Goal: Task Accomplishment & Management: Use online tool/utility

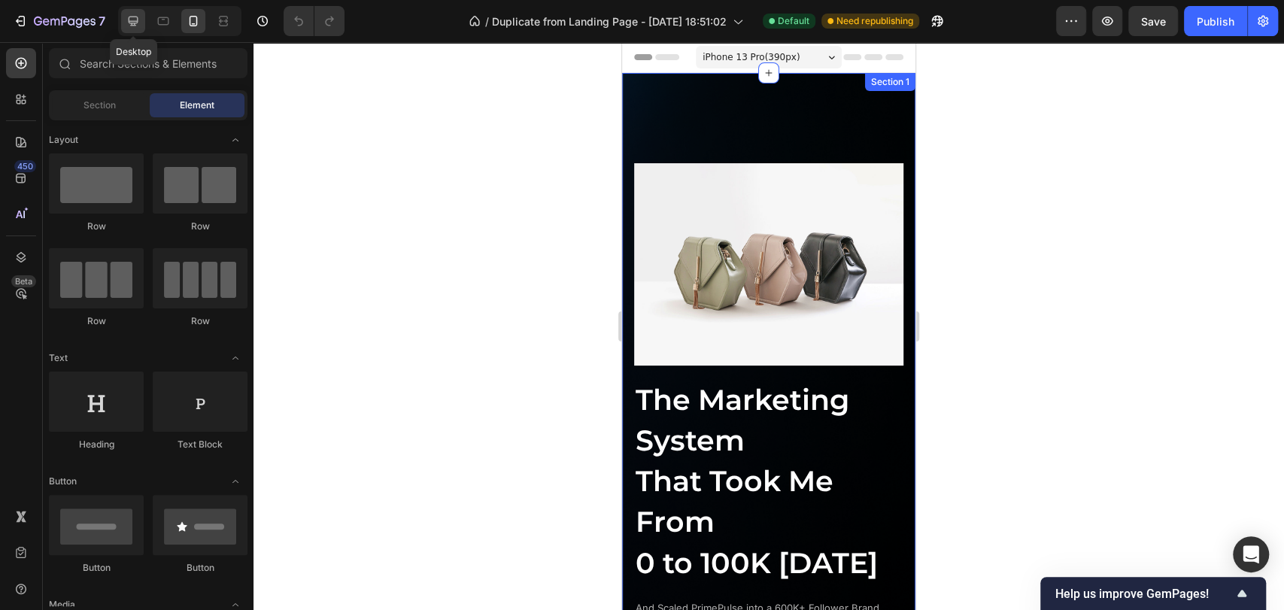
click at [135, 23] on icon at bounding box center [134, 22] width 10 height 10
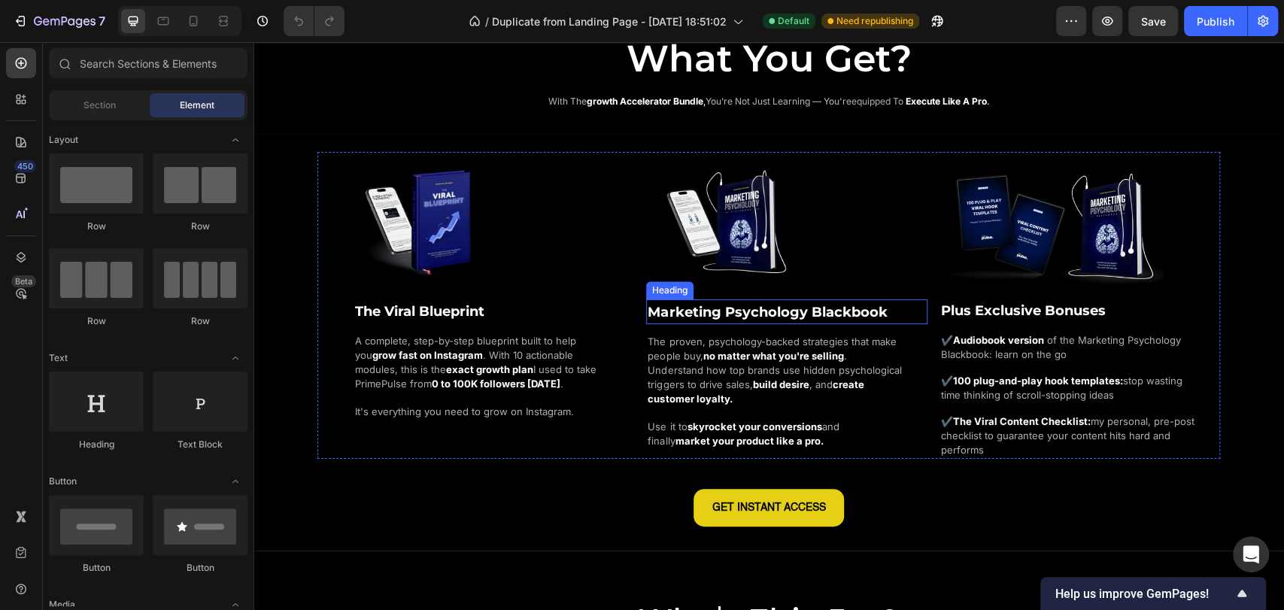
scroll to position [1086, 0]
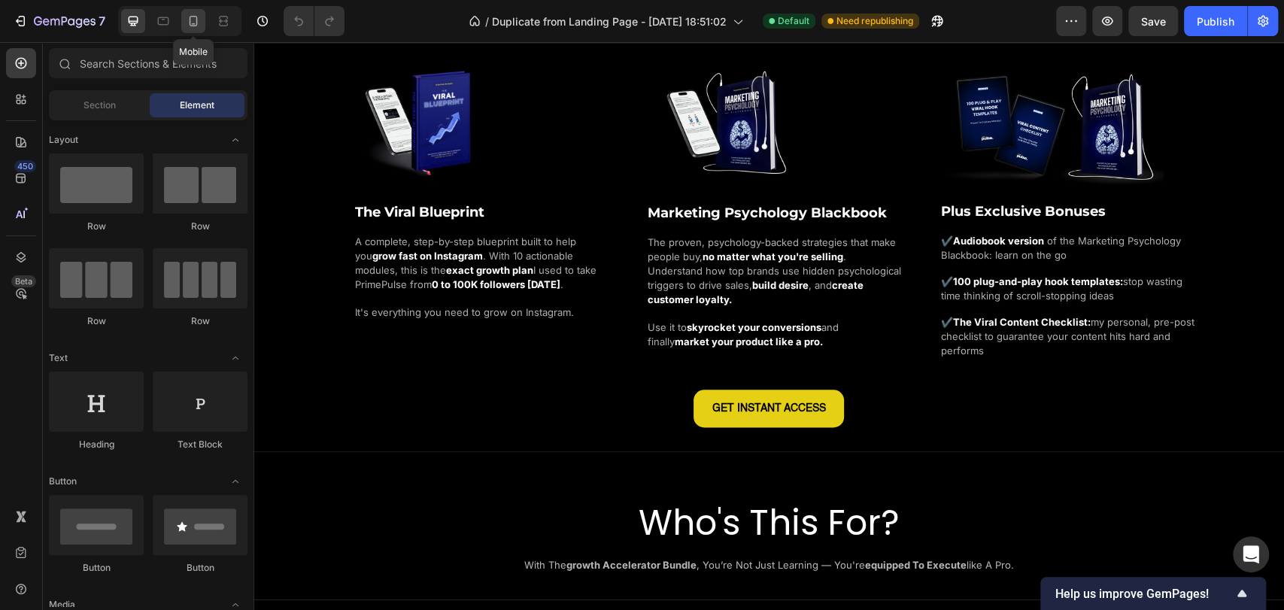
click at [201, 28] on div at bounding box center [193, 21] width 24 height 24
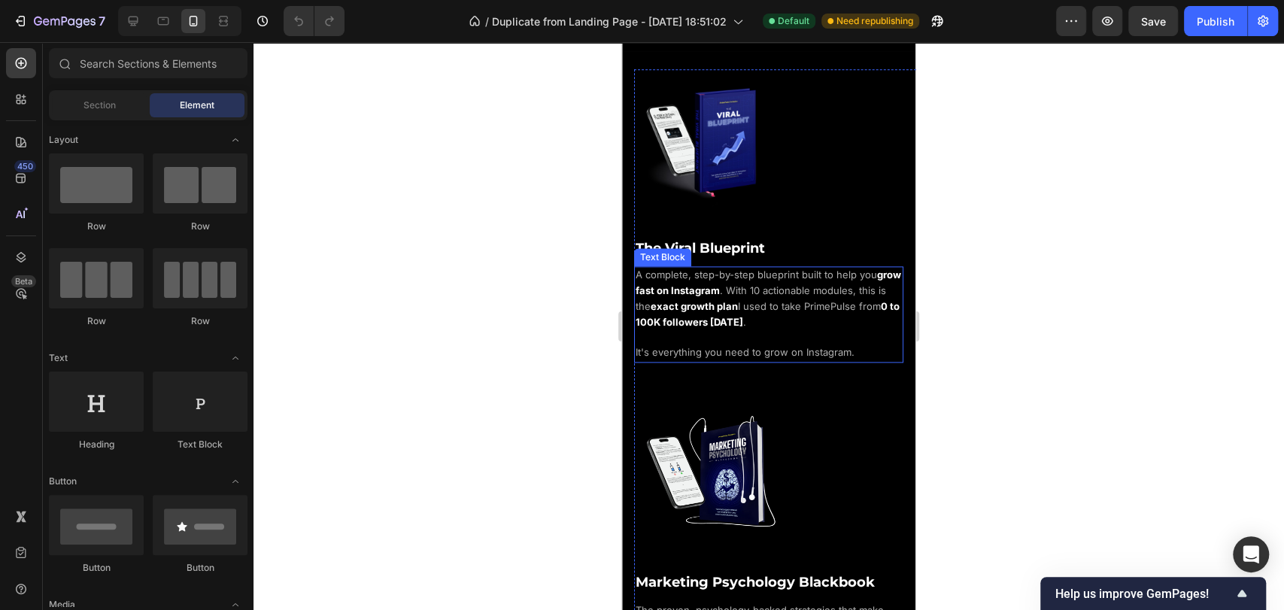
scroll to position [1169, 0]
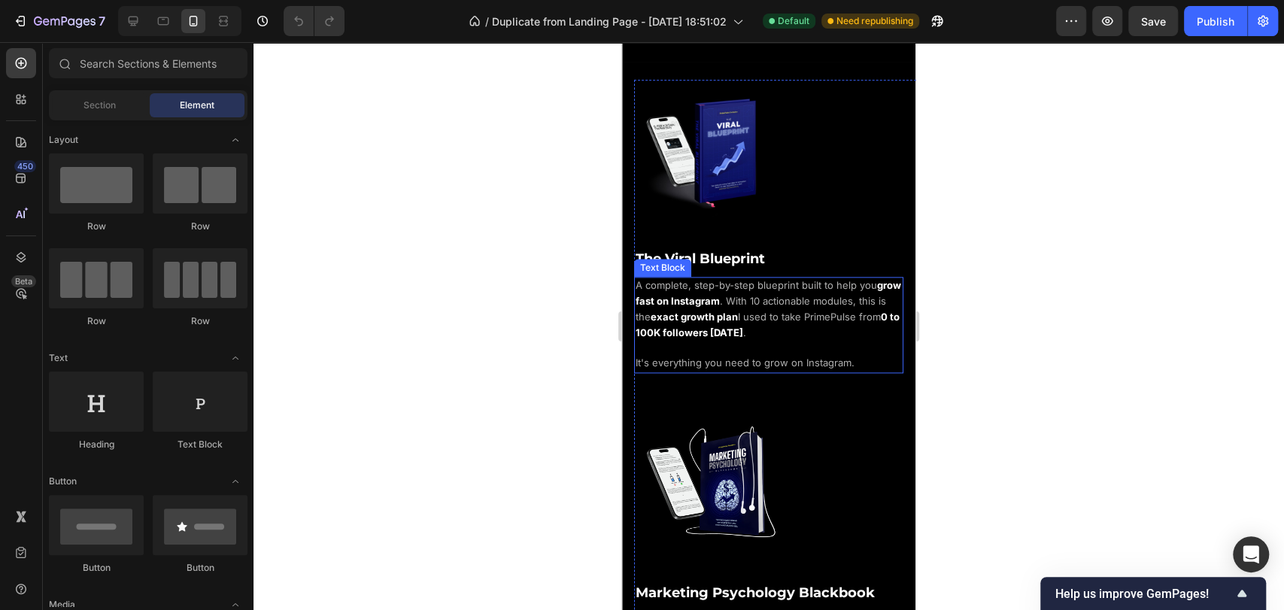
click at [757, 320] on strong "0 to 100K followers [DATE]" at bounding box center [767, 325] width 264 height 28
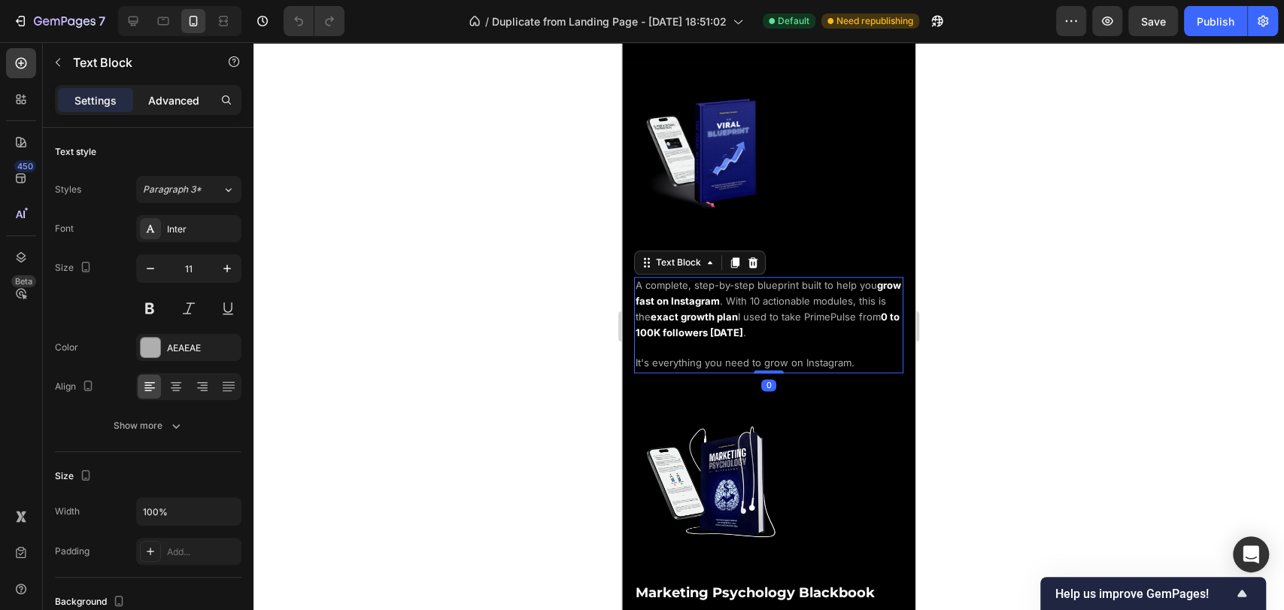
click at [165, 96] on p "Advanced" at bounding box center [173, 100] width 51 height 16
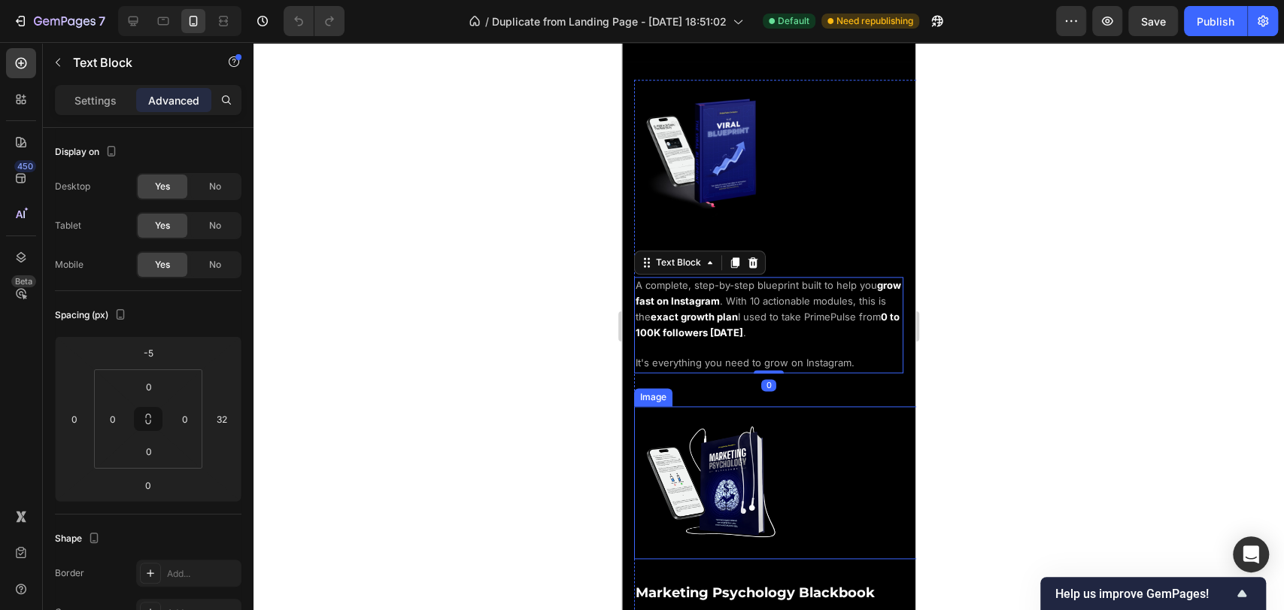
scroll to position [1503, 0]
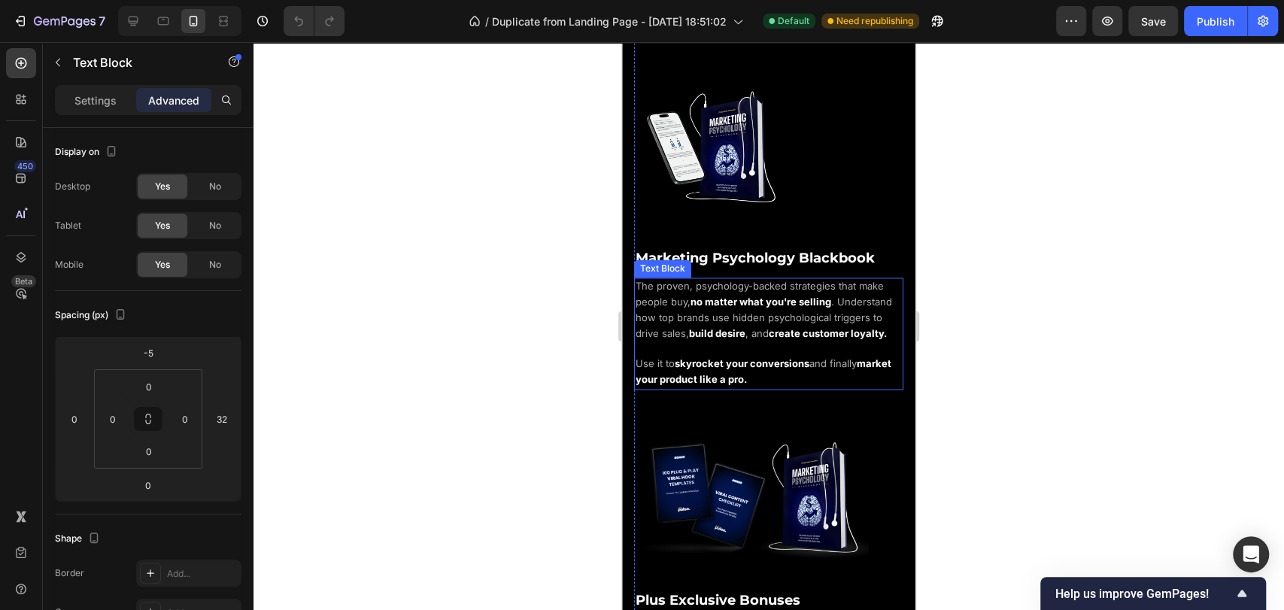
click at [745, 327] on strong "build desire" at bounding box center [717, 333] width 56 height 12
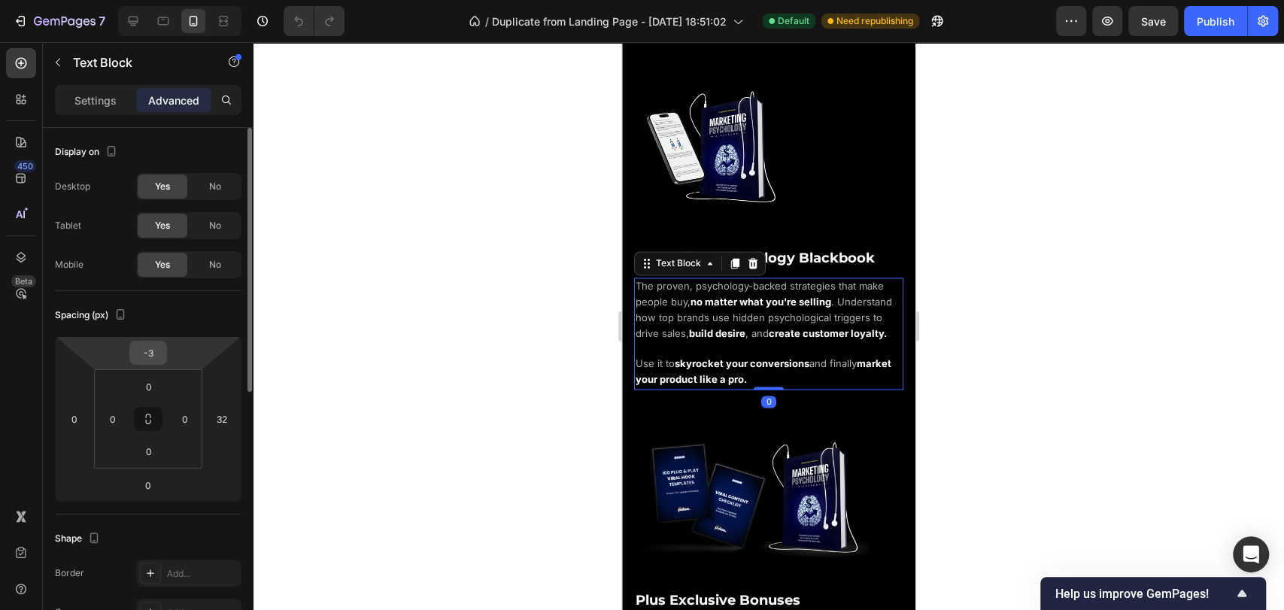
click at [156, 353] on input "-3" at bounding box center [148, 352] width 30 height 23
type input "-5"
click at [200, 314] on div "Spacing (px)" at bounding box center [148, 315] width 186 height 24
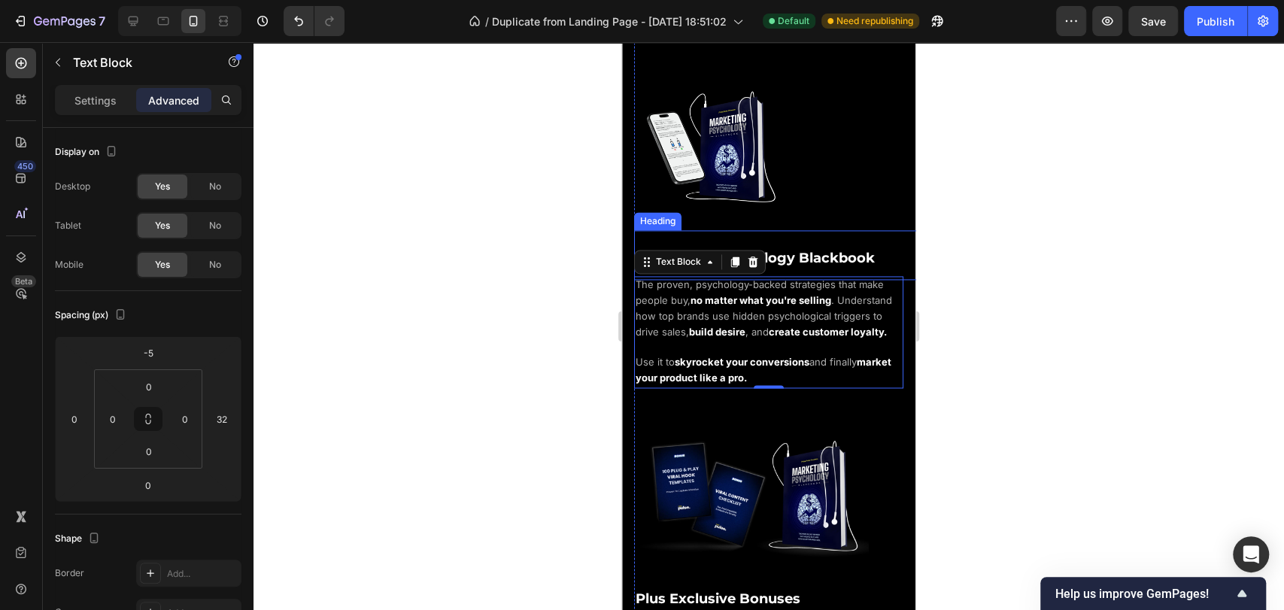
click at [850, 230] on h2 "Marketing Psychology Blackbook" at bounding box center [780, 255] width 293 height 50
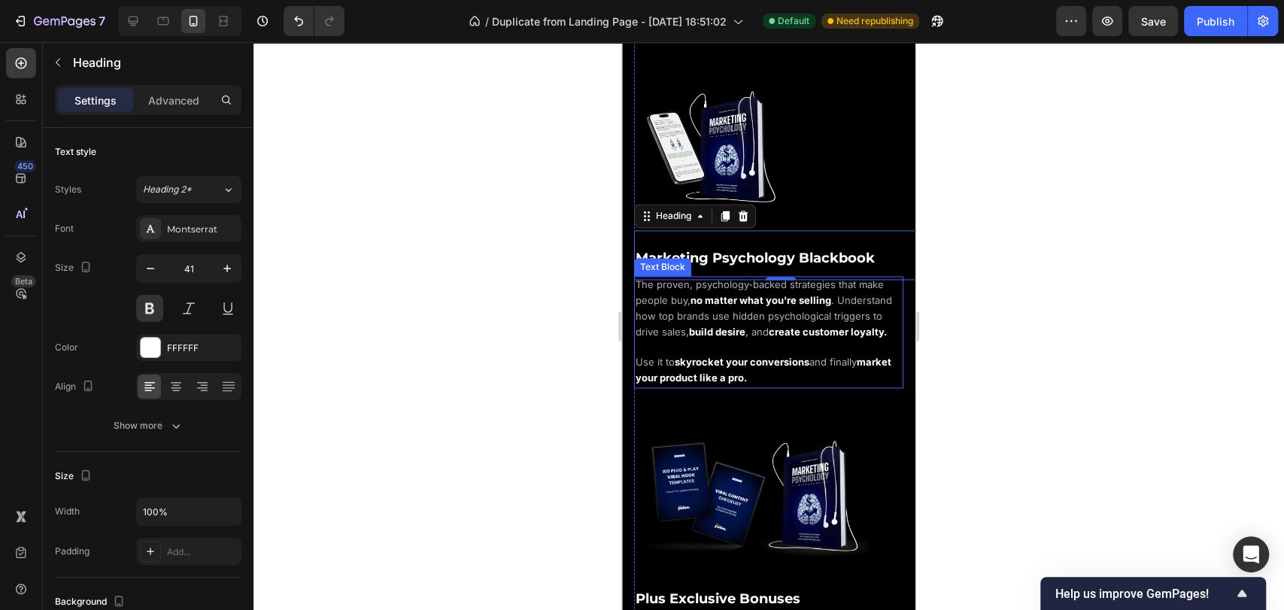
click at [745, 326] on strong "build desire" at bounding box center [717, 332] width 56 height 12
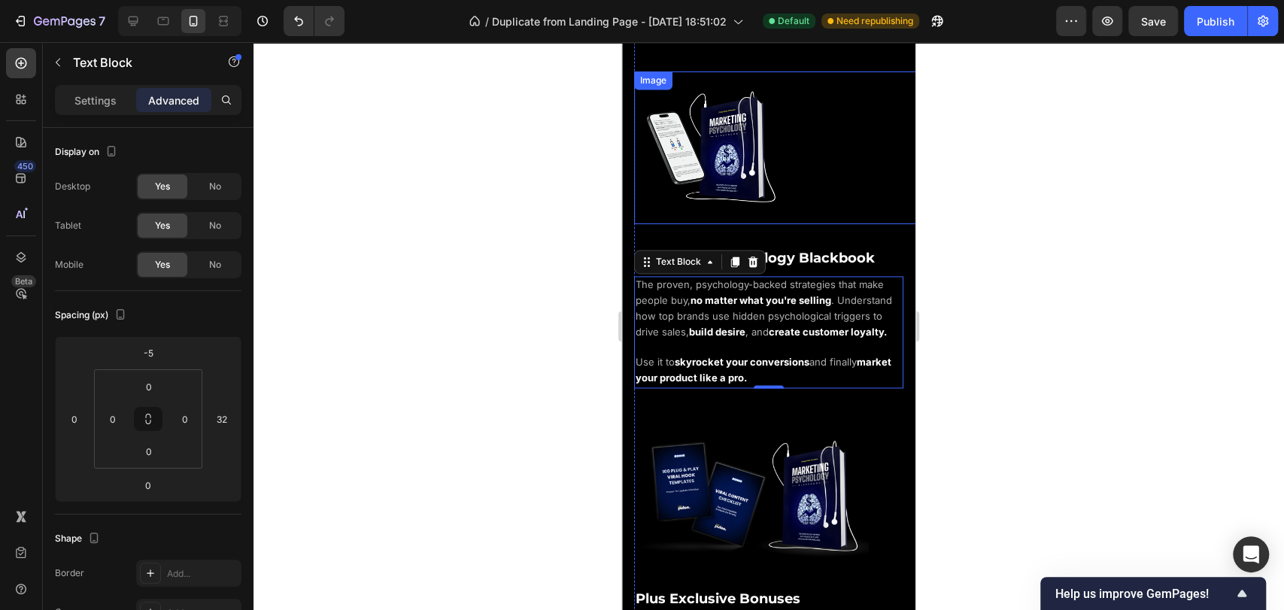
click at [832, 188] on div at bounding box center [780, 147] width 293 height 153
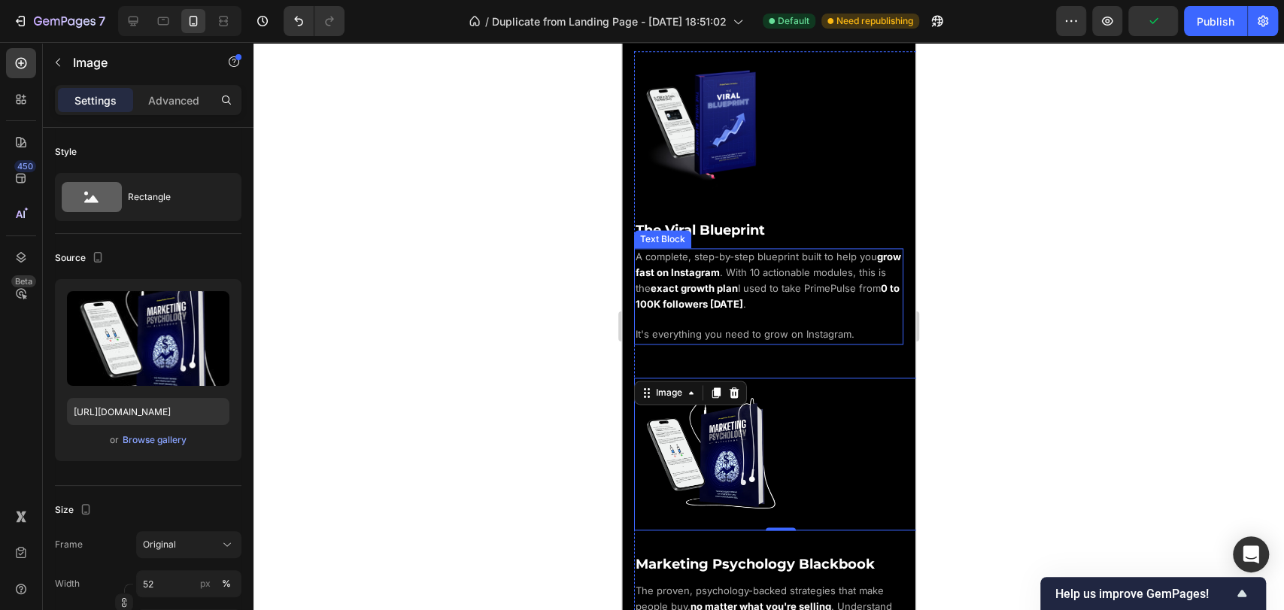
scroll to position [1169, 0]
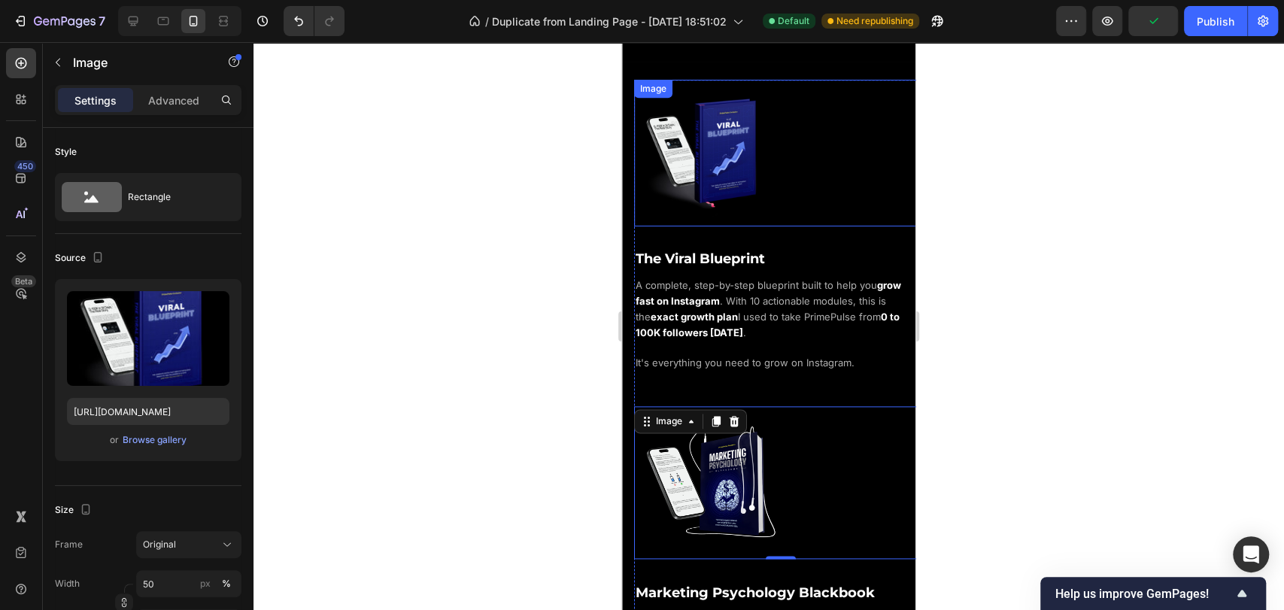
click at [835, 139] on div at bounding box center [780, 153] width 293 height 147
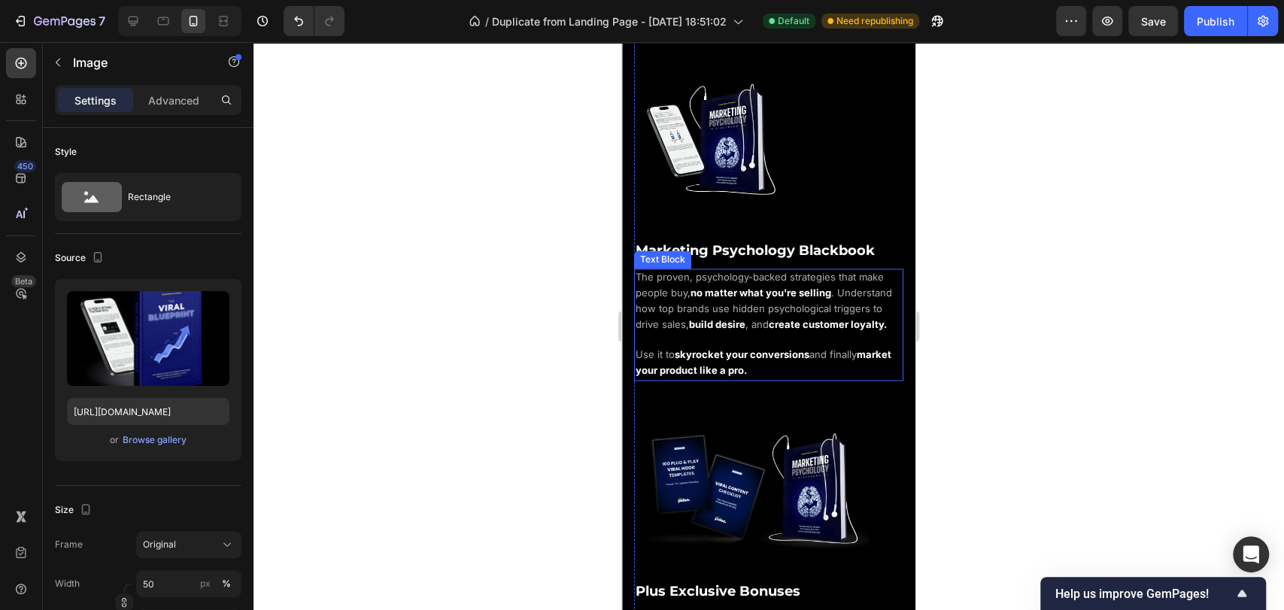
scroll to position [1503, 0]
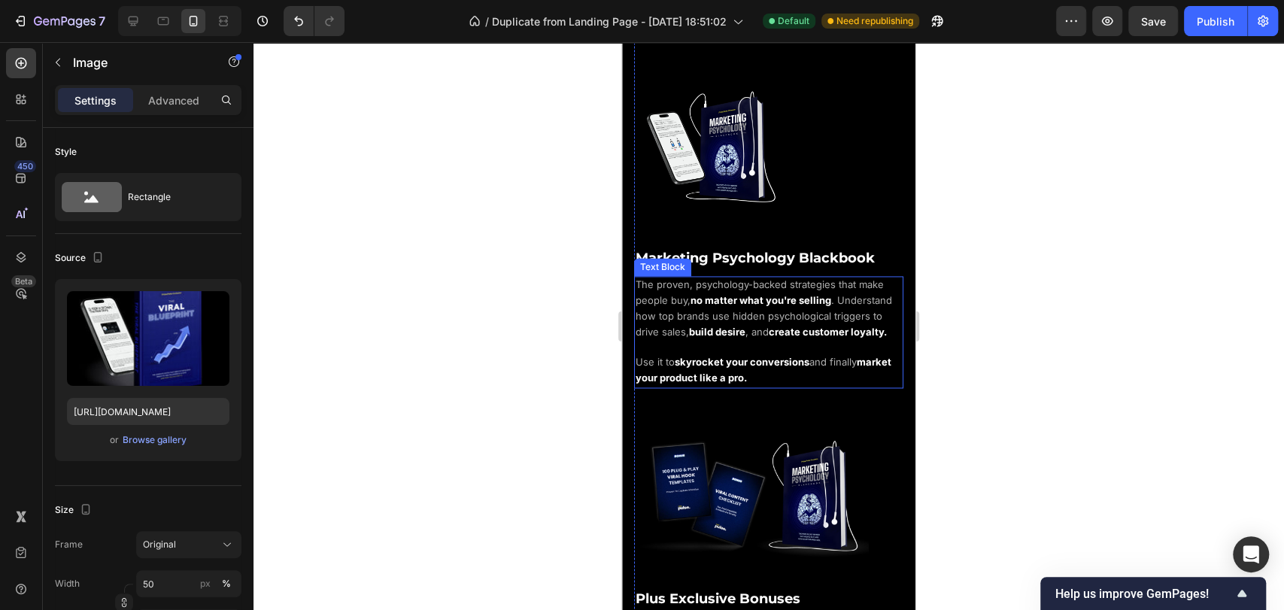
click at [745, 326] on strong "build desire" at bounding box center [717, 332] width 56 height 12
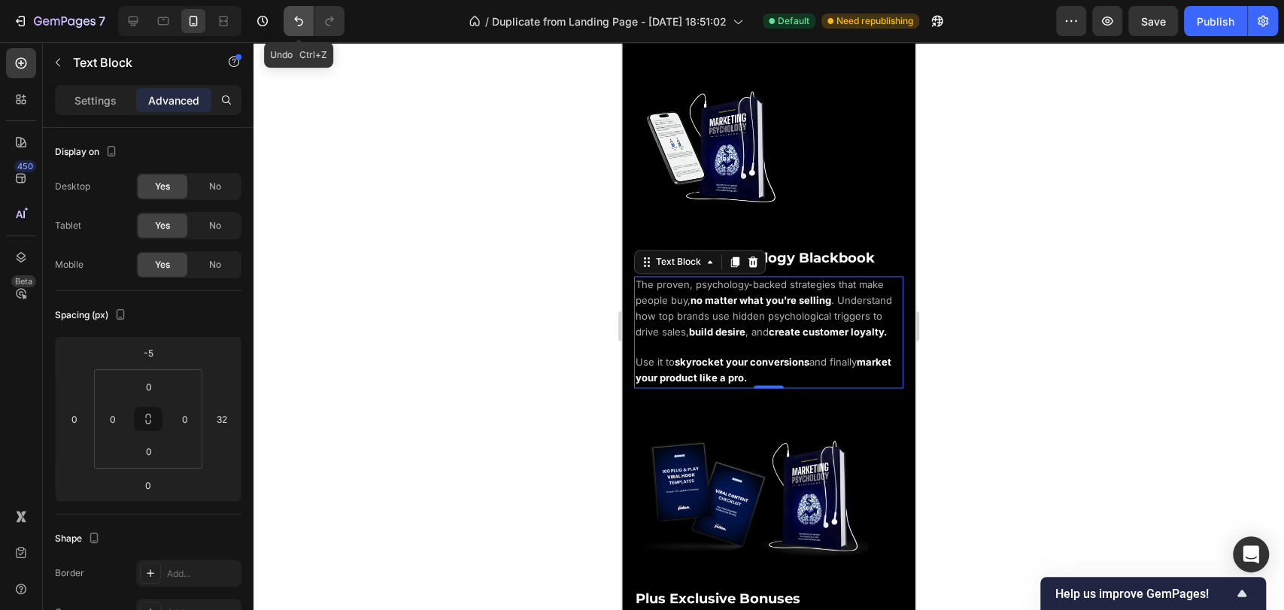
click at [300, 21] on icon "Undo/Redo" at bounding box center [298, 21] width 15 height 15
click at [299, 29] on button "Undo/Redo" at bounding box center [299, 21] width 30 height 30
type input "-3"
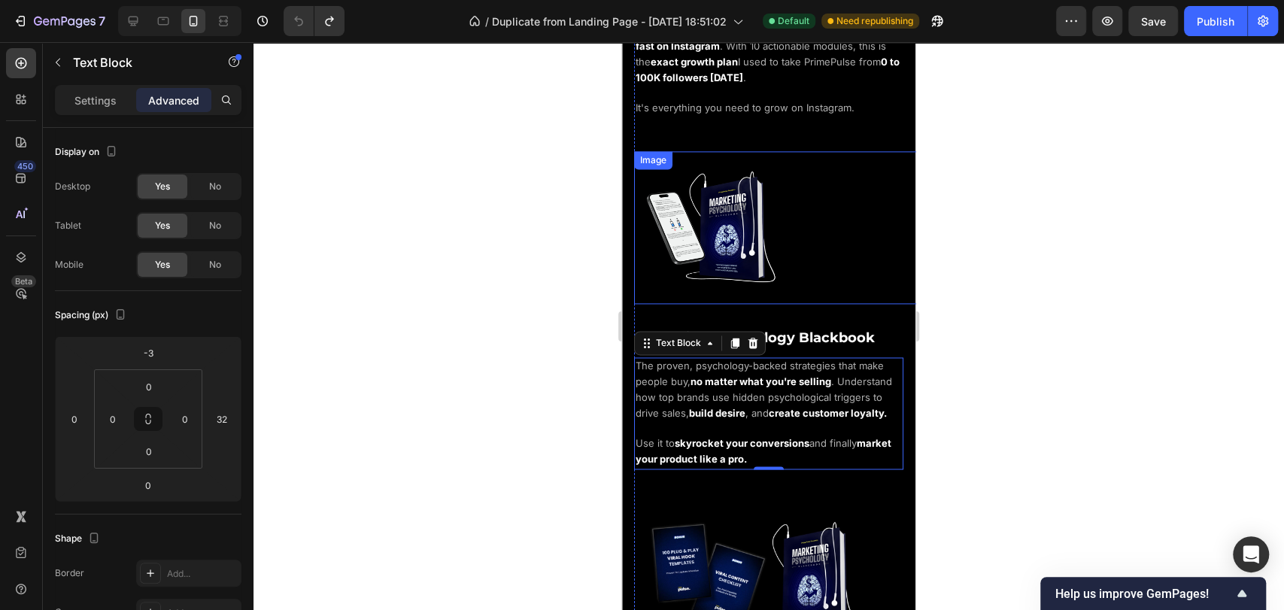
scroll to position [1169, 0]
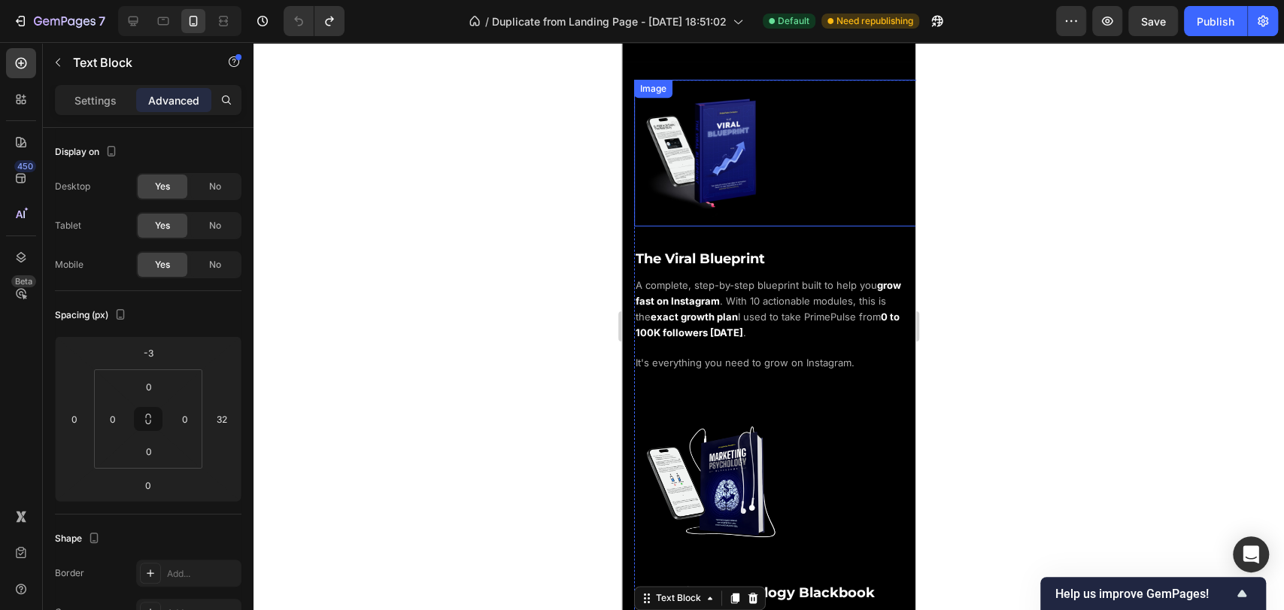
click at [812, 217] on div at bounding box center [780, 153] width 293 height 147
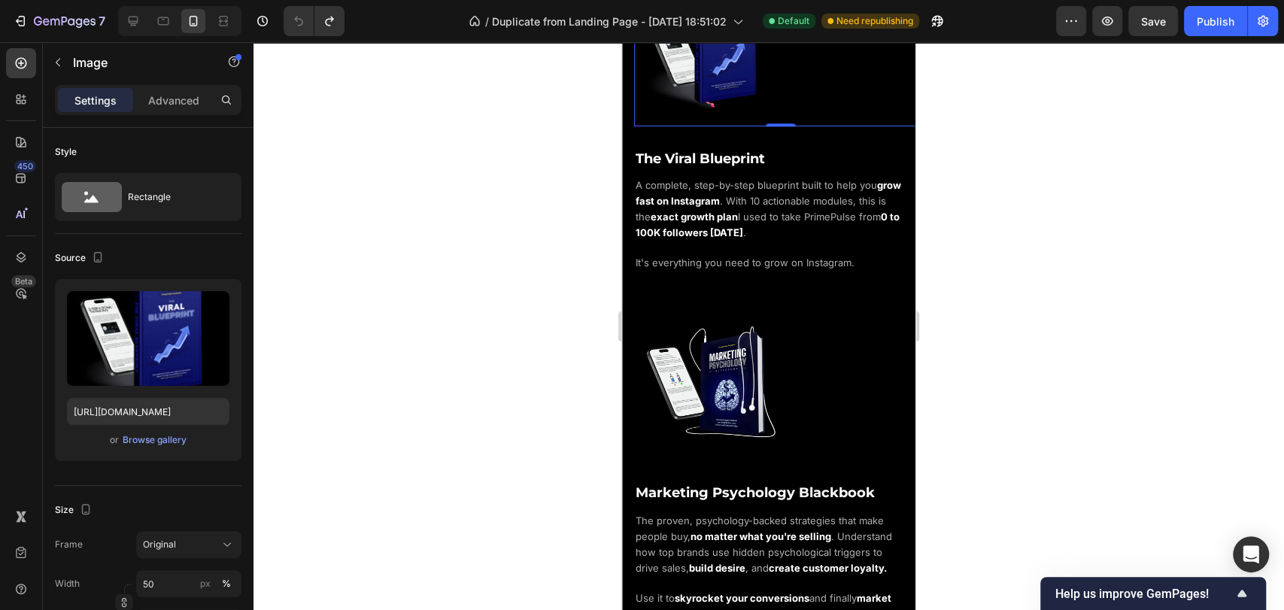
scroll to position [1503, 0]
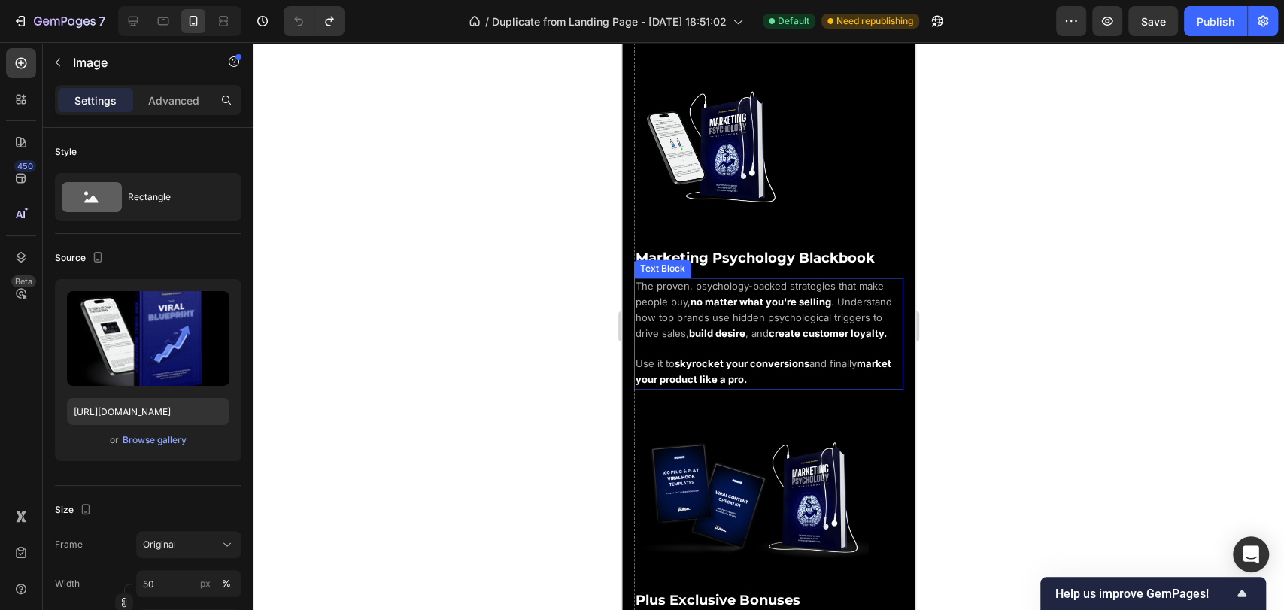
click at [771, 337] on p "The proven, psychology-backed strategies that make people buy, no matter what y…" at bounding box center [768, 333] width 266 height 109
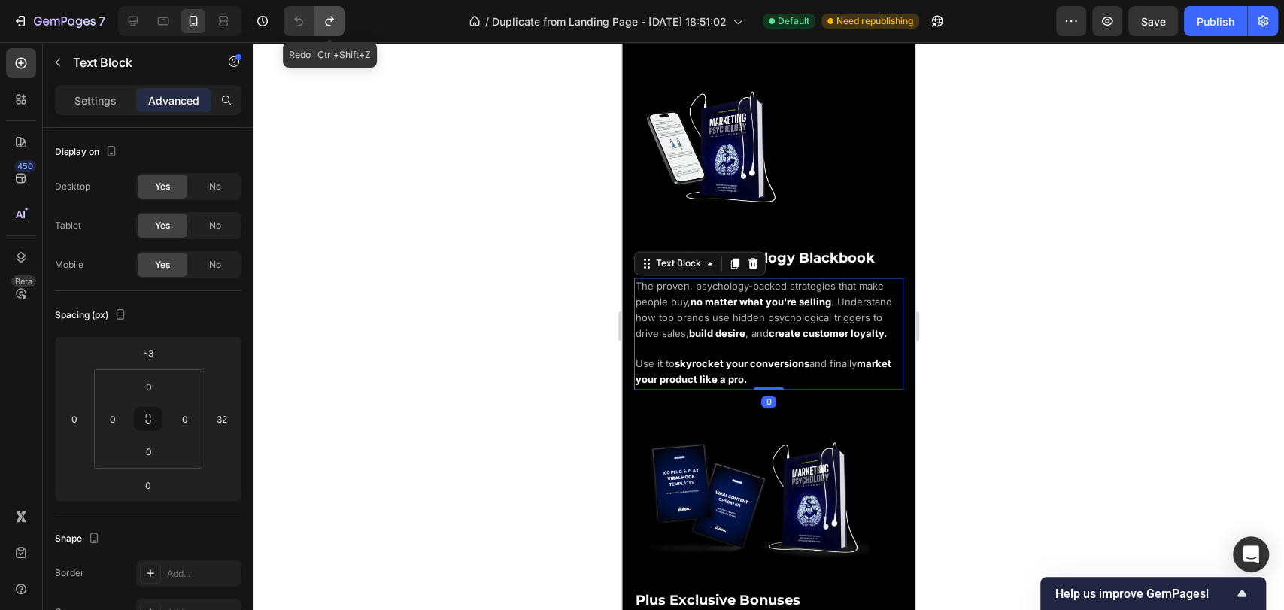
click at [333, 14] on icon "Undo/Redo" at bounding box center [329, 21] width 15 height 15
type input "-5"
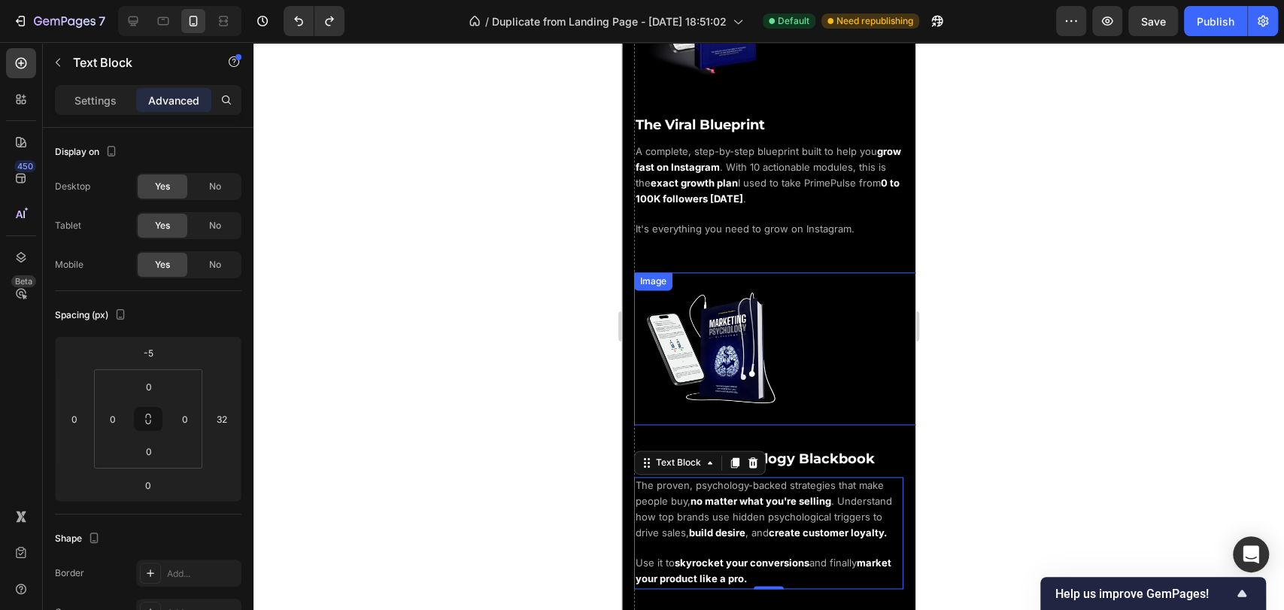
scroll to position [1252, 0]
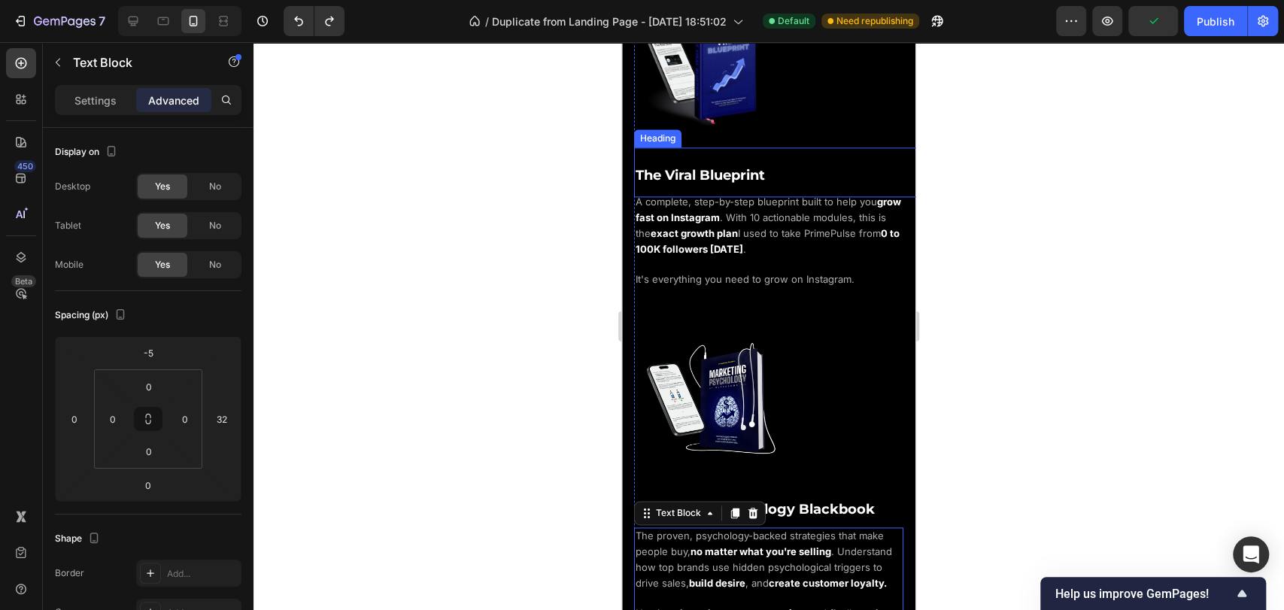
click at [840, 176] on h2 "The Viral Blueprint" at bounding box center [780, 172] width 293 height 50
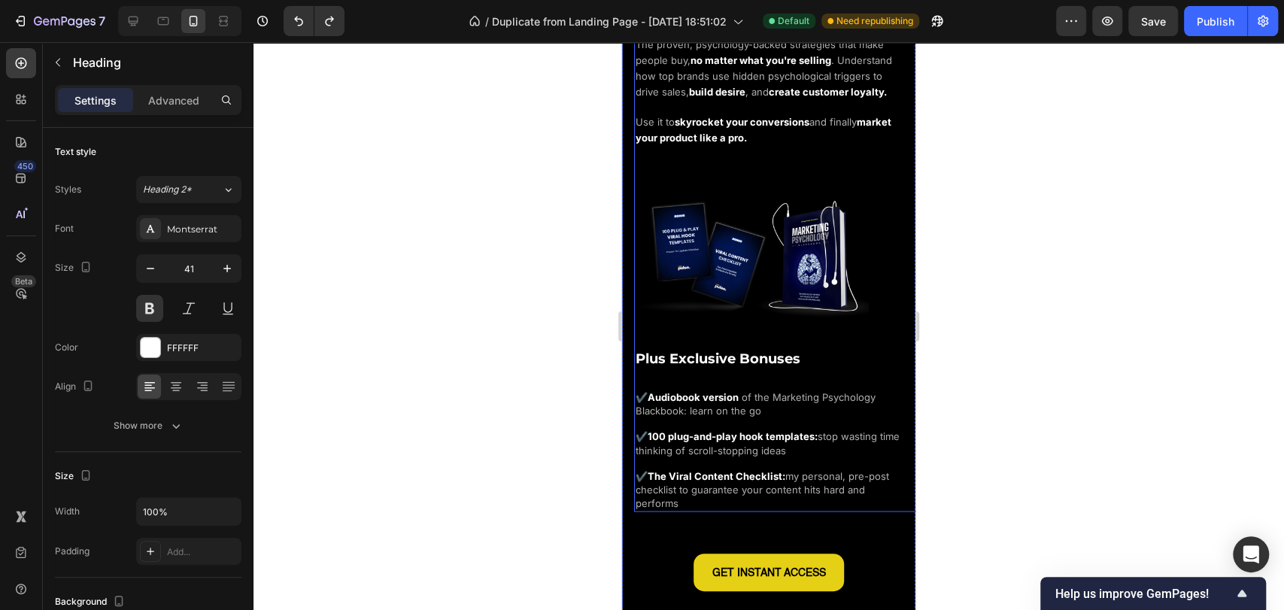
scroll to position [1754, 0]
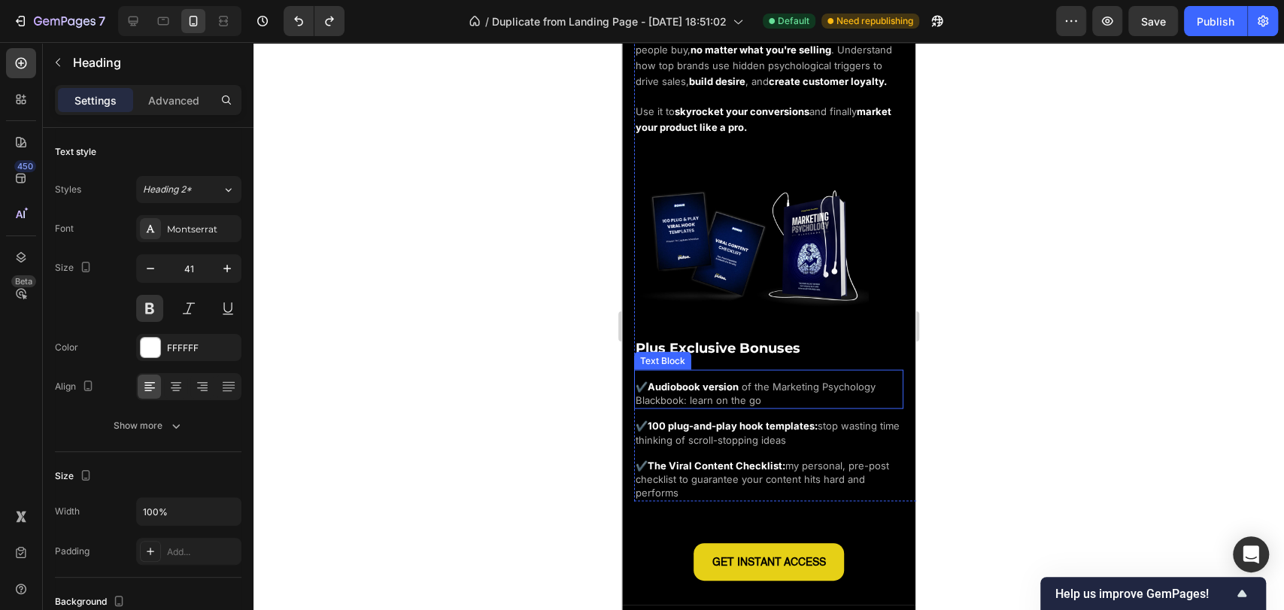
click at [777, 380] on span "of the Marketing Psychology Blackbook: learn on the go" at bounding box center [755, 393] width 240 height 26
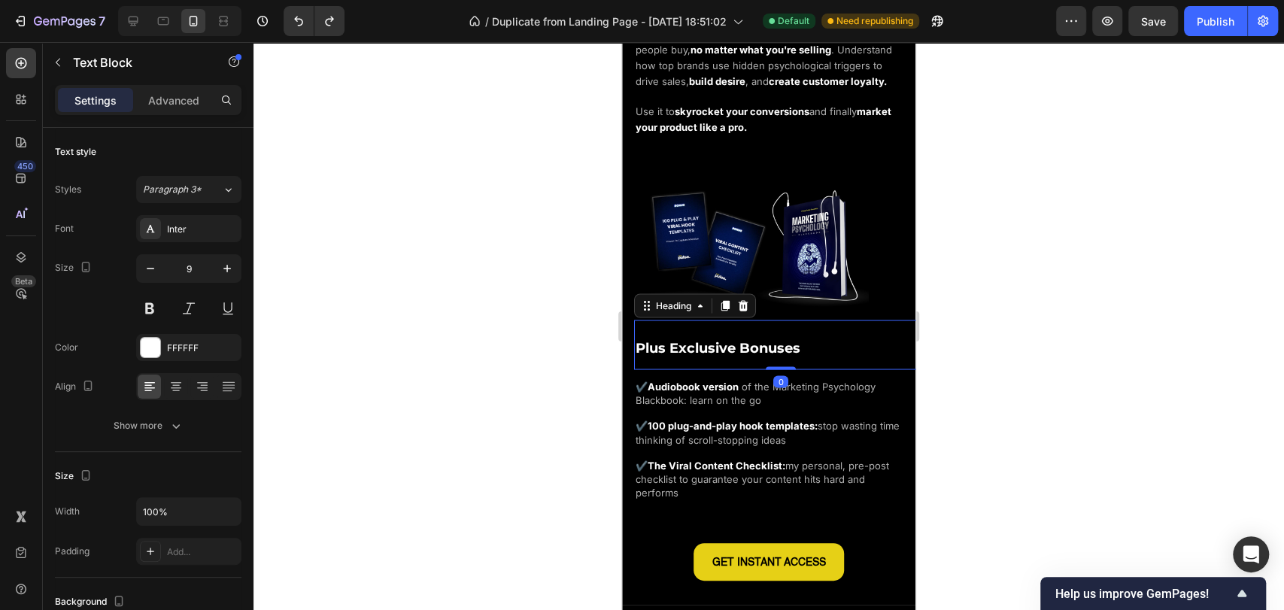
click at [807, 348] on h2 "Plus Exclusive Bonuses" at bounding box center [780, 345] width 293 height 50
click at [817, 386] on p "✔️ Audiobook version of the Marketing Psychology Blackbook: learn on the go" at bounding box center [768, 393] width 266 height 27
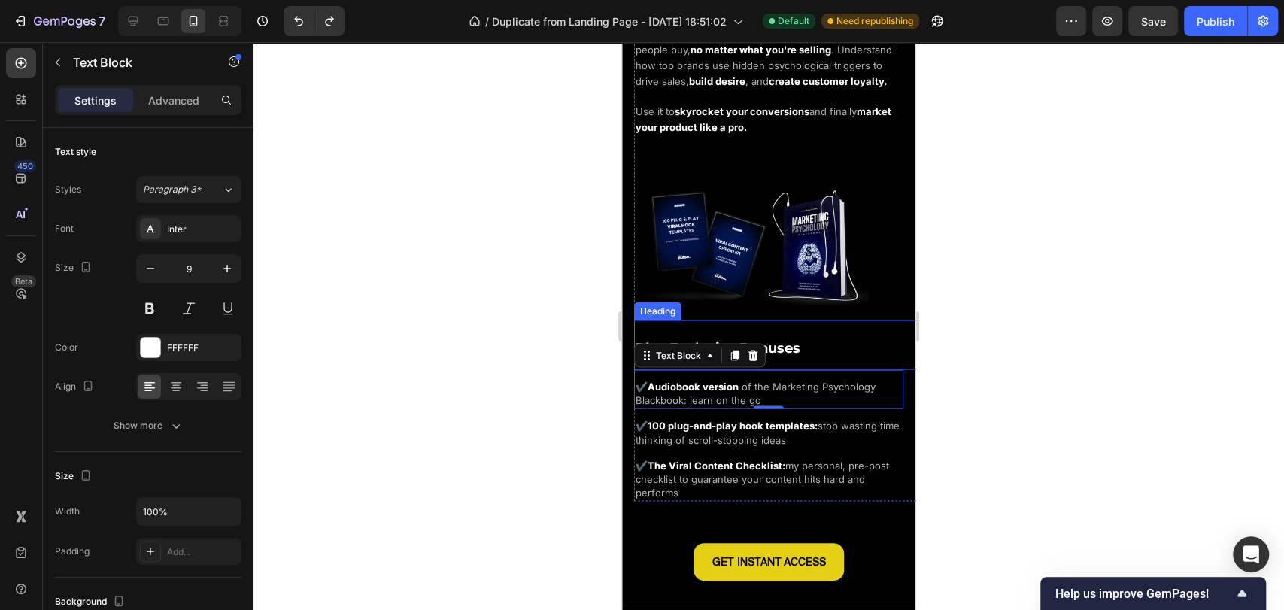
click at [832, 341] on h2 "Plus Exclusive Bonuses" at bounding box center [780, 345] width 293 height 50
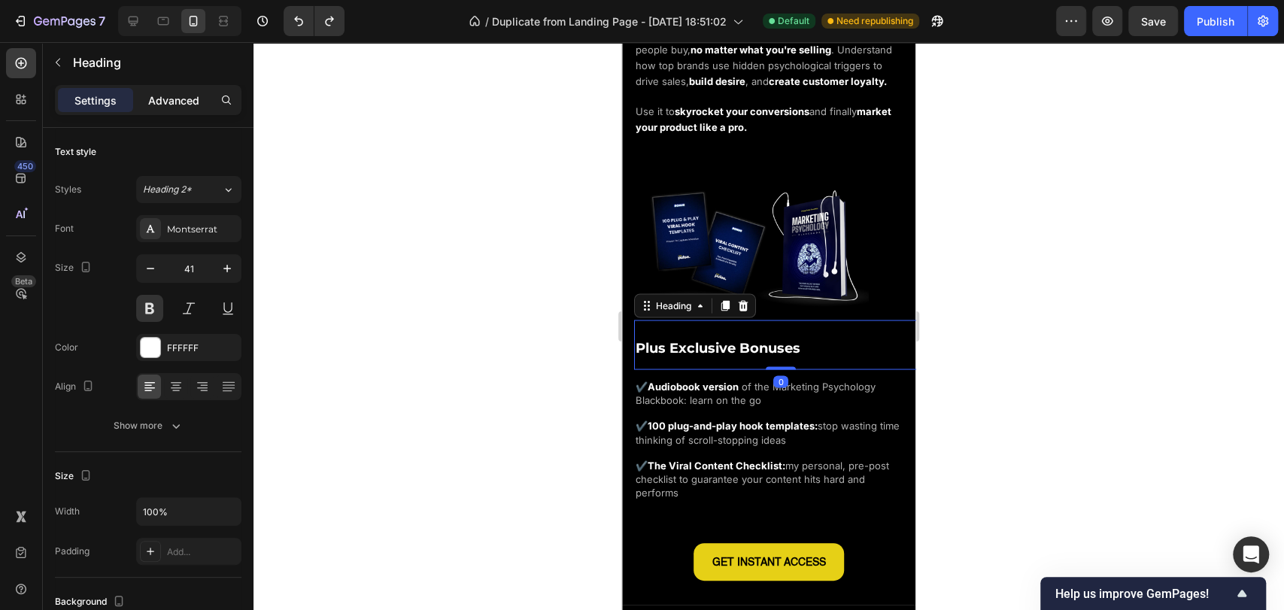
click at [178, 90] on div "Advanced" at bounding box center [173, 100] width 75 height 24
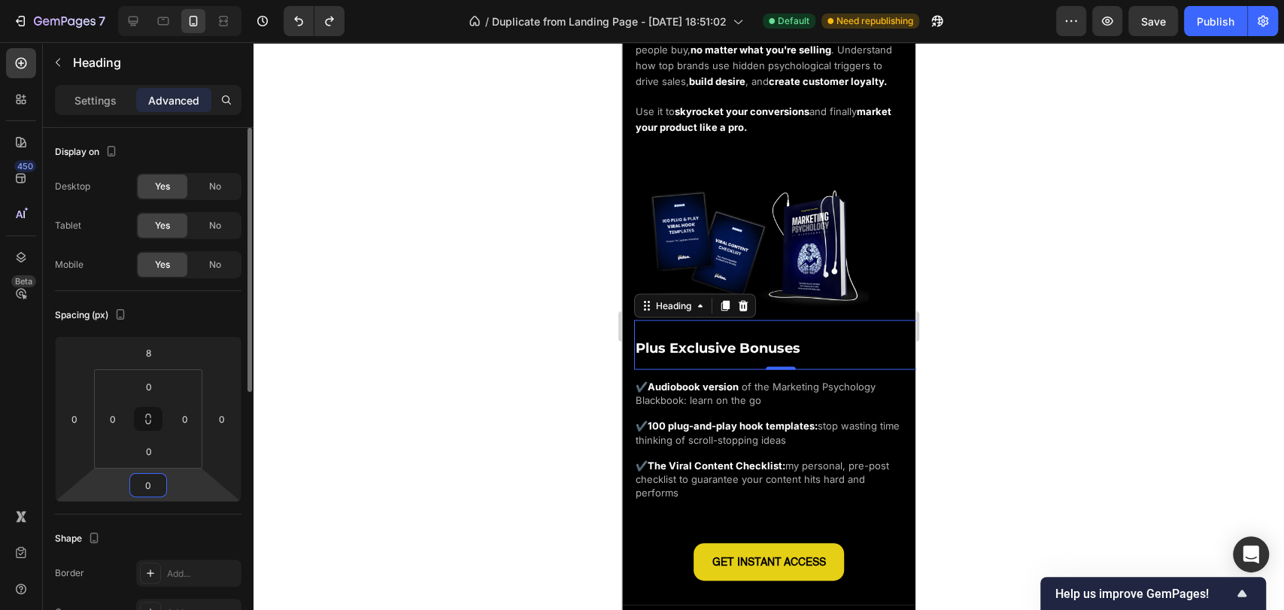
click at [156, 480] on input "0" at bounding box center [148, 485] width 30 height 23
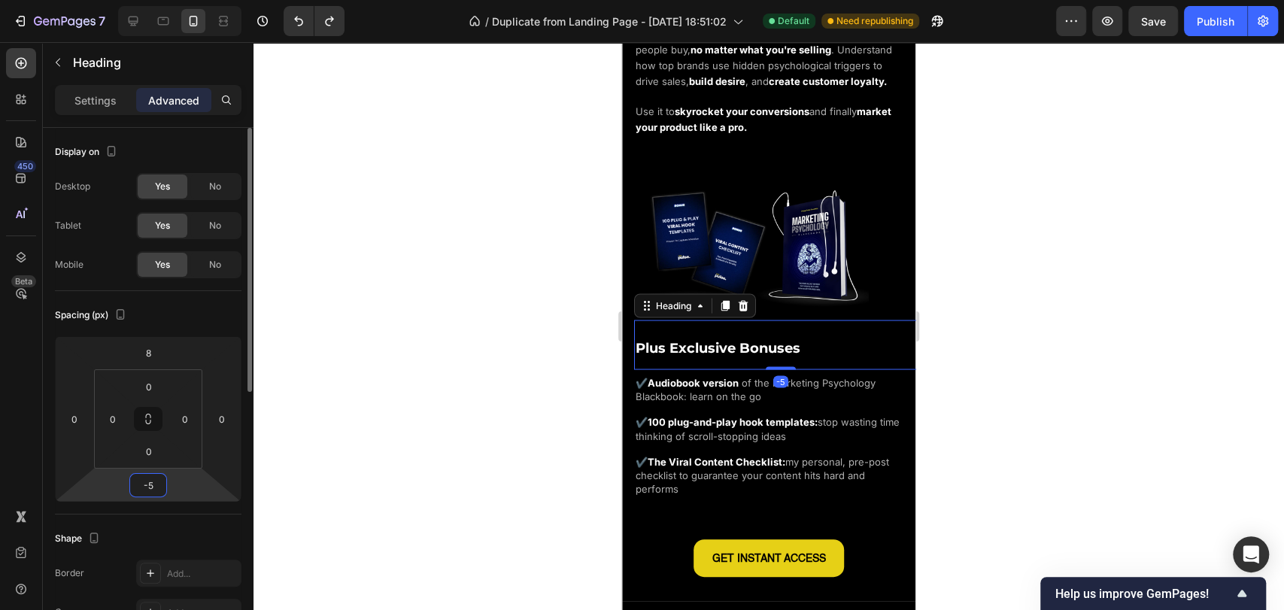
type input "-5"
click at [208, 310] on div "Spacing (px)" at bounding box center [148, 315] width 186 height 24
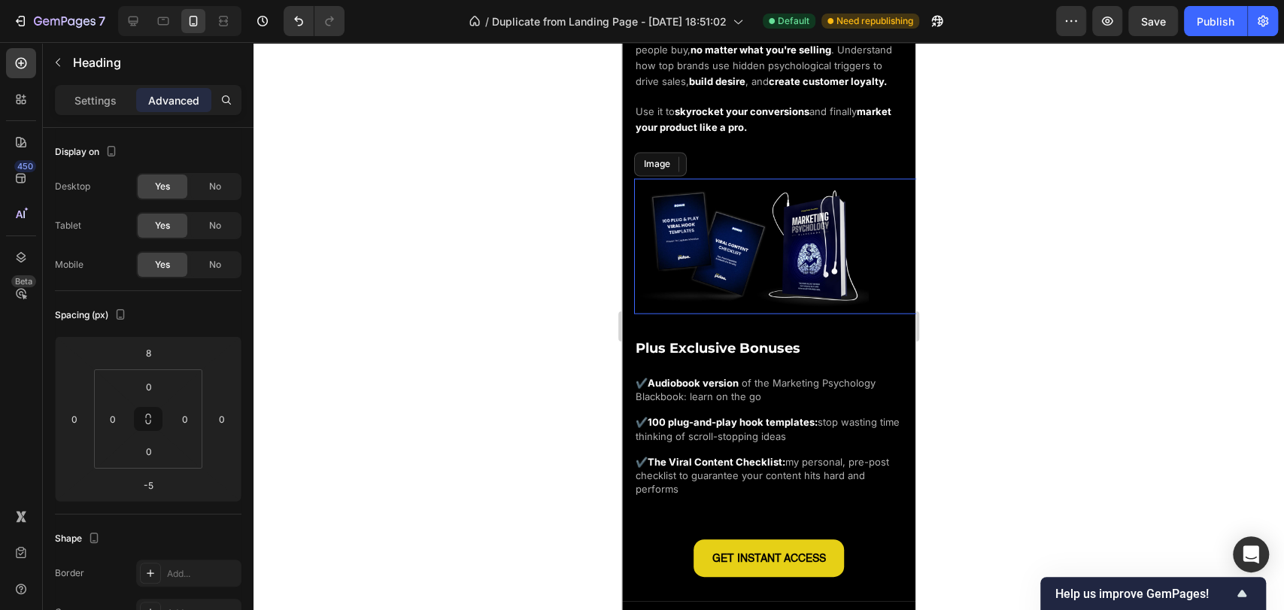
click at [877, 296] on div at bounding box center [780, 244] width 293 height 133
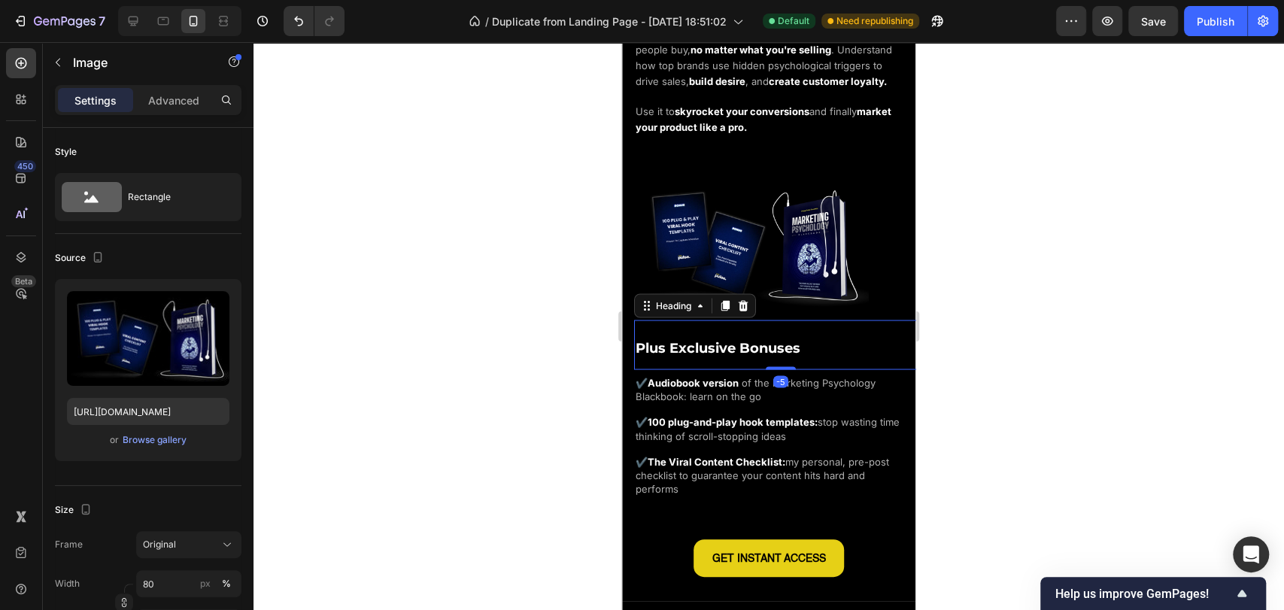
click at [782, 348] on span "Plus Exclusive Bonuses" at bounding box center [717, 347] width 165 height 17
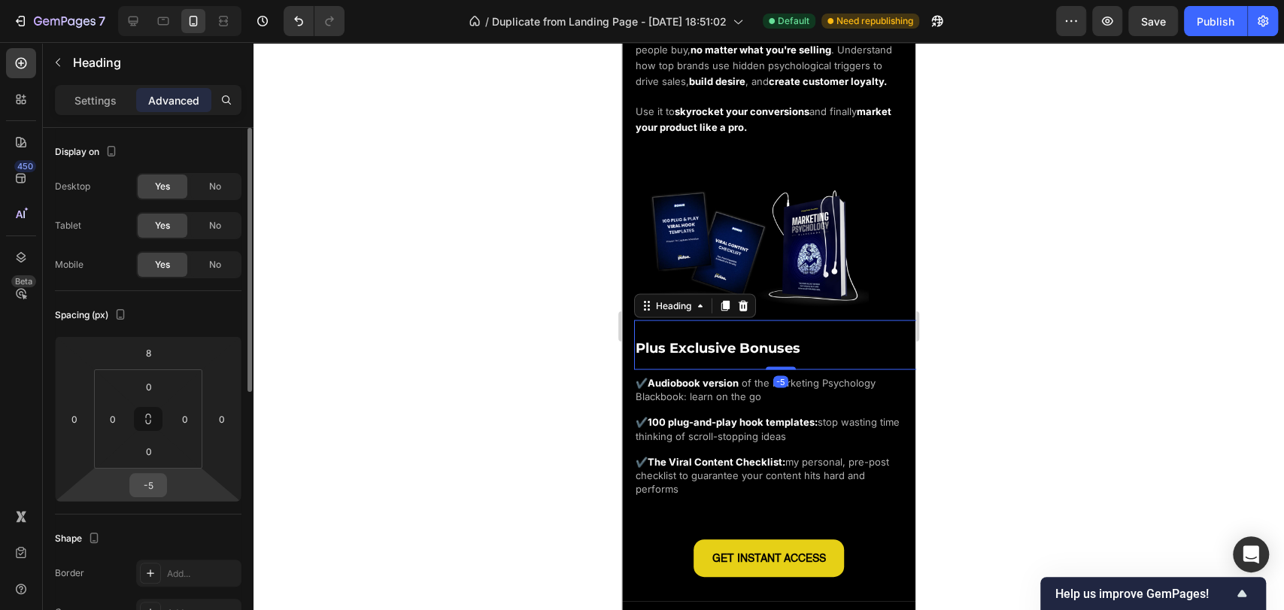
click at [155, 490] on input "-5" at bounding box center [148, 485] width 30 height 23
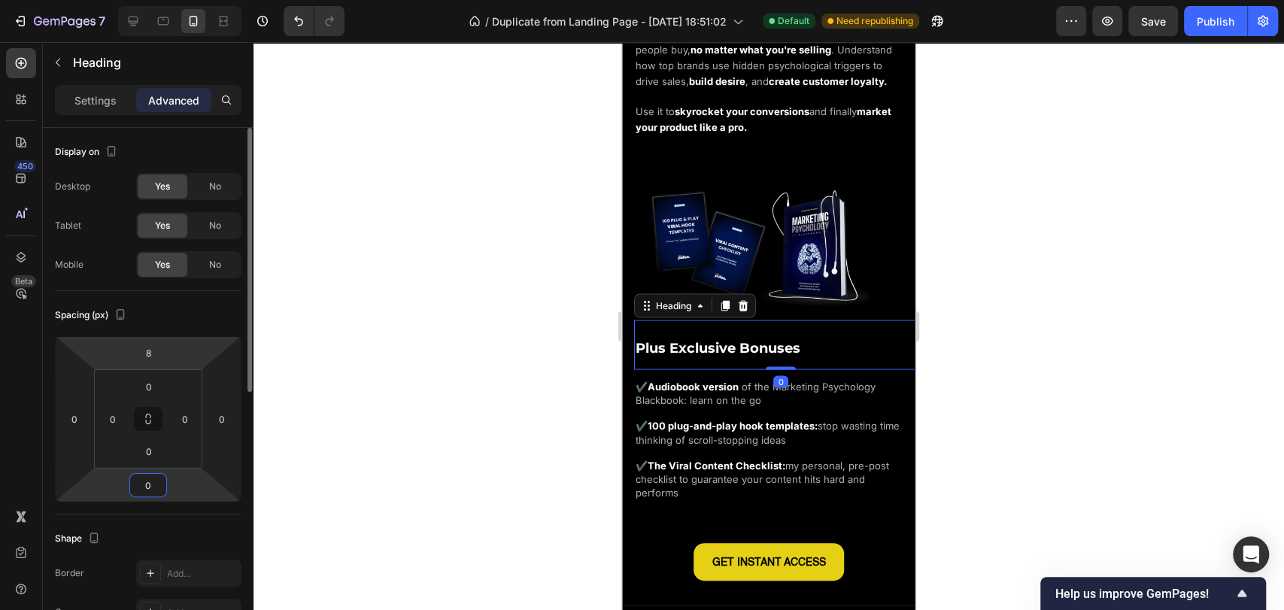
type input "0"
click at [202, 308] on div "Spacing (px)" at bounding box center [148, 315] width 186 height 24
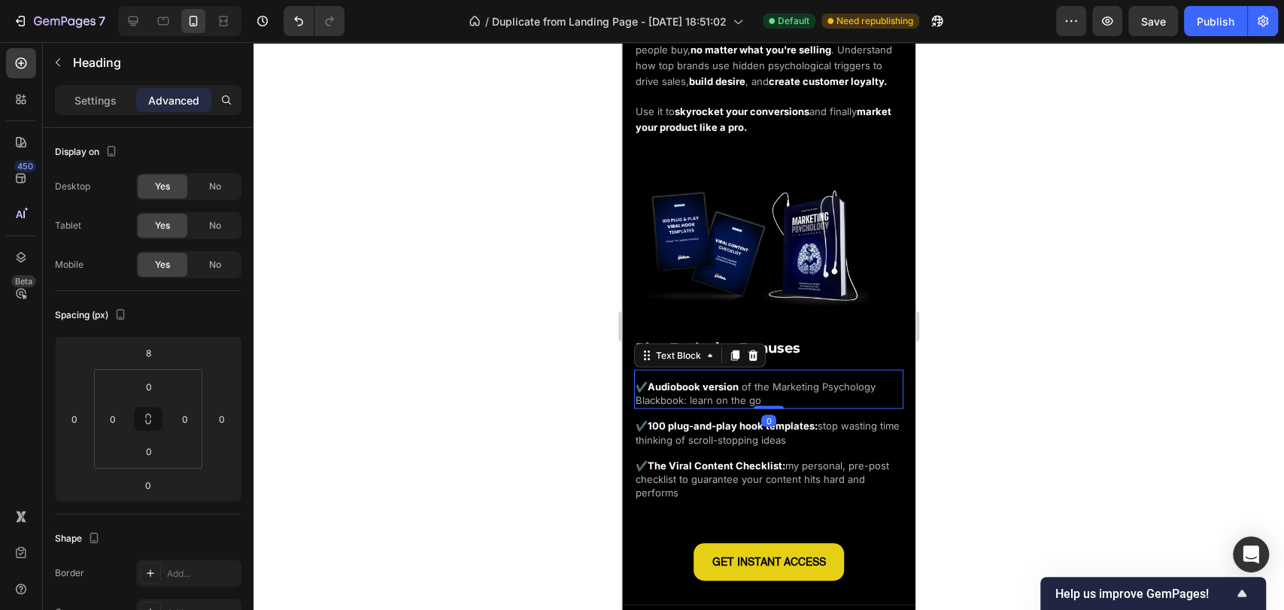
click at [715, 390] on span "of the Marketing Psychology Blackbook: learn on the go" at bounding box center [755, 393] width 240 height 26
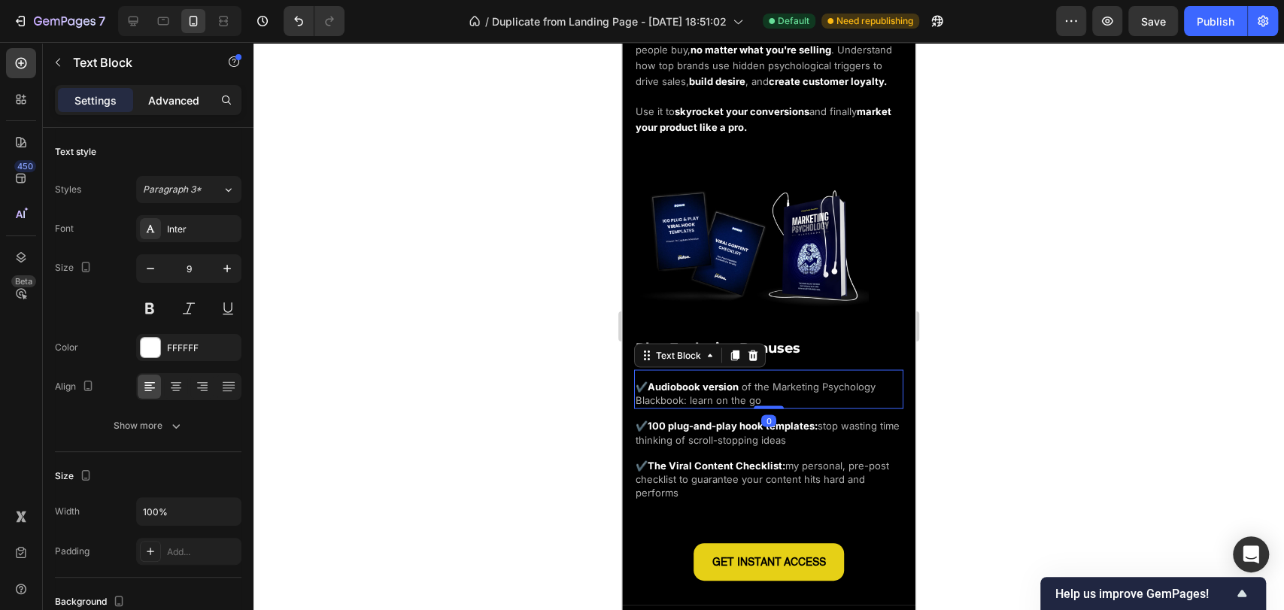
click at [193, 99] on p "Advanced" at bounding box center [173, 100] width 51 height 16
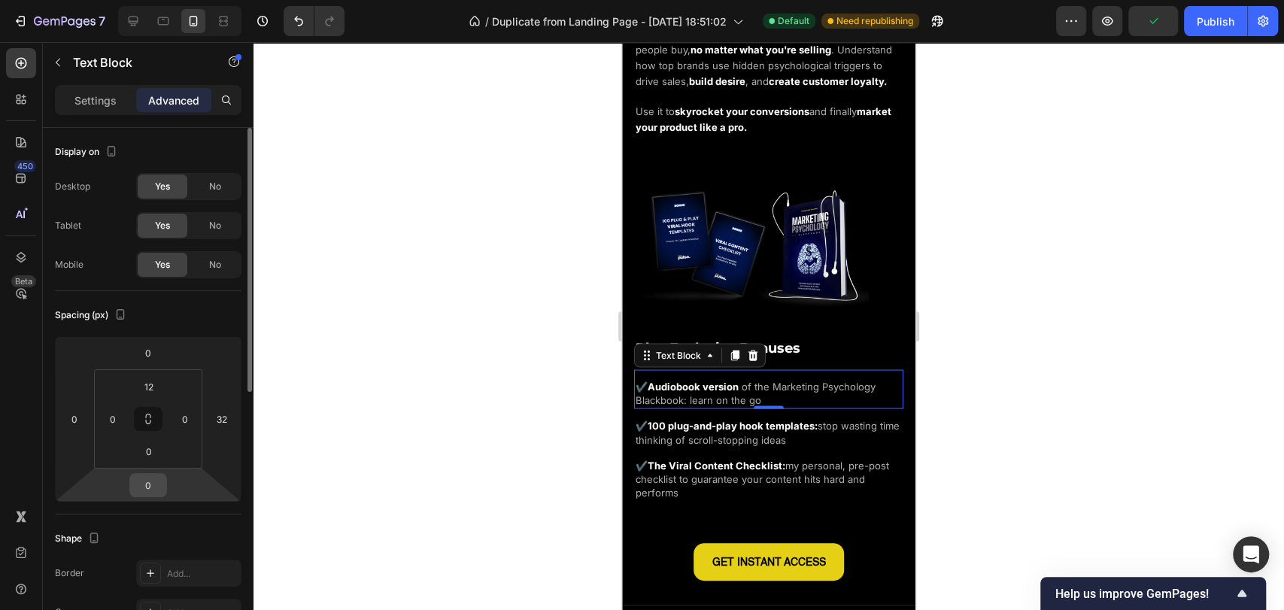
click at [150, 478] on input "0" at bounding box center [148, 485] width 30 height 23
type input "-5"
click at [148, 347] on input "0" at bounding box center [148, 352] width 30 height 23
type input "0"
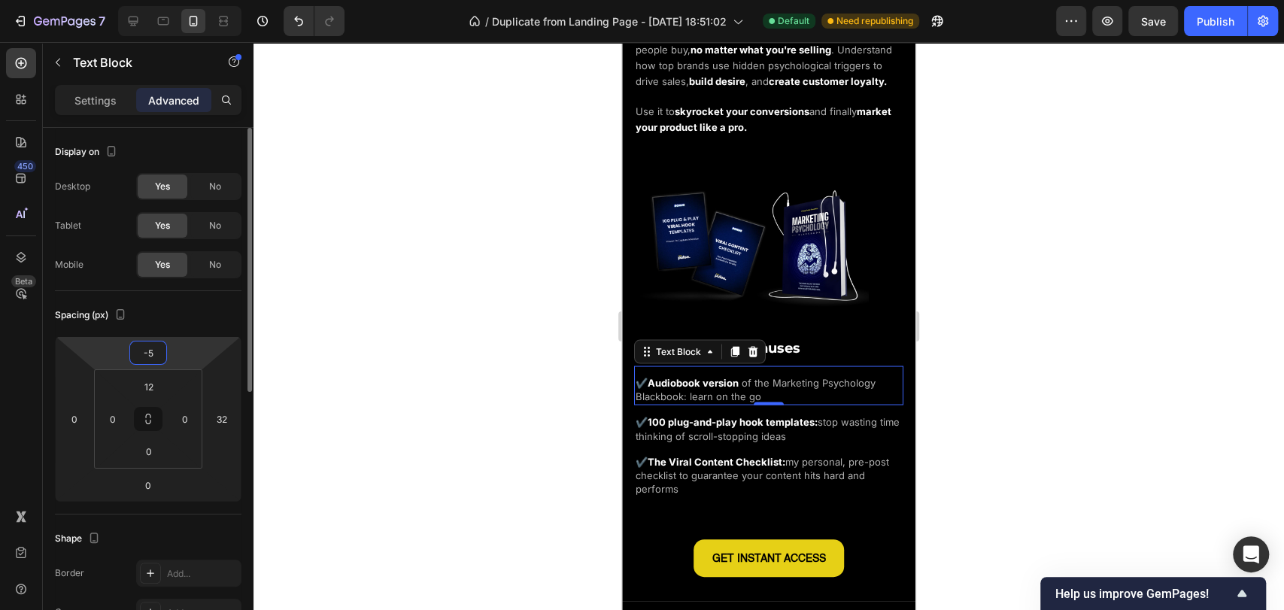
type input "-5"
click at [187, 314] on div "Spacing (px)" at bounding box center [148, 315] width 186 height 24
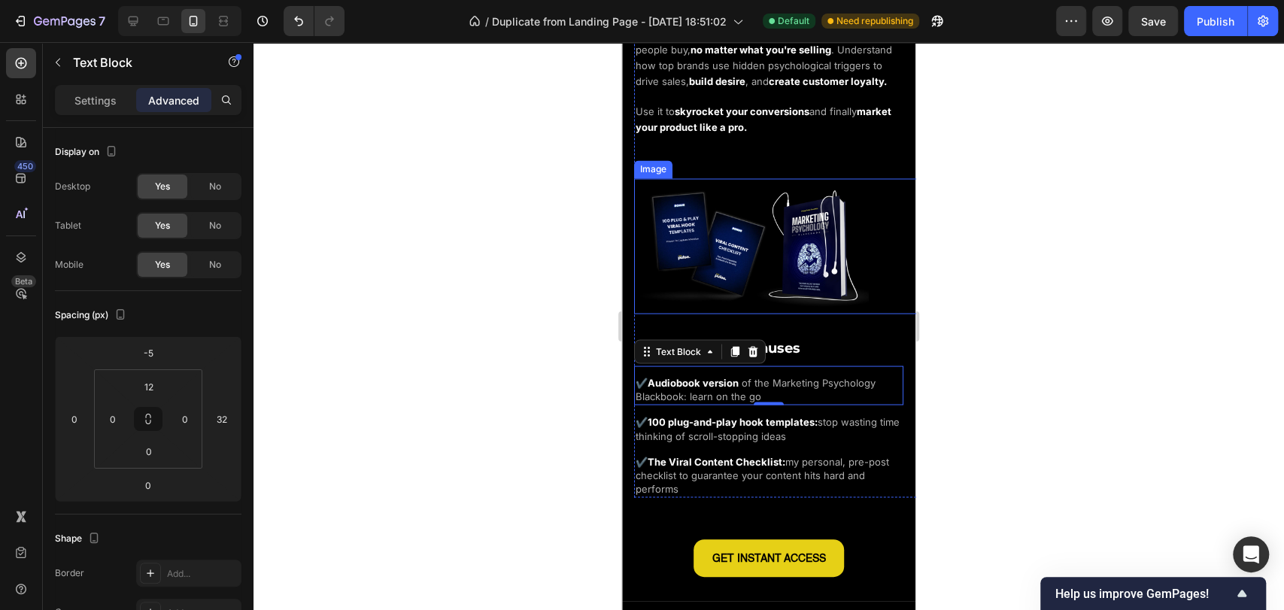
click at [851, 264] on img at bounding box center [751, 244] width 235 height 133
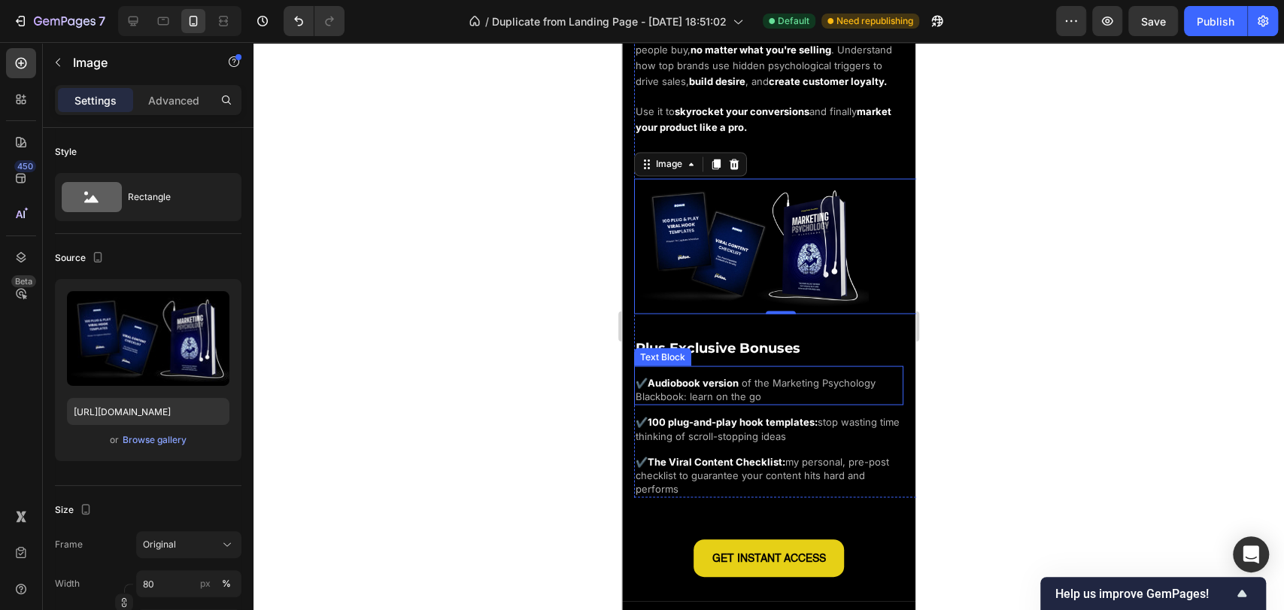
click at [772, 384] on p "✔️ Audiobook version of the Marketing Psychology Blackbook: learn on the go" at bounding box center [768, 389] width 266 height 27
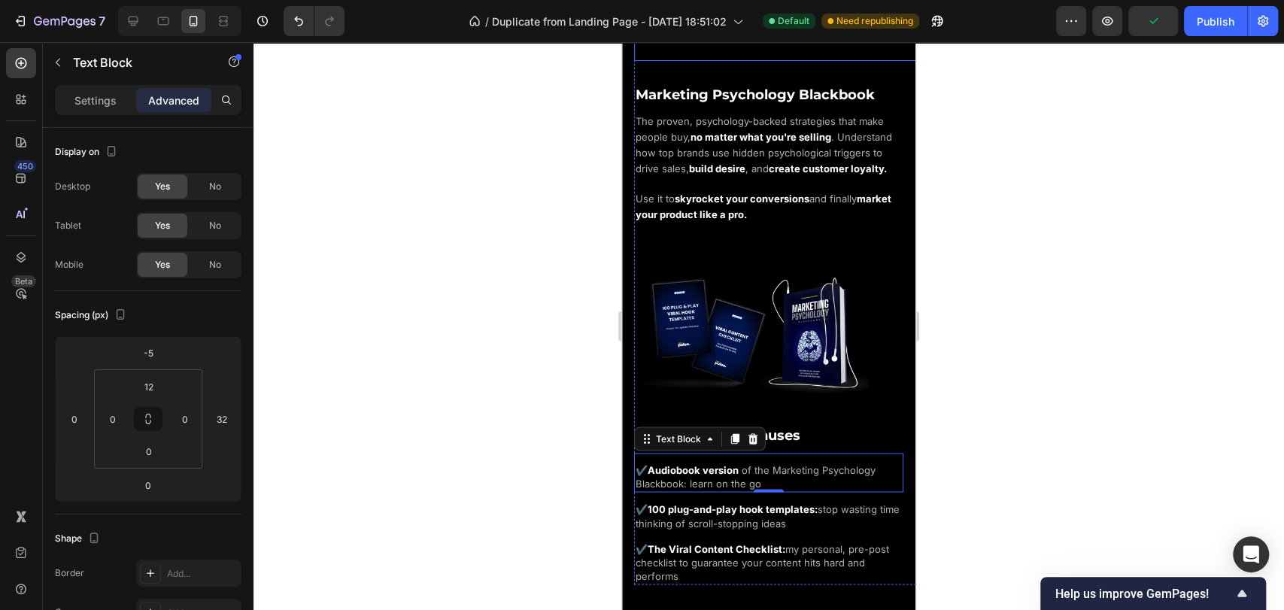
scroll to position [1670, 0]
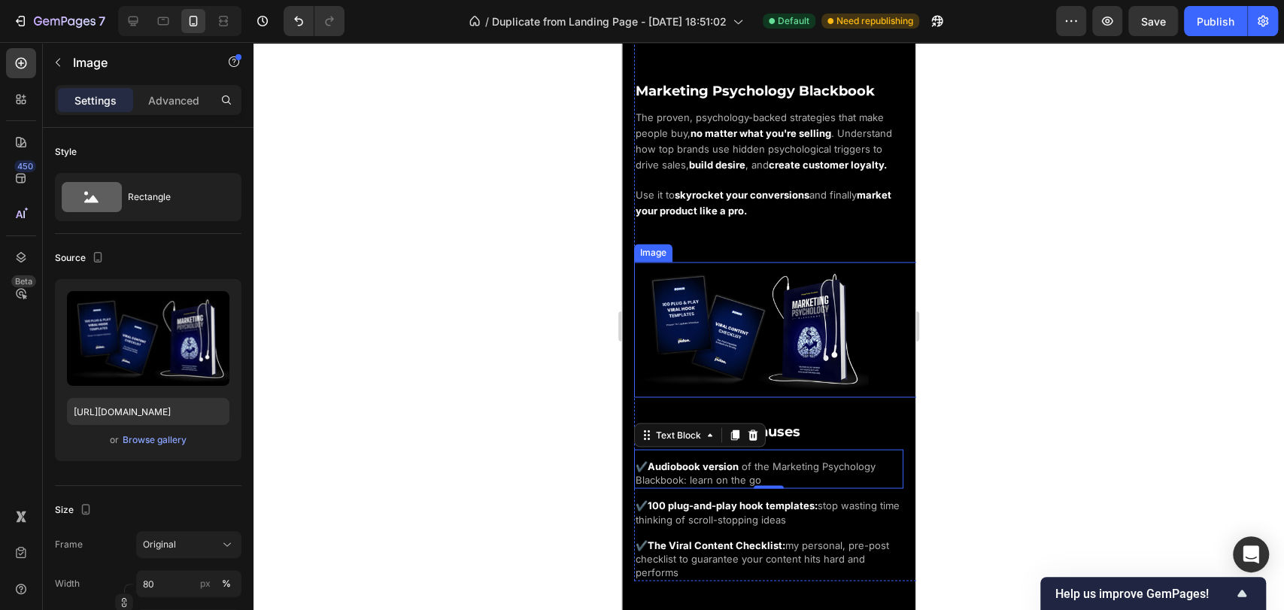
click at [862, 335] on div at bounding box center [780, 328] width 293 height 133
click at [831, 459] on span "of the Marketing Psychology Blackbook: learn on the go" at bounding box center [755, 472] width 240 height 26
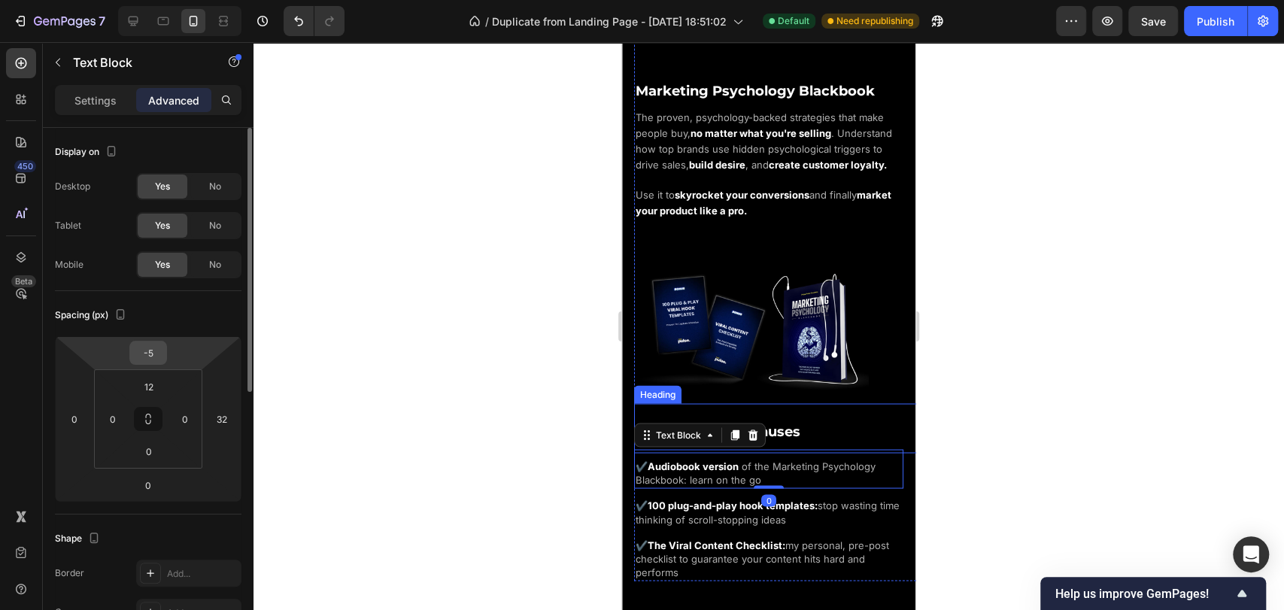
click at [154, 351] on input "-5" at bounding box center [148, 352] width 30 height 23
type input "-8"
click at [186, 336] on icon at bounding box center [148, 418] width 186 height 165
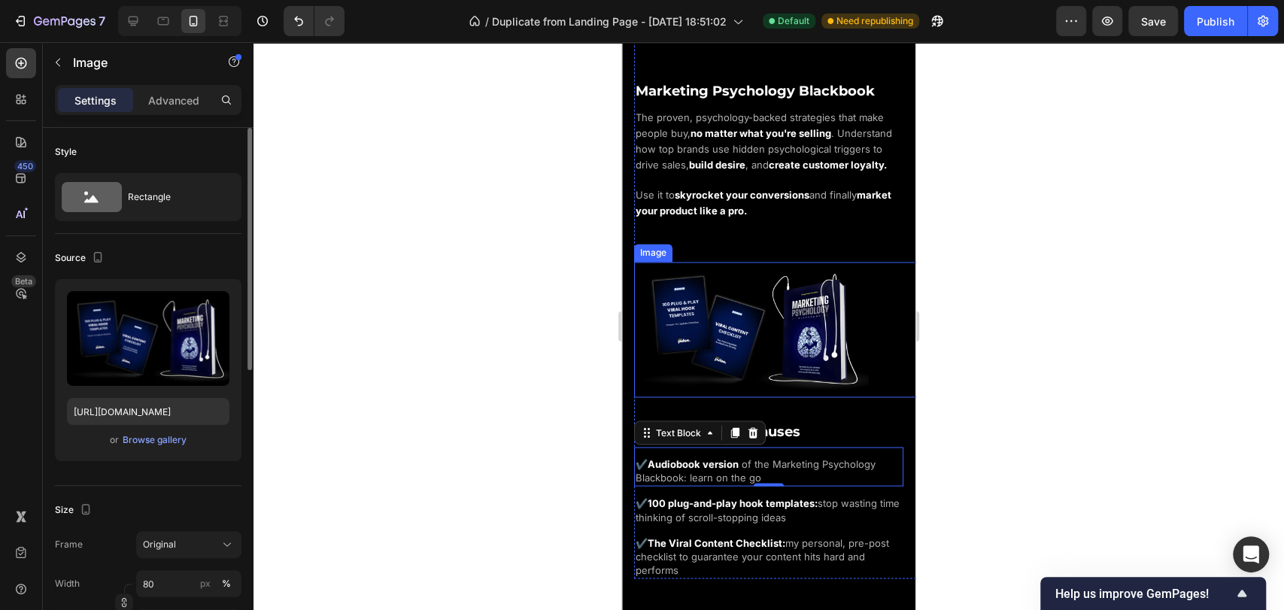
click at [791, 320] on img at bounding box center [751, 328] width 235 height 133
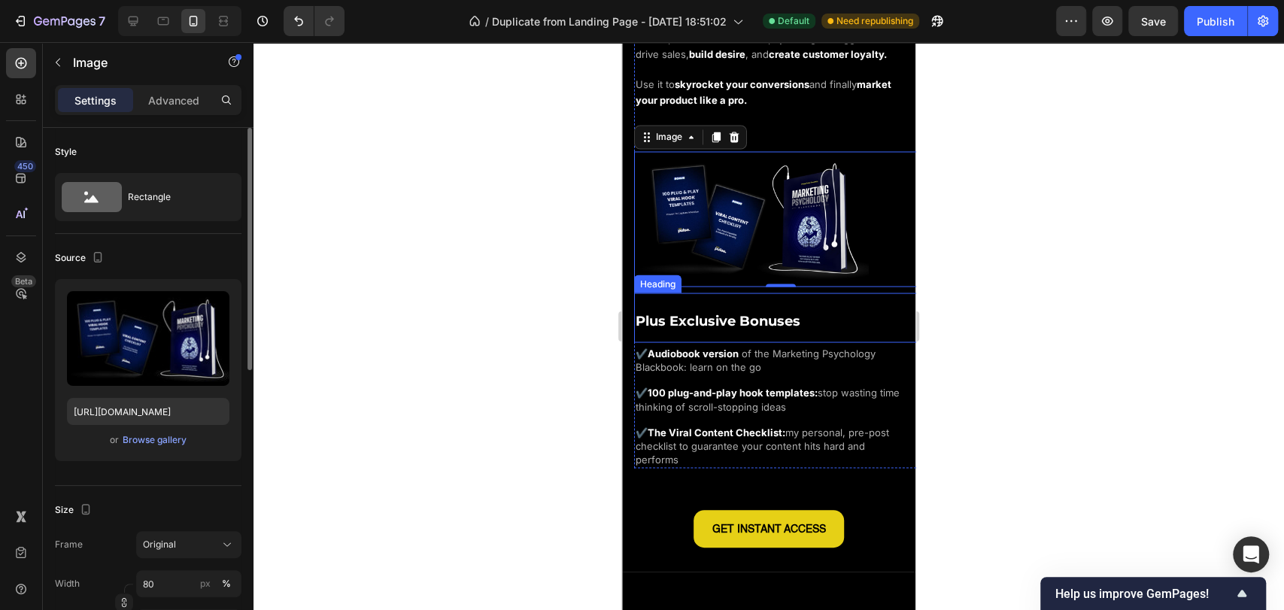
scroll to position [1837, 0]
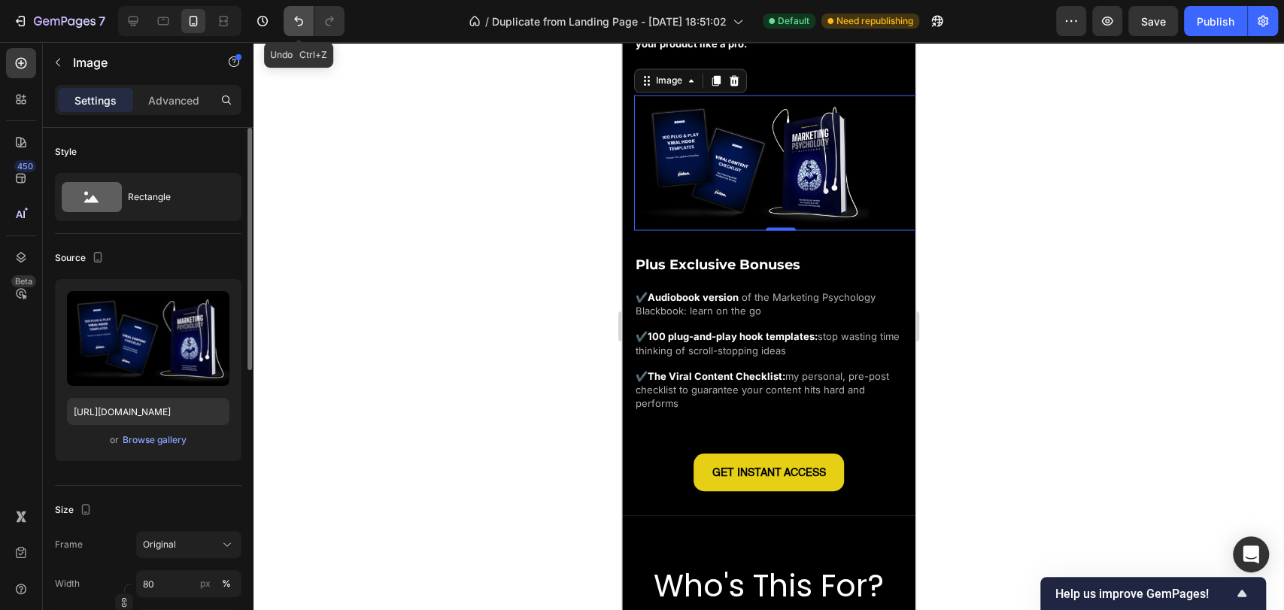
click at [292, 20] on icon "Undo/Redo" at bounding box center [298, 21] width 15 height 15
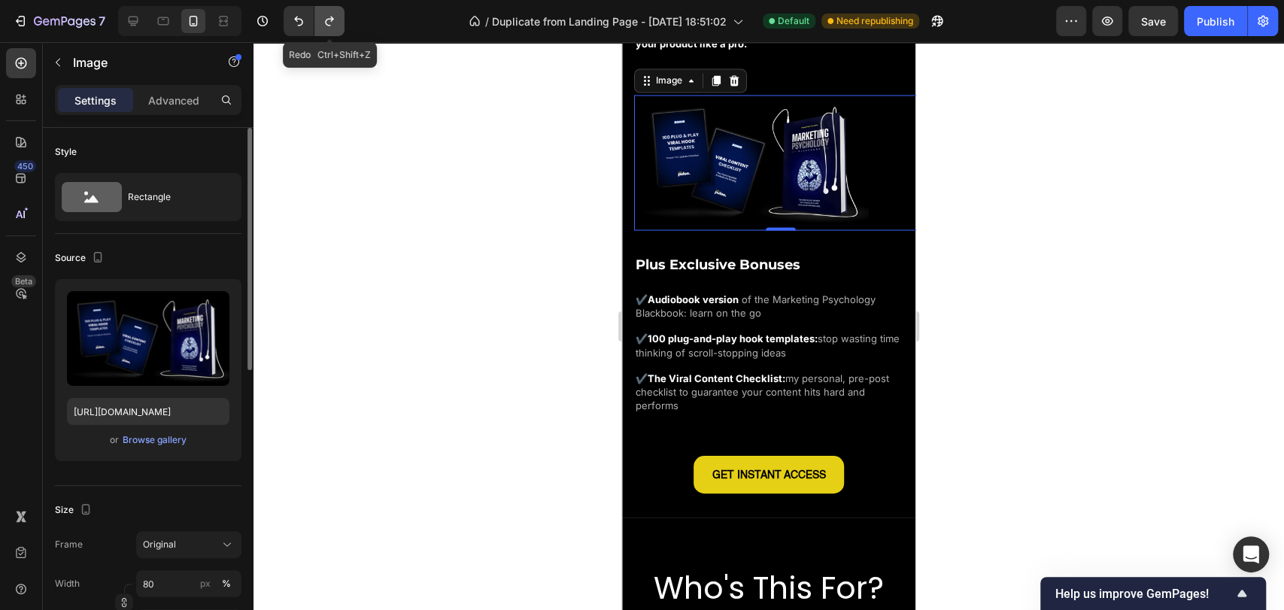
click at [319, 26] on button "Undo/Redo" at bounding box center [329, 21] width 30 height 30
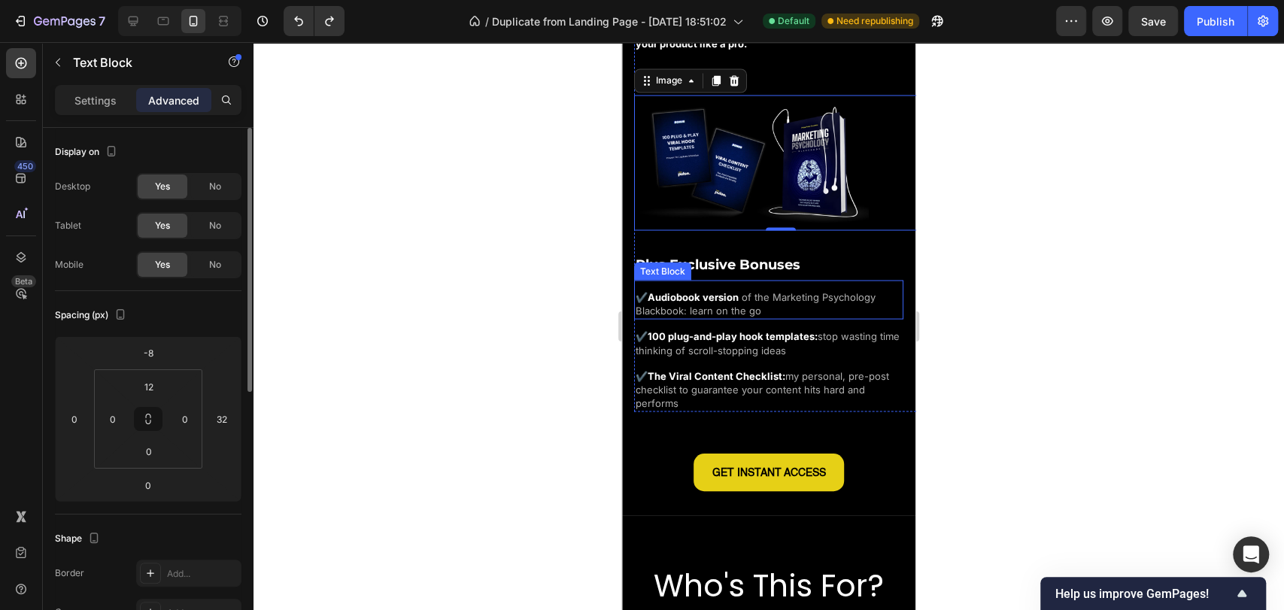
click at [794, 293] on span "of the Marketing Psychology Blackbook: learn on the go" at bounding box center [755, 303] width 240 height 26
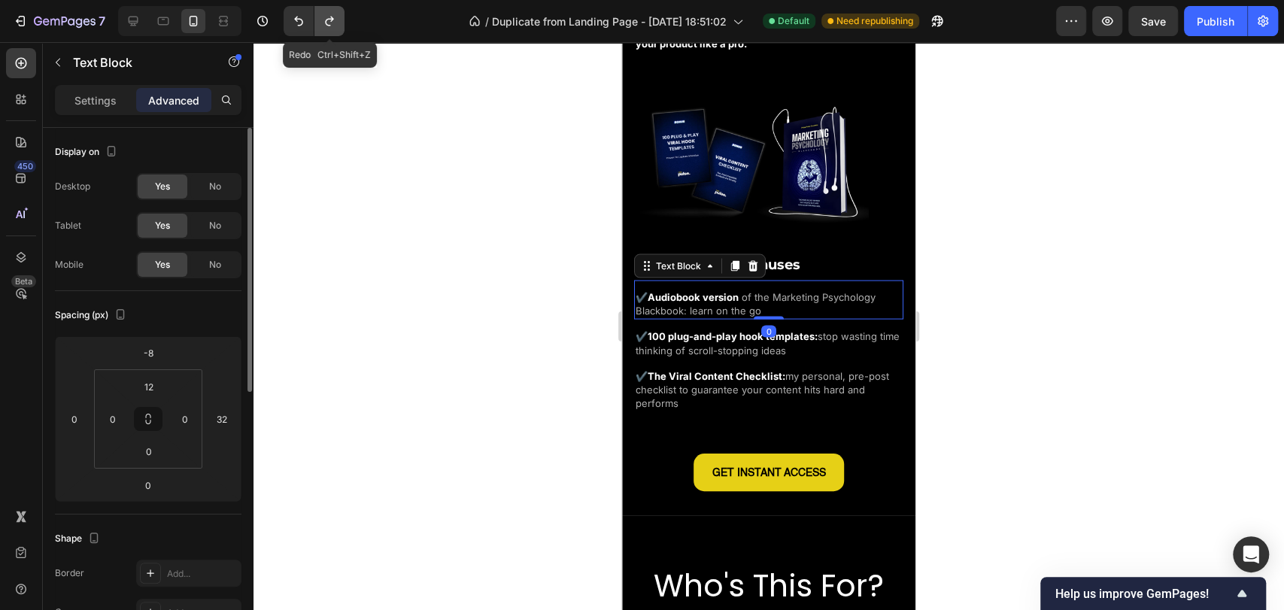
click at [335, 18] on icon "Undo/Redo" at bounding box center [329, 21] width 15 height 15
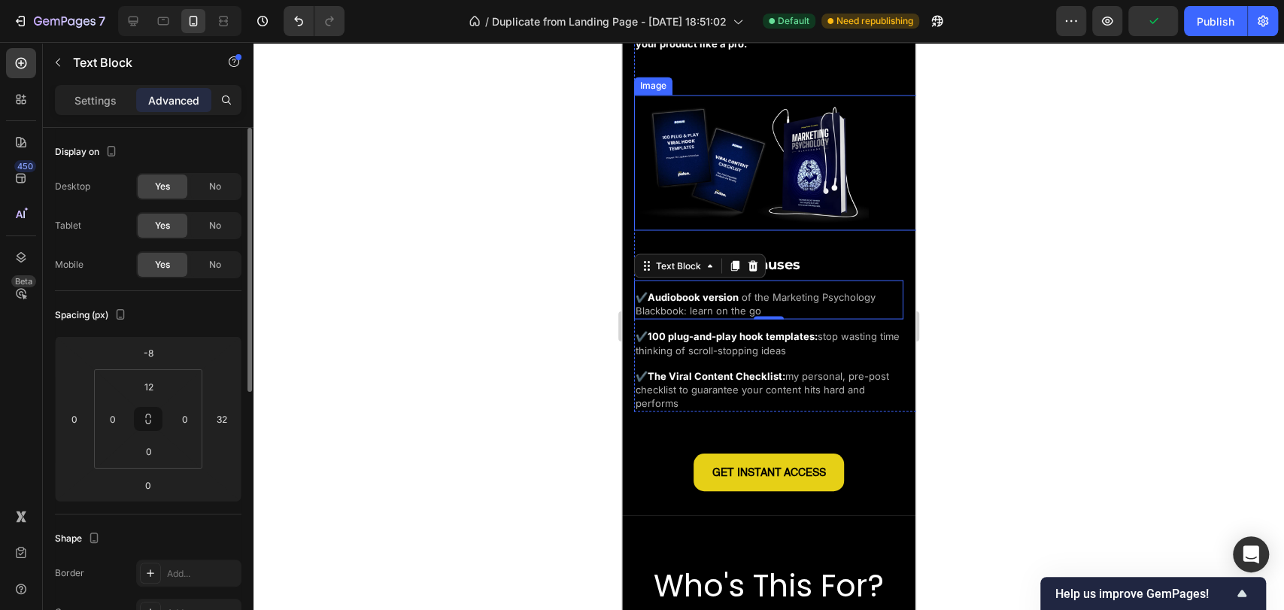
click at [830, 180] on img at bounding box center [751, 161] width 235 height 133
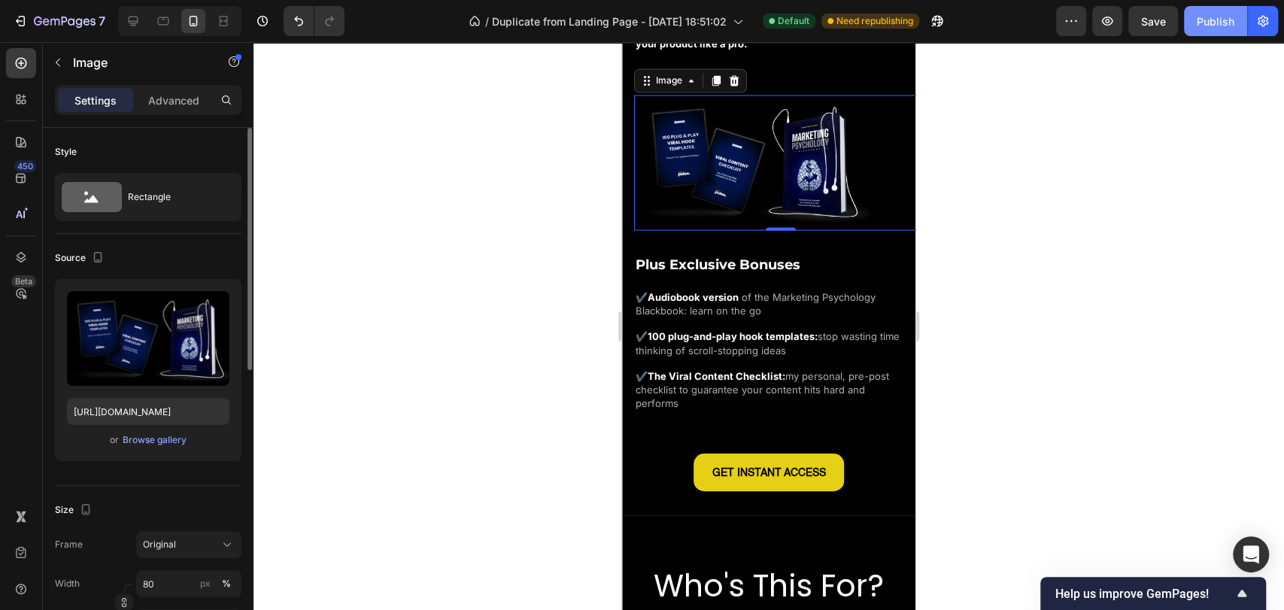
click at [1231, 24] on div "Publish" at bounding box center [1215, 22] width 38 height 16
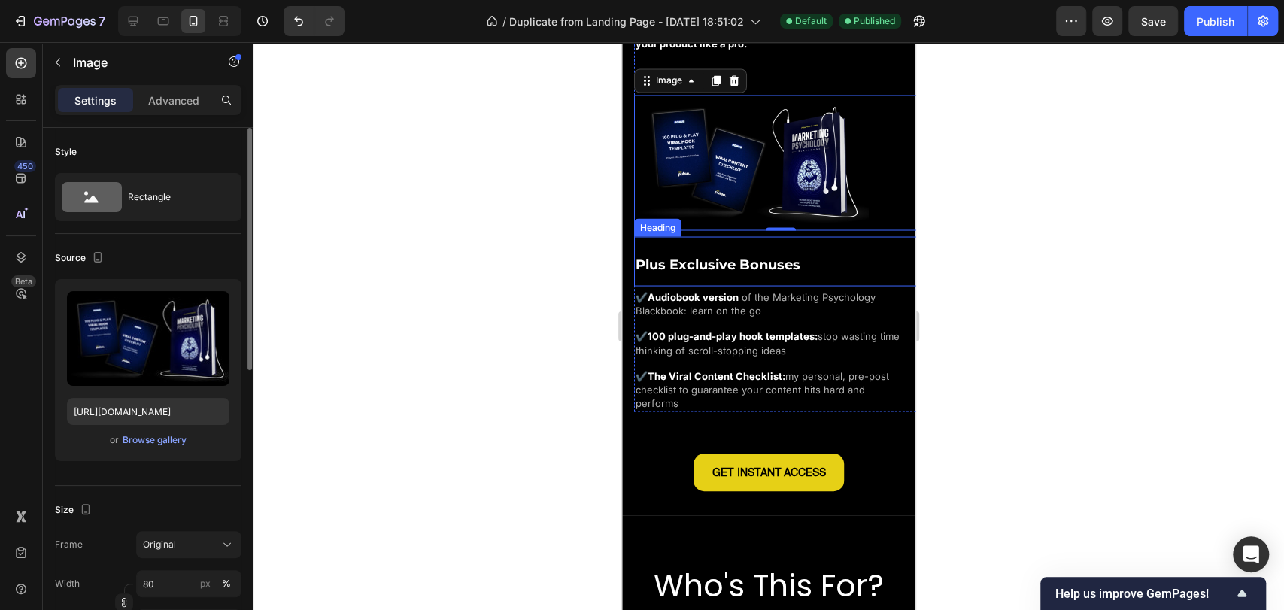
click at [770, 260] on span "Plus Exclusive Bonuses" at bounding box center [717, 264] width 165 height 17
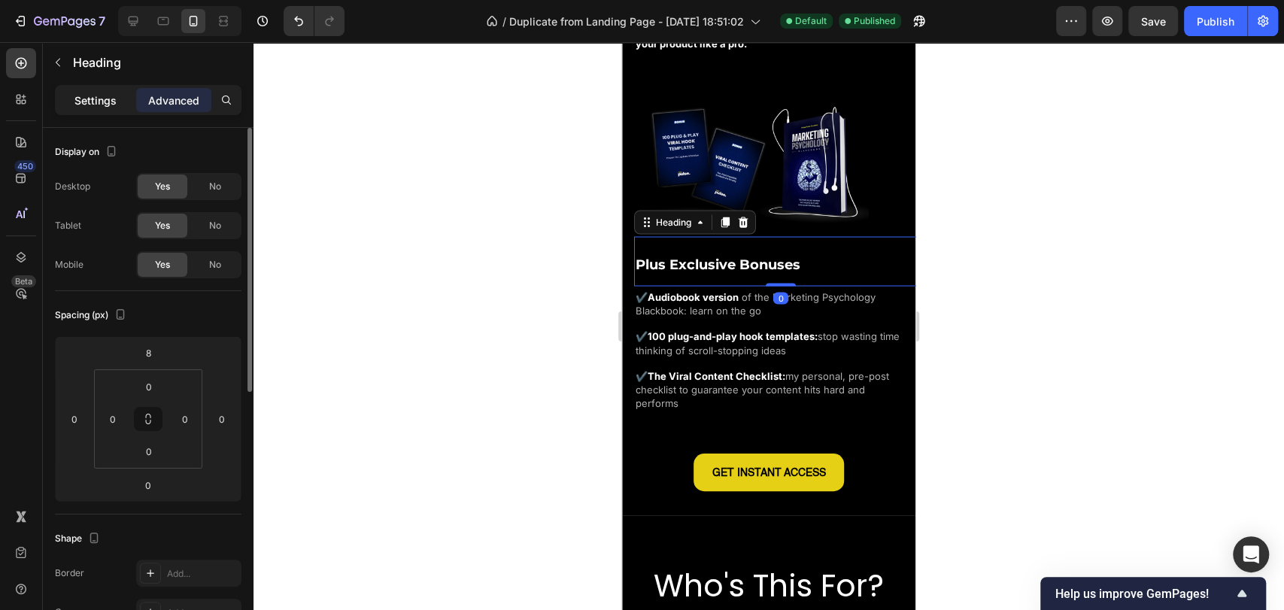
click at [101, 102] on p "Settings" at bounding box center [95, 100] width 42 height 16
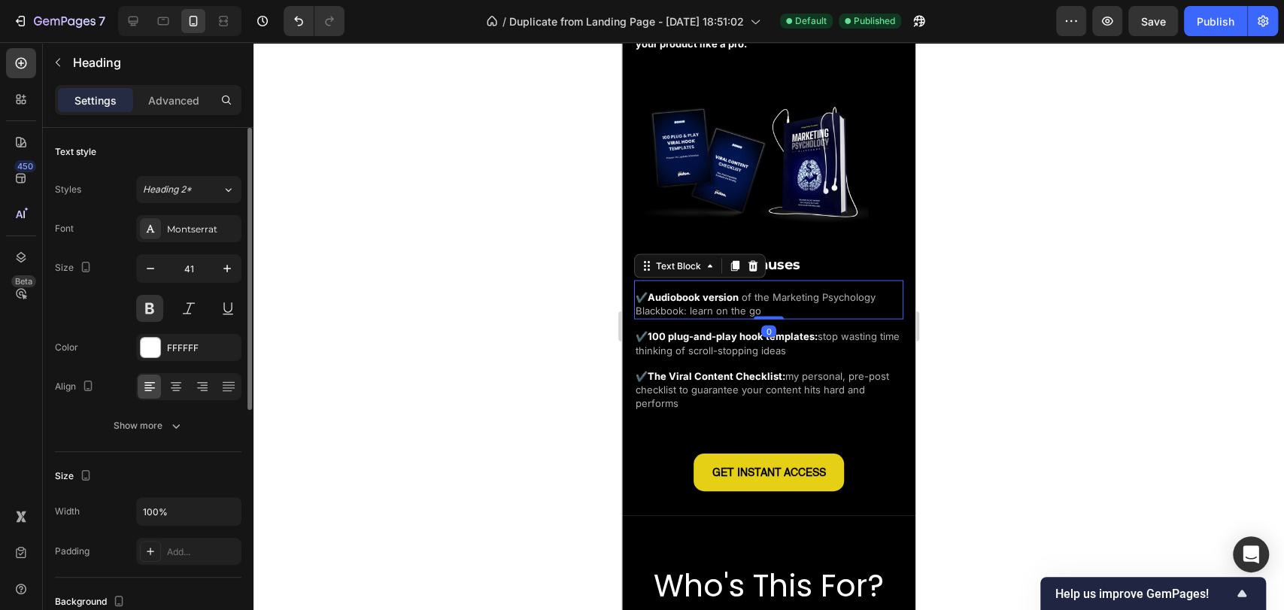
click at [788, 299] on p "✔️ Audiobook version of the Marketing Psychology Blackbook: learn on the go" at bounding box center [768, 303] width 266 height 27
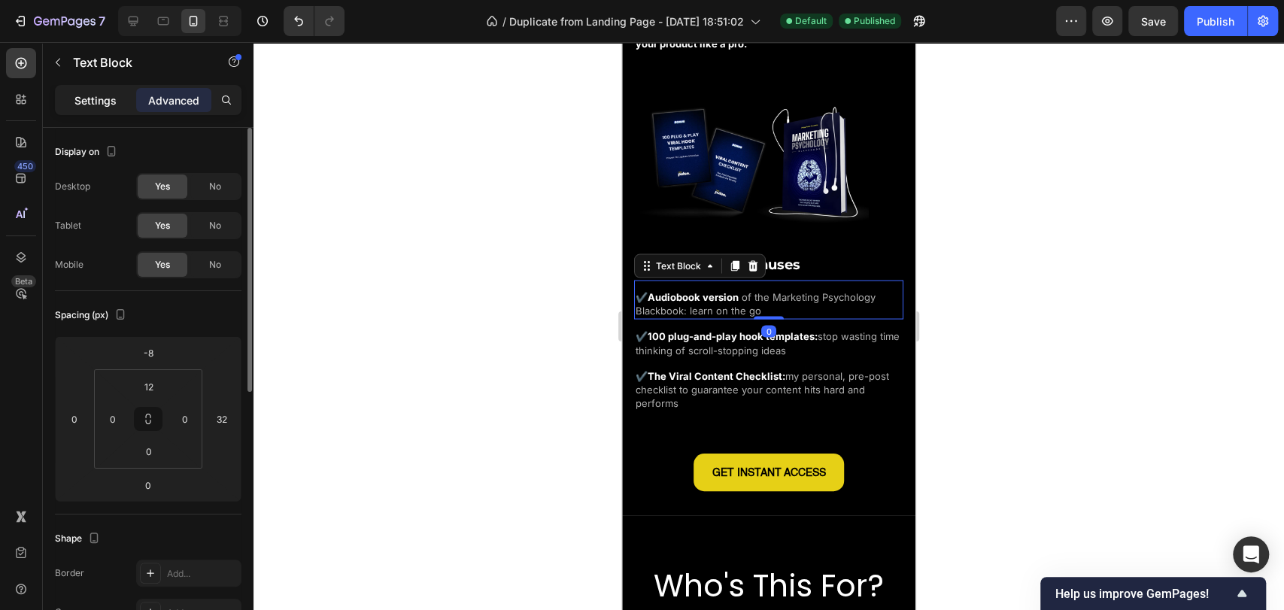
click at [108, 92] on p "Settings" at bounding box center [95, 100] width 42 height 16
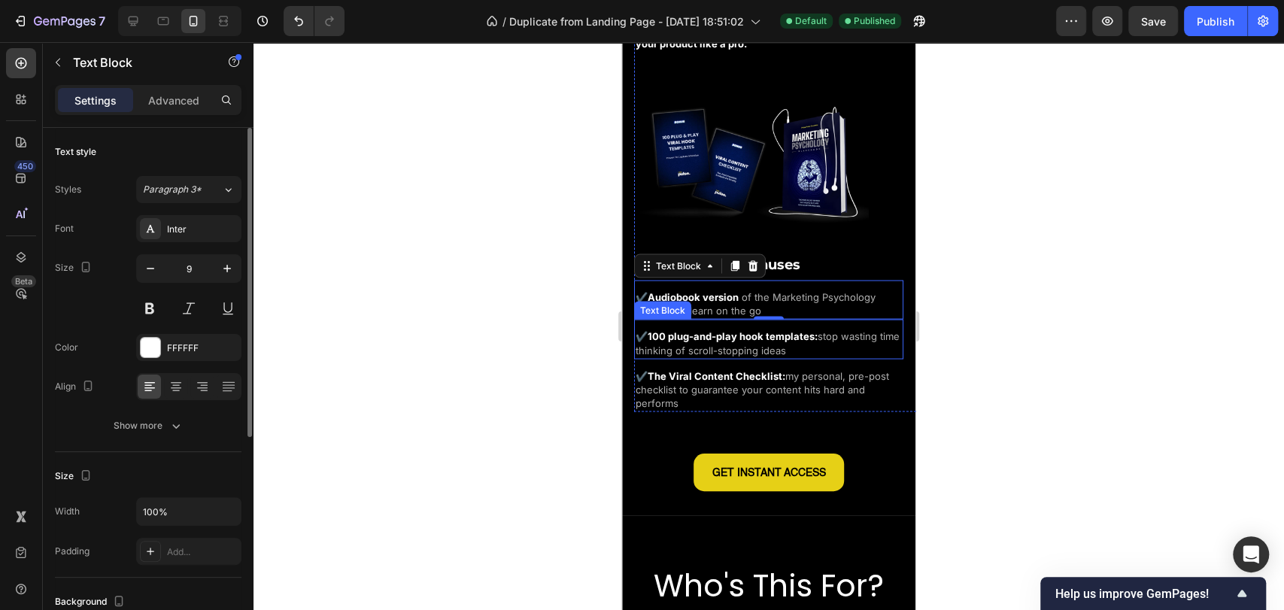
click at [717, 329] on strong "100 plug-and-play hook templates:" at bounding box center [732, 335] width 170 height 12
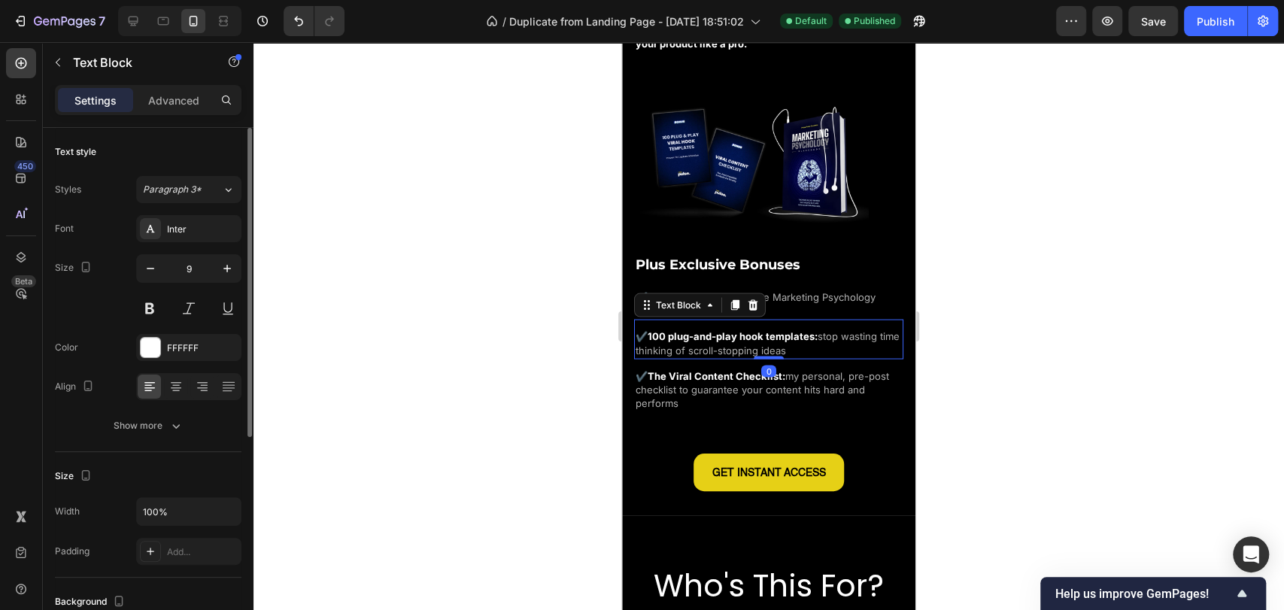
click at [696, 331] on strong "100 plug-and-play hook templates:" at bounding box center [732, 335] width 170 height 12
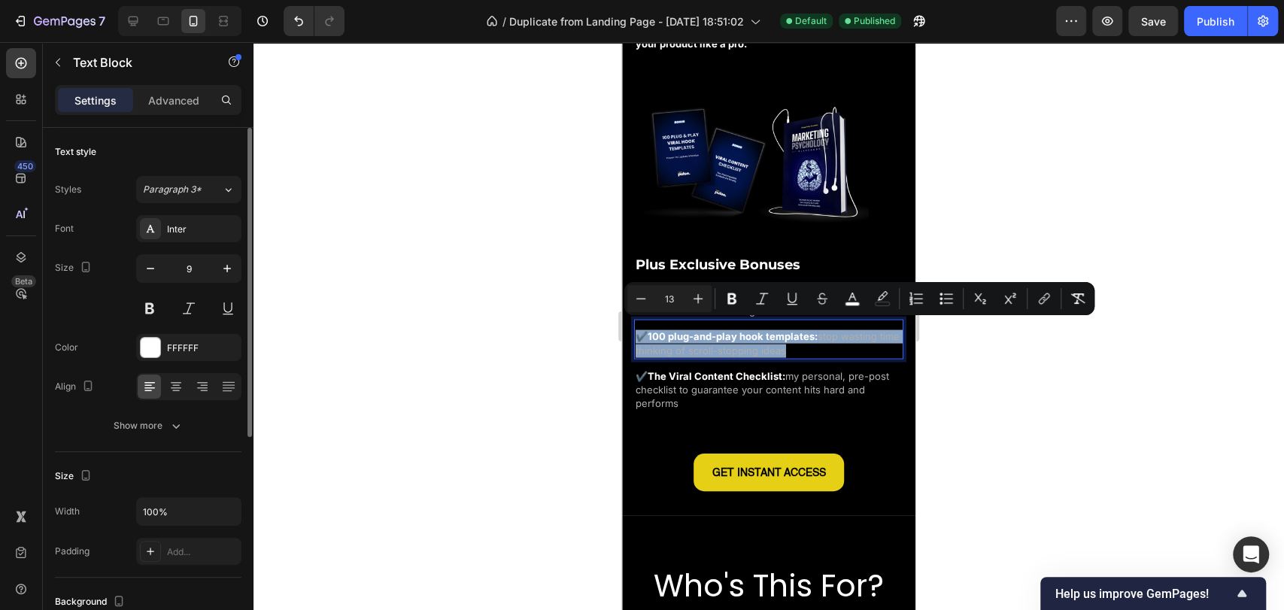
drag, startPoint x: 828, startPoint y: 340, endPoint x: 636, endPoint y: 325, distance: 192.3
click at [636, 329] on p "✔️ 100 plug-and-play hook templates: stop wasting time thinking of scroll-stopp…" at bounding box center [768, 342] width 266 height 27
click at [832, 347] on p "✔️ 100 plug-and-play hook templates: stop wasting time thinking of scroll-stopp…" at bounding box center [768, 342] width 266 height 27
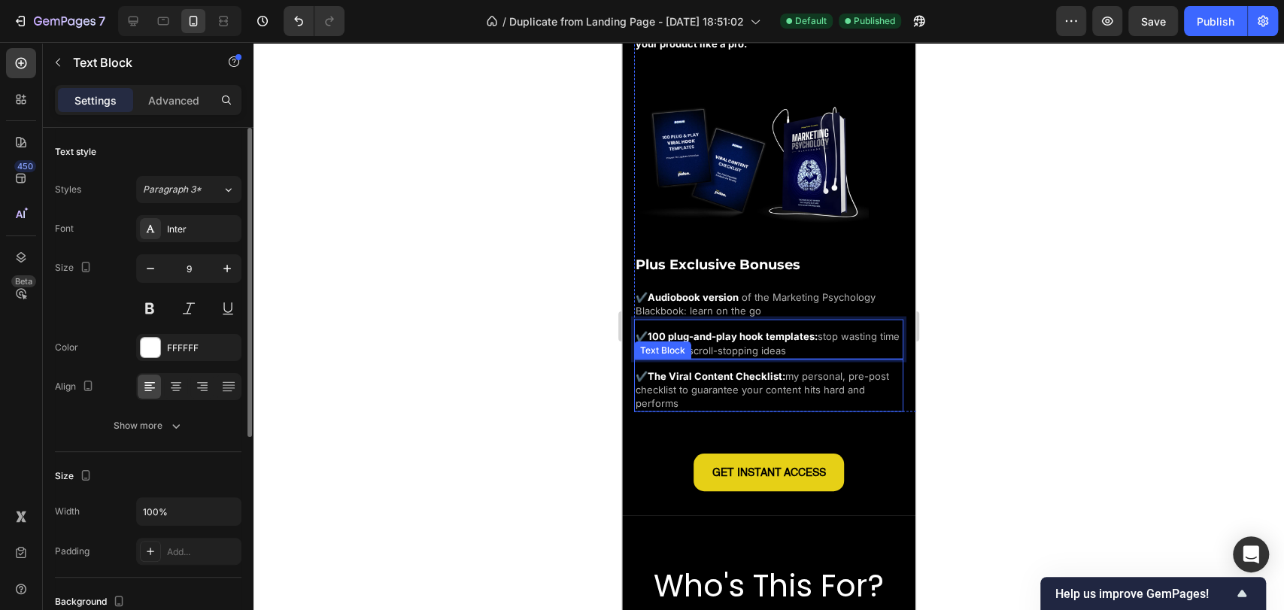
click at [803, 371] on span "my personal, pre-post checklist to guarantee your content hits hard and performs" at bounding box center [761, 388] width 253 height 39
click at [820, 294] on span "of the Marketing Psychology Blackbook: learn on the go" at bounding box center [755, 303] width 240 height 26
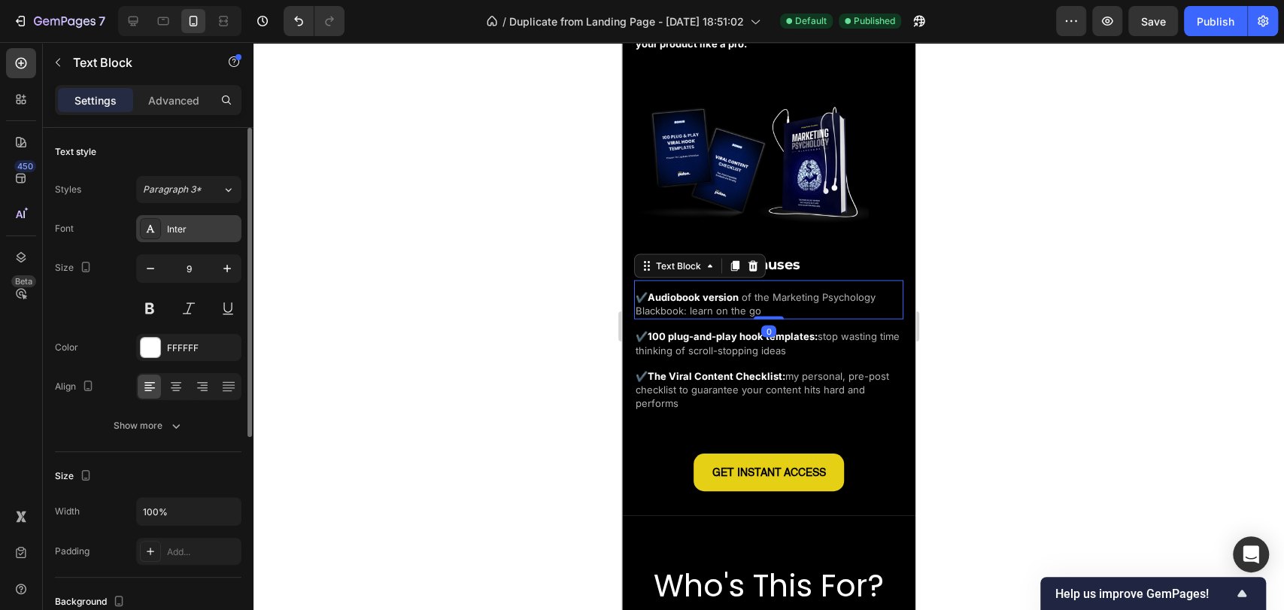
click at [190, 230] on div "Inter" at bounding box center [202, 230] width 71 height 14
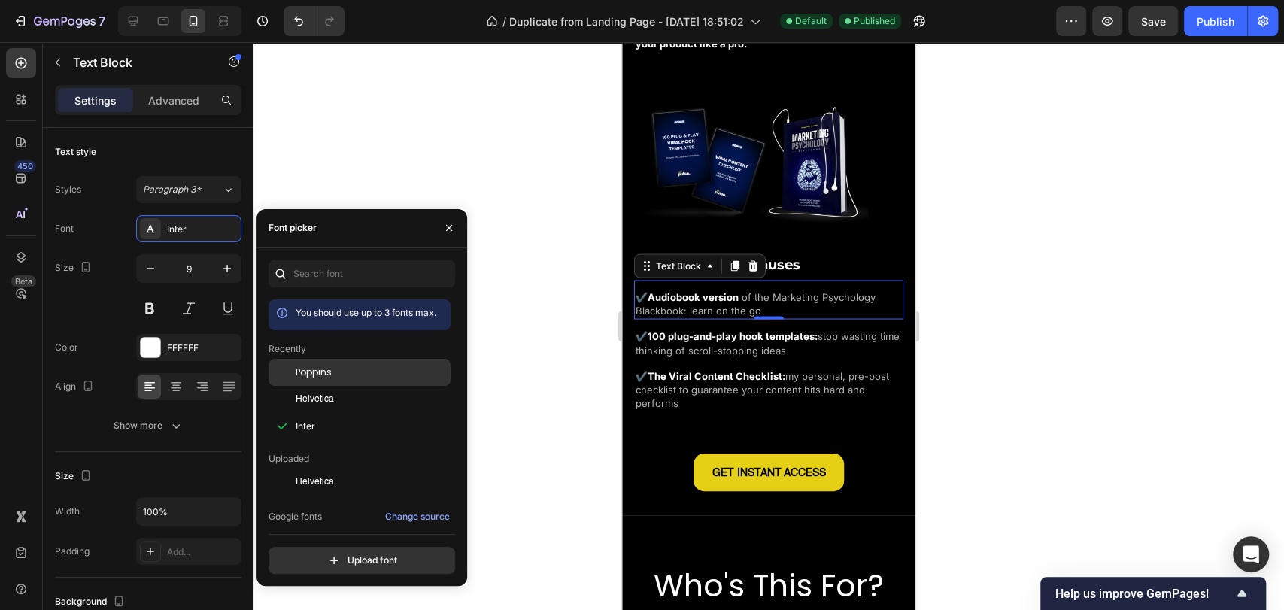
click at [358, 373] on div "Poppins" at bounding box center [372, 372] width 152 height 14
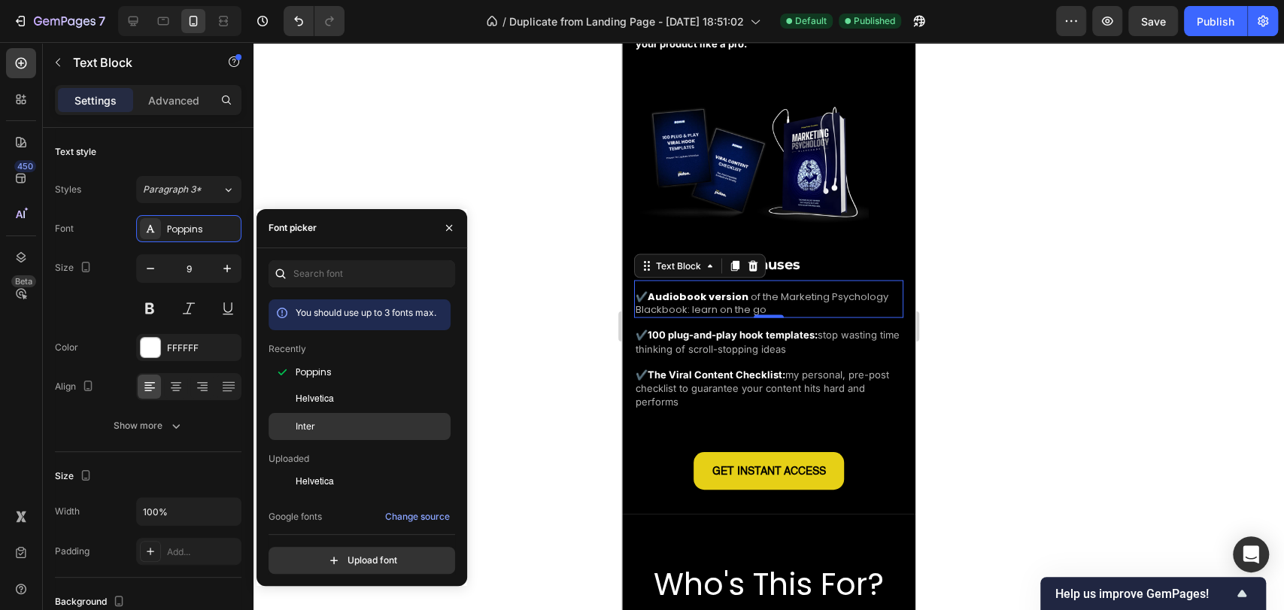
click at [368, 422] on div "Inter" at bounding box center [372, 427] width 152 height 14
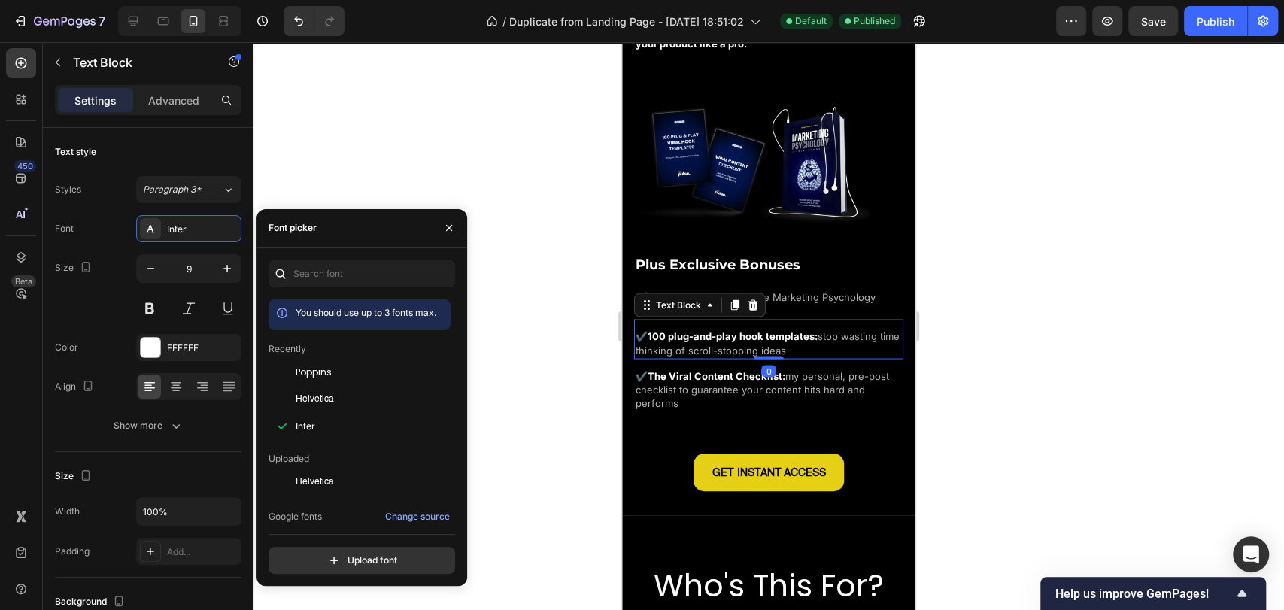
click at [820, 335] on p "✔️ 100 plug-and-play hook templates: stop wasting time thinking of scroll-stopp…" at bounding box center [768, 342] width 266 height 27
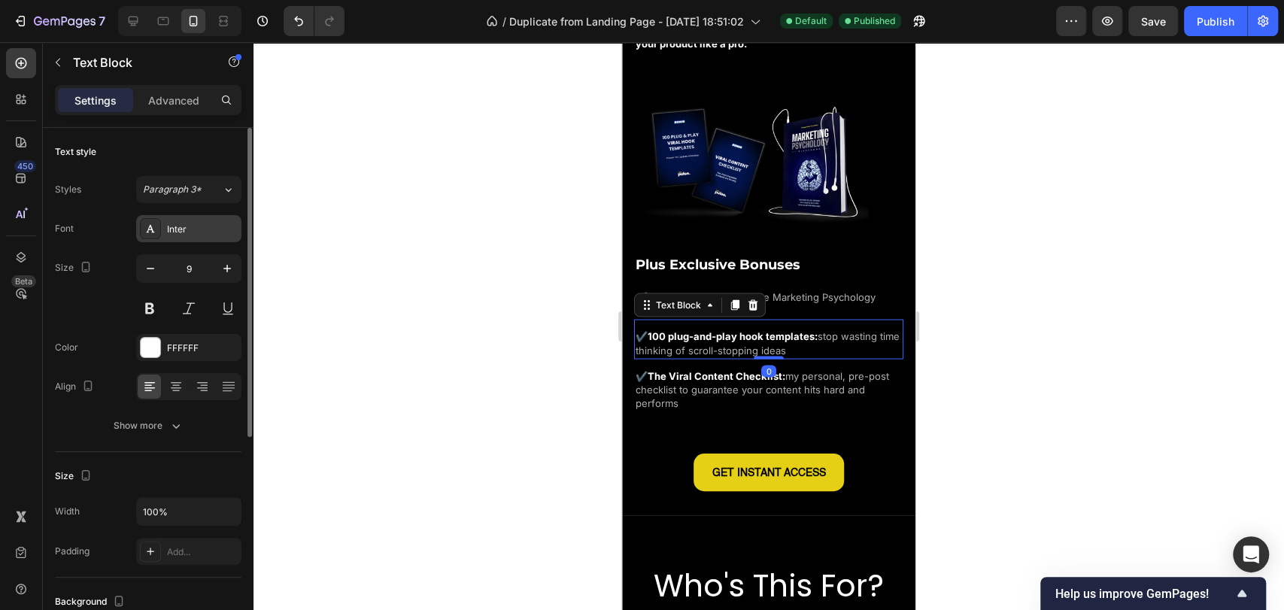
click at [193, 233] on div "Inter" at bounding box center [202, 230] width 71 height 14
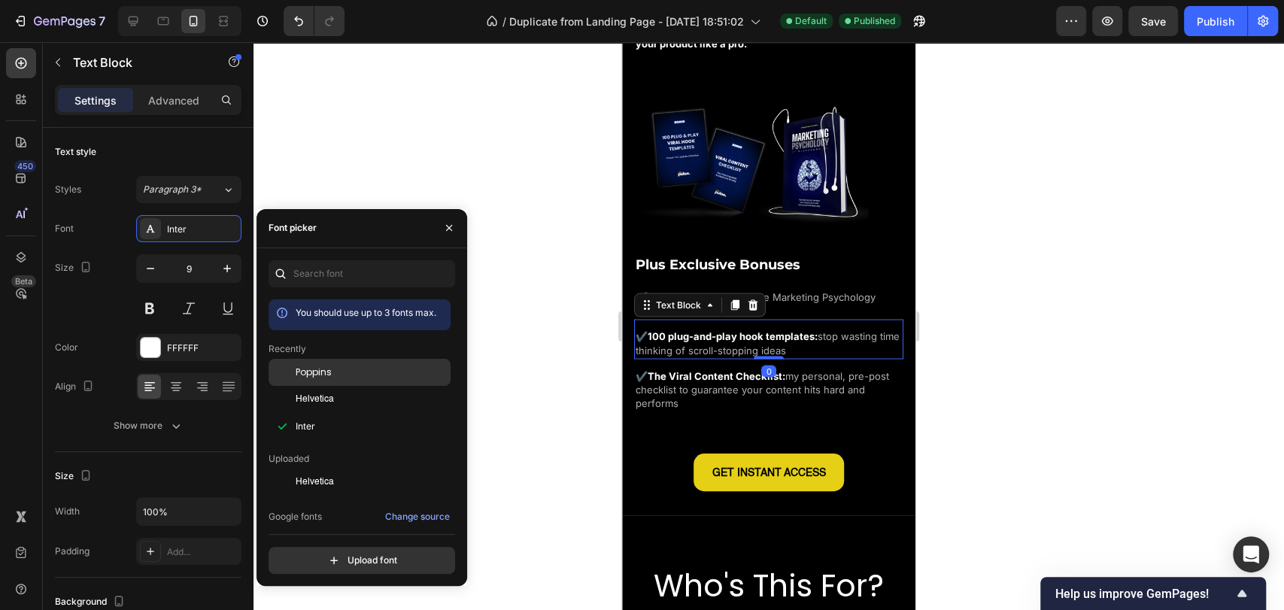
click at [346, 376] on div "Poppins" at bounding box center [372, 372] width 152 height 14
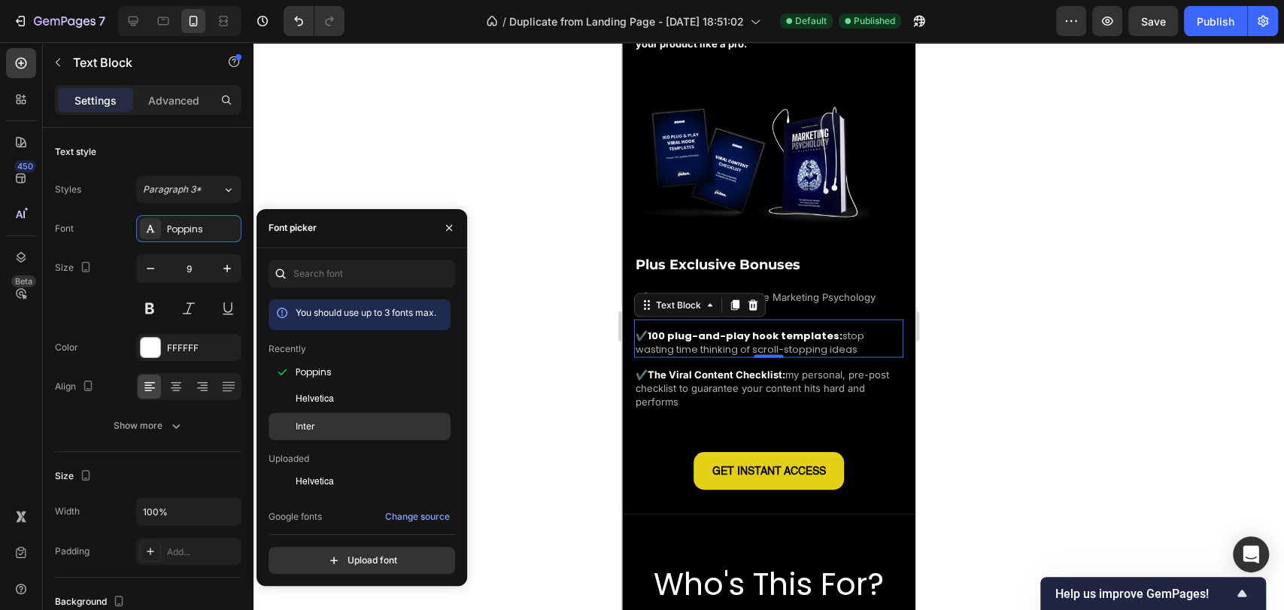
click at [355, 433] on div "Inter" at bounding box center [359, 426] width 182 height 27
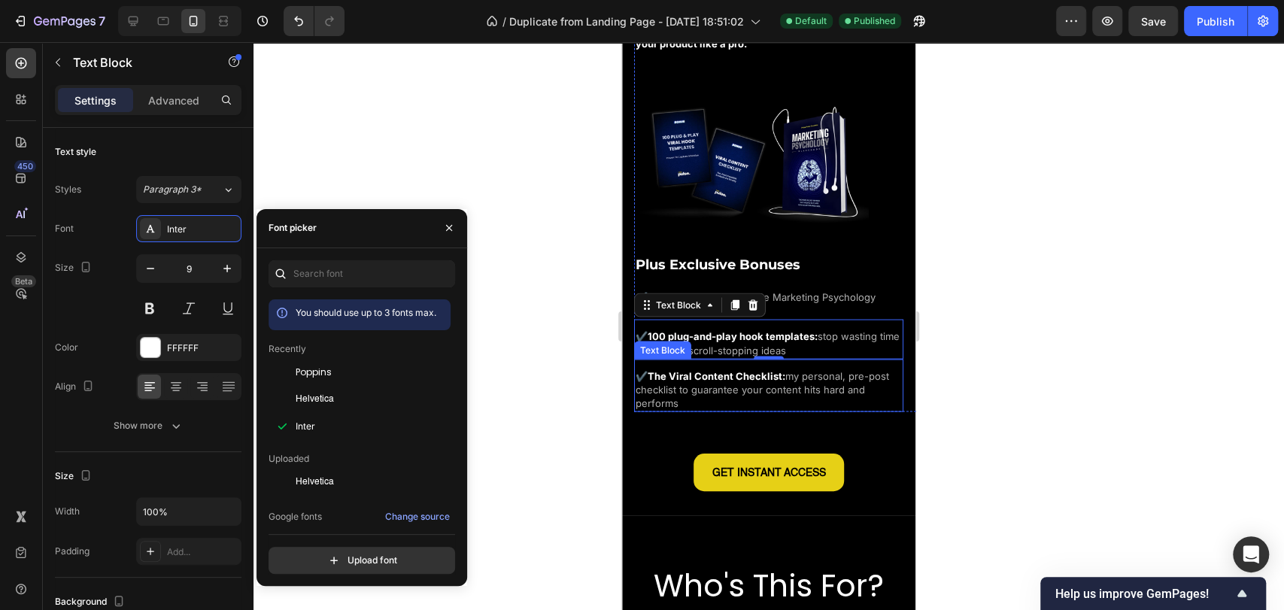
click at [799, 374] on span "my personal, pre-post checklist to guarantee your content hits hard and performs" at bounding box center [761, 388] width 253 height 39
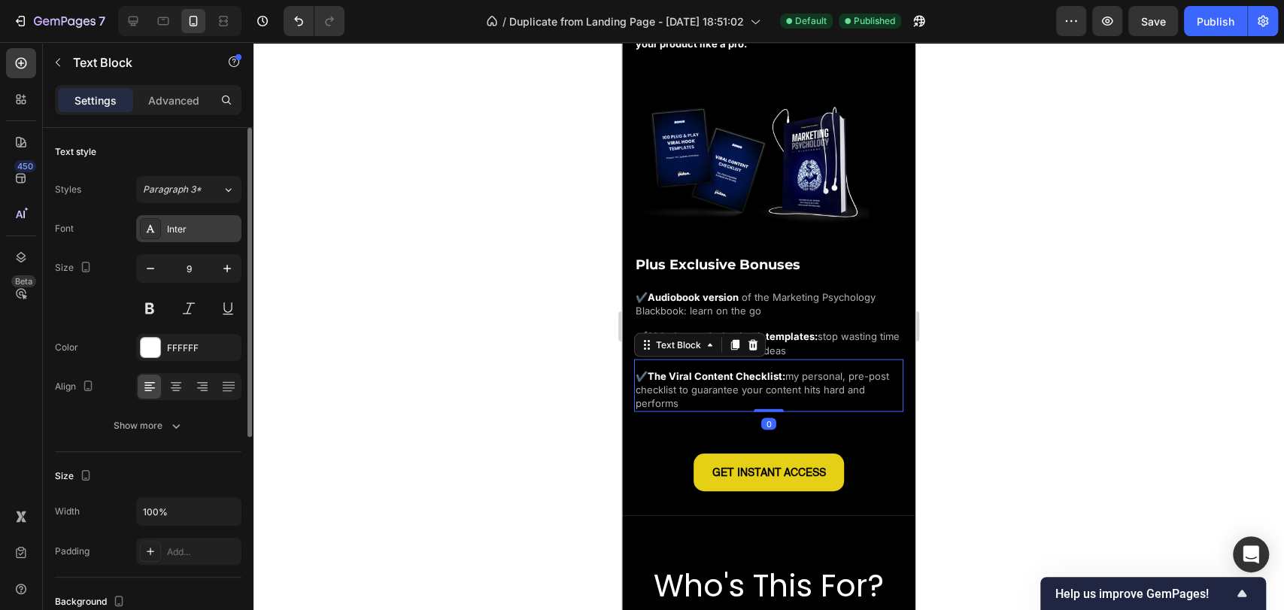
click at [207, 229] on div "Inter" at bounding box center [202, 230] width 71 height 14
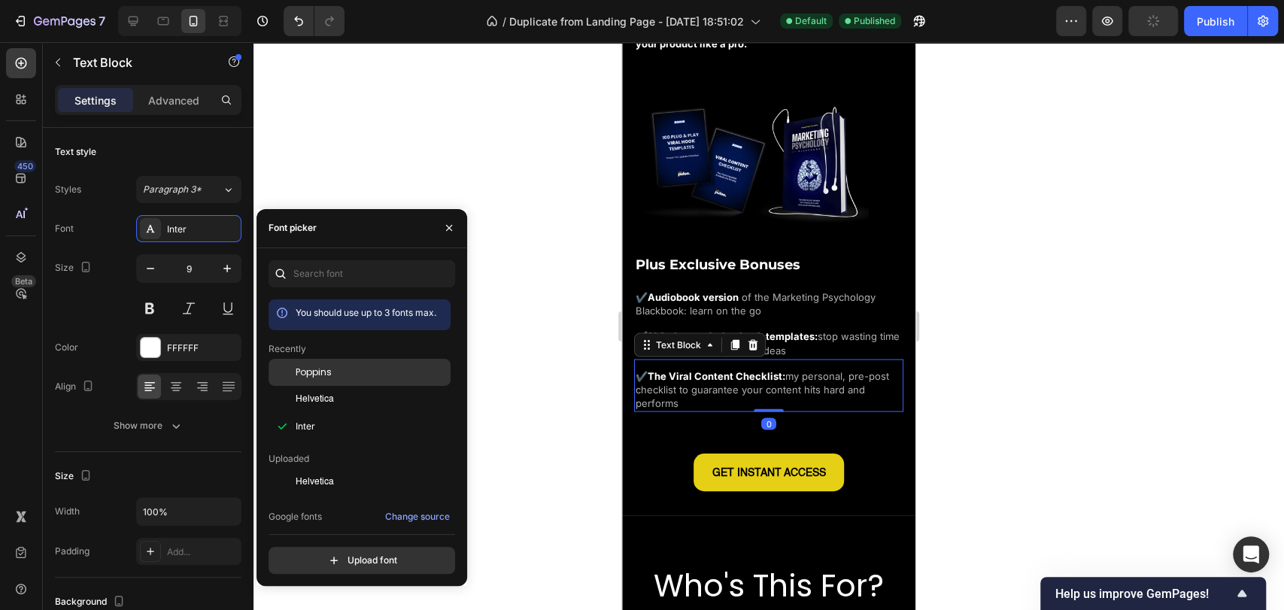
click at [353, 374] on div "Poppins" at bounding box center [372, 372] width 152 height 14
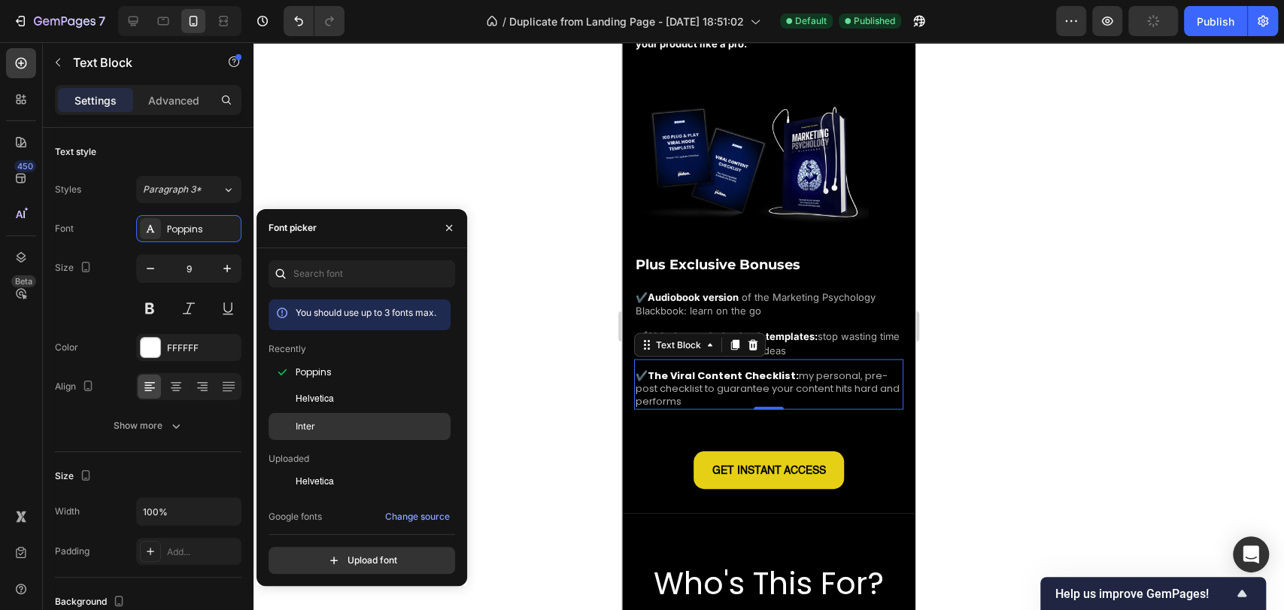
click at [349, 429] on div "Inter" at bounding box center [372, 427] width 152 height 14
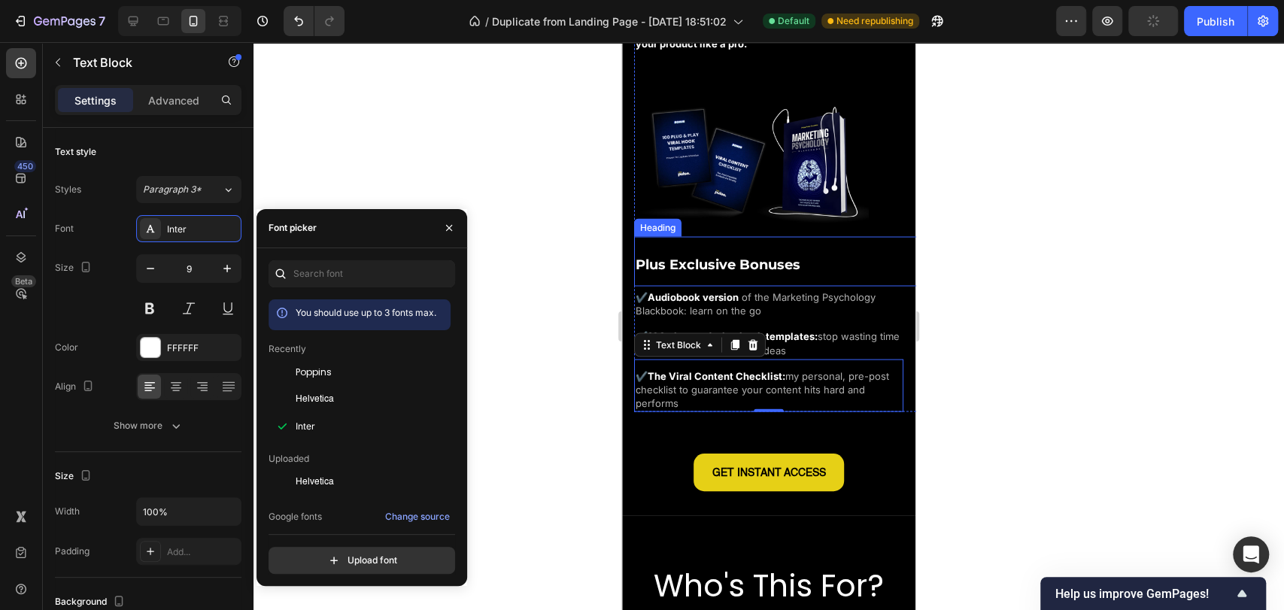
click at [763, 237] on h2 "Plus Exclusive Bonuses" at bounding box center [780, 261] width 293 height 50
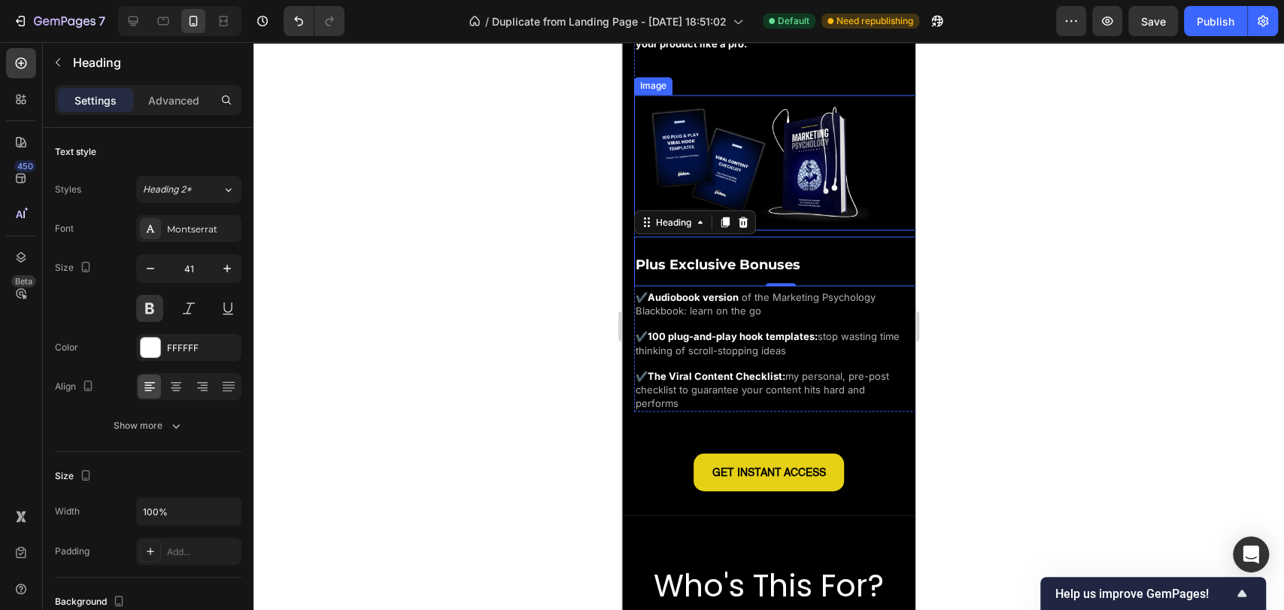
click at [814, 190] on img at bounding box center [751, 161] width 235 height 133
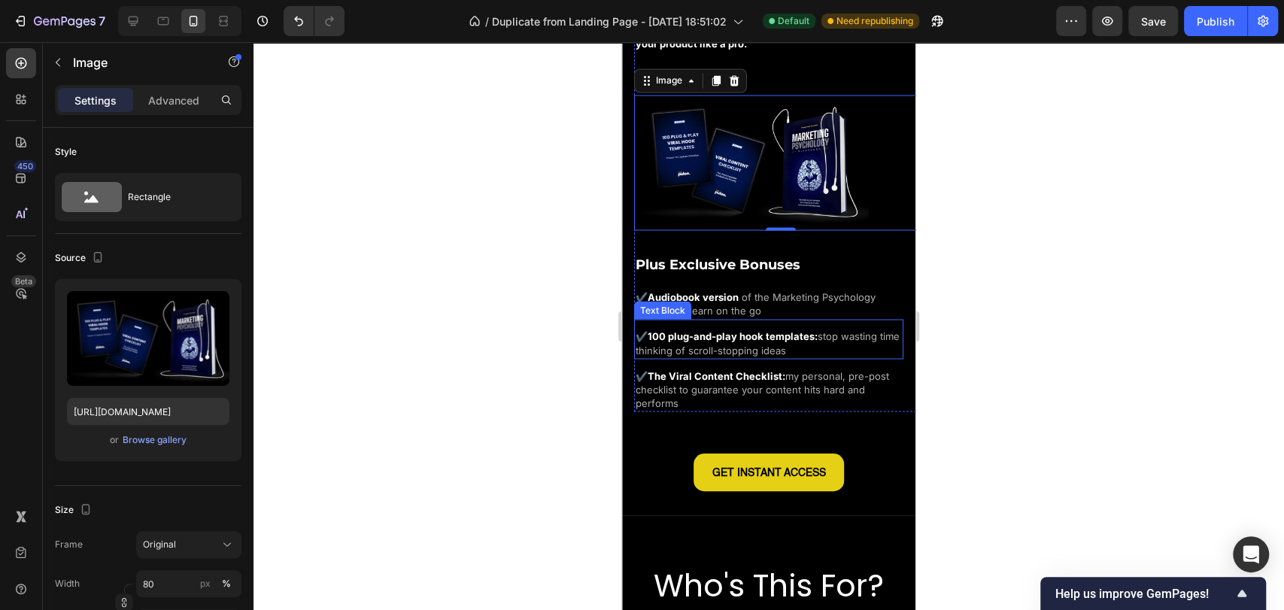
click at [780, 329] on strong "100 plug-and-play hook templates:" at bounding box center [732, 335] width 170 height 12
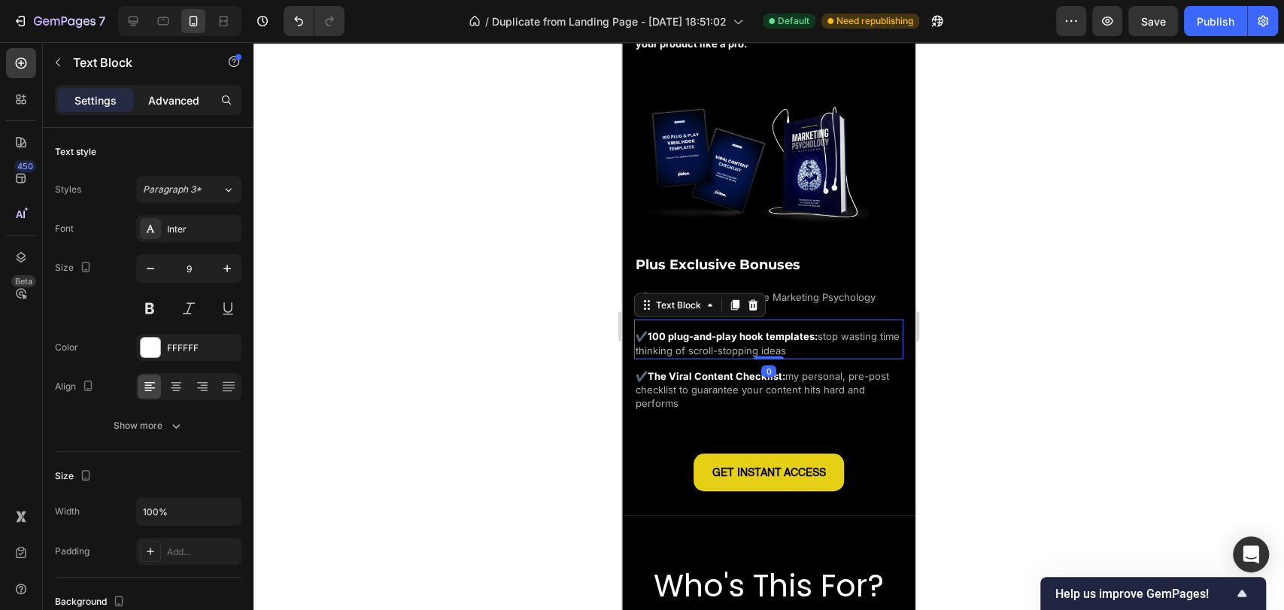
click at [174, 99] on p "Advanced" at bounding box center [173, 100] width 51 height 16
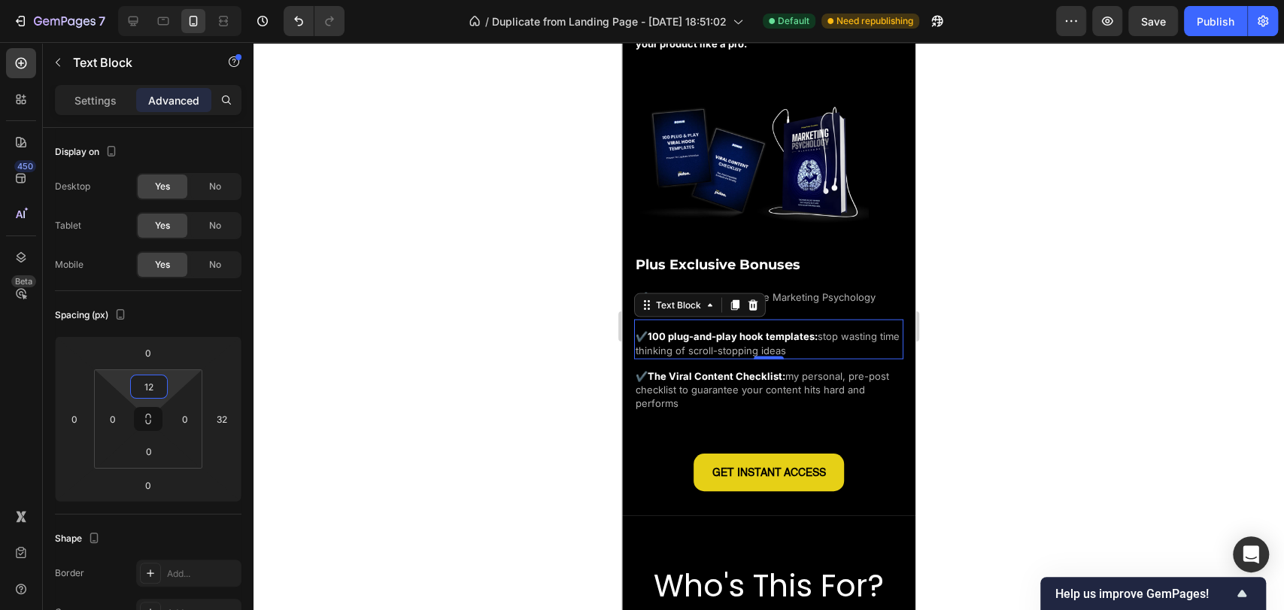
click at [158, 387] on input "12" at bounding box center [149, 386] width 30 height 23
click at [207, 537] on div "L 16px" at bounding box center [181, 531] width 93 height 23
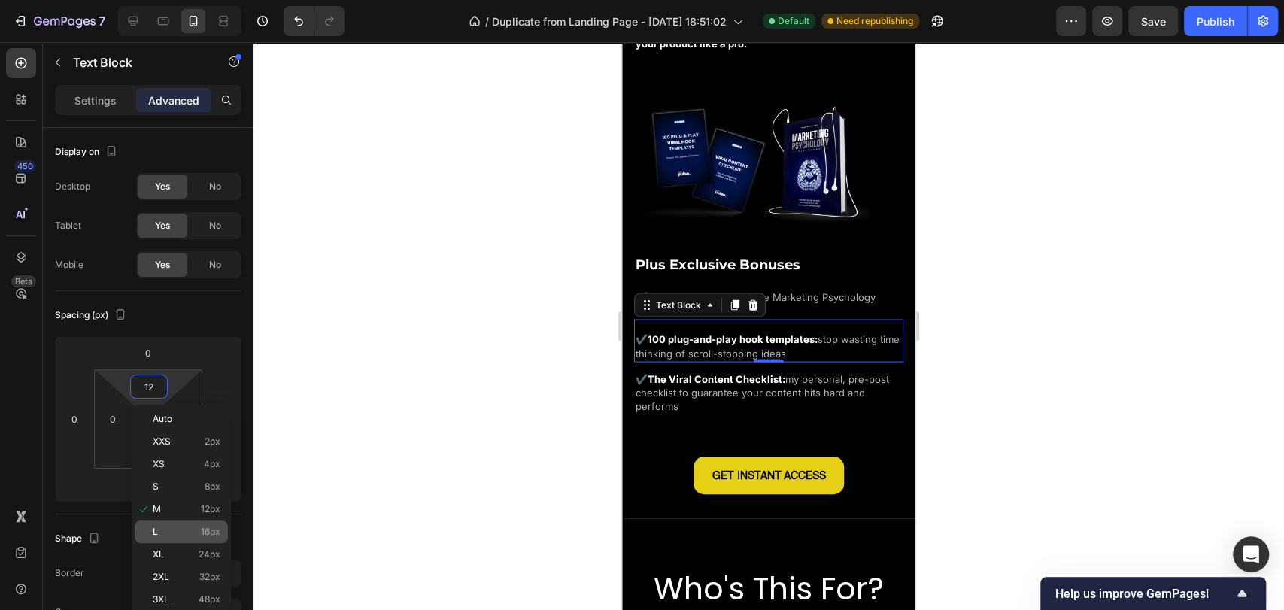
type input "16"
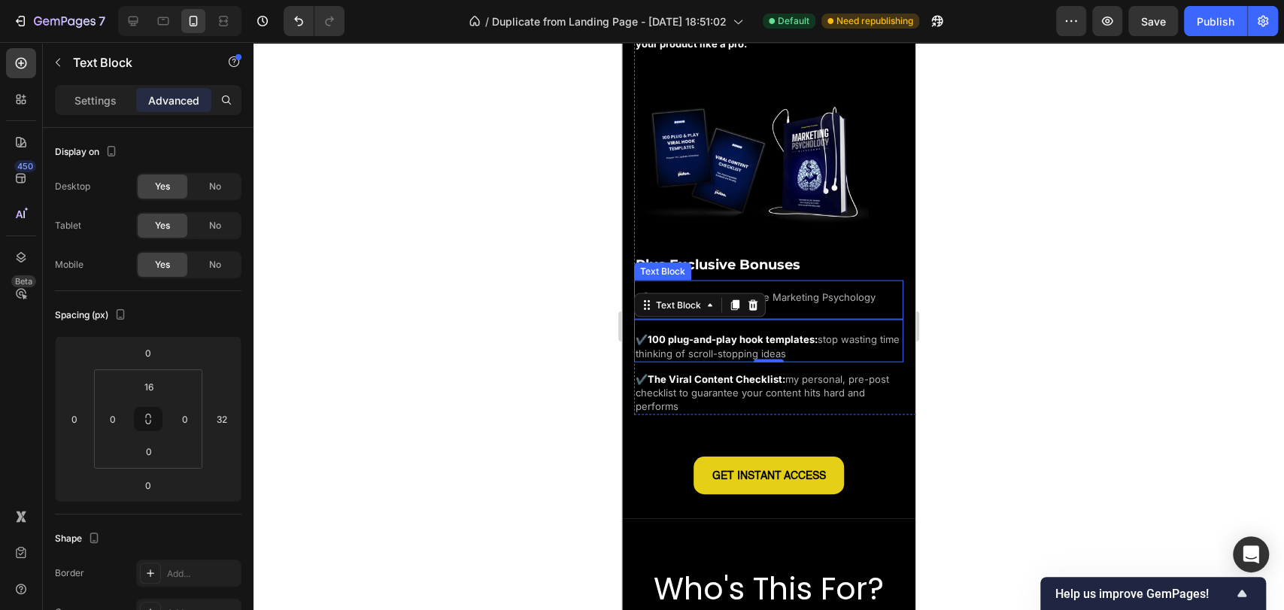
click at [814, 280] on div "✔️ Audiobook version of the Marketing Psychology Blackbook: learn on the go Tex…" at bounding box center [768, 299] width 269 height 39
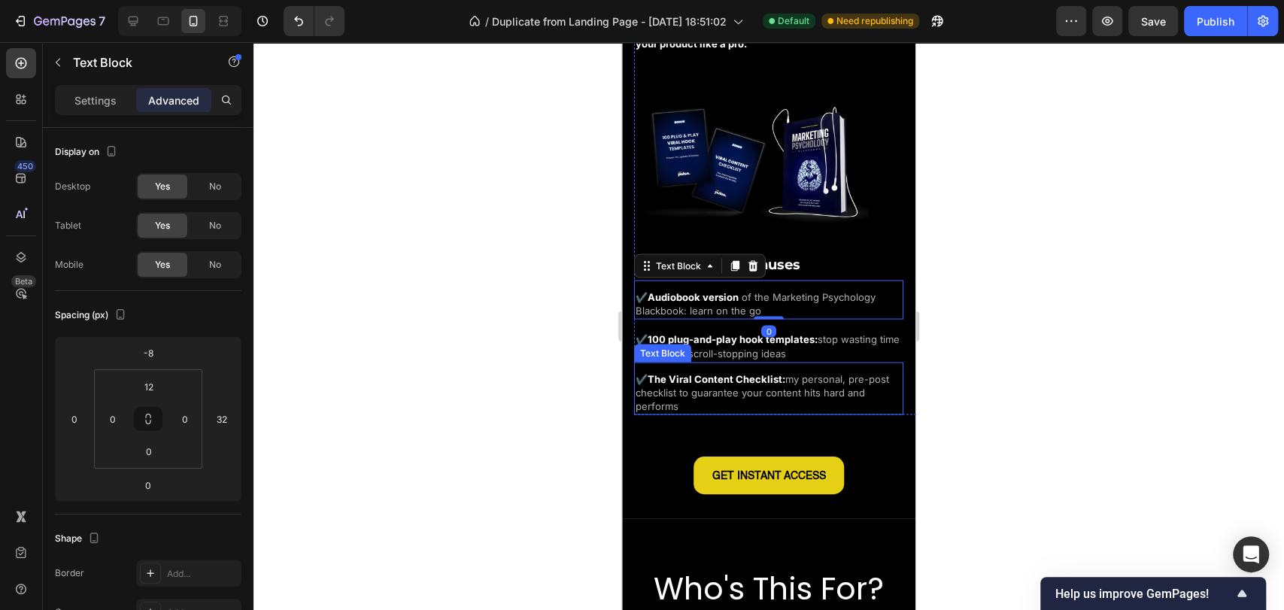
click at [791, 390] on p "✔️ The Viral Content Checklist: my personal, pre-post checklist to guarantee yo…" at bounding box center [768, 392] width 266 height 41
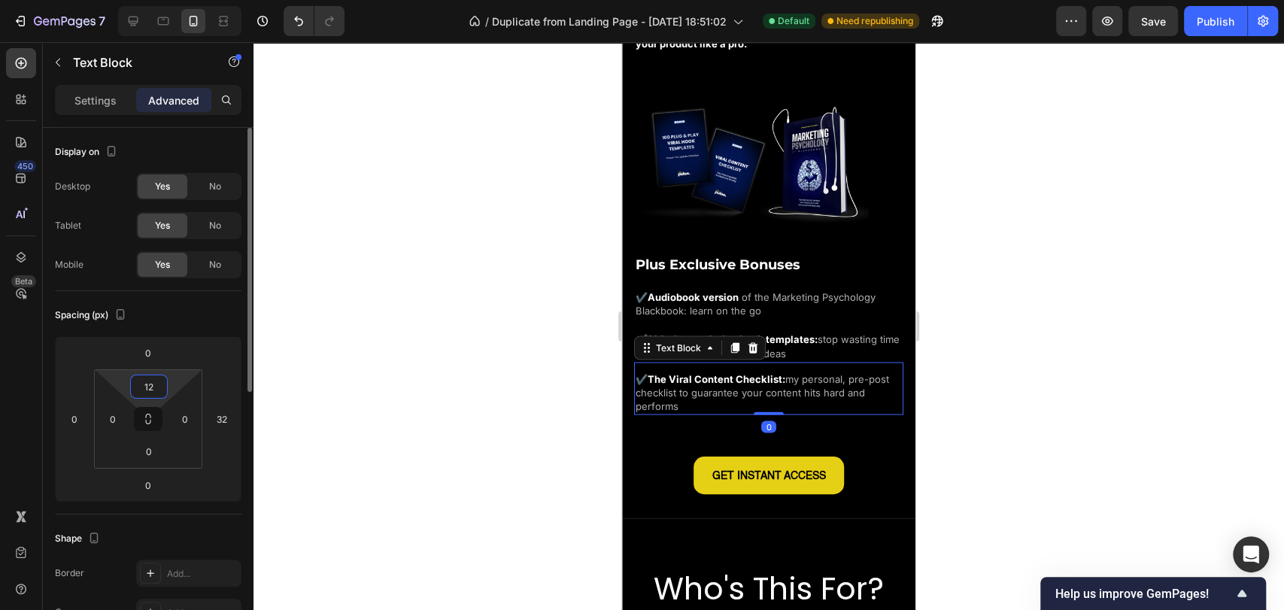
click at [156, 389] on input "12" at bounding box center [149, 386] width 30 height 23
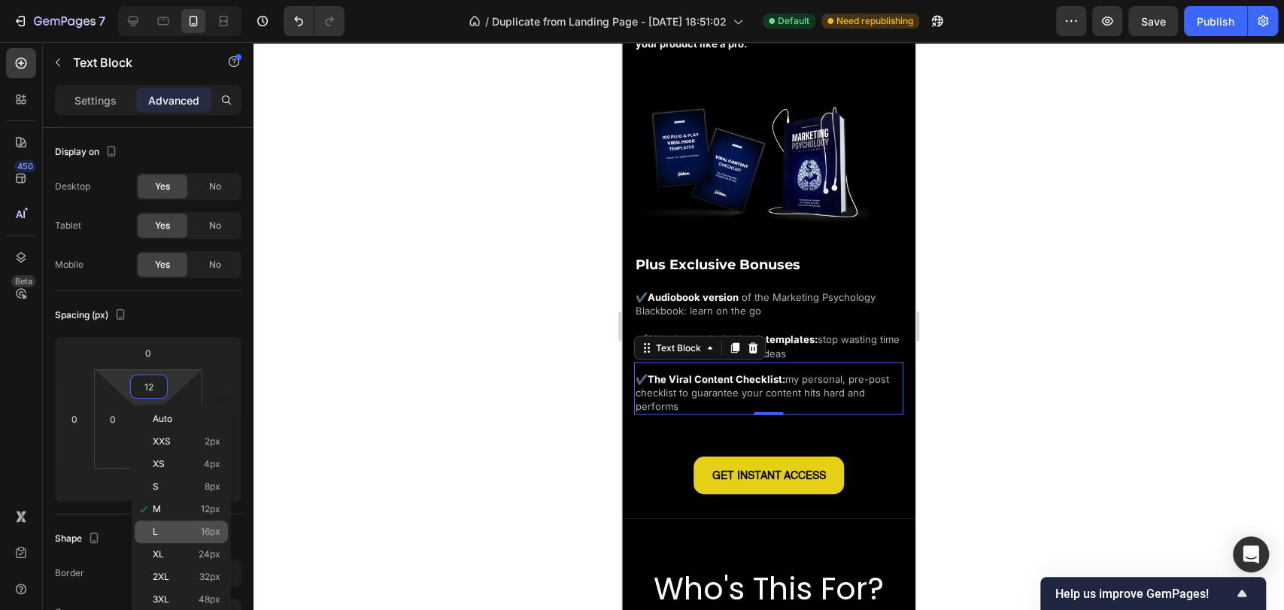
click at [196, 531] on p "L 16px" at bounding box center [187, 531] width 68 height 11
type input "16"
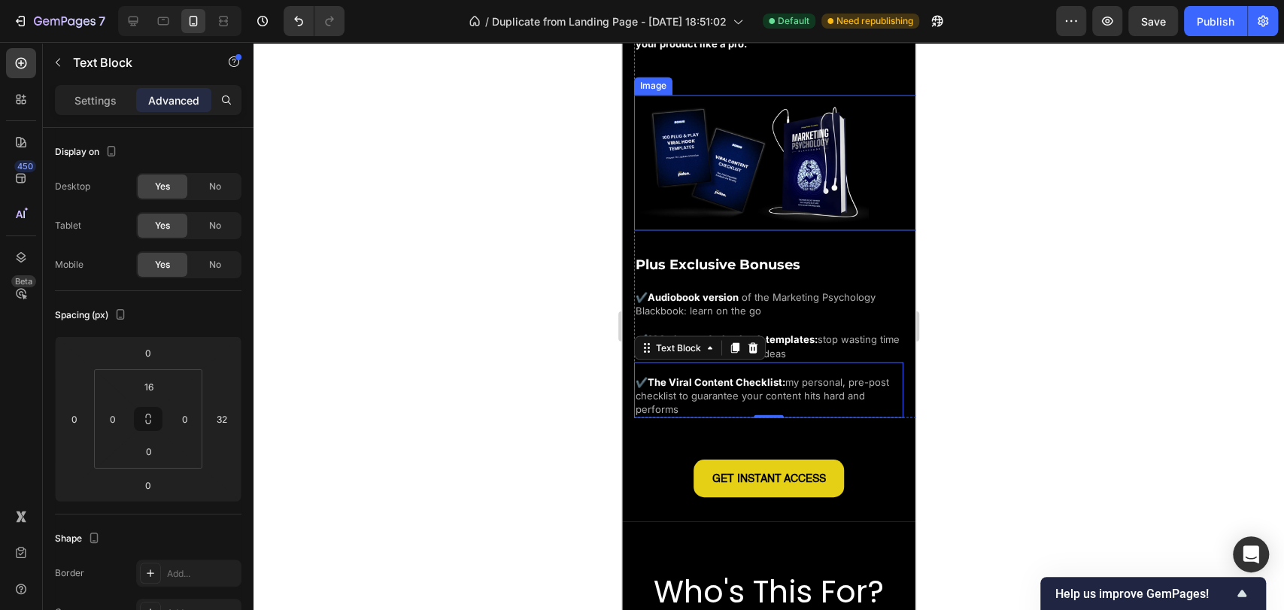
click at [755, 191] on img at bounding box center [751, 161] width 235 height 133
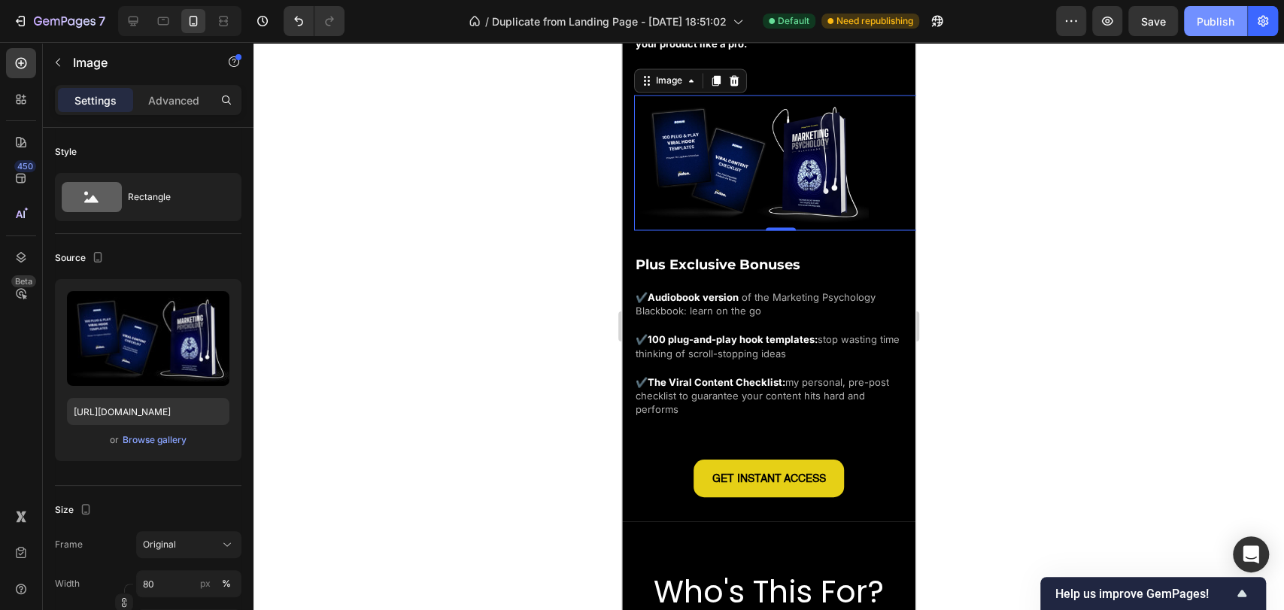
click at [1221, 20] on div "Publish" at bounding box center [1215, 22] width 38 height 16
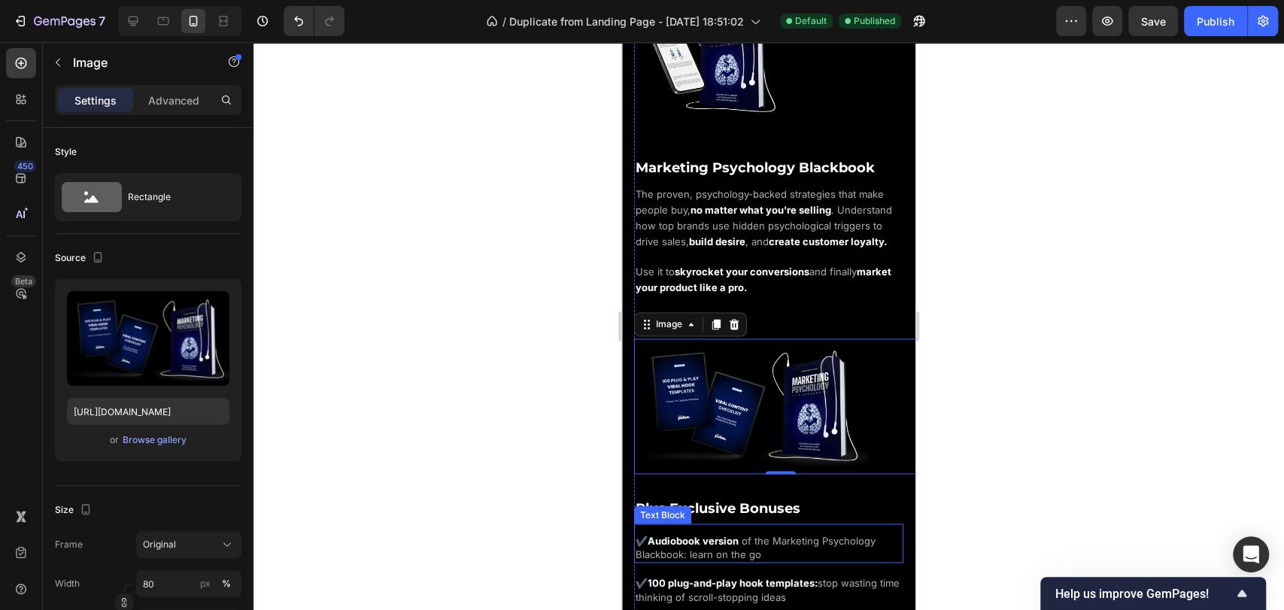
scroll to position [1587, 0]
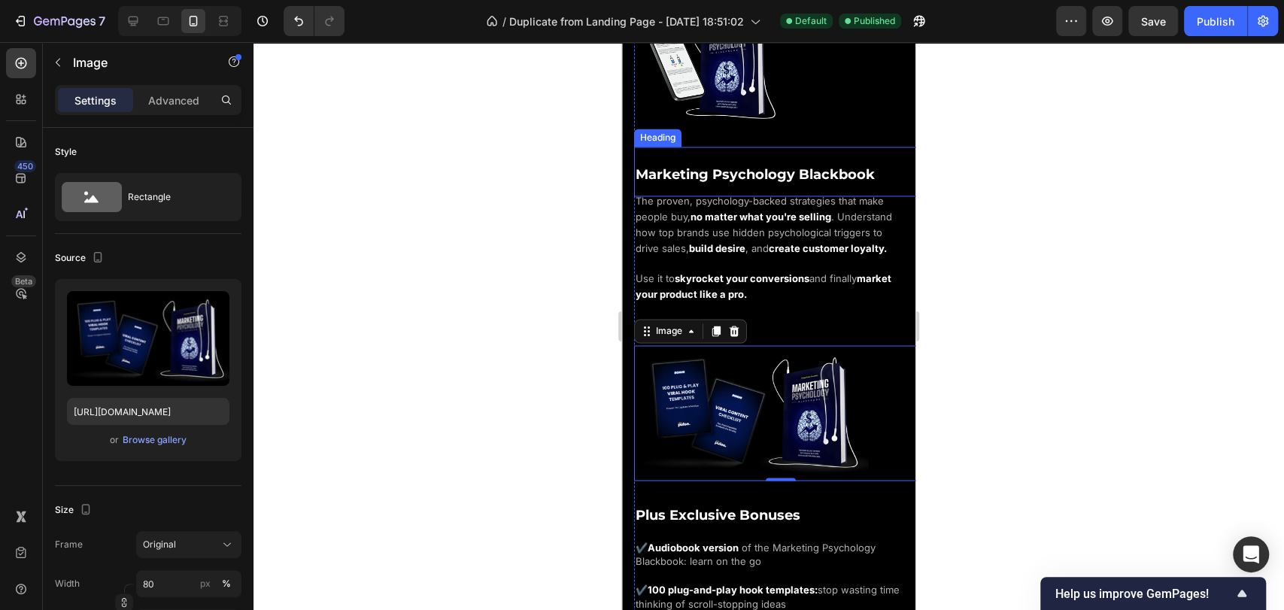
click at [762, 166] on span "Marketing Psychology Blackbook" at bounding box center [754, 174] width 239 height 17
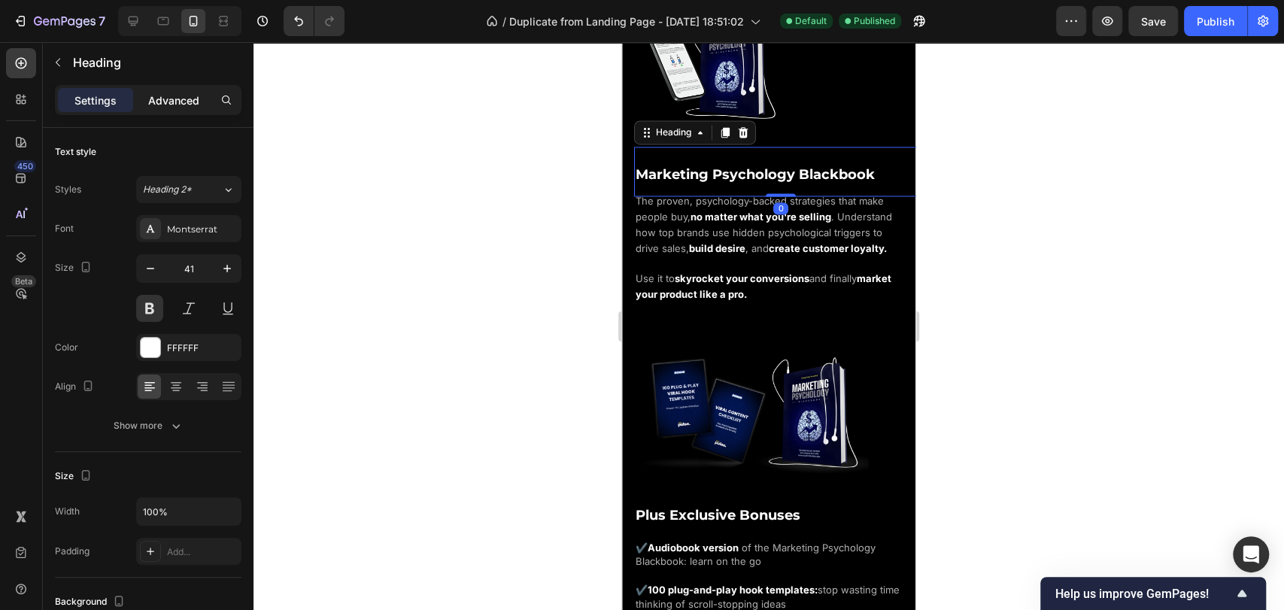
click at [164, 100] on p "Advanced" at bounding box center [173, 100] width 51 height 16
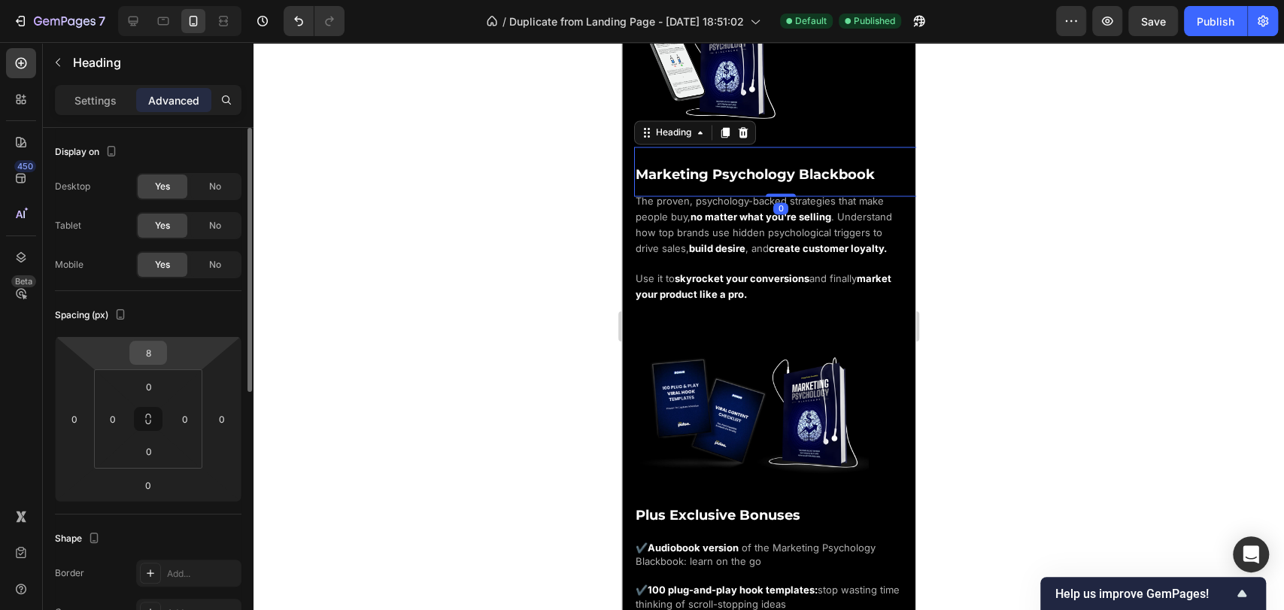
click at [154, 357] on input "8" at bounding box center [148, 352] width 30 height 23
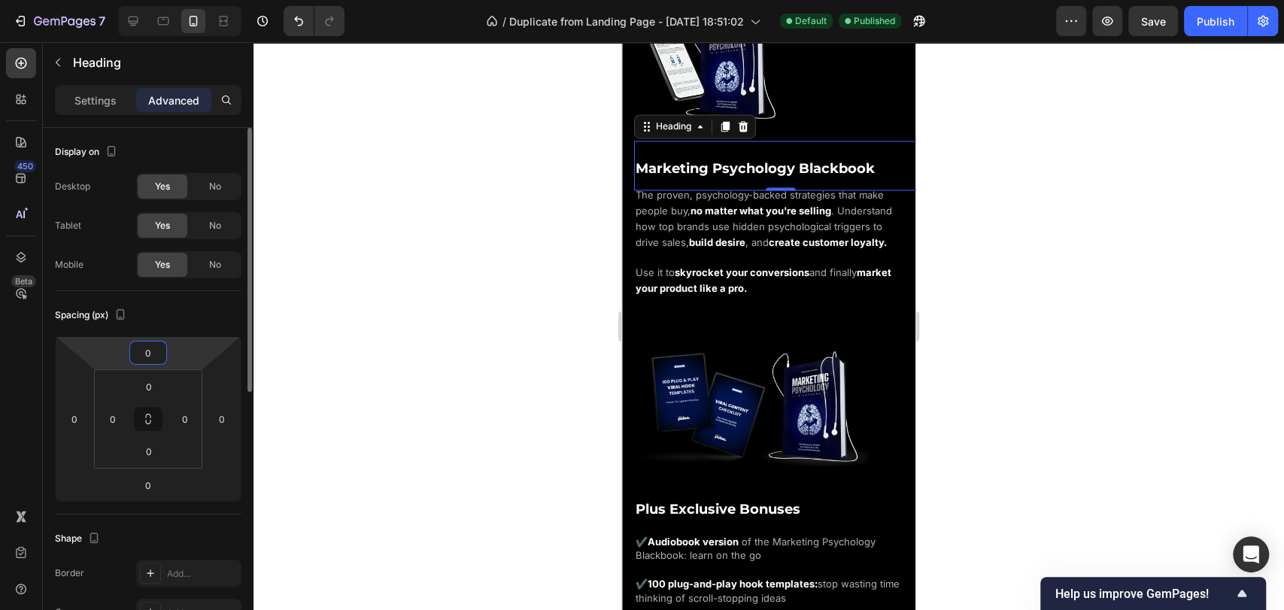
click at [180, 320] on div "Spacing (px)" at bounding box center [148, 315] width 186 height 24
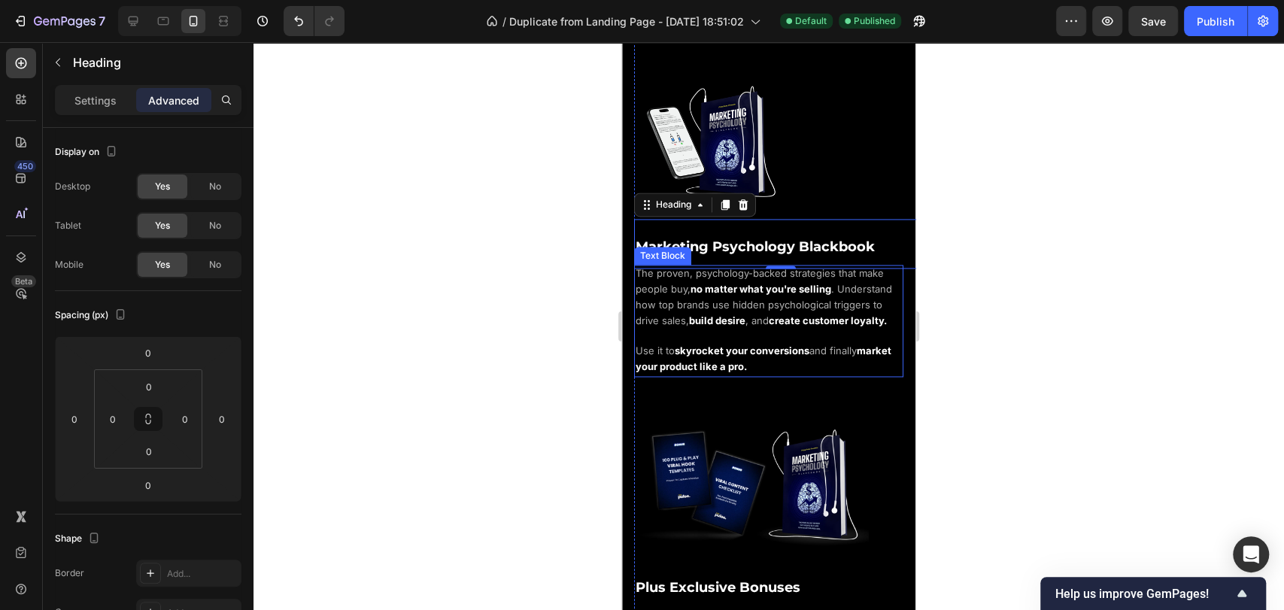
scroll to position [1503, 0]
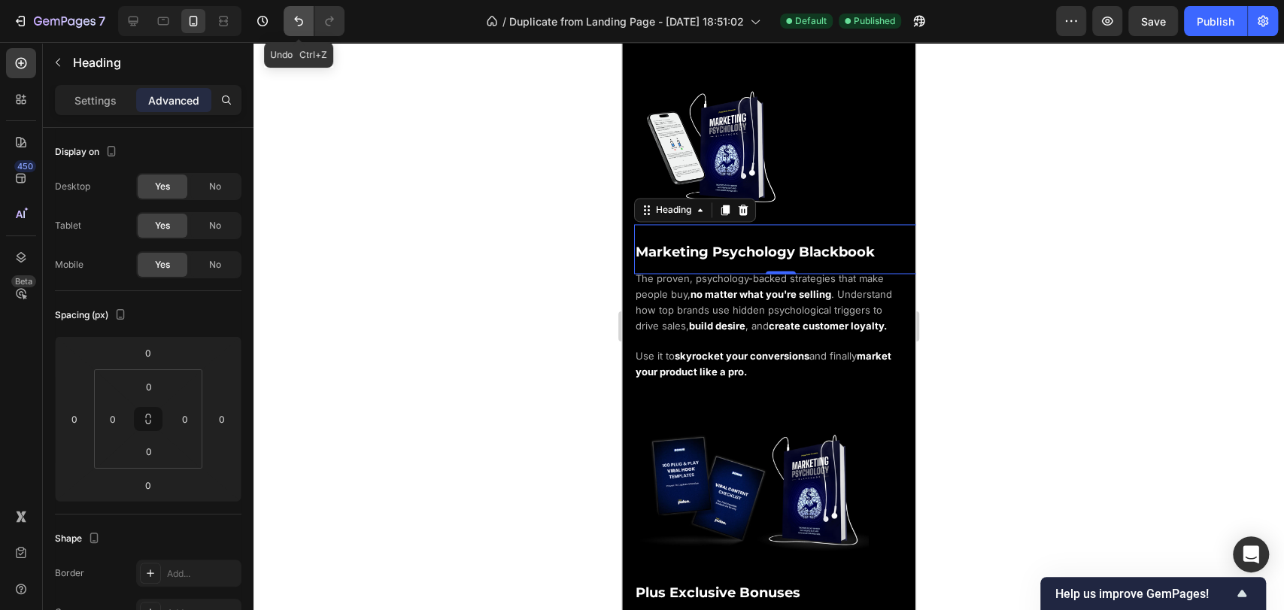
click at [307, 29] on button "Undo/Redo" at bounding box center [299, 21] width 30 height 30
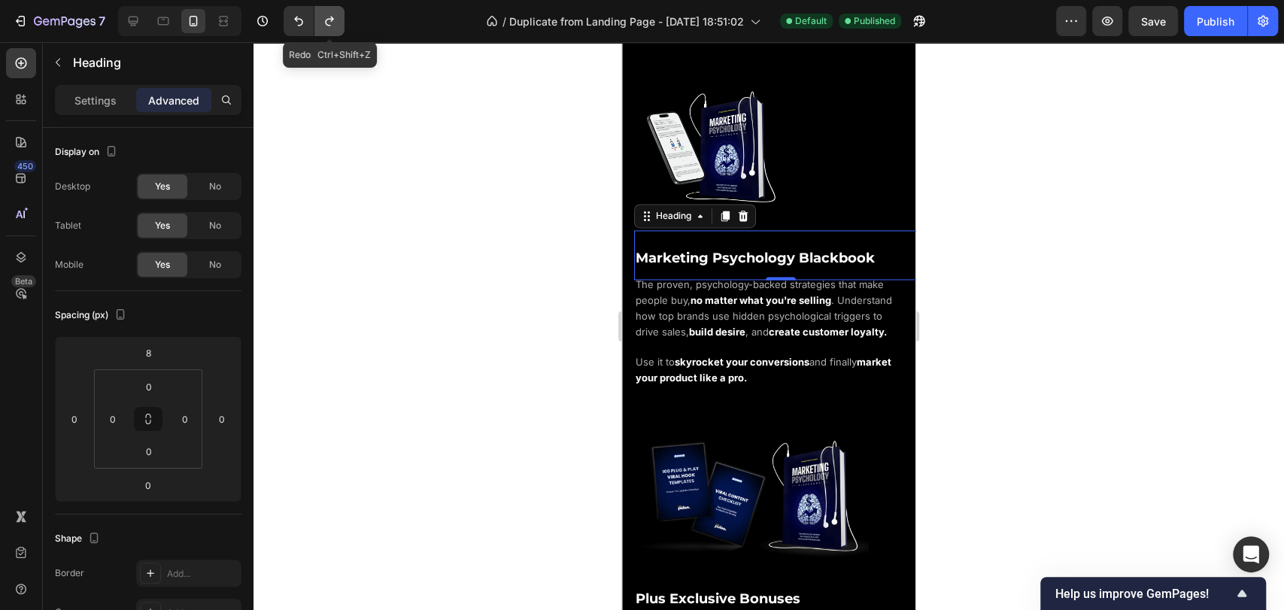
click at [332, 24] on icon "Undo/Redo" at bounding box center [329, 21] width 15 height 15
type input "0"
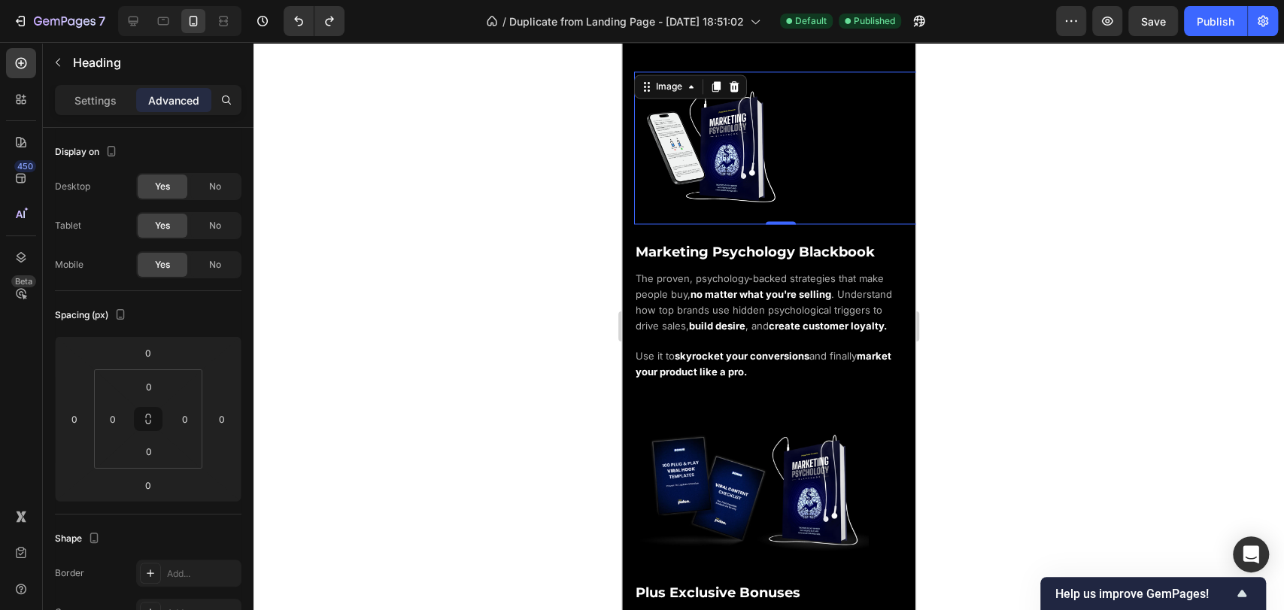
click at [854, 141] on div at bounding box center [780, 147] width 293 height 153
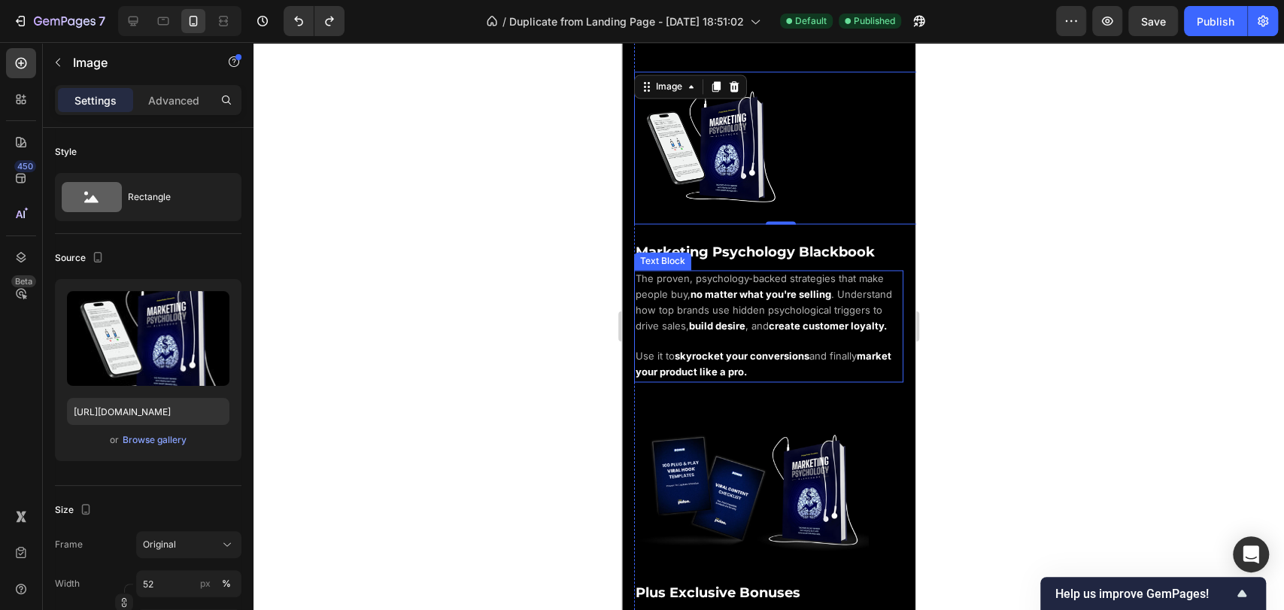
click at [810, 346] on p "The proven, psychology-backed strategies that make people buy, no matter what y…" at bounding box center [768, 325] width 266 height 109
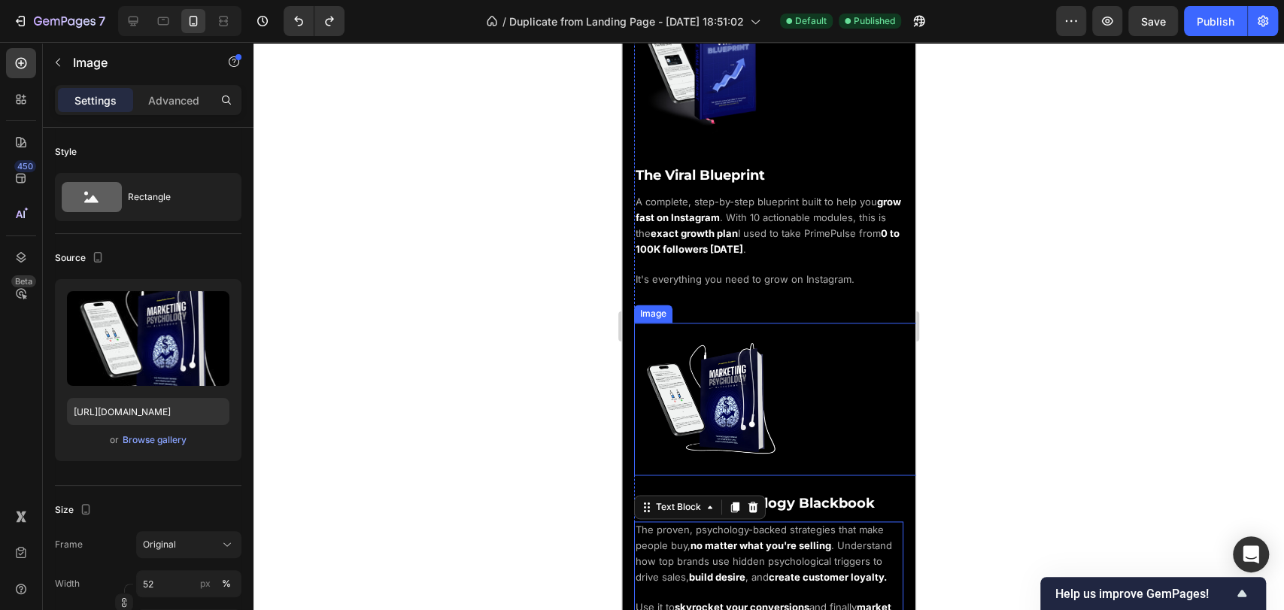
click at [818, 388] on div at bounding box center [780, 399] width 293 height 153
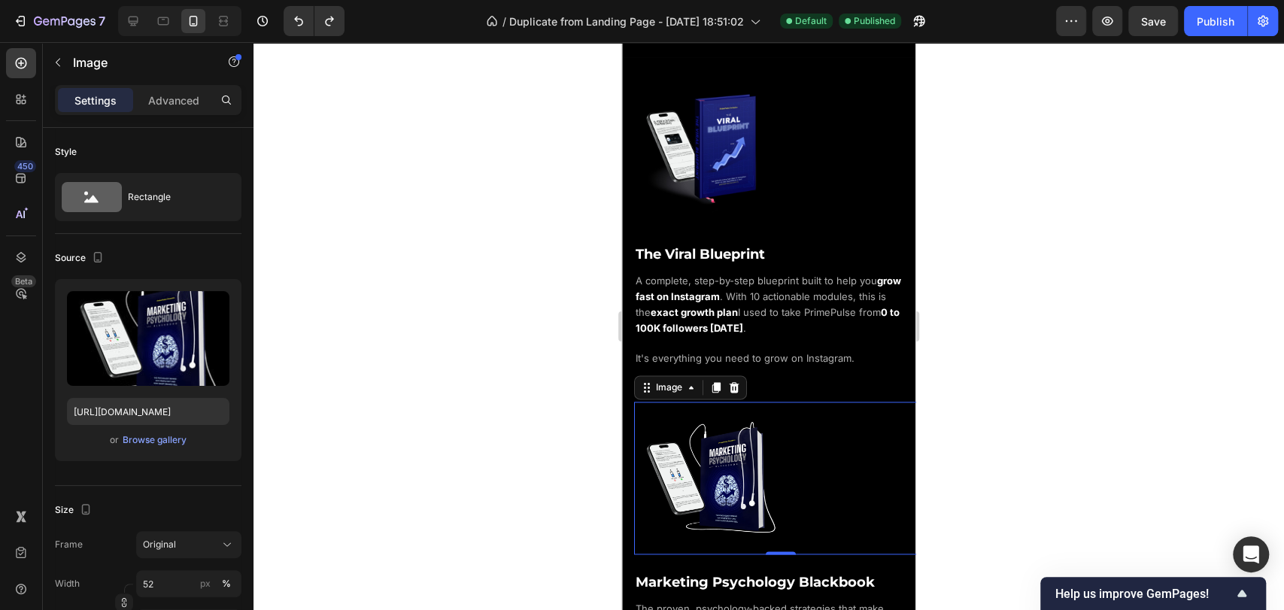
scroll to position [1169, 0]
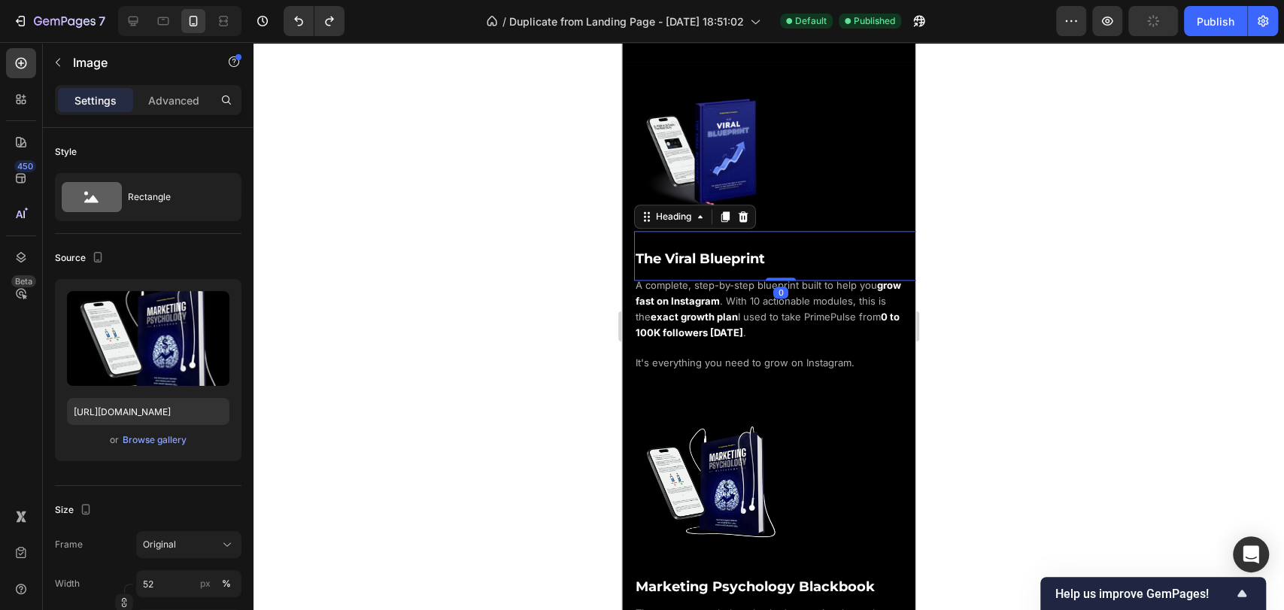
click at [747, 250] on span "The Viral Blueprint" at bounding box center [699, 258] width 129 height 17
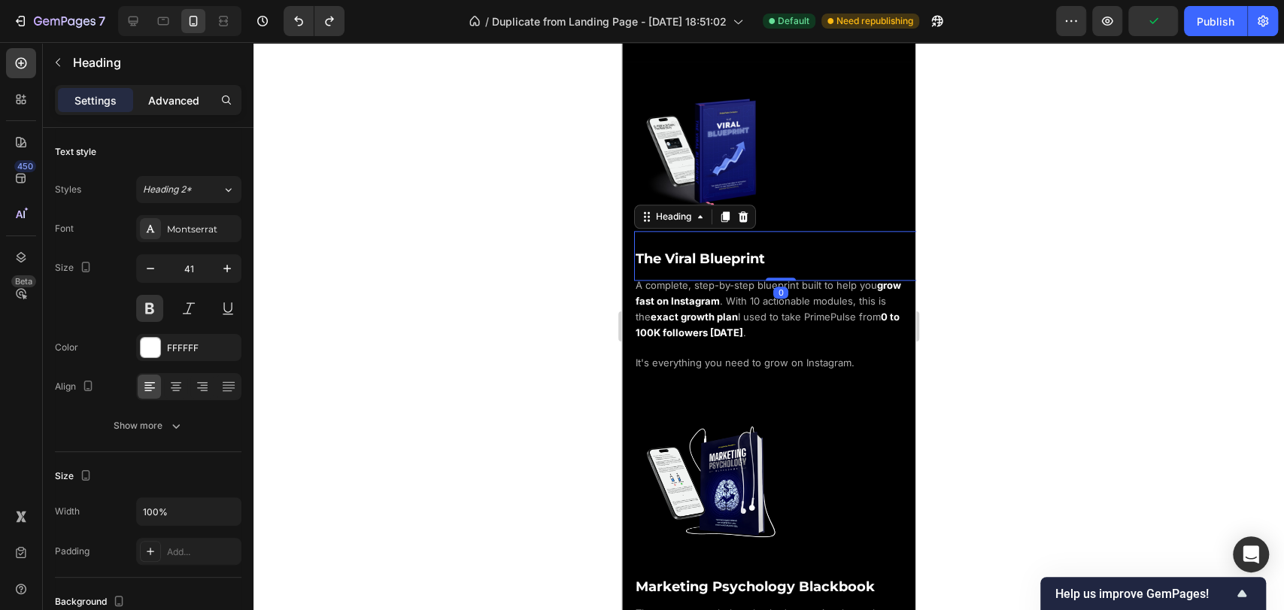
click at [193, 106] on p "Advanced" at bounding box center [173, 100] width 51 height 16
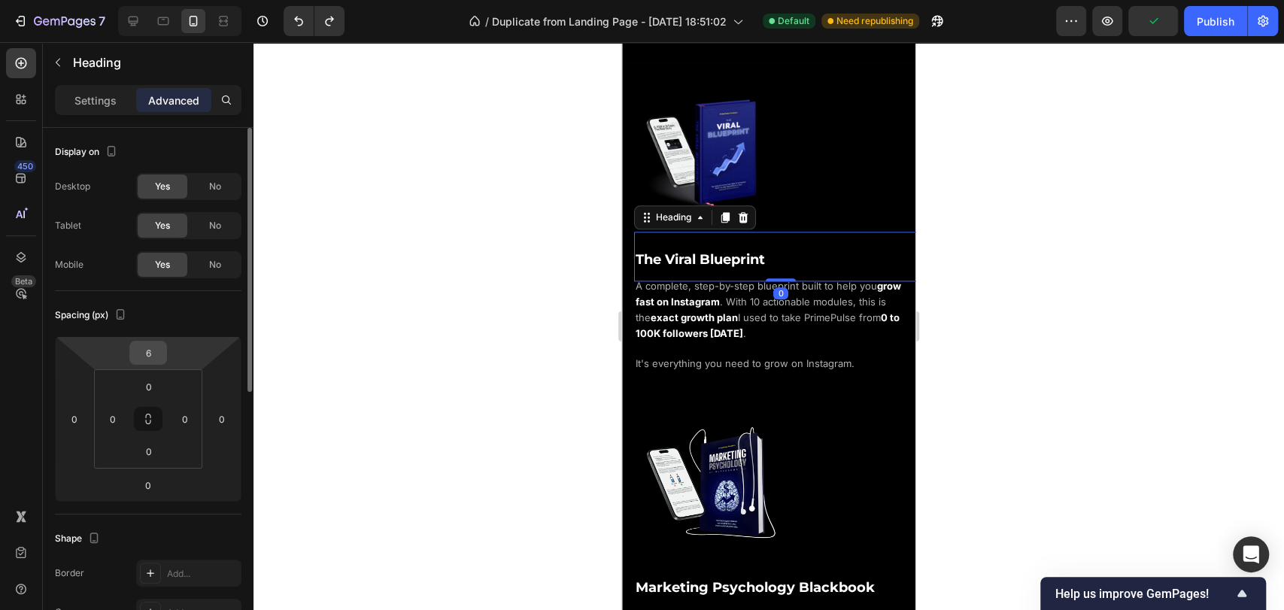
click at [153, 342] on input "6" at bounding box center [148, 352] width 30 height 23
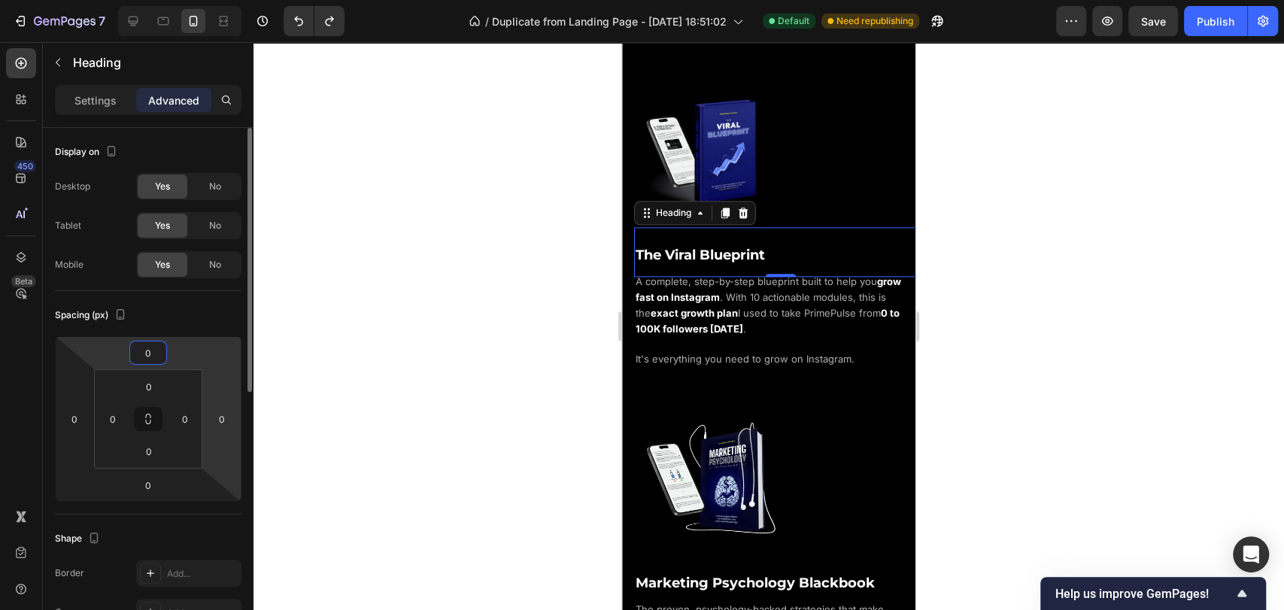
type input "0"
click at [201, 314] on div "Spacing (px)" at bounding box center [148, 315] width 186 height 24
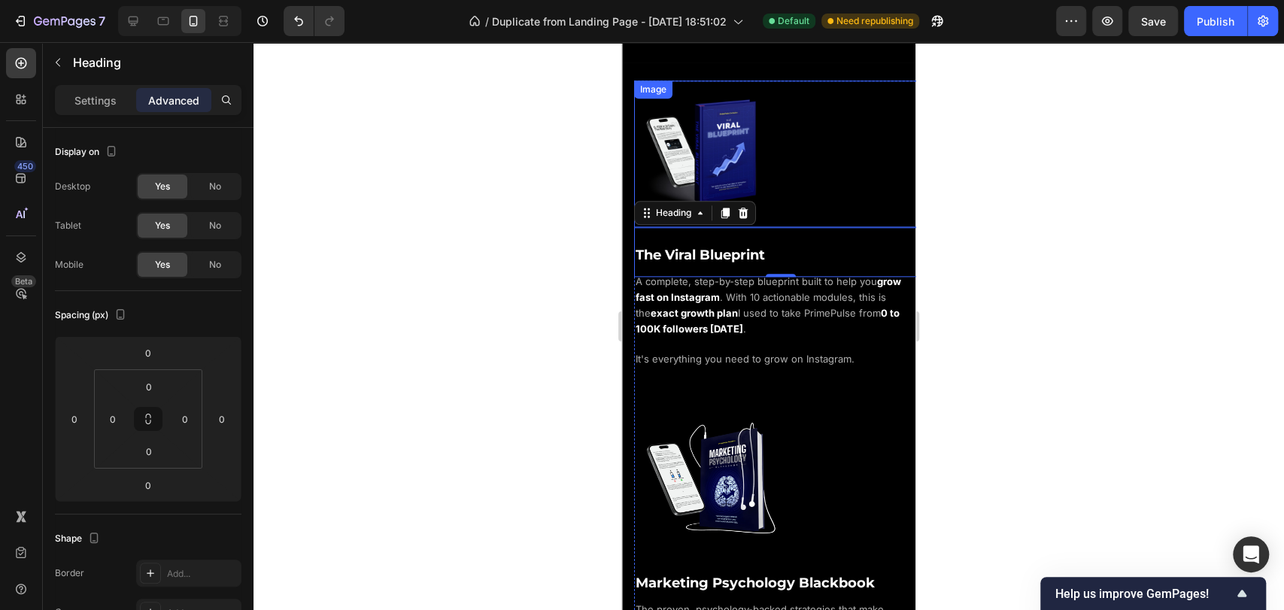
click at [818, 135] on div at bounding box center [780, 153] width 293 height 147
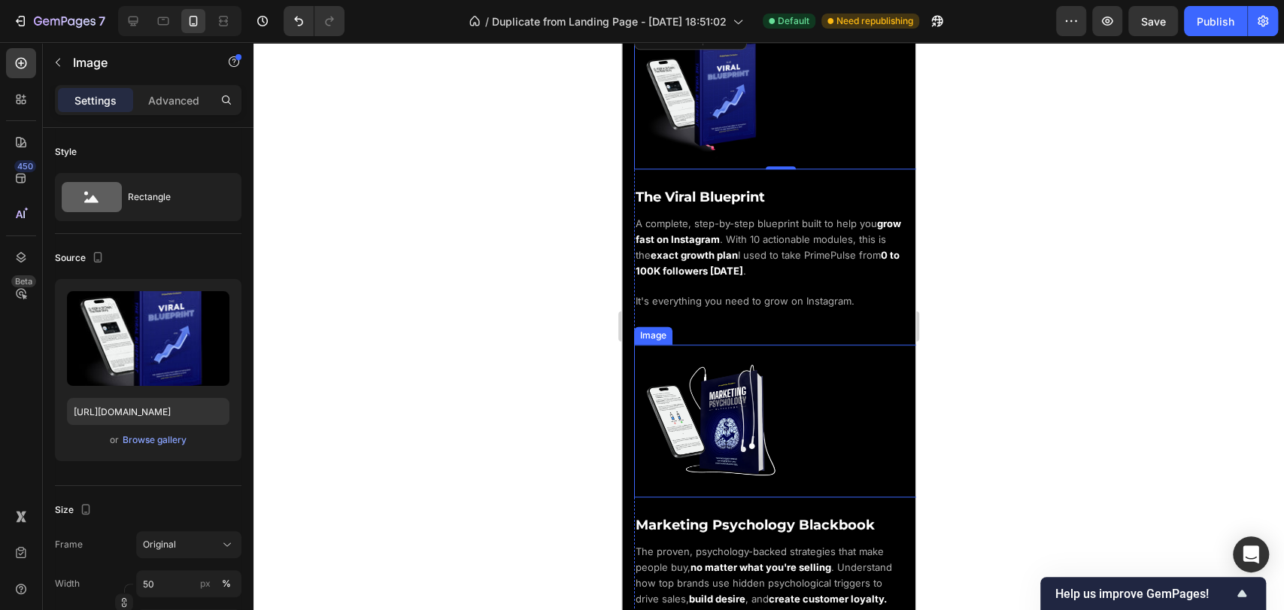
scroll to position [1336, 0]
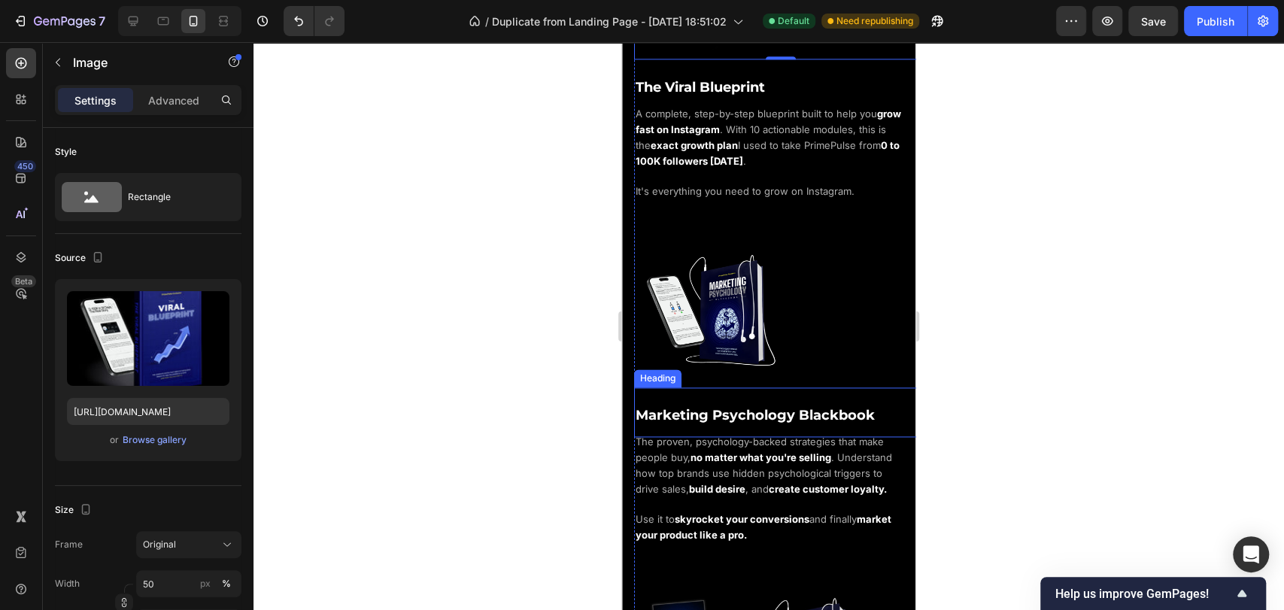
click at [802, 407] on span "Marketing Psychology Blackbook" at bounding box center [754, 415] width 239 height 17
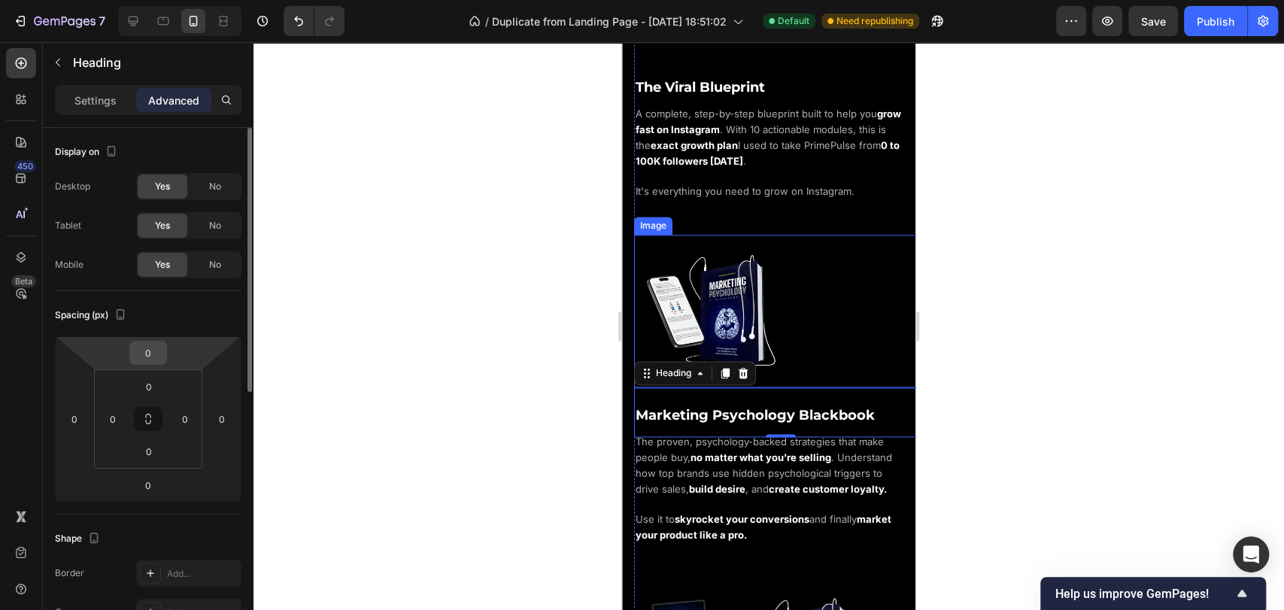
click at [151, 352] on input "0" at bounding box center [148, 352] width 30 height 23
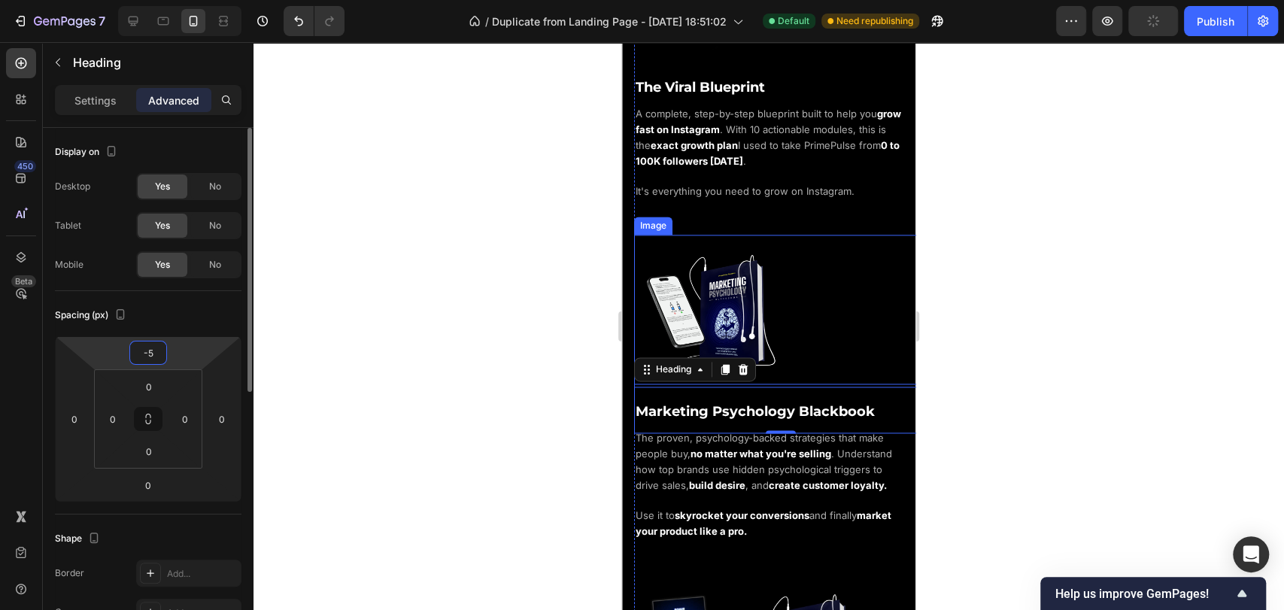
type input "-5"
click at [203, 310] on div "Spacing (px)" at bounding box center [148, 315] width 186 height 24
click at [822, 279] on div at bounding box center [780, 311] width 293 height 153
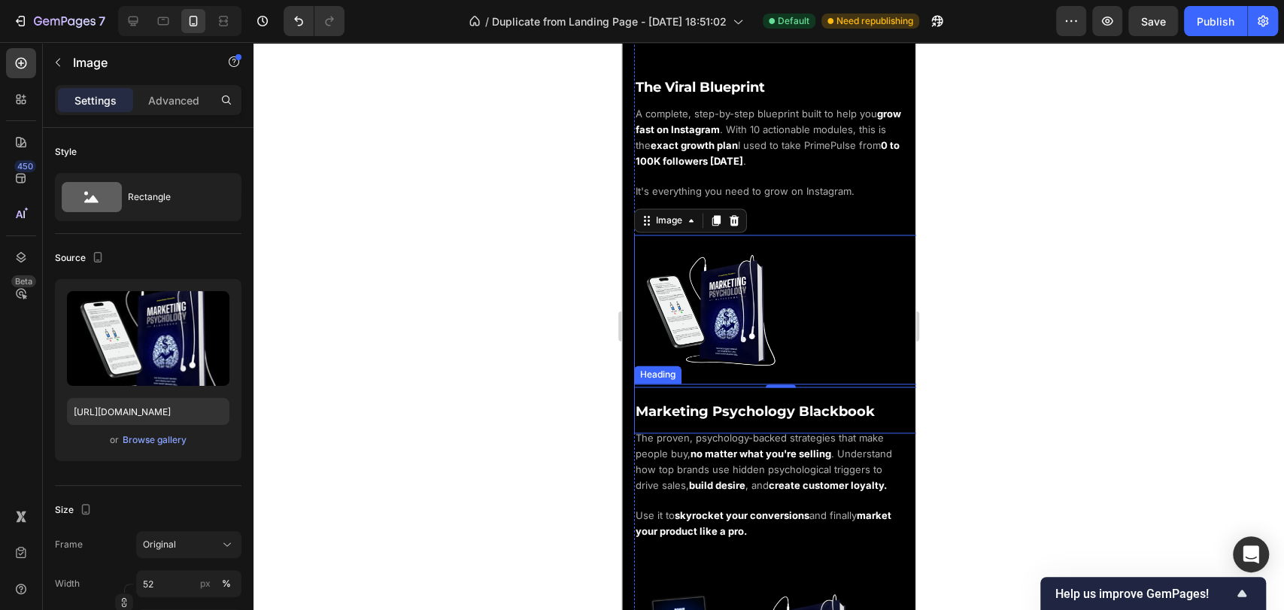
click at [790, 403] on span "Marketing Psychology Blackbook" at bounding box center [754, 411] width 239 height 17
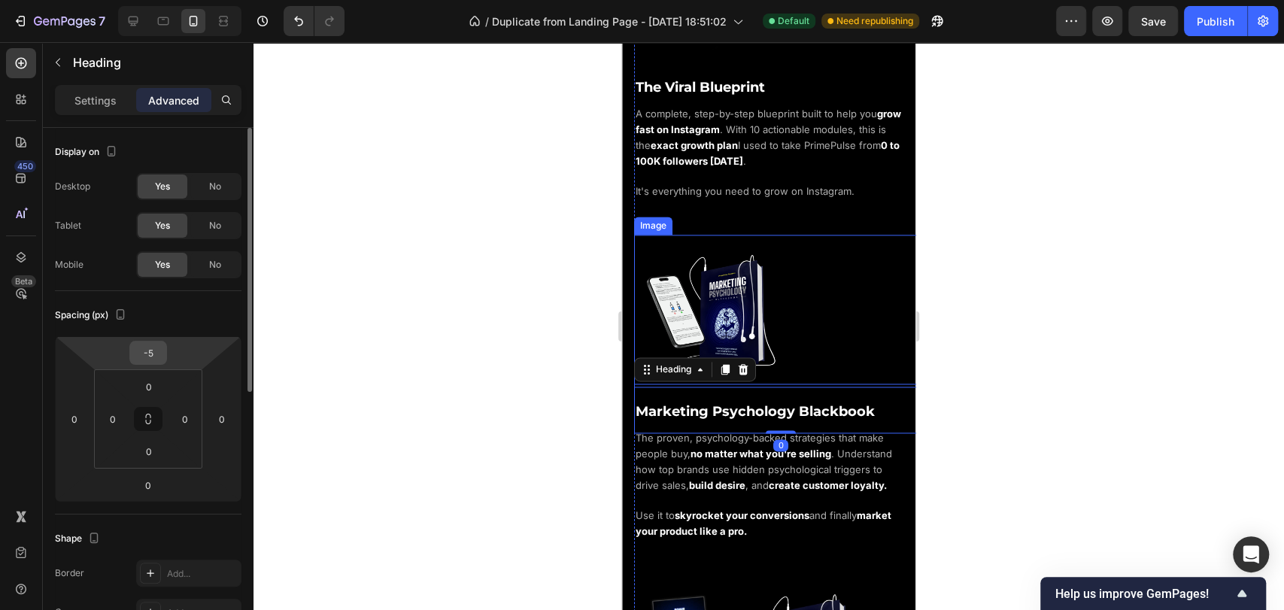
click at [165, 359] on div "-5" at bounding box center [148, 353] width 38 height 24
click at [156, 350] on input "-5" at bounding box center [148, 352] width 30 height 23
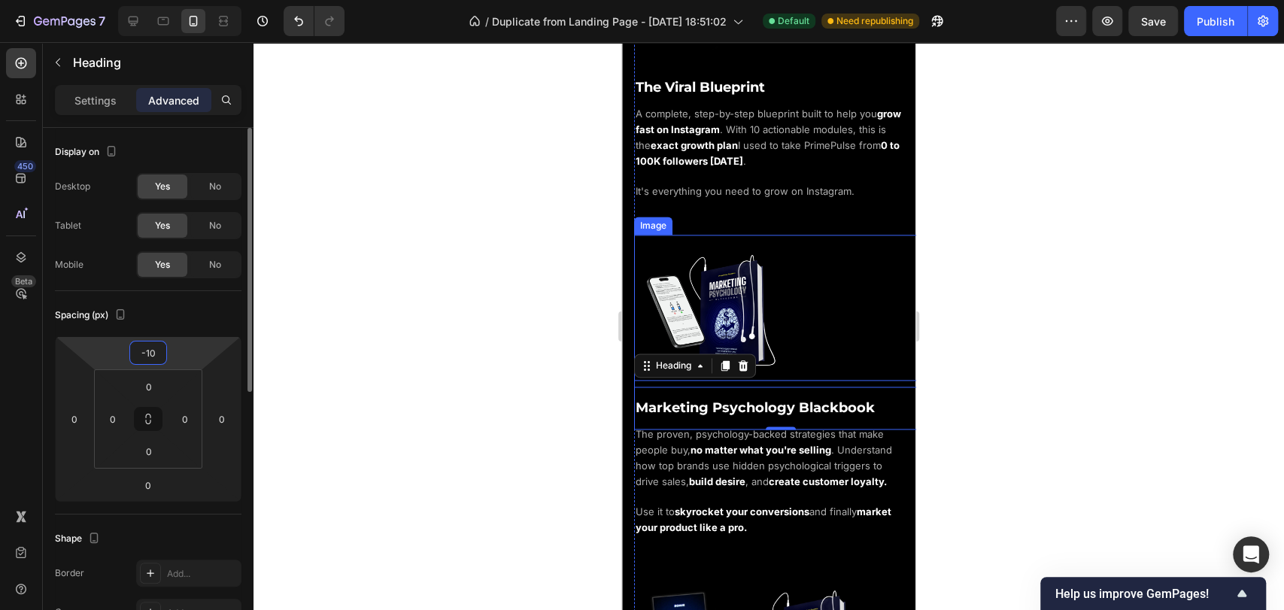
type input "-10"
click at [214, 318] on div "Spacing (px)" at bounding box center [148, 315] width 186 height 24
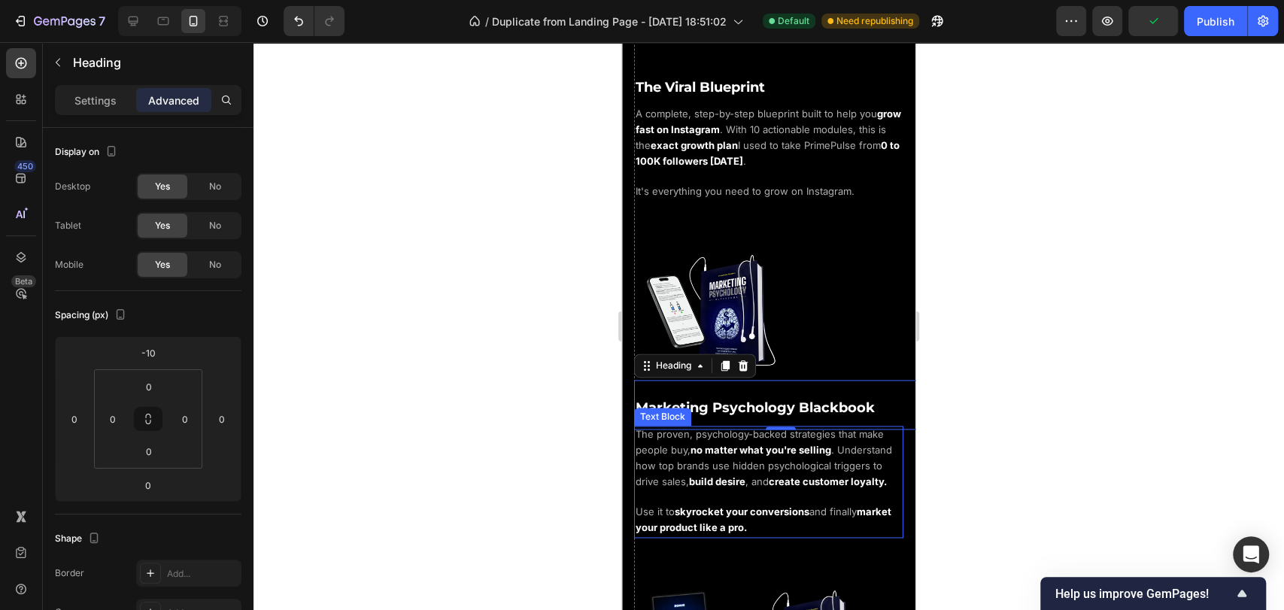
click at [791, 445] on span ". Understand how top brands use hidden psychological triggers to drive sales," at bounding box center [763, 466] width 256 height 44
click at [840, 399] on span "Marketing Psychology Blackbook" at bounding box center [754, 407] width 239 height 17
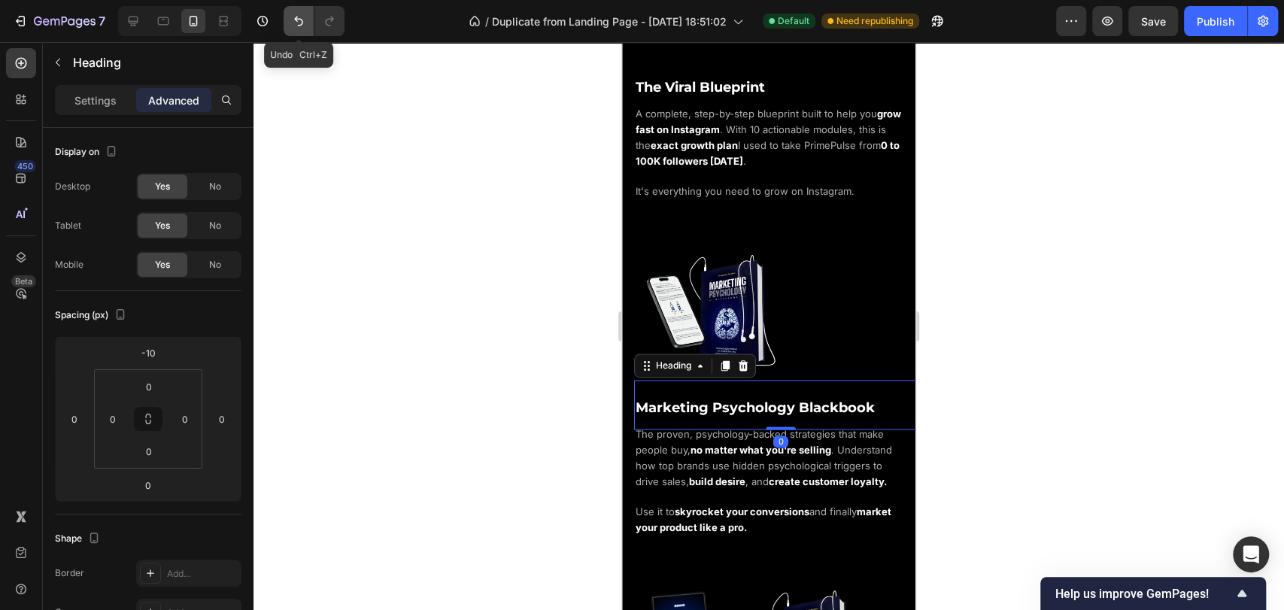
click at [298, 29] on button "Undo/Redo" at bounding box center [299, 21] width 30 height 30
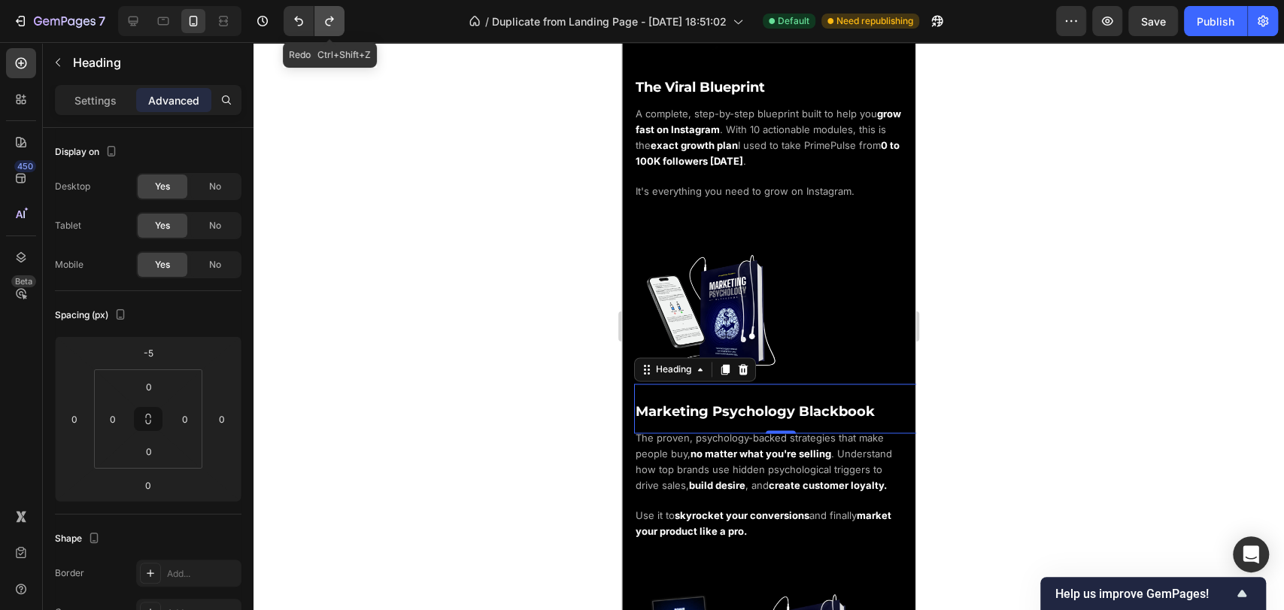
click at [329, 28] on icon "Undo/Redo" at bounding box center [329, 21] width 15 height 15
type input "-10"
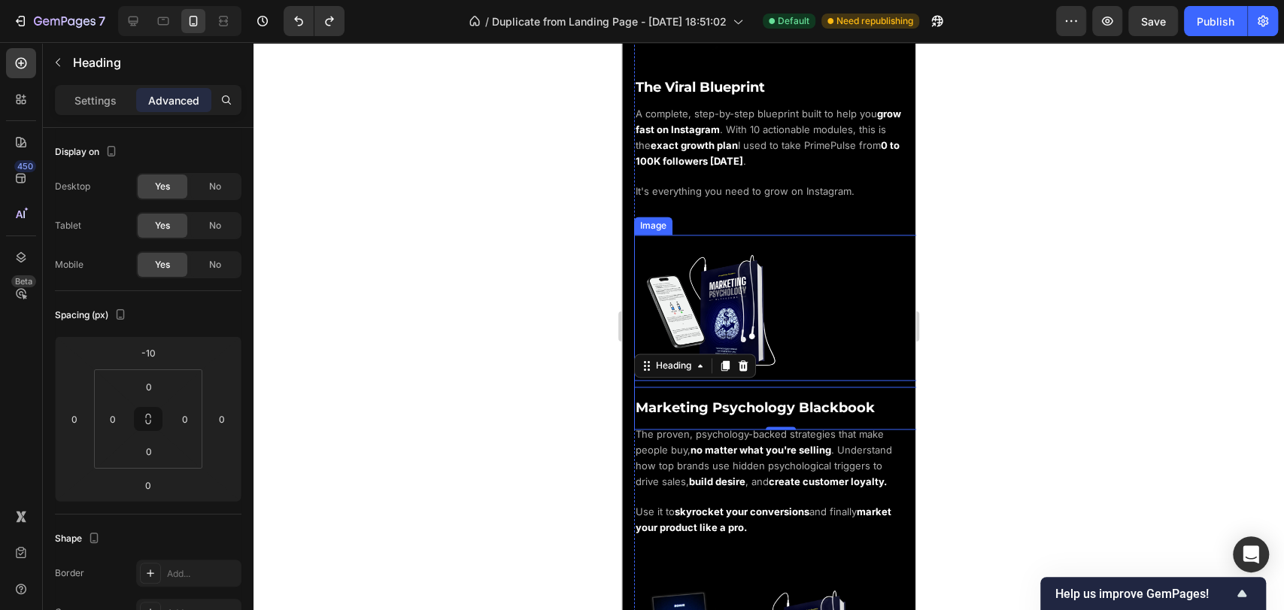
click at [810, 239] on div at bounding box center [780, 311] width 293 height 153
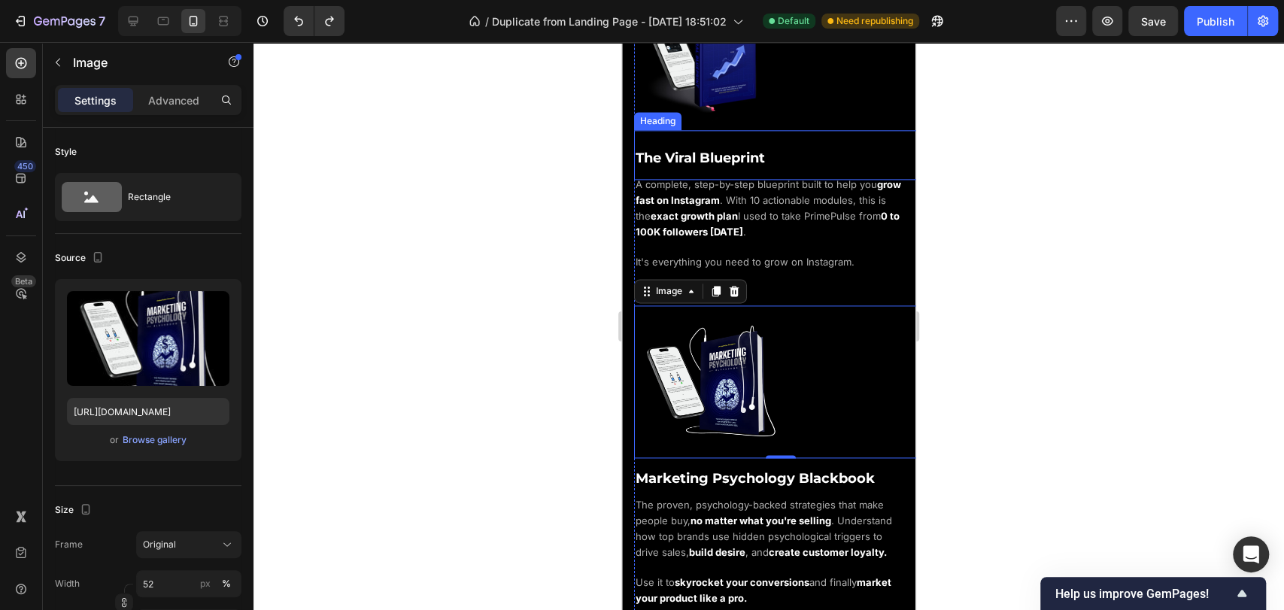
scroll to position [1085, 0]
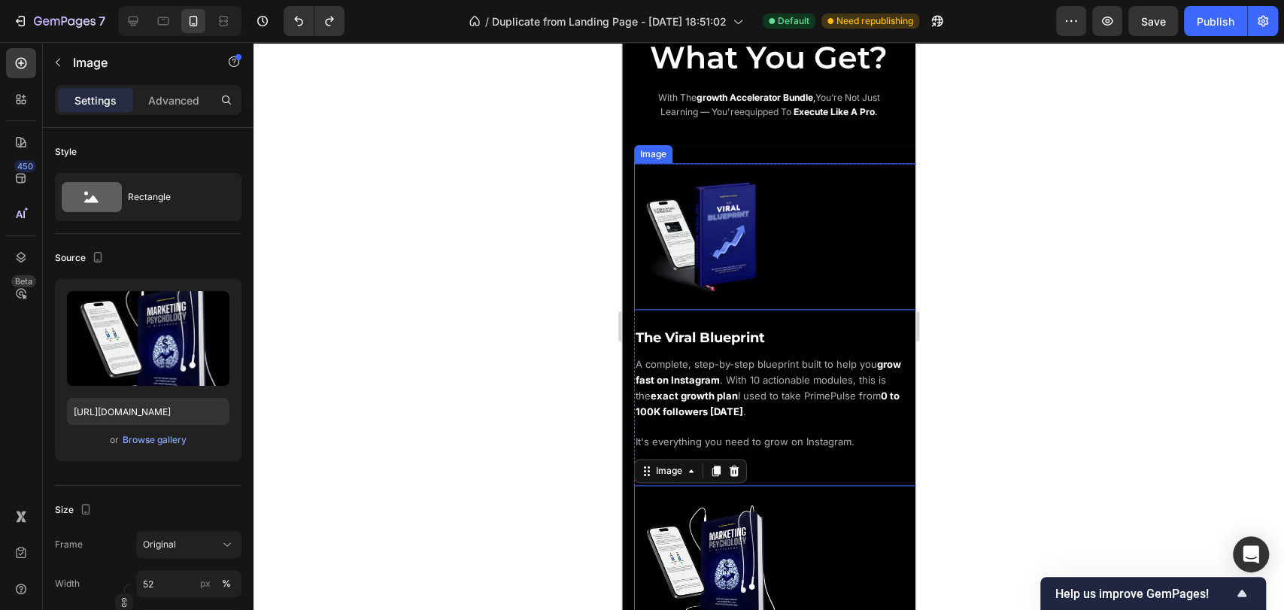
click at [805, 205] on div at bounding box center [780, 236] width 293 height 147
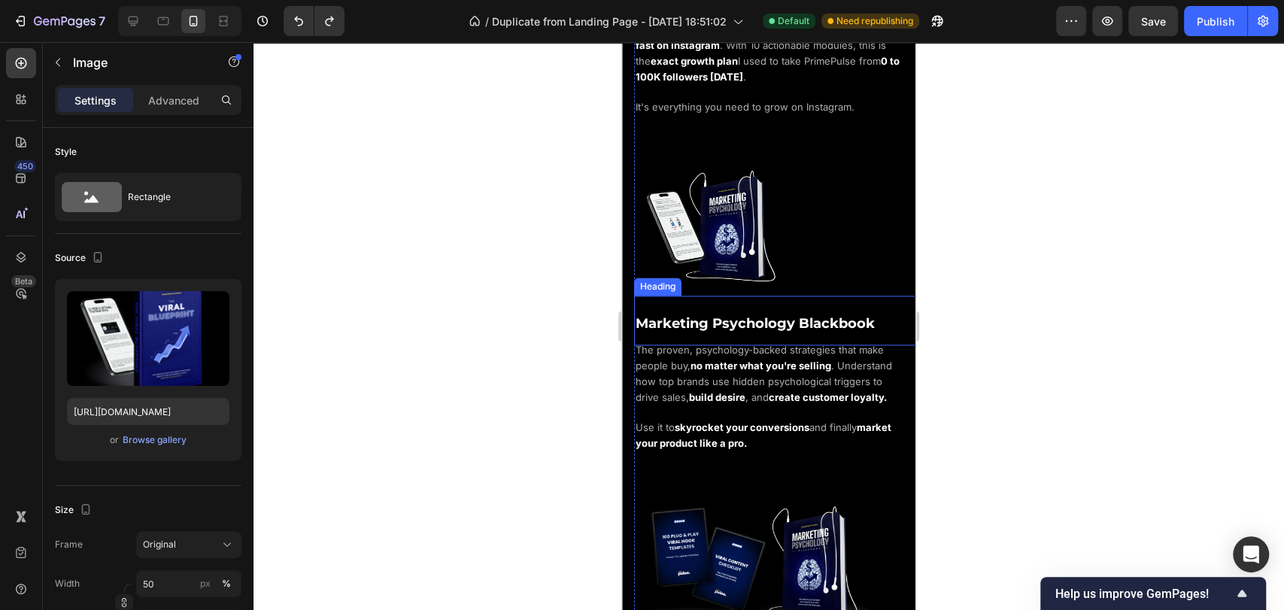
scroll to position [1169, 0]
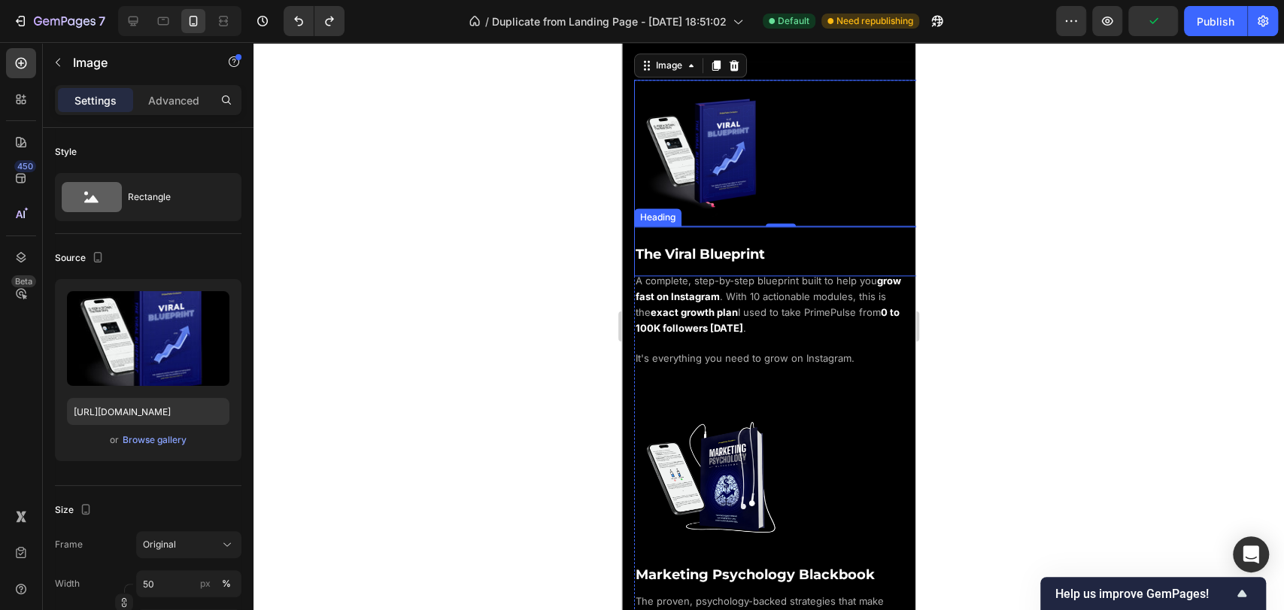
click at [779, 247] on h2 "The Viral Blueprint" at bounding box center [780, 251] width 293 height 50
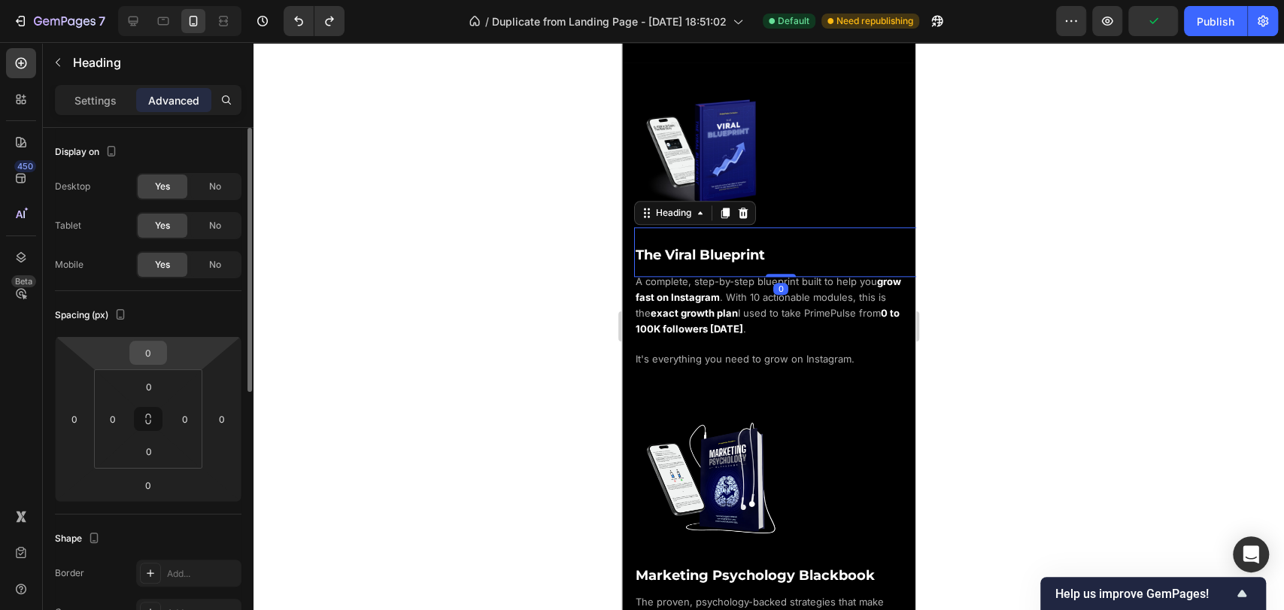
click at [150, 360] on input "0" at bounding box center [148, 352] width 30 height 23
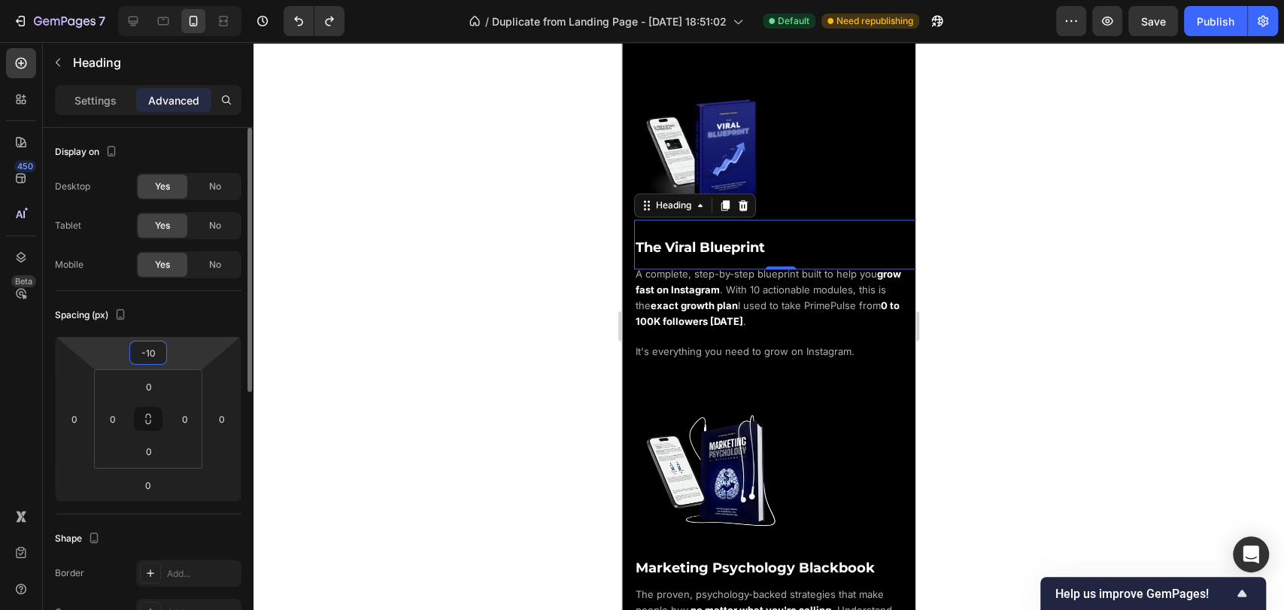
type input "-10"
click at [160, 325] on div "Spacing (px)" at bounding box center [148, 315] width 186 height 24
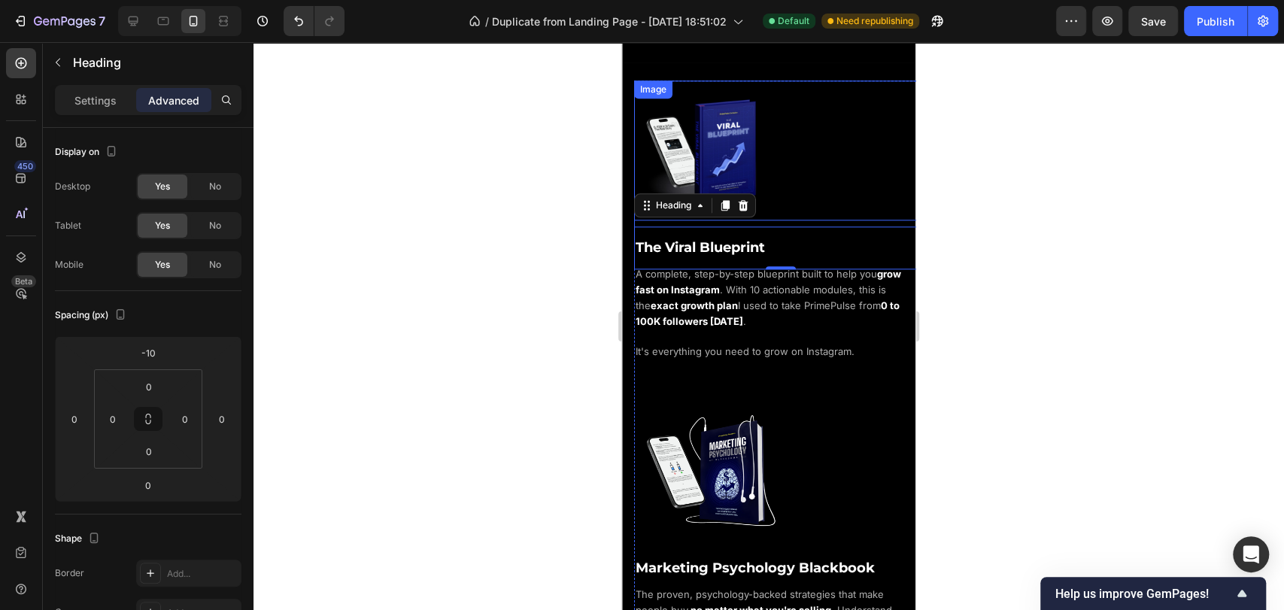
click at [829, 144] on div at bounding box center [780, 153] width 293 height 147
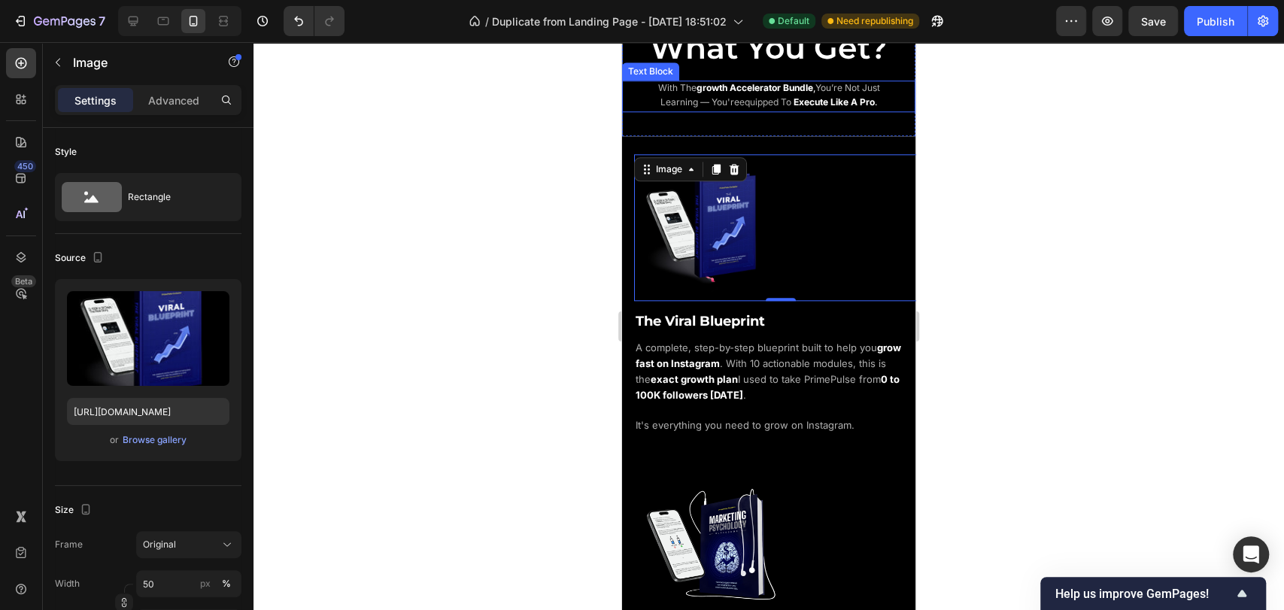
scroll to position [918, 0]
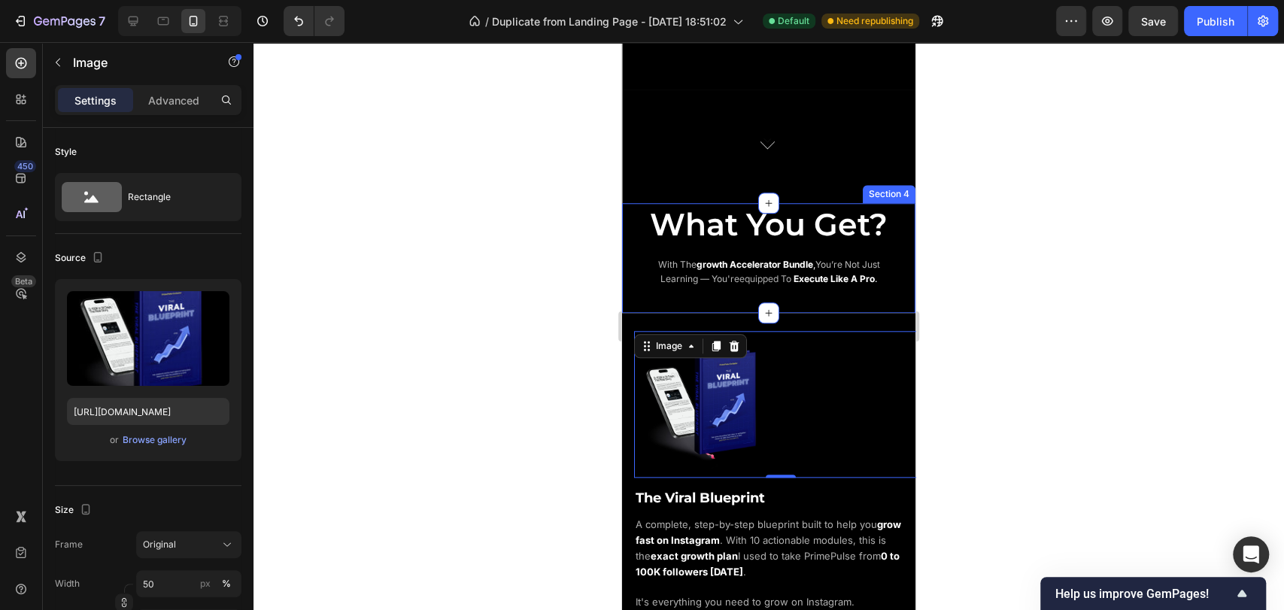
click at [808, 248] on div "What You Get? Heading with the growth accelerator bundle , you’re not just lear…" at bounding box center [768, 246] width 293 height 86
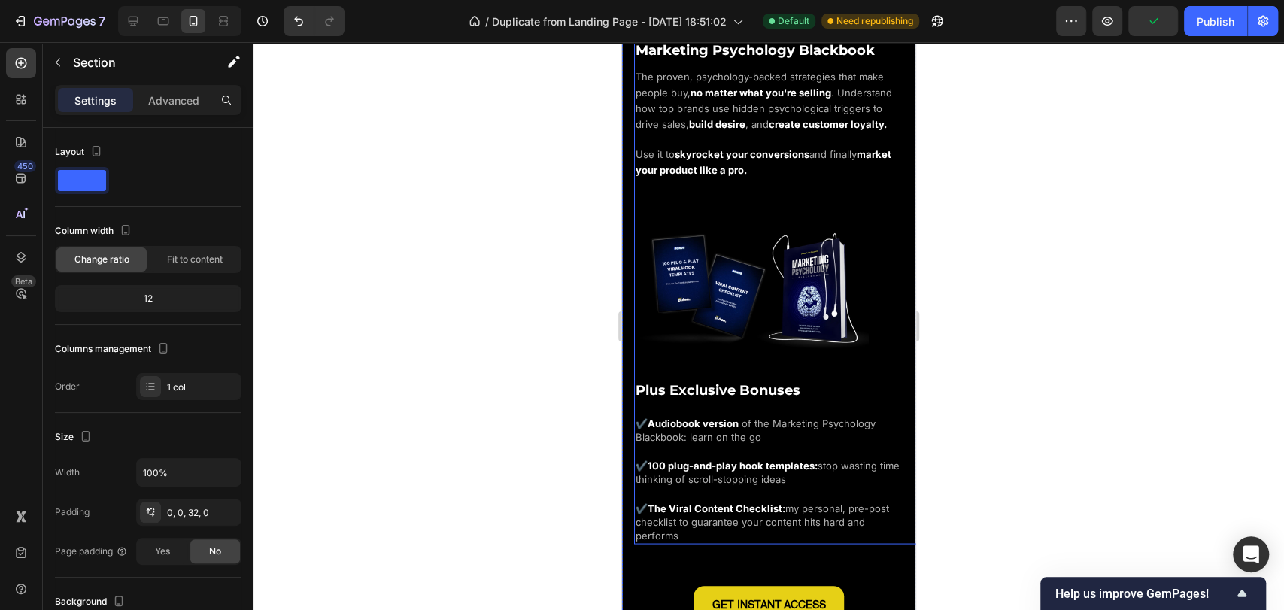
scroll to position [1670, 0]
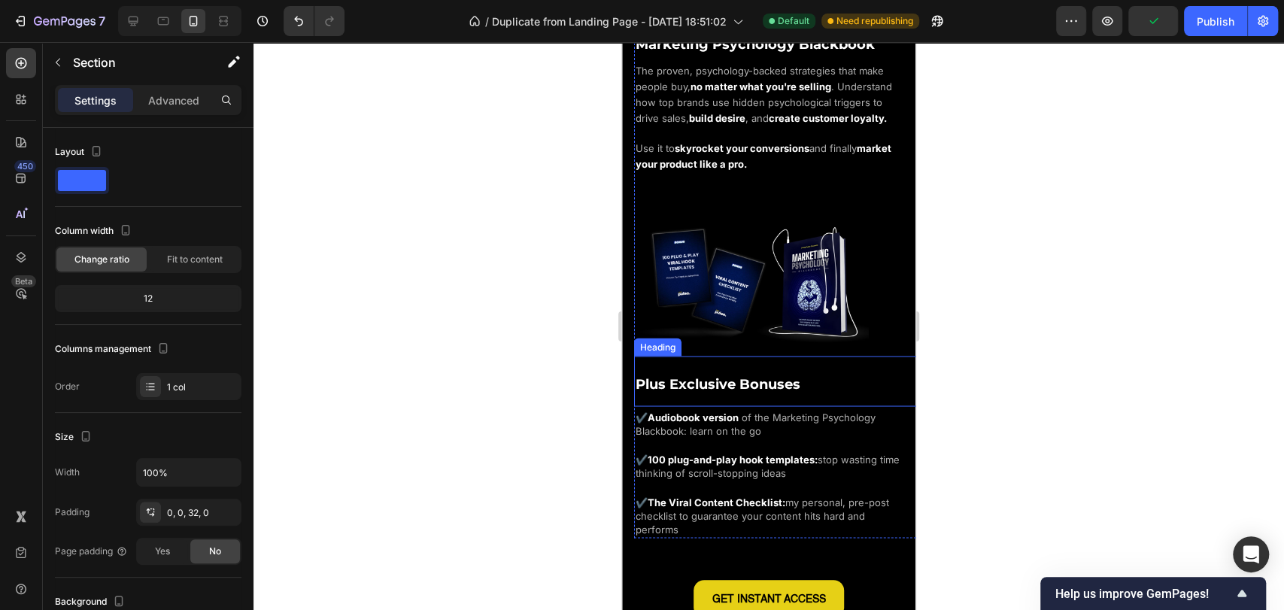
click at [747, 366] on h2 "Plus Exclusive Bonuses" at bounding box center [780, 381] width 293 height 50
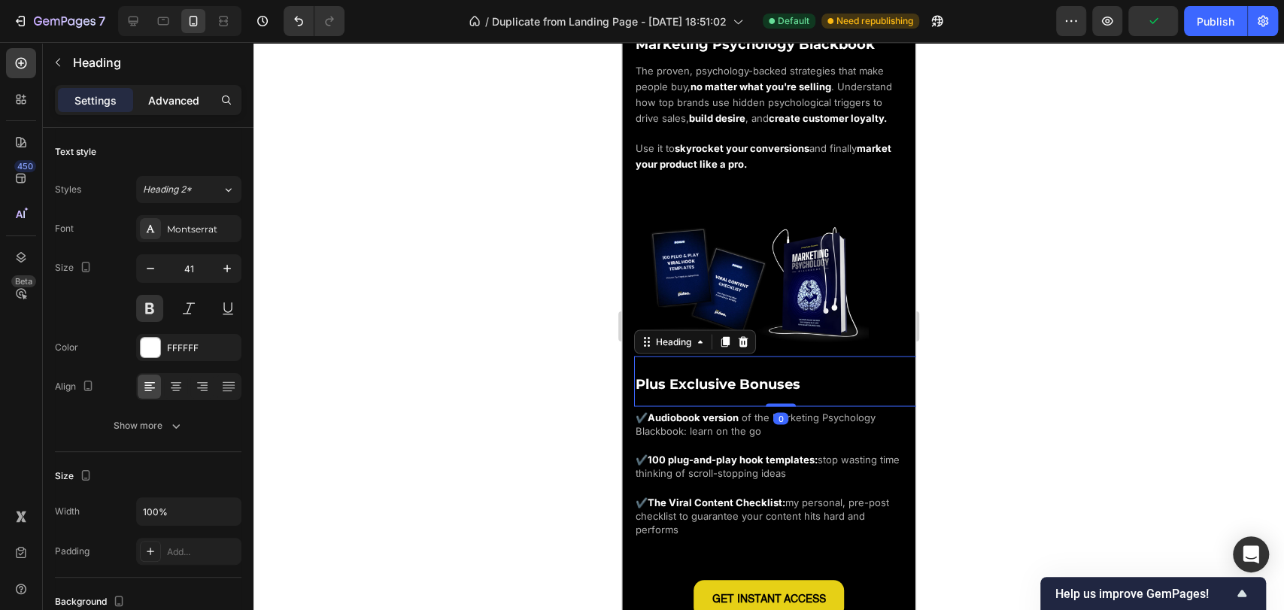
click at [143, 101] on div "Advanced" at bounding box center [173, 100] width 75 height 24
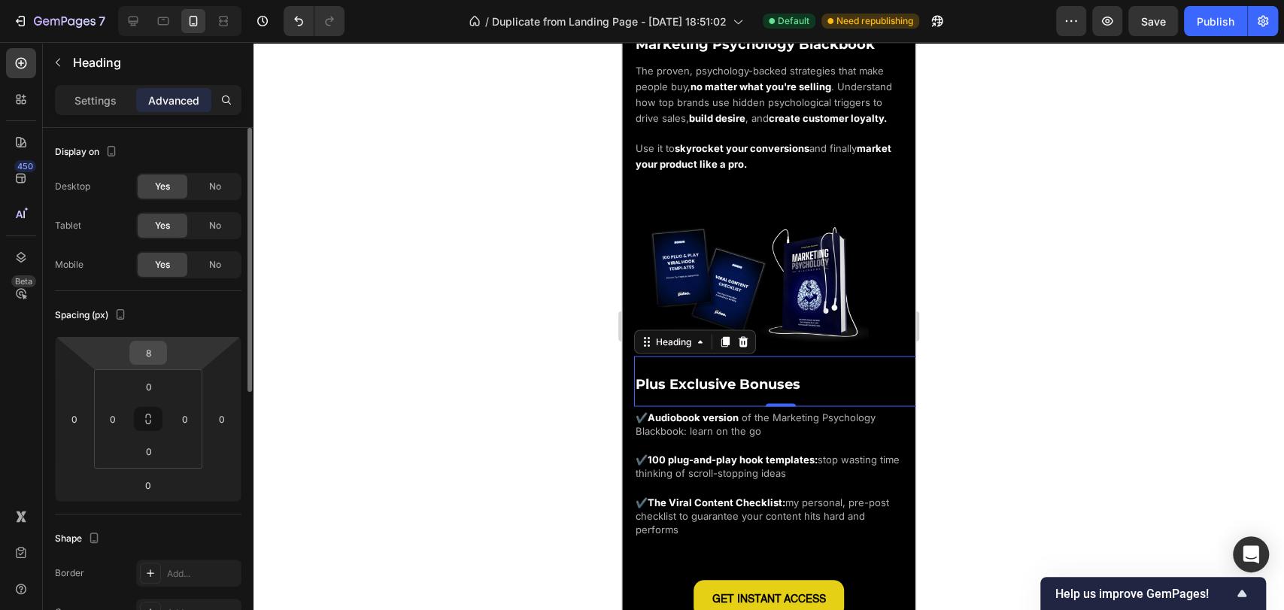
click at [151, 353] on input "8" at bounding box center [148, 352] width 30 height 23
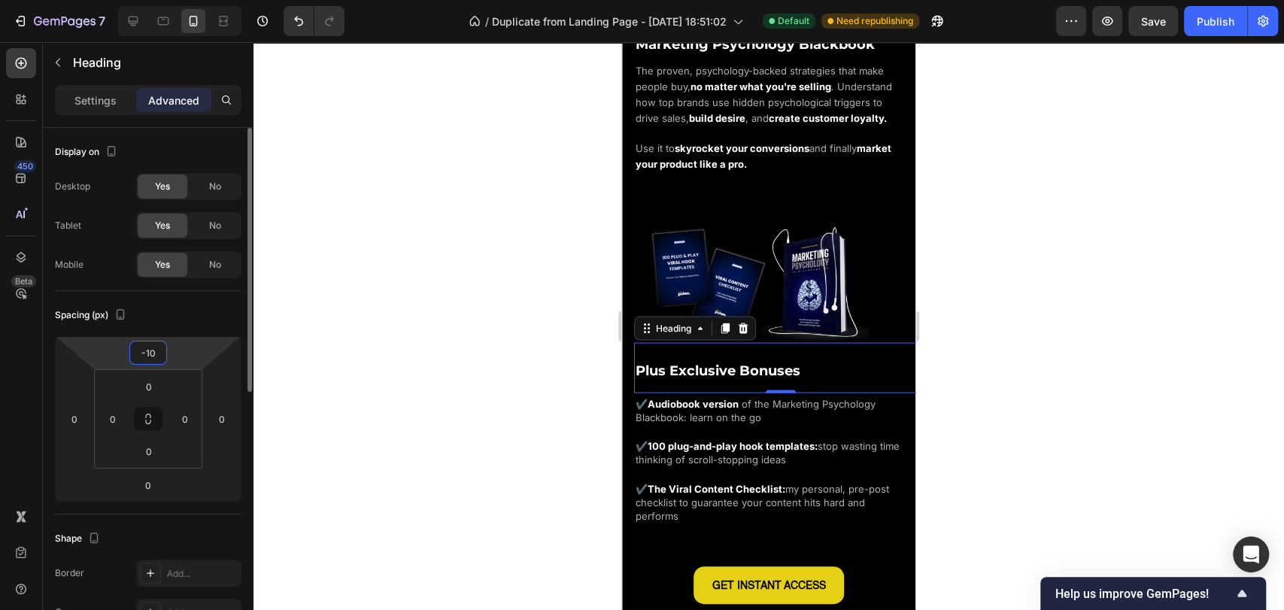
type input "-10"
click at [176, 318] on div "Spacing (px)" at bounding box center [148, 315] width 186 height 24
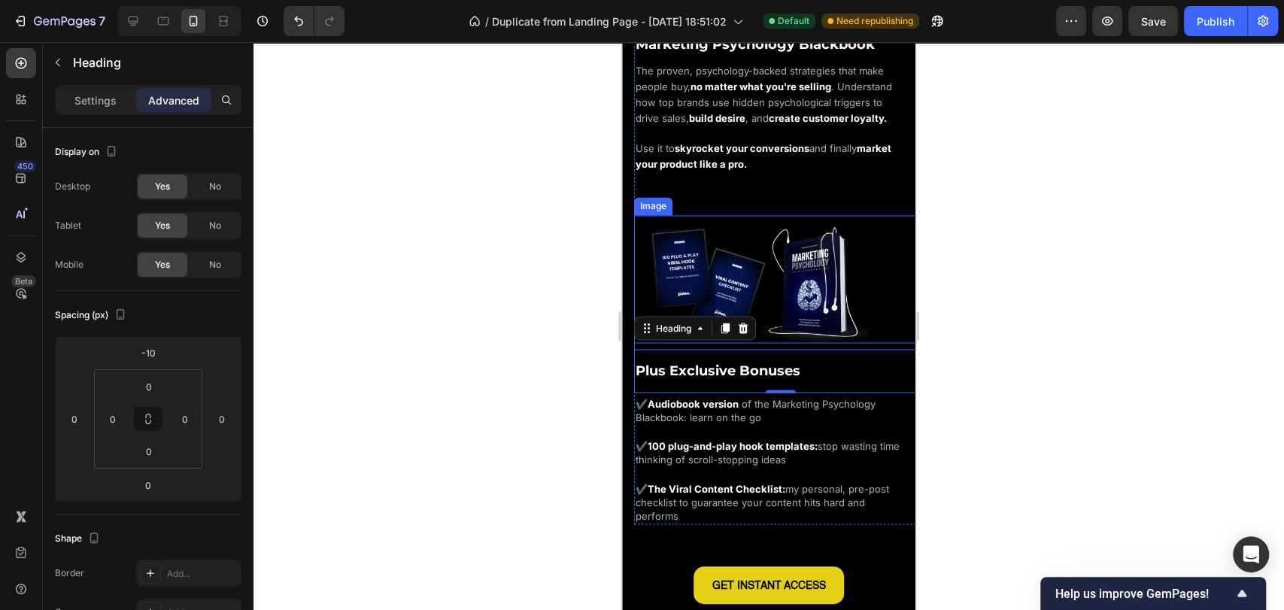
click at [808, 287] on img at bounding box center [751, 281] width 235 height 133
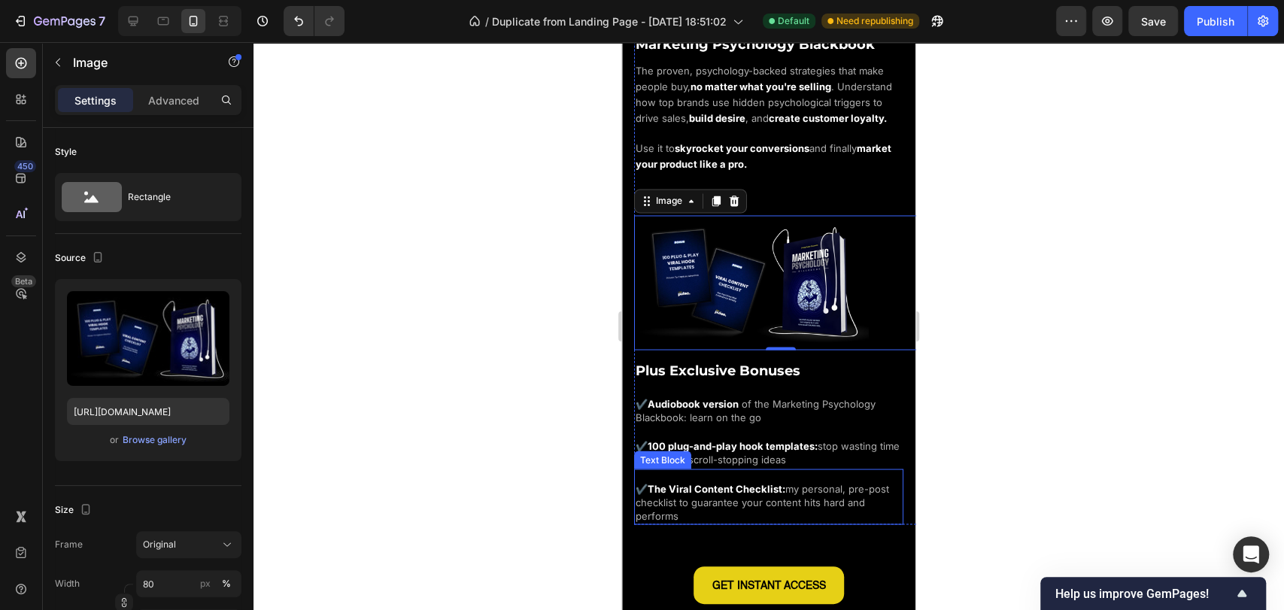
click at [814, 489] on span "my personal, pre-post checklist to guarantee your content hits hard and performs" at bounding box center [761, 501] width 253 height 39
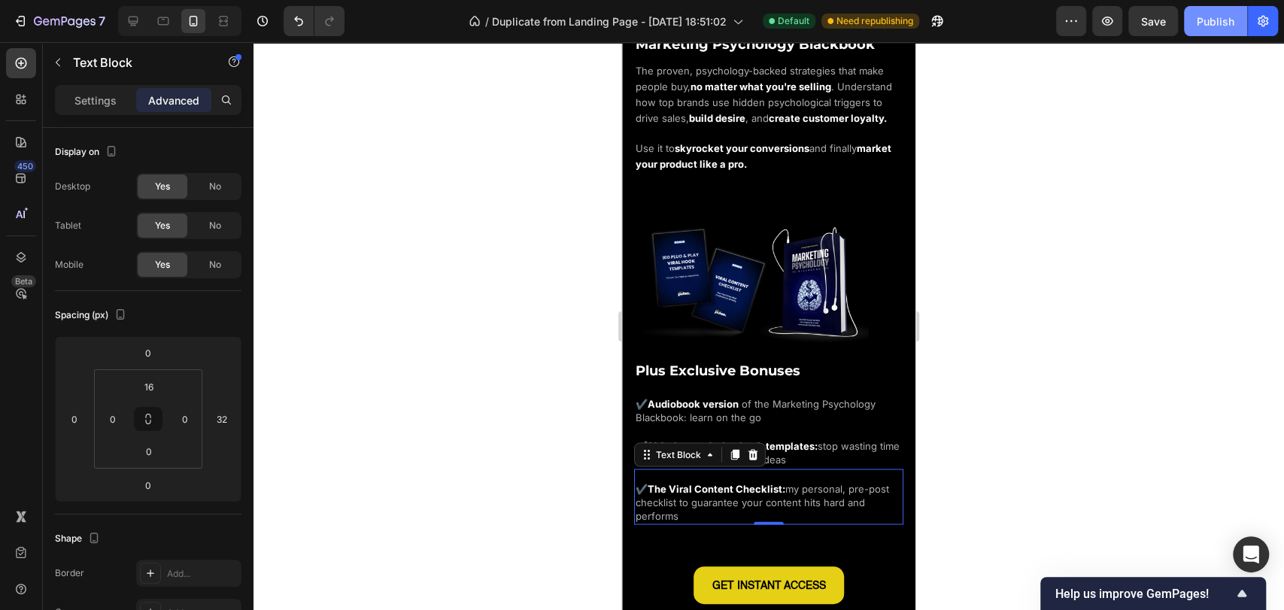
click at [1212, 21] on div "Publish" at bounding box center [1215, 22] width 38 height 16
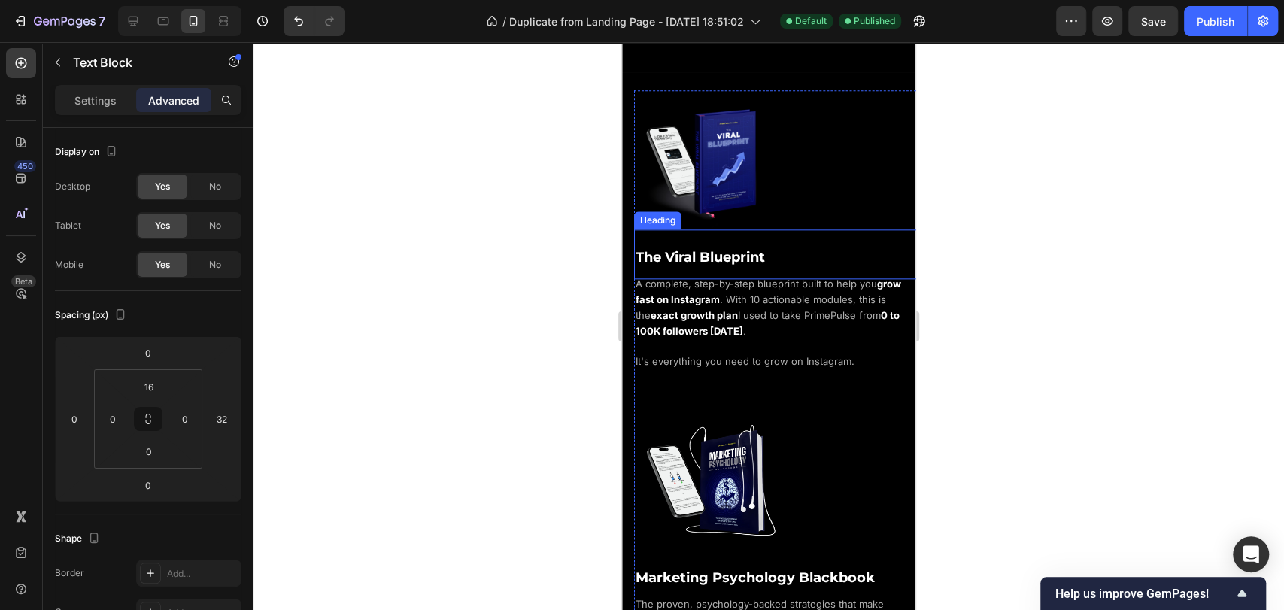
scroll to position [1085, 0]
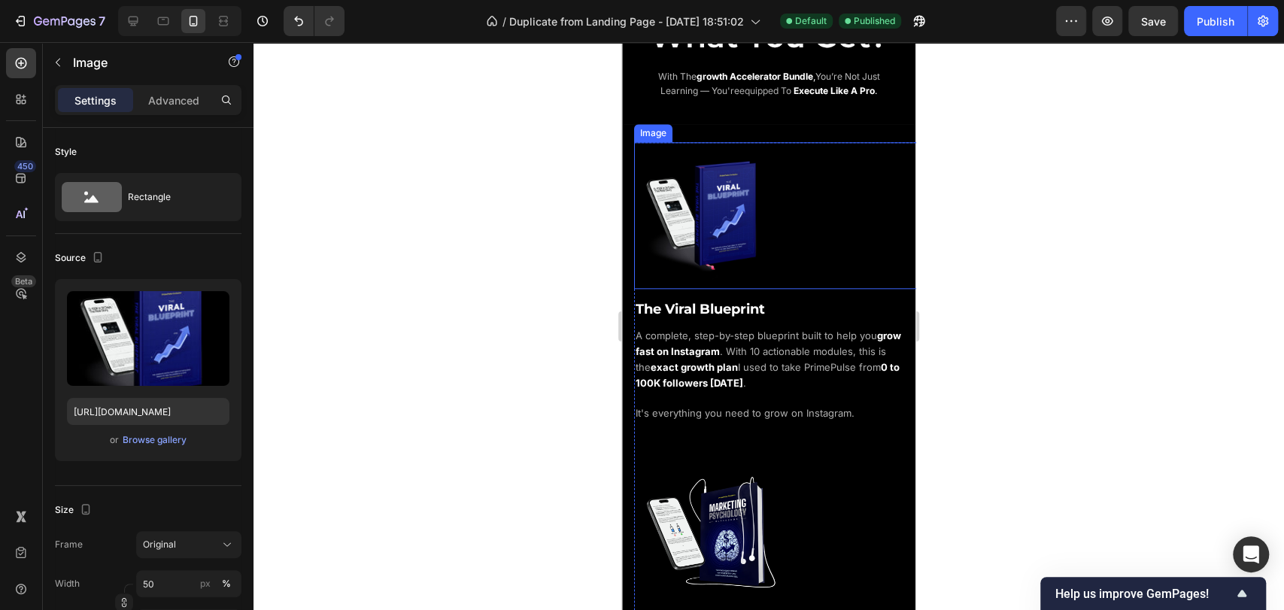
click at [765, 227] on img at bounding box center [707, 215] width 147 height 147
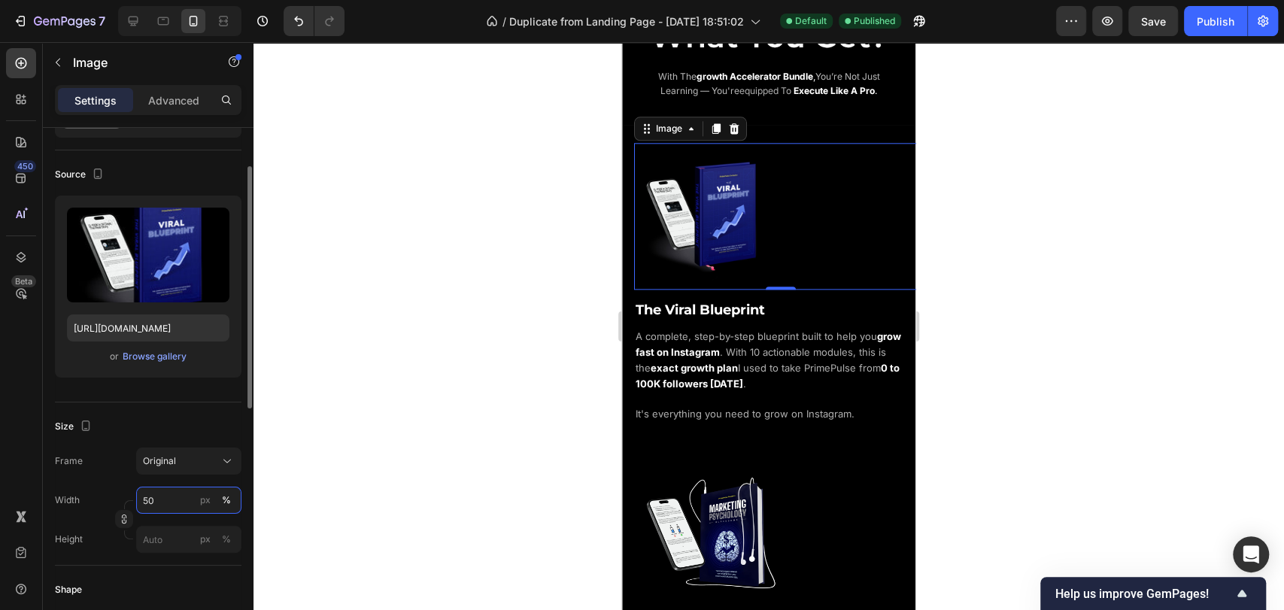
click at [158, 490] on input "50" at bounding box center [188, 500] width 105 height 27
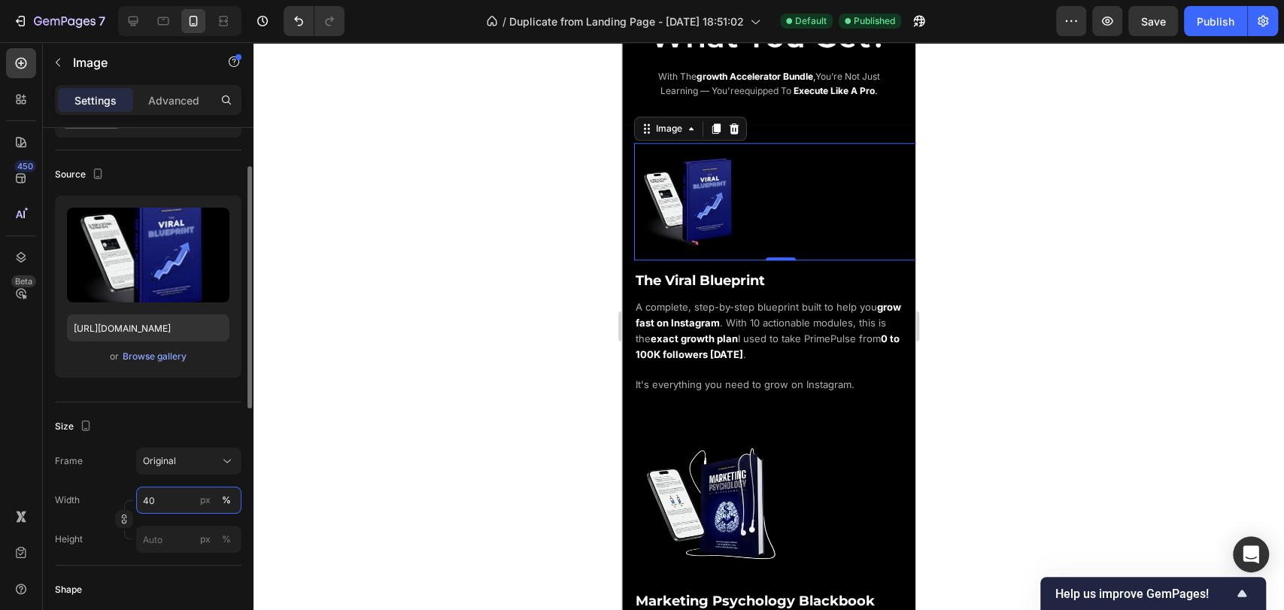
type input "40"
click at [202, 430] on div "Size" at bounding box center [148, 426] width 186 height 24
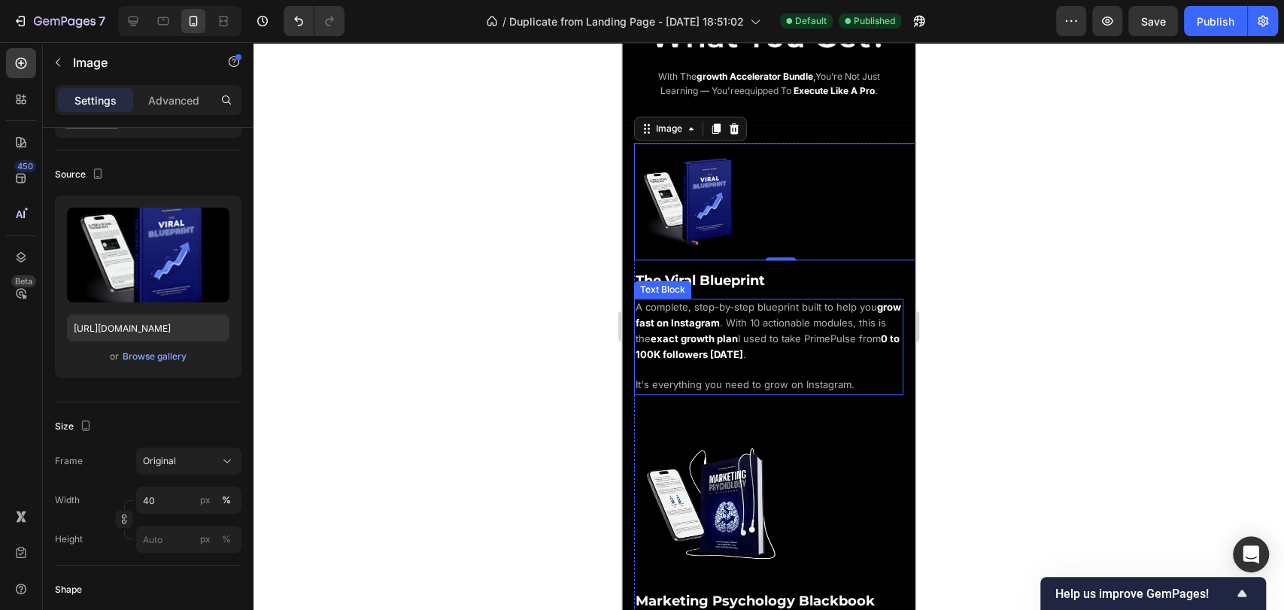
click at [772, 301] on span "A complete, step-by-step blueprint built to help you" at bounding box center [755, 307] width 241 height 12
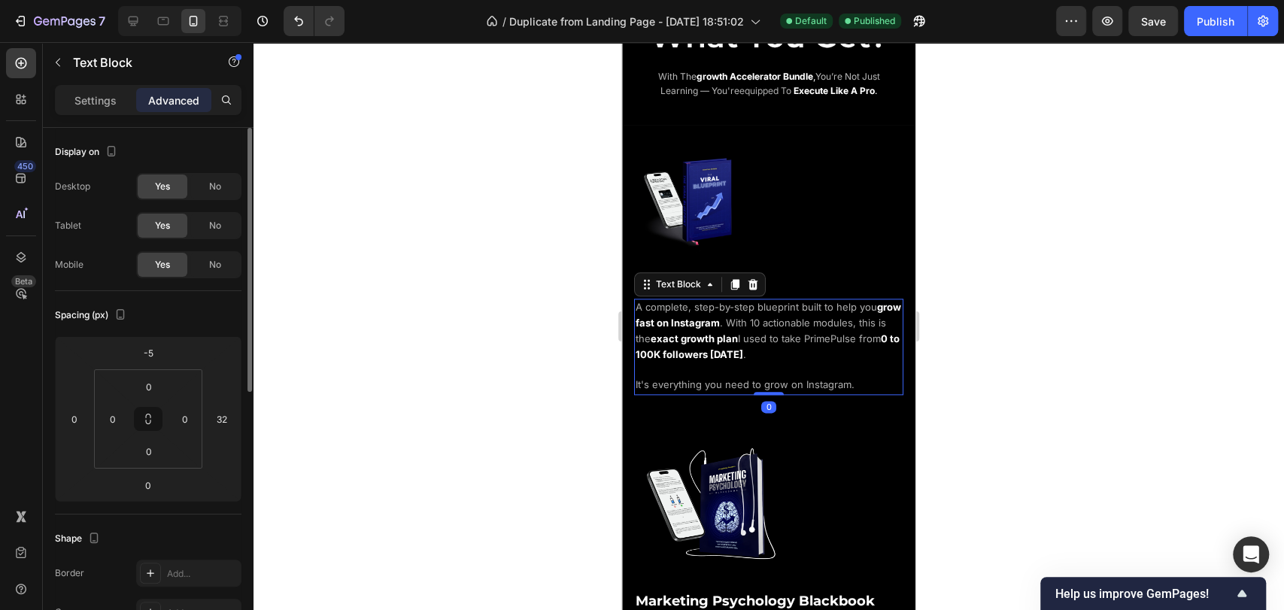
scroll to position [835, 0]
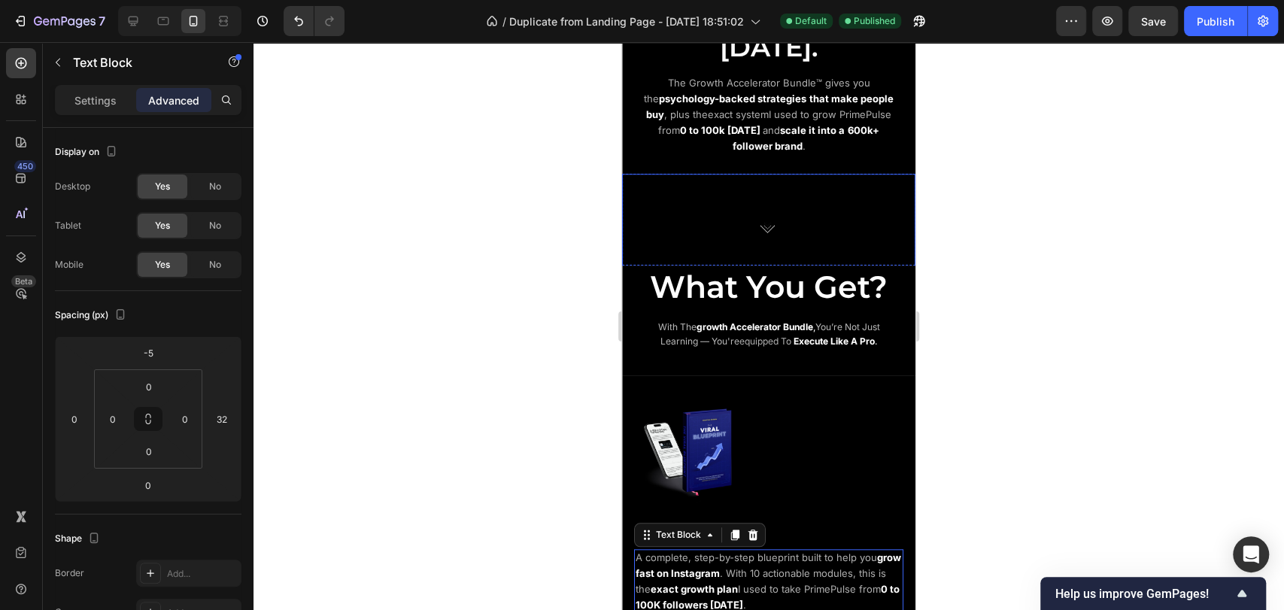
click at [825, 243] on img at bounding box center [769, 227] width 147 height 83
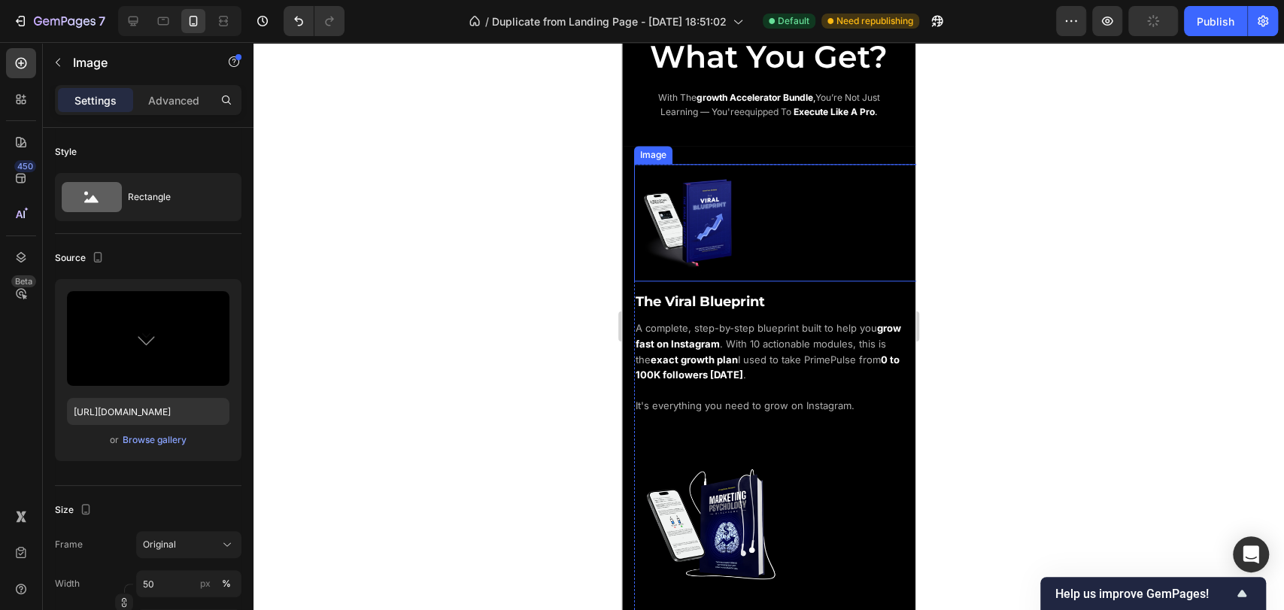
scroll to position [1169, 0]
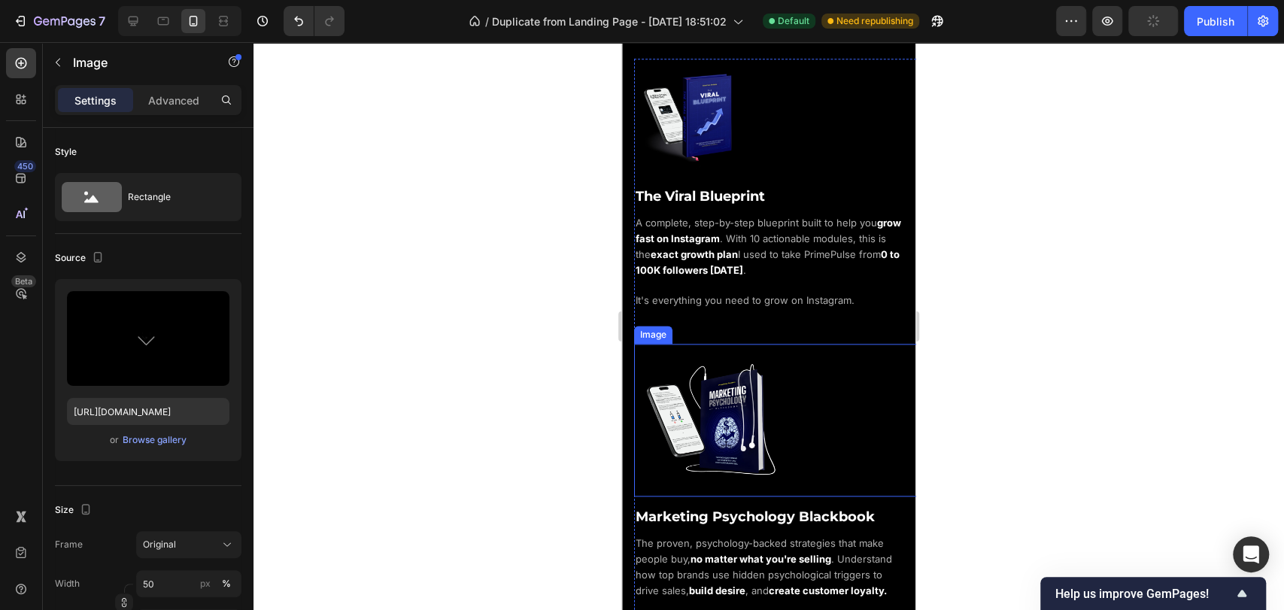
click at [717, 402] on img at bounding box center [710, 420] width 153 height 153
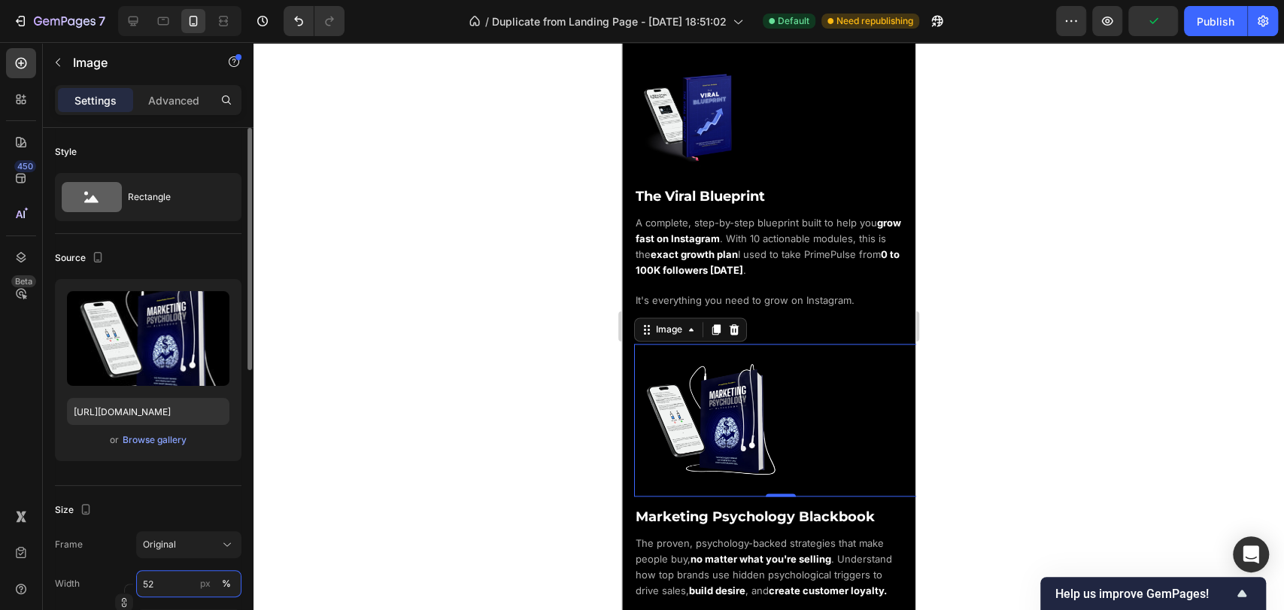
click at [178, 591] on input "52" at bounding box center [188, 583] width 105 height 27
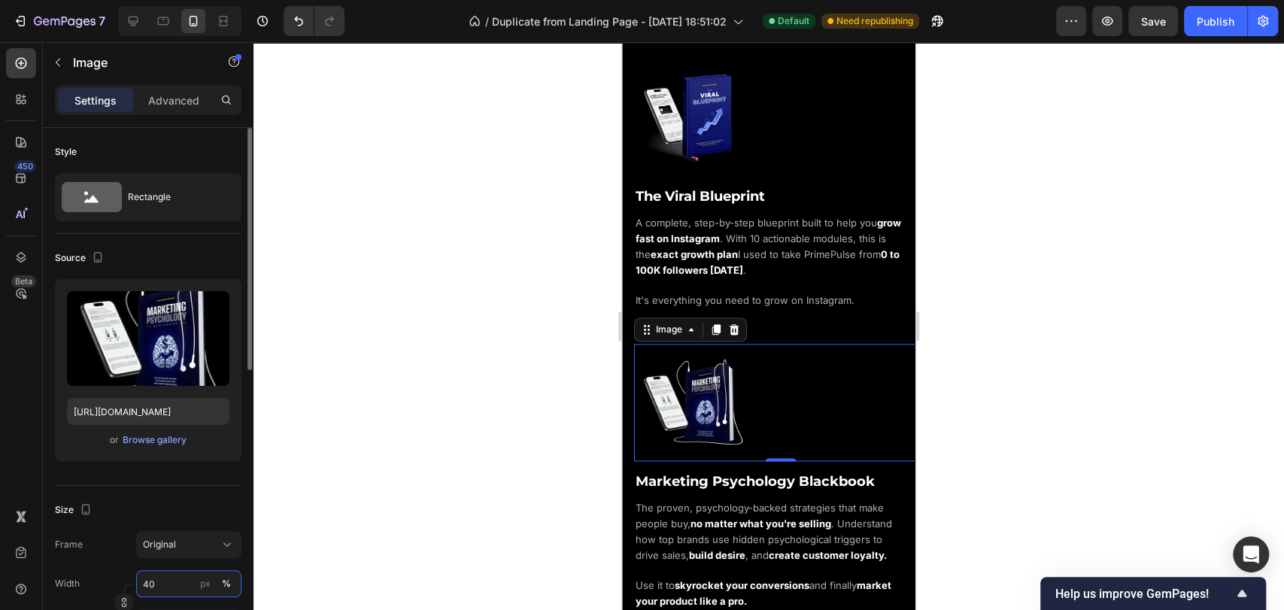
type input "40"
click at [184, 503] on div "Size" at bounding box center [148, 510] width 186 height 24
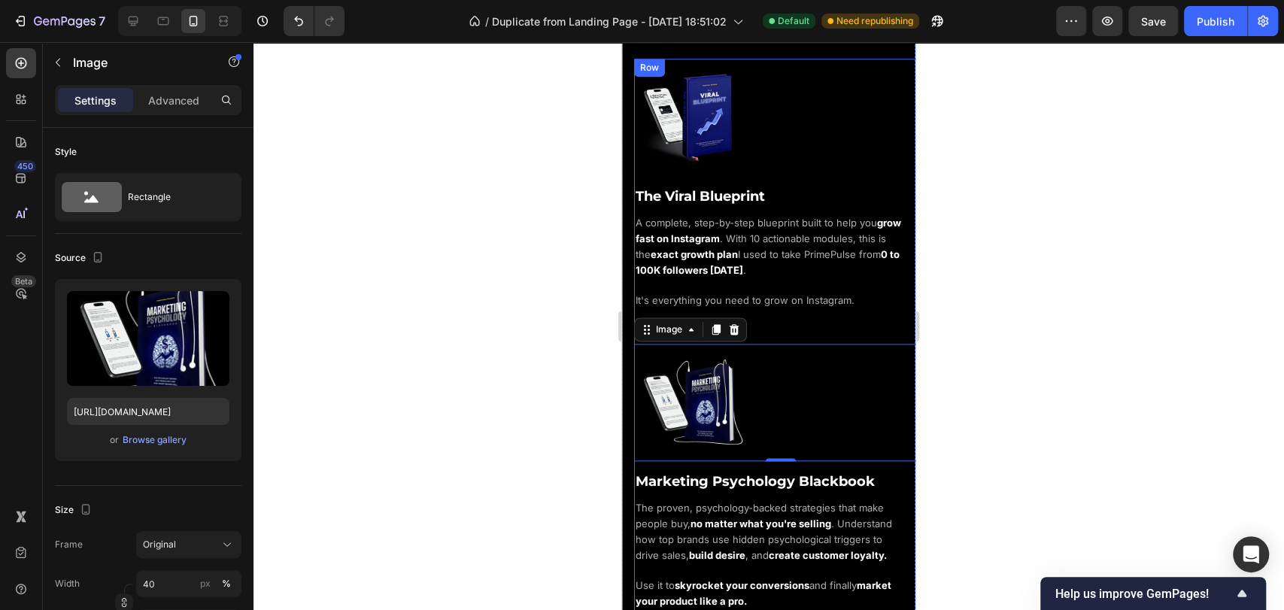
click at [805, 305] on div "Image The Viral Blueprint Heading A complete, step-by-step blueprint built to h…" at bounding box center [780, 510] width 293 height 902
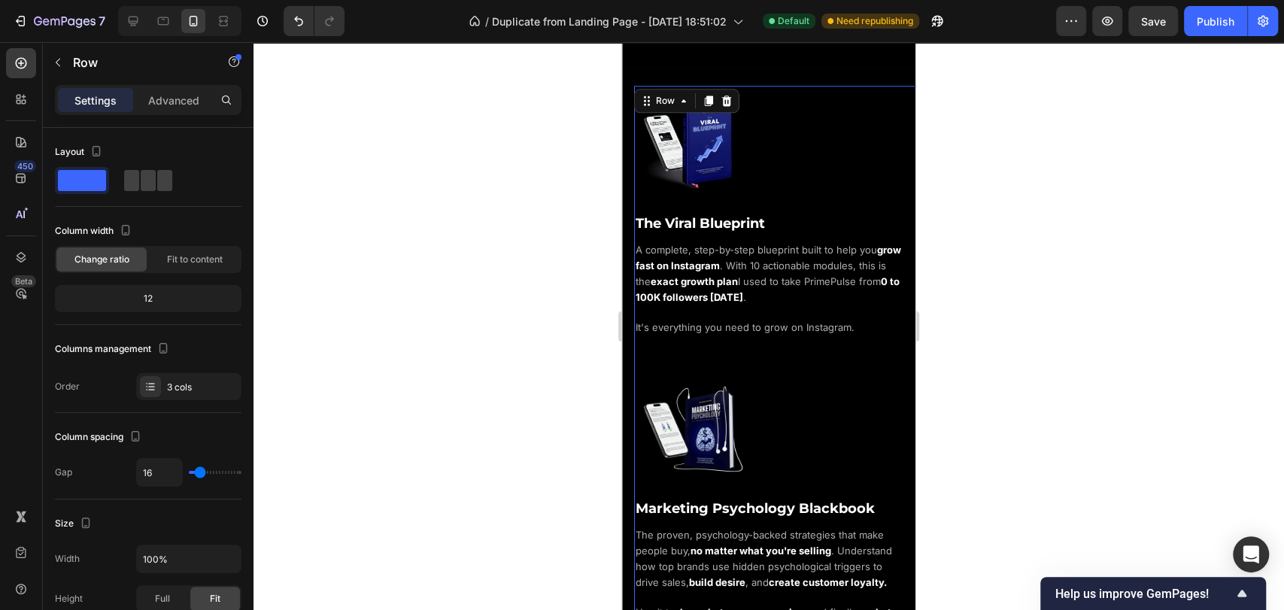
scroll to position [1085, 0]
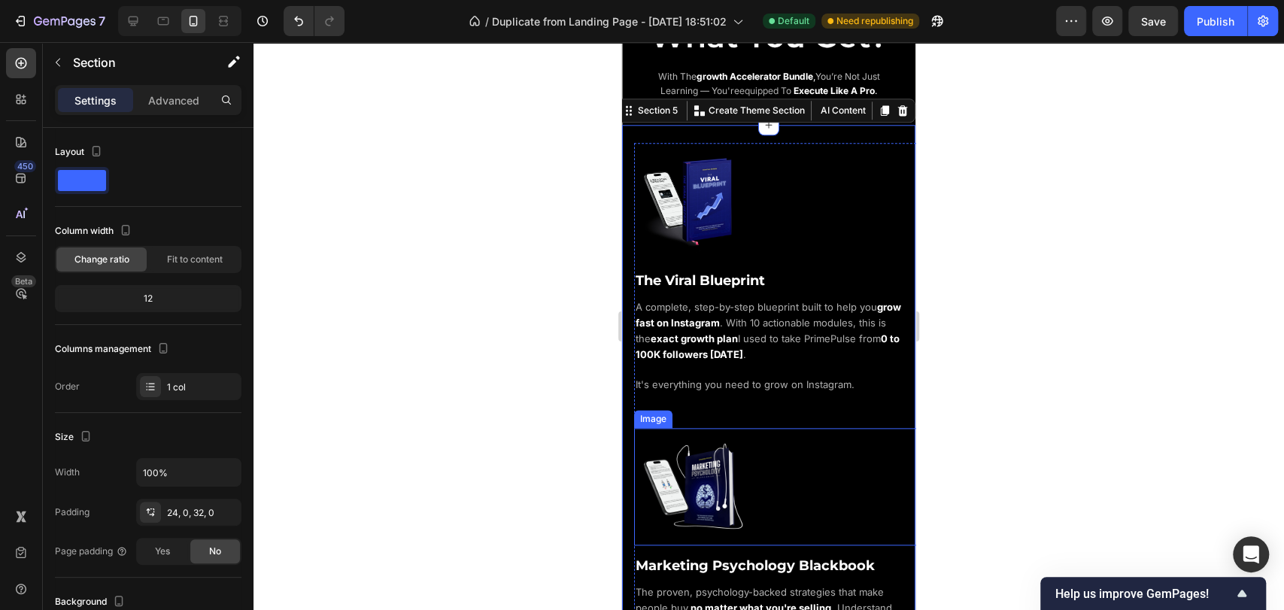
click at [717, 456] on img at bounding box center [692, 486] width 117 height 117
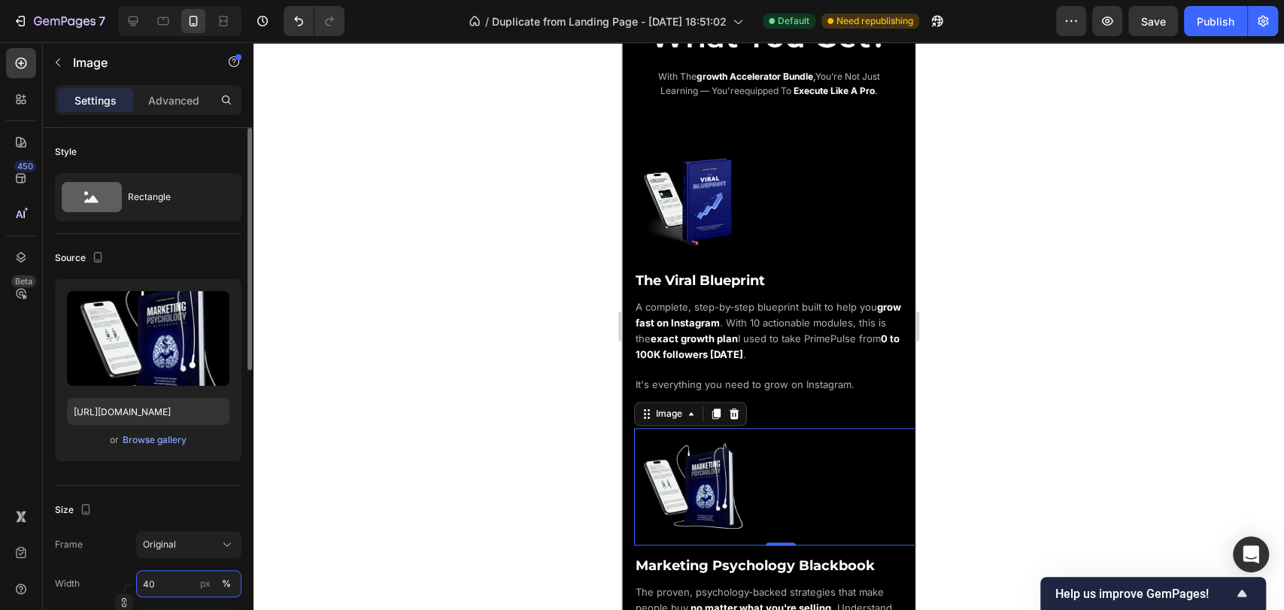
click at [180, 579] on input "40" at bounding box center [188, 583] width 105 height 27
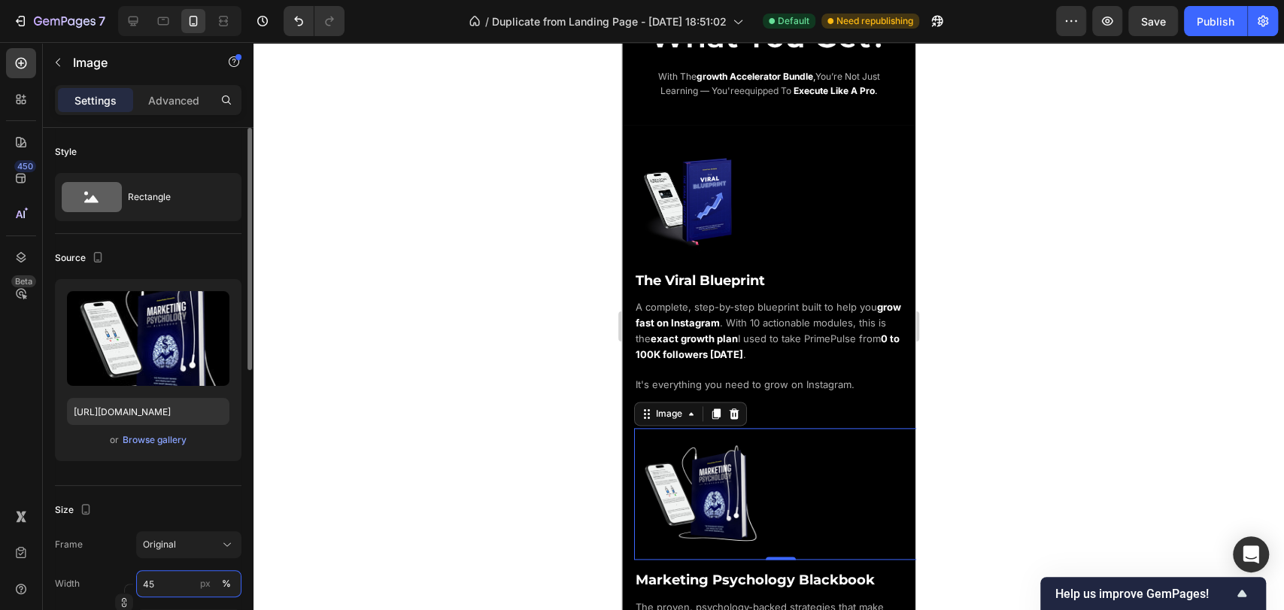
type input "45"
click at [185, 505] on div "Size" at bounding box center [148, 510] width 186 height 24
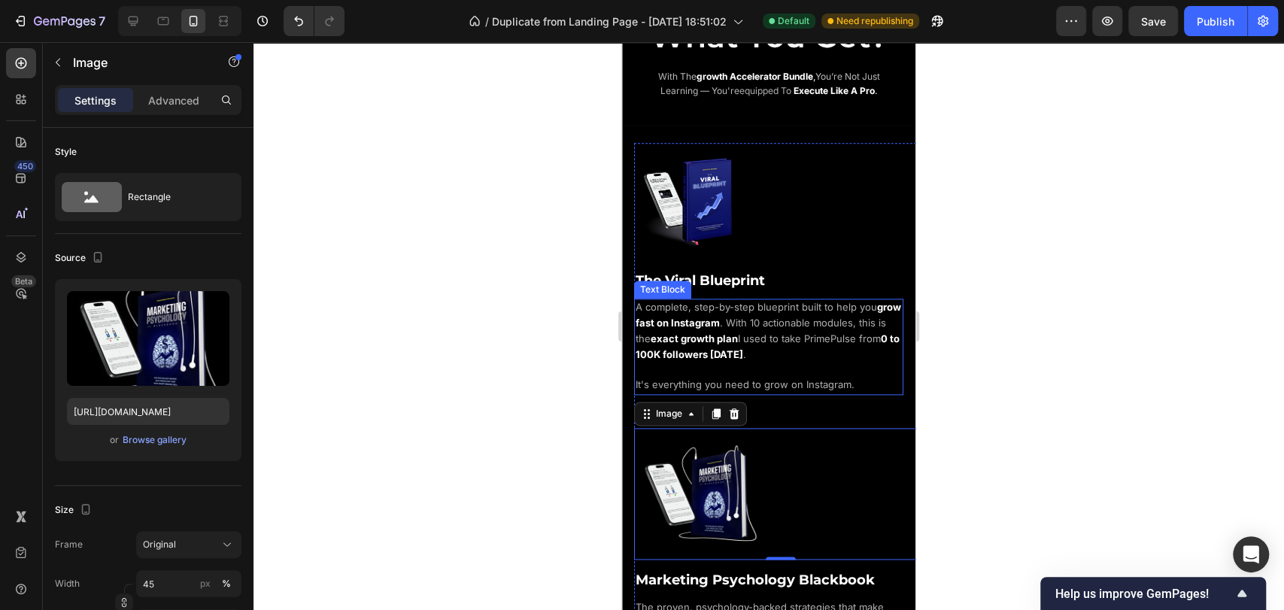
click at [793, 353] on p "A complete, step-by-step blueprint built to help you grow fast on Instagram . W…" at bounding box center [768, 346] width 266 height 93
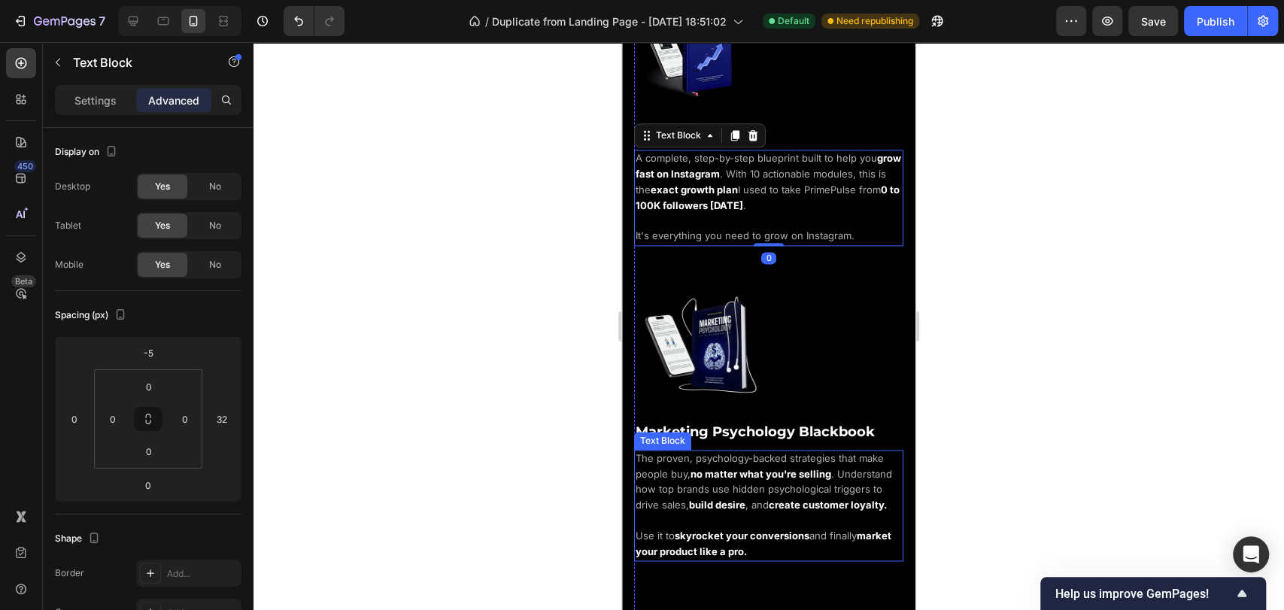
scroll to position [1252, 0]
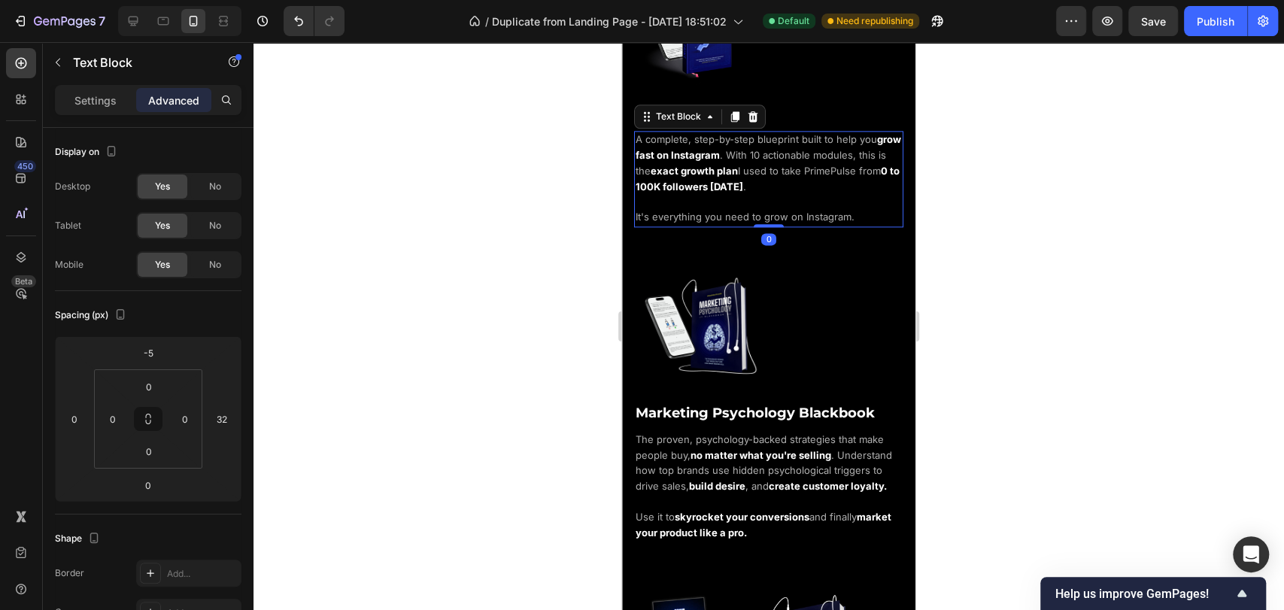
click at [783, 332] on div at bounding box center [780, 326] width 293 height 132
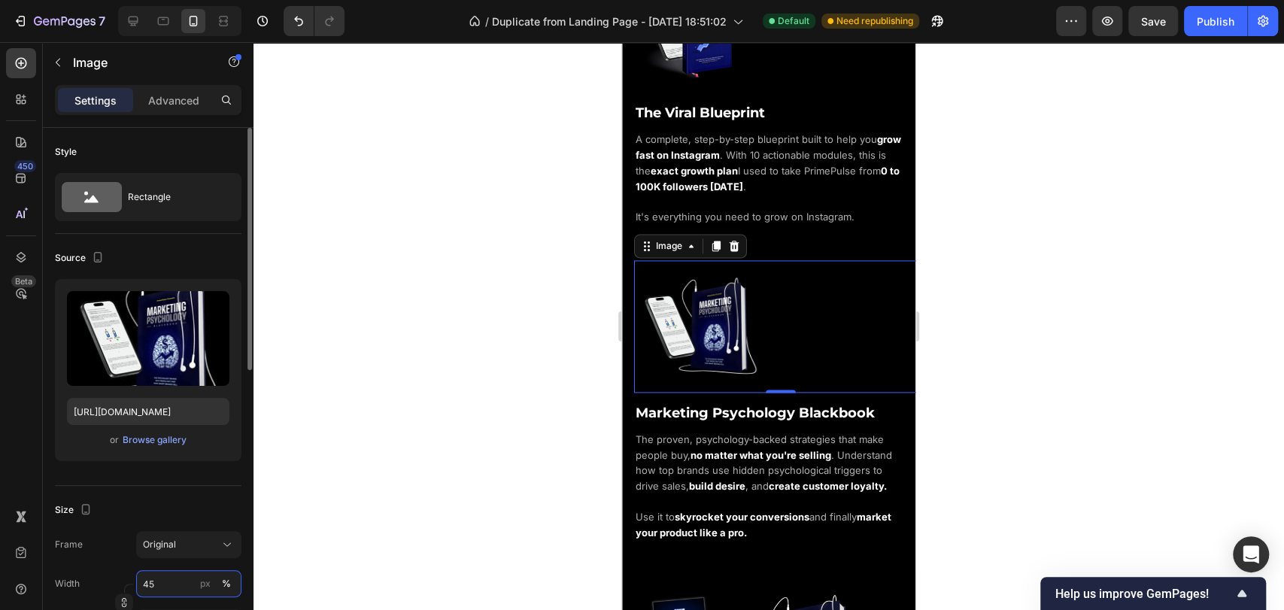
click at [161, 582] on input "45" at bounding box center [188, 583] width 105 height 27
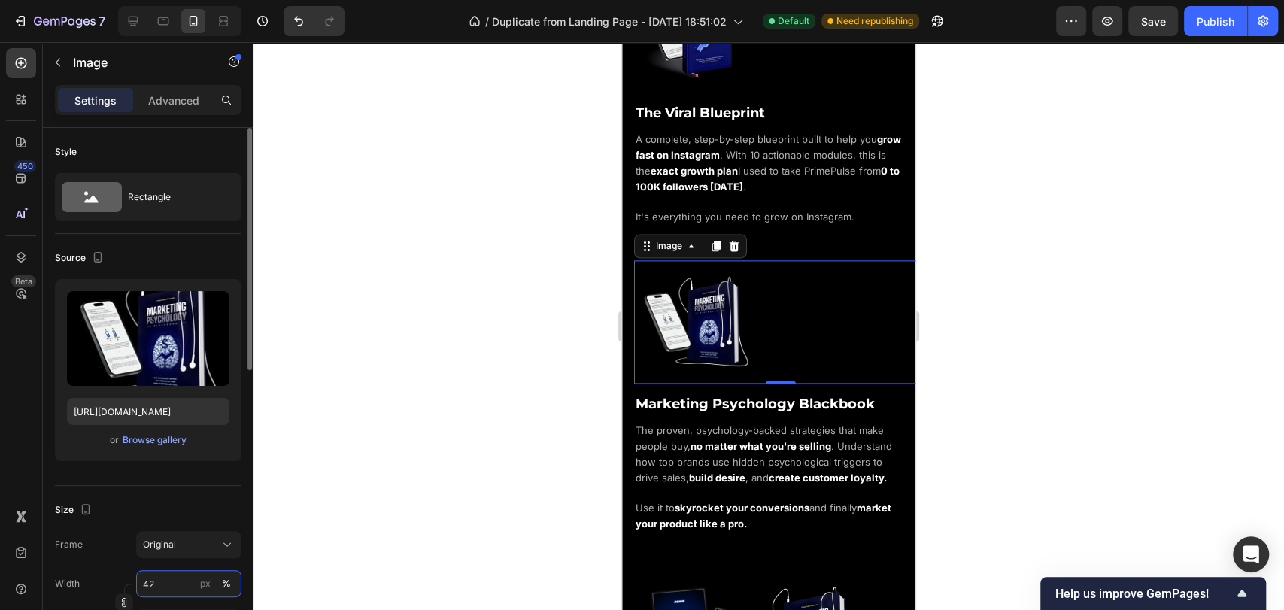
type input "42"
click at [157, 517] on div "Size" at bounding box center [148, 510] width 186 height 24
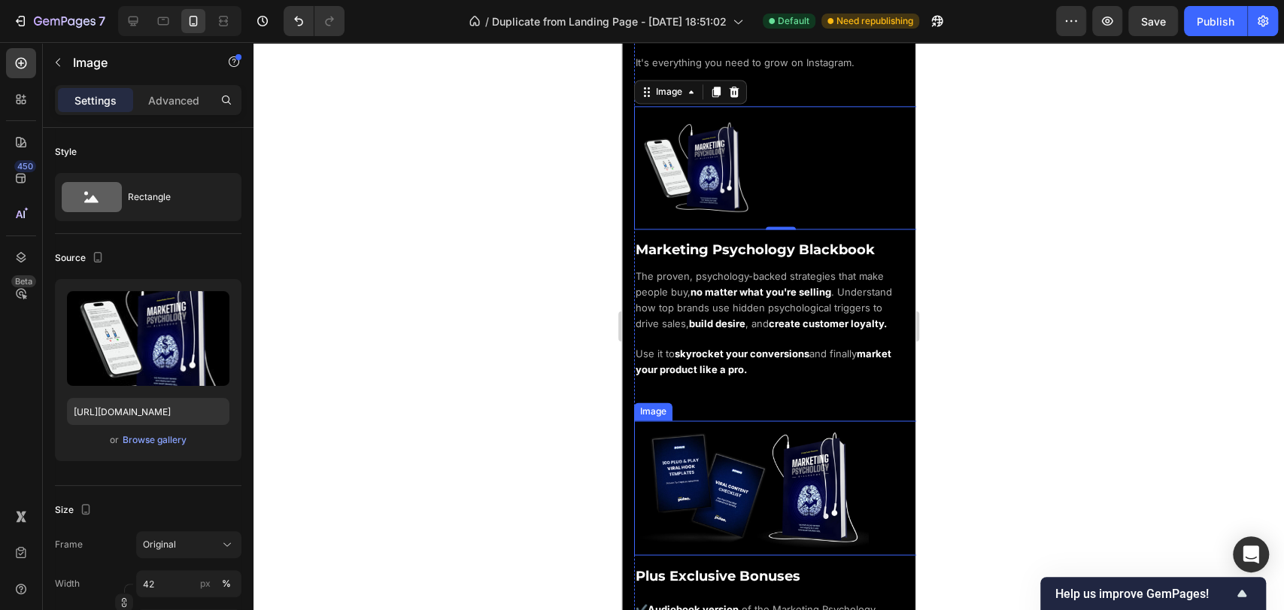
scroll to position [1420, 0]
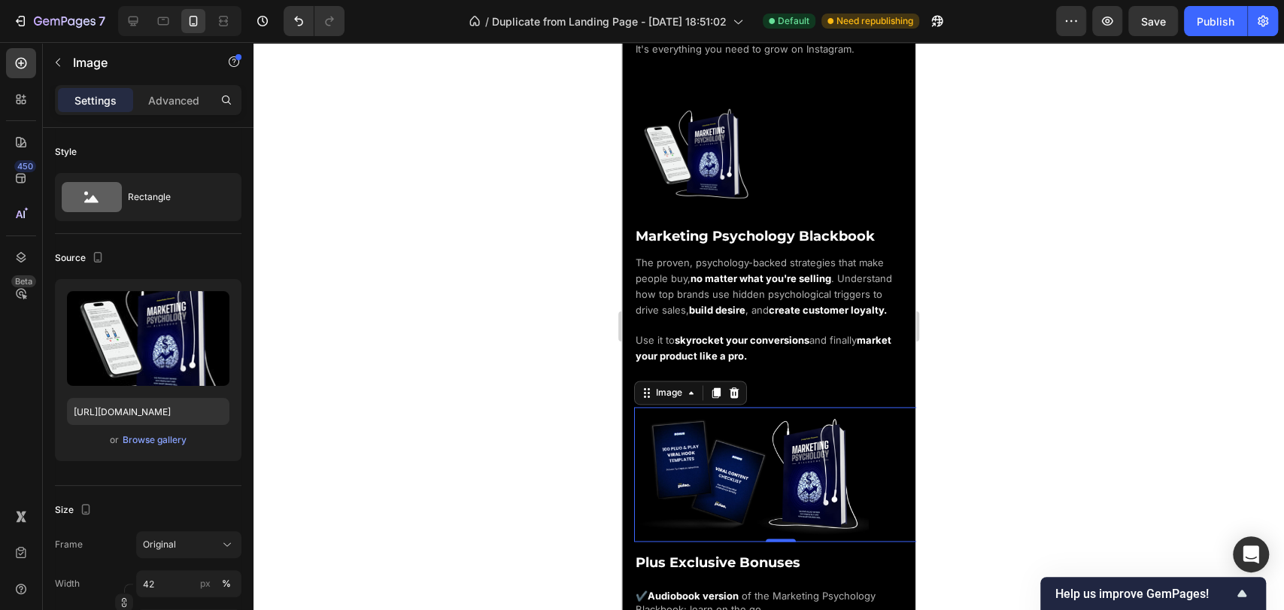
click at [808, 451] on img at bounding box center [751, 473] width 235 height 133
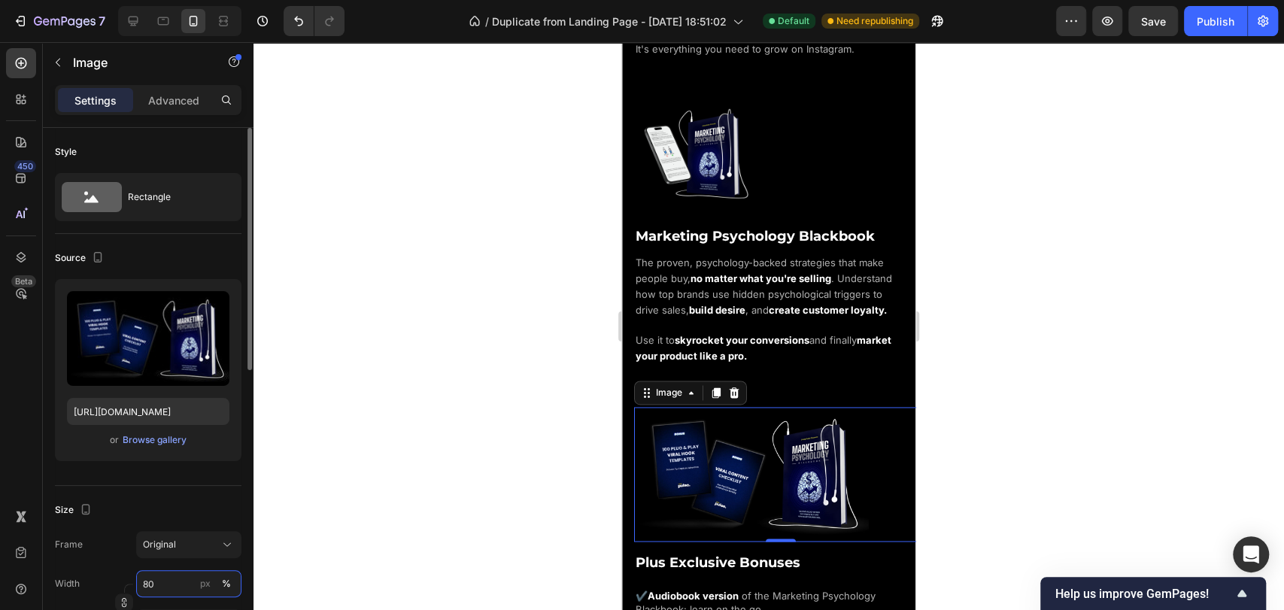
click at [166, 588] on input "80" at bounding box center [188, 583] width 105 height 27
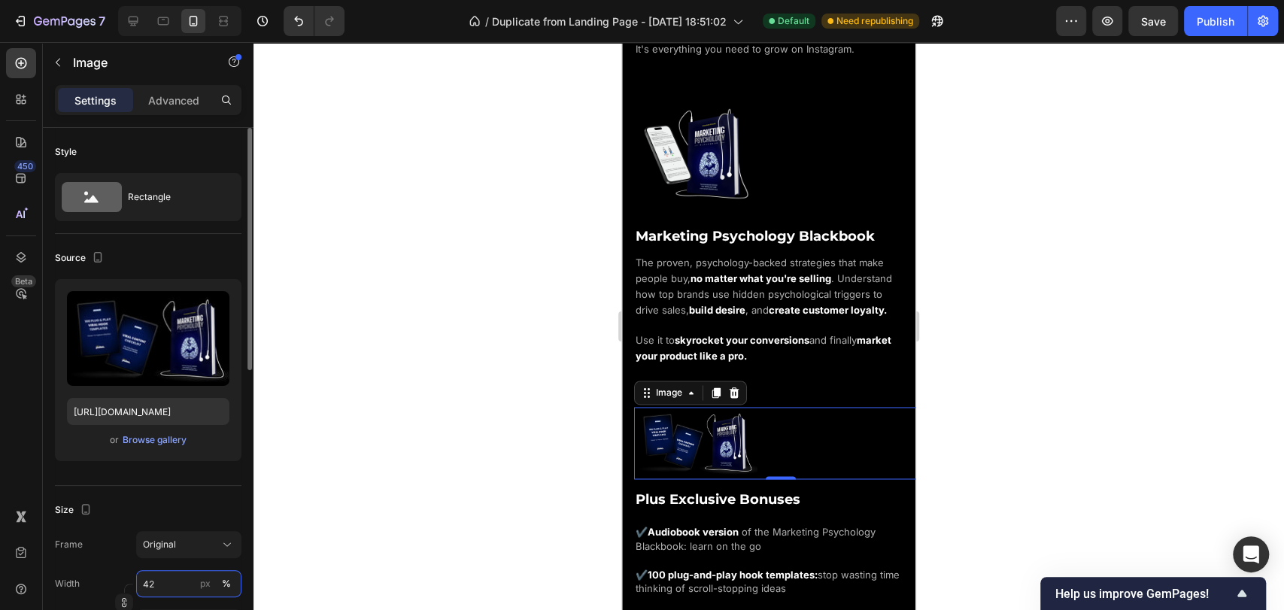
type input "4"
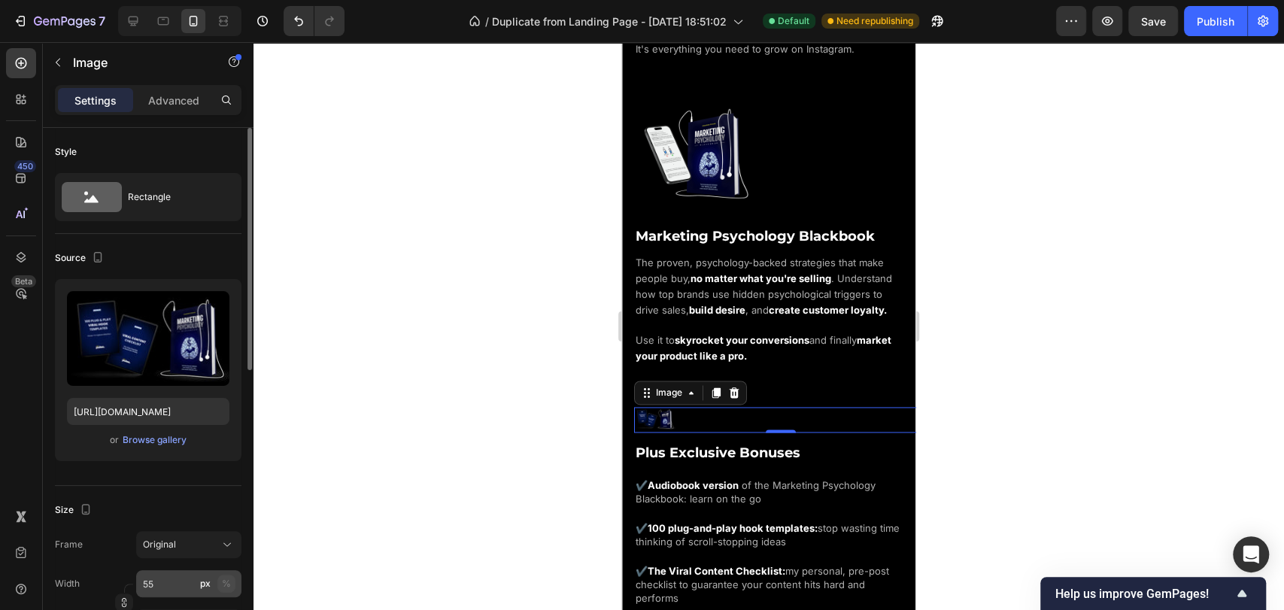
click at [229, 587] on div "%" at bounding box center [226, 584] width 9 height 14
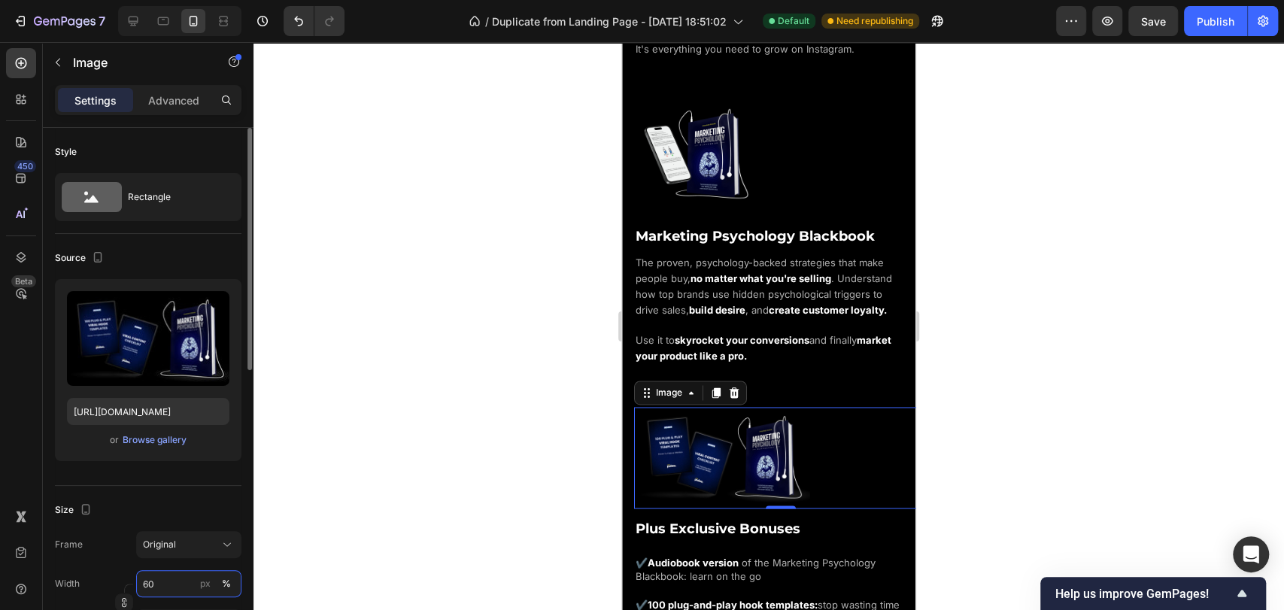
type input "60"
click at [214, 496] on div "Size Frame Original Width 60 px % Height px %" at bounding box center [148, 567] width 186 height 163
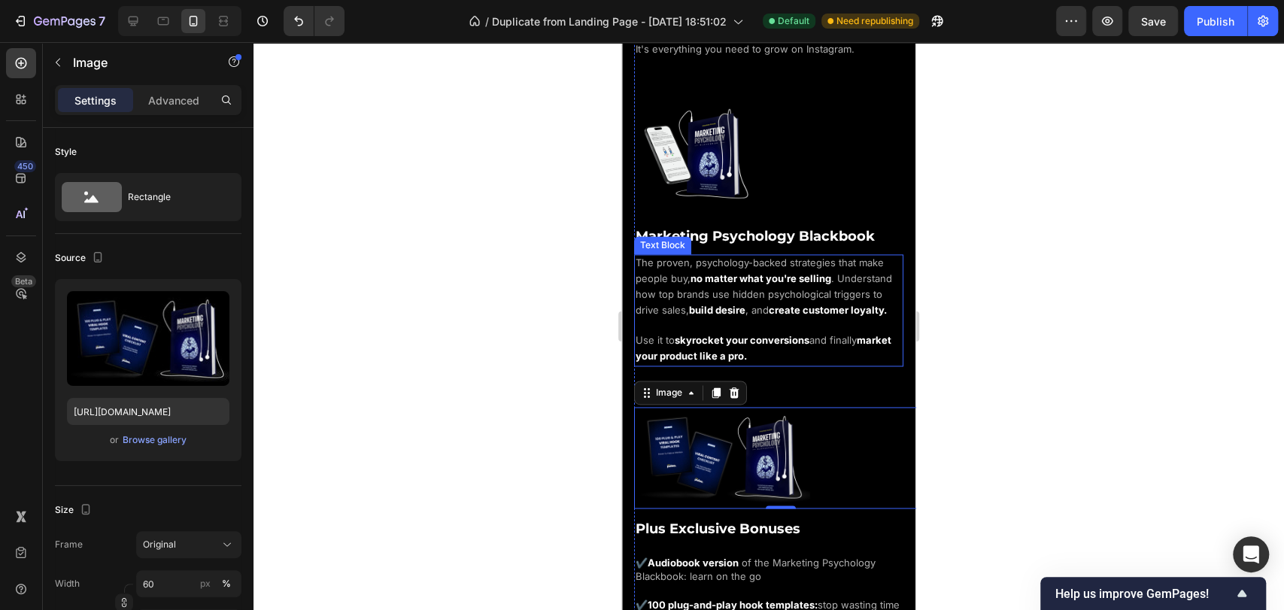
click at [732, 331] on p "The proven, psychology-backed strategies that make people buy, no matter what y…" at bounding box center [768, 310] width 266 height 109
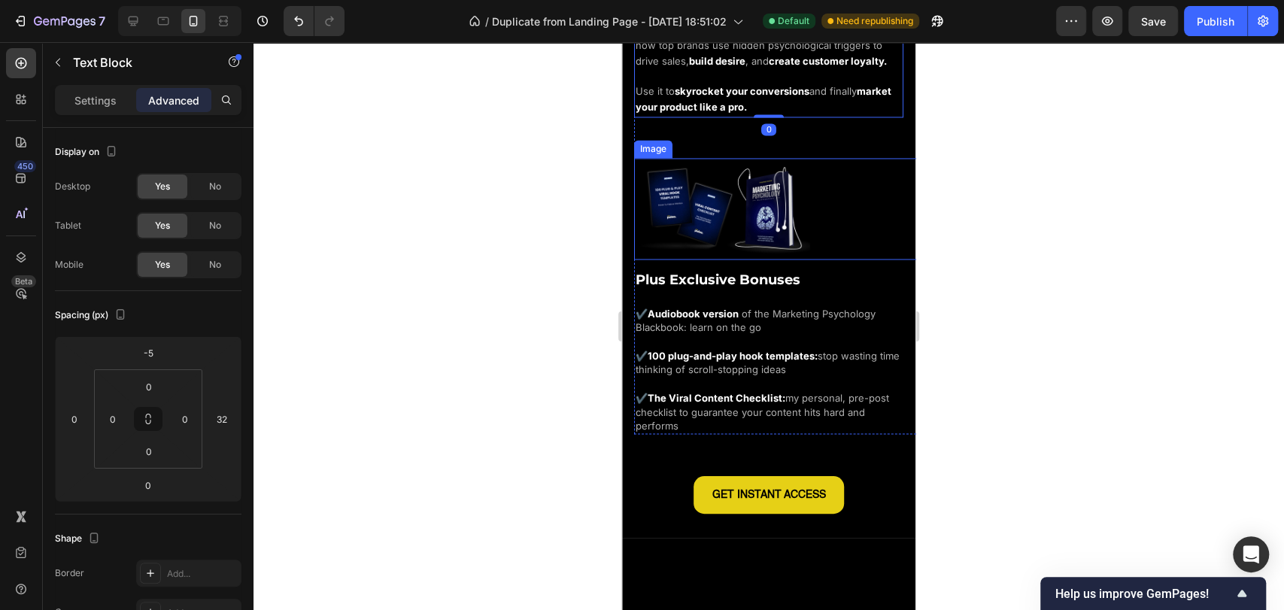
scroll to position [1670, 0]
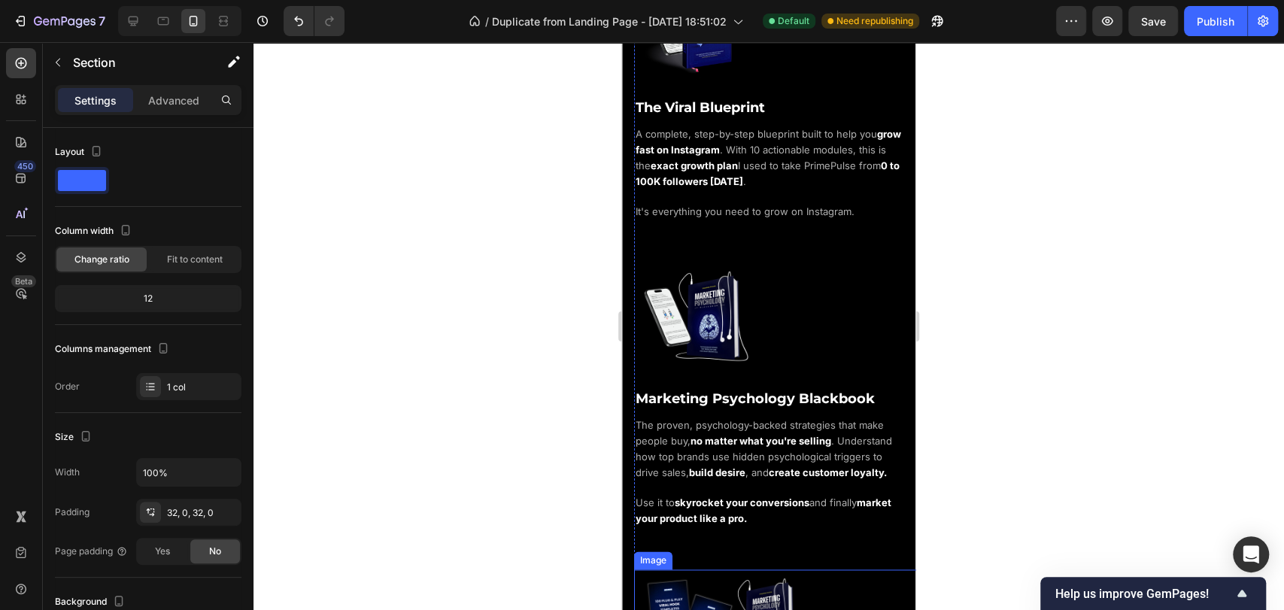
scroll to position [1252, 0]
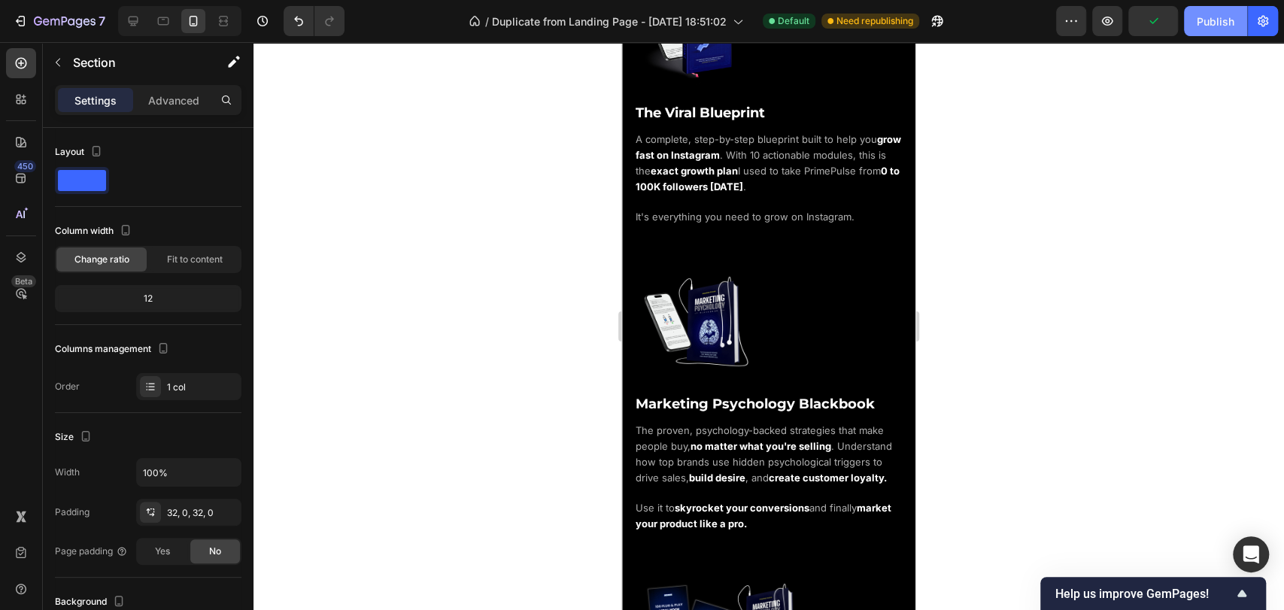
click at [1217, 26] on div "Publish" at bounding box center [1215, 22] width 38 height 16
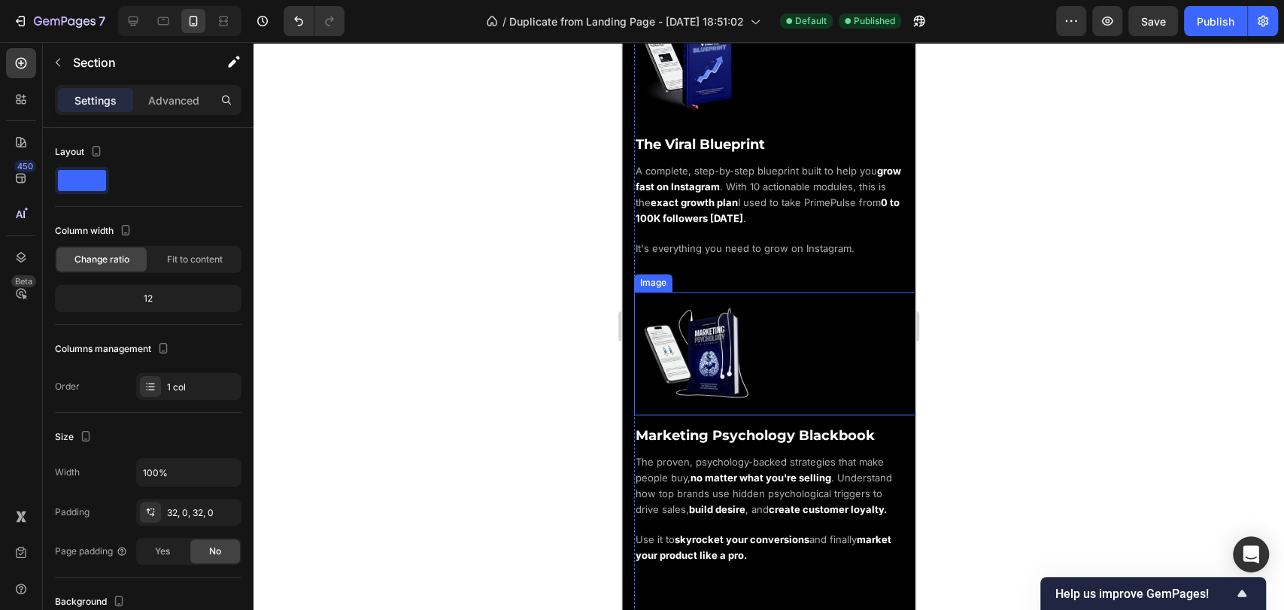
scroll to position [1085, 0]
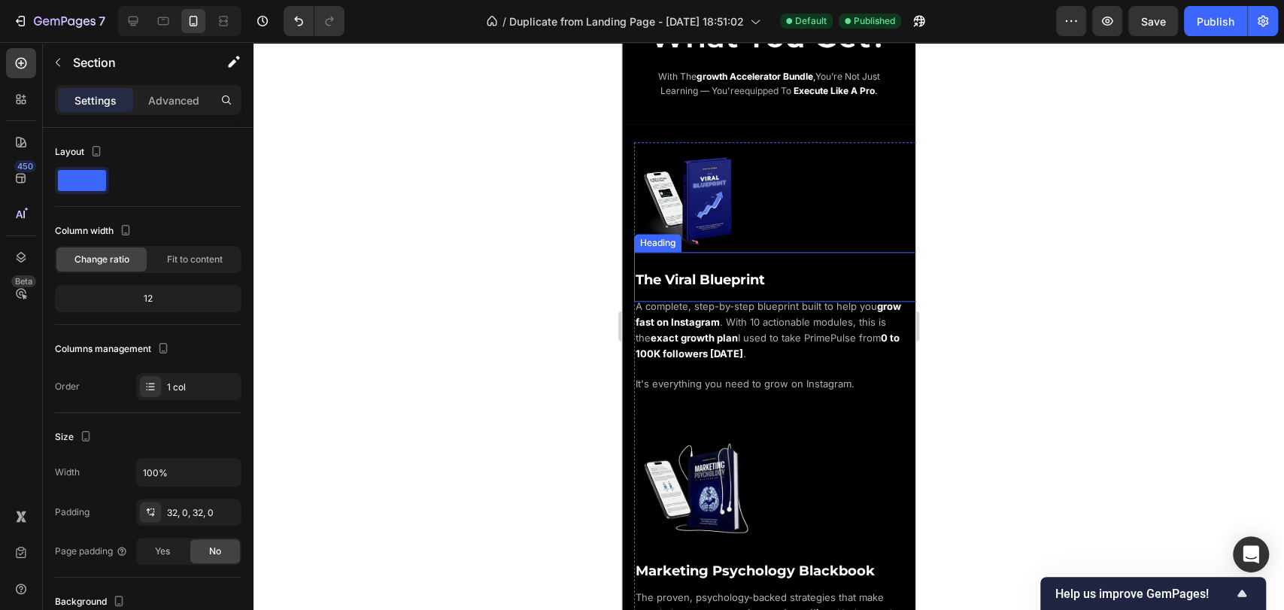
click at [755, 280] on span "The Viral Blueprint" at bounding box center [699, 279] width 129 height 17
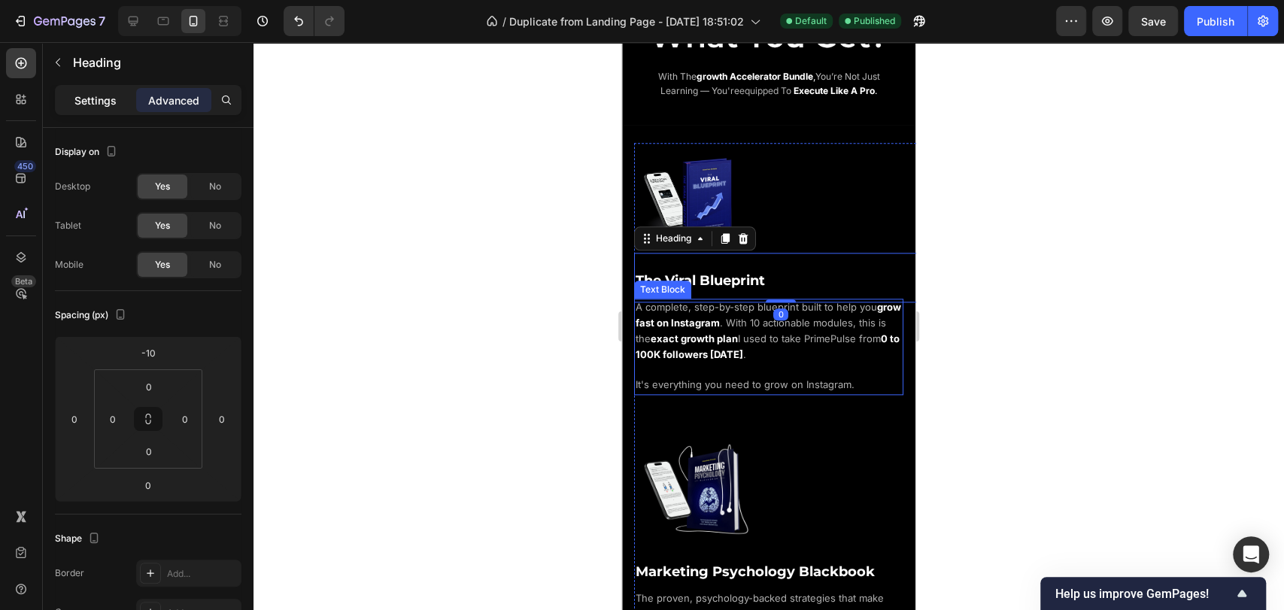
click at [114, 96] on p "Settings" at bounding box center [95, 100] width 42 height 16
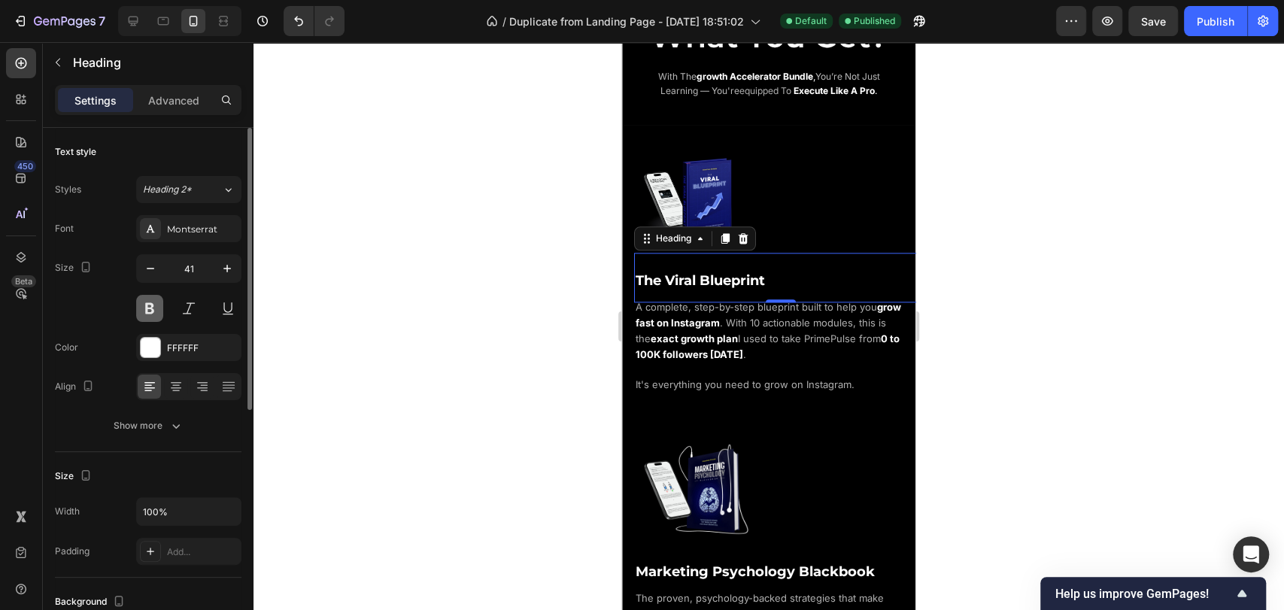
click at [153, 311] on button at bounding box center [149, 308] width 27 height 27
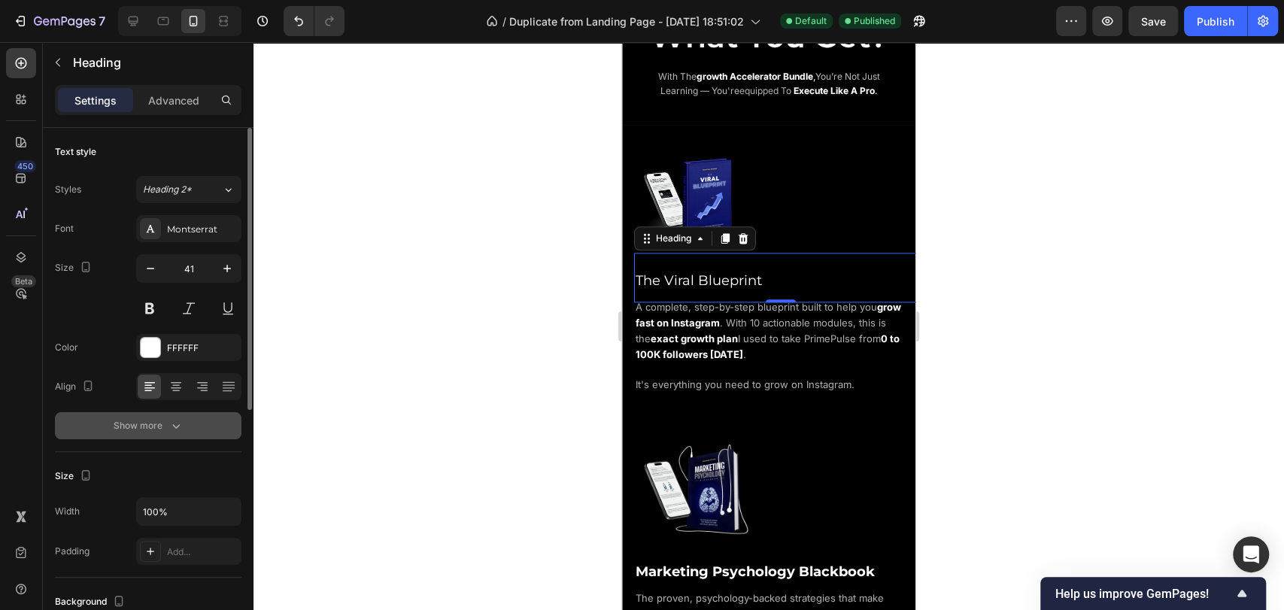
click at [156, 420] on div "Show more" at bounding box center [149, 425] width 70 height 15
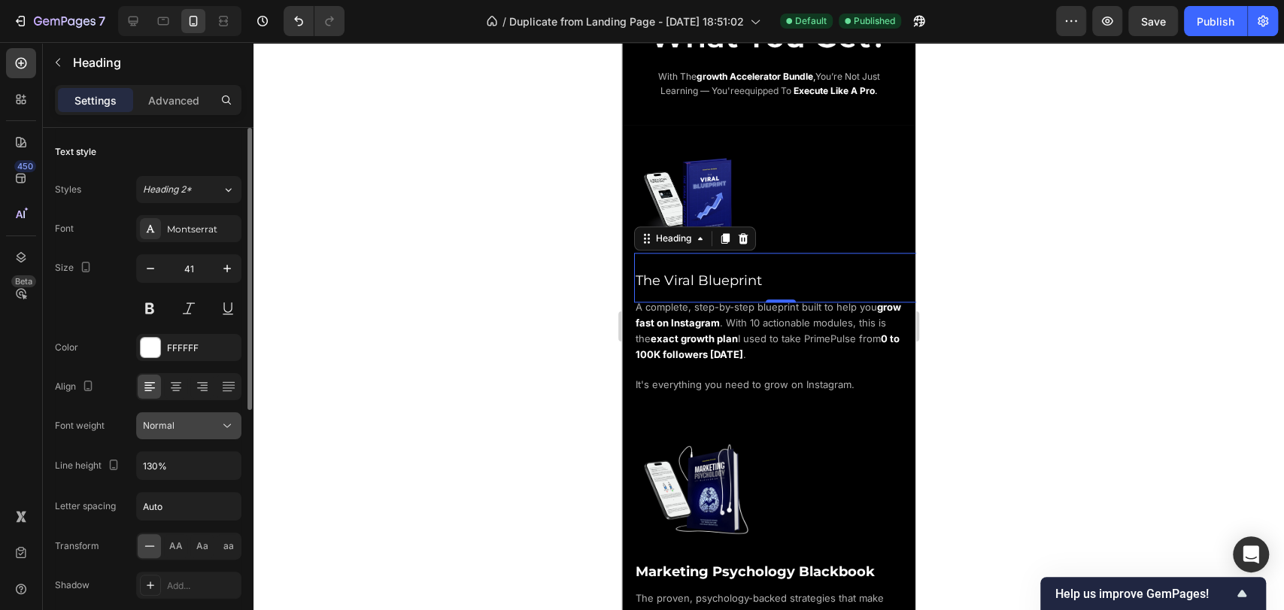
click at [179, 430] on div "Normal" at bounding box center [181, 426] width 77 height 14
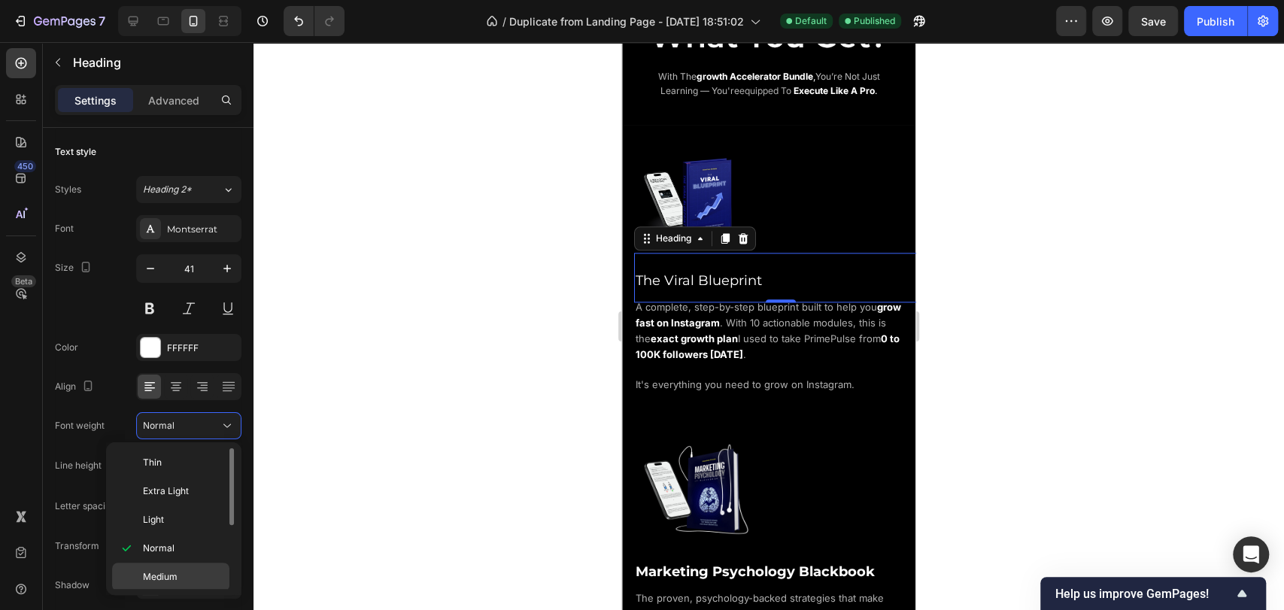
click at [177, 566] on div "Medium" at bounding box center [170, 576] width 117 height 29
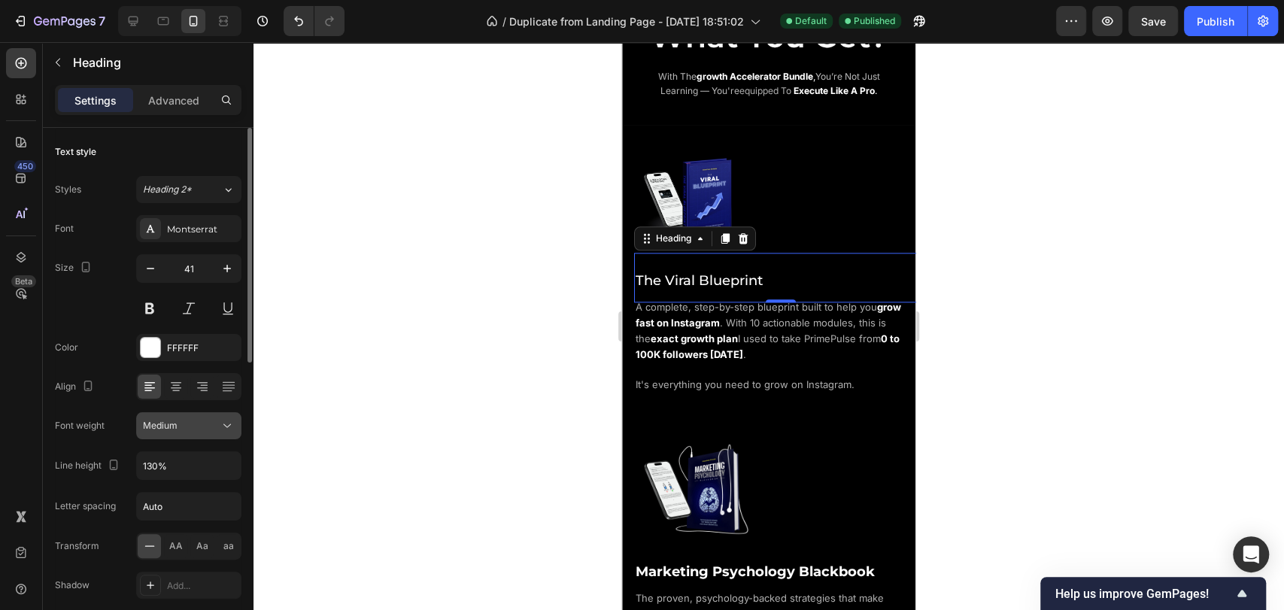
click at [186, 426] on div "Medium" at bounding box center [181, 426] width 77 height 14
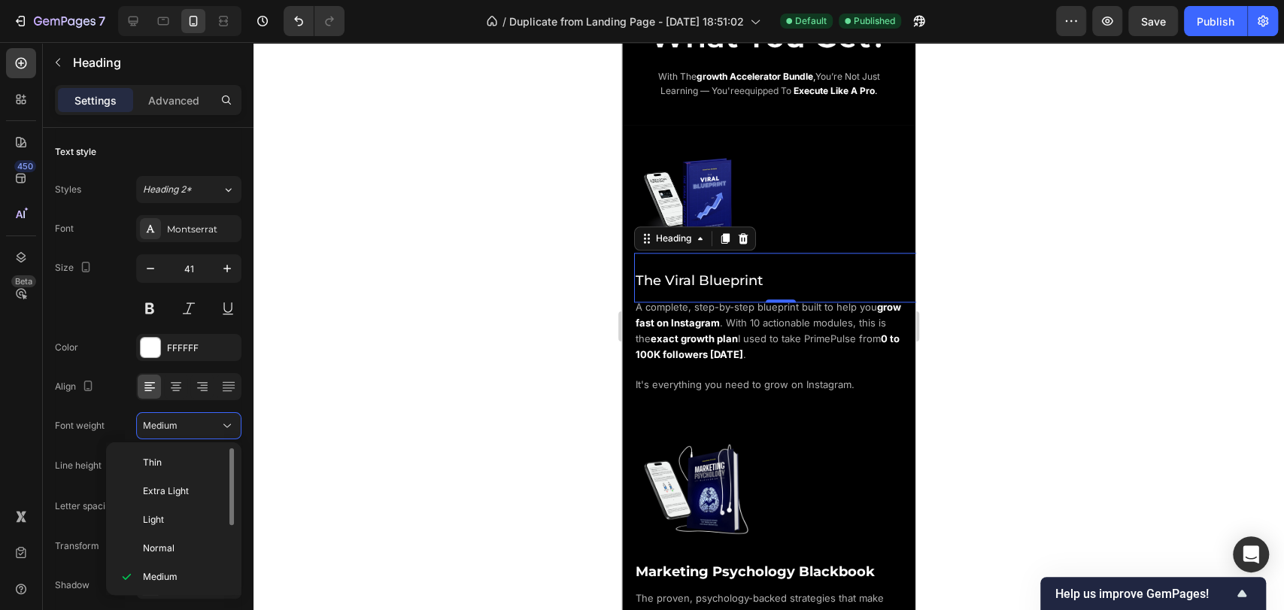
scroll to position [83, 0]
click at [174, 522] on span "Semi Bold" at bounding box center [164, 522] width 43 height 14
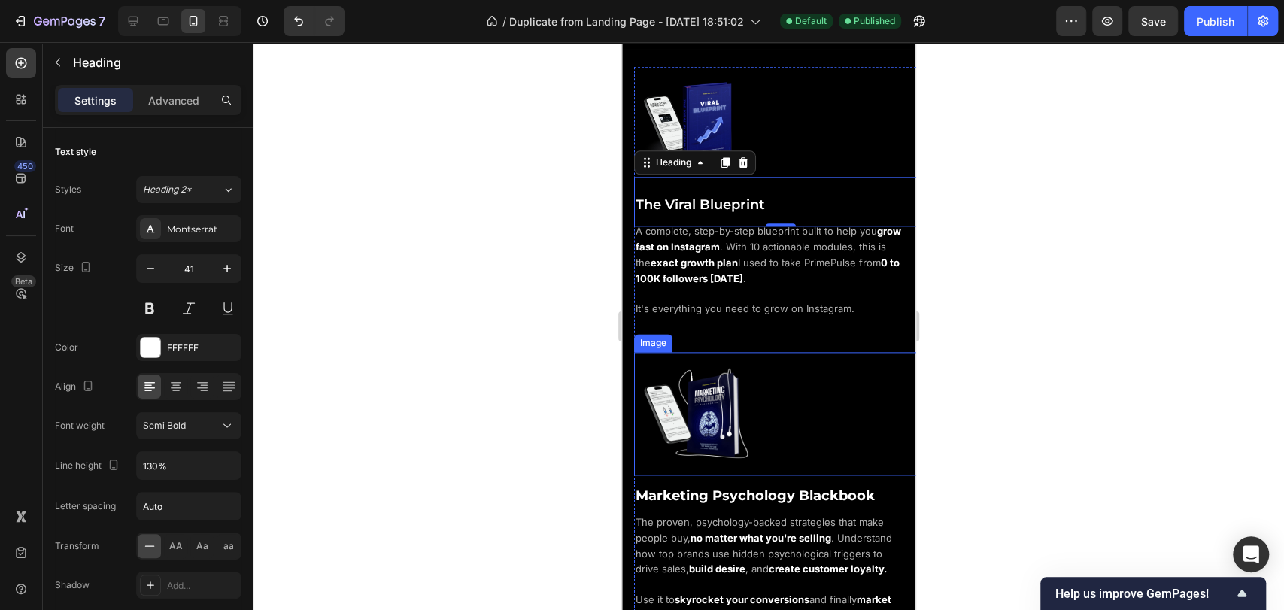
scroll to position [1169, 0]
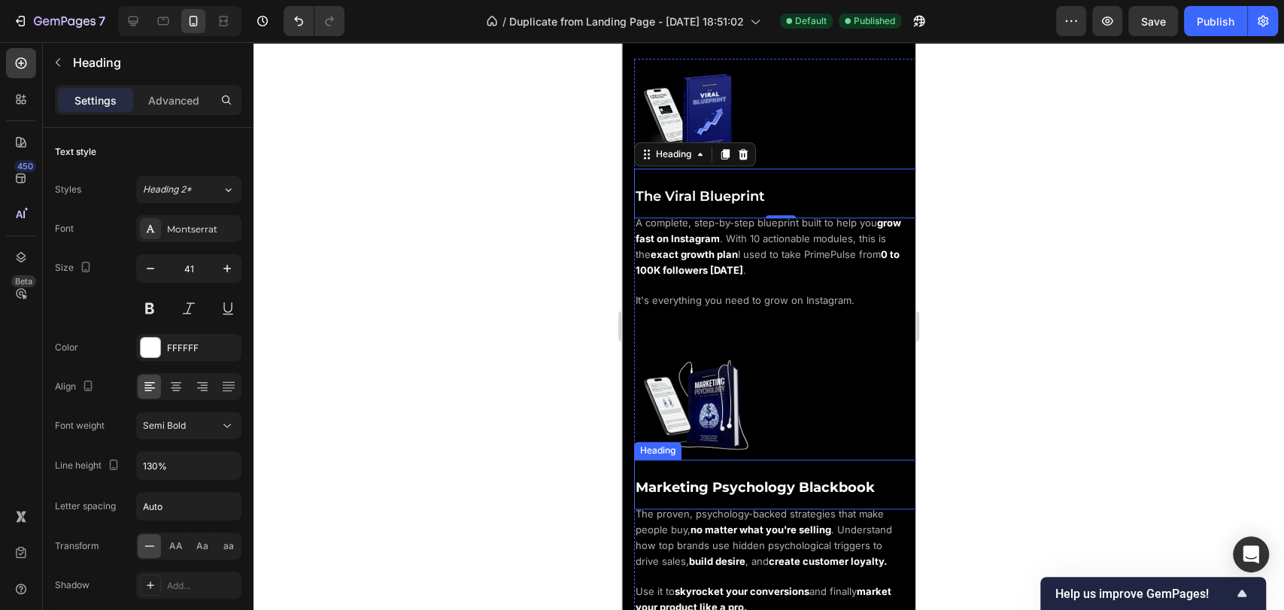
click at [734, 479] on span "Marketing Psychology Blackbook" at bounding box center [754, 487] width 239 height 17
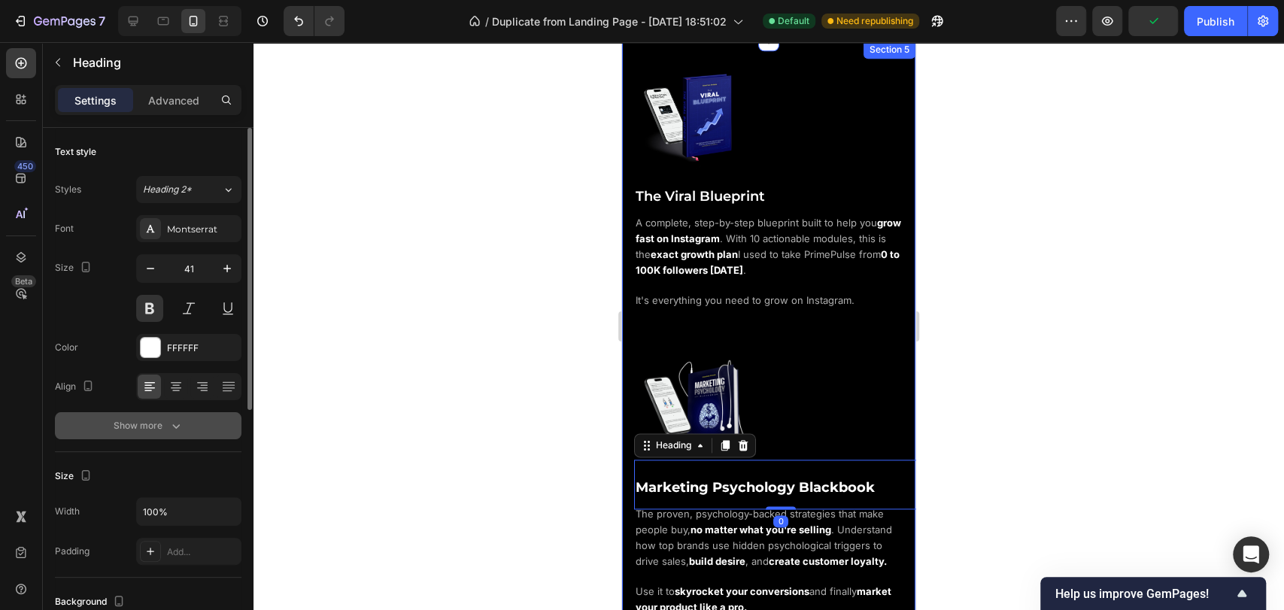
click at [154, 432] on div "Show more" at bounding box center [149, 425] width 70 height 15
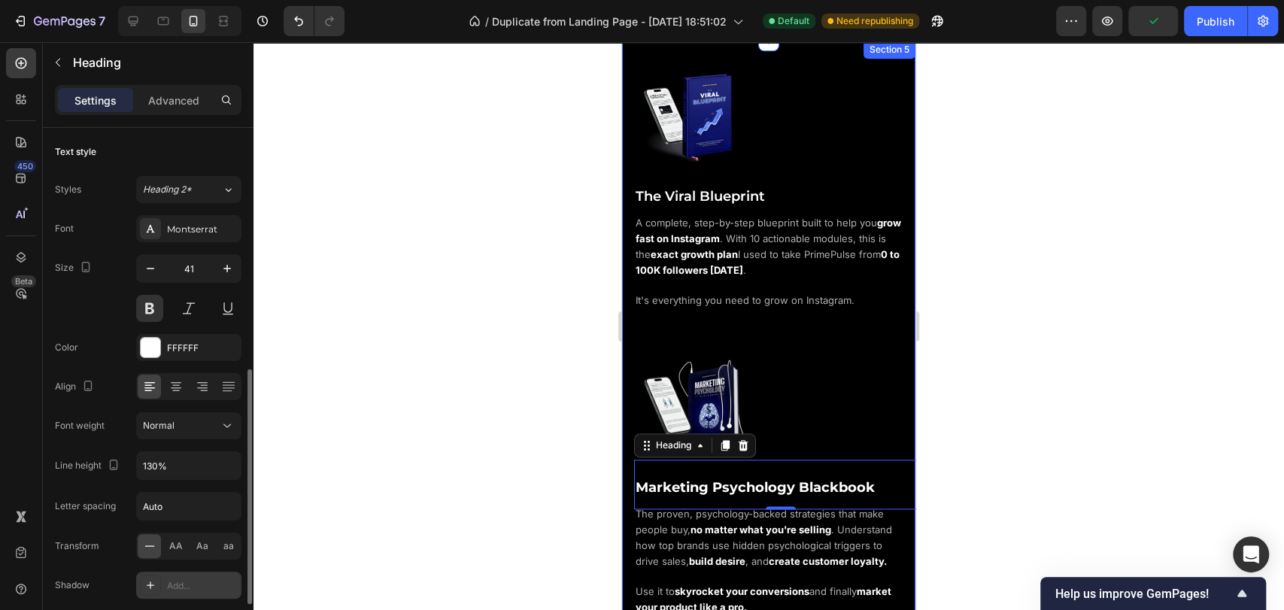
scroll to position [167, 0]
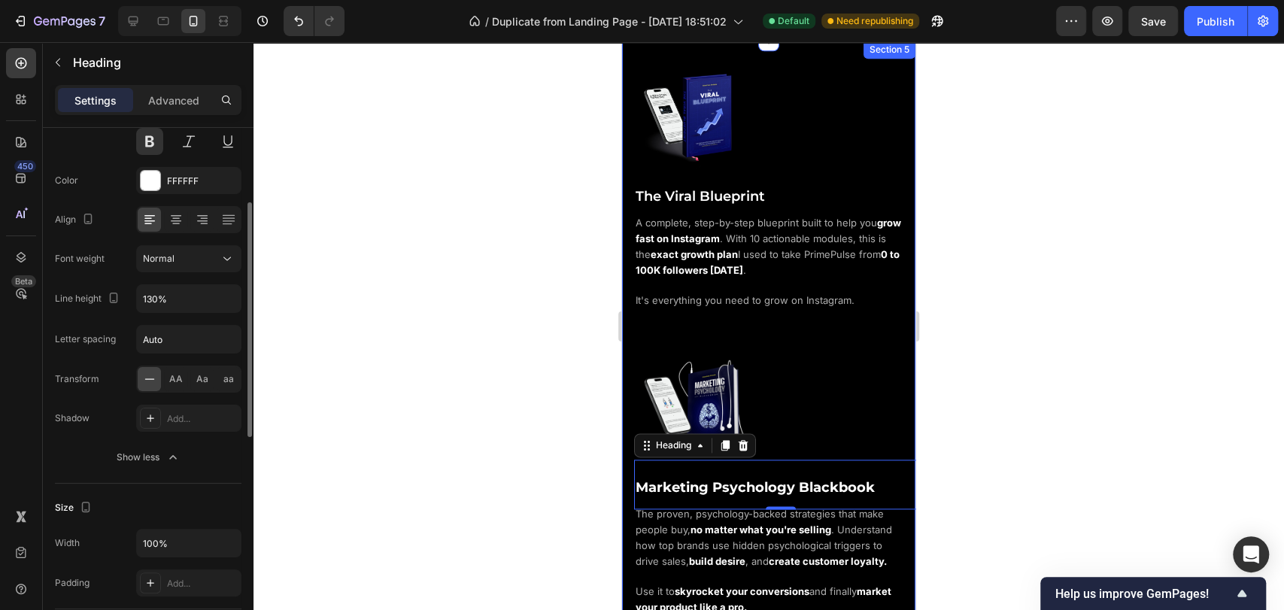
click at [180, 274] on div "Font Montserrat Size 41 Color FFFFFF Align Font weight Normal Line height 130% …" at bounding box center [148, 259] width 186 height 423
click at [180, 273] on div "Font Montserrat Size 41 Color FFFFFF Align Font weight Normal Line height 130% …" at bounding box center [148, 259] width 186 height 423
click at [181, 269] on button "Normal" at bounding box center [188, 258] width 105 height 27
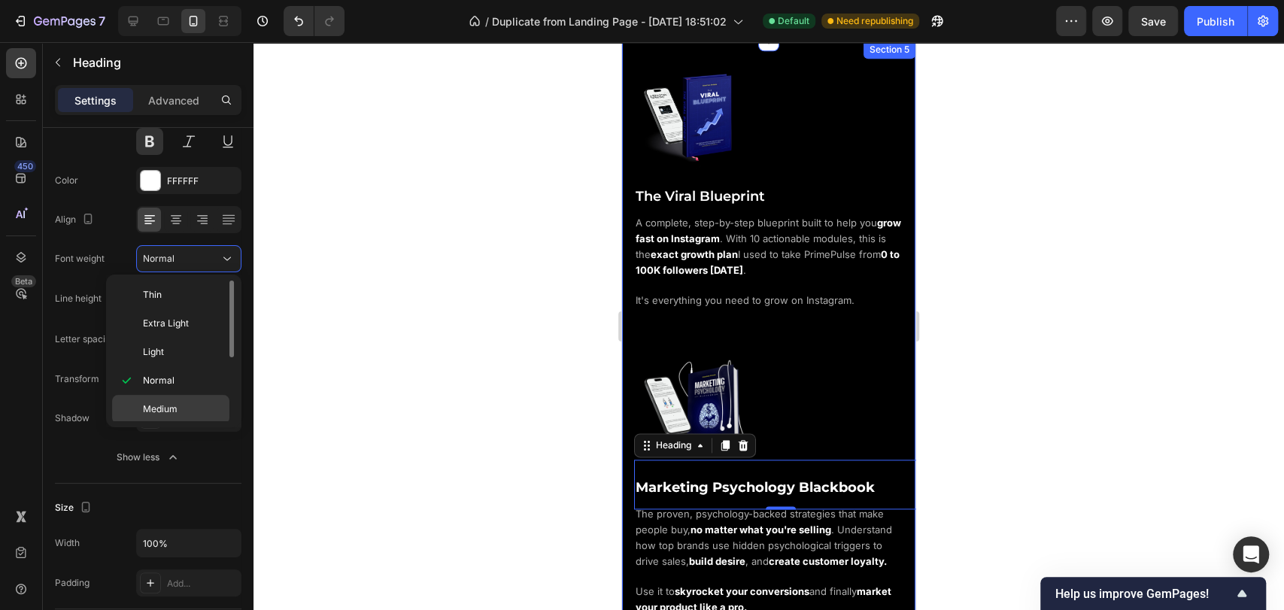
scroll to position [83, 0]
click at [172, 353] on span "Semi Bold" at bounding box center [164, 354] width 43 height 14
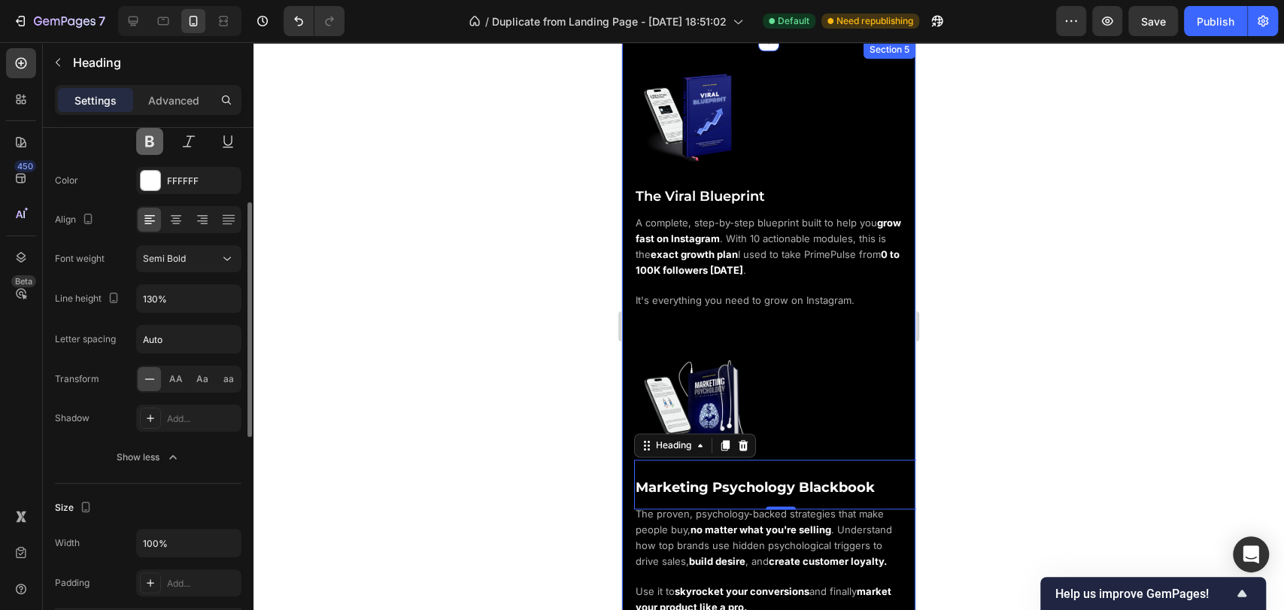
click at [148, 150] on button at bounding box center [149, 141] width 27 height 27
click at [190, 265] on div "Semi Bold" at bounding box center [181, 259] width 77 height 14
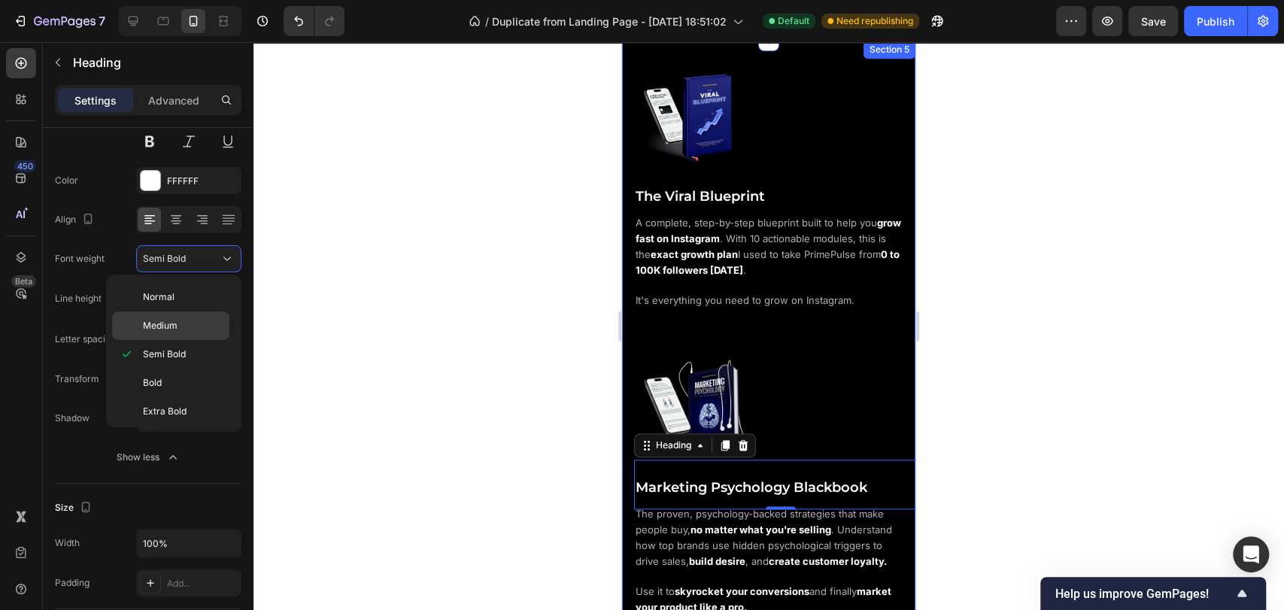
click at [193, 321] on p "Medium" at bounding box center [183, 326] width 80 height 14
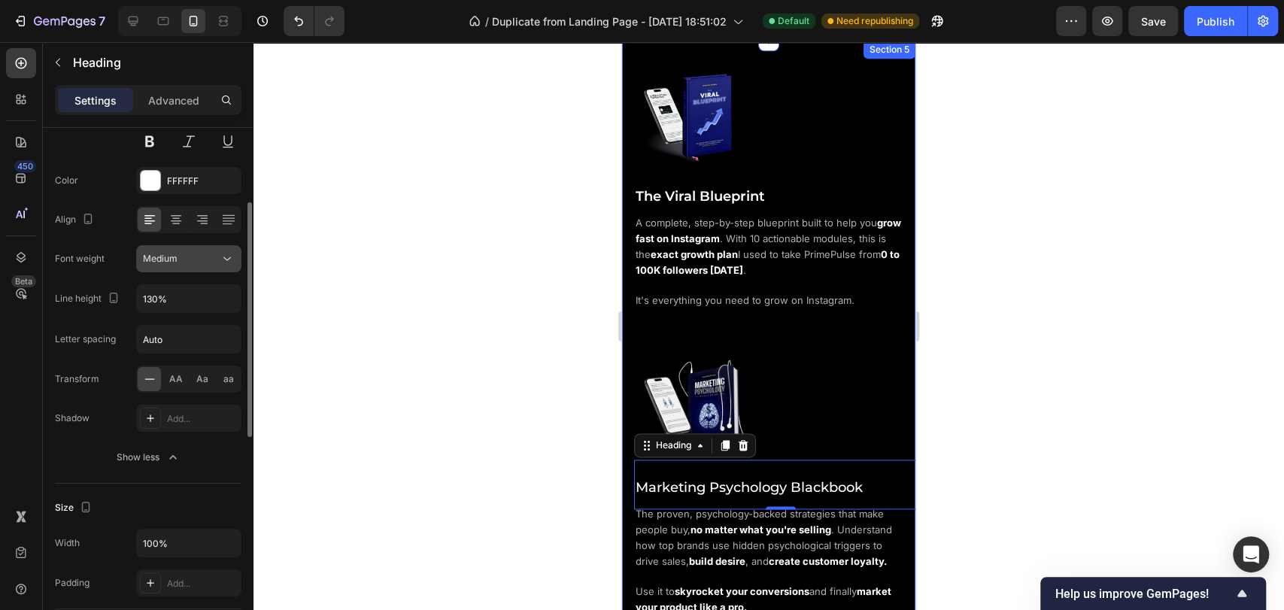
click at [196, 248] on button "Medium" at bounding box center [188, 258] width 105 height 27
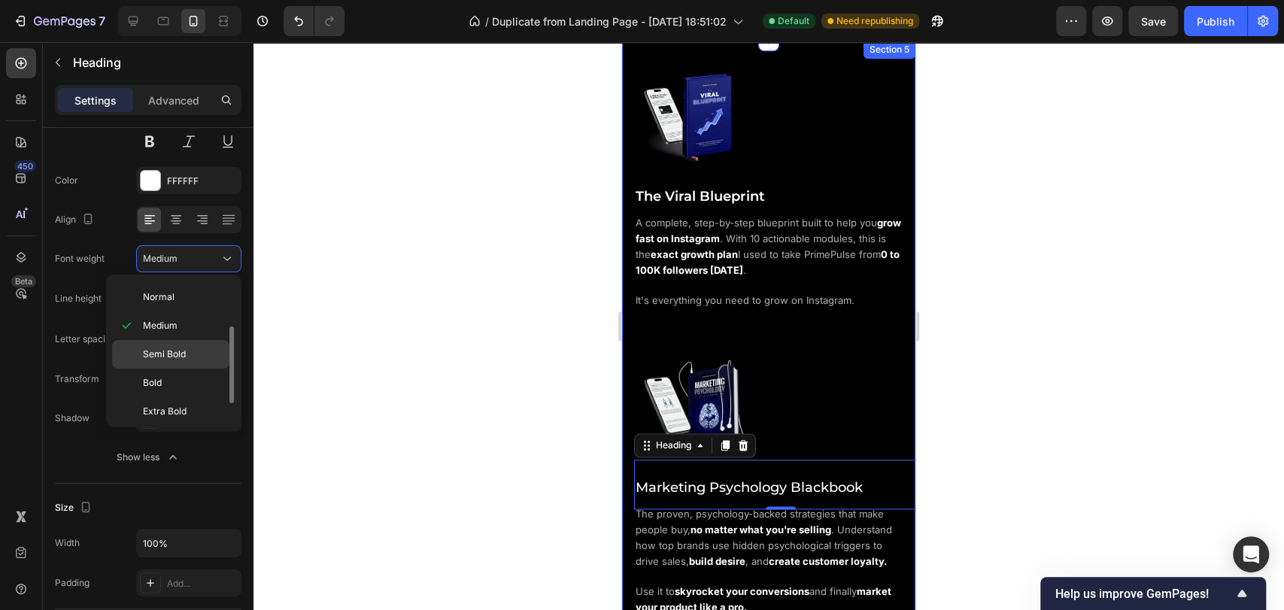
click at [190, 358] on p "Semi Bold" at bounding box center [183, 354] width 80 height 14
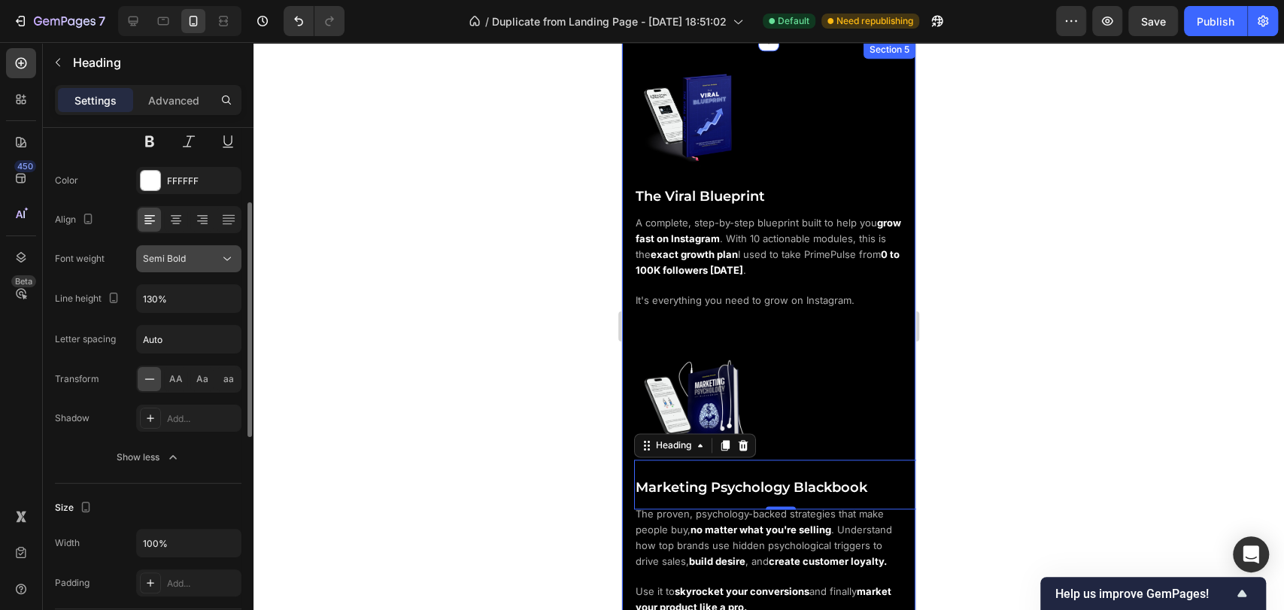
click at [196, 260] on div "Semi Bold" at bounding box center [181, 259] width 77 height 14
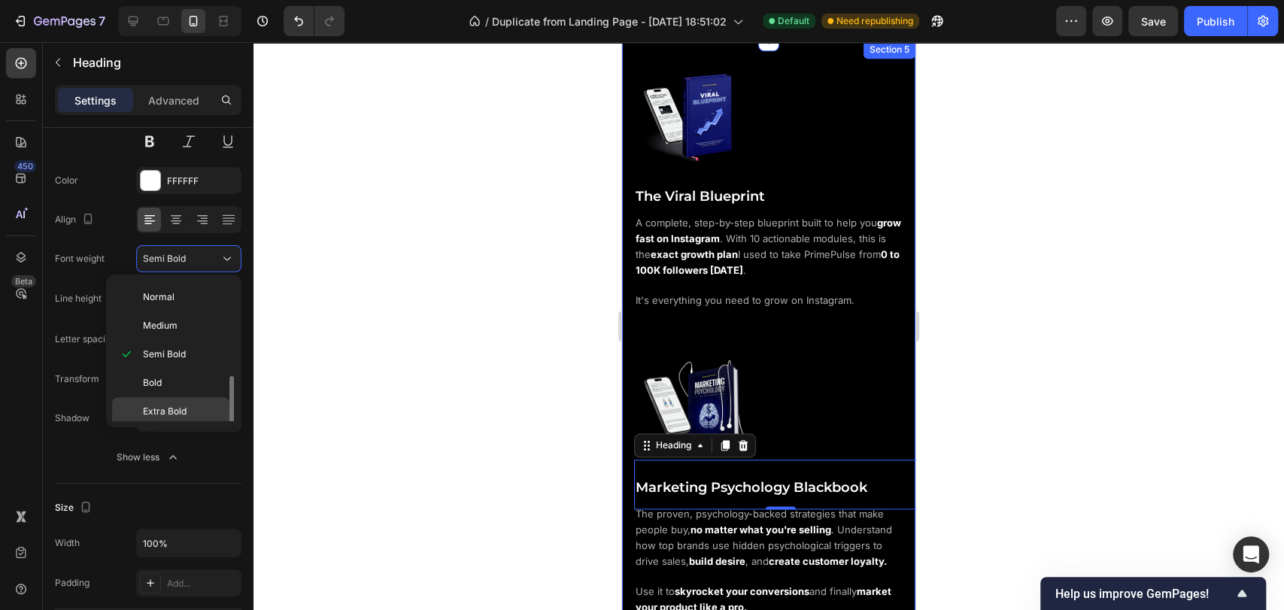
scroll to position [115, 0]
click at [178, 350] on p "Bold" at bounding box center [183, 351] width 80 height 14
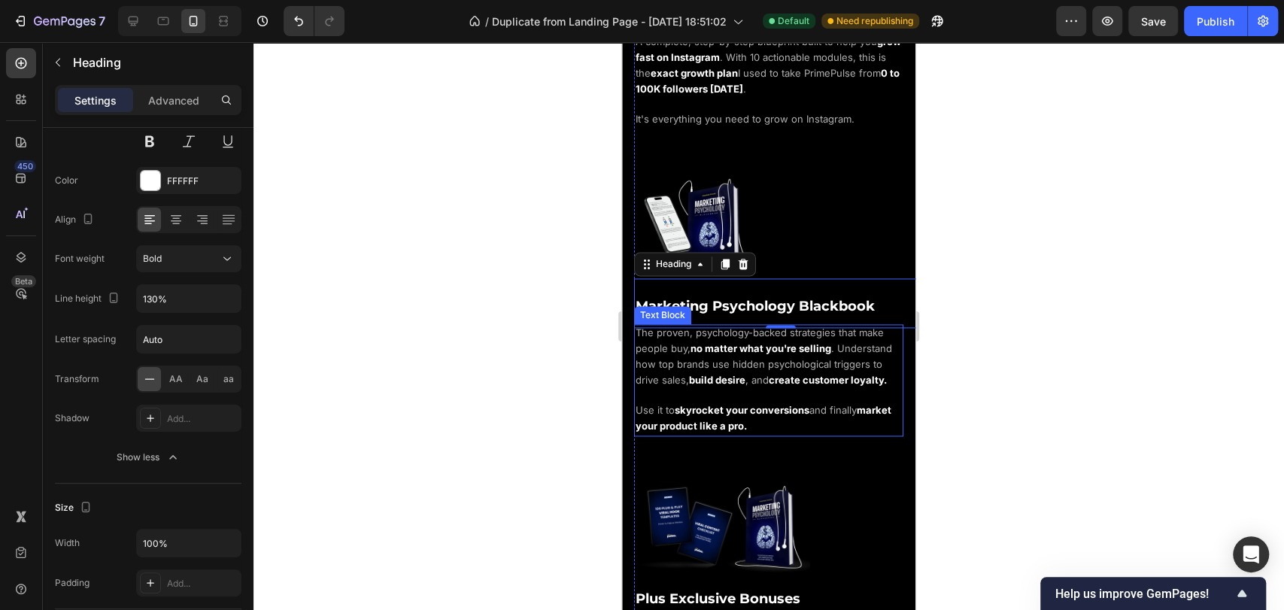
scroll to position [1336, 0]
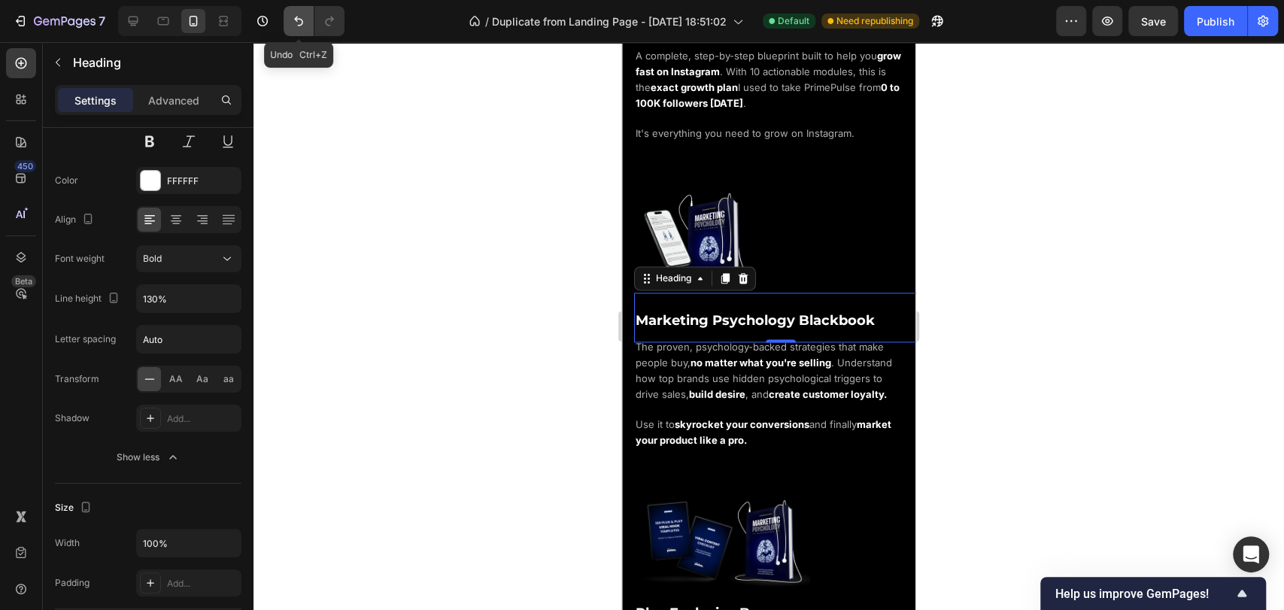
click at [291, 30] on button "Undo/Redo" at bounding box center [299, 21] width 30 height 30
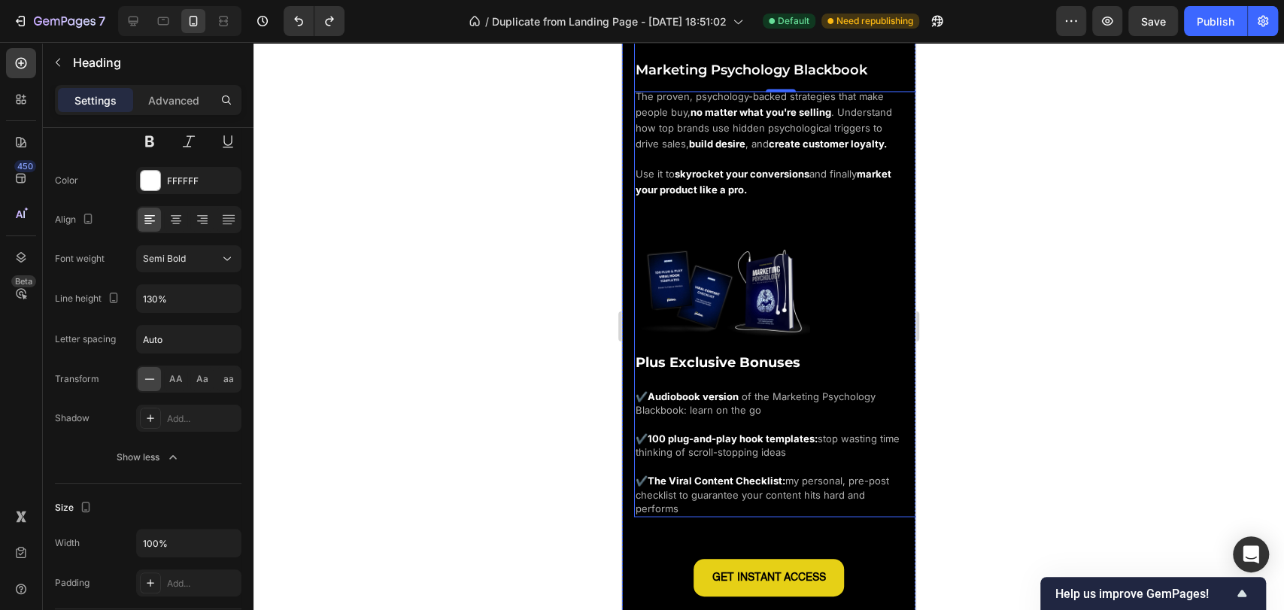
scroll to position [1587, 0]
click at [726, 362] on span "Plus Exclusive Bonuses" at bounding box center [717, 361] width 165 height 17
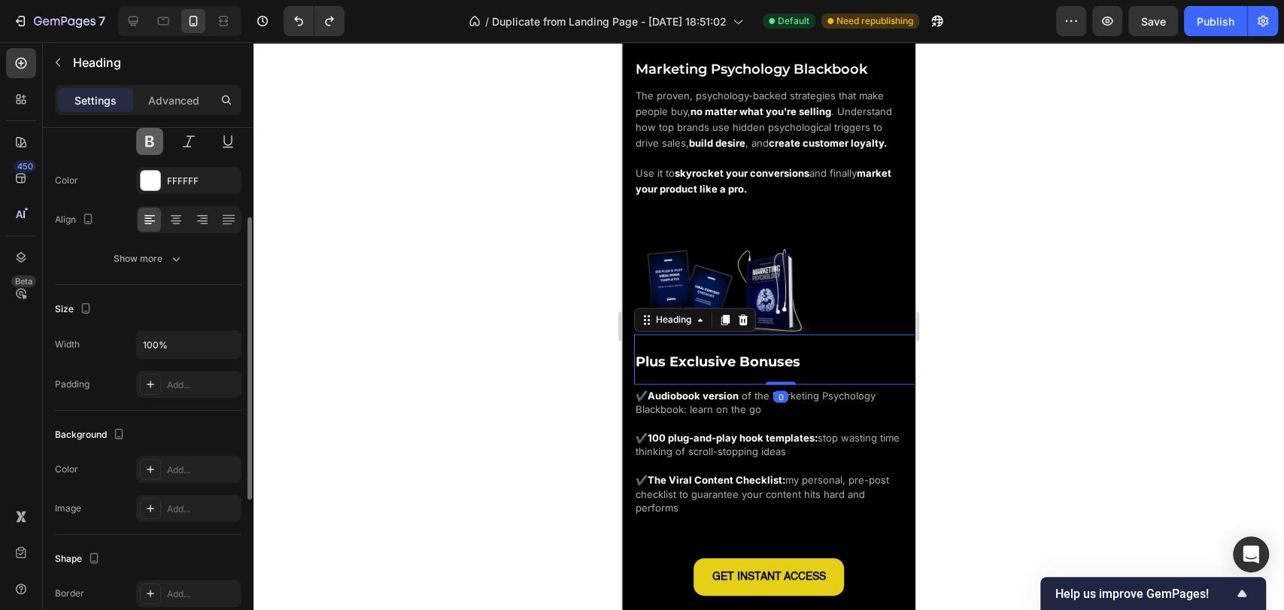
click at [150, 144] on button at bounding box center [149, 141] width 27 height 27
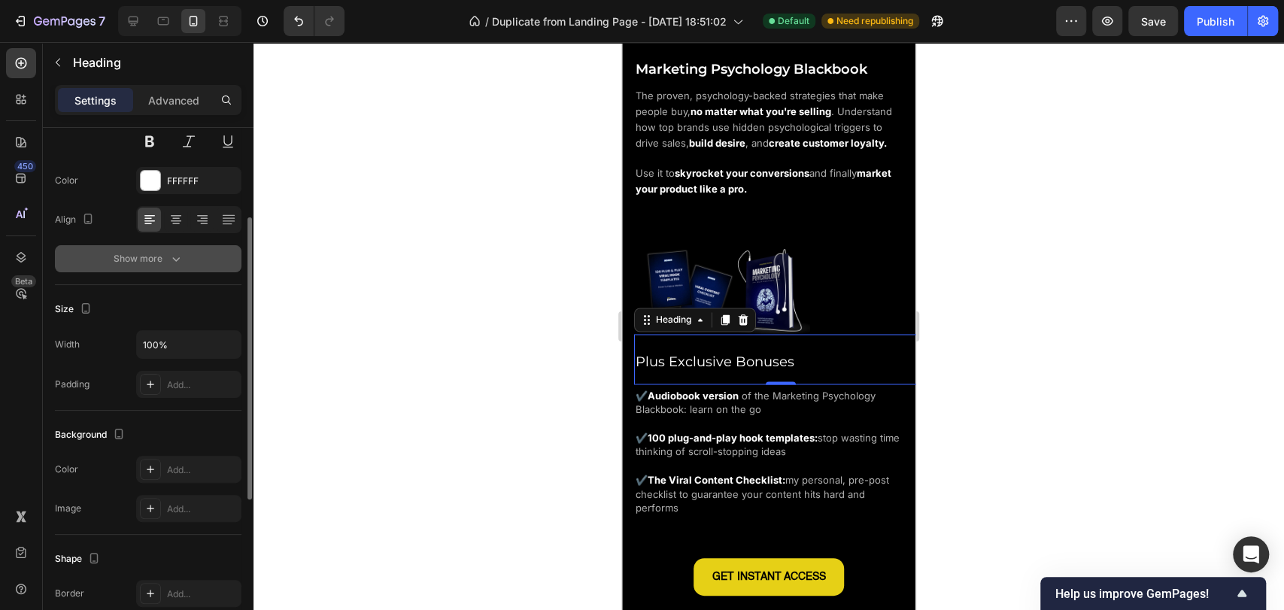
click at [168, 258] on icon "button" at bounding box center [175, 258] width 15 height 15
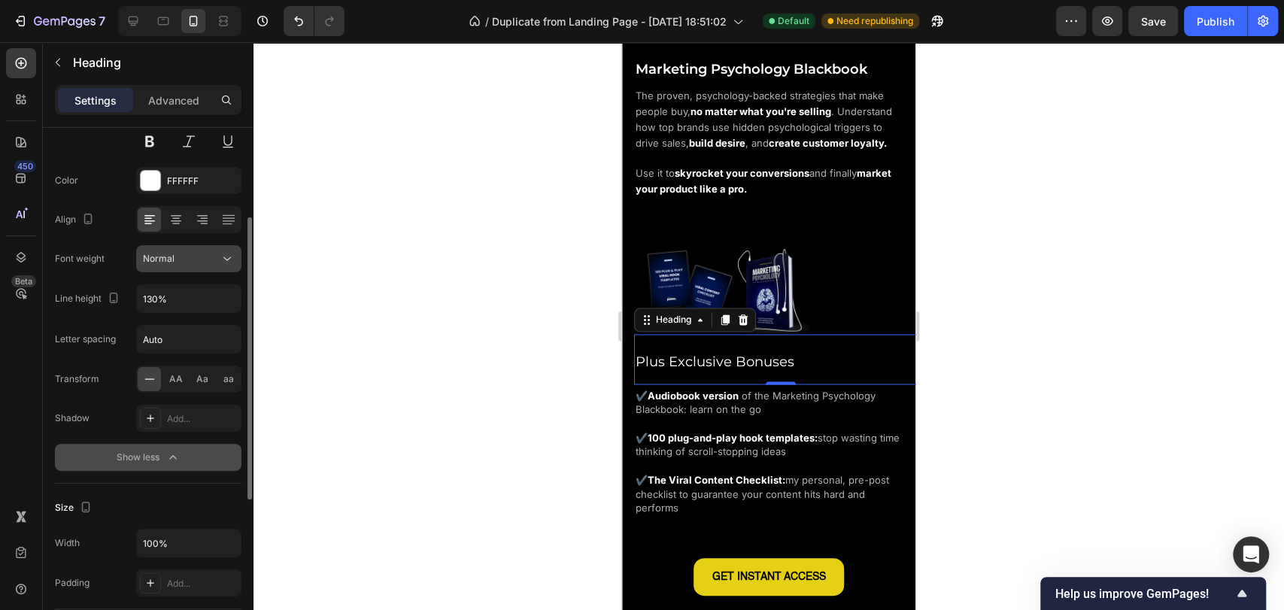
click at [196, 259] on div "Normal" at bounding box center [181, 259] width 77 height 14
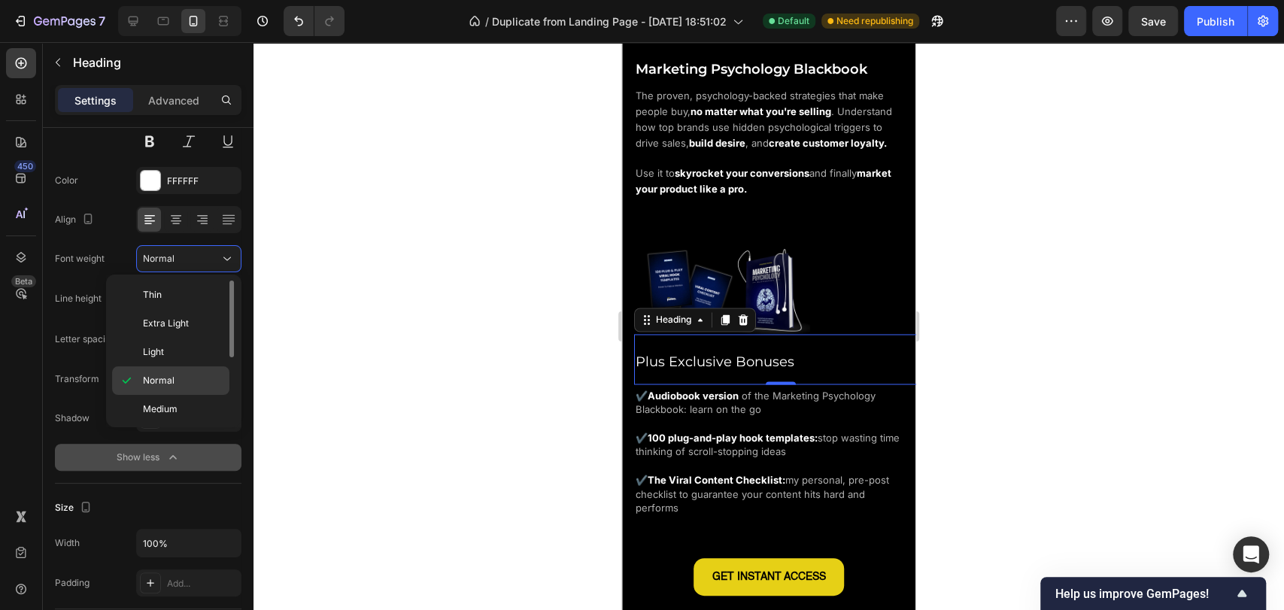
scroll to position [83, 0]
click at [180, 353] on span "Semi Bold" at bounding box center [164, 354] width 43 height 14
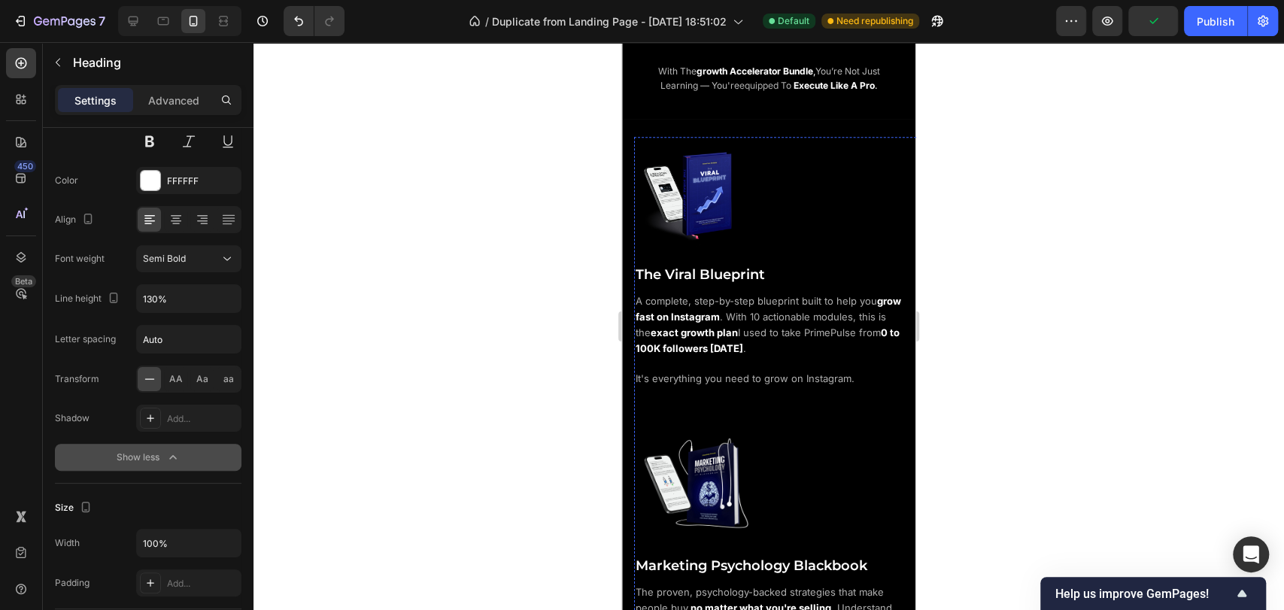
scroll to position [1085, 0]
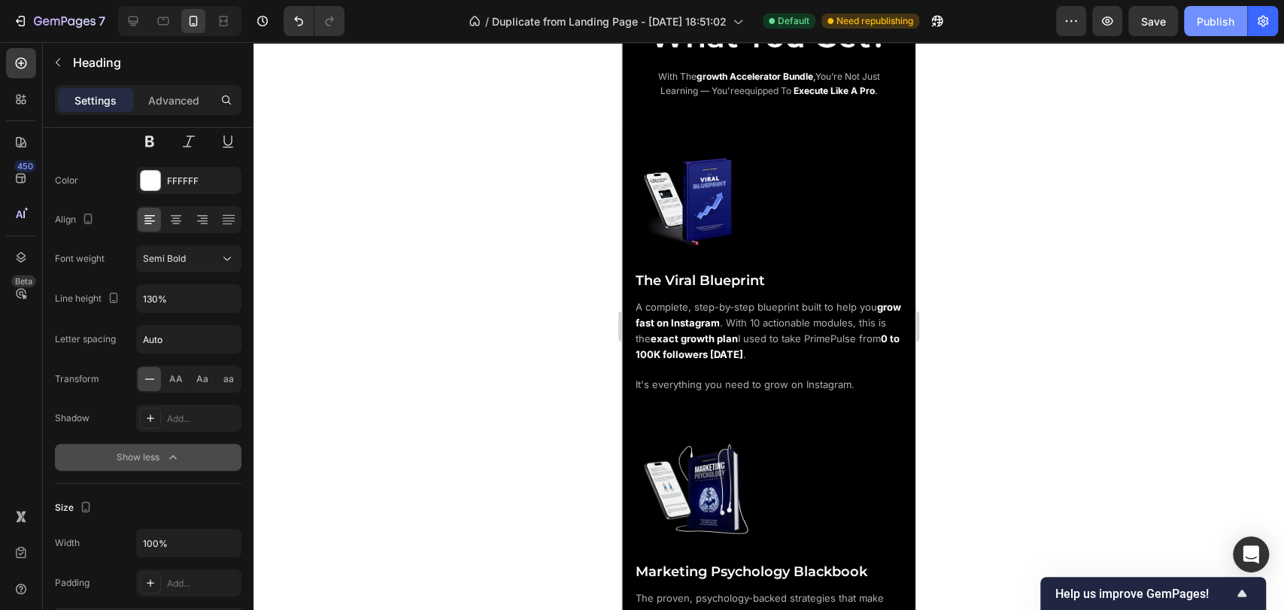
click at [1222, 26] on div "Publish" at bounding box center [1215, 22] width 38 height 16
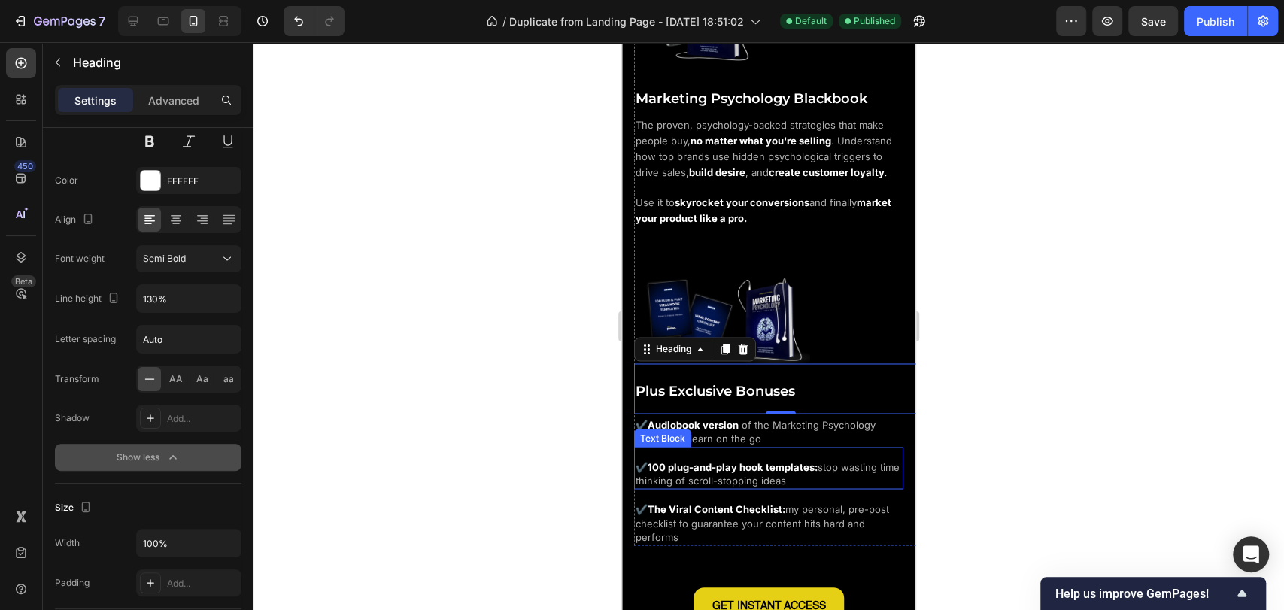
scroll to position [1754, 0]
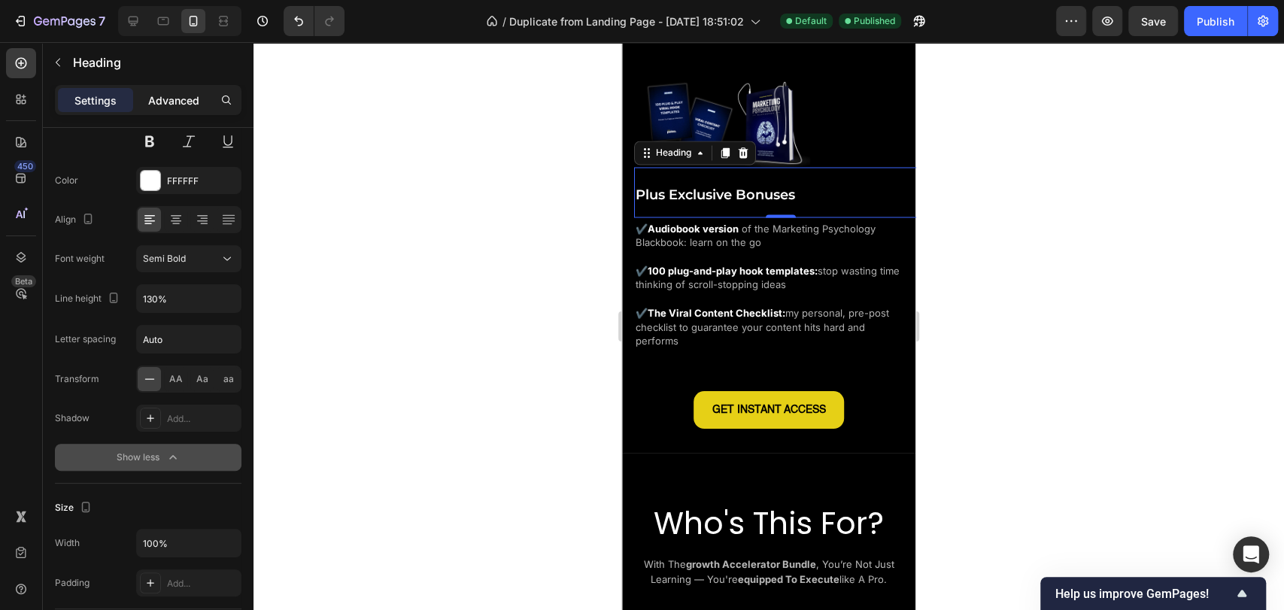
click at [154, 98] on p "Advanced" at bounding box center [173, 100] width 51 height 16
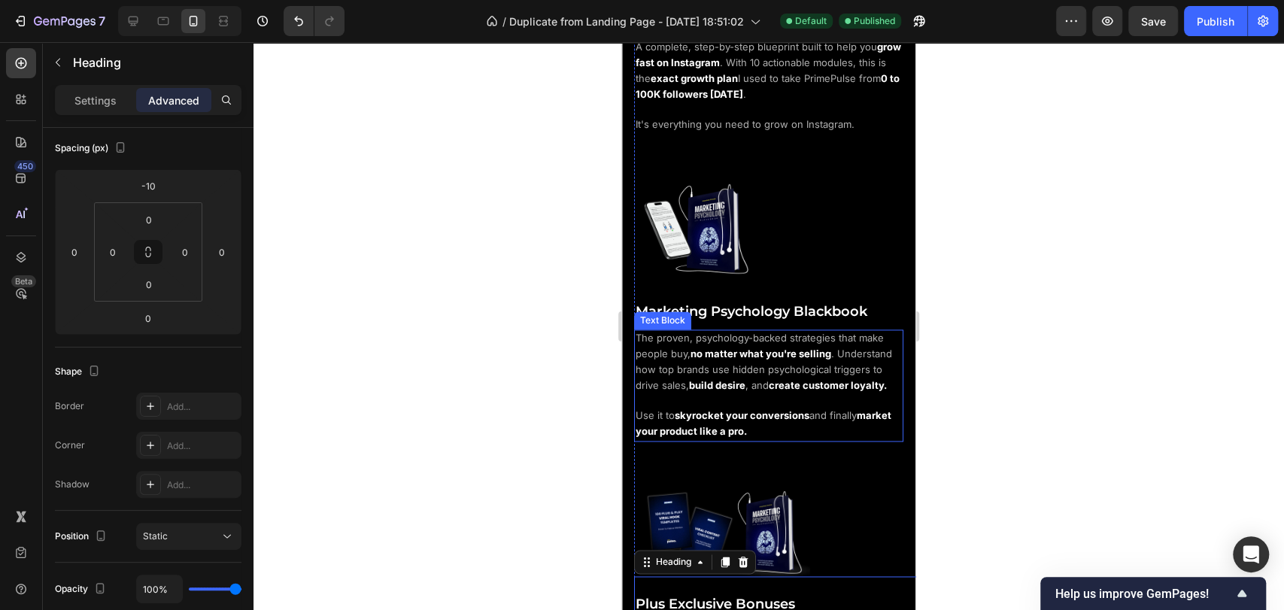
scroll to position [1252, 0]
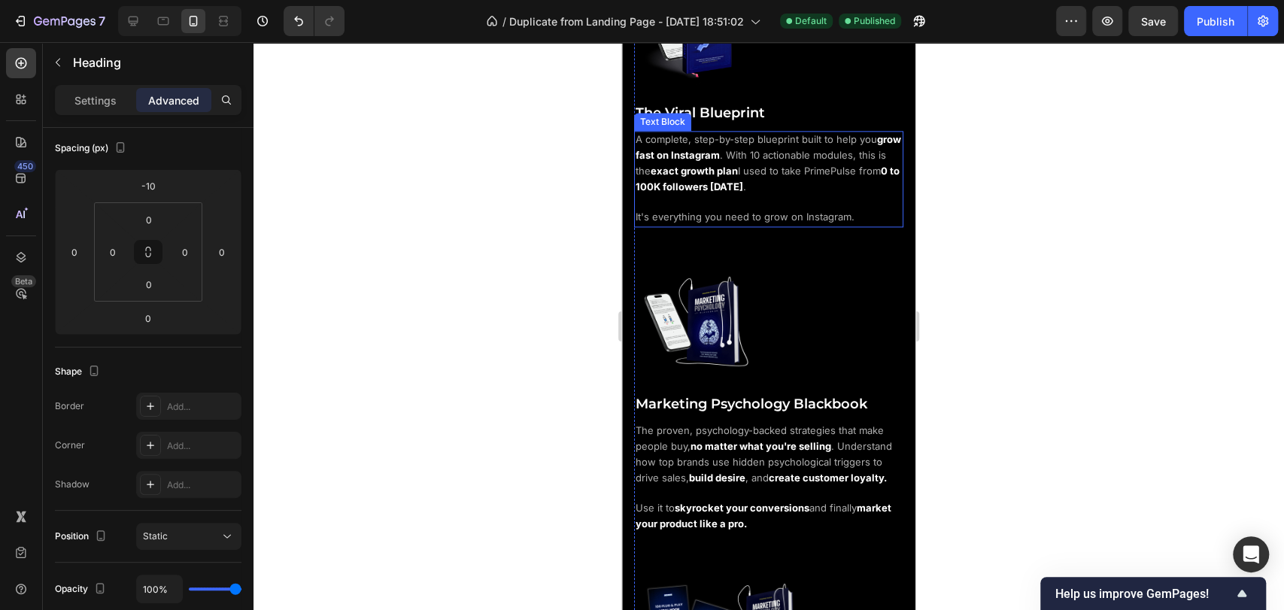
click at [732, 108] on span "The Viral Blueprint" at bounding box center [699, 113] width 129 height 17
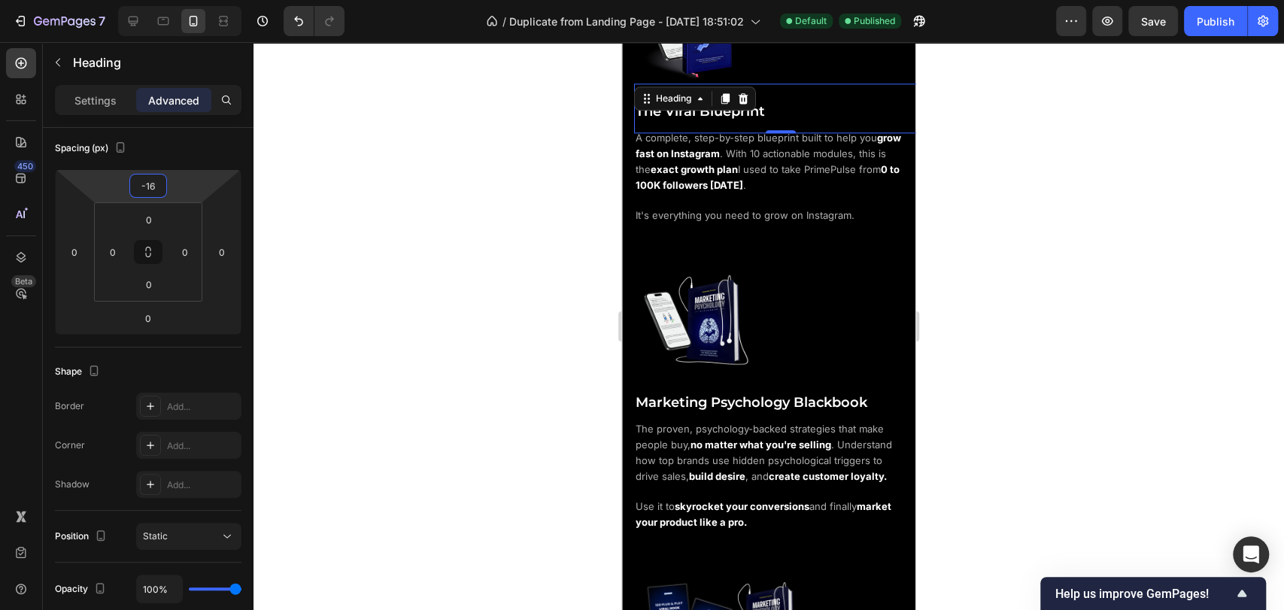
type input "-18"
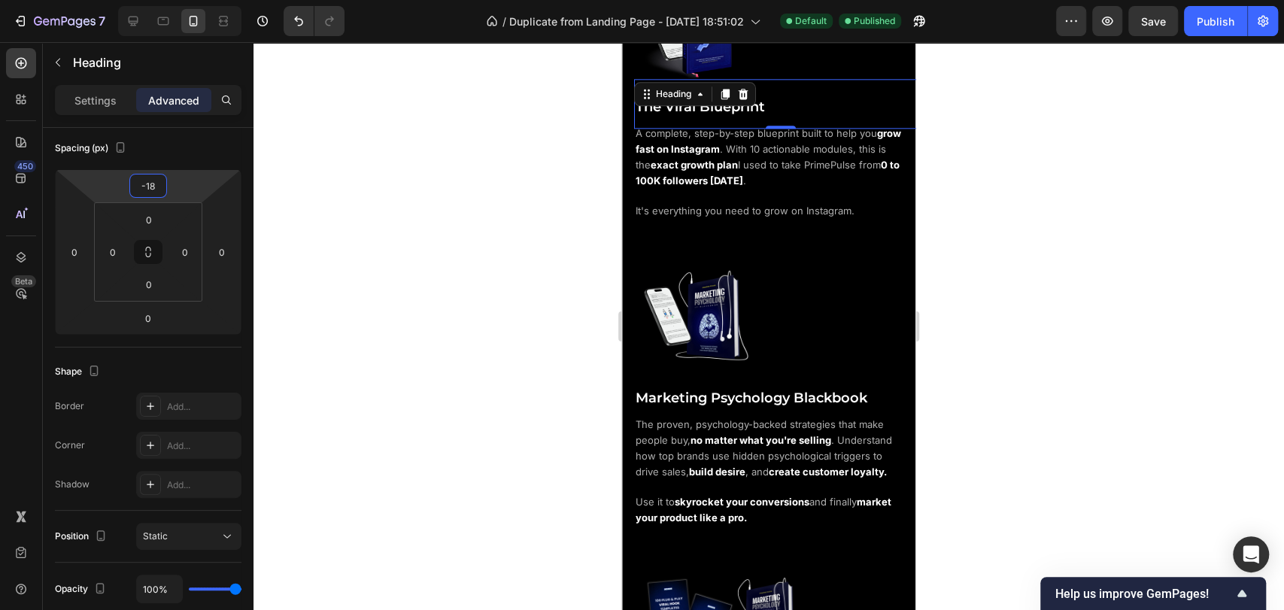
click at [178, 0] on html "7 / Duplicate from Landing Page - [DATE] 18:51:02 Default Published Preview Sav…" at bounding box center [642, 0] width 1284 height 0
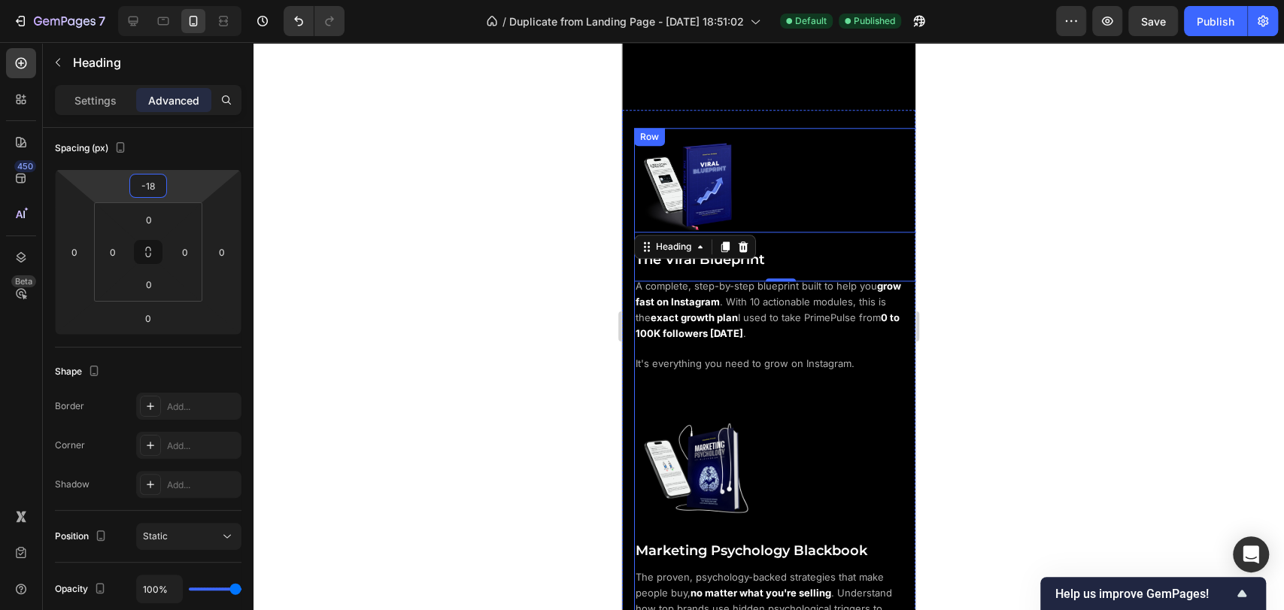
scroll to position [1085, 0]
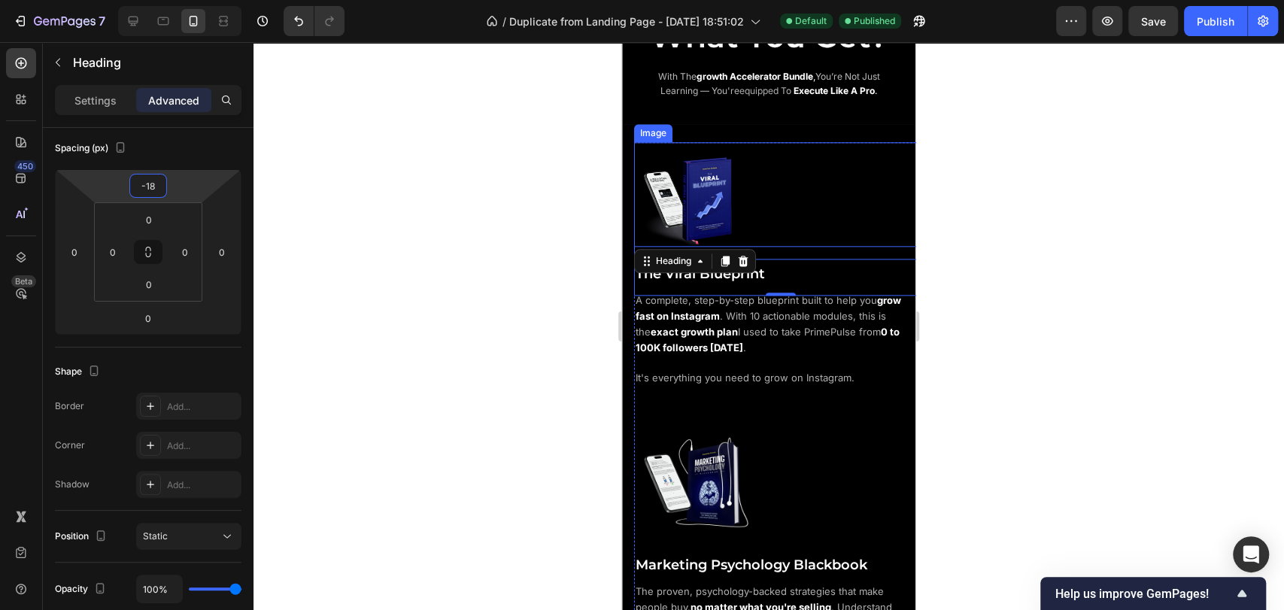
click at [785, 167] on div at bounding box center [780, 200] width 293 height 117
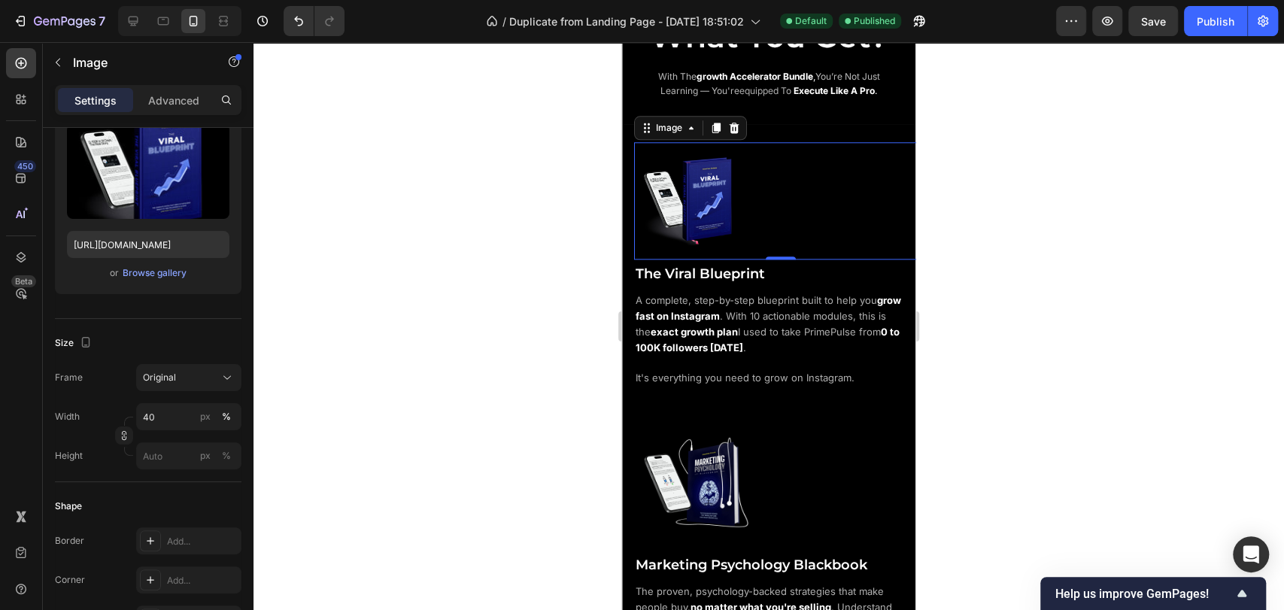
scroll to position [0, 0]
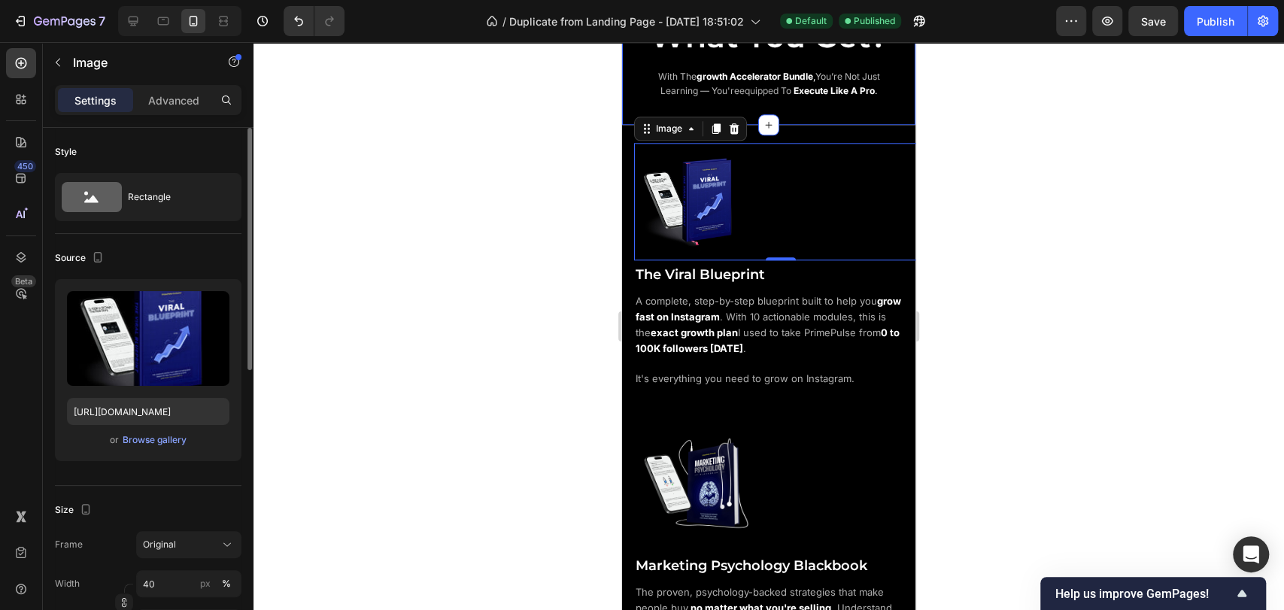
click at [832, 116] on div "What You Get? Heading with the growth accelerator bundle , you’re not just lear…" at bounding box center [768, 70] width 293 height 110
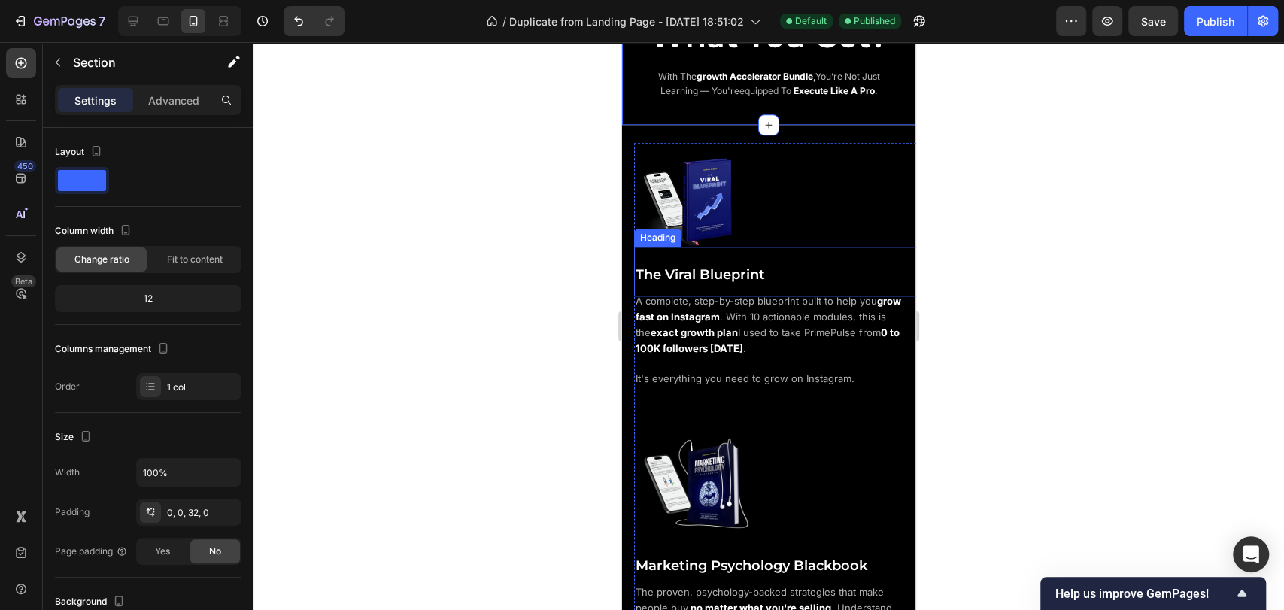
click at [799, 280] on h2 "The Viral Blueprint" at bounding box center [780, 272] width 293 height 50
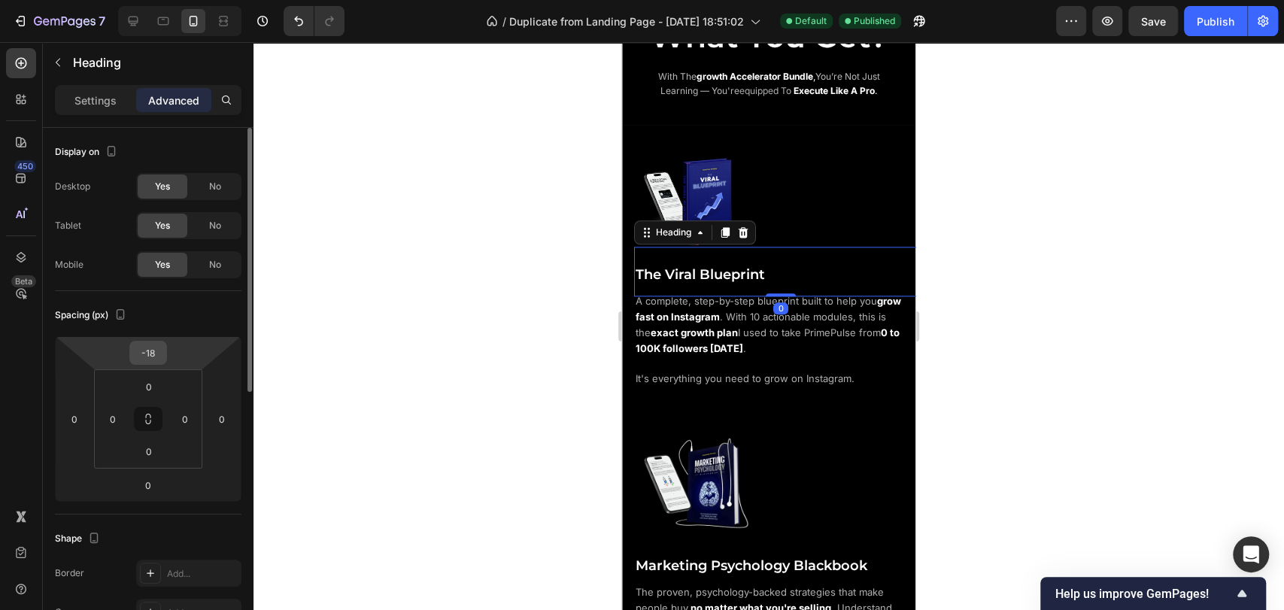
click at [156, 349] on input "-18" at bounding box center [148, 352] width 30 height 23
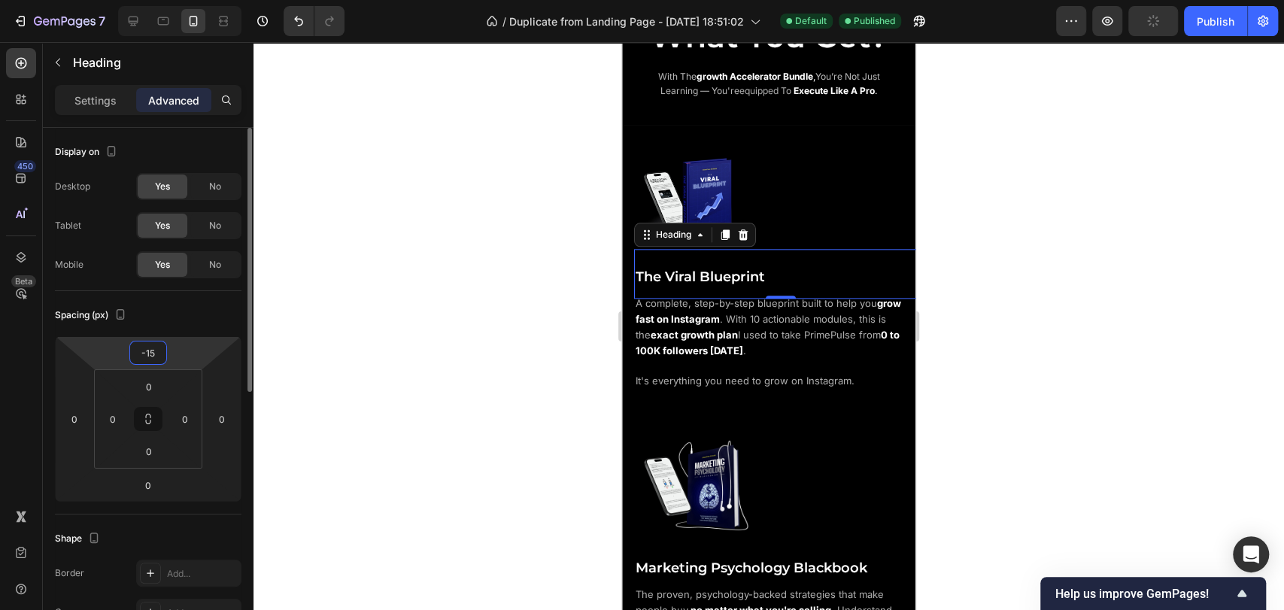
type input "-15"
click at [188, 308] on div "Spacing (px)" at bounding box center [148, 315] width 186 height 24
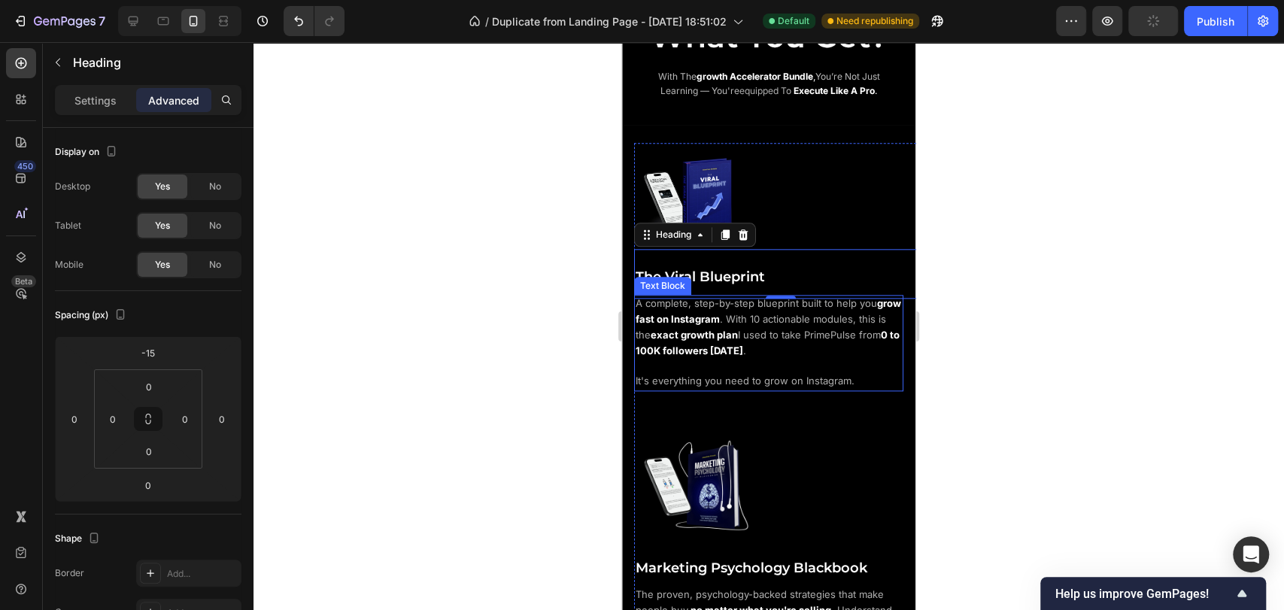
click at [823, 358] on p "A complete, step-by-step blueprint built to help you grow fast on Instagram . W…" at bounding box center [768, 342] width 266 height 93
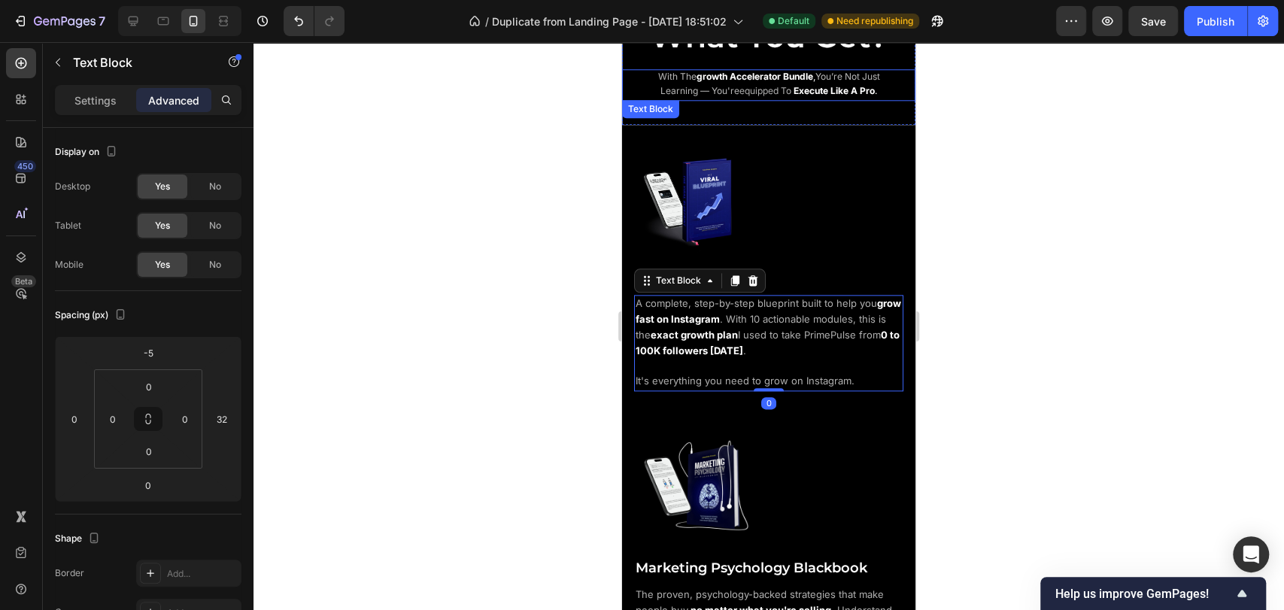
click at [833, 85] on strong "execute like a pro" at bounding box center [833, 90] width 81 height 11
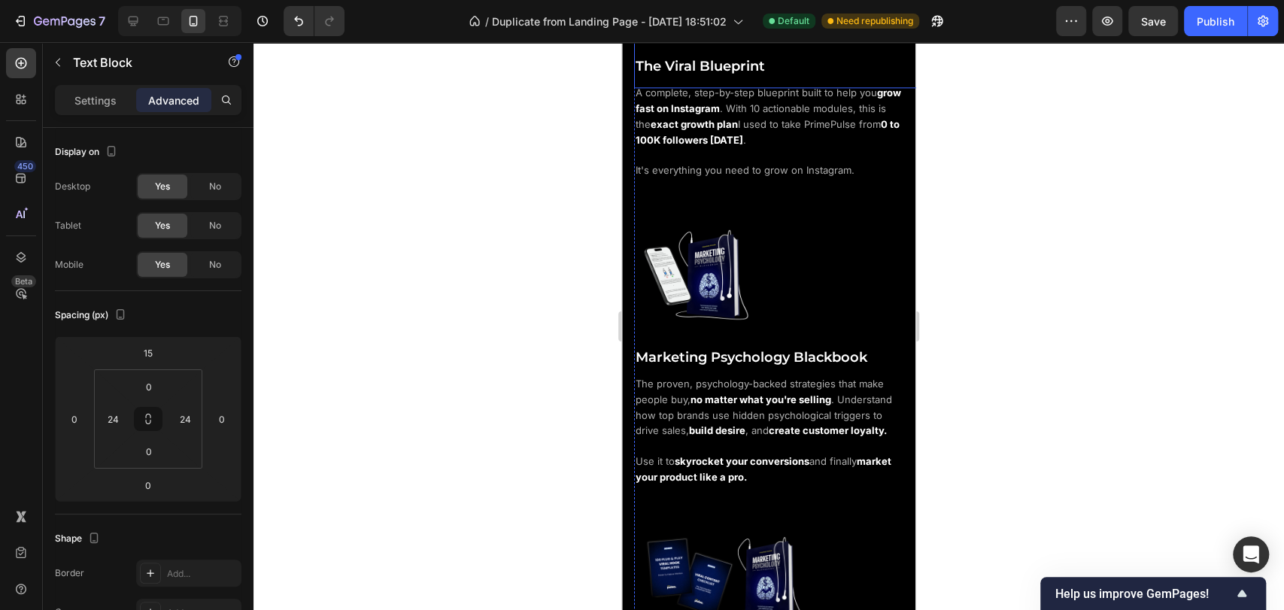
scroll to position [1336, 0]
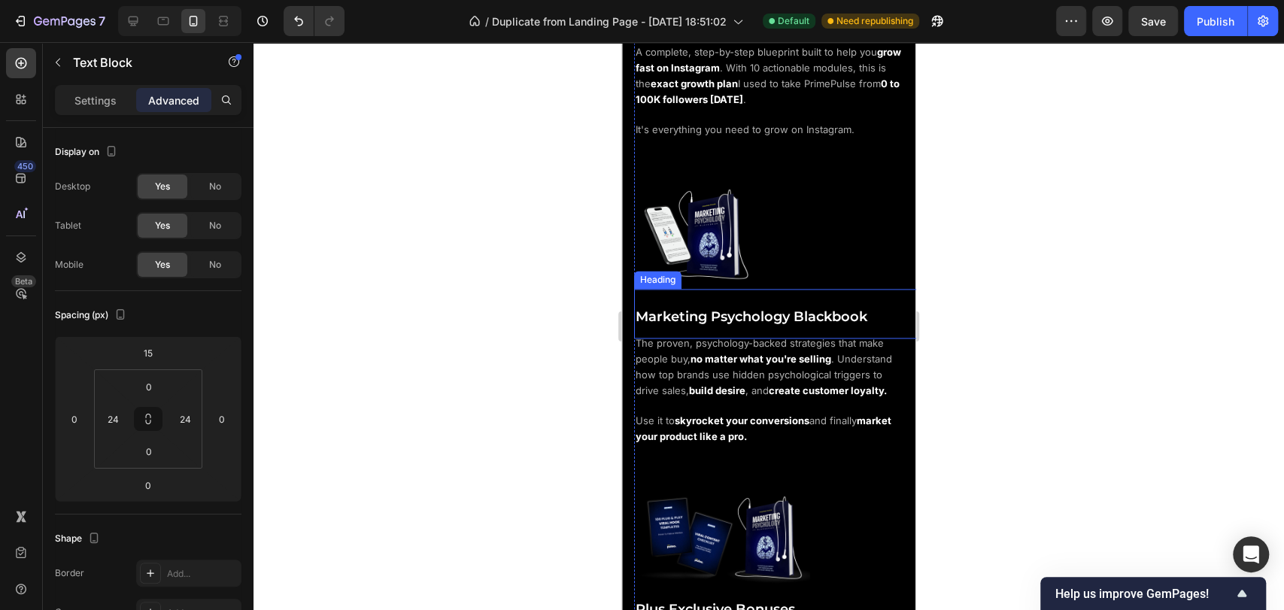
click at [772, 308] on span "Marketing Psychology Blackbook" at bounding box center [751, 316] width 232 height 17
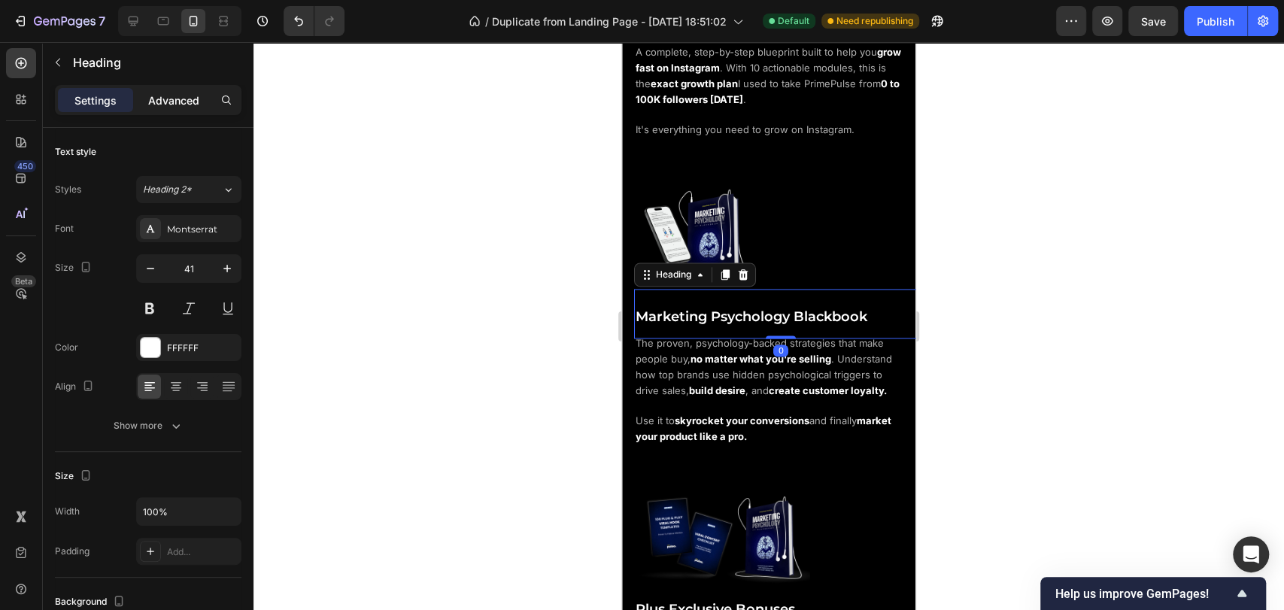
click at [157, 105] on p "Advanced" at bounding box center [173, 100] width 51 height 16
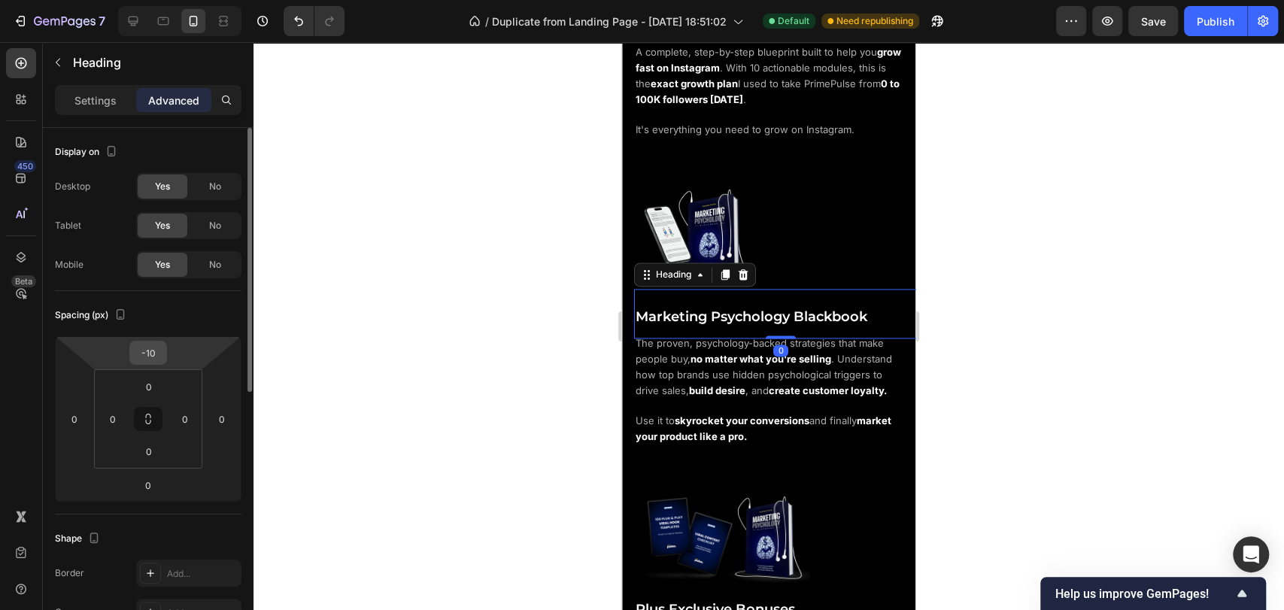
click at [165, 352] on div "-10" at bounding box center [148, 353] width 38 height 24
click at [156, 353] on input "-10" at bounding box center [148, 352] width 30 height 23
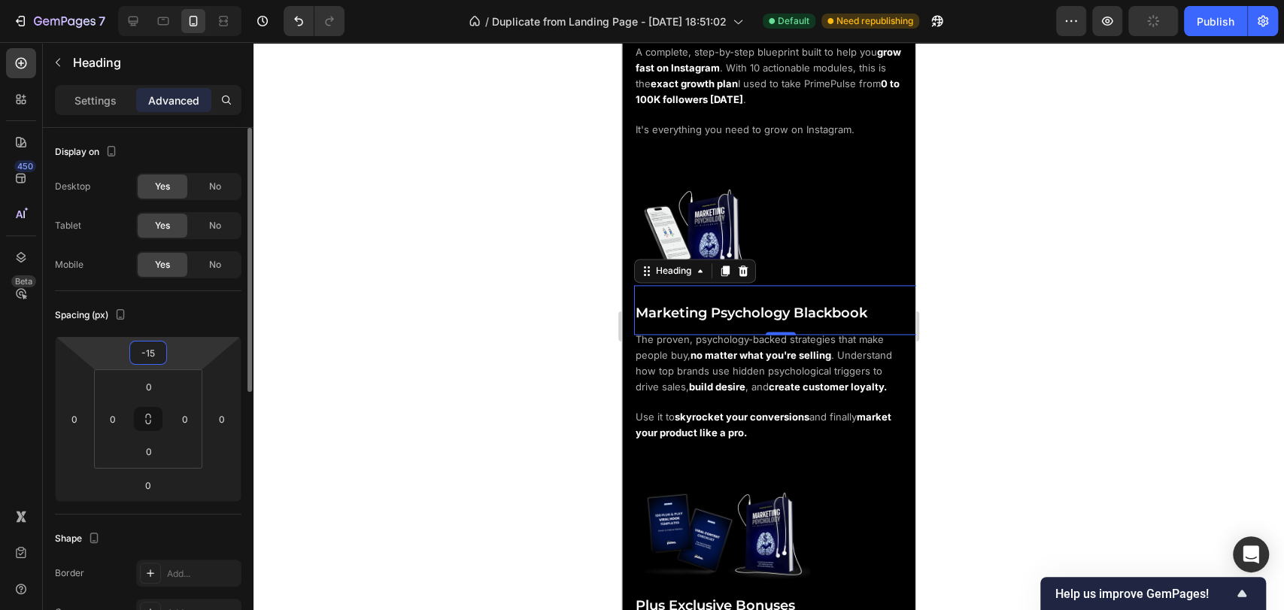
click at [177, 329] on div "Spacing (px) -15 0 0 0 0 0 0 0" at bounding box center [148, 402] width 186 height 223
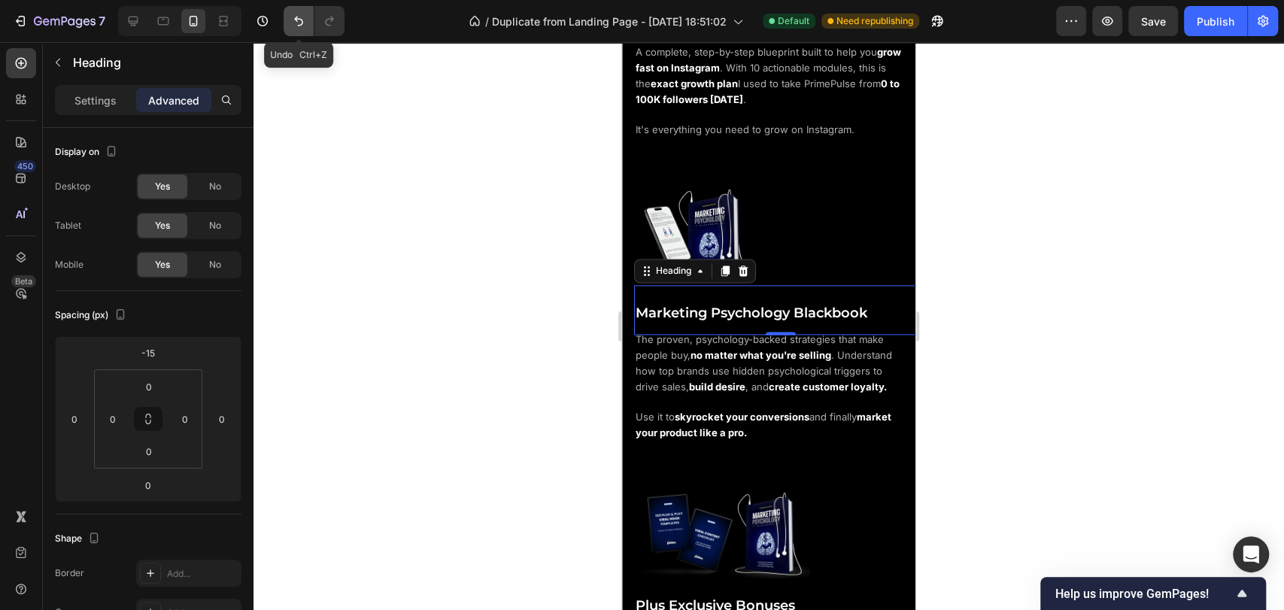
click at [291, 18] on icon "Undo/Redo" at bounding box center [298, 21] width 15 height 15
click at [300, 19] on icon "Undo/Redo" at bounding box center [298, 22] width 9 height 10
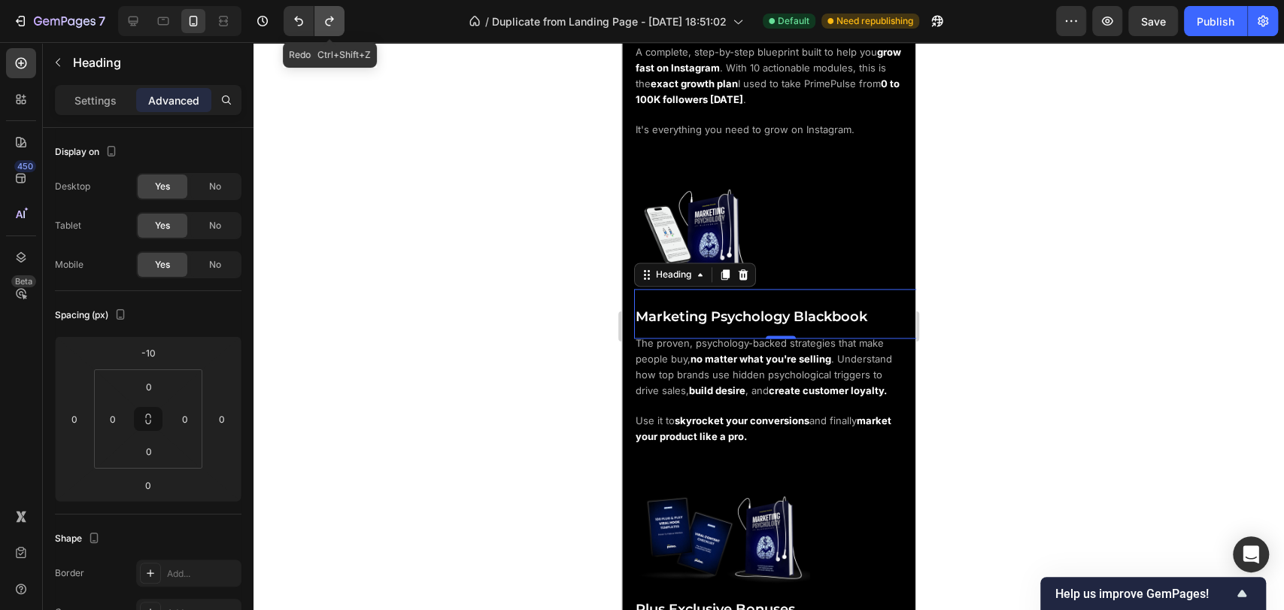
click at [341, 23] on button "Undo/Redo" at bounding box center [329, 21] width 30 height 30
type input "-15"
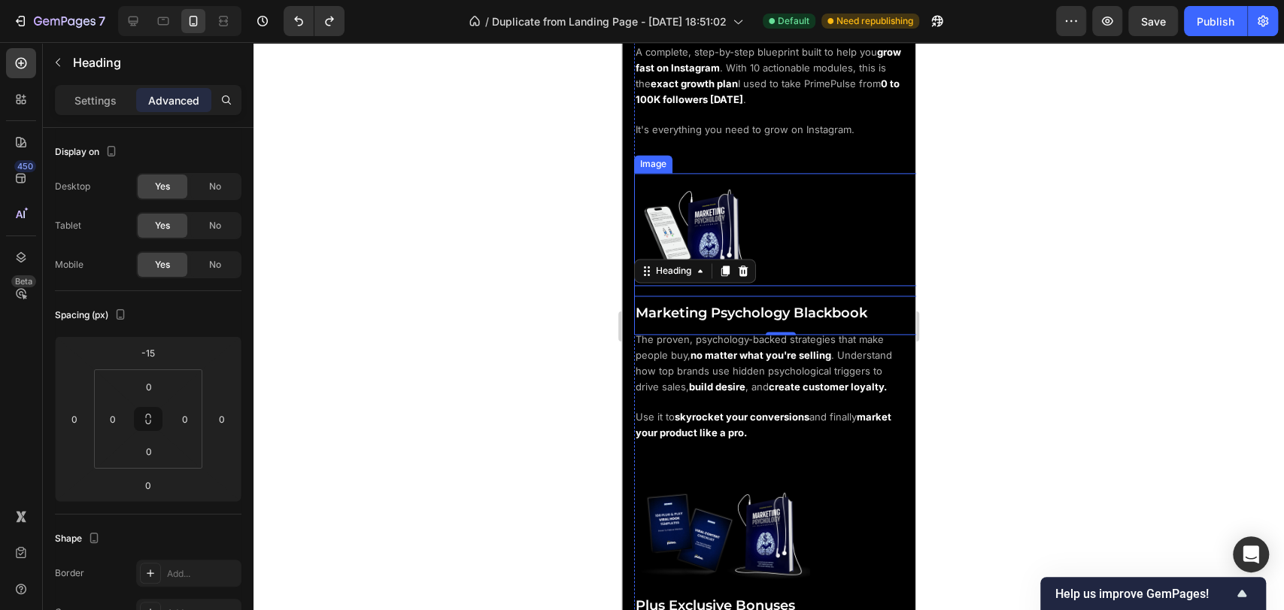
click at [801, 196] on div at bounding box center [780, 234] width 293 height 123
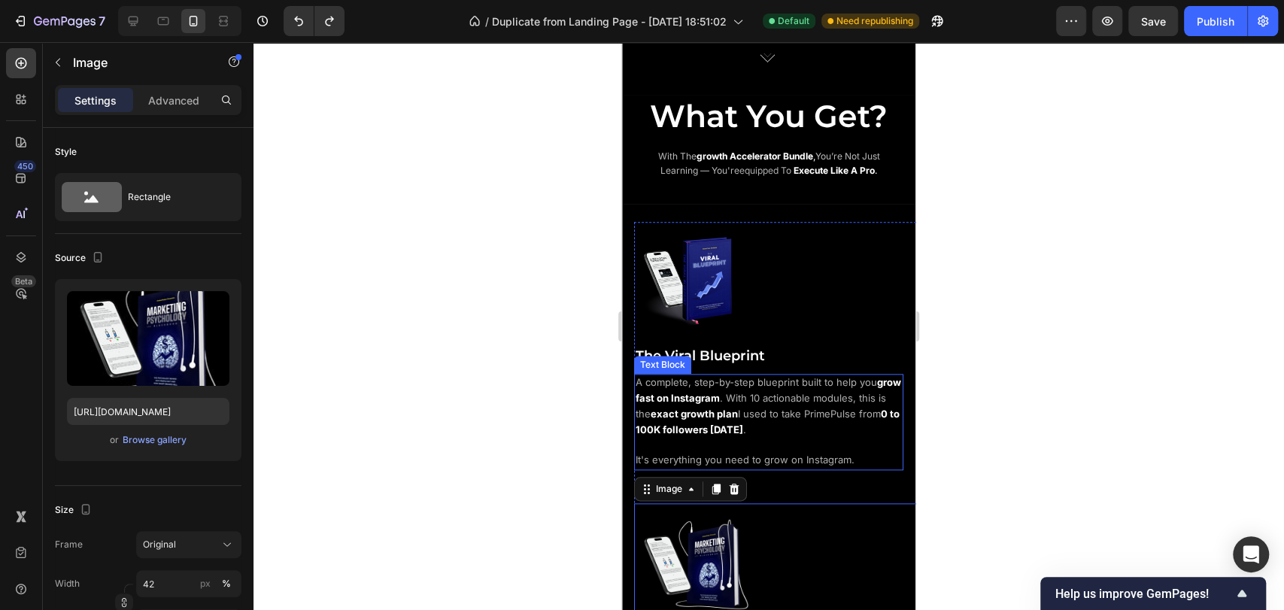
scroll to position [1002, 0]
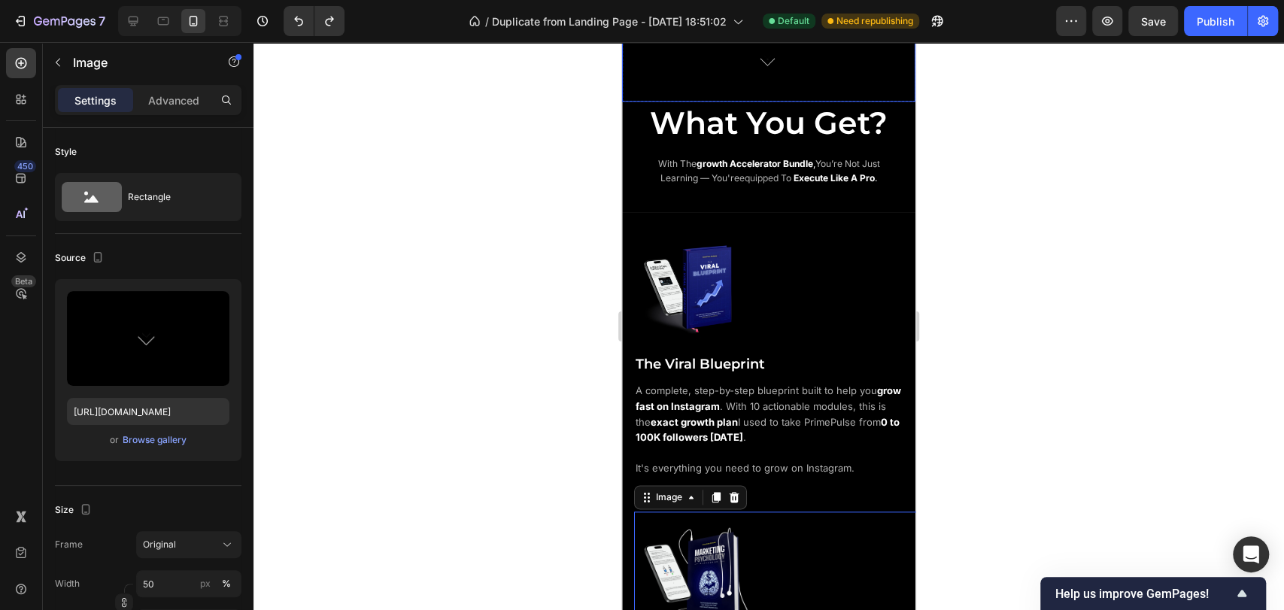
click at [801, 80] on img at bounding box center [769, 60] width 147 height 83
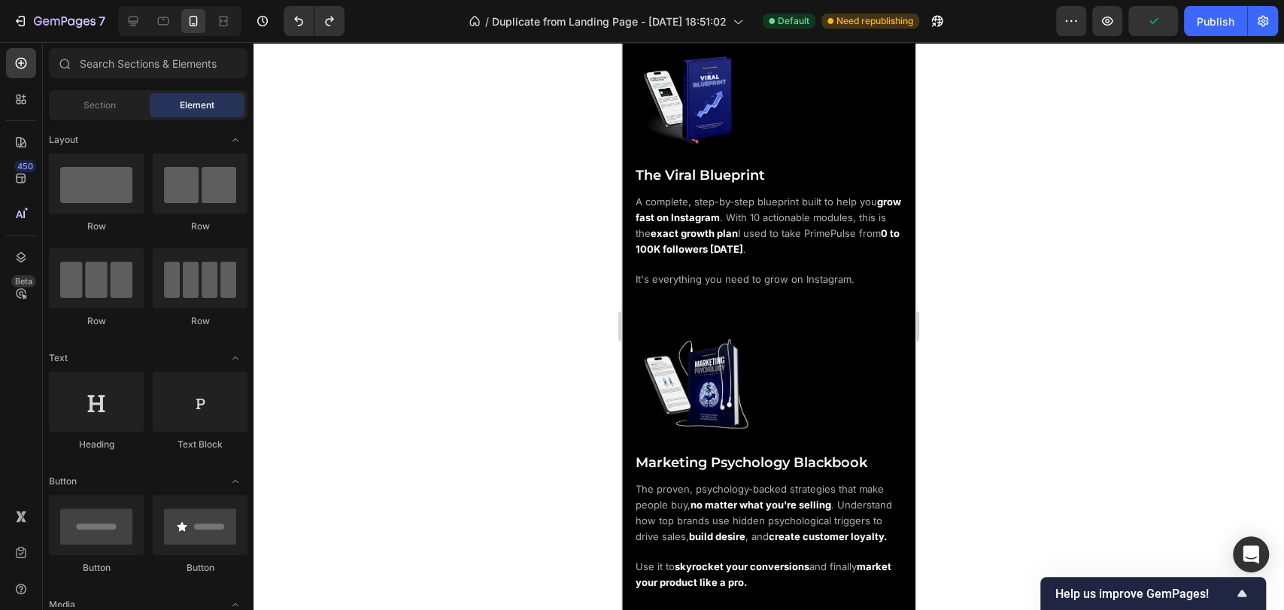
scroll to position [1229, 0]
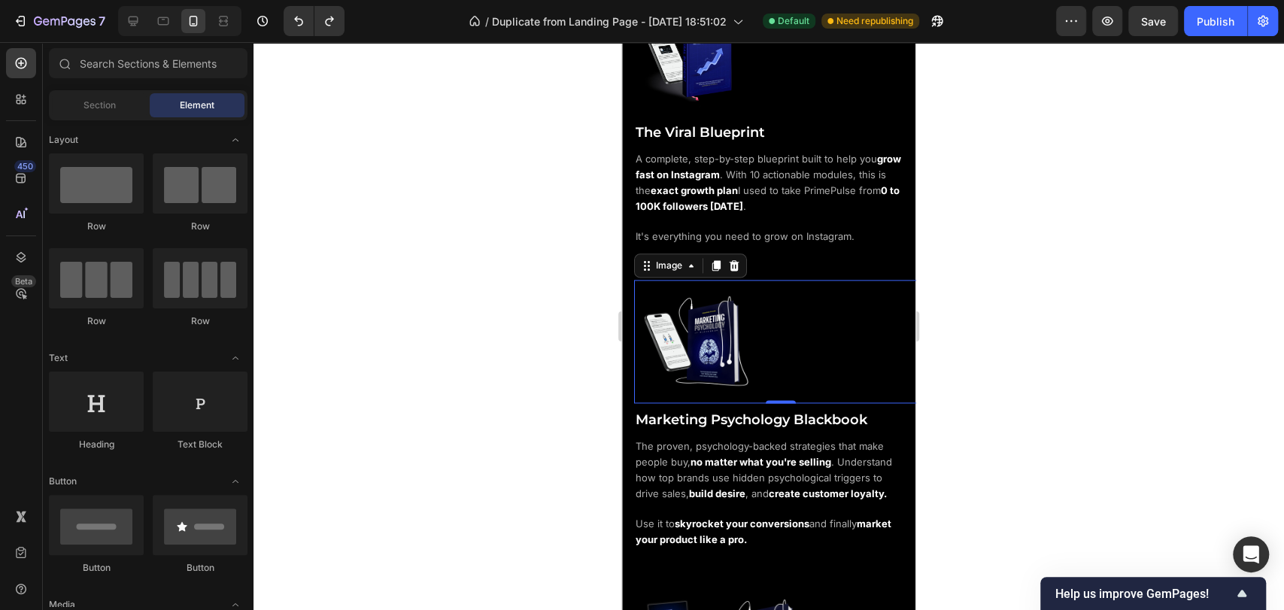
click at [721, 283] on img at bounding box center [695, 341] width 123 height 123
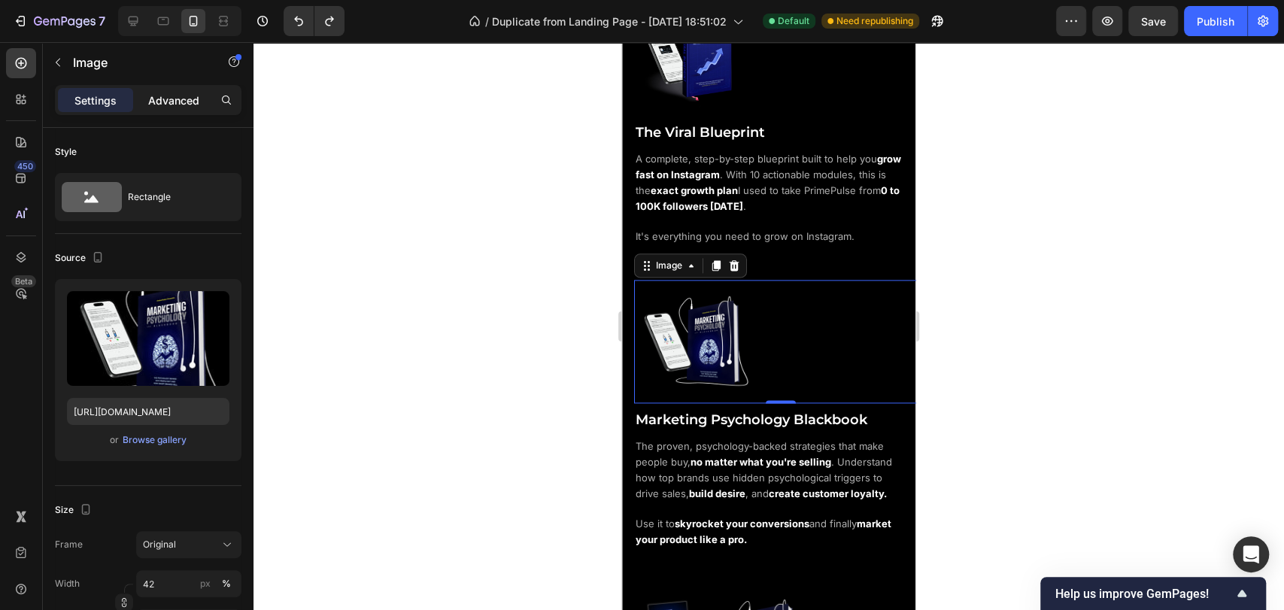
click at [150, 99] on p "Advanced" at bounding box center [173, 100] width 51 height 16
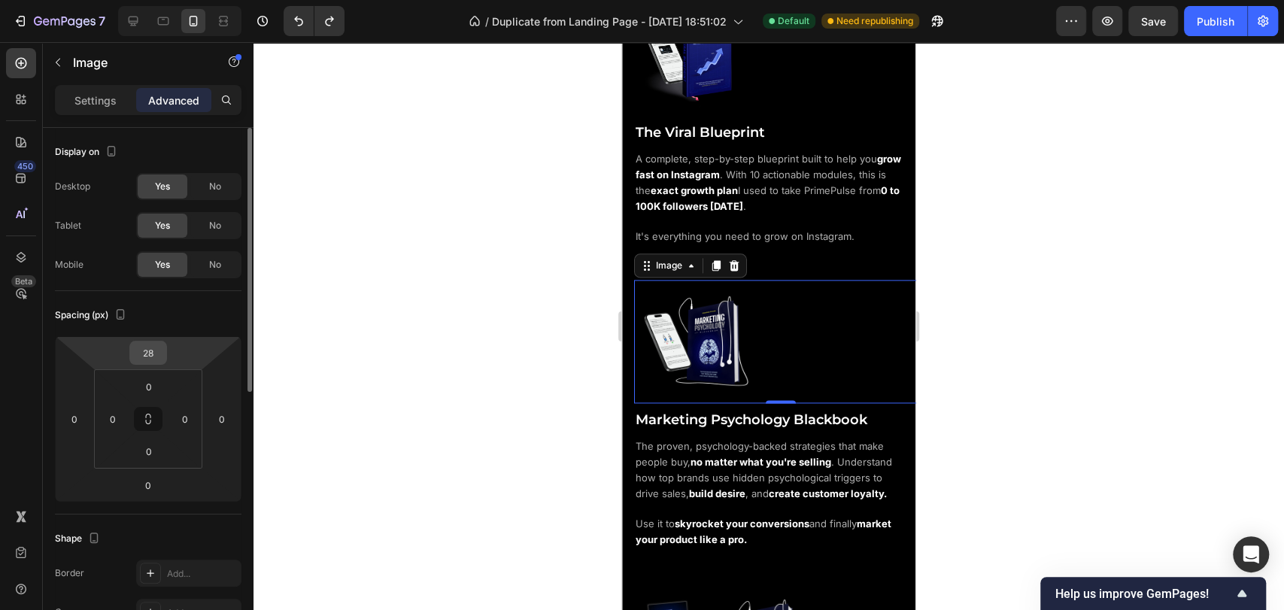
click at [159, 353] on input "28" at bounding box center [148, 352] width 30 height 23
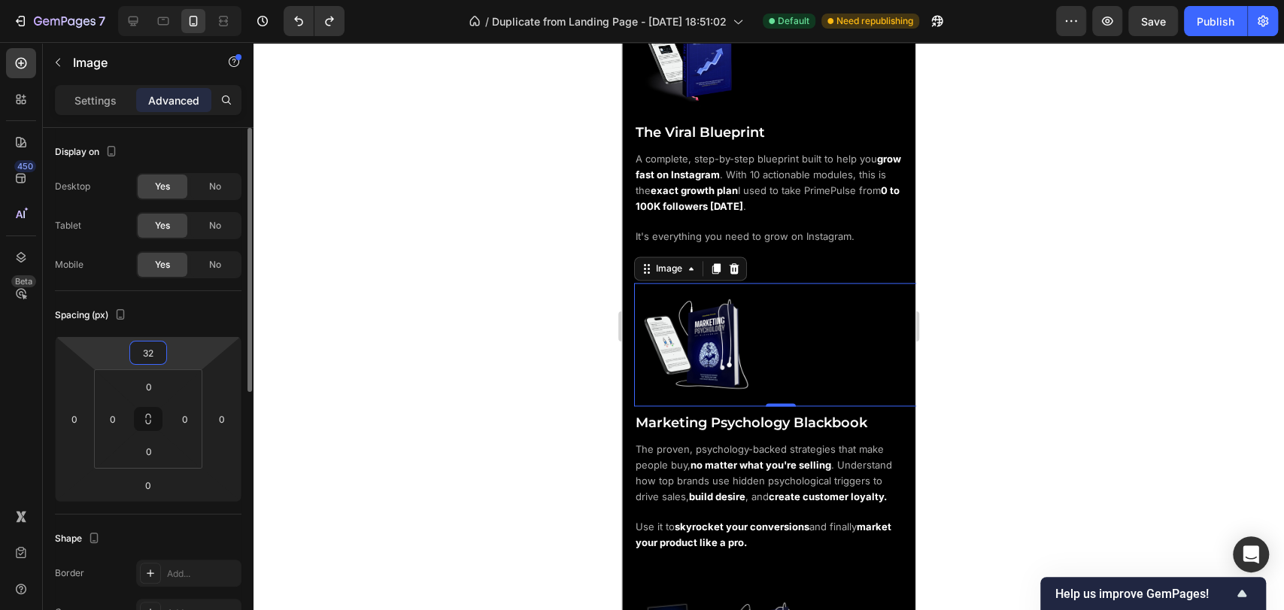
type input "32"
click at [151, 300] on div "Spacing (px) 32 0 0 0 0 0 0 0" at bounding box center [148, 402] width 186 height 223
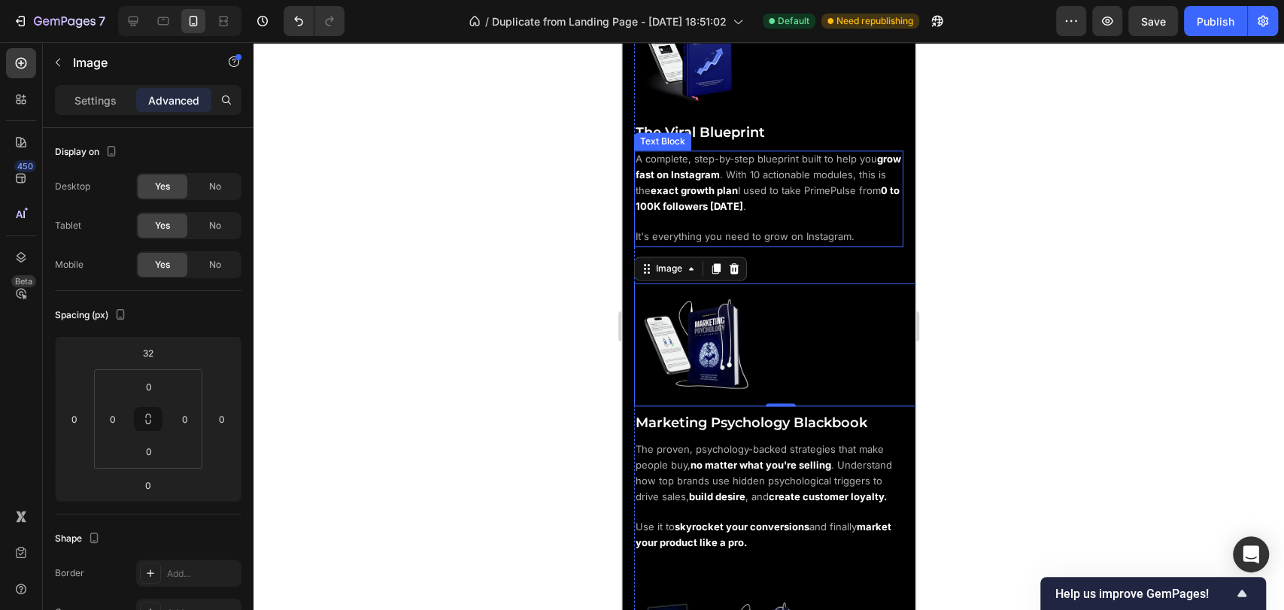
click at [831, 230] on span "It's everything you need to grow on Instagram." at bounding box center [744, 236] width 219 height 12
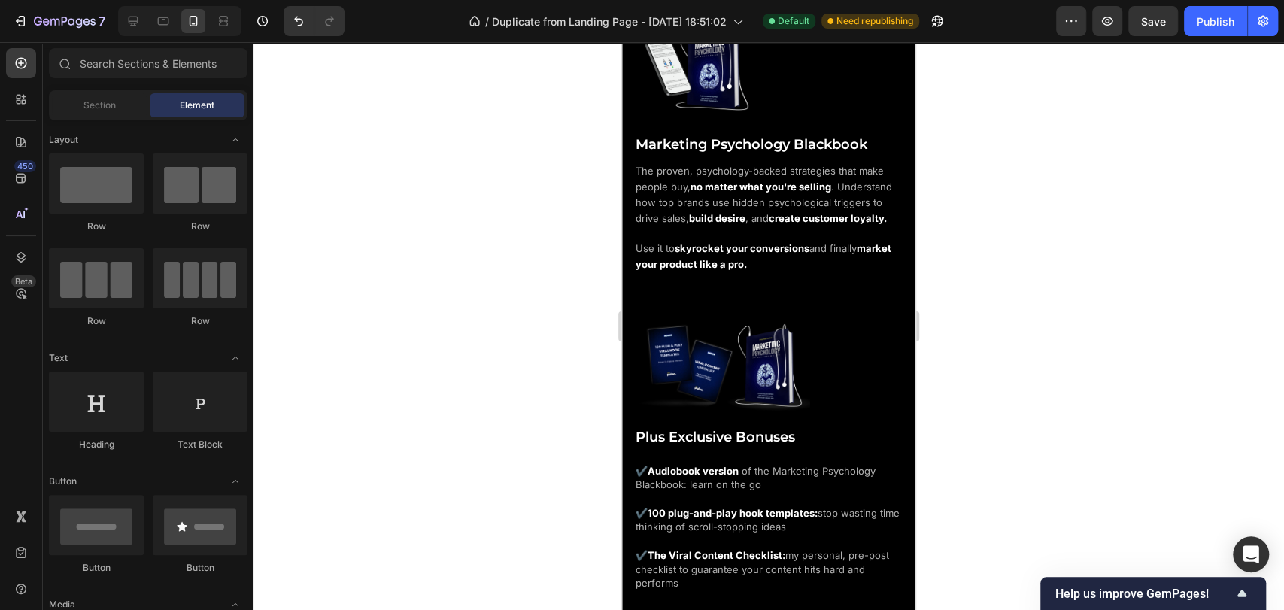
scroll to position [1536, 0]
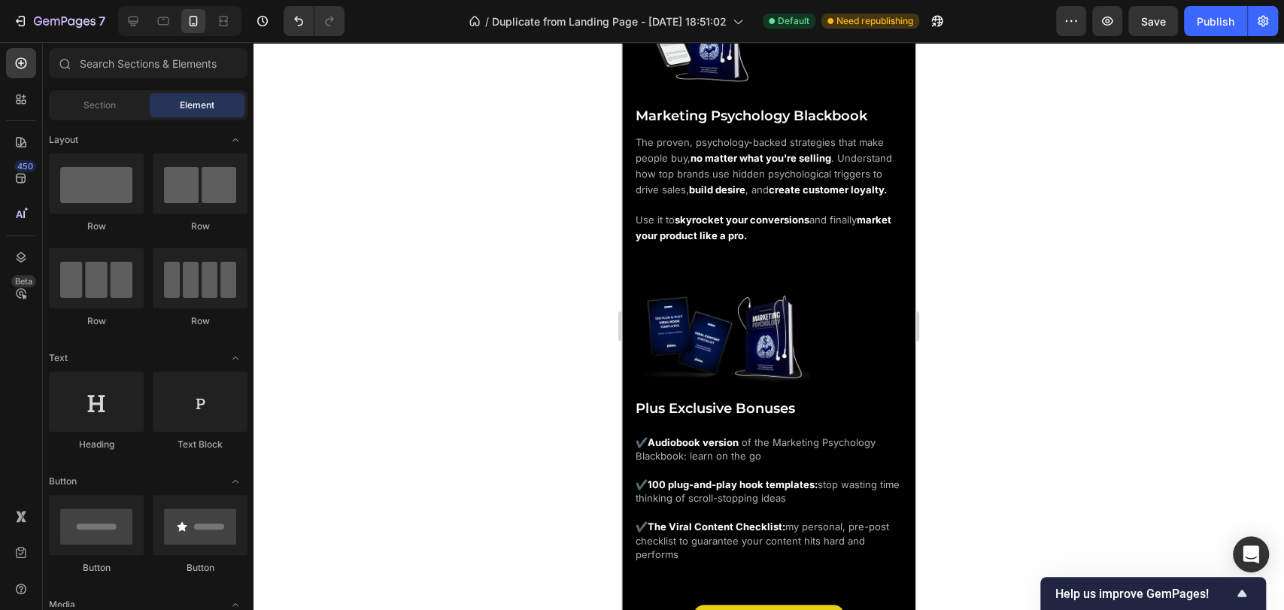
drag, startPoint x: 908, startPoint y: 203, endPoint x: 1536, endPoint y: 277, distance: 633.1
click at [765, 341] on img at bounding box center [722, 337] width 176 height 100
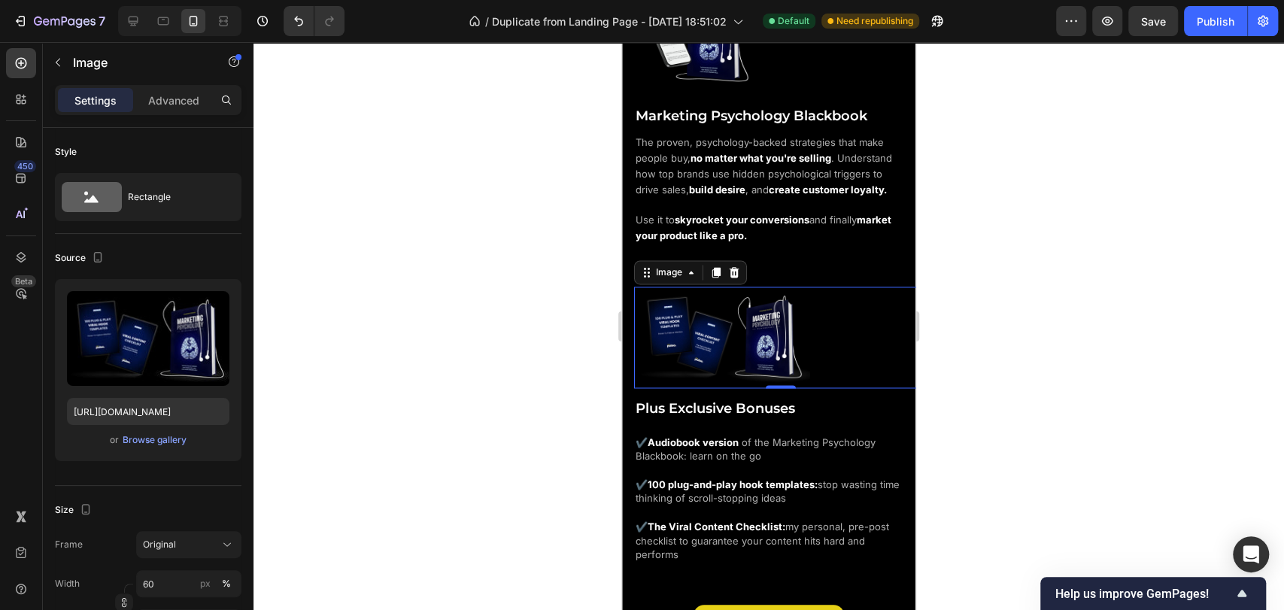
drag, startPoint x: 168, startPoint y: 108, endPoint x: 168, endPoint y: 118, distance: 9.8
click at [169, 108] on div "Advanced" at bounding box center [173, 100] width 75 height 24
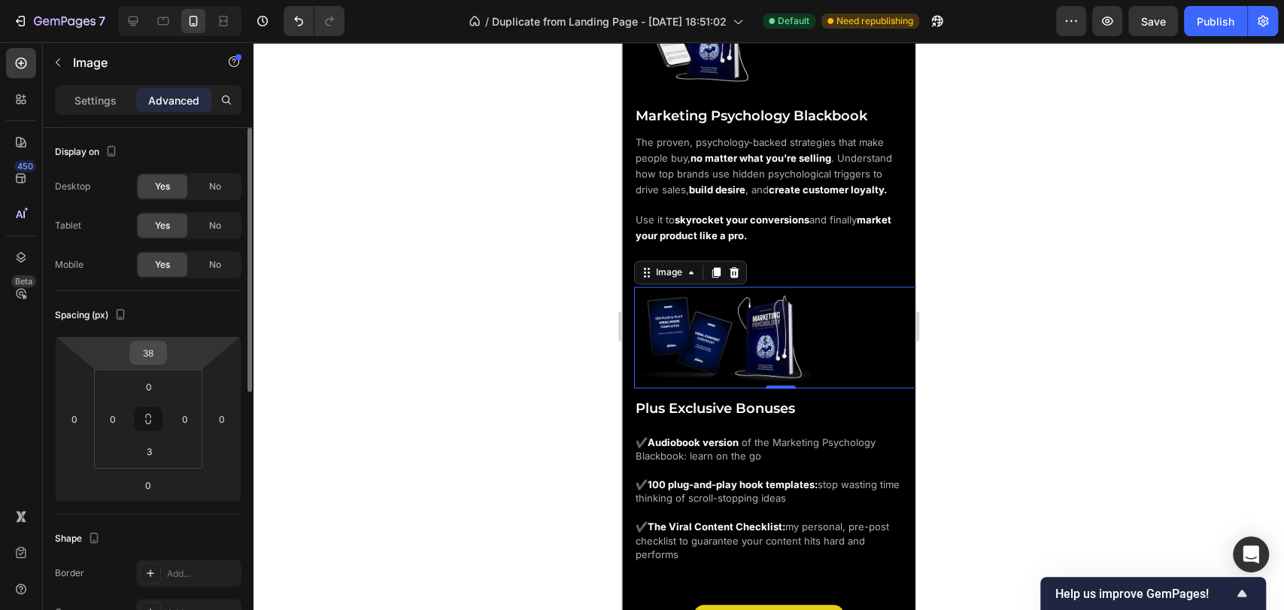
click at [152, 352] on input "38" at bounding box center [148, 352] width 30 height 23
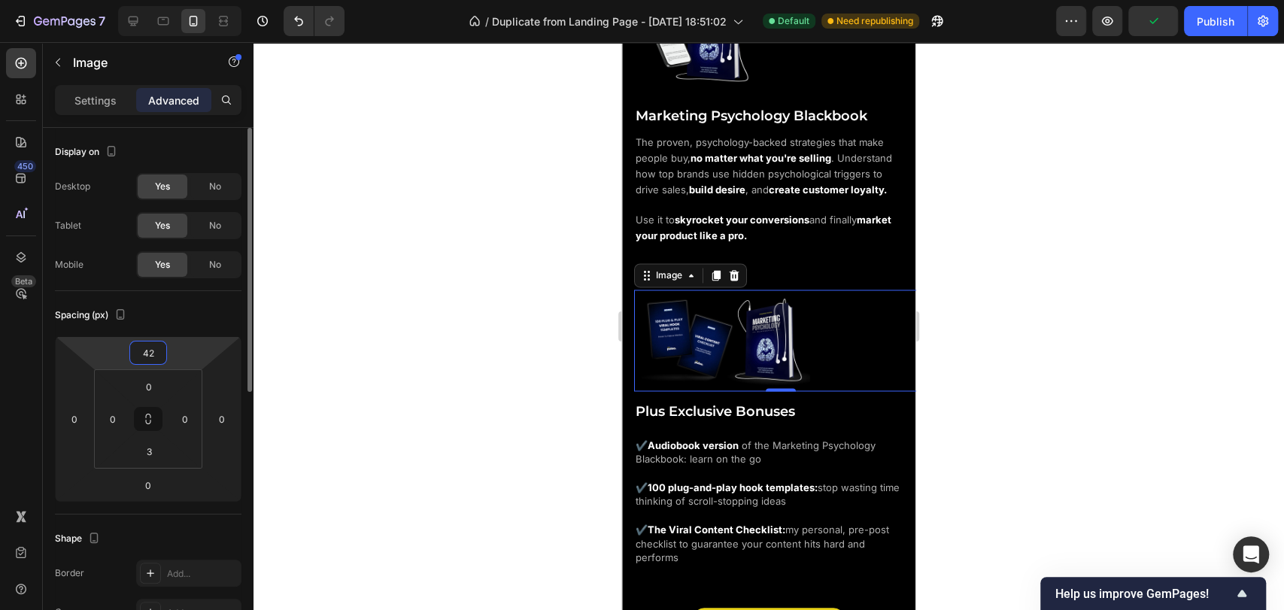
type input "42"
click at [174, 311] on div "Spacing (px)" at bounding box center [148, 315] width 186 height 24
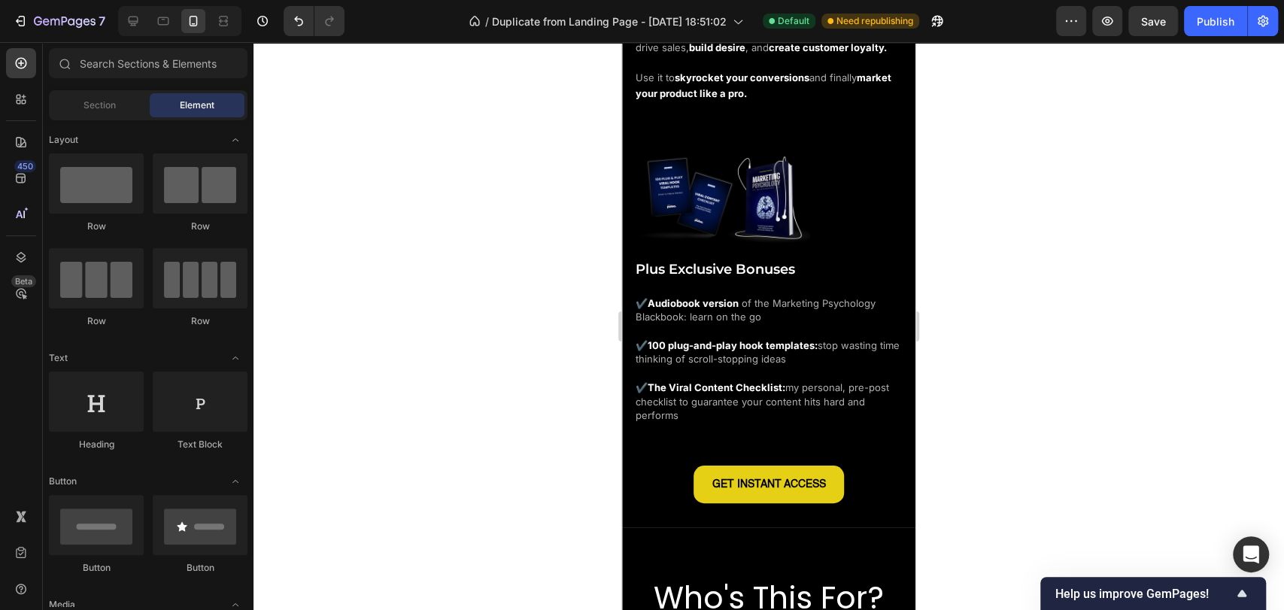
scroll to position [1684, 0]
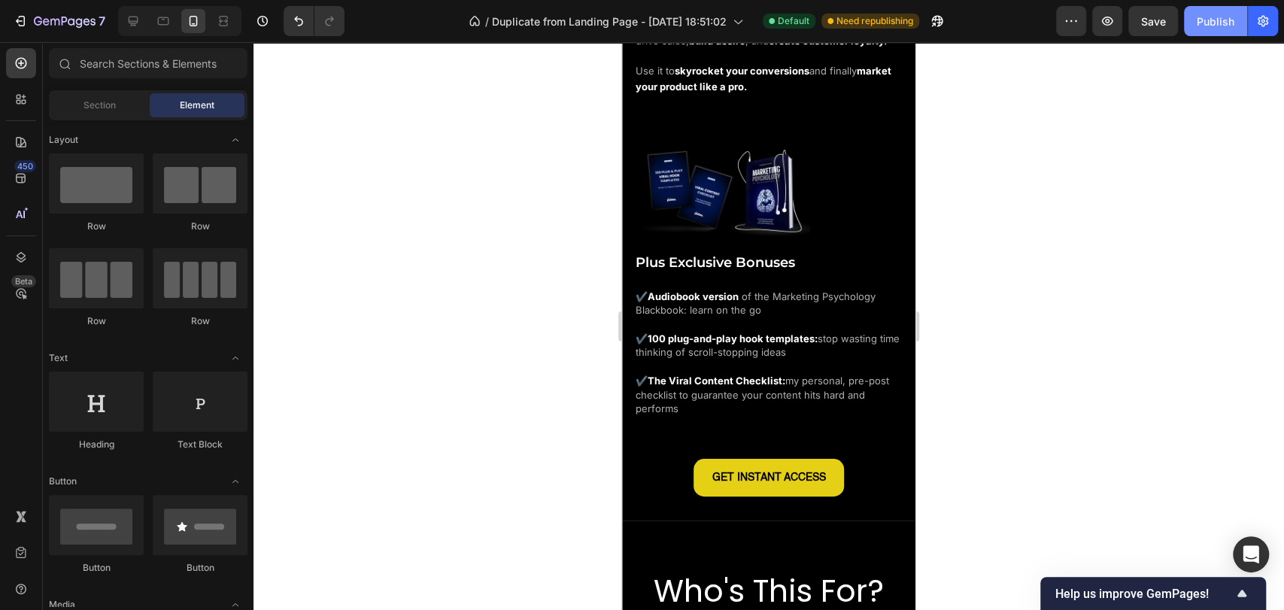
click at [1209, 35] on button "Publish" at bounding box center [1215, 21] width 63 height 30
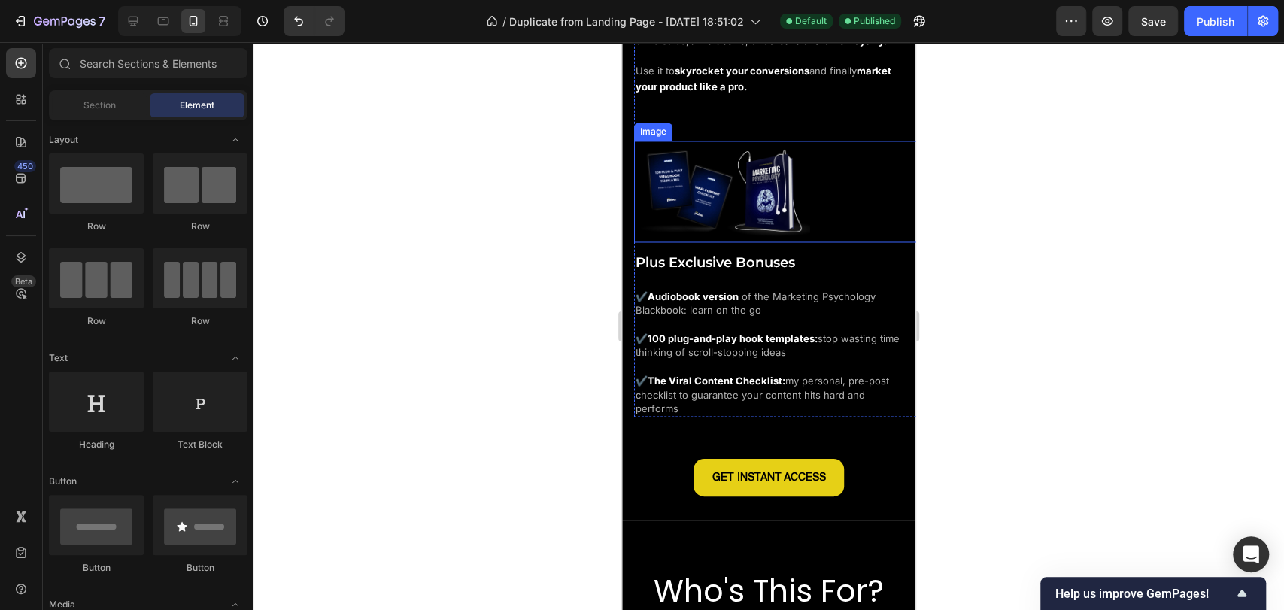
click at [776, 194] on img at bounding box center [722, 191] width 176 height 100
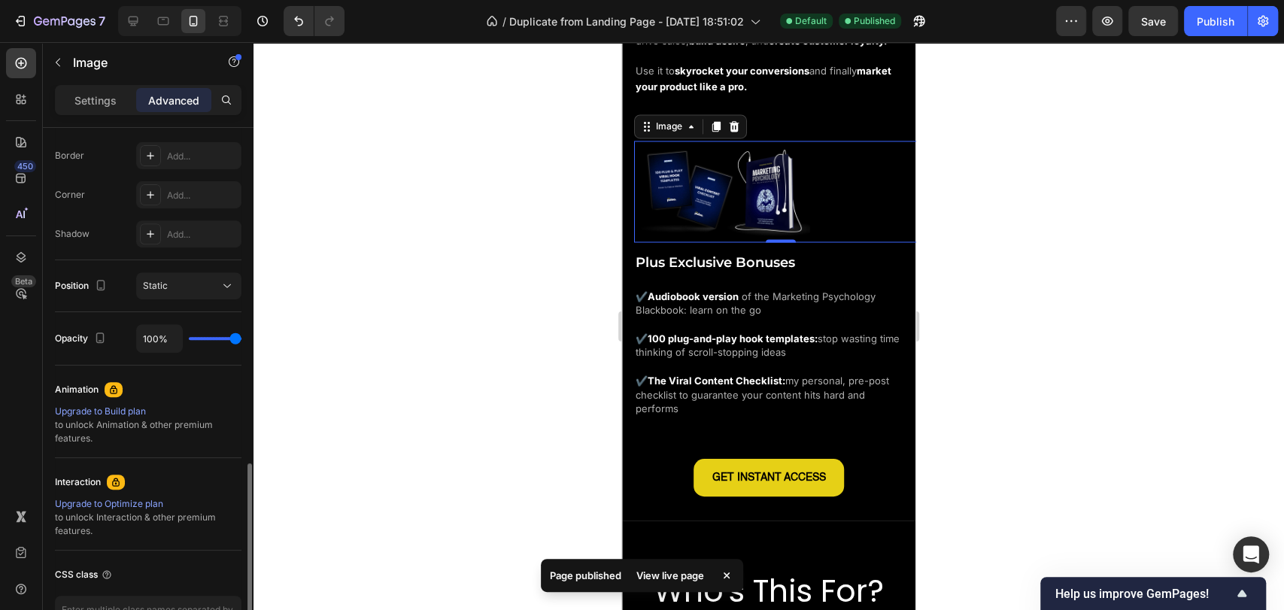
scroll to position [517, 0]
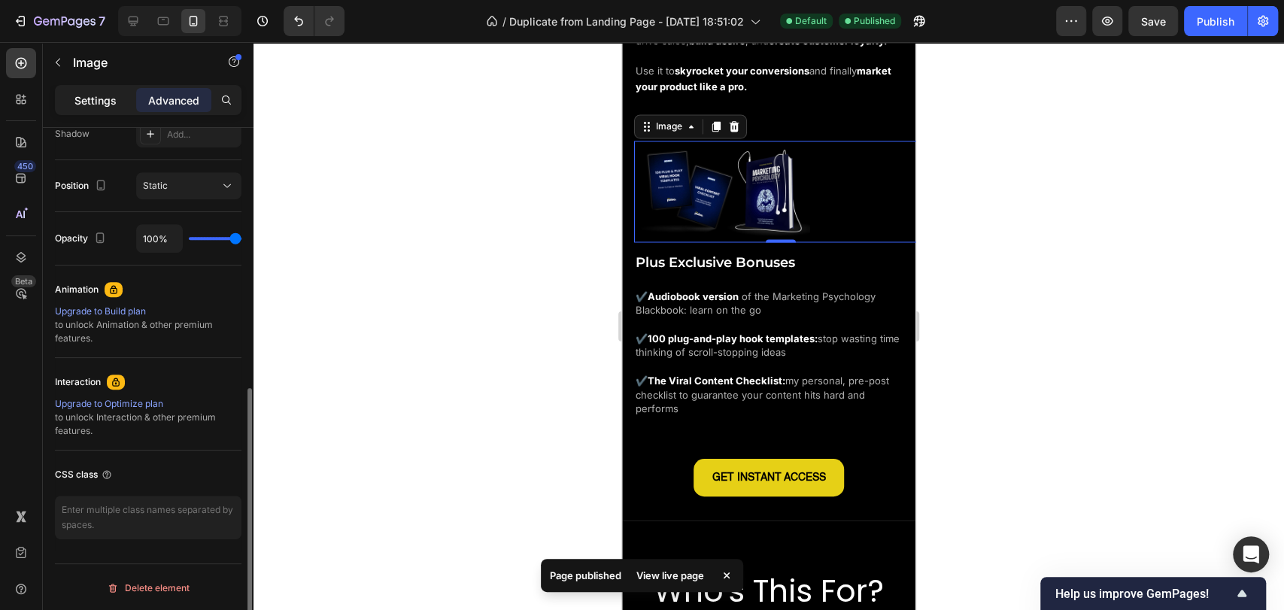
click at [102, 100] on p "Settings" at bounding box center [95, 100] width 42 height 16
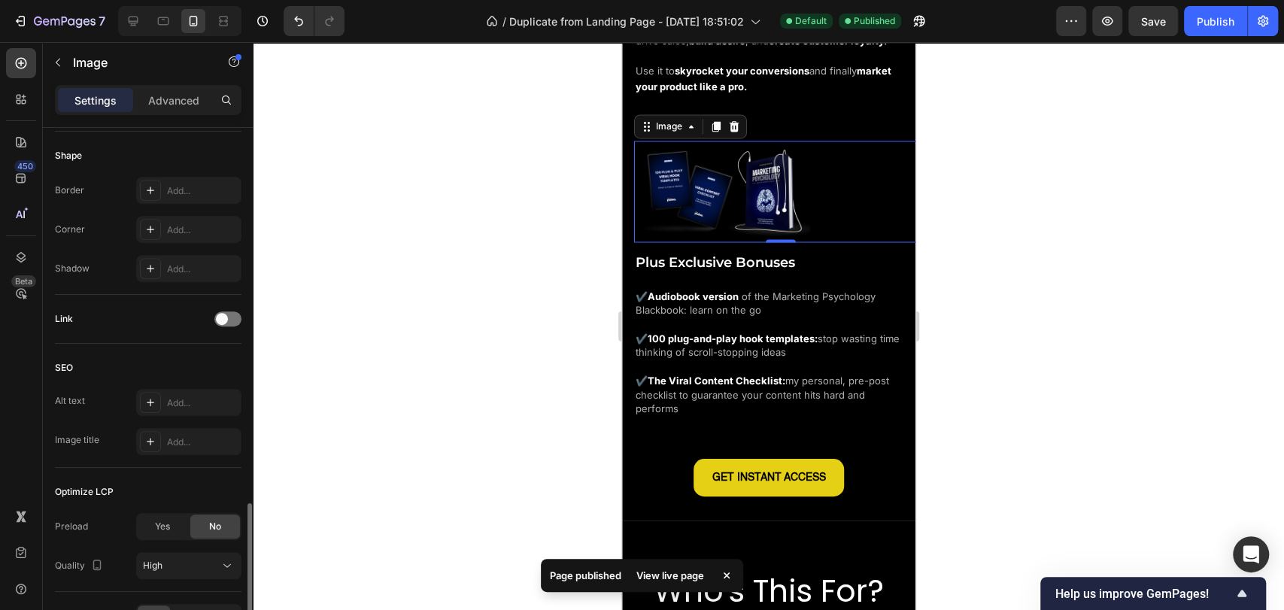
scroll to position [610, 0]
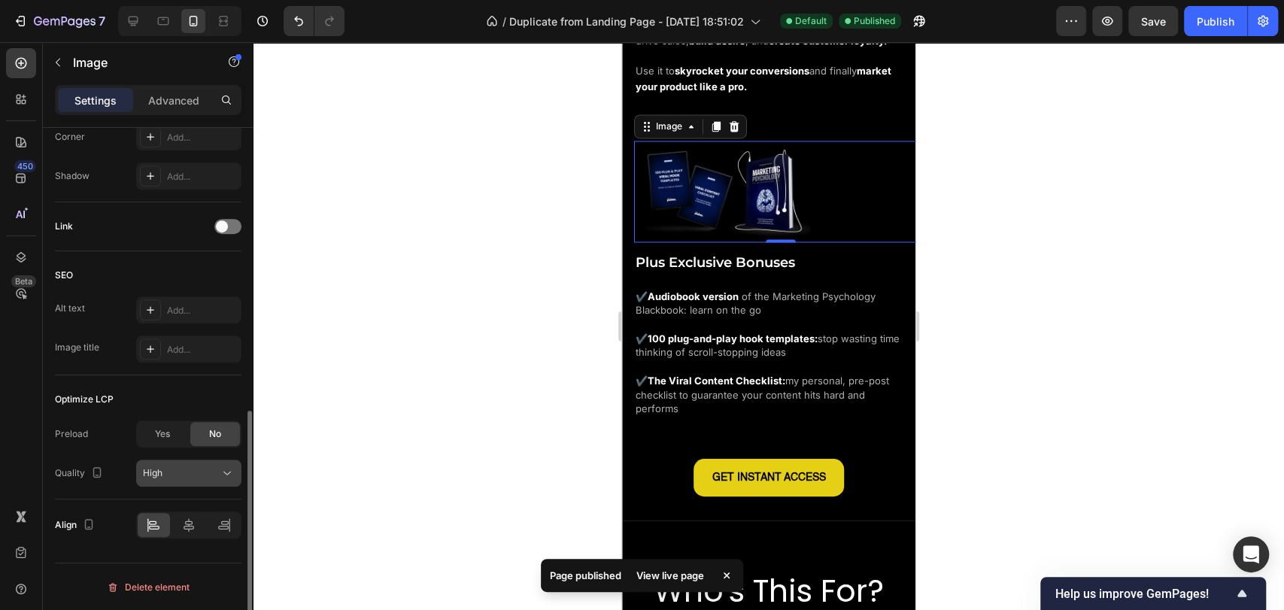
click at [163, 469] on div "High" at bounding box center [181, 473] width 77 height 14
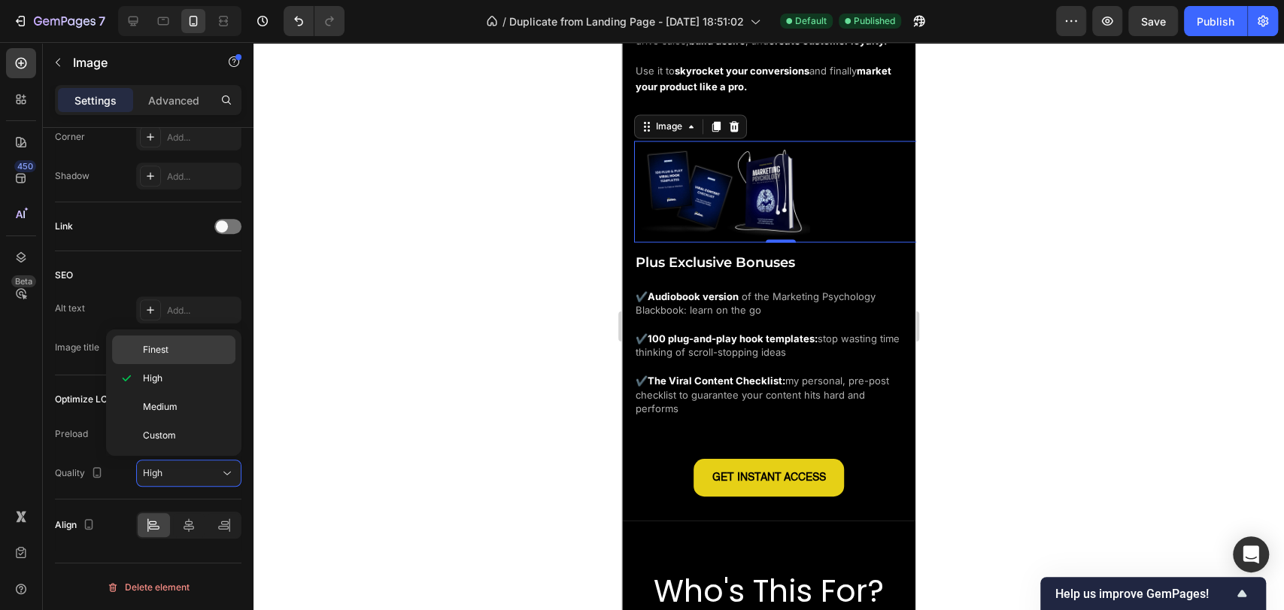
click at [173, 344] on p "Finest" at bounding box center [186, 350] width 86 height 14
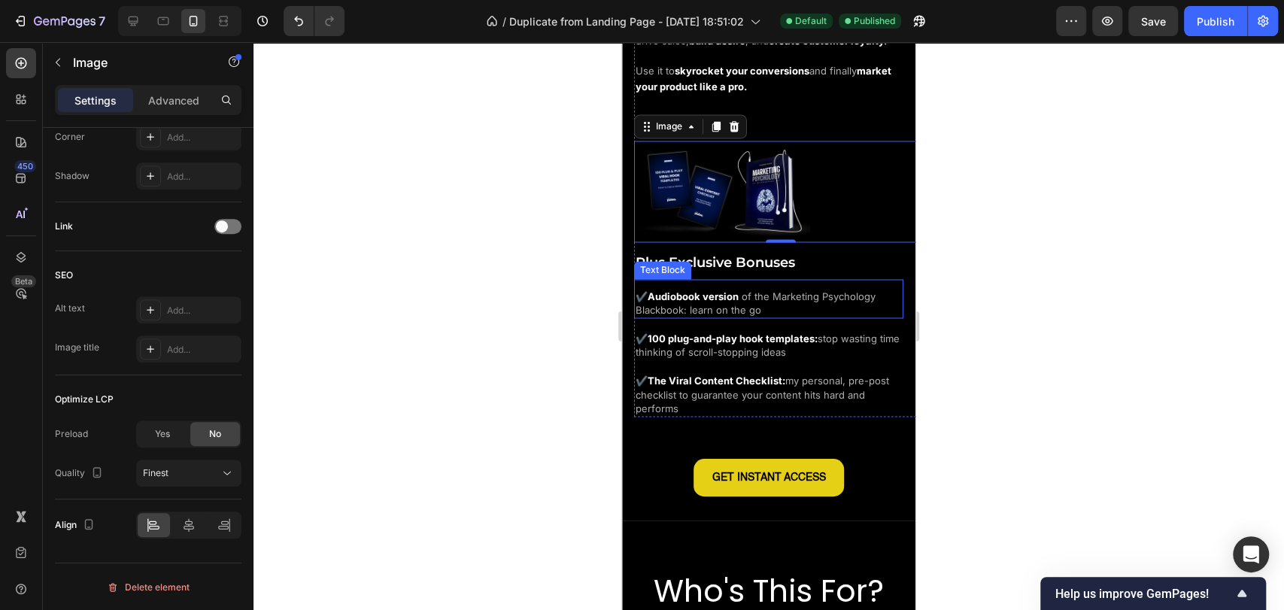
click at [763, 296] on span "of the Marketing Psychology Blackbook: learn on the go" at bounding box center [755, 303] width 240 height 26
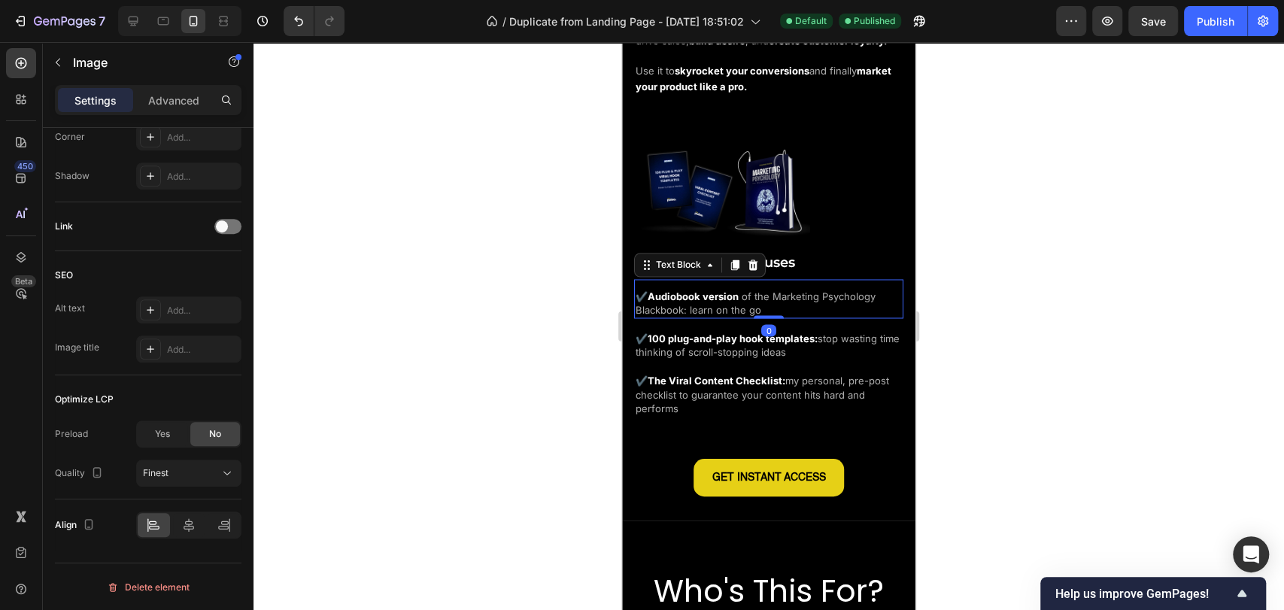
scroll to position [0, 0]
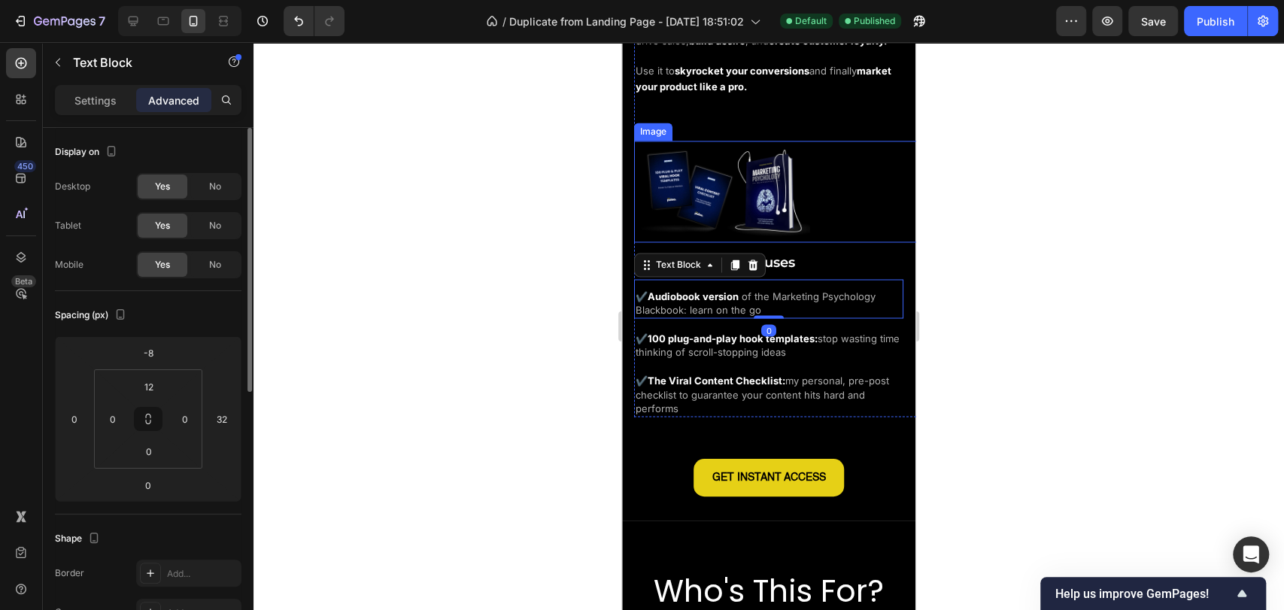
click at [780, 203] on img at bounding box center [722, 191] width 176 height 100
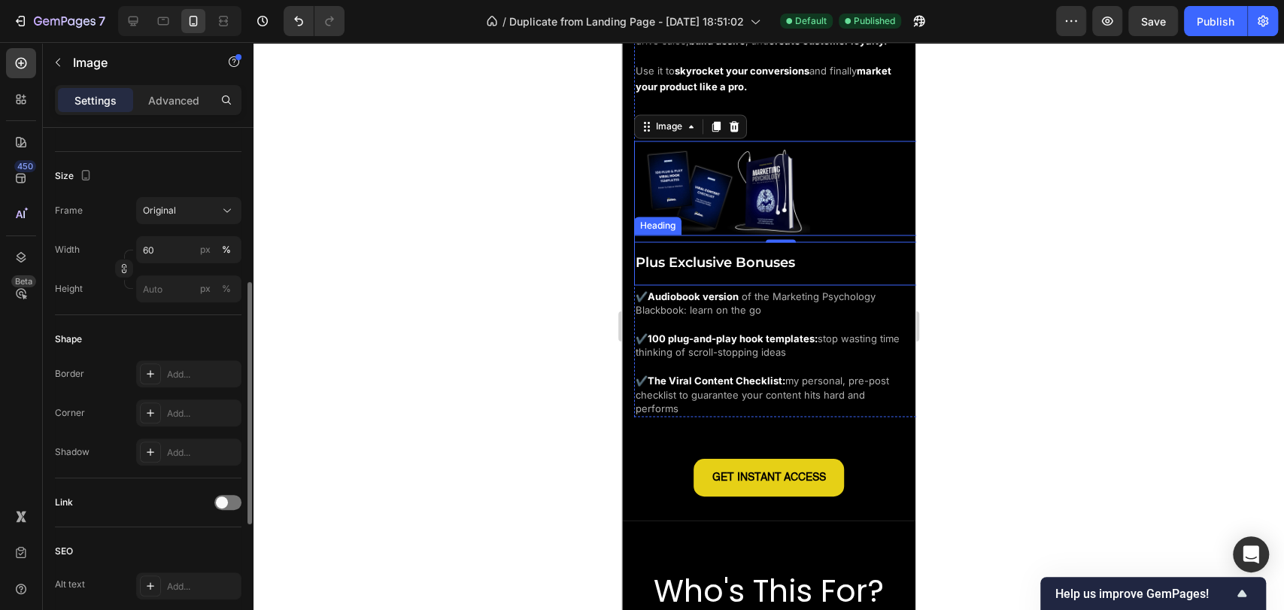
scroll to position [610, 0]
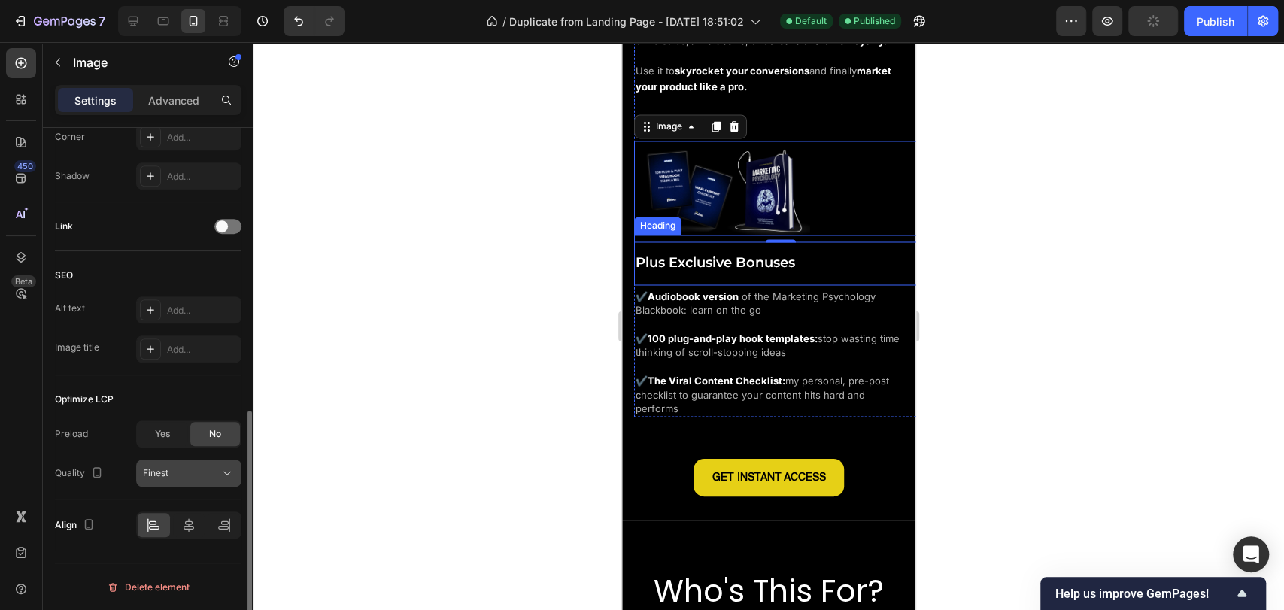
click at [156, 470] on span "Finest" at bounding box center [156, 472] width 26 height 11
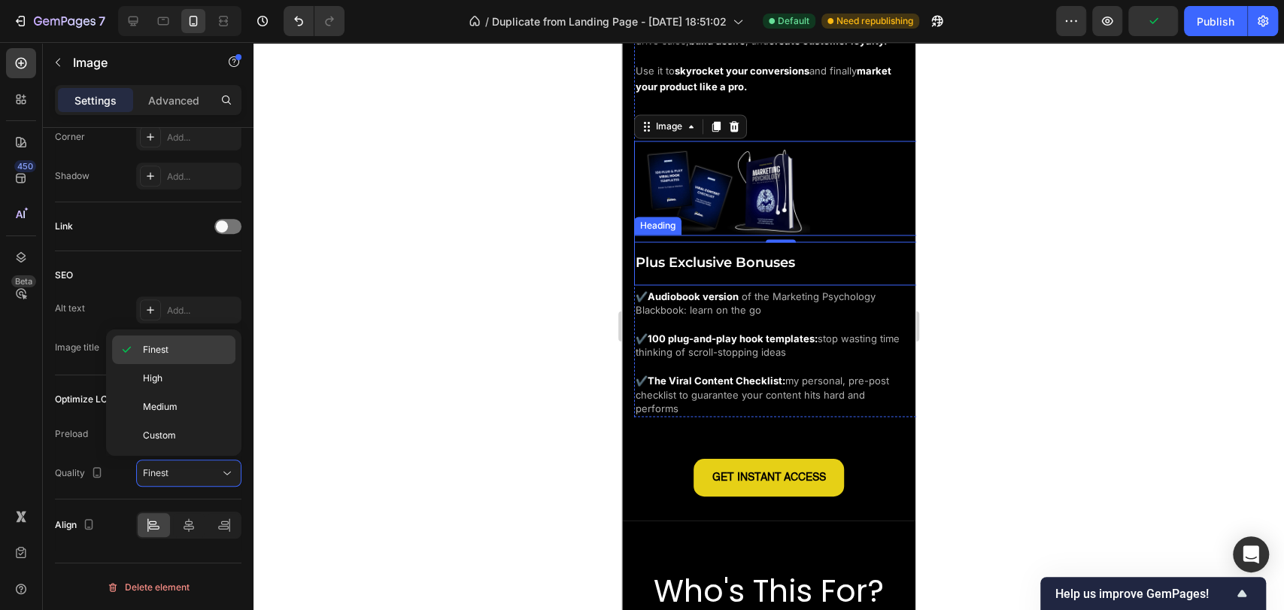
click at [153, 353] on span "Finest" at bounding box center [156, 350] width 26 height 14
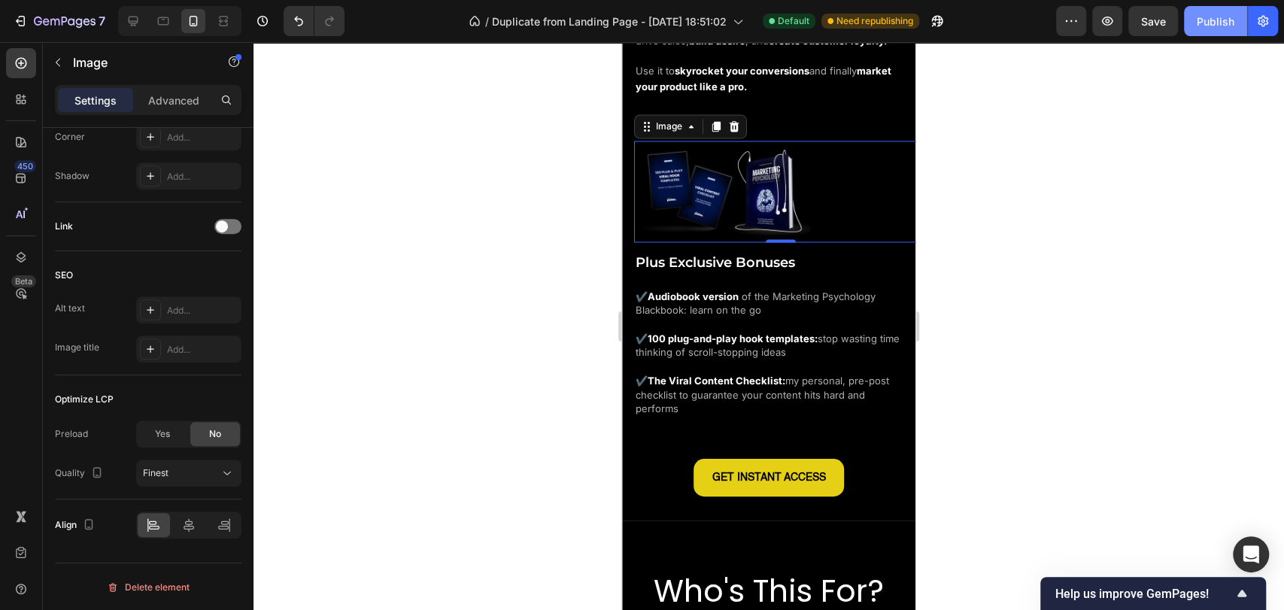
click at [1219, 33] on button "Publish" at bounding box center [1215, 21] width 63 height 30
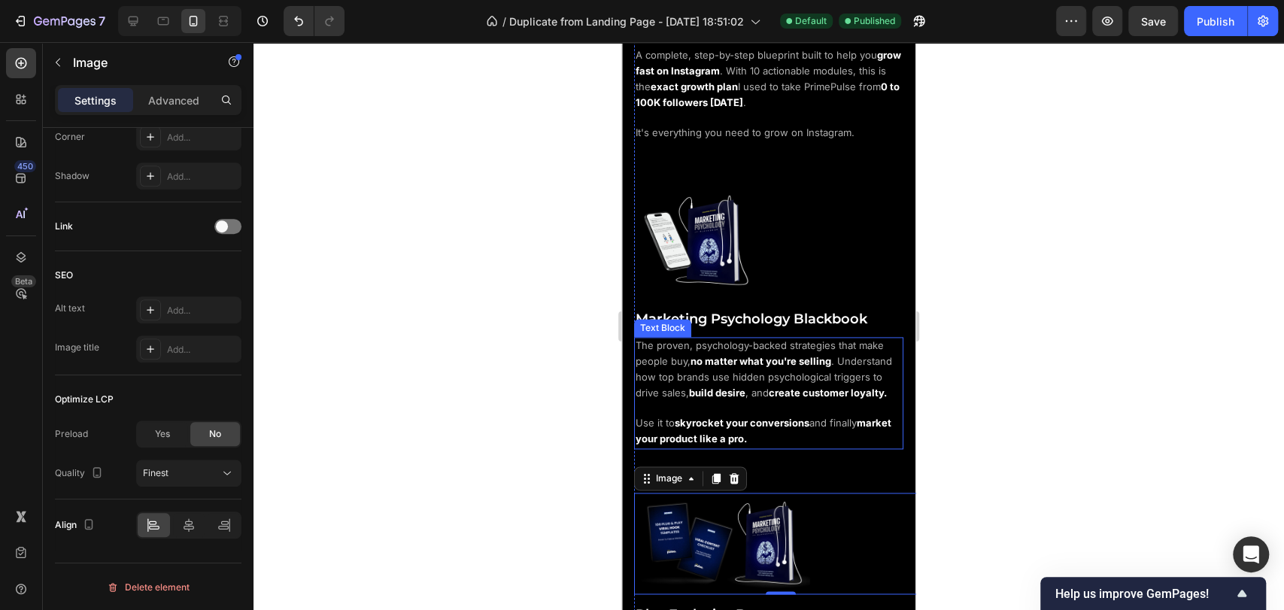
scroll to position [1184, 0]
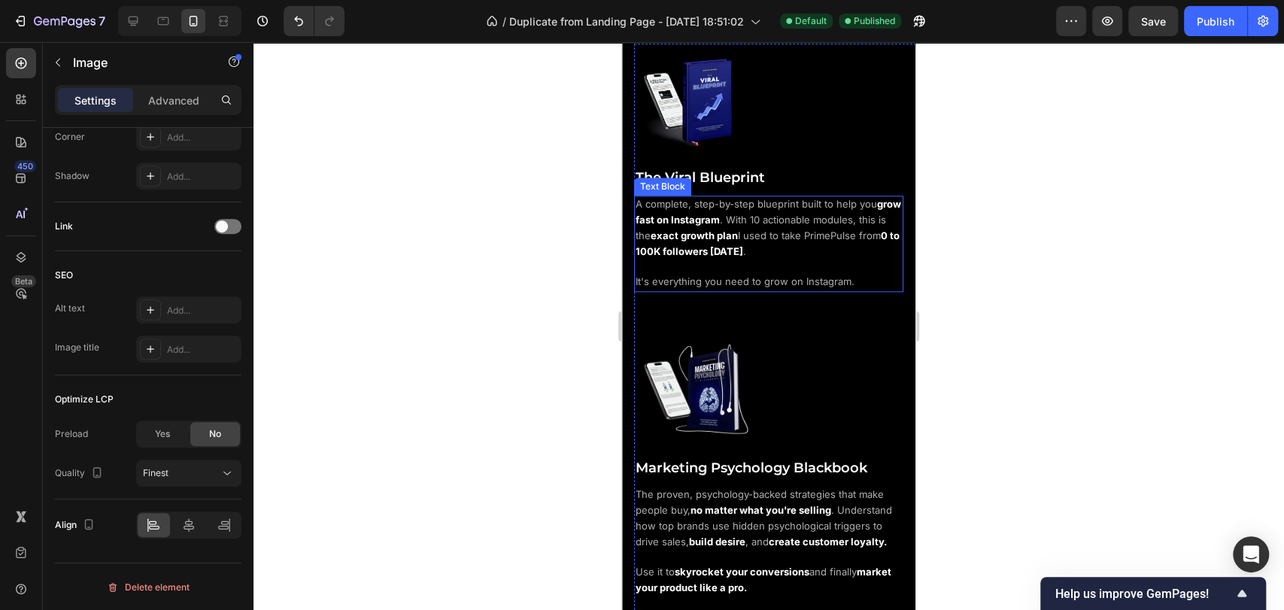
click at [778, 214] on span ". With 10 actionable modules, this is the" at bounding box center [760, 228] width 250 height 28
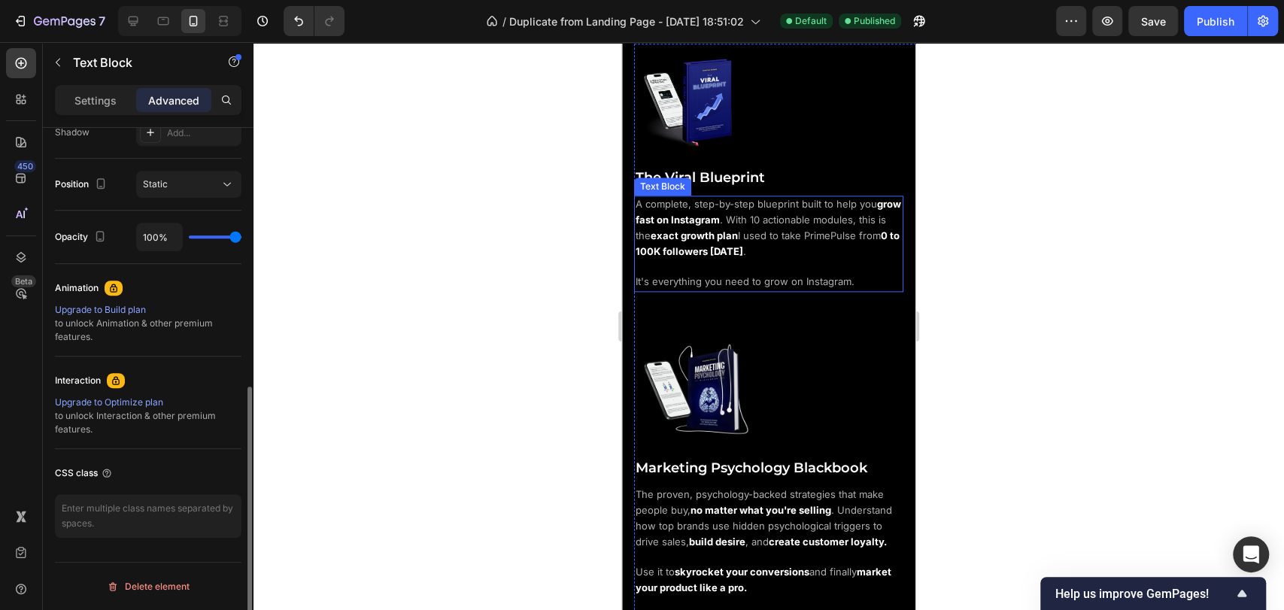
scroll to position [0, 0]
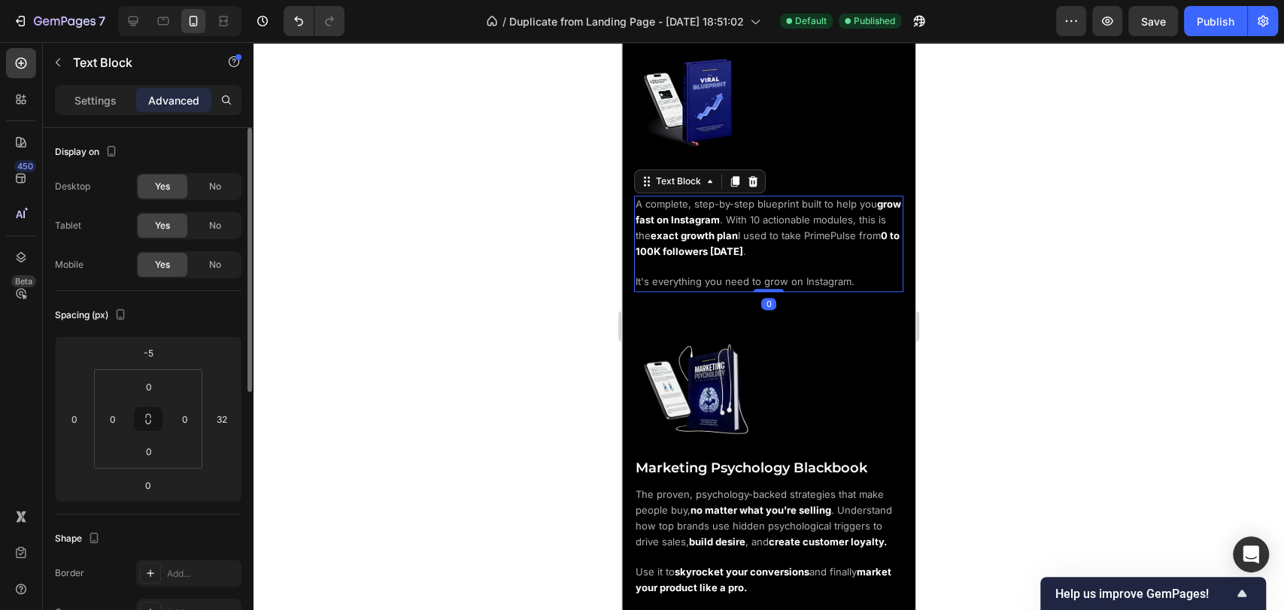
click at [844, 234] on span "I used to take PrimePulse from" at bounding box center [809, 235] width 143 height 12
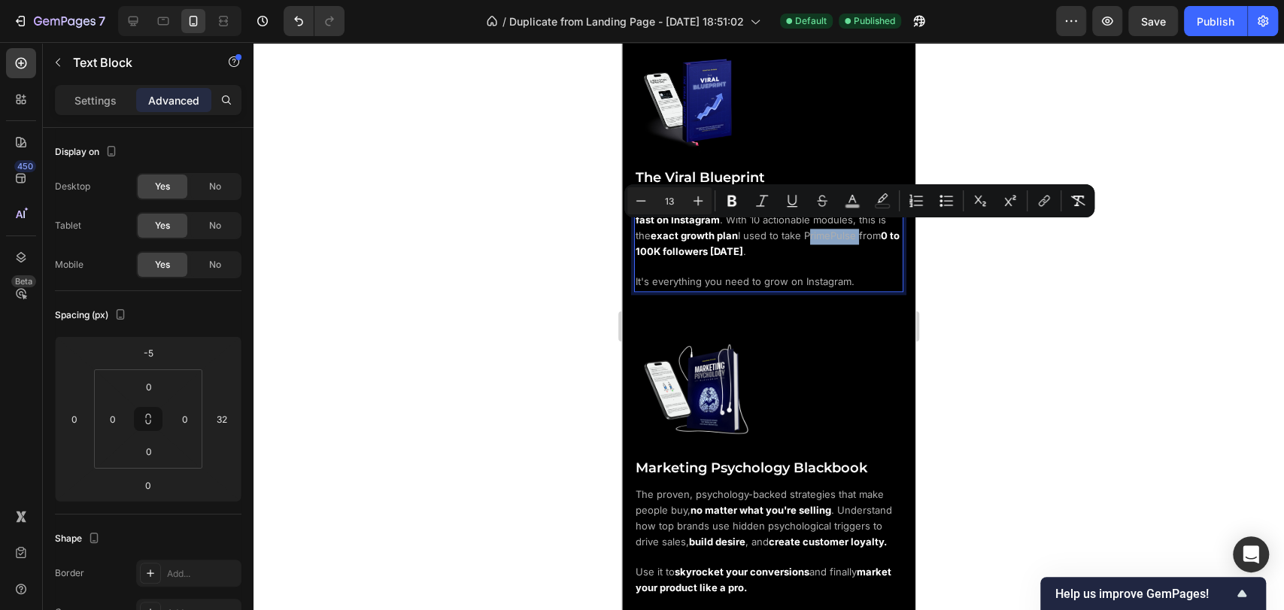
drag, startPoint x: 836, startPoint y: 232, endPoint x: 887, endPoint y: 232, distance: 51.1
click at [887, 232] on p "A complete, step-by-step blueprint built to help you grow fast on Instagram . W…" at bounding box center [768, 243] width 266 height 93
click at [738, 203] on icon "Editor contextual toolbar" at bounding box center [731, 200] width 15 height 15
click at [843, 230] on p "A complete, step-by-step blueprint built to help you grow fast on Instagram . W…" at bounding box center [768, 243] width 266 height 93
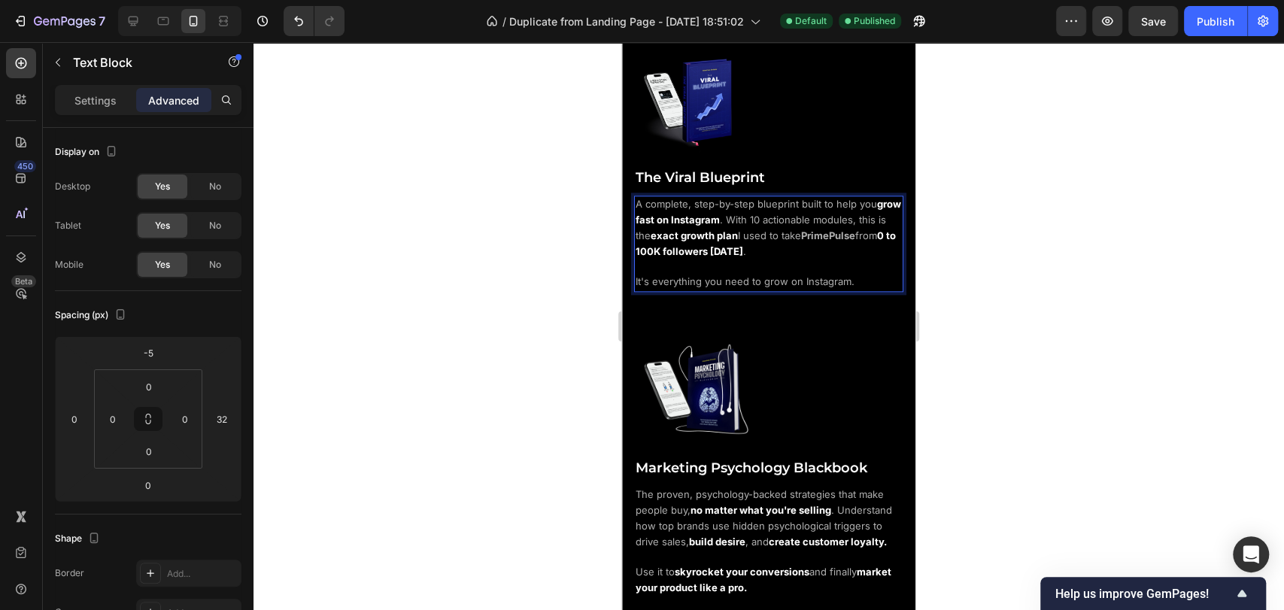
click at [845, 265] on p "A complete, step-by-step blueprint built to help you grow fast on Instagram . W…" at bounding box center [768, 243] width 266 height 93
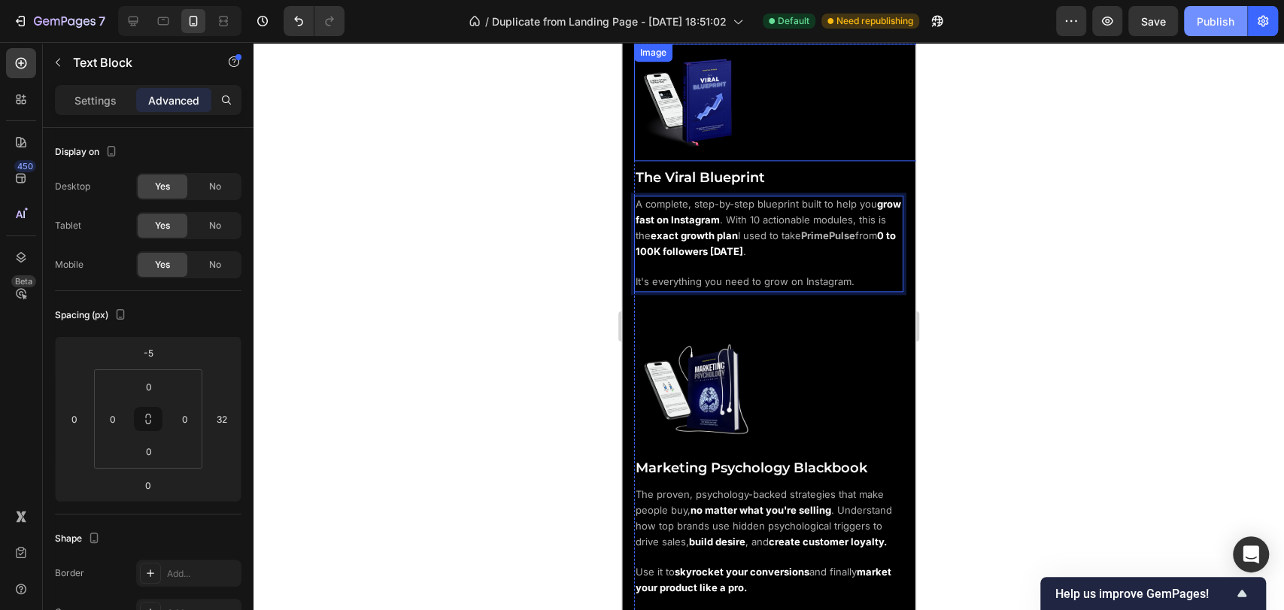
click at [1222, 26] on div "Publish" at bounding box center [1215, 22] width 38 height 16
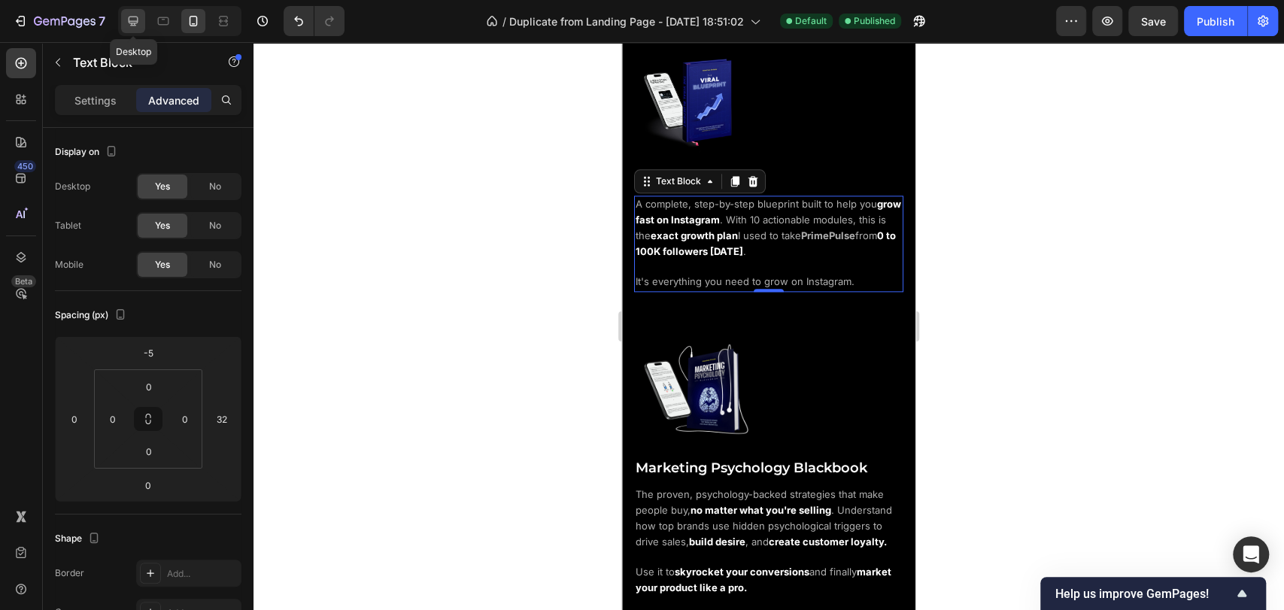
click at [126, 18] on icon at bounding box center [133, 21] width 15 height 15
type input "0"
type input "12"
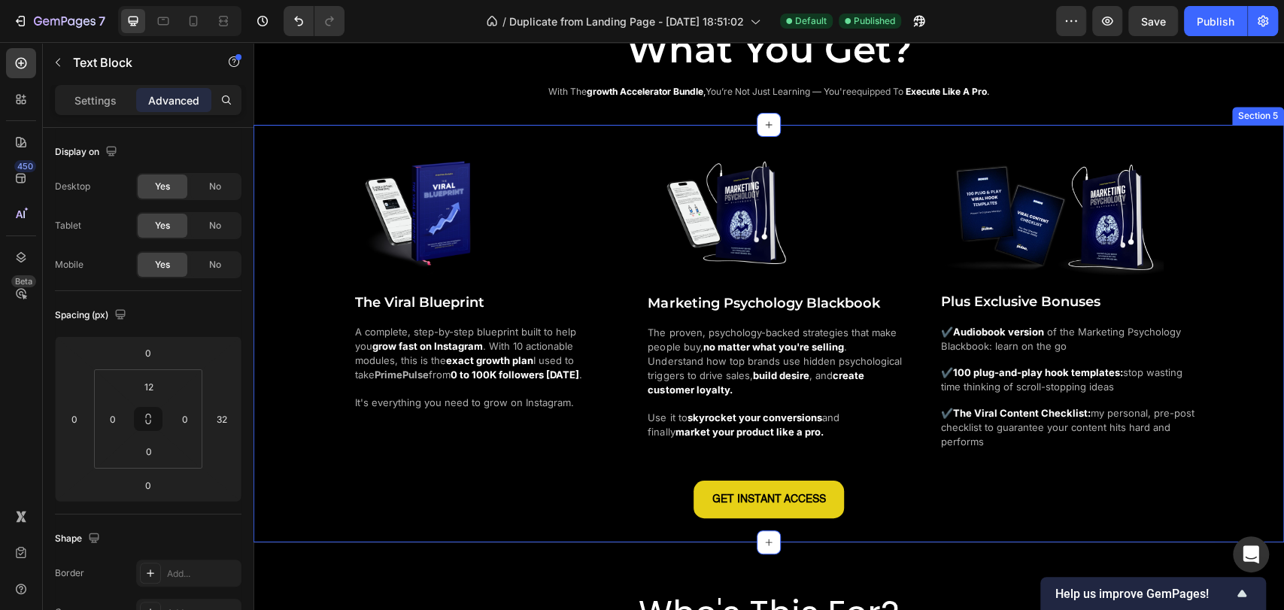
scroll to position [1086, 0]
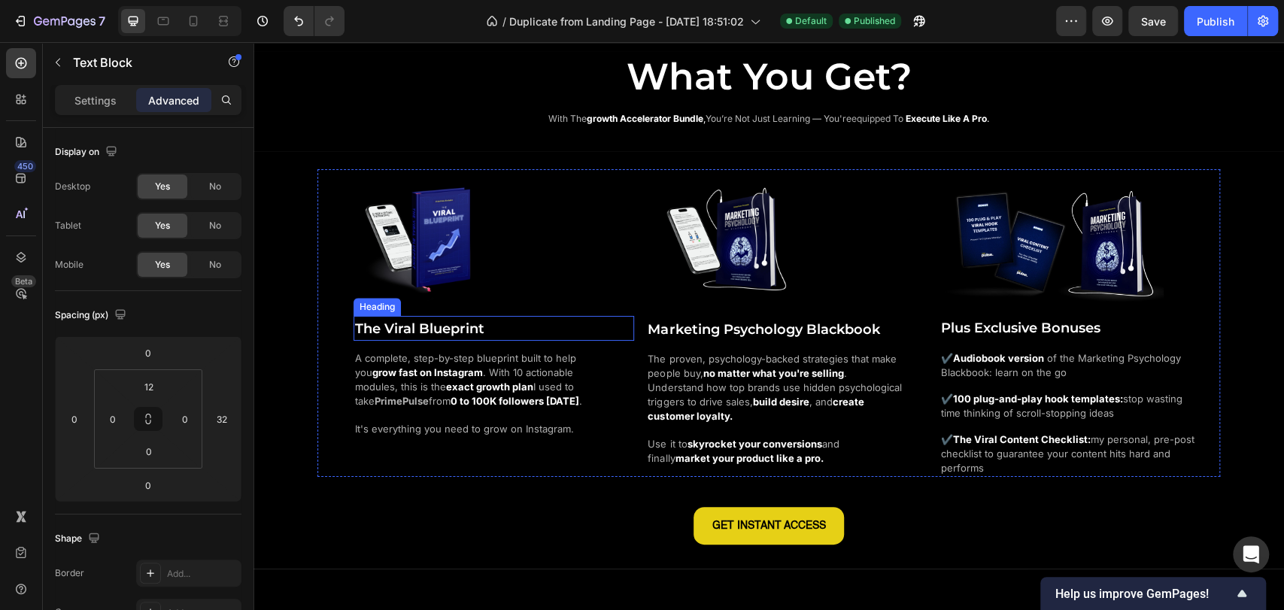
click at [446, 330] on span "The Viral Blueprint" at bounding box center [419, 328] width 129 height 17
click at [77, 104] on p "Settings" at bounding box center [95, 100] width 42 height 16
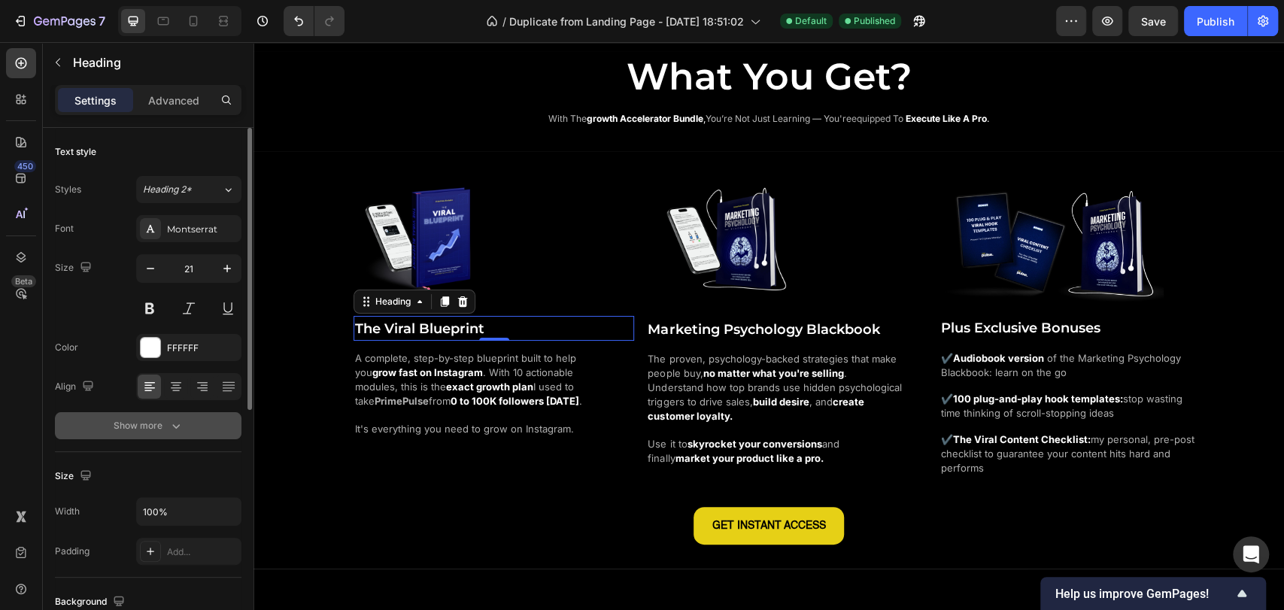
click at [144, 421] on div "Show more" at bounding box center [149, 425] width 70 height 15
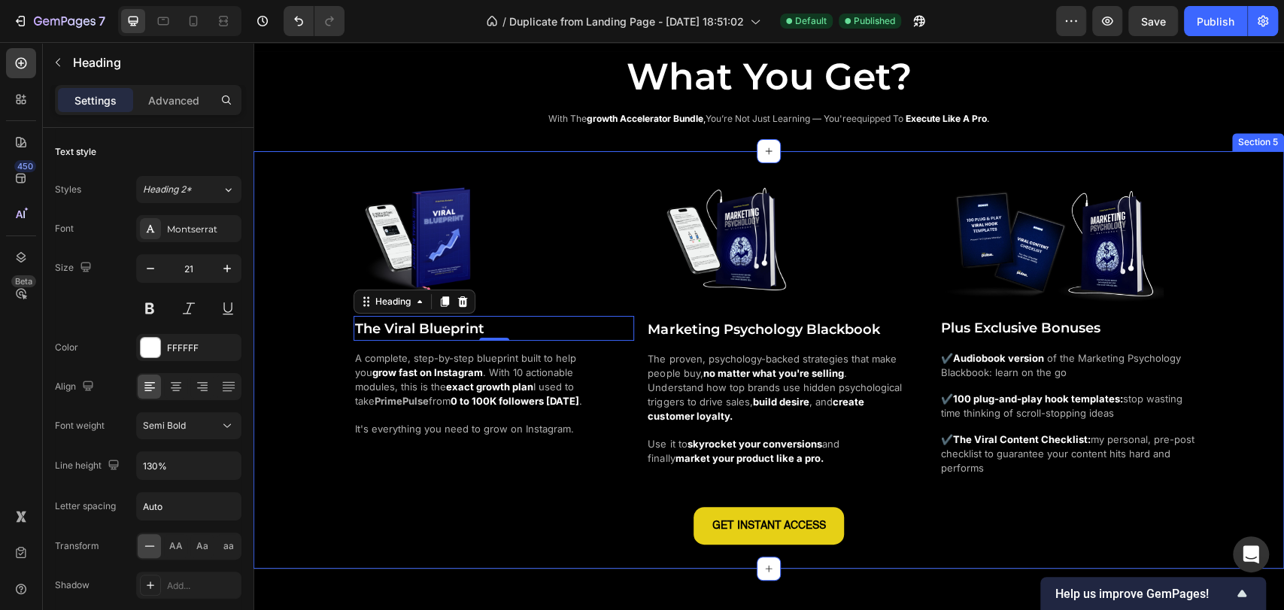
click at [294, 339] on div "Image The Viral Blueprint Heading 0 A complete, step-by-step blueprint built to…" at bounding box center [768, 356] width 1030 height 374
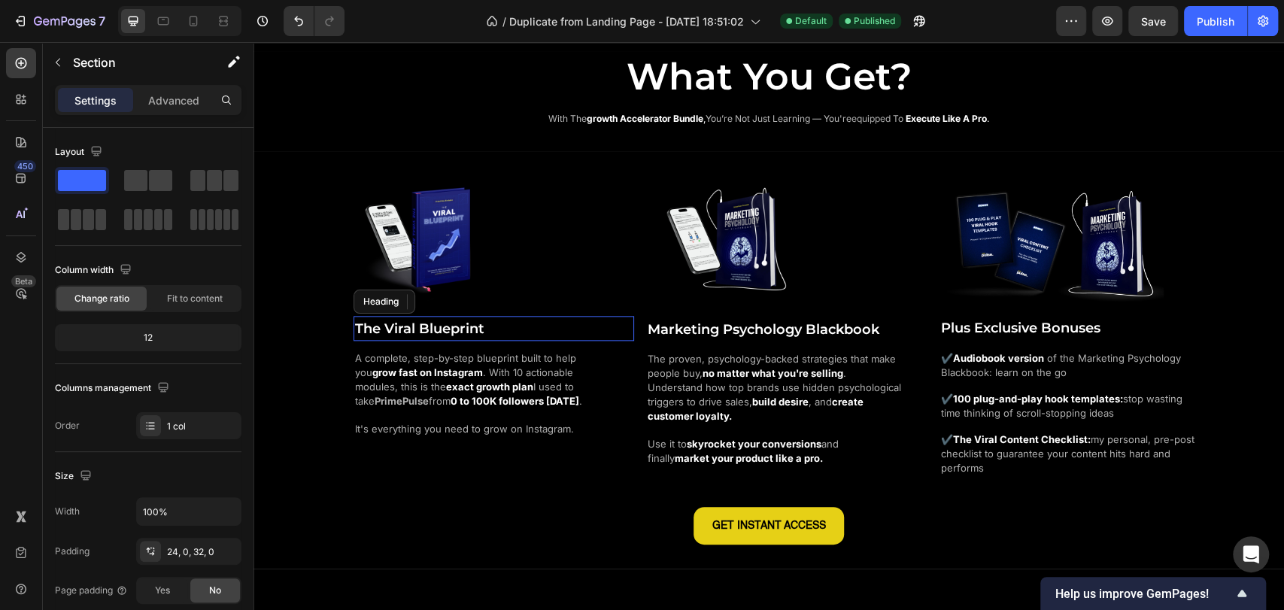
click at [510, 325] on h2 "The Viral Blueprint" at bounding box center [493, 328] width 280 height 25
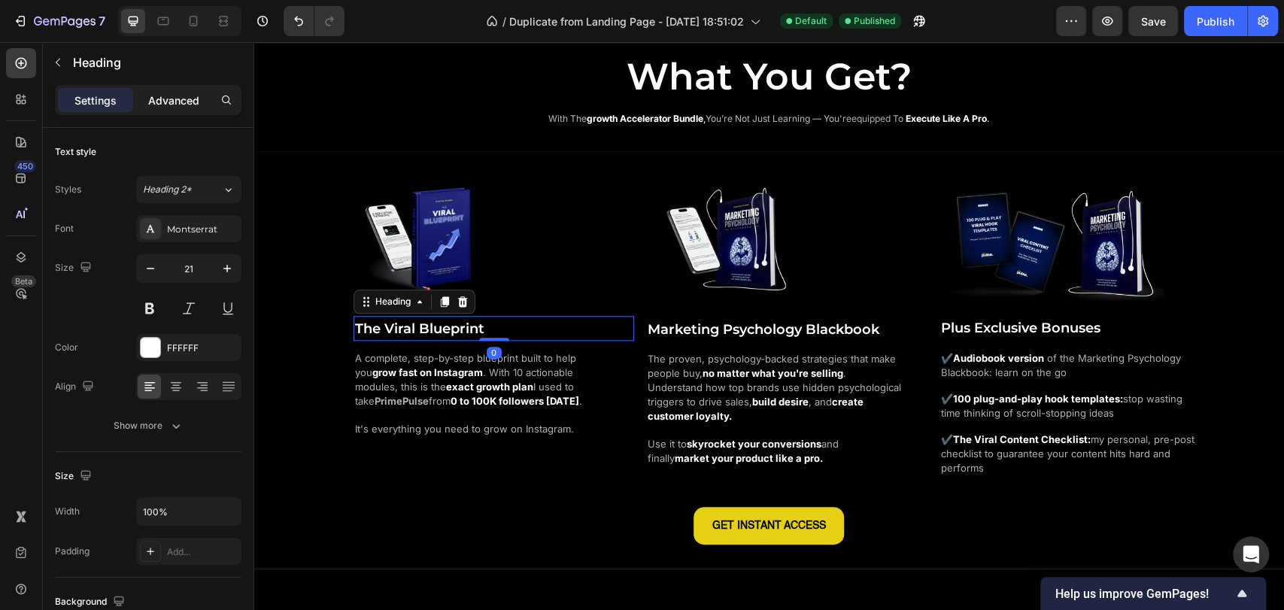
click at [188, 100] on p "Advanced" at bounding box center [173, 100] width 51 height 16
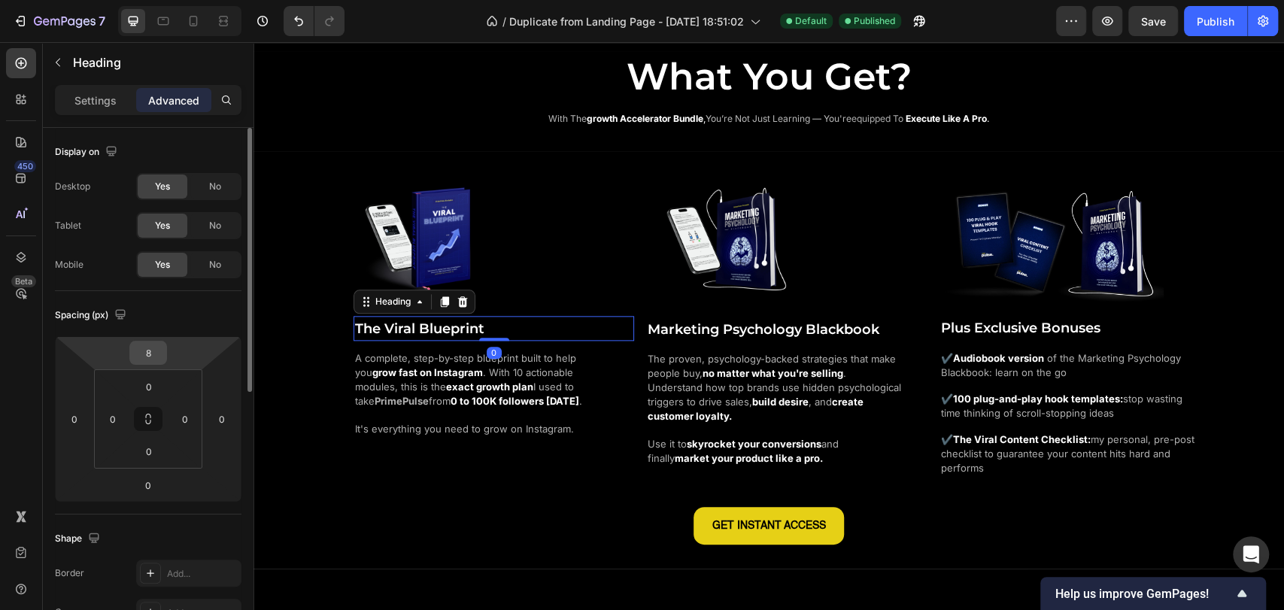
click at [159, 356] on input "8" at bounding box center [148, 352] width 30 height 23
type input "10"
click at [198, 299] on div "Spacing (px) 10 0 0 0 0 0 0 0" at bounding box center [148, 402] width 186 height 223
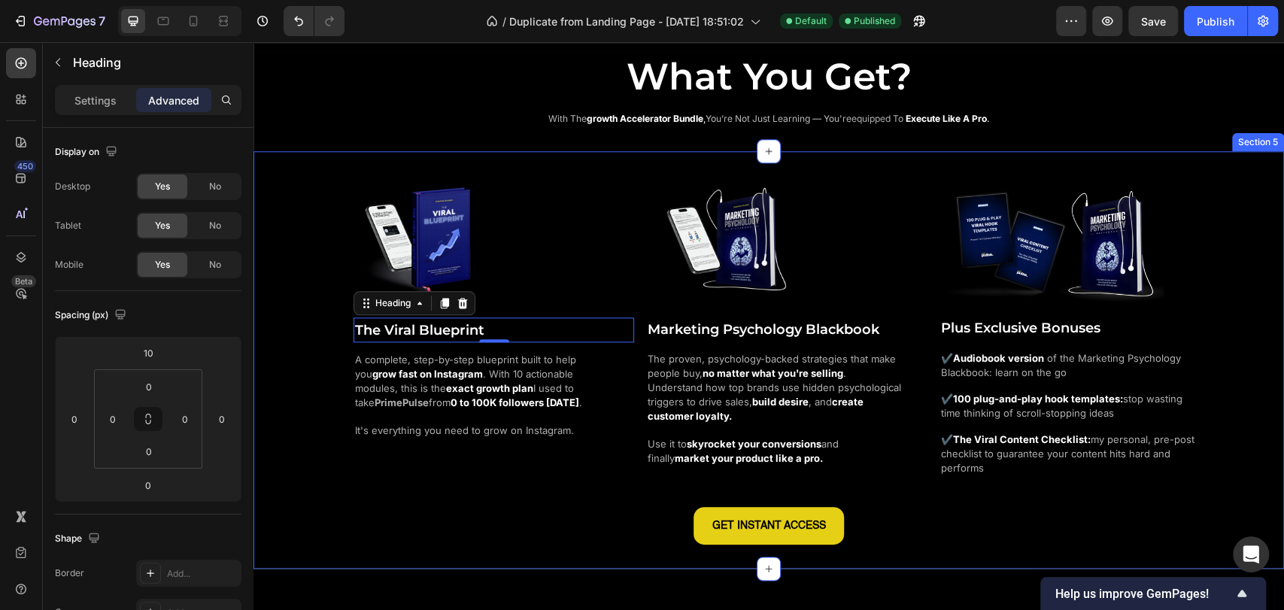
click at [293, 242] on div "Image The Viral Blueprint Heading 0 A complete, step-by-step blueprint built to…" at bounding box center [768, 356] width 1030 height 374
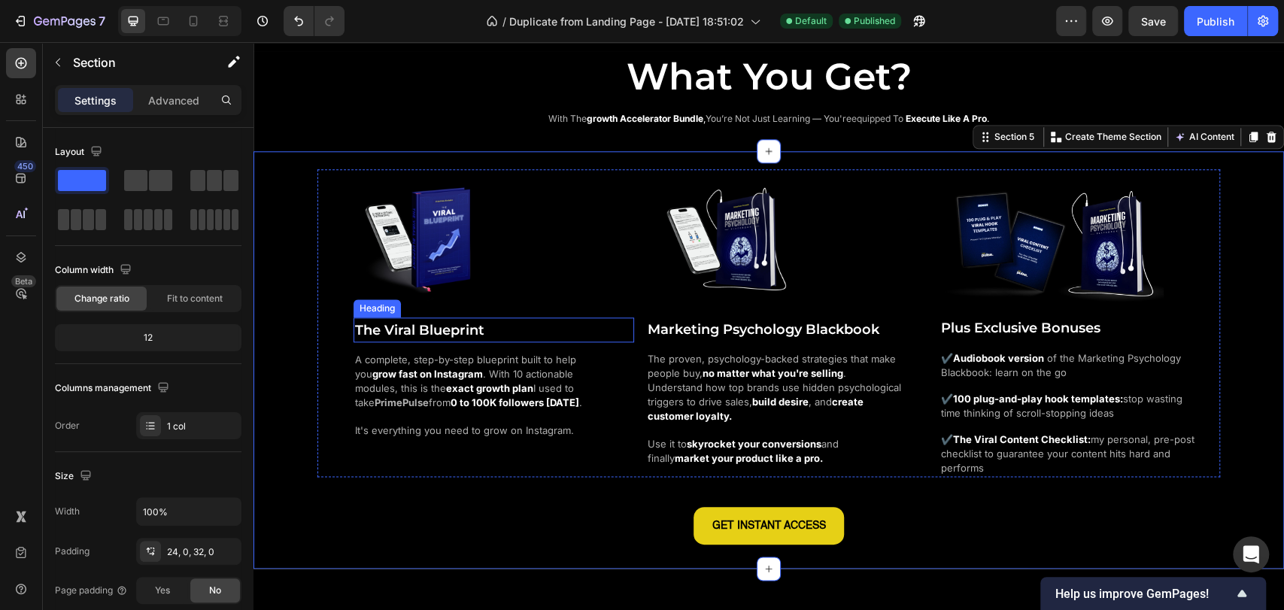
click at [518, 332] on h2 "The Viral Blueprint" at bounding box center [493, 329] width 280 height 25
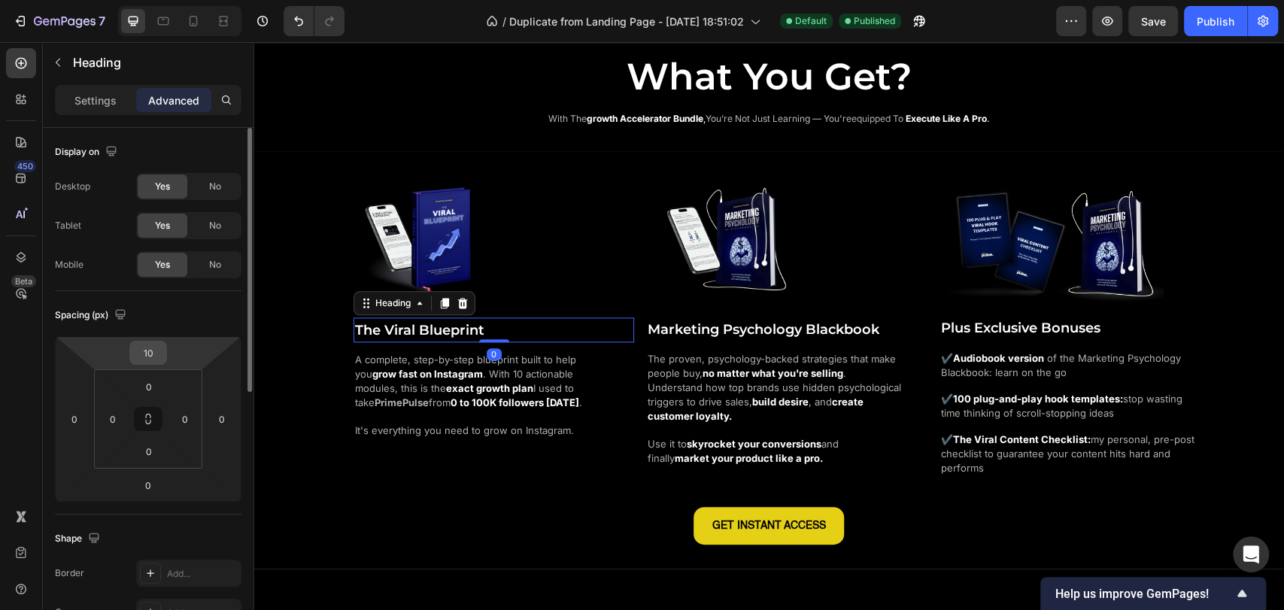
click at [159, 352] on input "10" at bounding box center [148, 352] width 30 height 23
type input "14"
click at [211, 326] on div "Spacing (px) 14 0 0 0 0 0 0 0" at bounding box center [148, 402] width 186 height 223
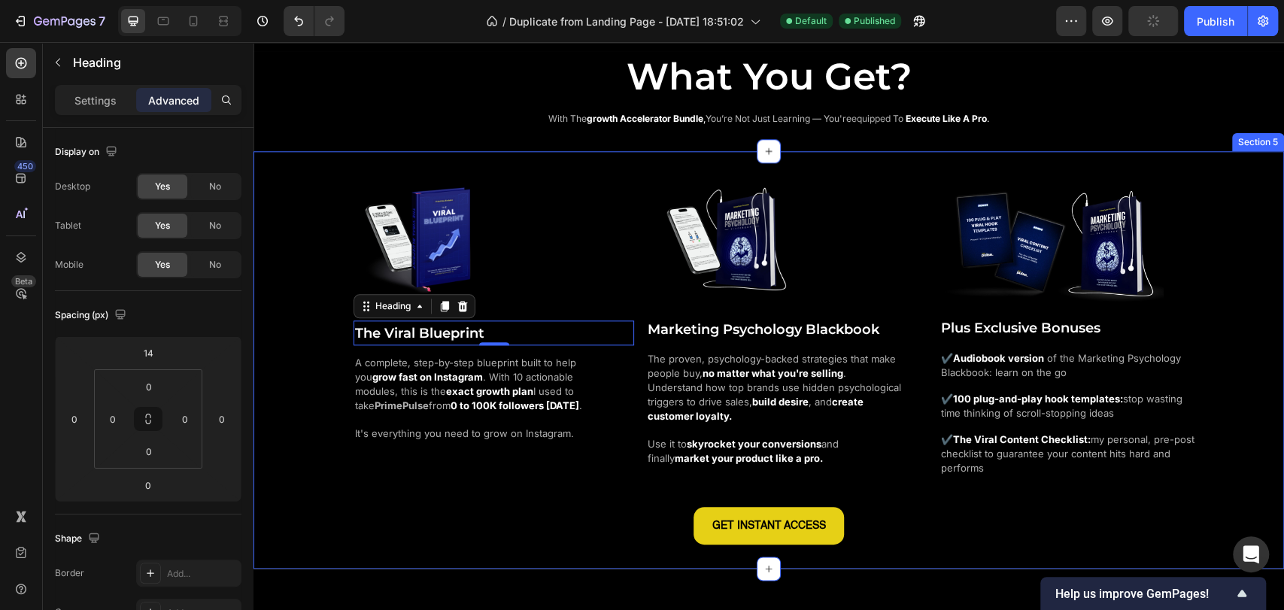
click at [273, 305] on div "Image The Viral Blueprint Heading 0 A complete, step-by-step blueprint built to…" at bounding box center [768, 356] width 1030 height 374
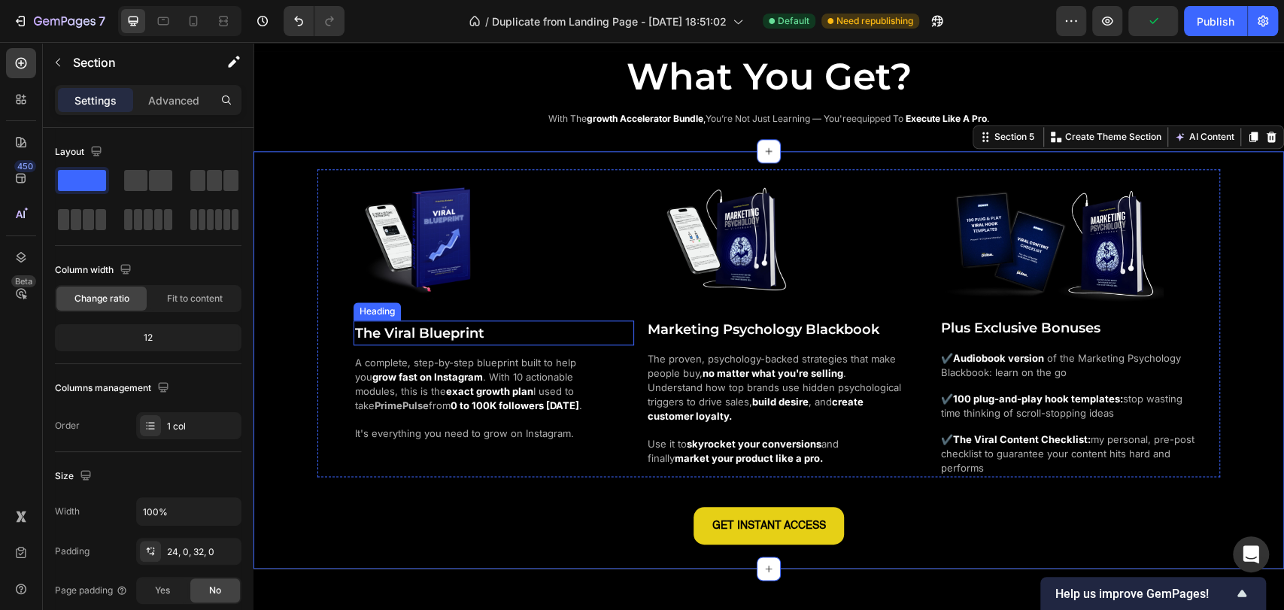
click at [474, 329] on span "The Viral Blueprint" at bounding box center [419, 333] width 129 height 17
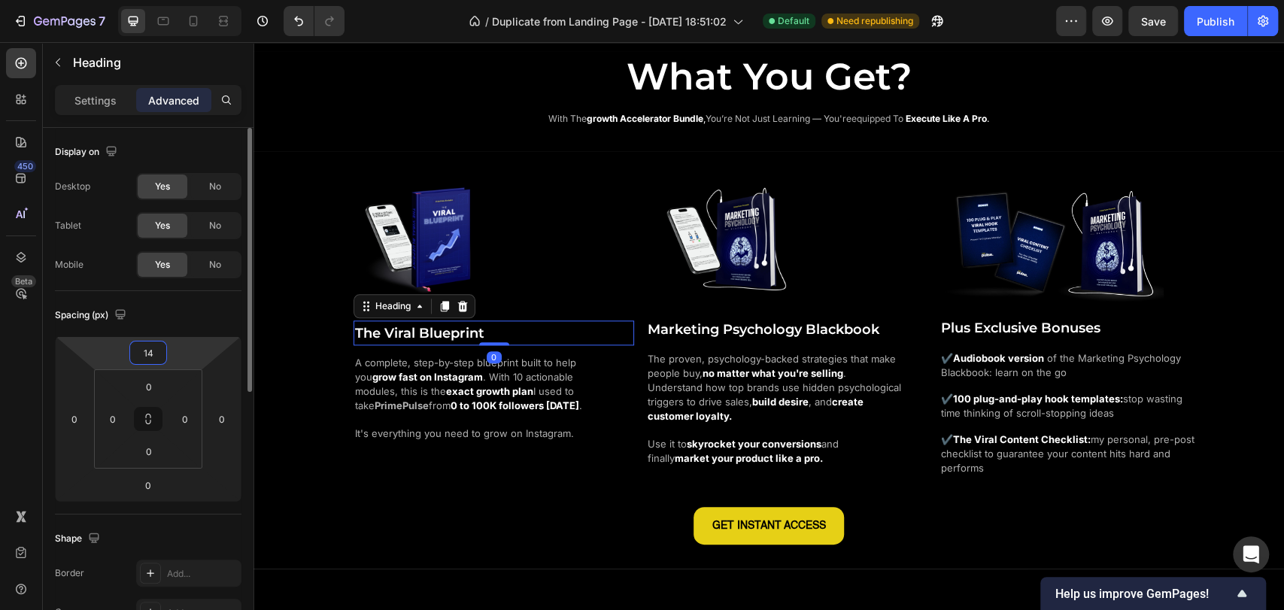
click at [153, 348] on input "14" at bounding box center [148, 352] width 30 height 23
type input "13"
click at [183, 308] on div "Spacing (px)" at bounding box center [148, 315] width 186 height 24
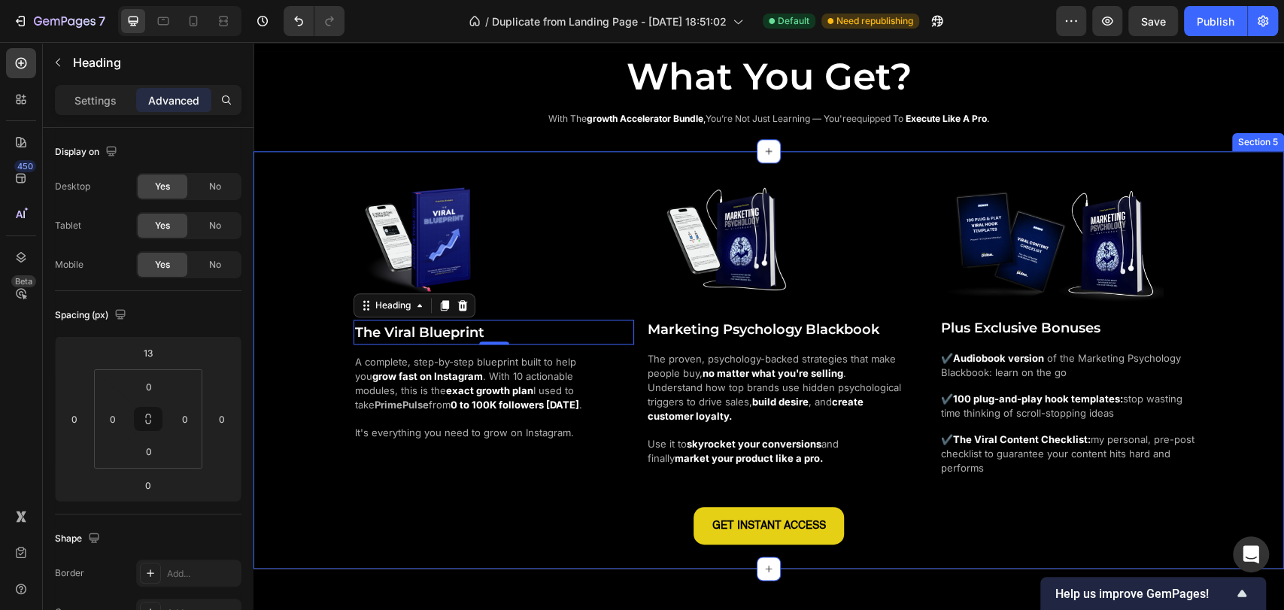
click at [304, 292] on div "Image The Viral Blueprint Heading 0 A complete, step-by-step blueprint built to…" at bounding box center [768, 356] width 1030 height 374
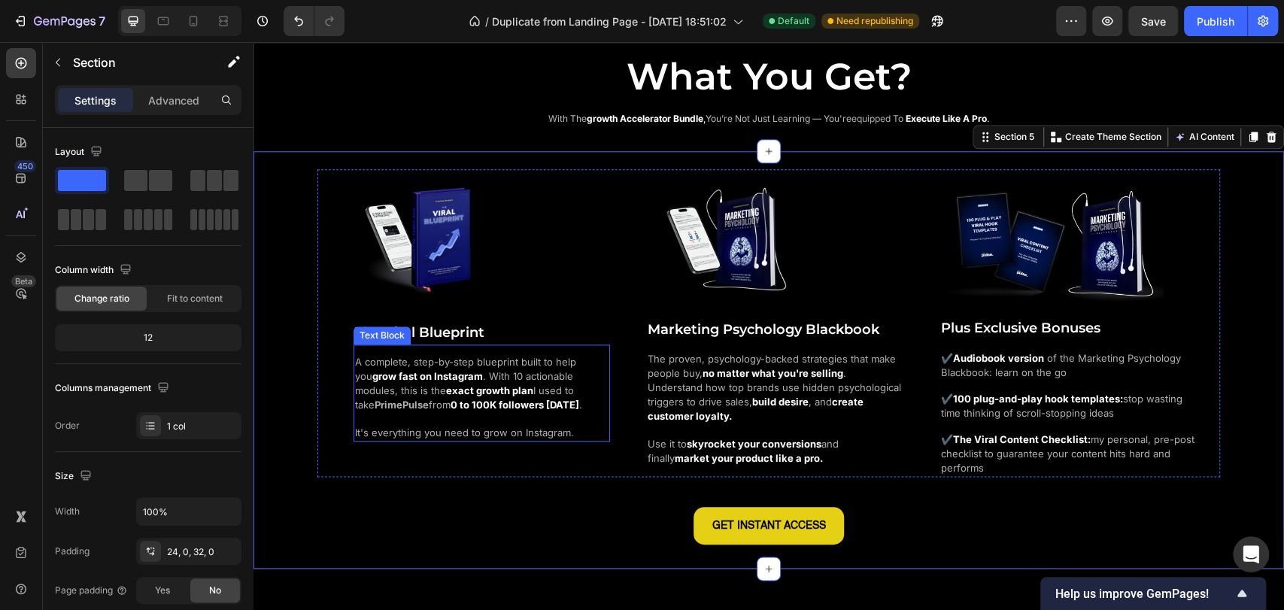
click at [503, 362] on span "A complete, step-by-step blueprint built to help you" at bounding box center [465, 369] width 221 height 26
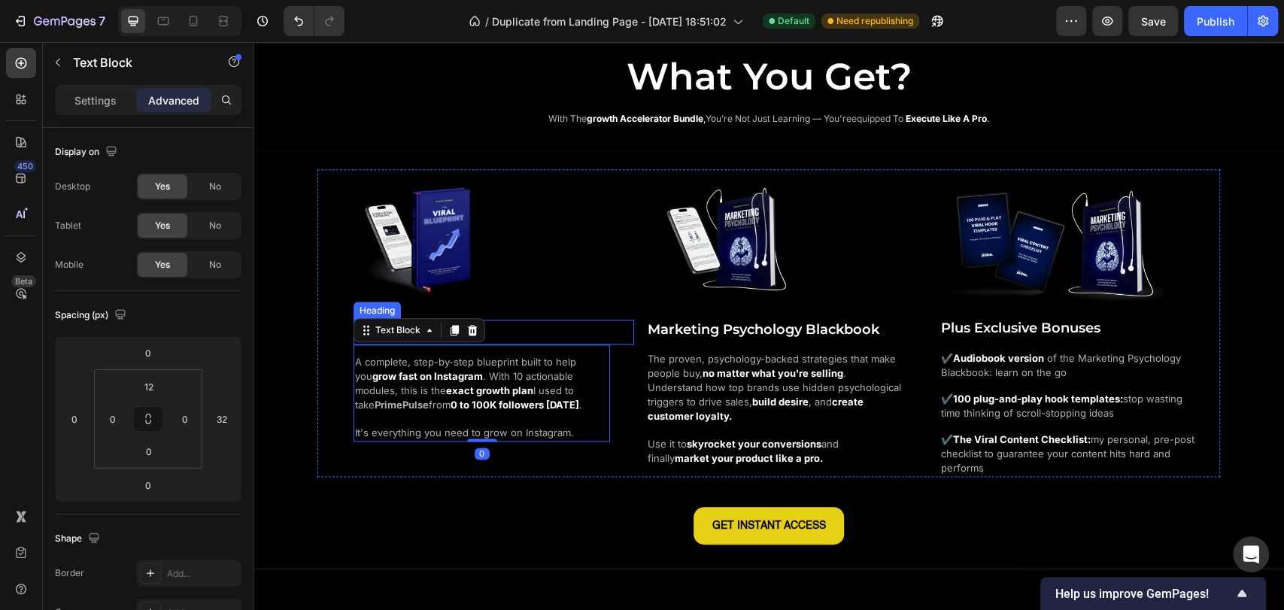
click at [524, 334] on h2 "The Viral Blueprint" at bounding box center [493, 332] width 280 height 25
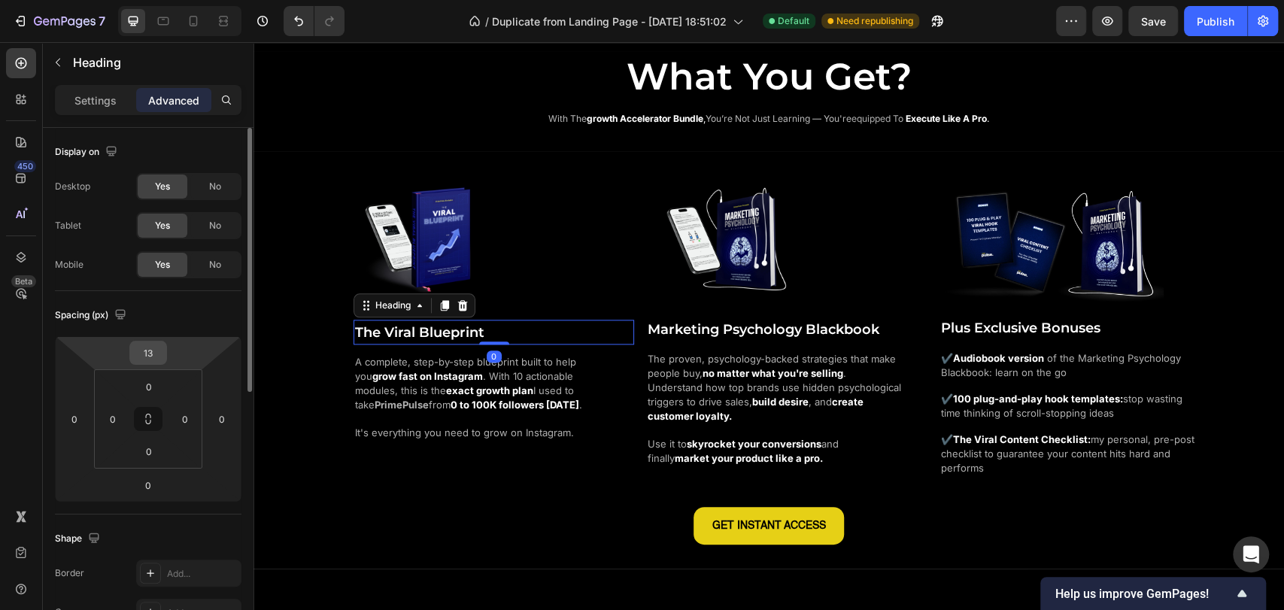
click at [153, 341] on input "13" at bounding box center [148, 352] width 30 height 23
type input "12"
click at [180, 317] on div "Spacing (px)" at bounding box center [148, 315] width 186 height 24
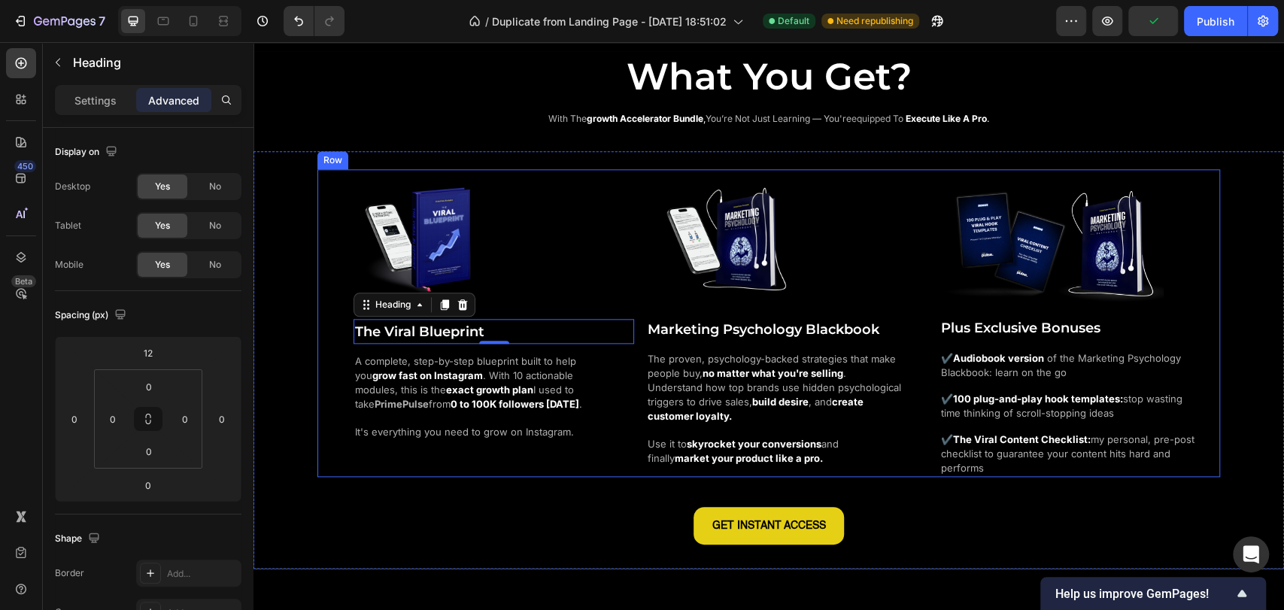
click at [328, 341] on div "Image The Viral Blueprint Heading 0 A complete, step-by-step blueprint built to…" at bounding box center [768, 322] width 902 height 307
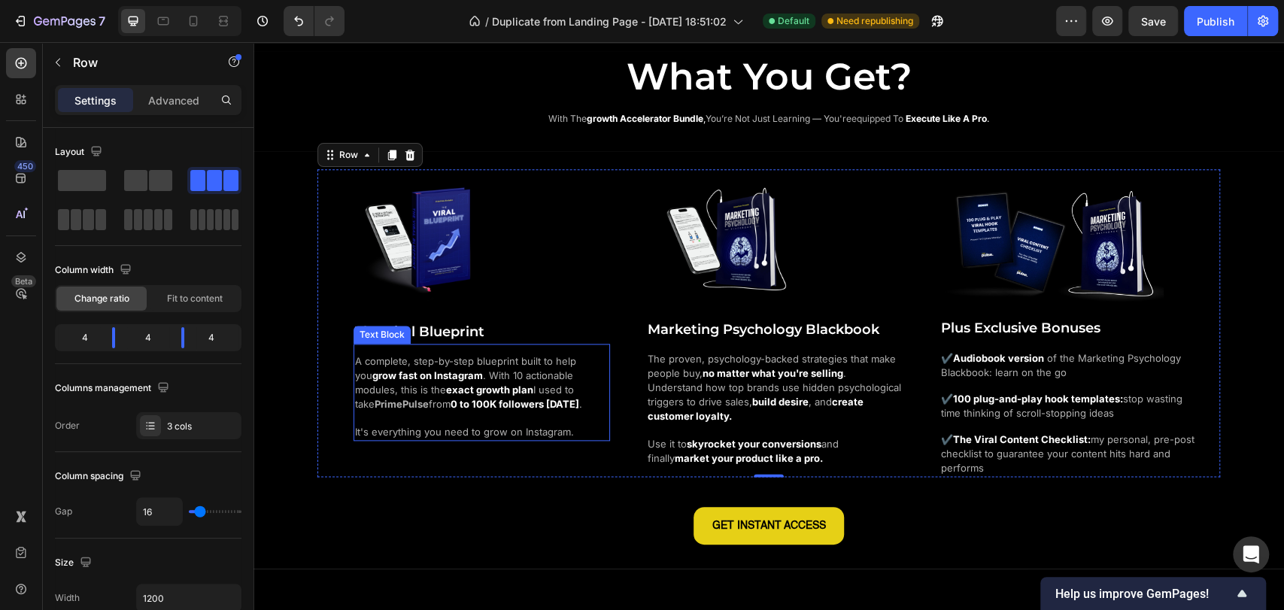
click at [576, 358] on span "A complete, step-by-step blueprint built to help you" at bounding box center [465, 368] width 221 height 26
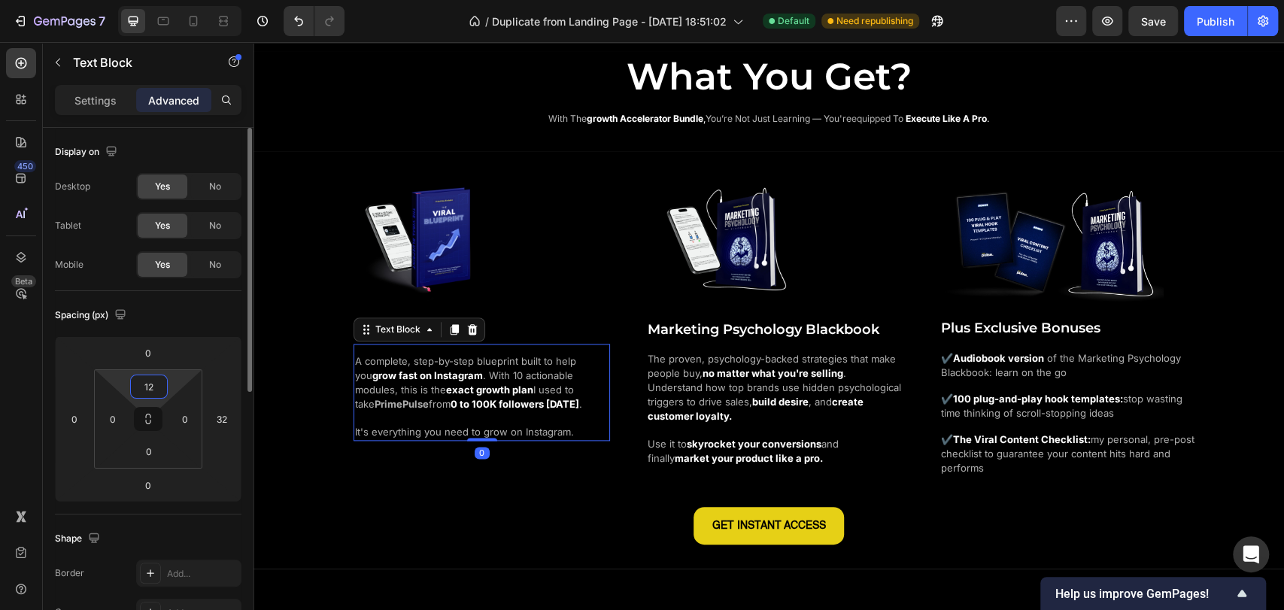
click at [150, 390] on input "12" at bounding box center [149, 386] width 30 height 23
type input "11"
click at [189, 311] on div "Spacing (px)" at bounding box center [148, 315] width 186 height 24
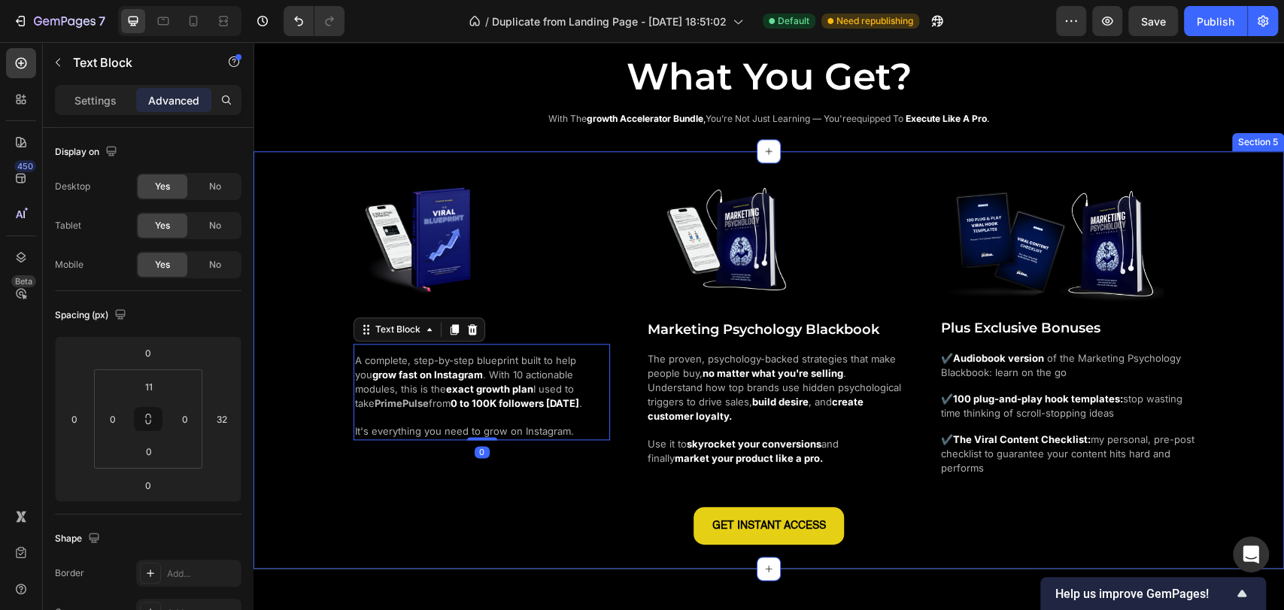
click at [321, 325] on div "Image The Viral Blueprint Heading A complete, step-by-step blueprint built to h…" at bounding box center [768, 322] width 902 height 307
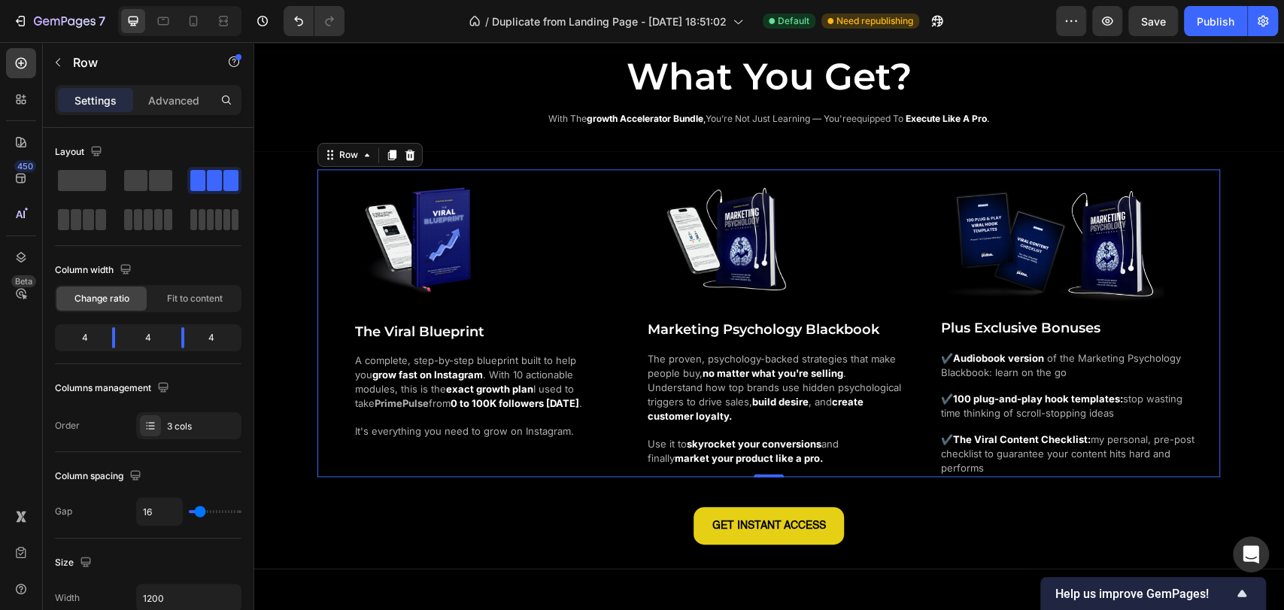
click at [327, 272] on div "Image The Viral Blueprint Heading A complete, step-by-step blueprint built to h…" at bounding box center [768, 322] width 902 height 307
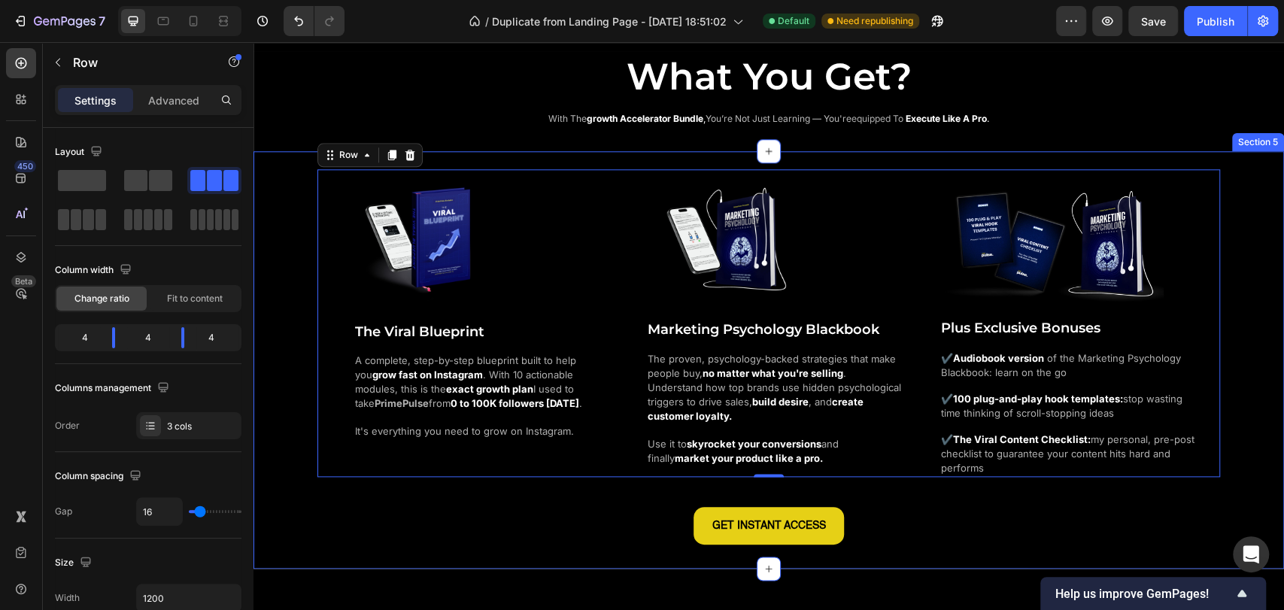
click at [288, 292] on div "Image The Viral Blueprint Heading A complete, step-by-step blueprint built to h…" at bounding box center [768, 356] width 1030 height 374
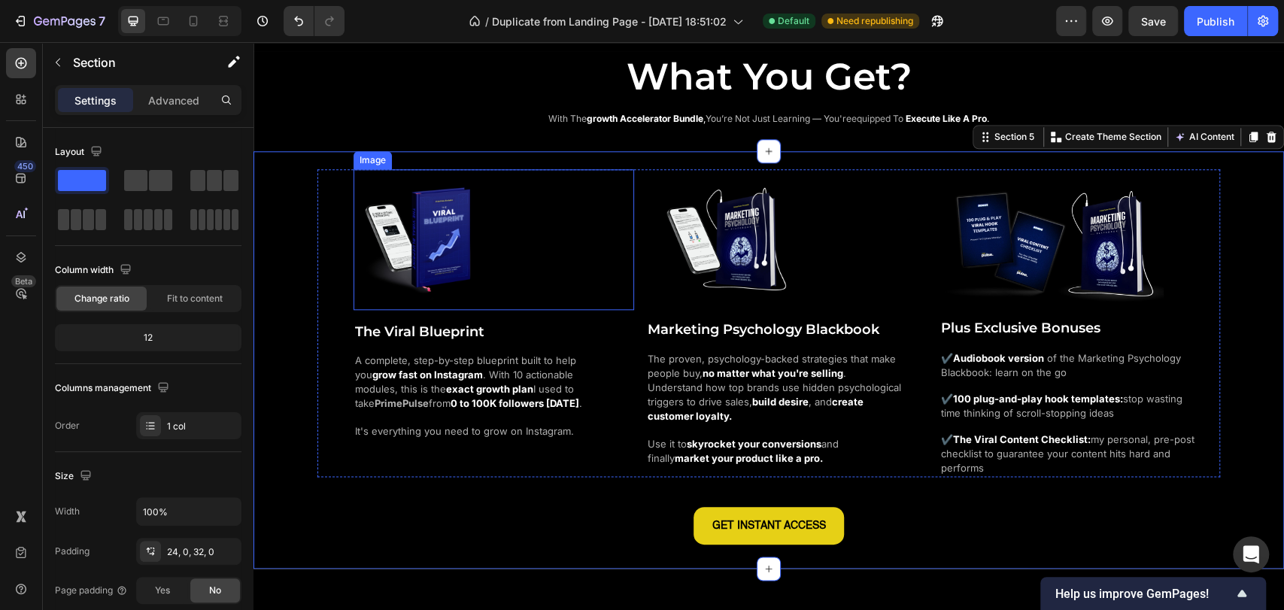
click at [441, 270] on img at bounding box center [423, 239] width 141 height 141
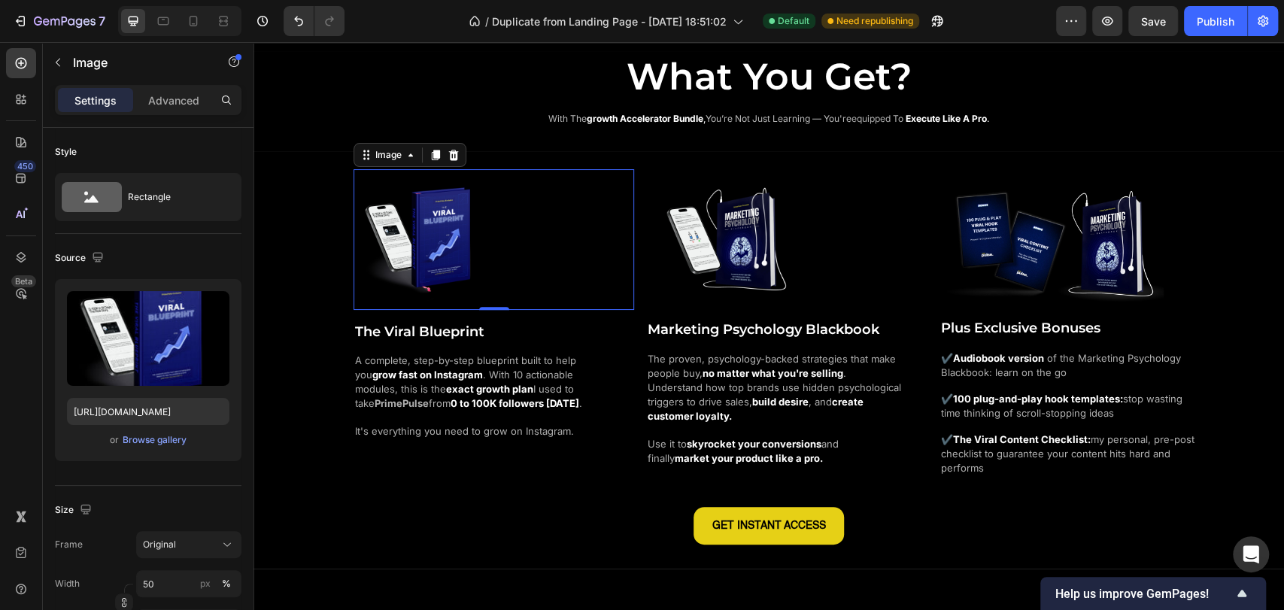
click at [180, 112] on div "Settings Advanced" at bounding box center [148, 100] width 186 height 30
click at [162, 89] on div "Advanced" at bounding box center [173, 100] width 75 height 24
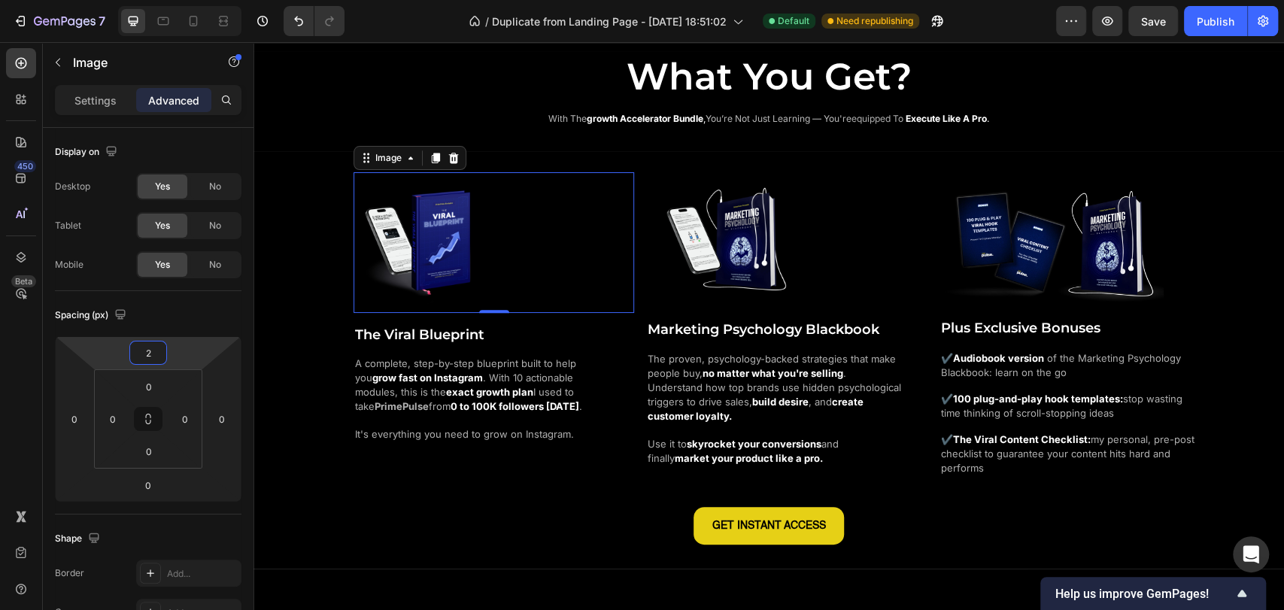
type input "0"
click at [179, 0] on html "7 / Duplicate from Landing Page - [DATE] 18:51:02 Default Need republishing Pre…" at bounding box center [642, 0] width 1284 height 0
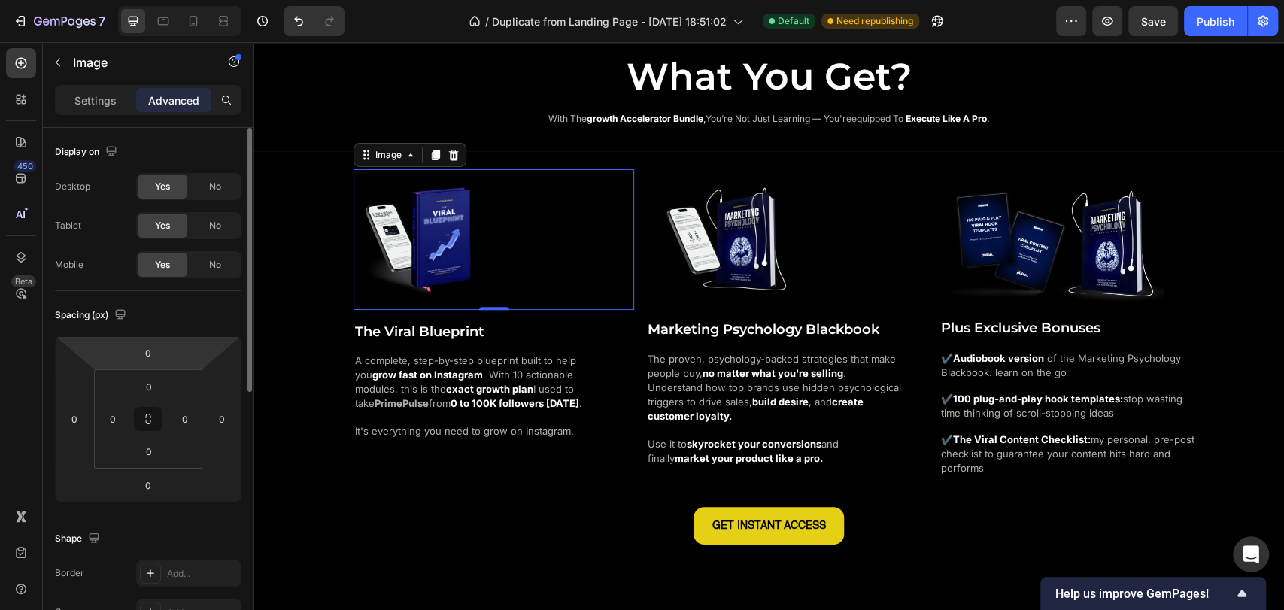
click at [184, 318] on div "Spacing (px)" at bounding box center [148, 315] width 186 height 24
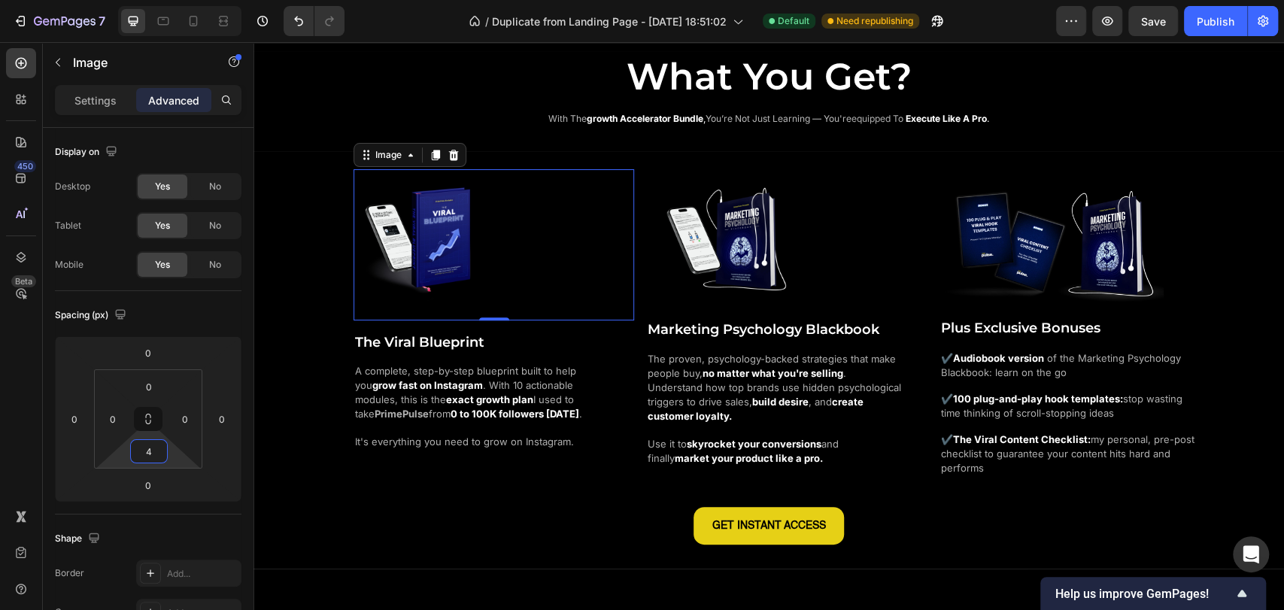
type input "0"
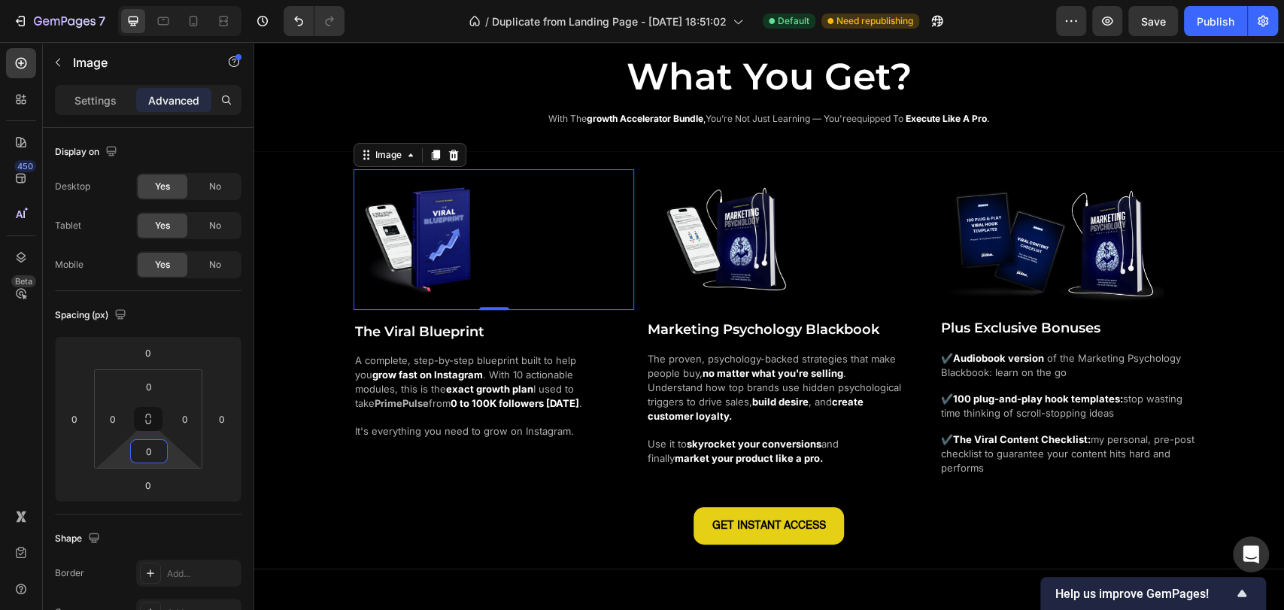
drag, startPoint x: 175, startPoint y: 454, endPoint x: 180, endPoint y: 468, distance: 15.2
click at [180, 0] on html "7 / Duplicate from Landing Page - [DATE] 18:51:02 Default Need republishing Pre…" at bounding box center [642, 0] width 1284 height 0
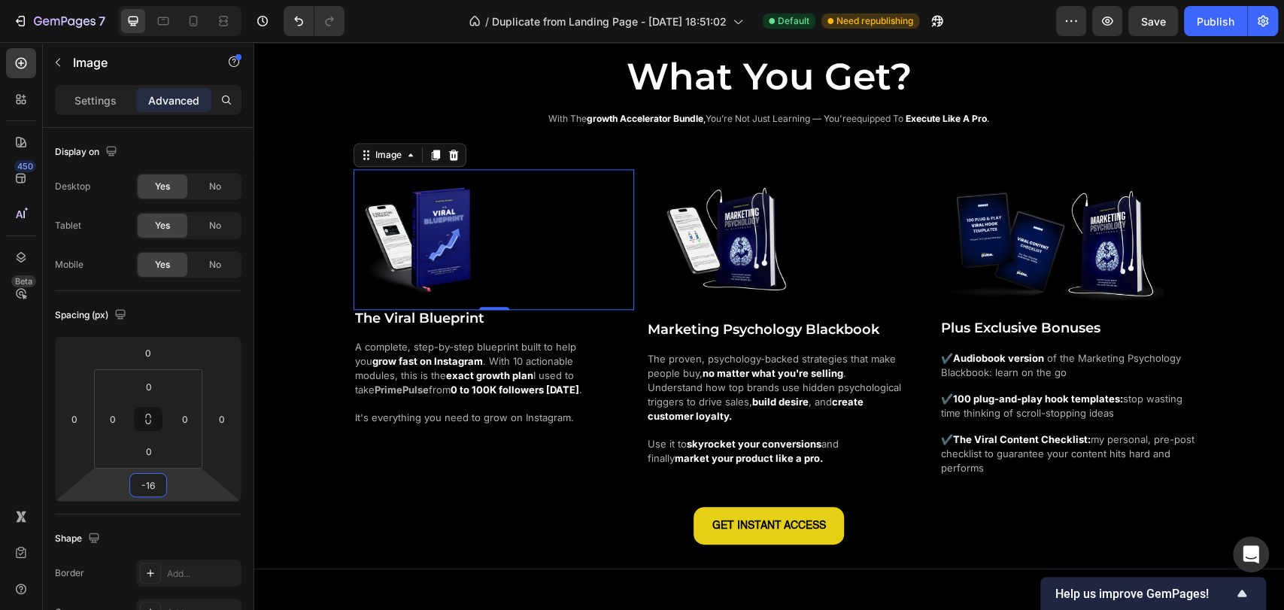
type input "-14"
drag, startPoint x: 174, startPoint y: 478, endPoint x: 180, endPoint y: 484, distance: 8.5
click at [180, 0] on html "7 / Duplicate from Landing Page - [DATE] 18:51:02 Default Need republishing Pre…" at bounding box center [642, 0] width 1284 height 0
click at [218, 314] on div "Spacing (px)" at bounding box center [148, 315] width 186 height 24
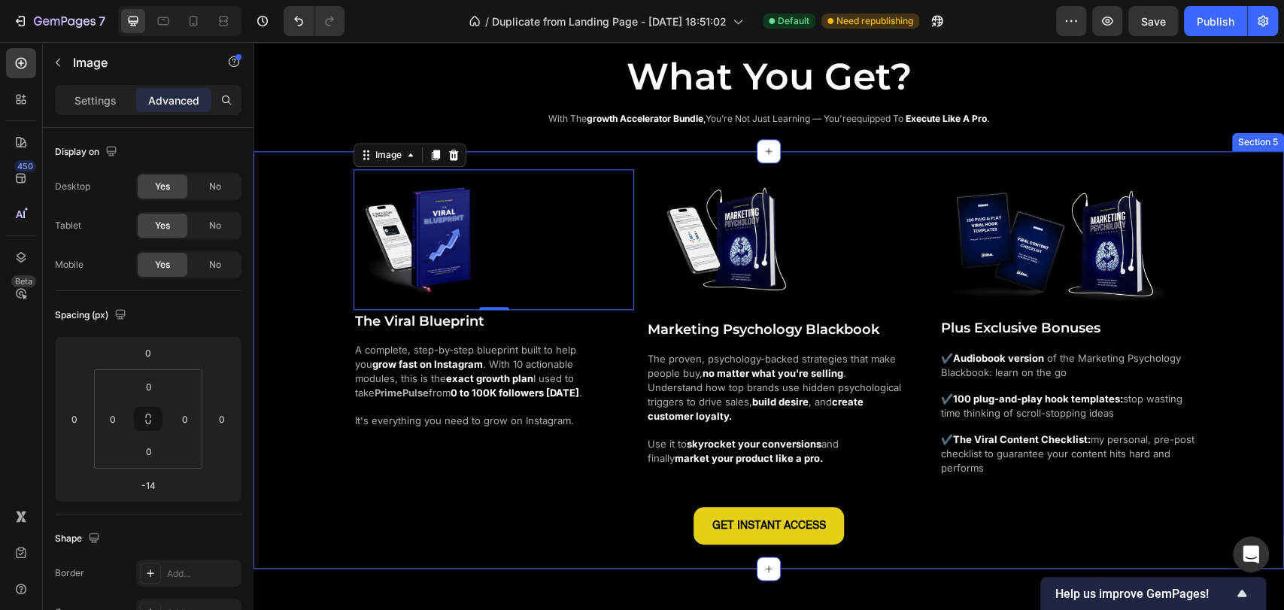
click at [280, 317] on div "Image -14 The Viral Blueprint Heading A complete, step-by-step blueprint built …" at bounding box center [768, 356] width 1030 height 374
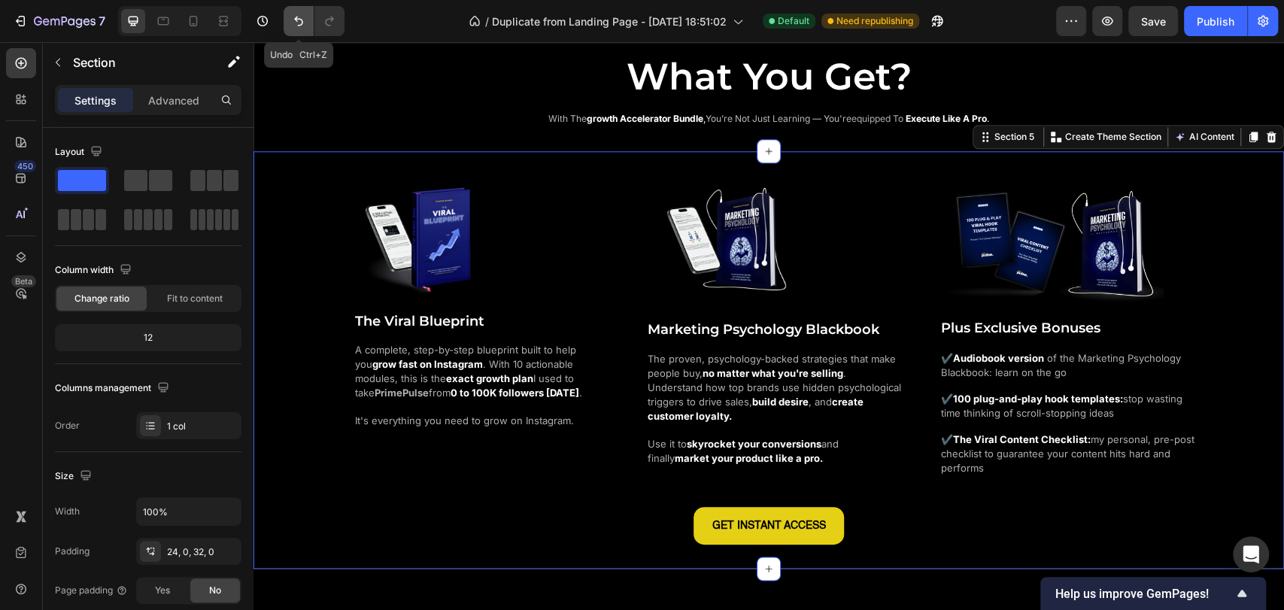
click at [290, 26] on button "Undo/Redo" at bounding box center [299, 21] width 30 height 30
click at [291, 26] on icon "Undo/Redo" at bounding box center [298, 21] width 15 height 15
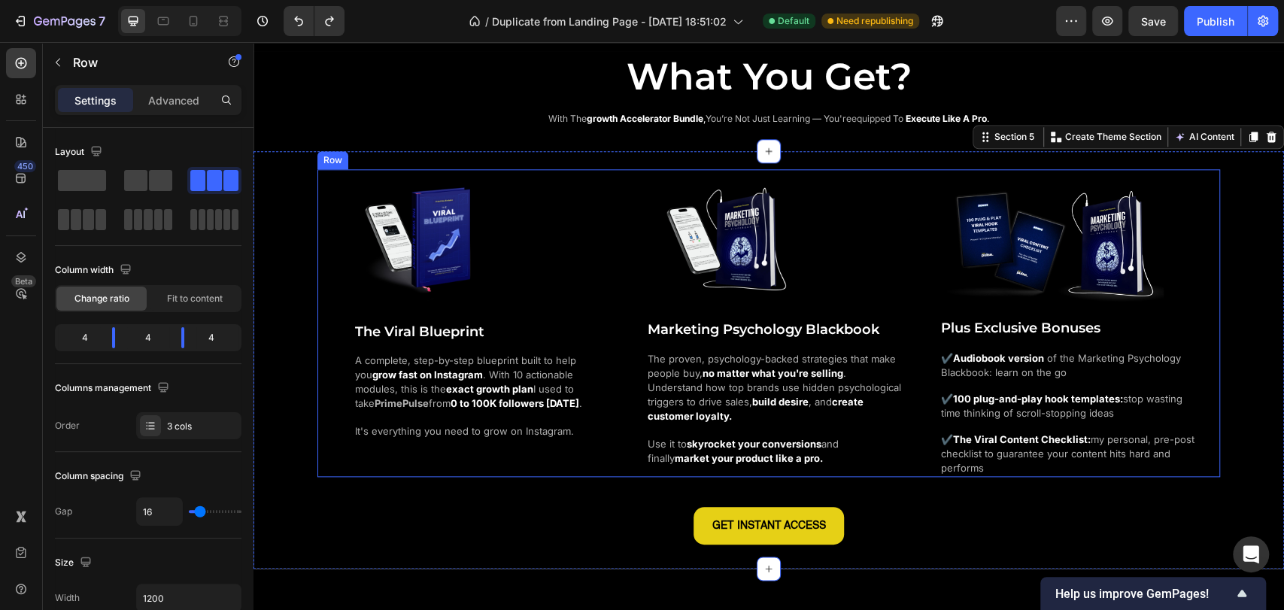
click at [418, 313] on div "Image The Viral Blueprint Heading A complete, step-by-step blueprint built to h…" at bounding box center [493, 322] width 280 height 307
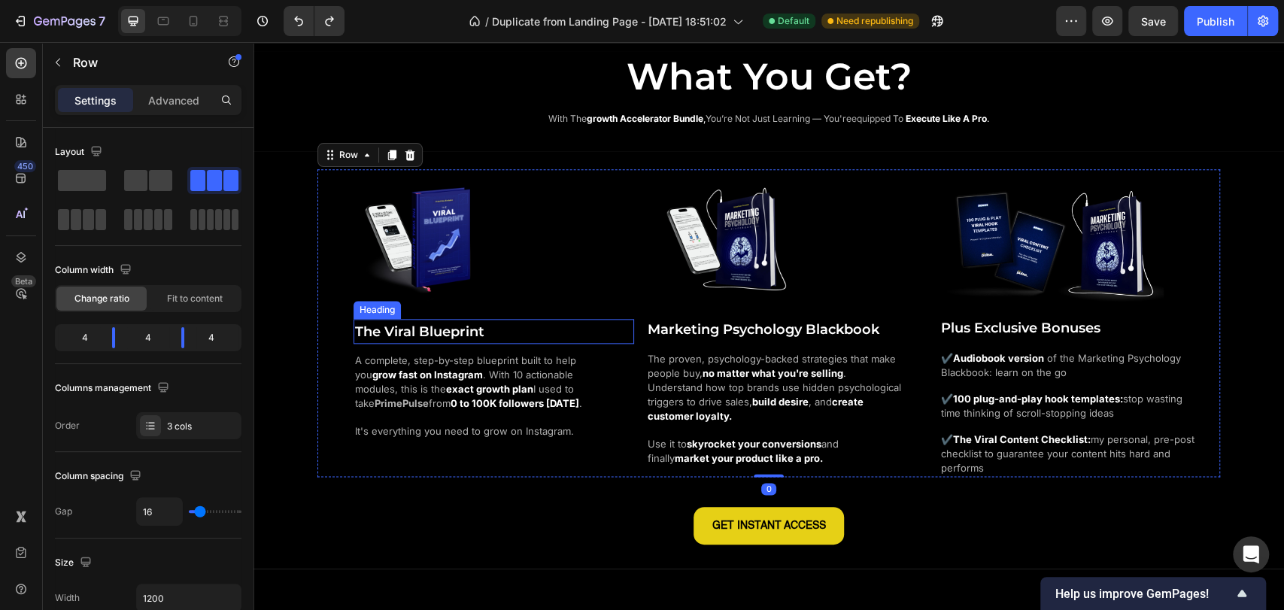
click at [428, 333] on span "The Viral Blueprint" at bounding box center [419, 331] width 129 height 17
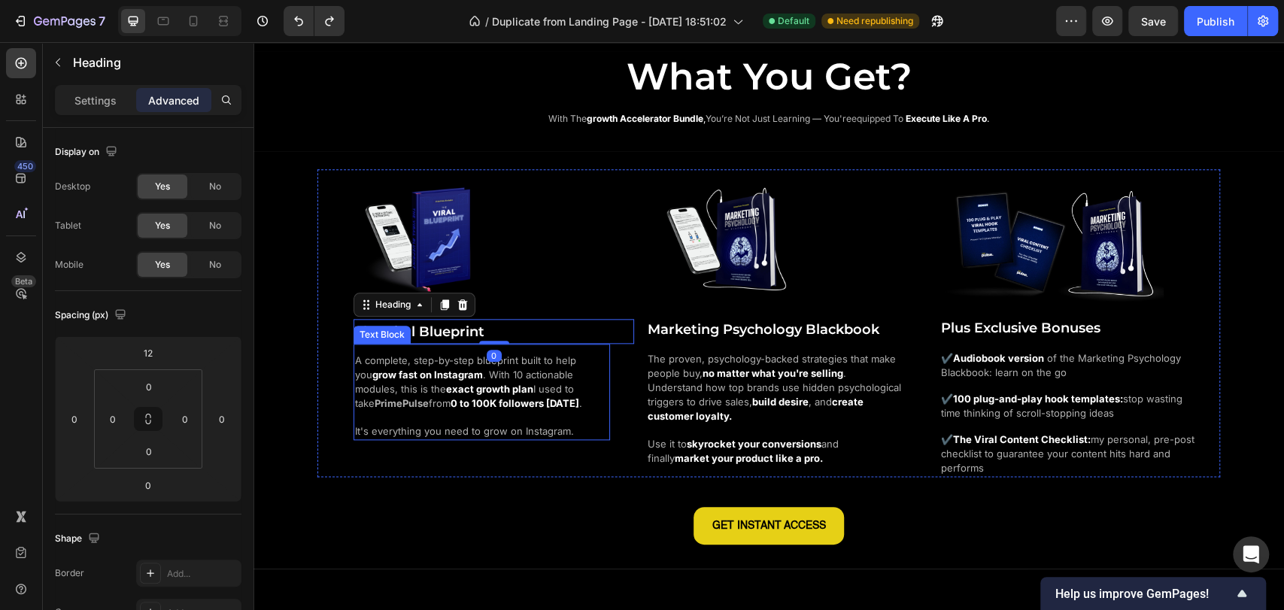
click at [439, 371] on strong "grow fast on Instagram" at bounding box center [427, 374] width 111 height 12
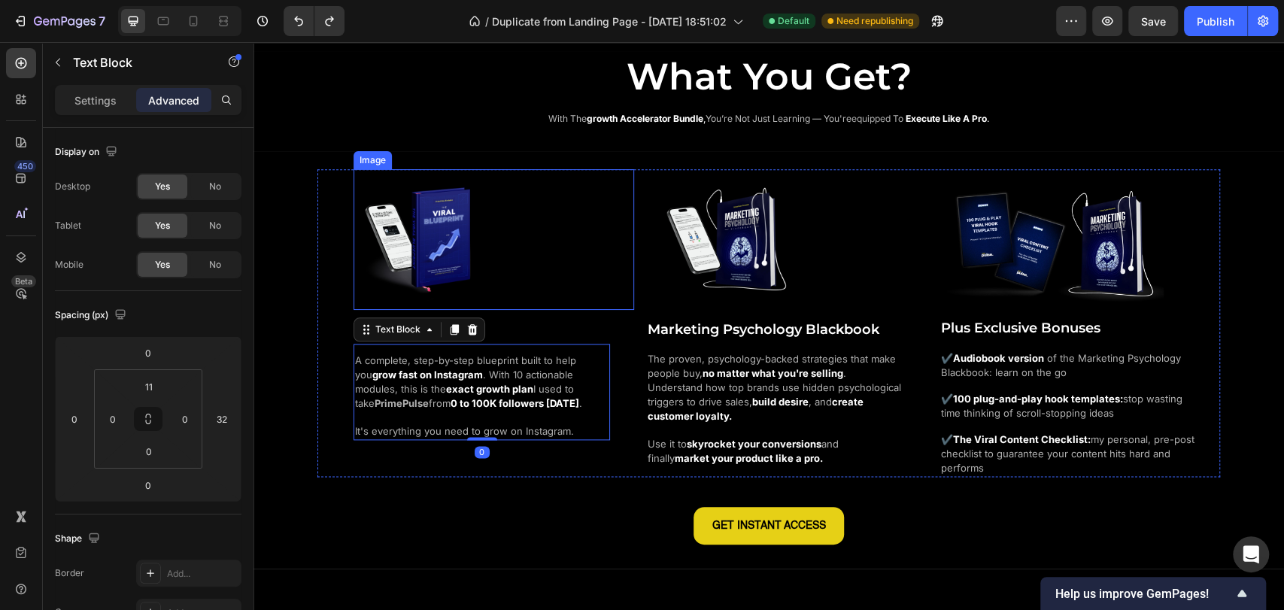
click at [515, 256] on div at bounding box center [493, 239] width 280 height 141
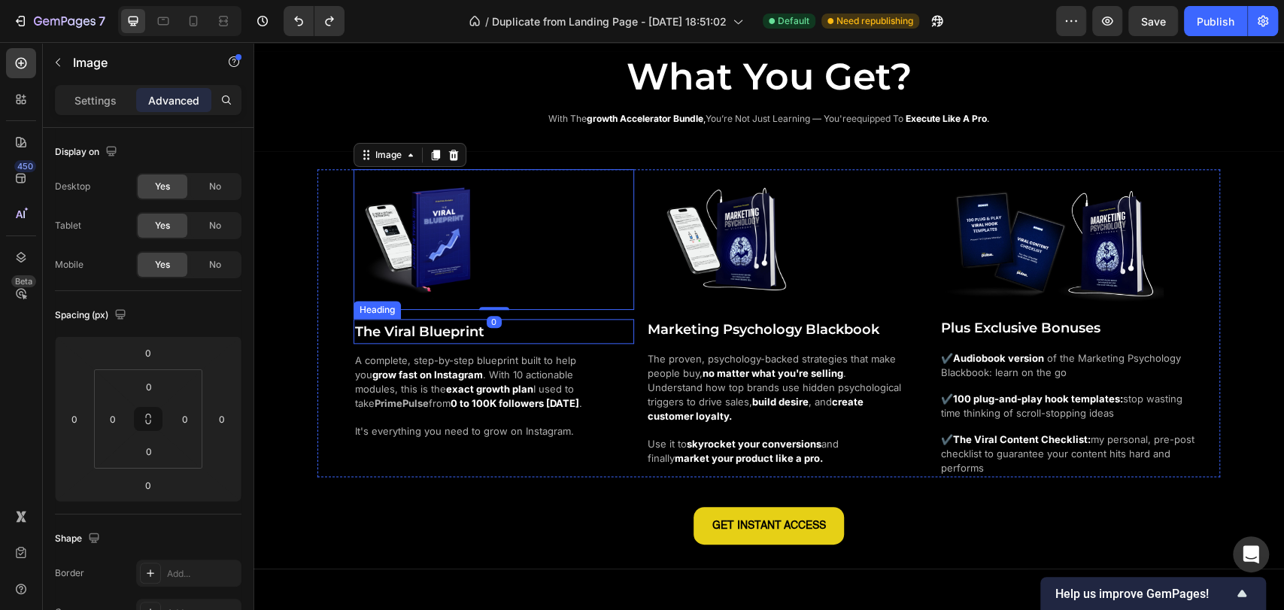
click at [493, 328] on h2 "The Viral Blueprint" at bounding box center [493, 331] width 280 height 25
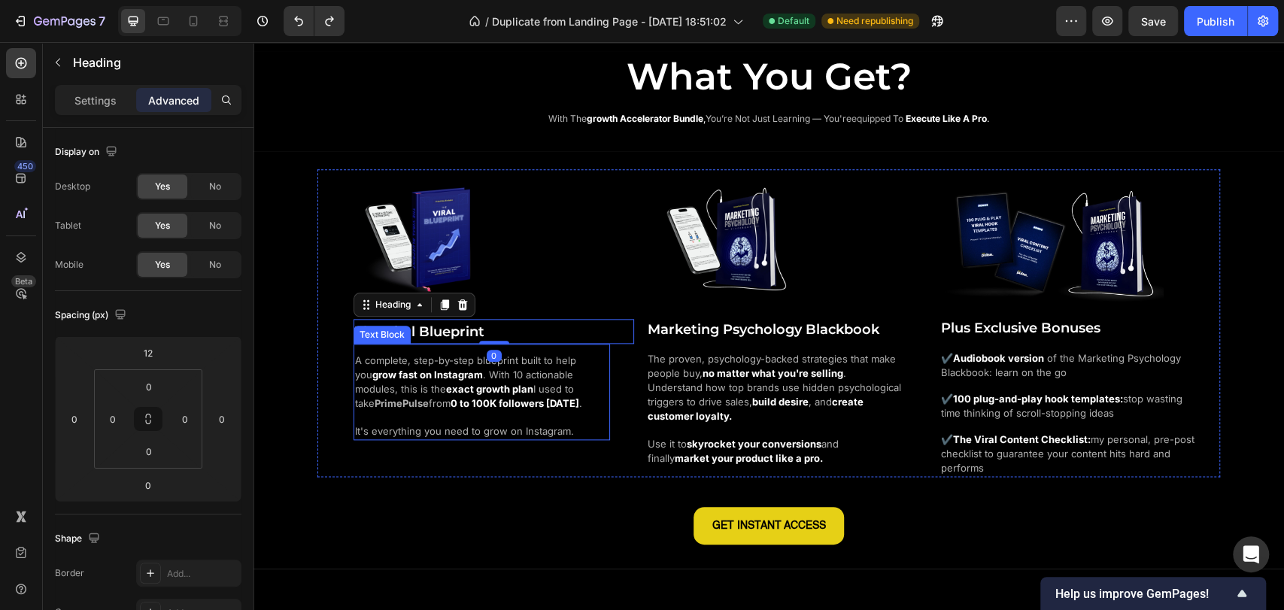
click at [512, 383] on span "I used to take PrimePulse from" at bounding box center [464, 396] width 219 height 26
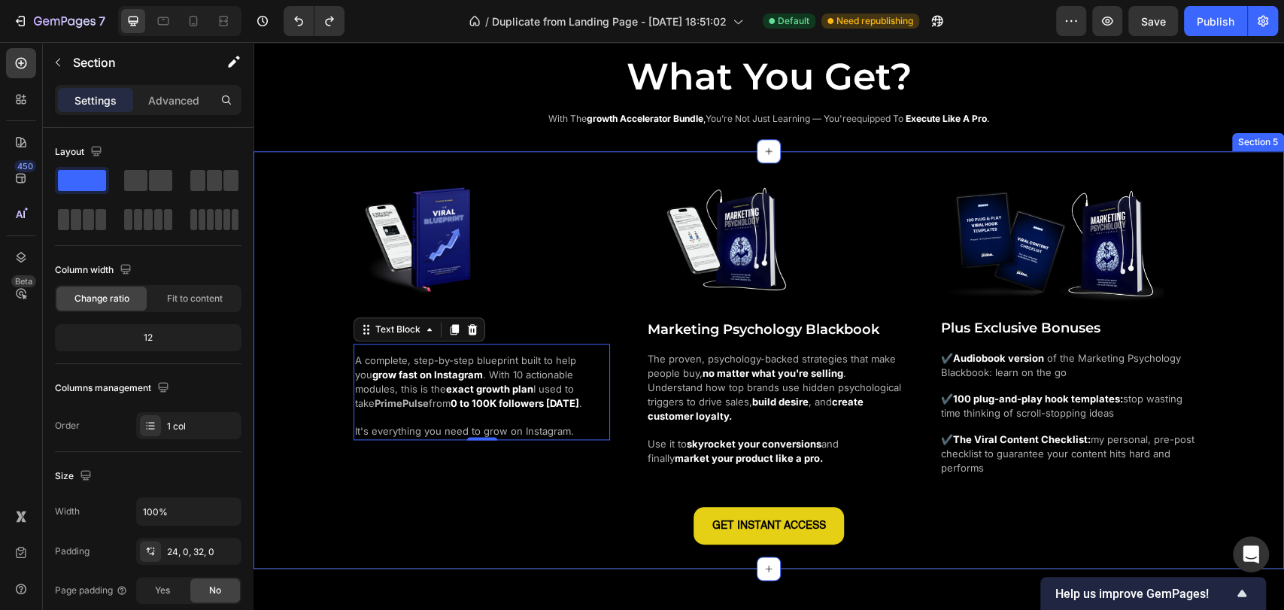
click at [290, 411] on div "Image The Viral Blueprint Heading A complete, step-by-step blueprint built to h…" at bounding box center [768, 356] width 1030 height 374
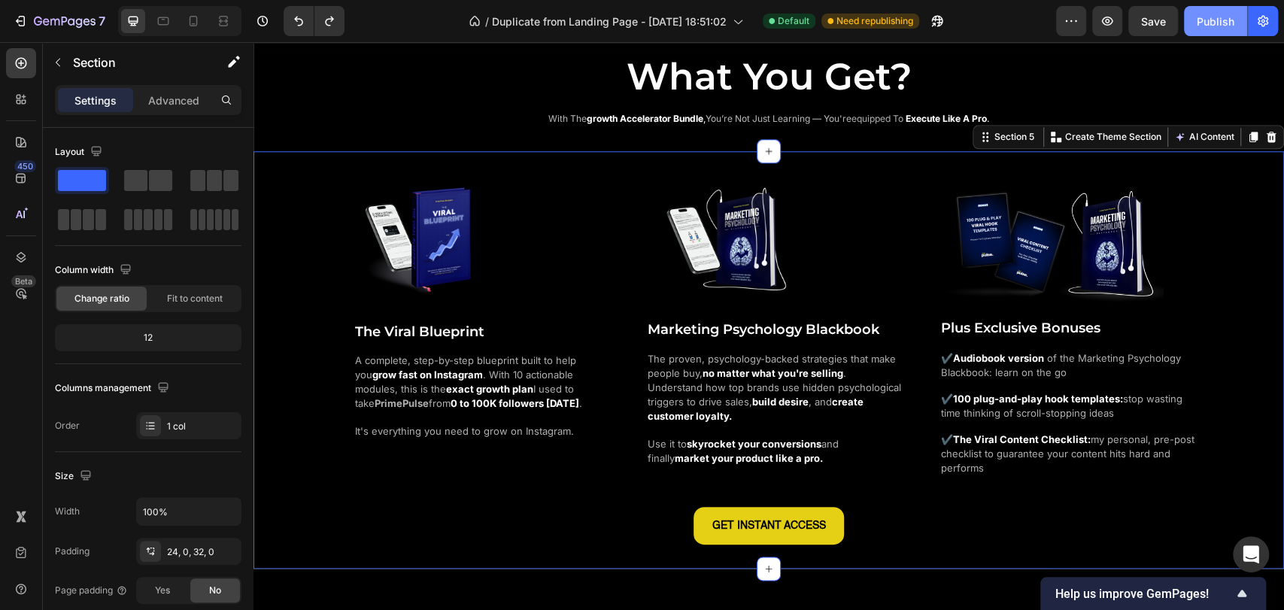
click at [1209, 19] on div "Publish" at bounding box center [1215, 22] width 38 height 16
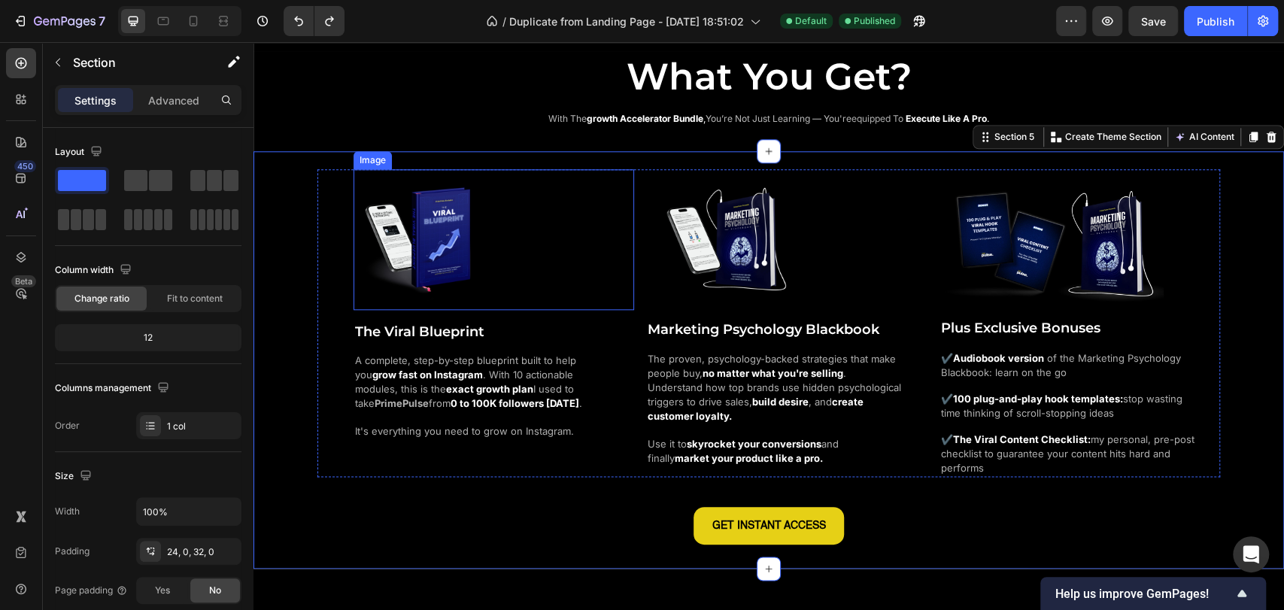
click at [410, 242] on img at bounding box center [423, 239] width 141 height 141
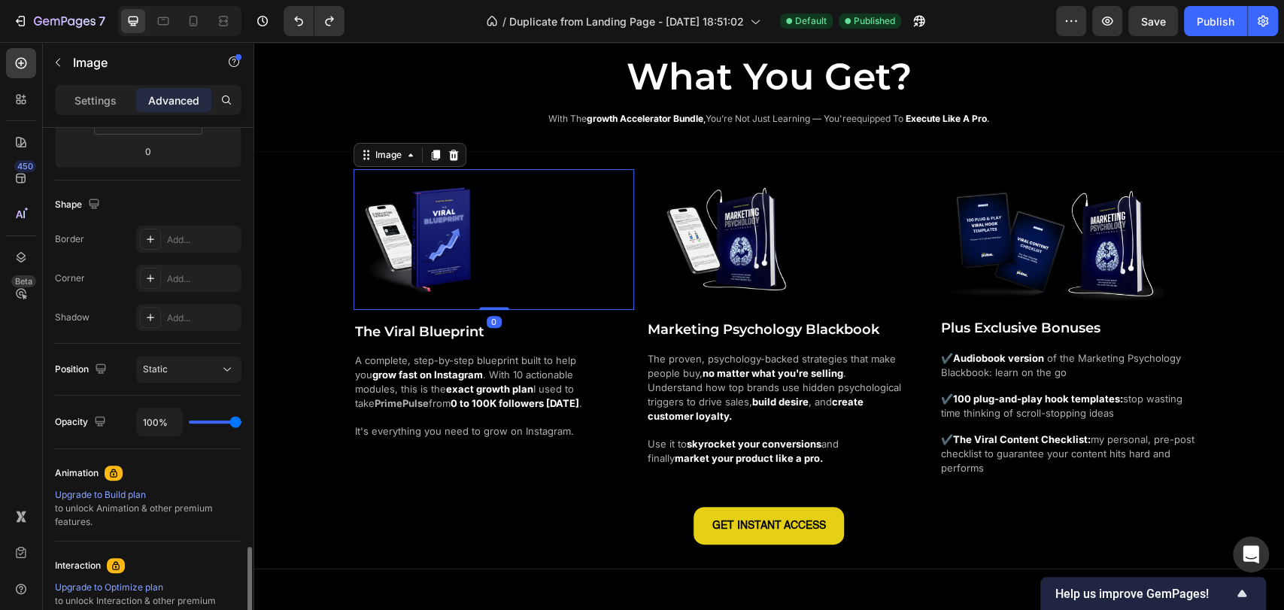
scroll to position [501, 0]
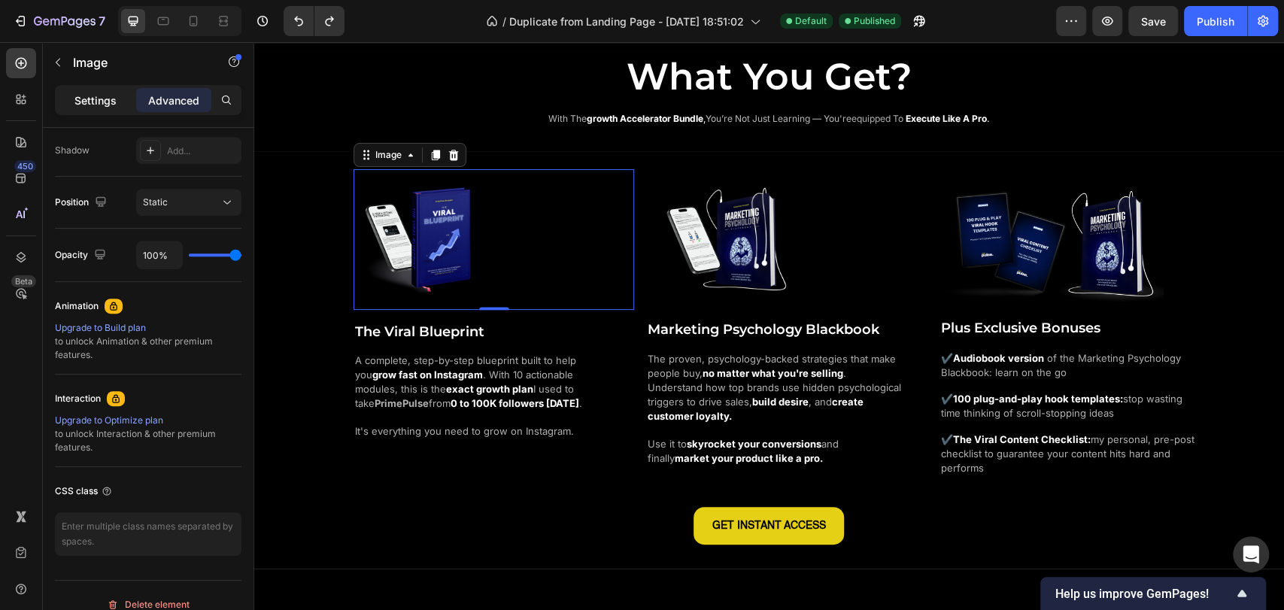
click at [99, 105] on p "Settings" at bounding box center [95, 100] width 42 height 16
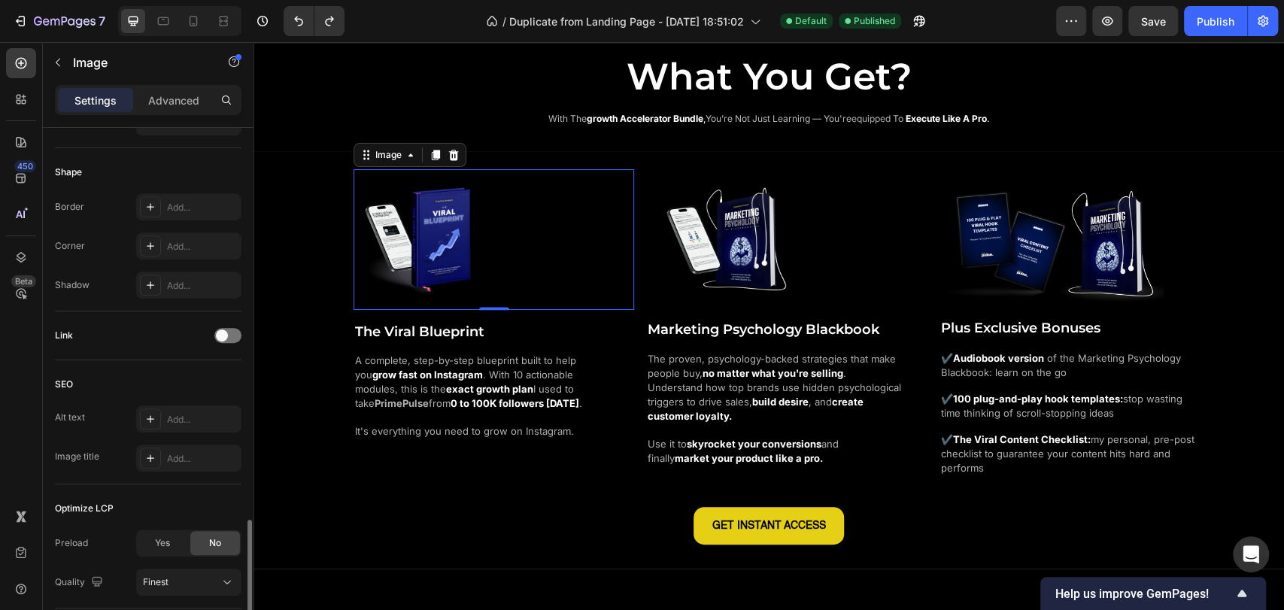
scroll to position [610, 0]
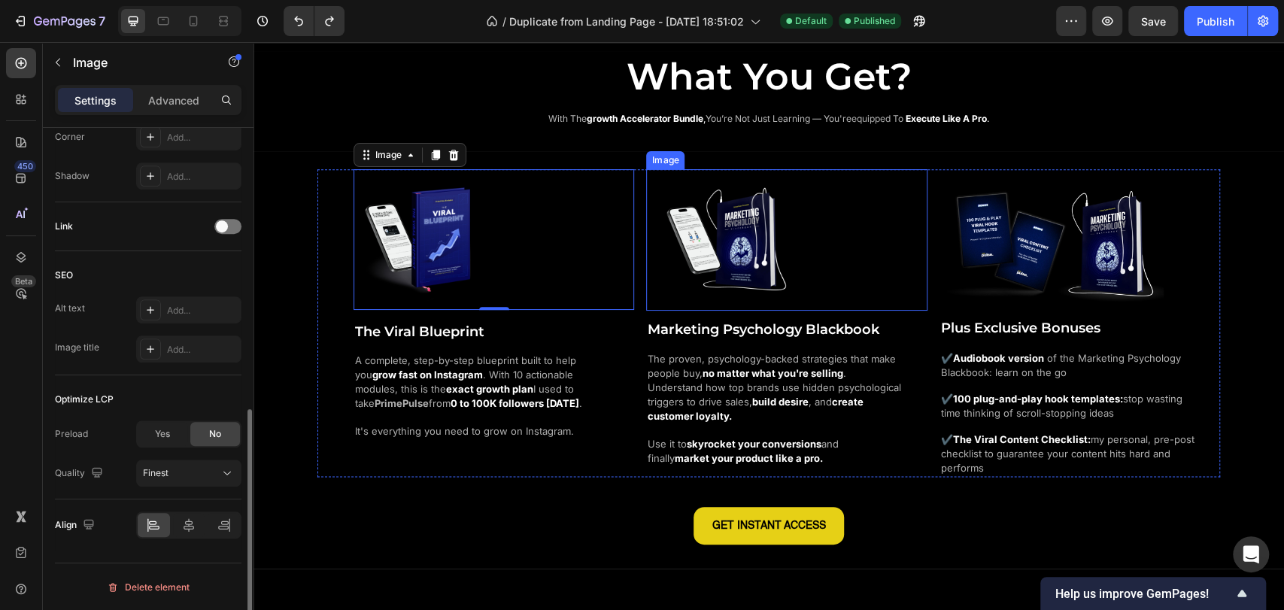
click at [760, 254] on img at bounding box center [725, 239] width 141 height 141
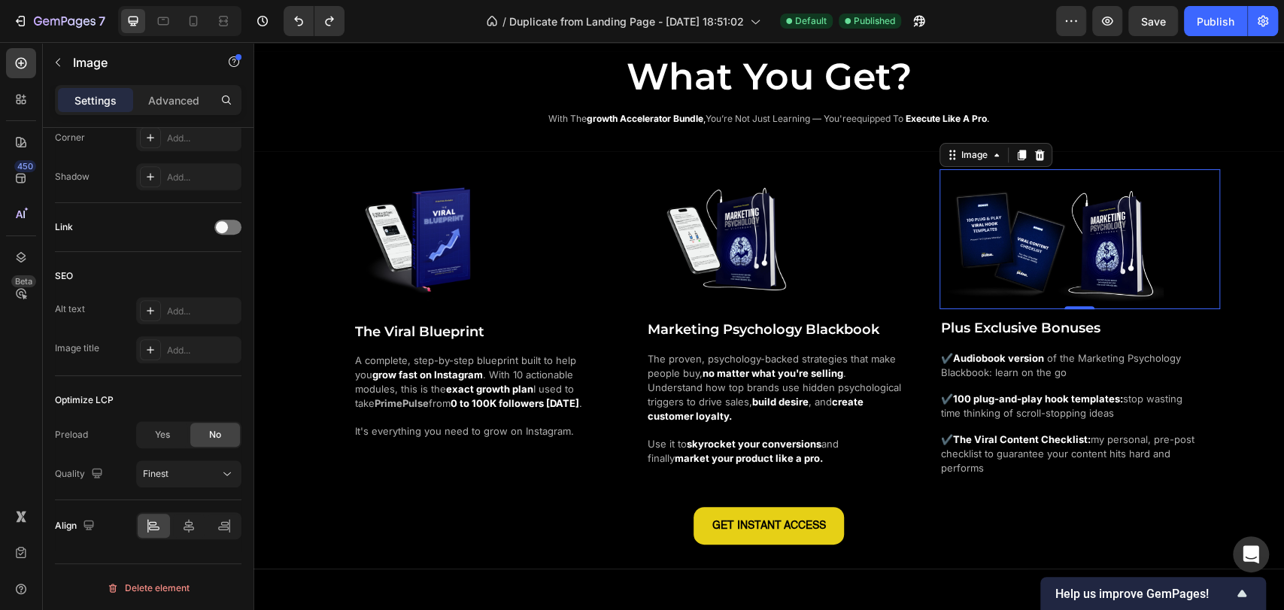
click at [1038, 262] on img at bounding box center [1051, 243] width 225 height 127
click at [153, 481] on button "High" at bounding box center [188, 474] width 105 height 27
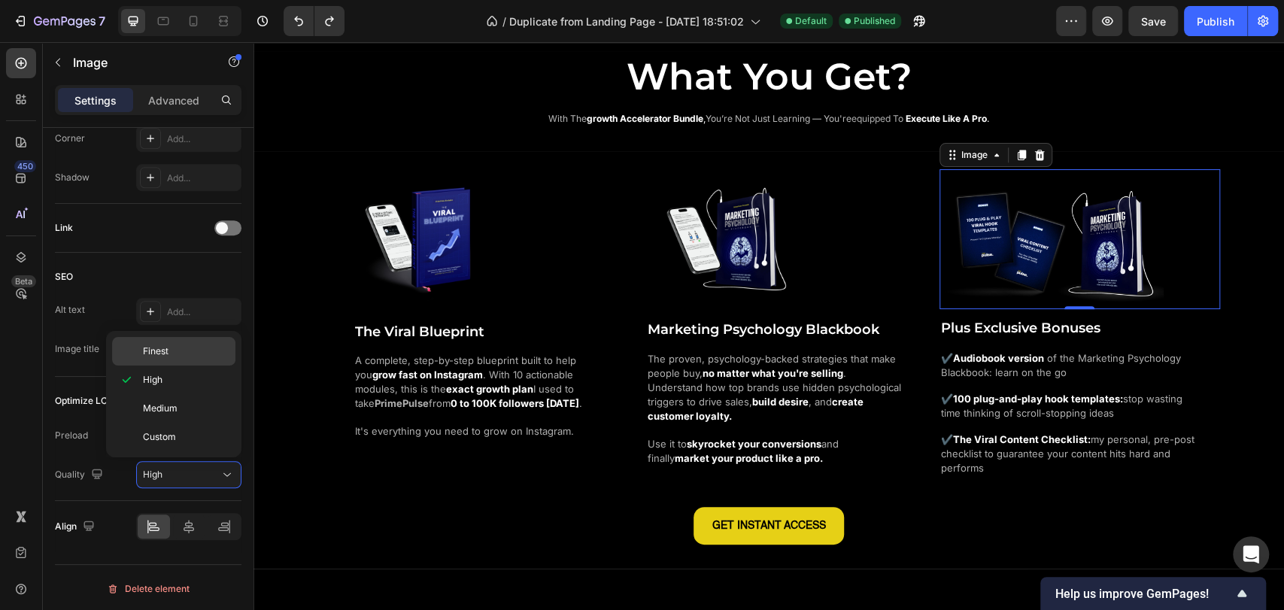
click at [181, 350] on p "Finest" at bounding box center [186, 351] width 86 height 14
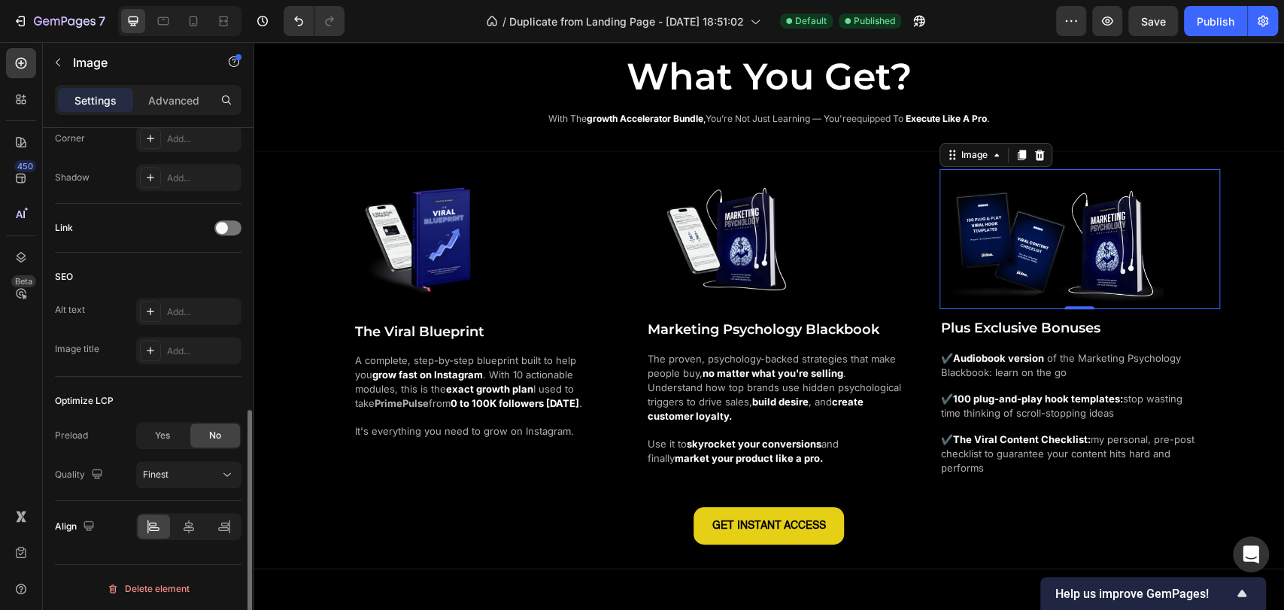
click at [141, 389] on div "Optimize LCP" at bounding box center [148, 401] width 186 height 24
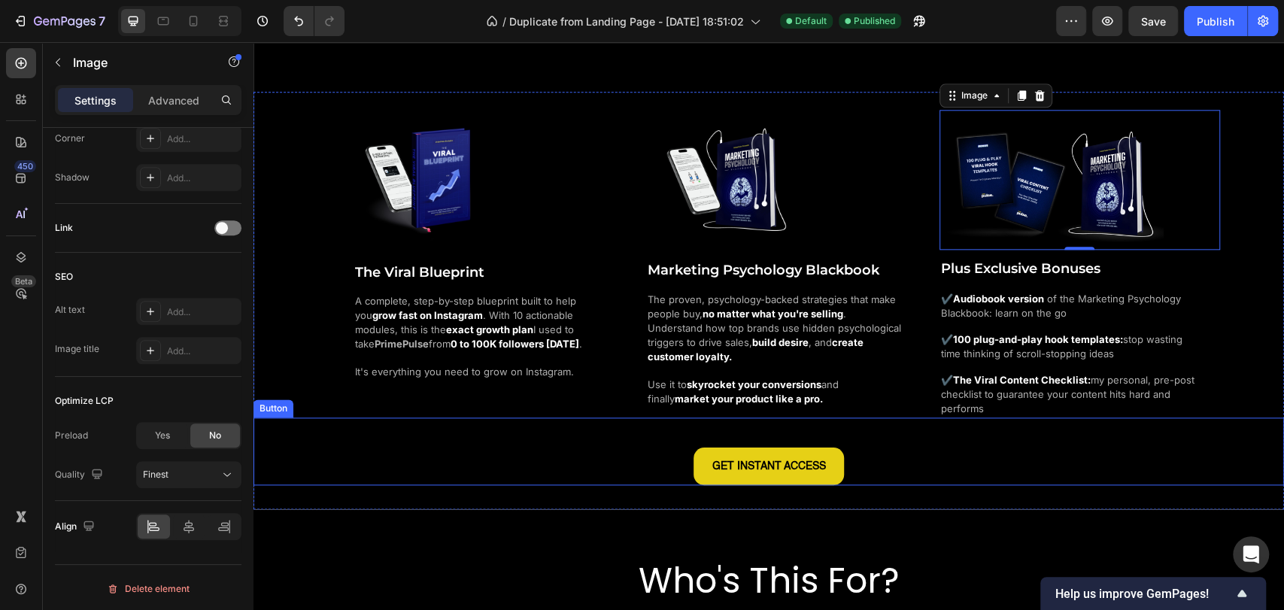
scroll to position [1253, 0]
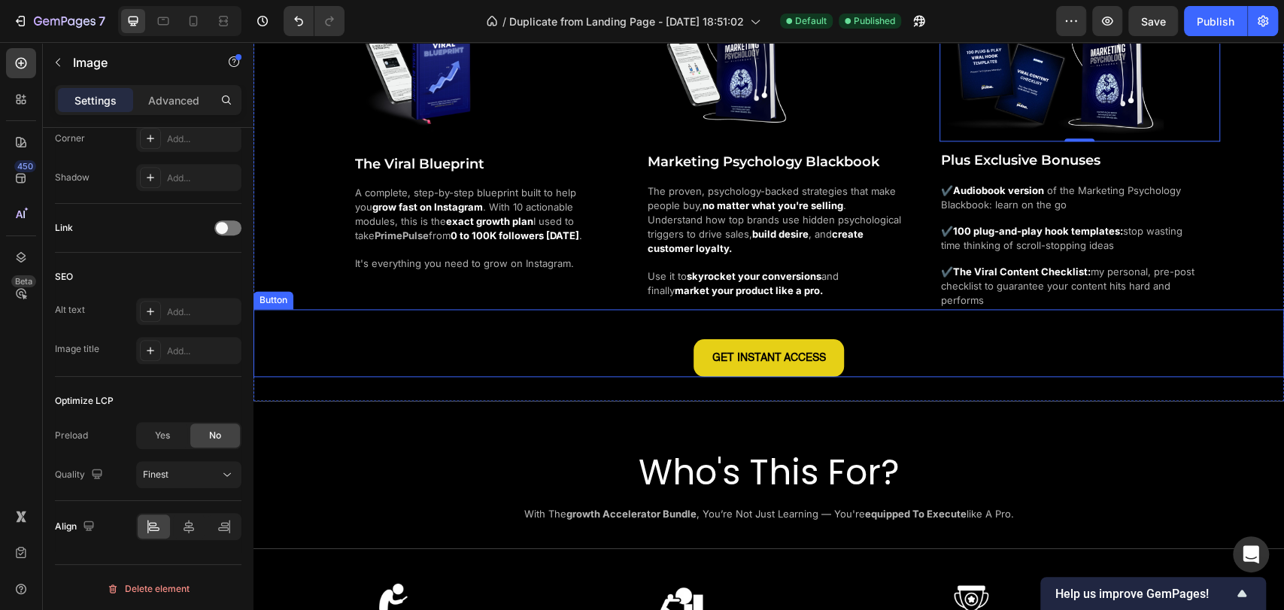
click at [439, 350] on div "GET INSTANT ACCESS Button" at bounding box center [768, 343] width 1030 height 68
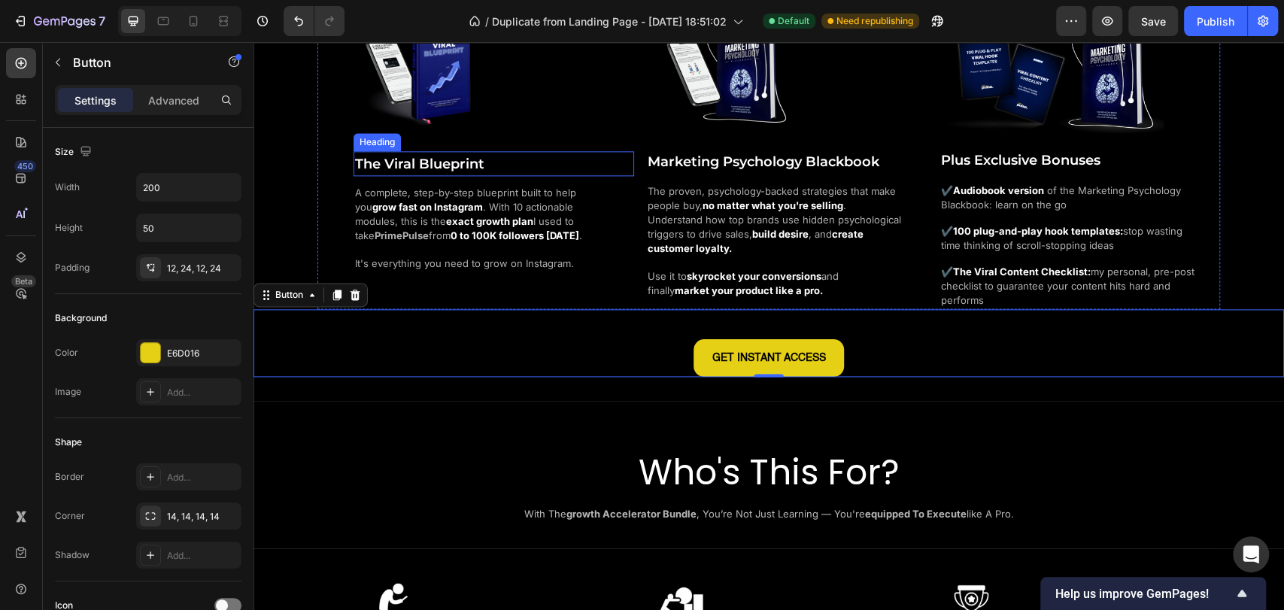
click at [471, 168] on span "The Viral Blueprint" at bounding box center [419, 164] width 129 height 17
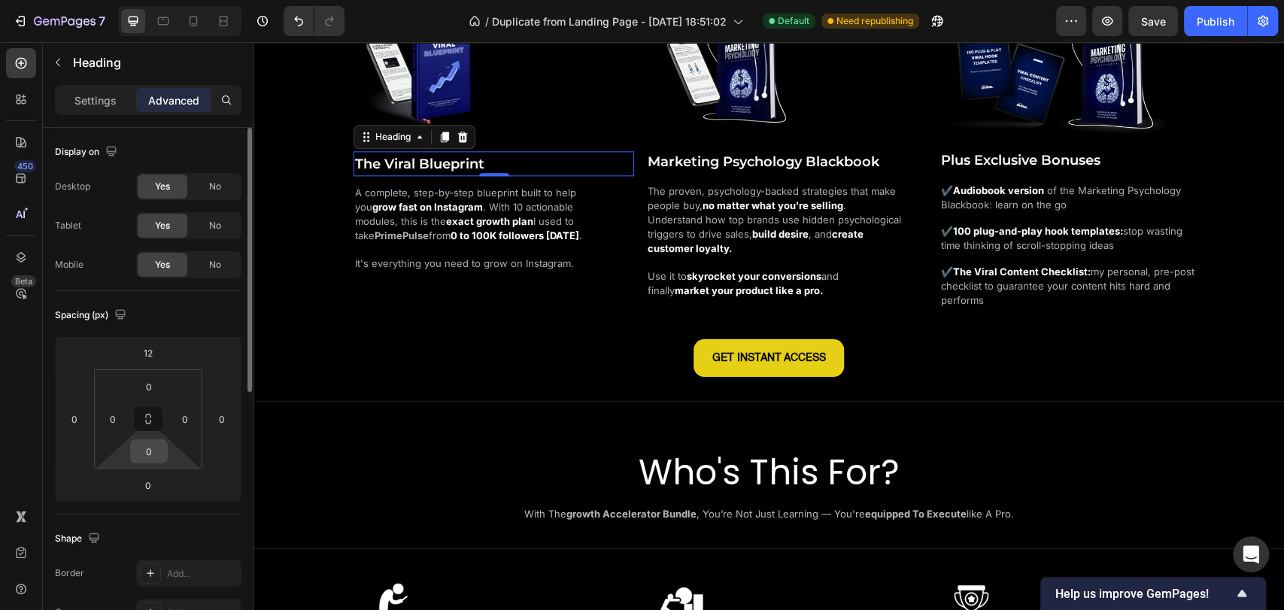
click at [150, 453] on input "0" at bounding box center [149, 451] width 30 height 23
type input "2"
type input "0"
click at [183, 317] on div "Spacing (px)" at bounding box center [148, 315] width 186 height 24
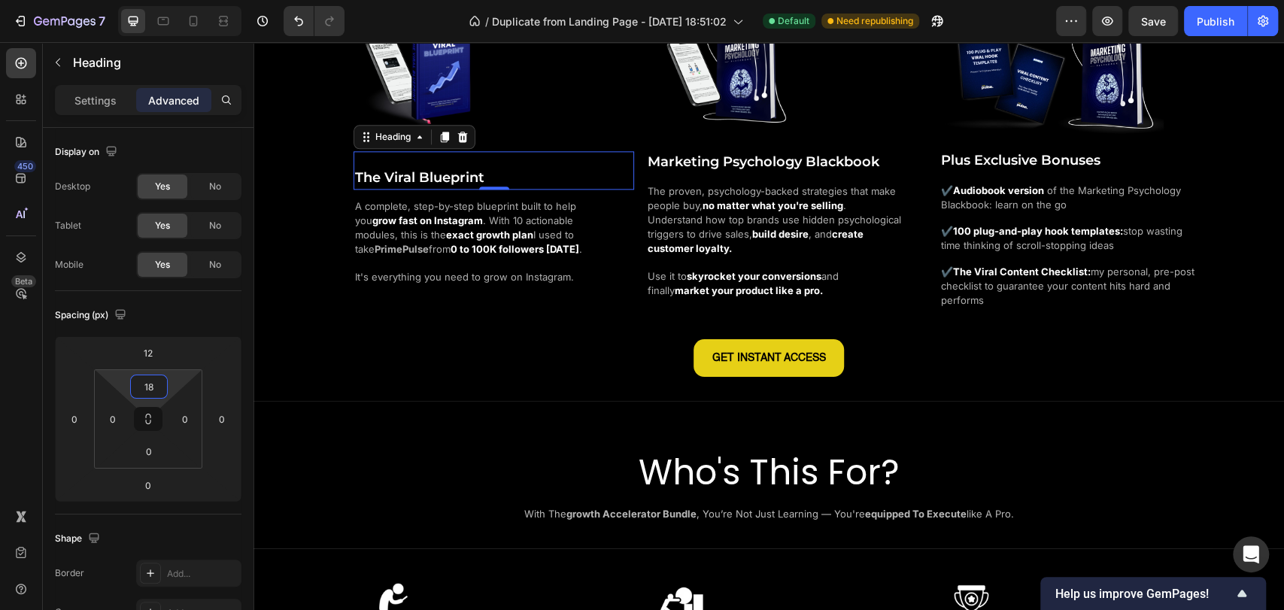
click at [186, 0] on html "7 / Duplicate from Landing Page - [DATE] 18:51:02 Default Need republishing Pre…" at bounding box center [642, 0] width 1284 height 0
type input "0"
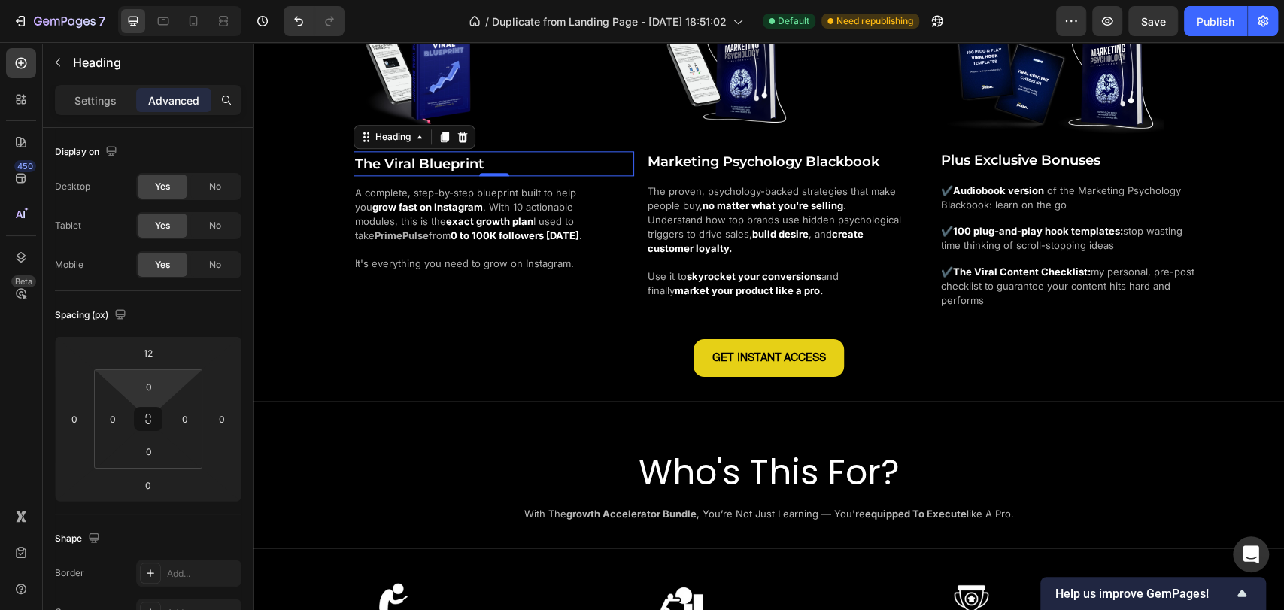
drag, startPoint x: 177, startPoint y: 377, endPoint x: 177, endPoint y: 393, distance: 15.0
click at [177, 0] on html "7 / Duplicate from Landing Page - [DATE] 18:51:02 Default Need republishing Pre…" at bounding box center [642, 0] width 1284 height 0
click at [194, 312] on div "Spacing (px)" at bounding box center [148, 315] width 186 height 24
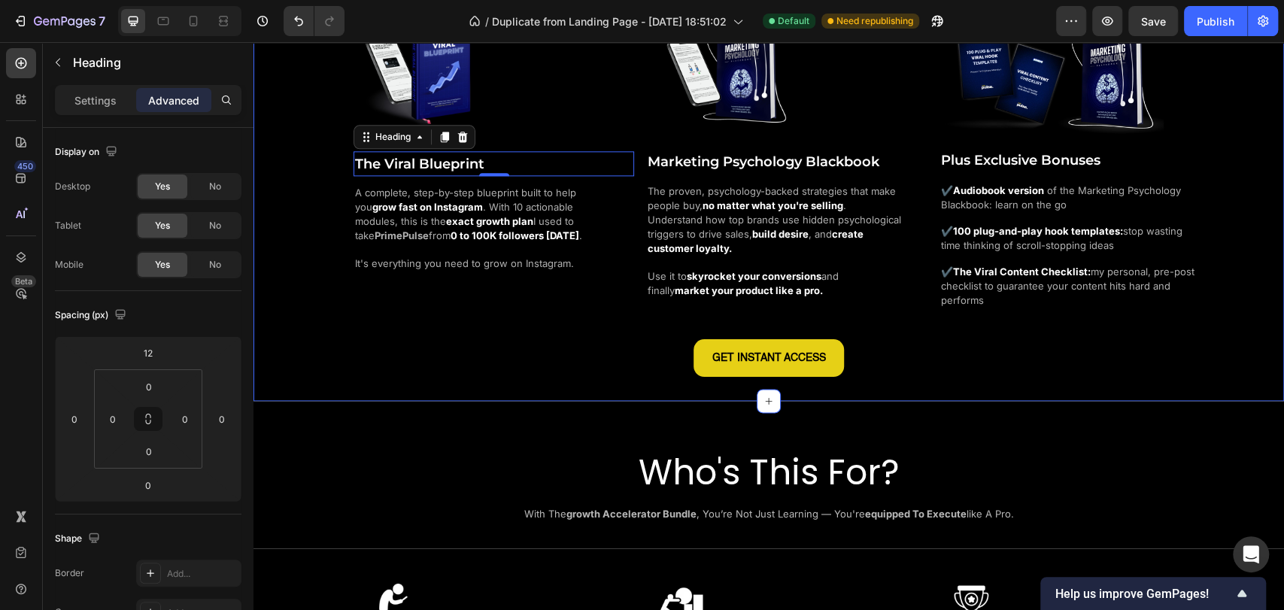
click at [302, 218] on div "Image The Viral Blueprint Heading 0 A complete, step-by-step blueprint built to…" at bounding box center [768, 189] width 1030 height 374
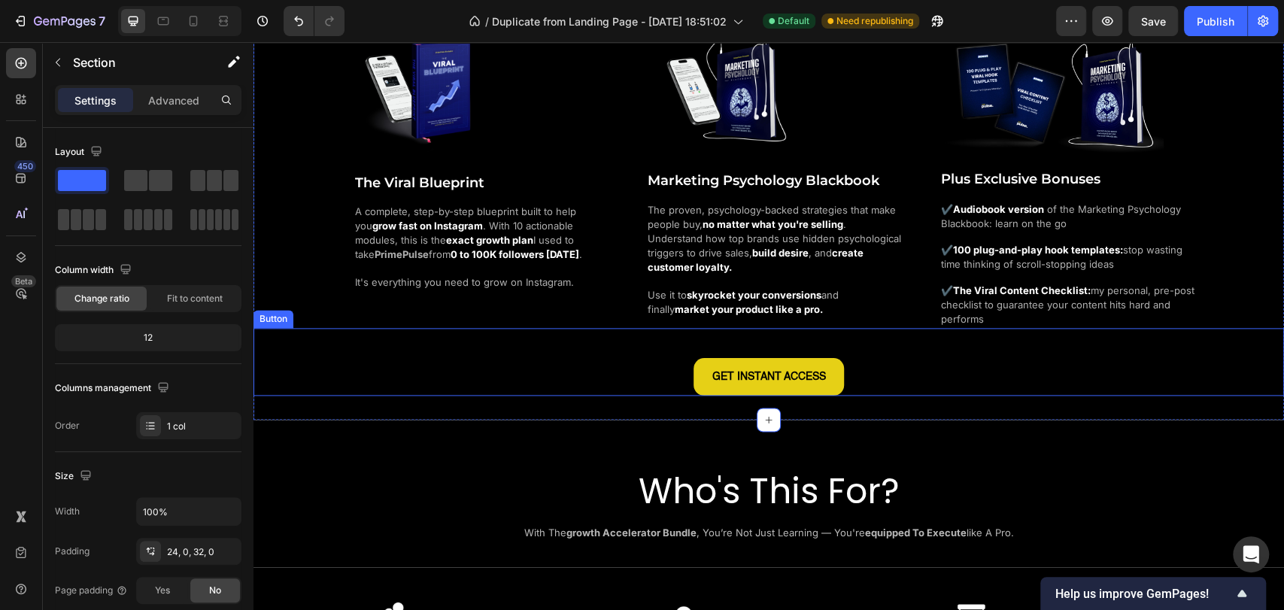
scroll to position [1086, 0]
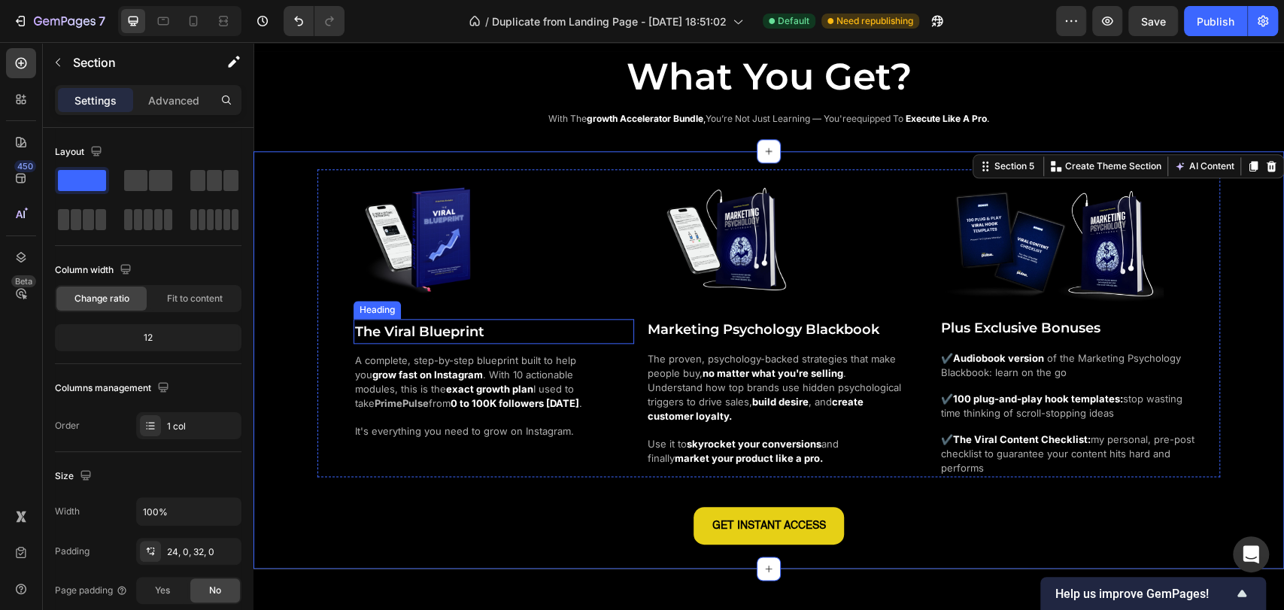
click at [425, 332] on span "The Viral Blueprint" at bounding box center [419, 331] width 129 height 17
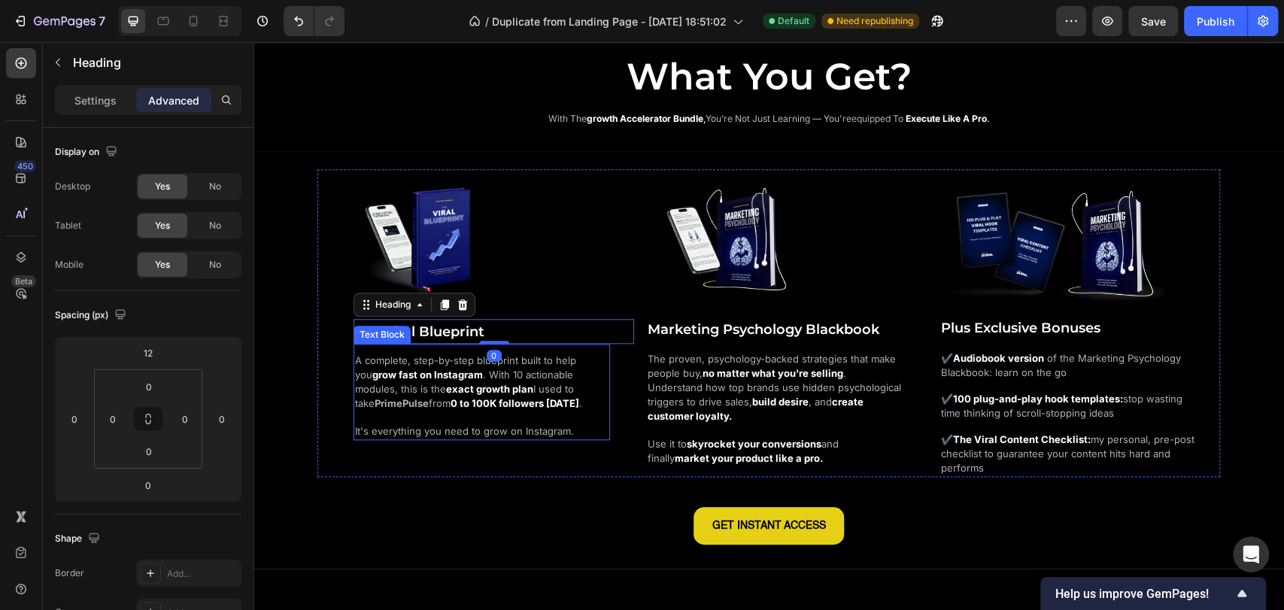
click at [454, 384] on strong "exact growth plan" at bounding box center [489, 389] width 87 height 12
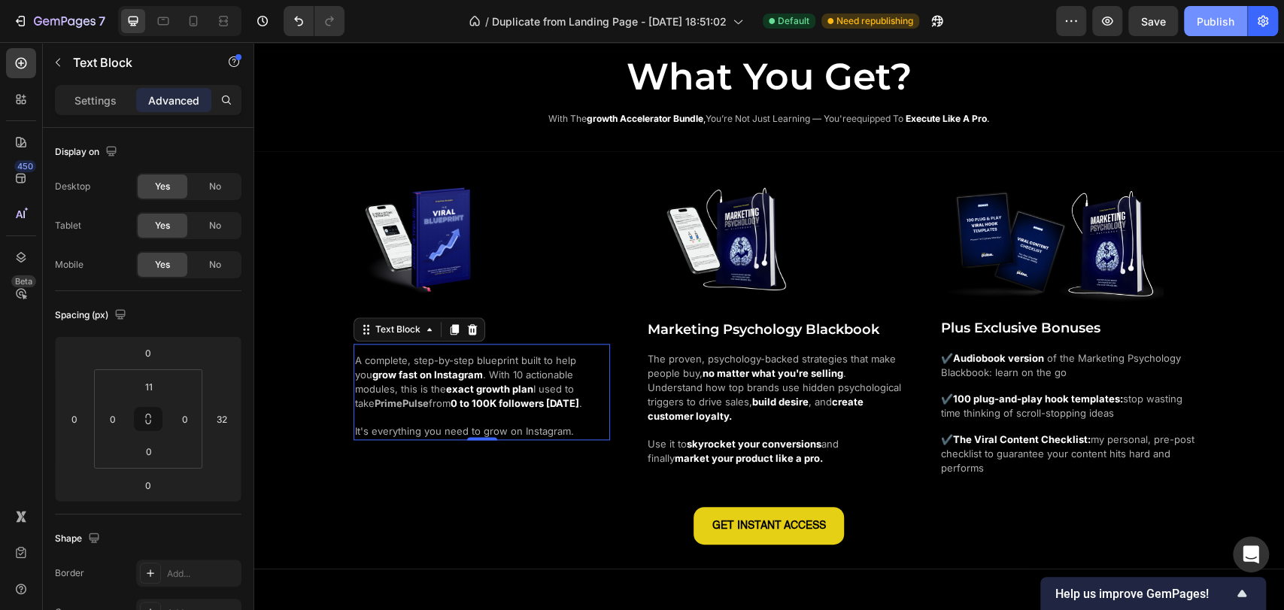
click at [1206, 24] on div "Publish" at bounding box center [1215, 22] width 38 height 16
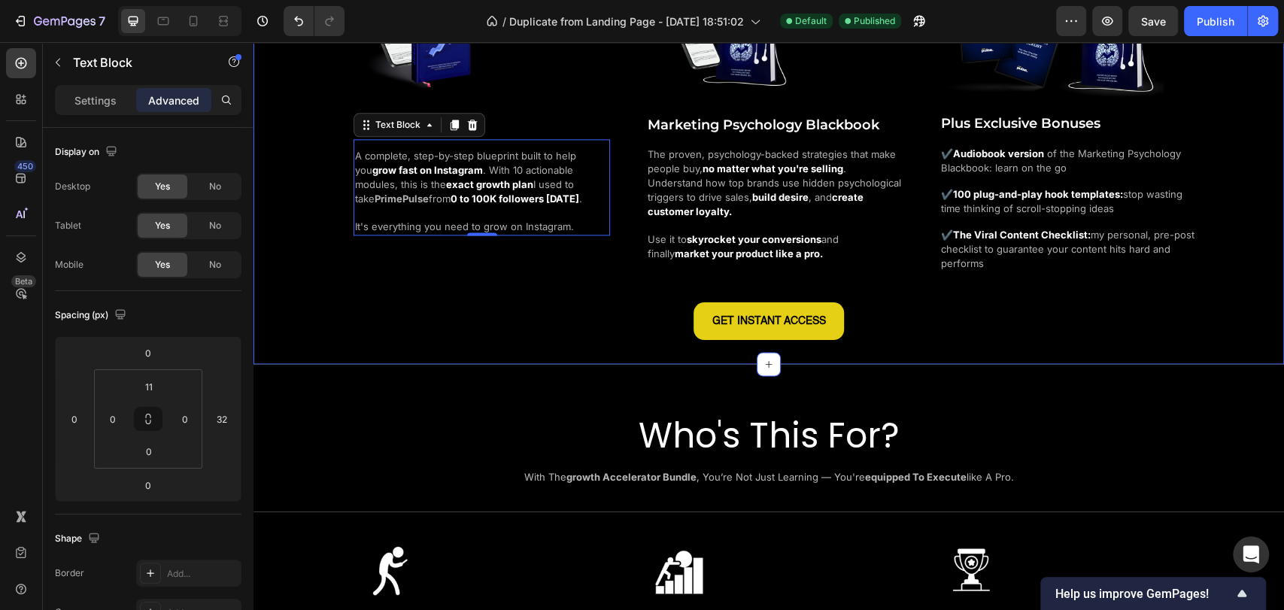
scroll to position [1420, 0]
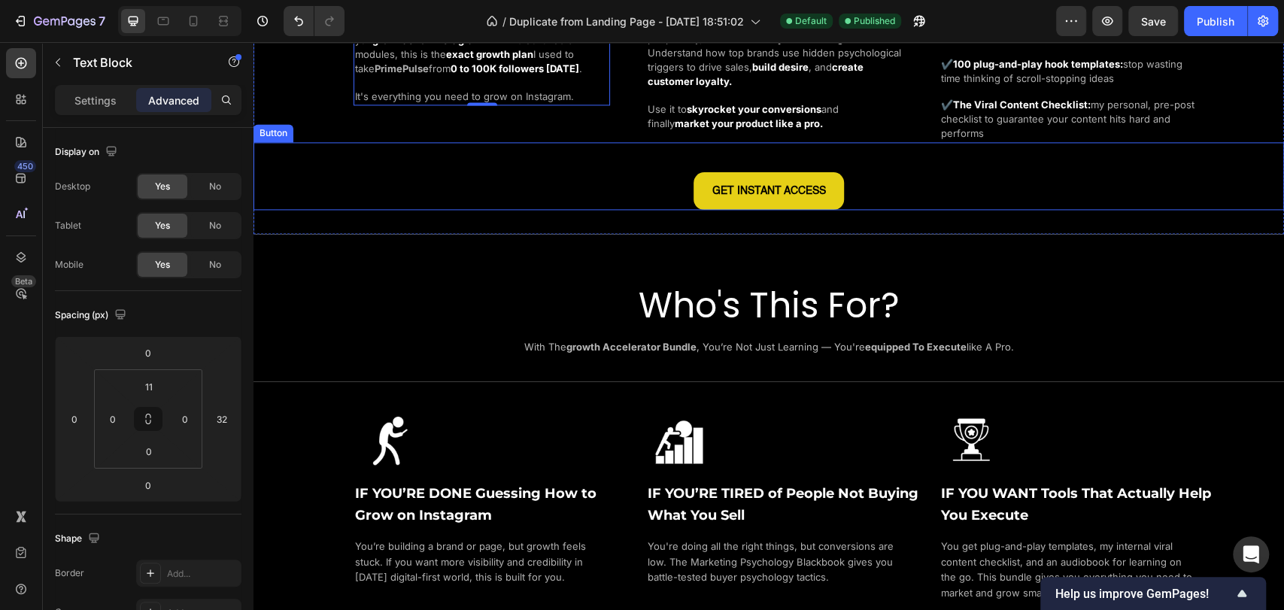
click at [853, 182] on div "GET INSTANT ACCESS Button" at bounding box center [768, 176] width 1030 height 68
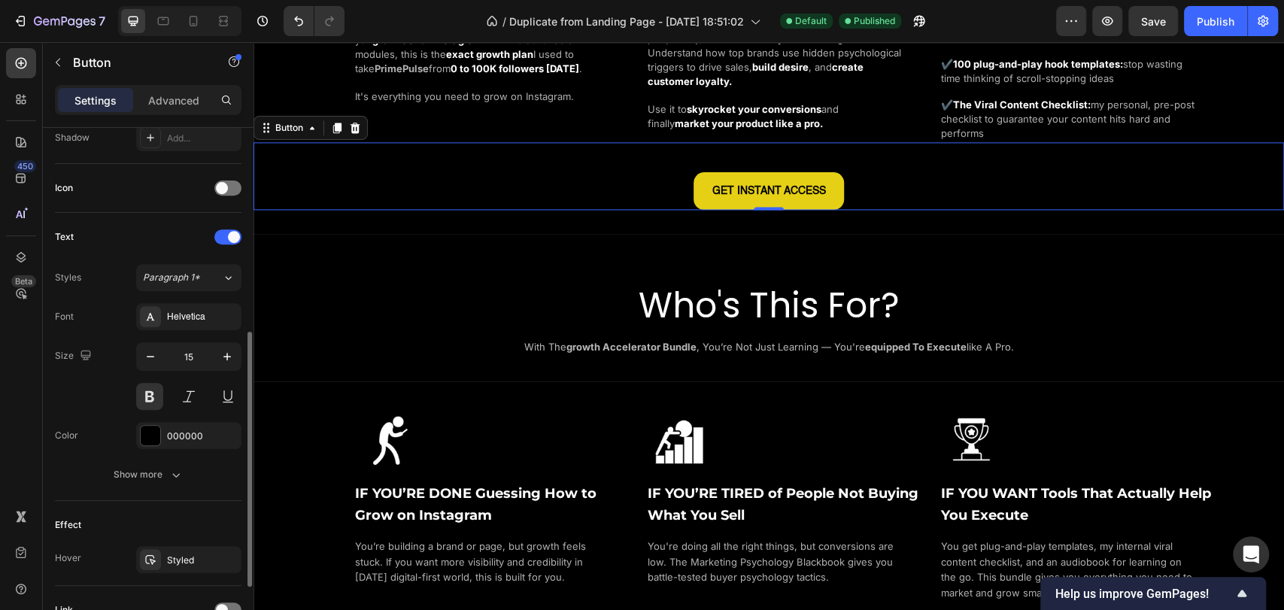
scroll to position [553, 0]
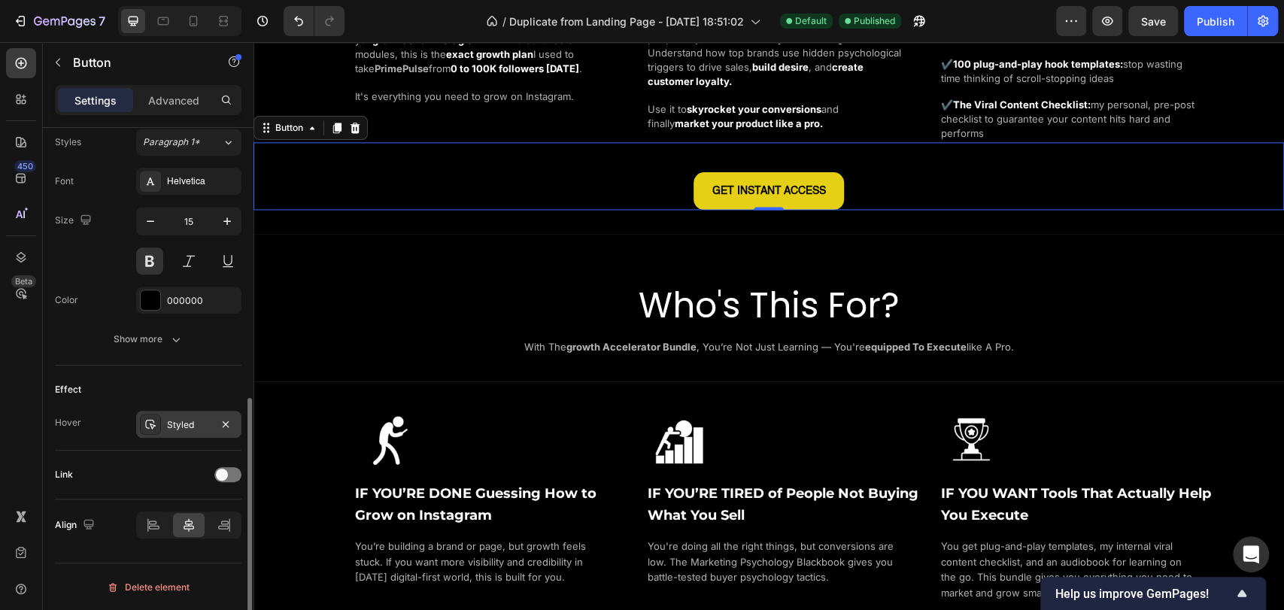
click at [176, 426] on div "Styled" at bounding box center [189, 425] width 44 height 14
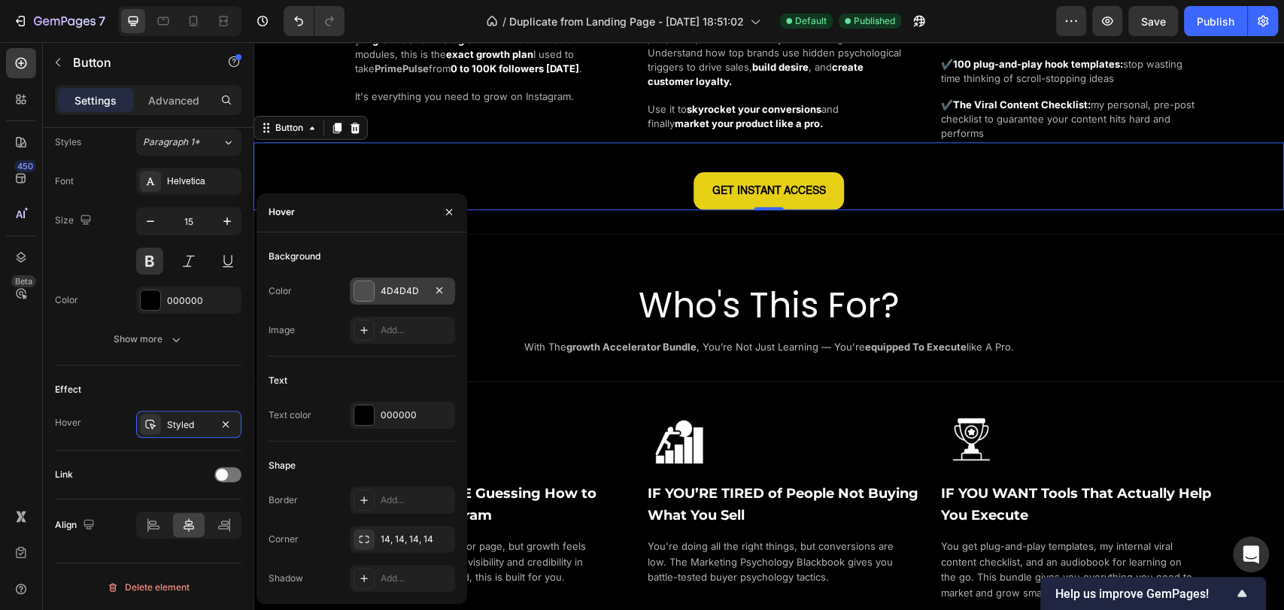
click at [381, 287] on div "4D4D4D" at bounding box center [403, 291] width 44 height 14
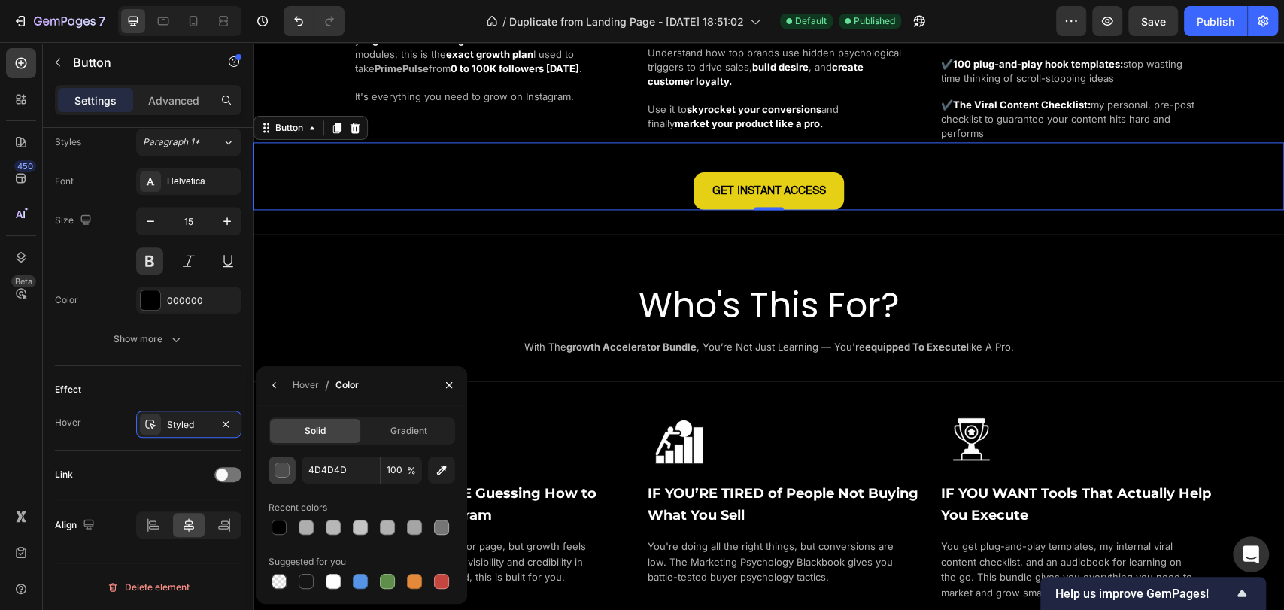
click at [290, 471] on button "button" at bounding box center [281, 469] width 27 height 27
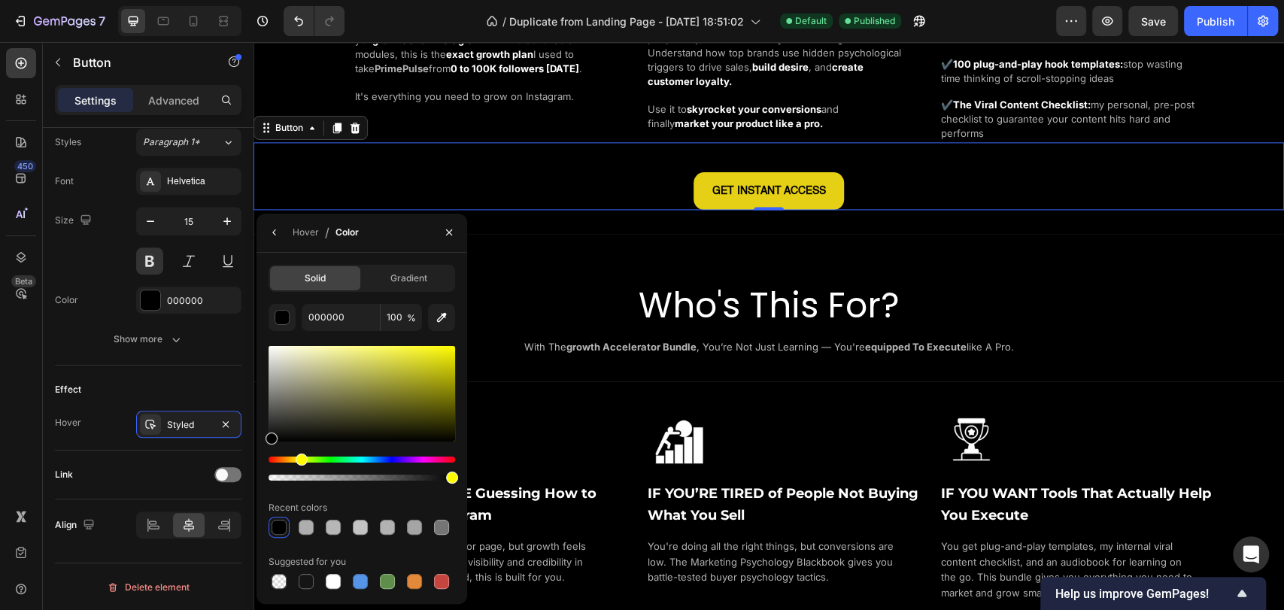
click at [300, 459] on div "Hue" at bounding box center [361, 459] width 186 height 6
drag, startPoint x: 381, startPoint y: 377, endPoint x: 393, endPoint y: 347, distance: 32.8
click at [393, 347] on div at bounding box center [361, 394] width 186 height 96
drag, startPoint x: 390, startPoint y: 356, endPoint x: 344, endPoint y: 338, distance: 49.3
click at [344, 338] on div "F9F954 100 % Recent colors Suggested for you" at bounding box center [361, 448] width 186 height 288
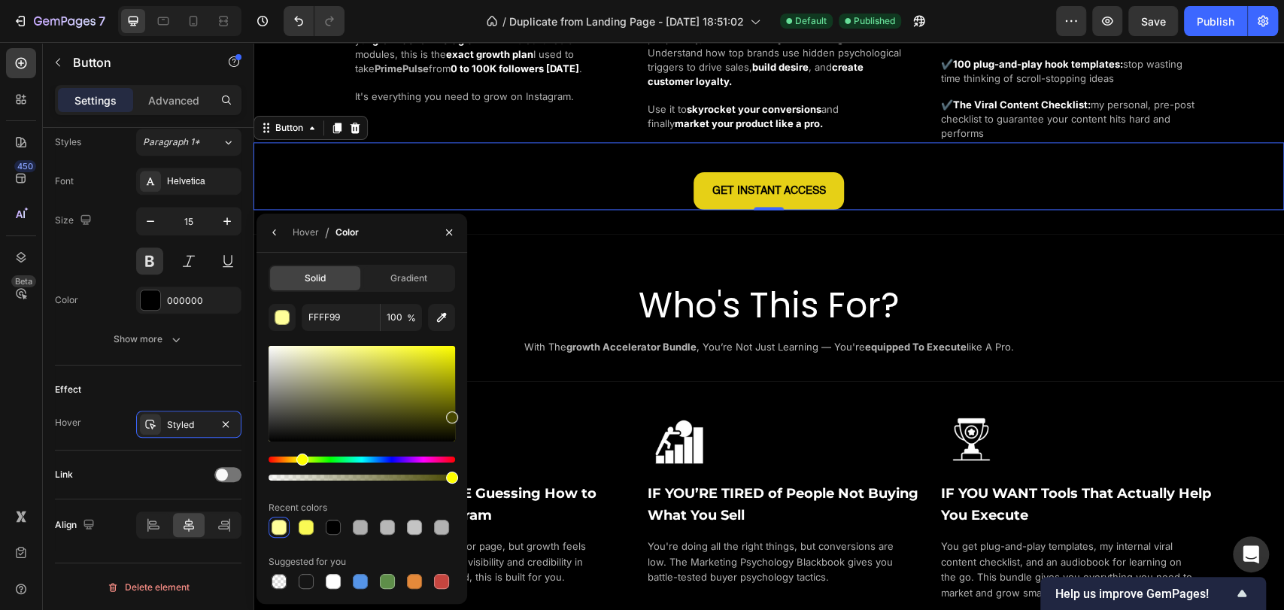
drag, startPoint x: 349, startPoint y: 365, endPoint x: 457, endPoint y: 413, distance: 118.2
click at [455, 413] on div at bounding box center [361, 394] width 186 height 96
drag, startPoint x: 456, startPoint y: 403, endPoint x: 462, endPoint y: 395, distance: 10.7
click at [462, 395] on div "Solid Gradient 494900 100 % Recent colors Suggested for you" at bounding box center [361, 428] width 211 height 327
drag, startPoint x: 428, startPoint y: 398, endPoint x: 452, endPoint y: 372, distance: 35.1
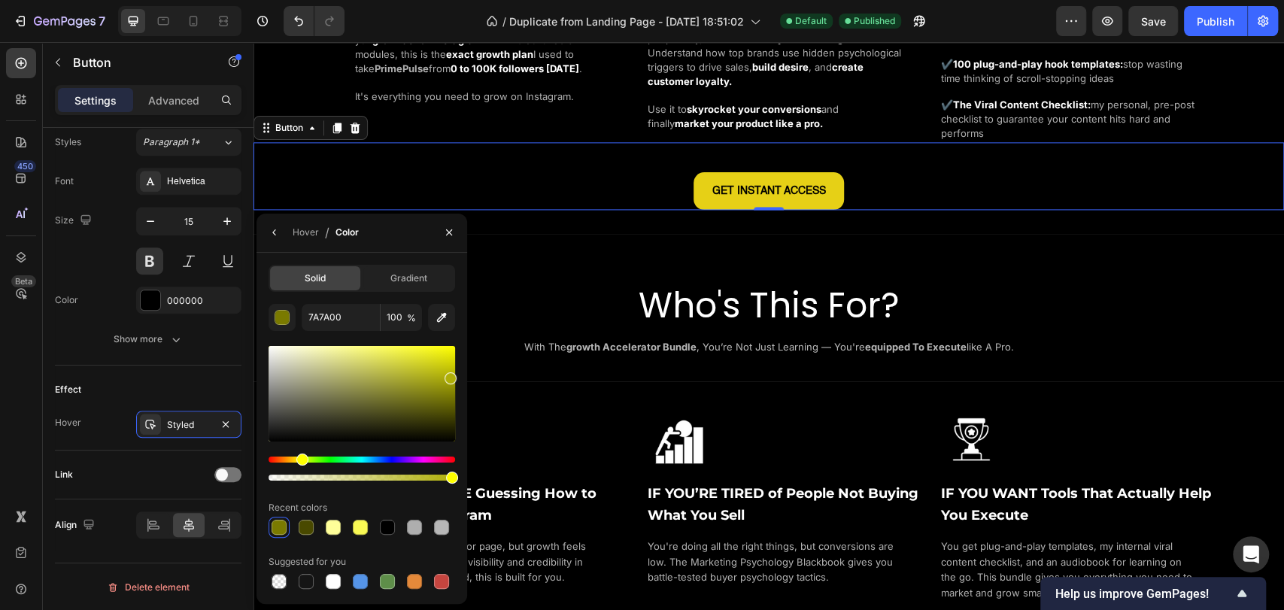
click at [452, 372] on div at bounding box center [361, 394] width 186 height 96
type input "B7B703"
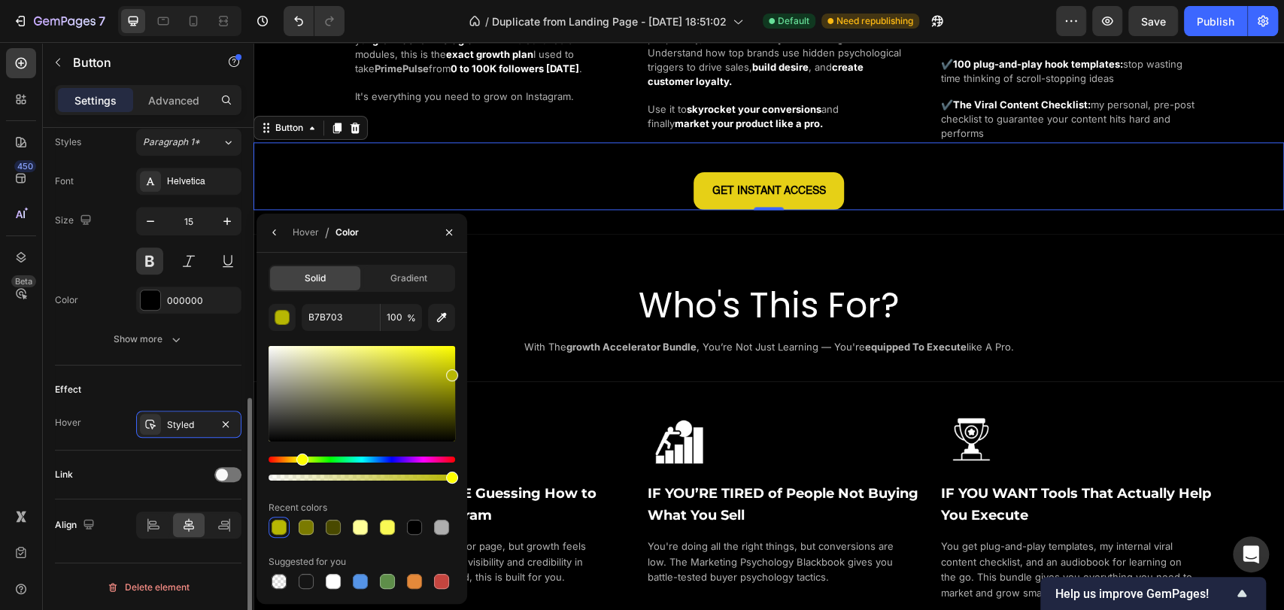
click at [208, 384] on div "Effect" at bounding box center [148, 389] width 186 height 24
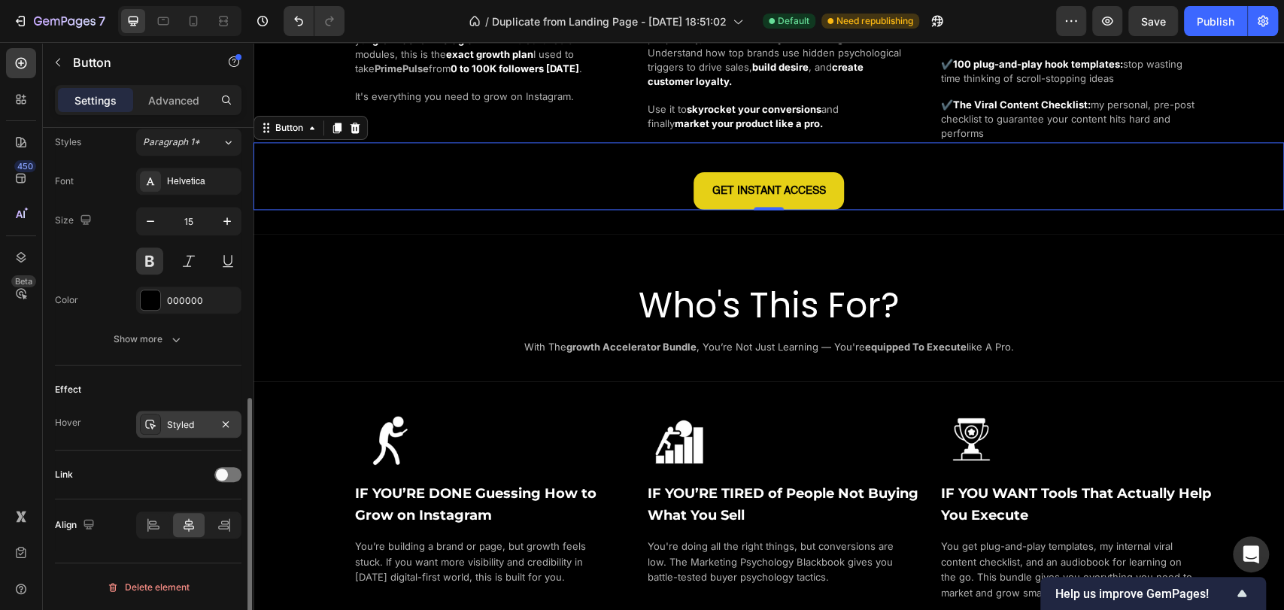
click at [196, 418] on div "Styled" at bounding box center [189, 425] width 44 height 14
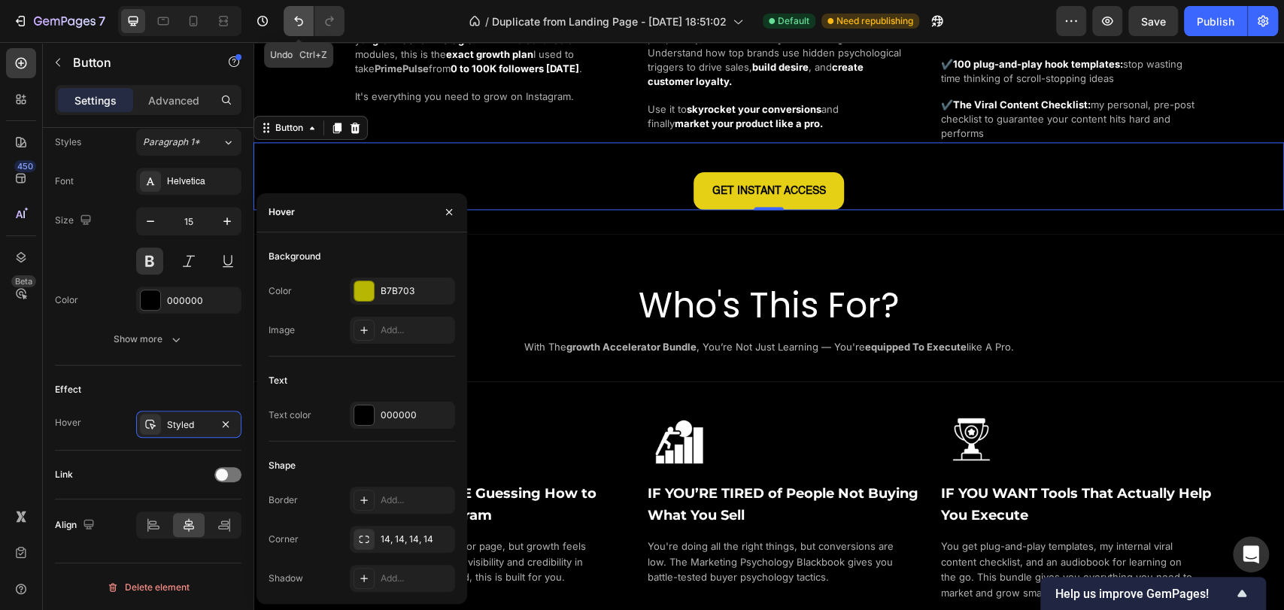
click at [290, 20] on button "Undo/Redo" at bounding box center [299, 21] width 30 height 30
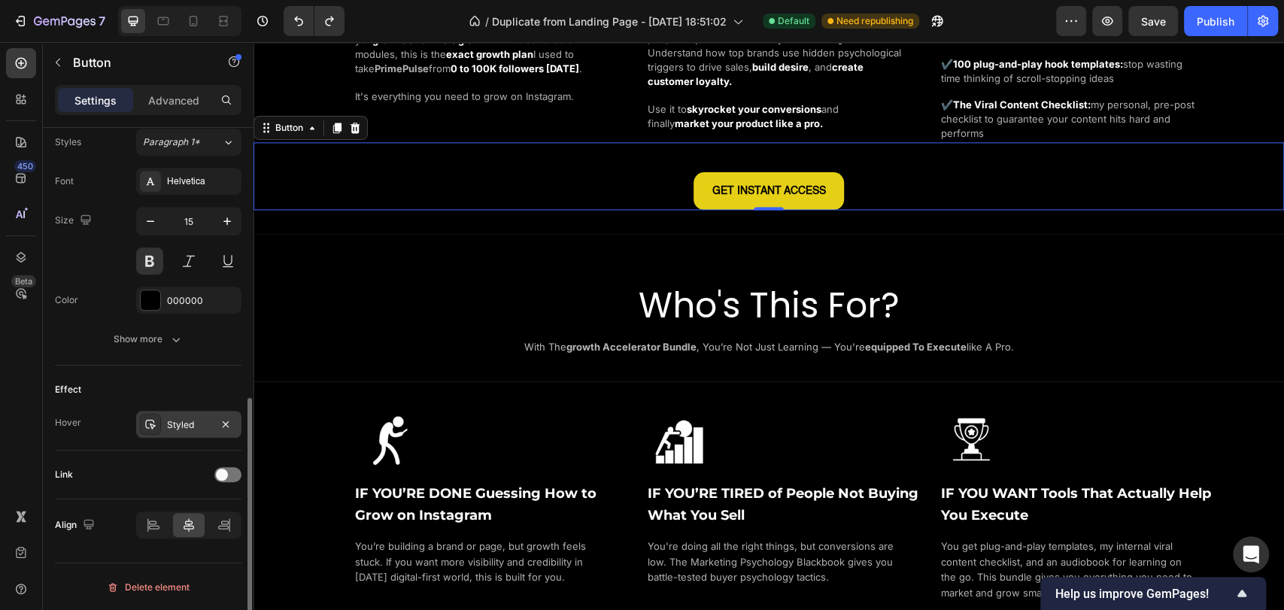
click at [181, 411] on div "Styled" at bounding box center [188, 424] width 105 height 27
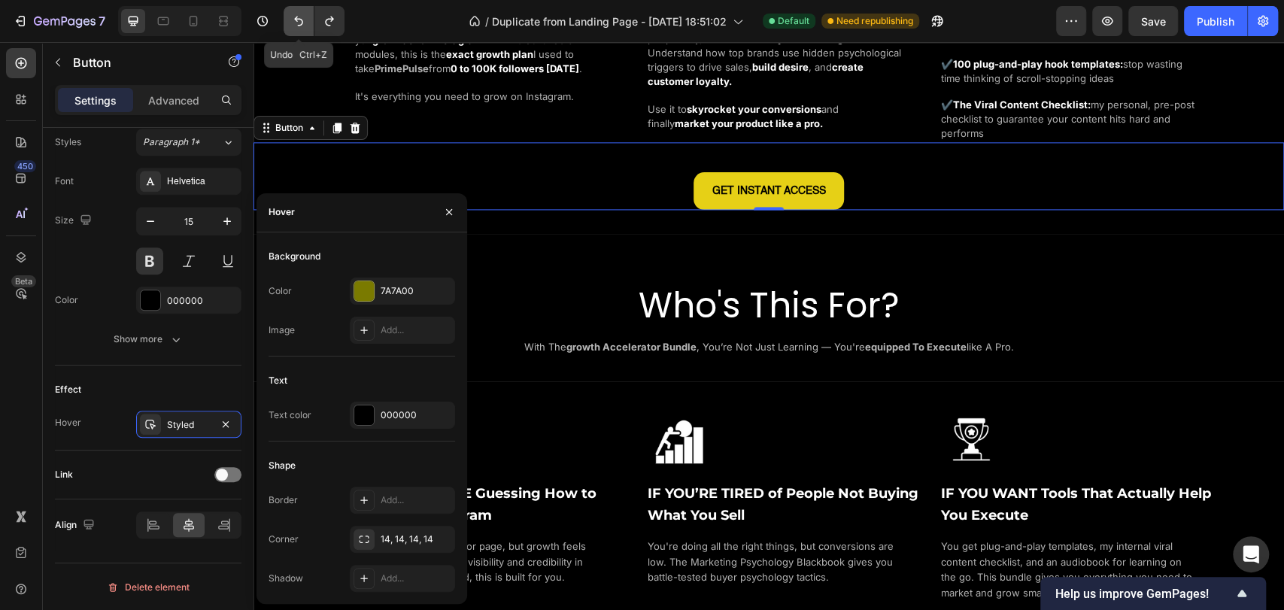
click at [298, 14] on icon "Undo/Redo" at bounding box center [298, 21] width 15 height 15
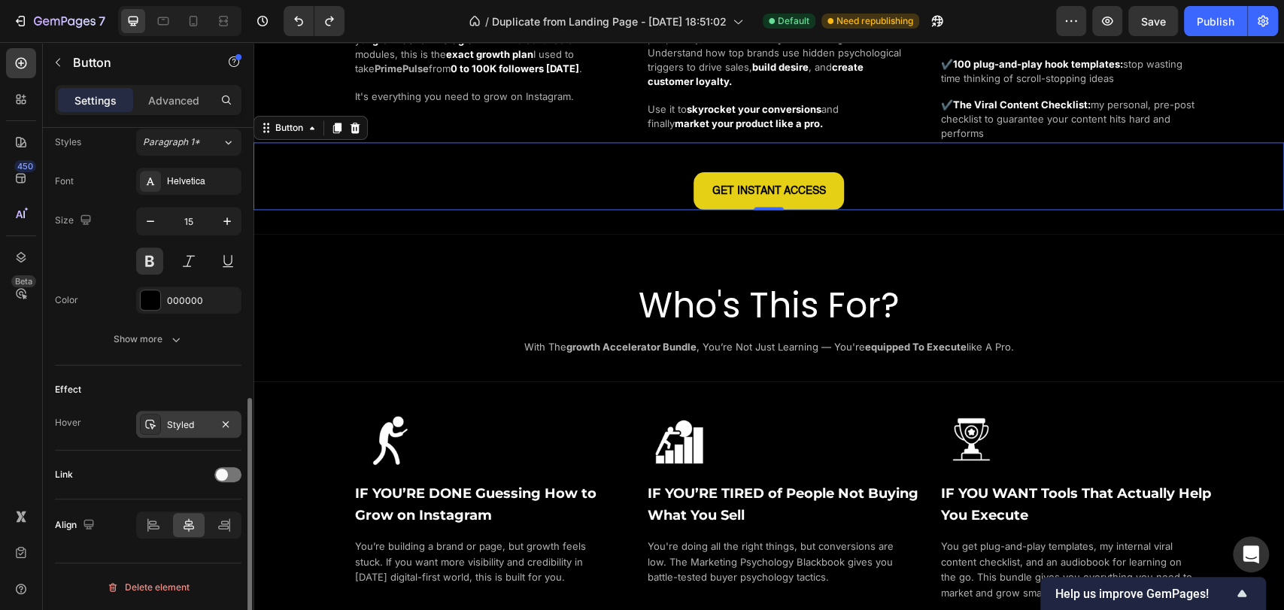
click at [189, 424] on div "Styled" at bounding box center [189, 425] width 44 height 14
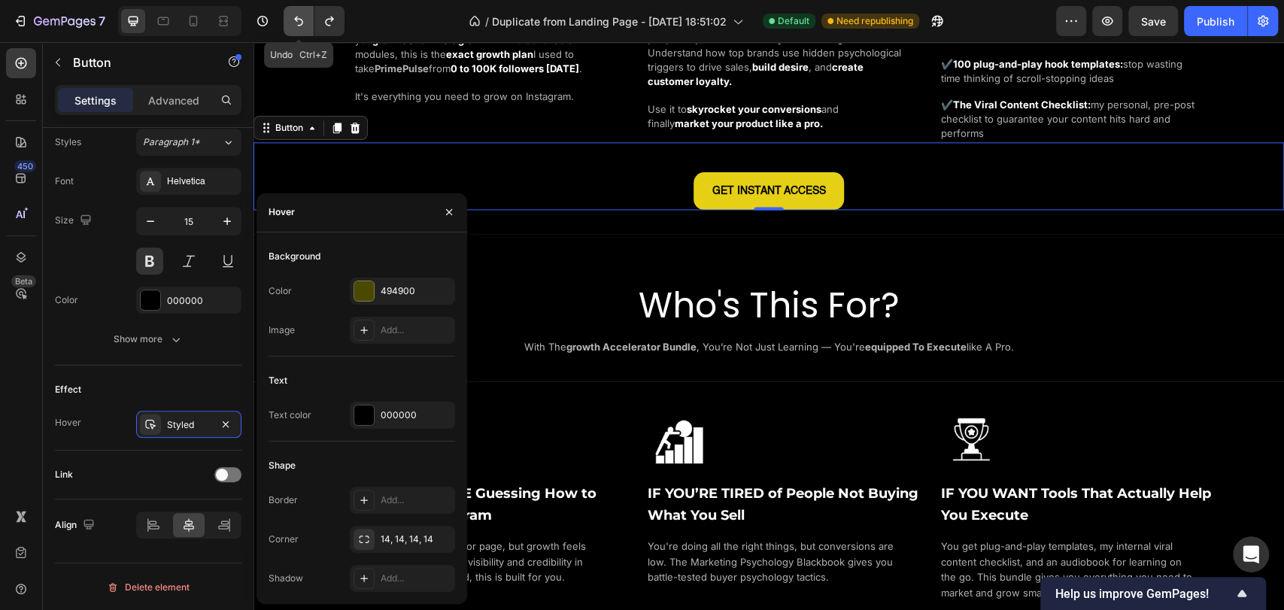
click at [301, 23] on icon "Undo/Redo" at bounding box center [298, 22] width 9 height 10
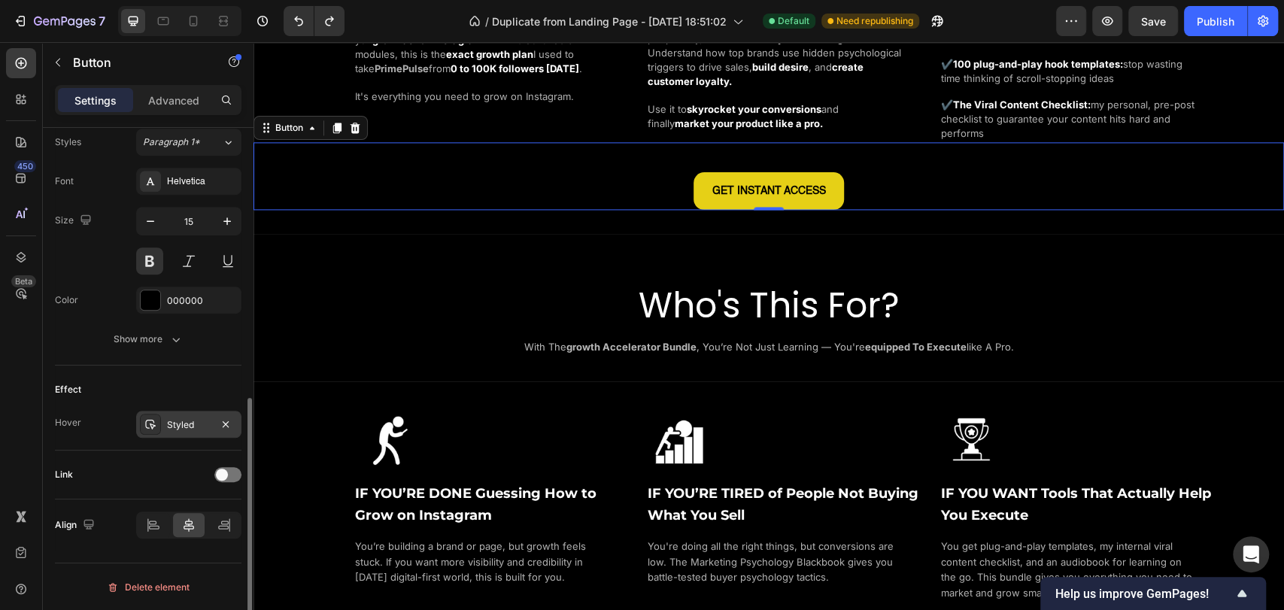
click at [174, 422] on div "Styled" at bounding box center [189, 425] width 44 height 14
click at [323, 20] on icon "Undo/Redo" at bounding box center [329, 21] width 15 height 15
click at [295, 24] on icon "Undo/Redo" at bounding box center [298, 21] width 15 height 15
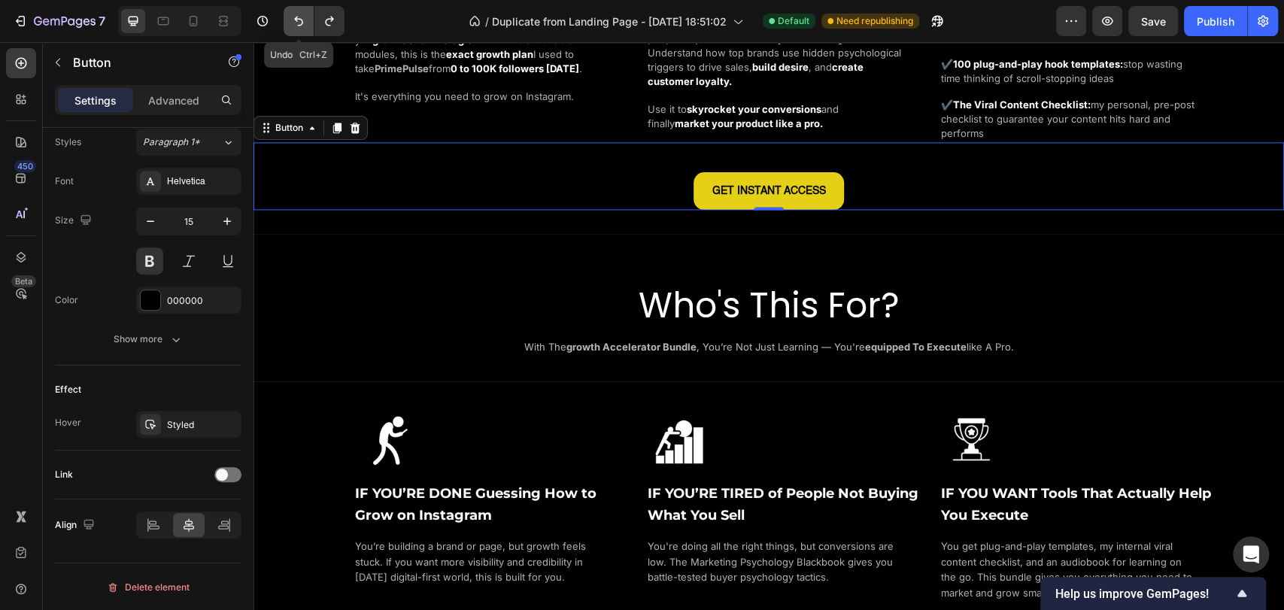
click at [301, 23] on icon "Undo/Redo" at bounding box center [298, 21] width 15 height 15
click at [297, 20] on icon "Undo/Redo" at bounding box center [298, 21] width 15 height 15
click at [308, 21] on button "Undo/Redo" at bounding box center [299, 21] width 30 height 30
click at [292, 19] on icon "Undo/Redo" at bounding box center [298, 21] width 15 height 15
click at [293, 21] on icon "Undo/Redo" at bounding box center [298, 21] width 15 height 15
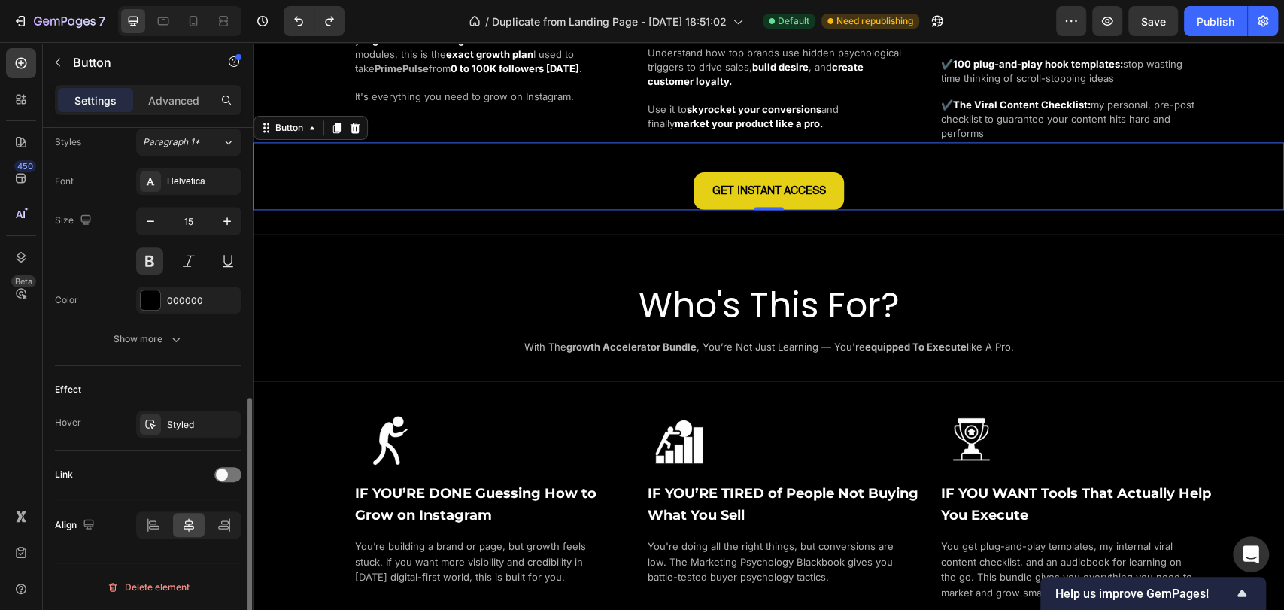
click at [196, 402] on div "Effect Hover Styled" at bounding box center [148, 407] width 186 height 85
click at [184, 420] on div "Styled" at bounding box center [189, 425] width 44 height 14
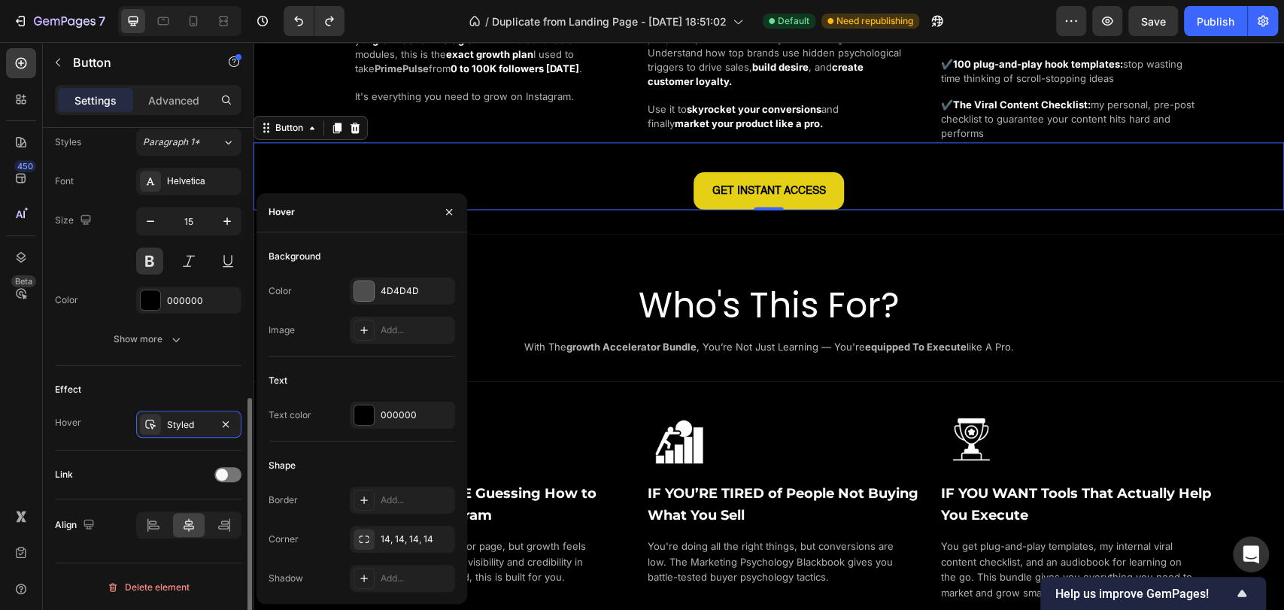
click at [159, 389] on div "Effect" at bounding box center [148, 389] width 186 height 24
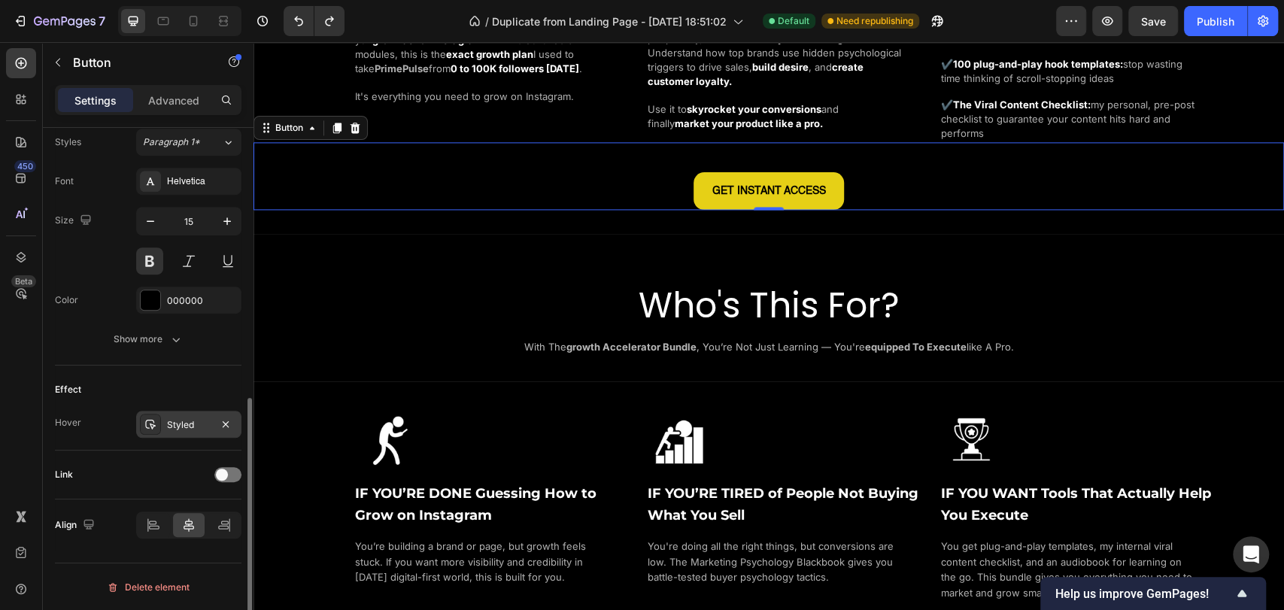
click at [156, 426] on div at bounding box center [150, 424] width 21 height 21
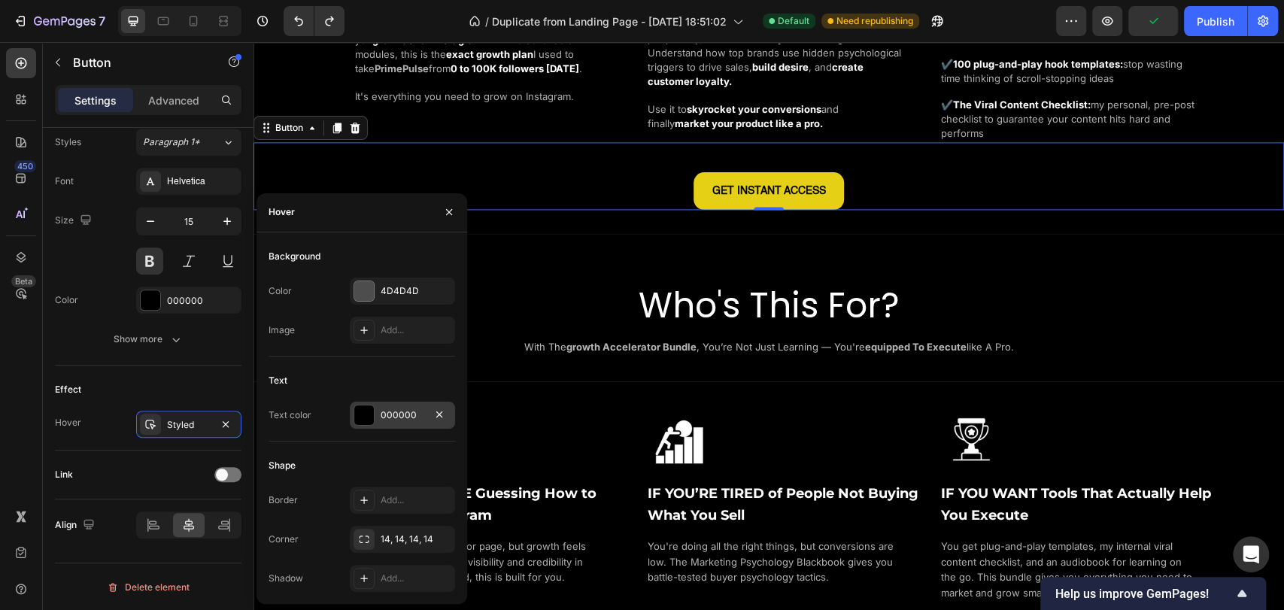
click at [383, 424] on div "000000" at bounding box center [402, 415] width 105 height 27
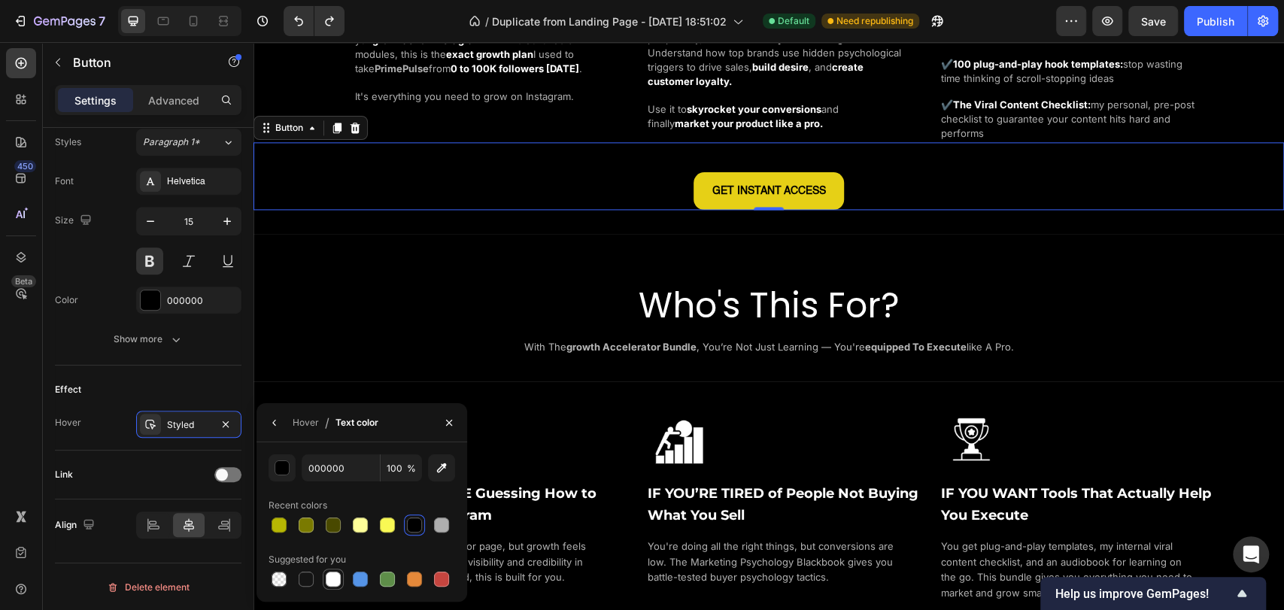
click at [335, 577] on div at bounding box center [333, 579] width 15 height 15
type input "FFFFFF"
click at [289, 20] on button "Undo/Redo" at bounding box center [299, 21] width 30 height 30
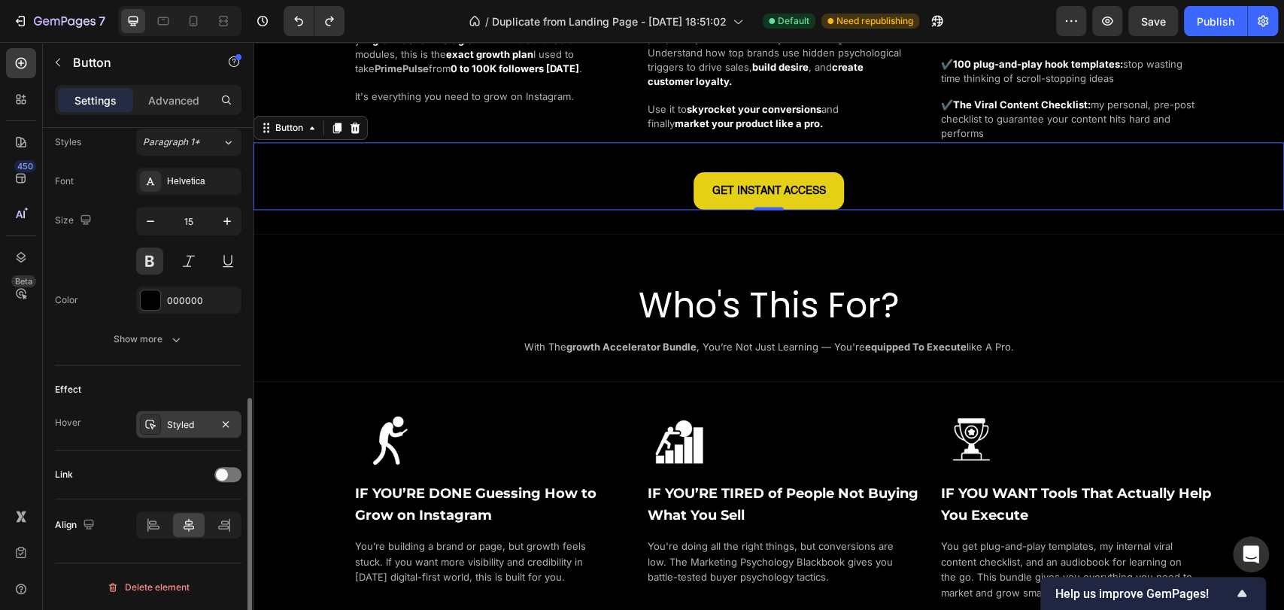
click at [176, 422] on div "Styled" at bounding box center [189, 425] width 44 height 14
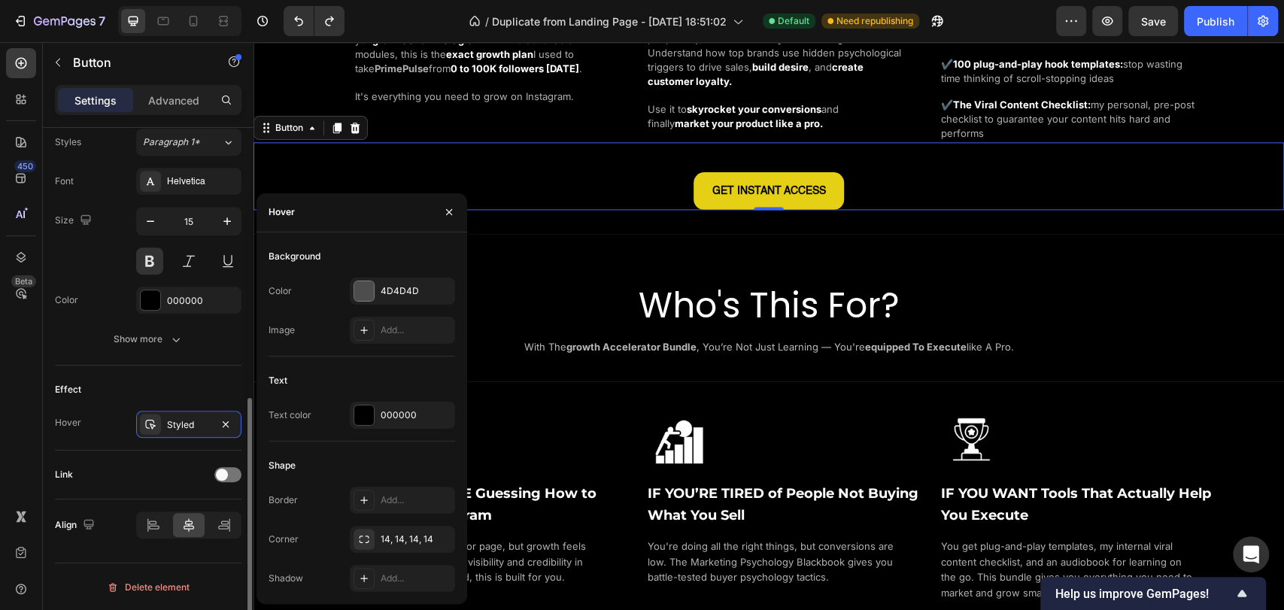
click at [111, 444] on div "Effect Hover Styled" at bounding box center [148, 407] width 186 height 85
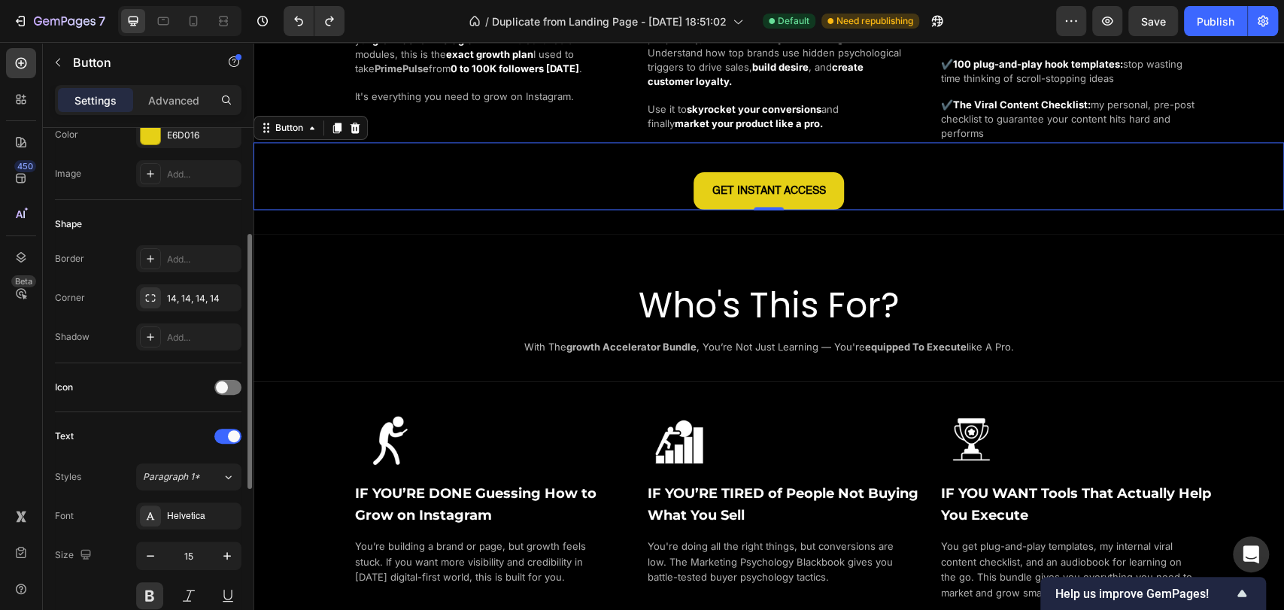
scroll to position [0, 0]
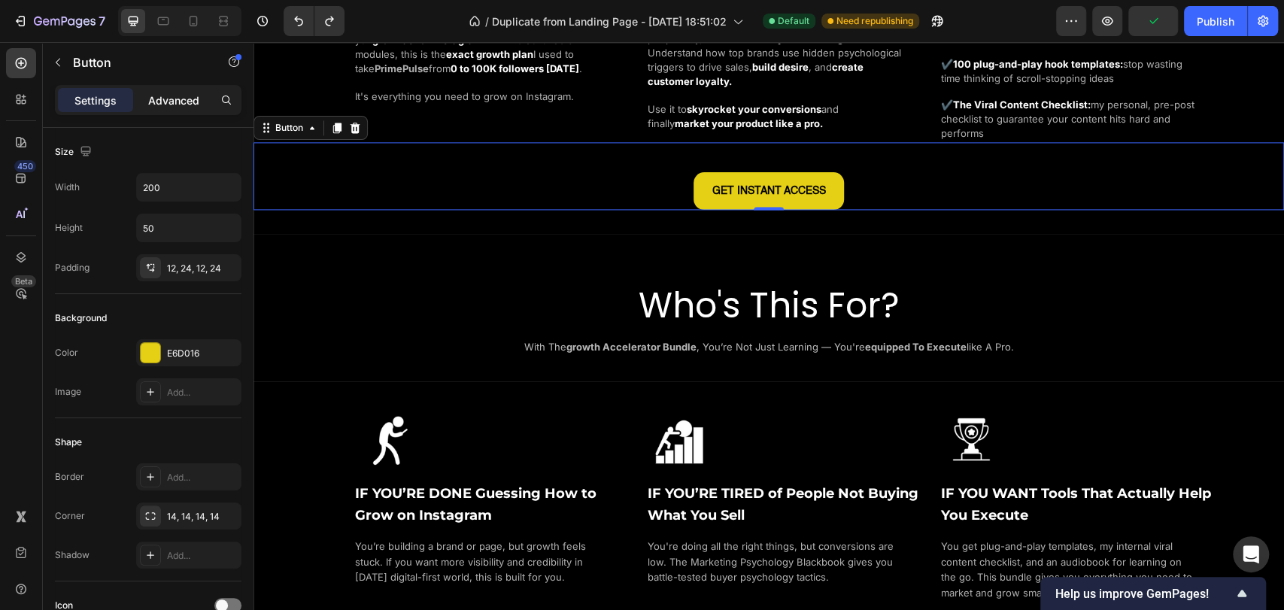
click at [150, 107] on p "Advanced" at bounding box center [173, 100] width 51 height 16
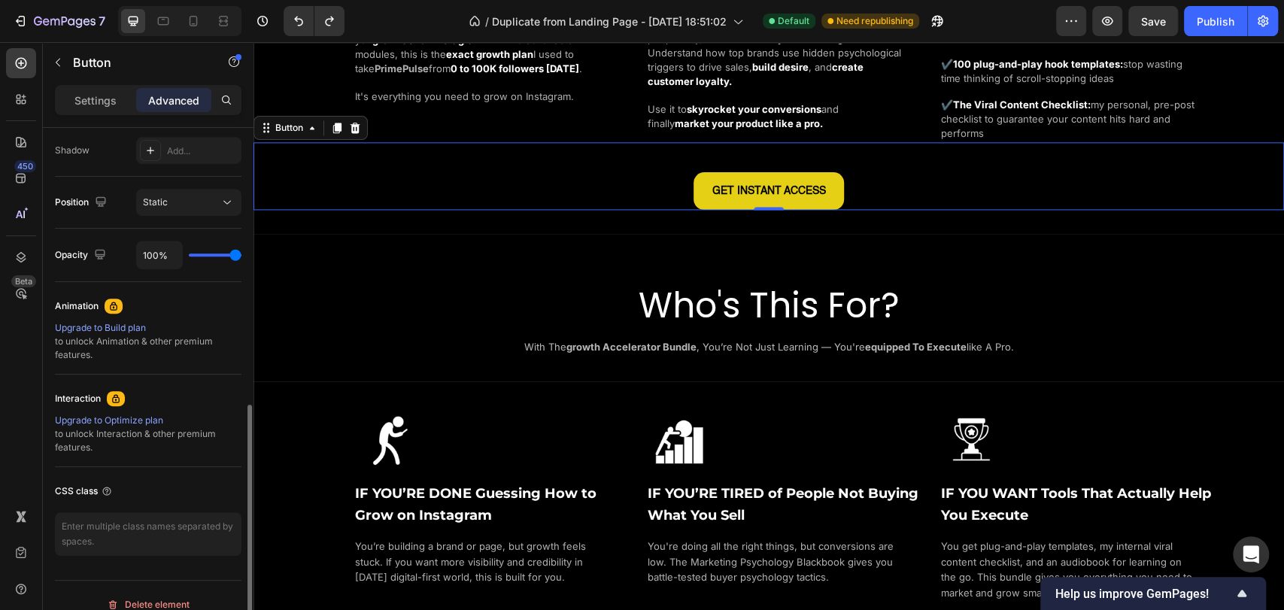
scroll to position [517, 0]
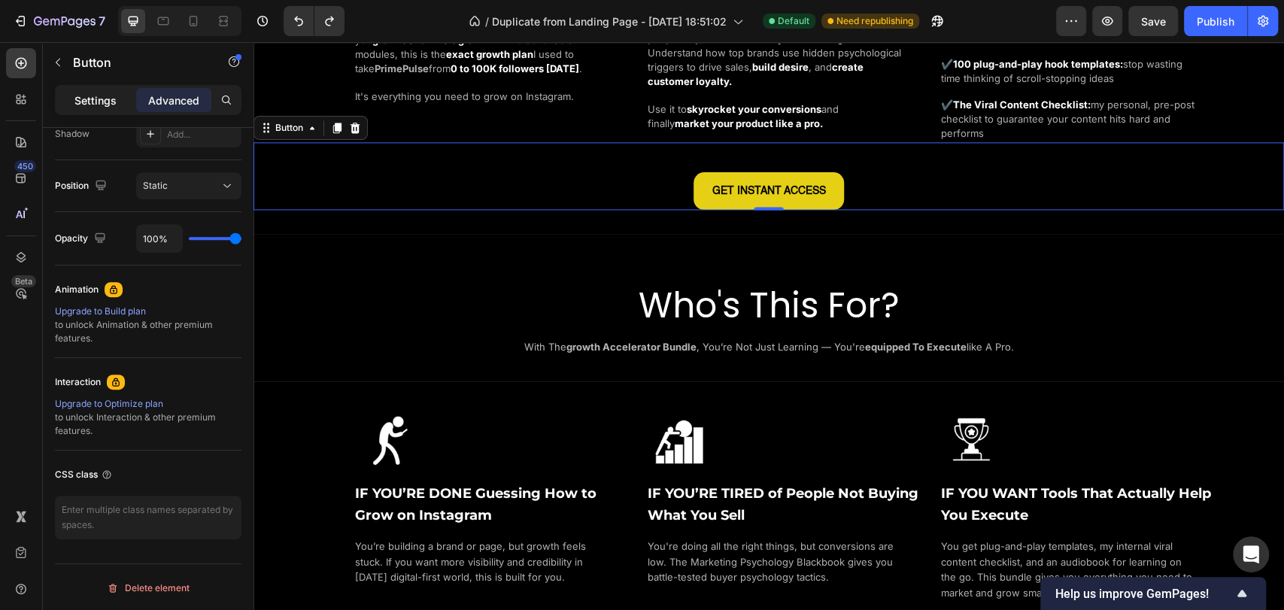
click at [110, 100] on p "Settings" at bounding box center [95, 100] width 42 height 16
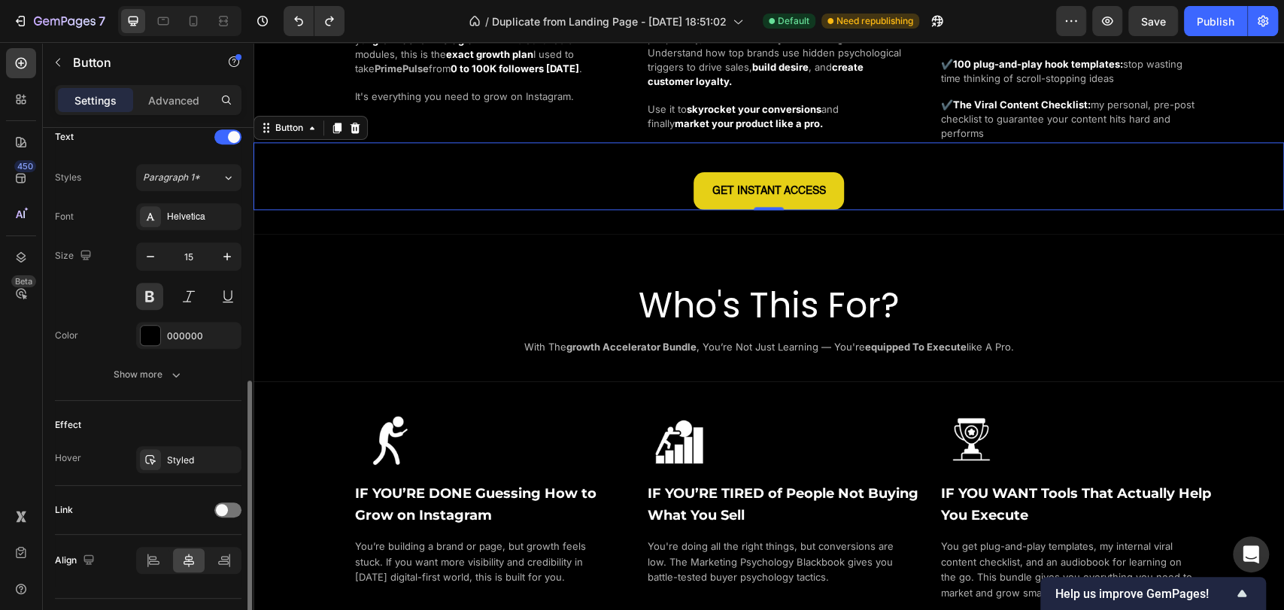
scroll to position [553, 0]
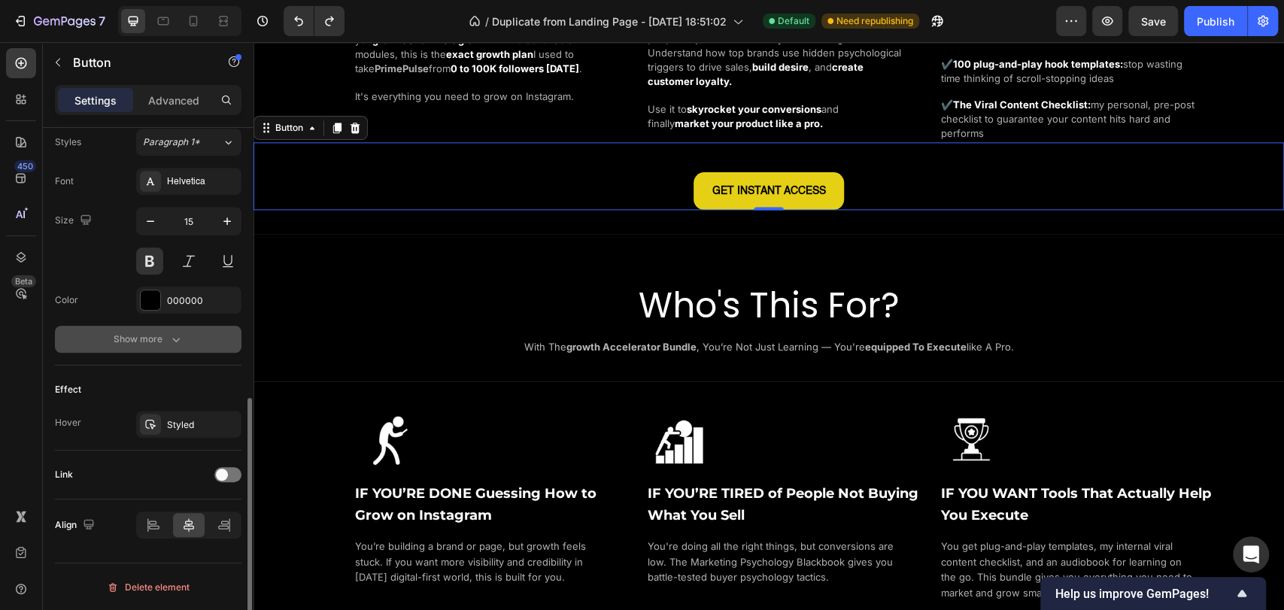
click at [161, 338] on div "Show more" at bounding box center [149, 339] width 70 height 15
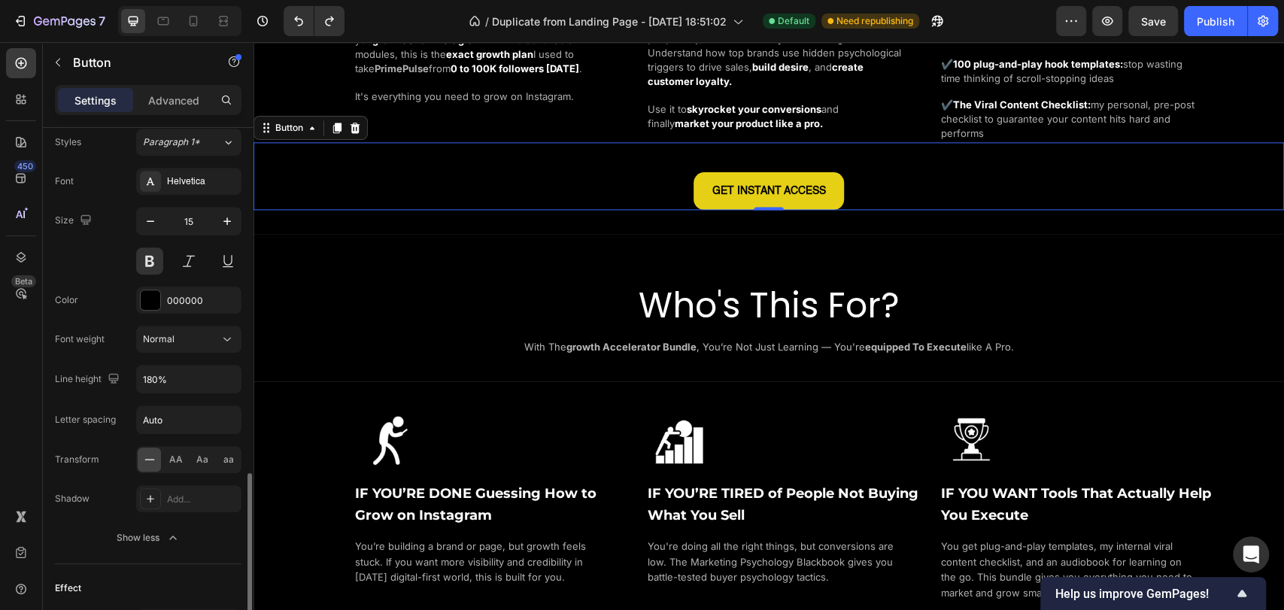
scroll to position [750, 0]
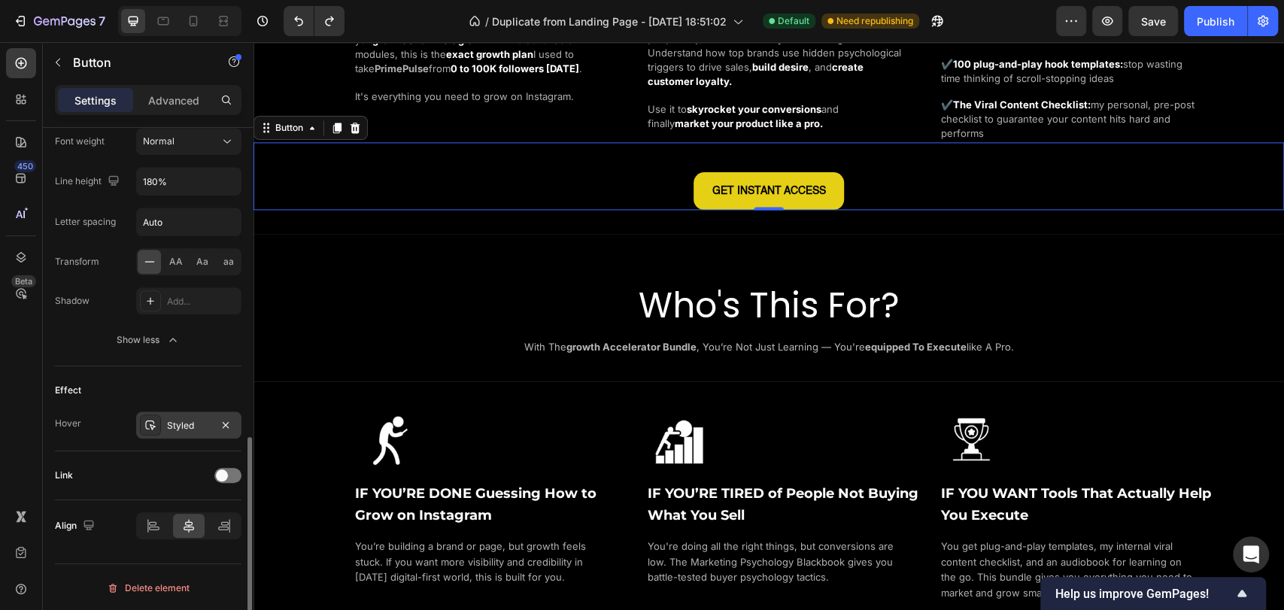
click at [144, 428] on icon at bounding box center [150, 425] width 12 height 12
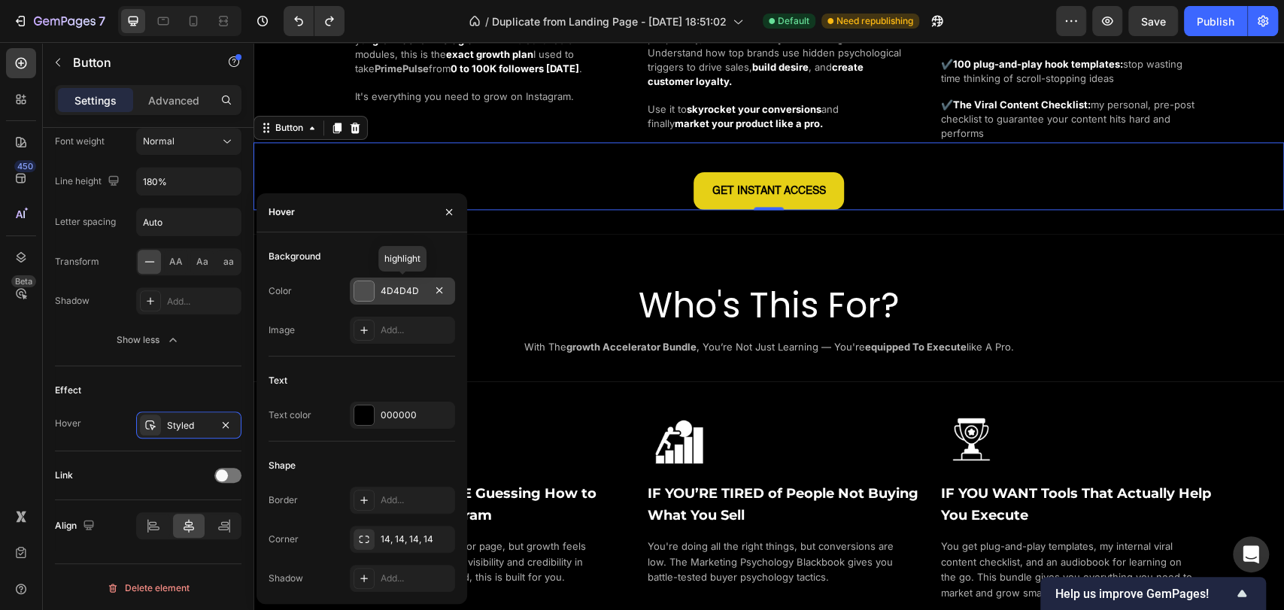
click at [361, 291] on div at bounding box center [364, 291] width 20 height 20
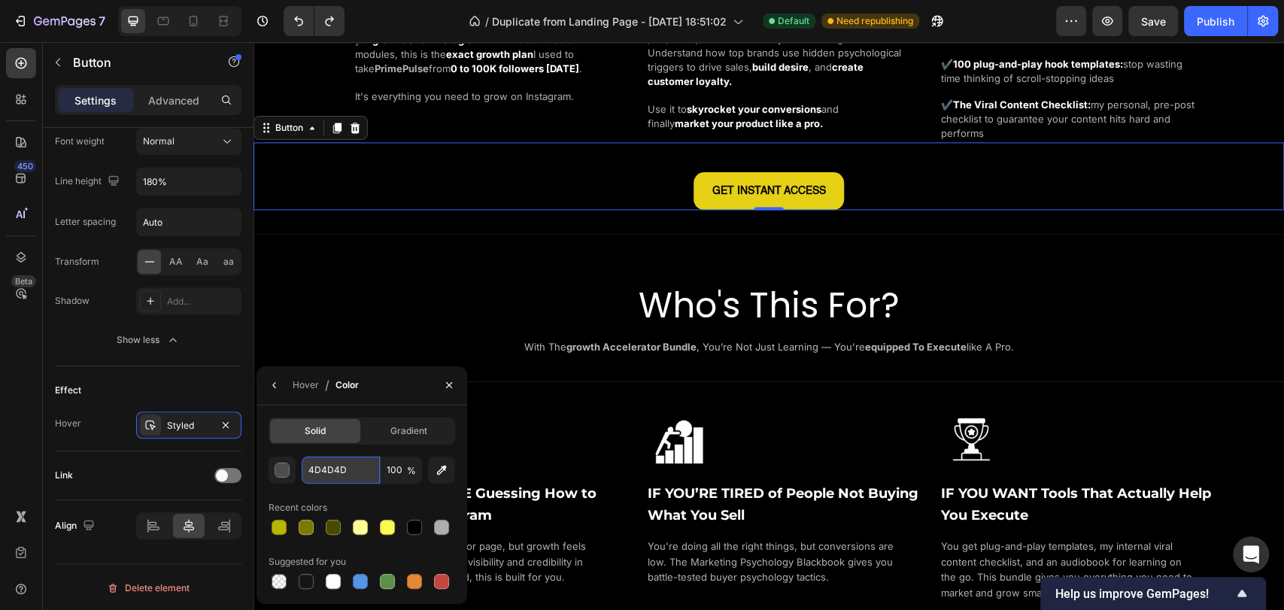
click at [337, 477] on input "4D4D4D" at bounding box center [341, 469] width 78 height 27
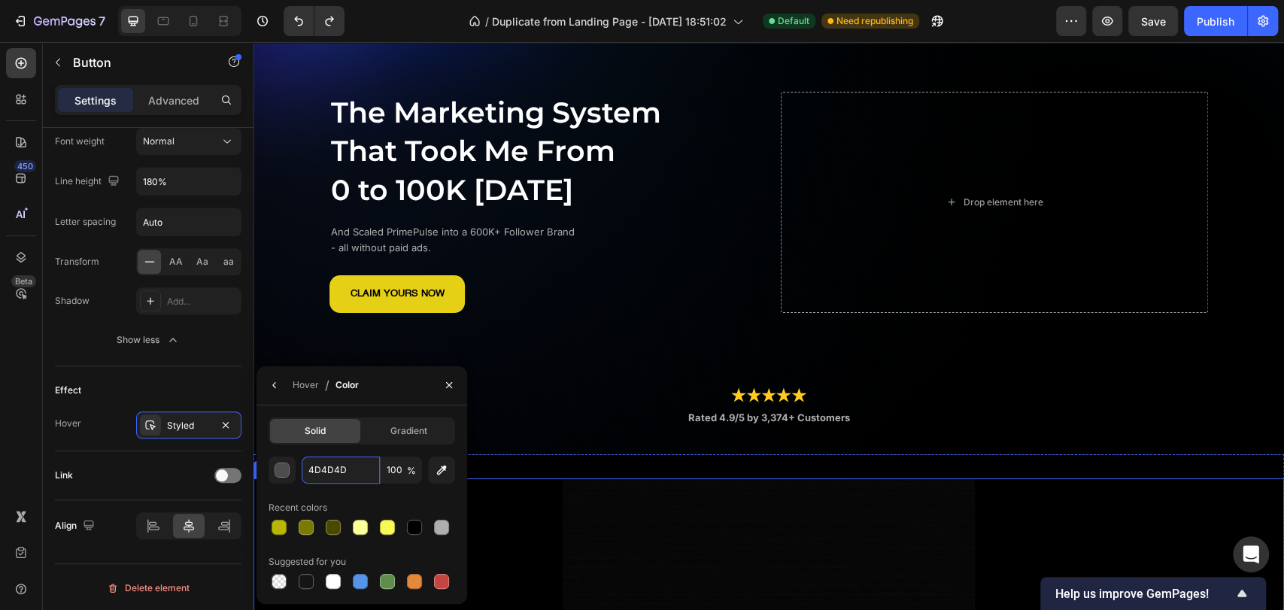
scroll to position [83, 0]
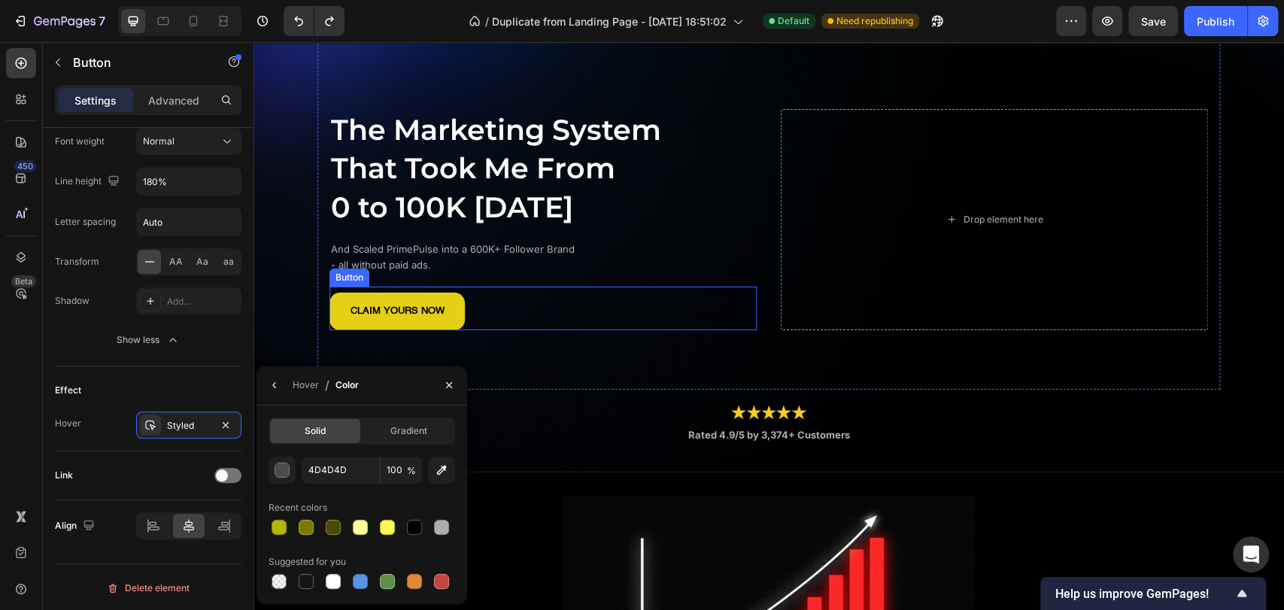
click at [466, 296] on div "CLAIM YOURS NOW Button" at bounding box center [542, 309] width 427 height 44
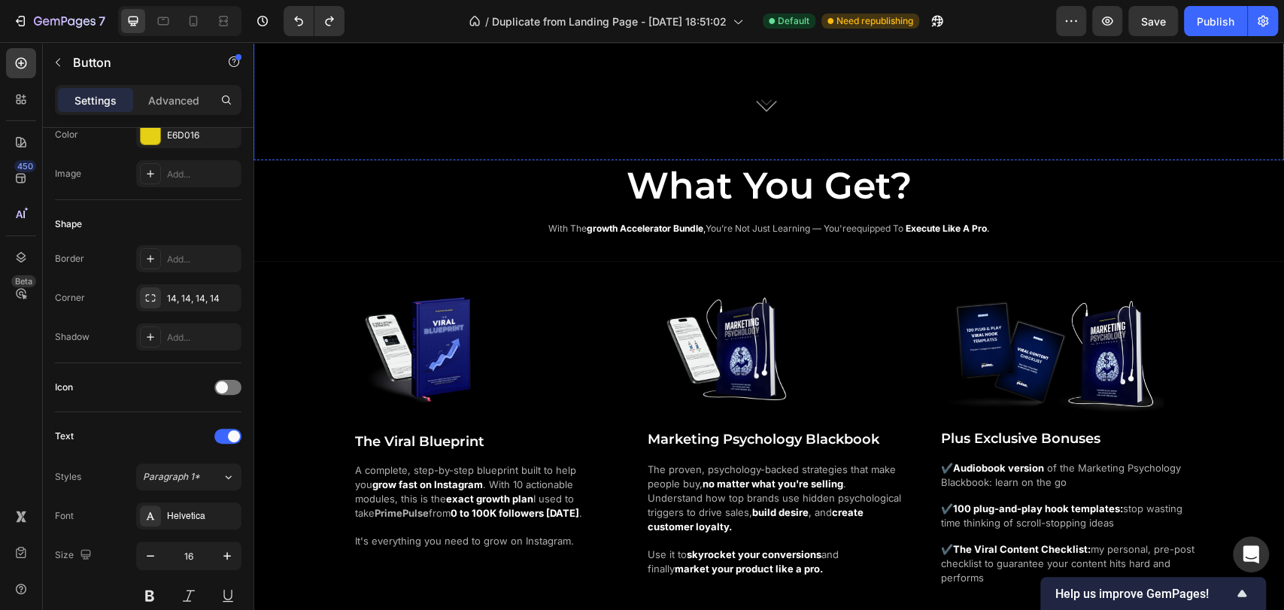
scroll to position [1169, 0]
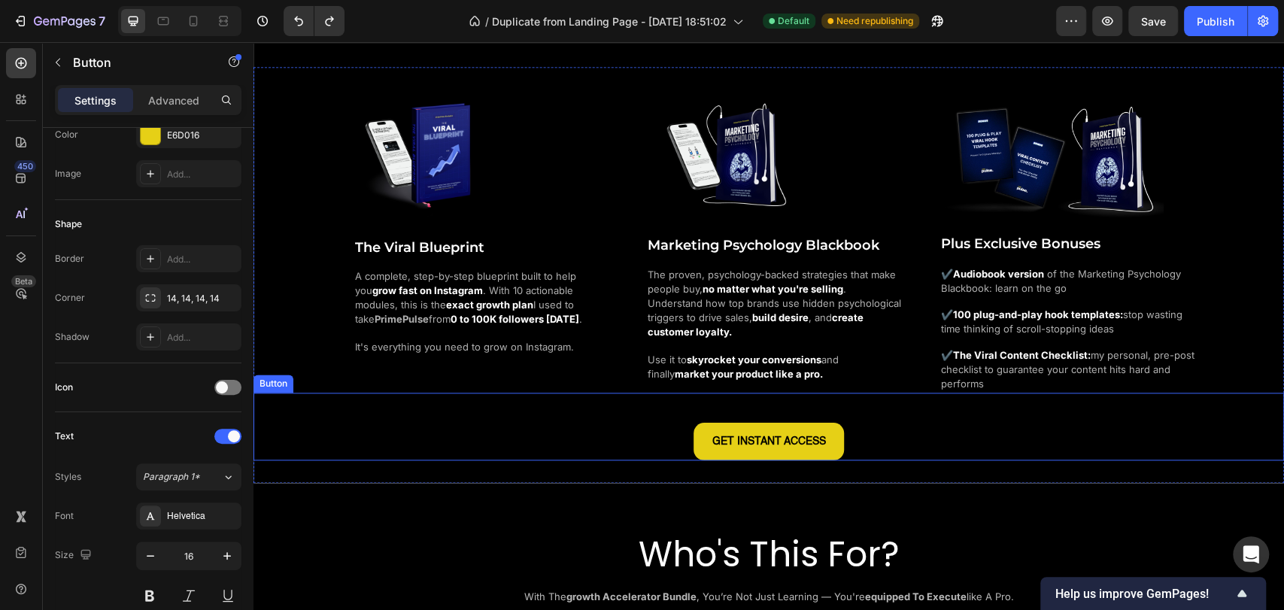
click at [885, 436] on div "GET INSTANT ACCESS Button" at bounding box center [768, 427] width 1030 height 68
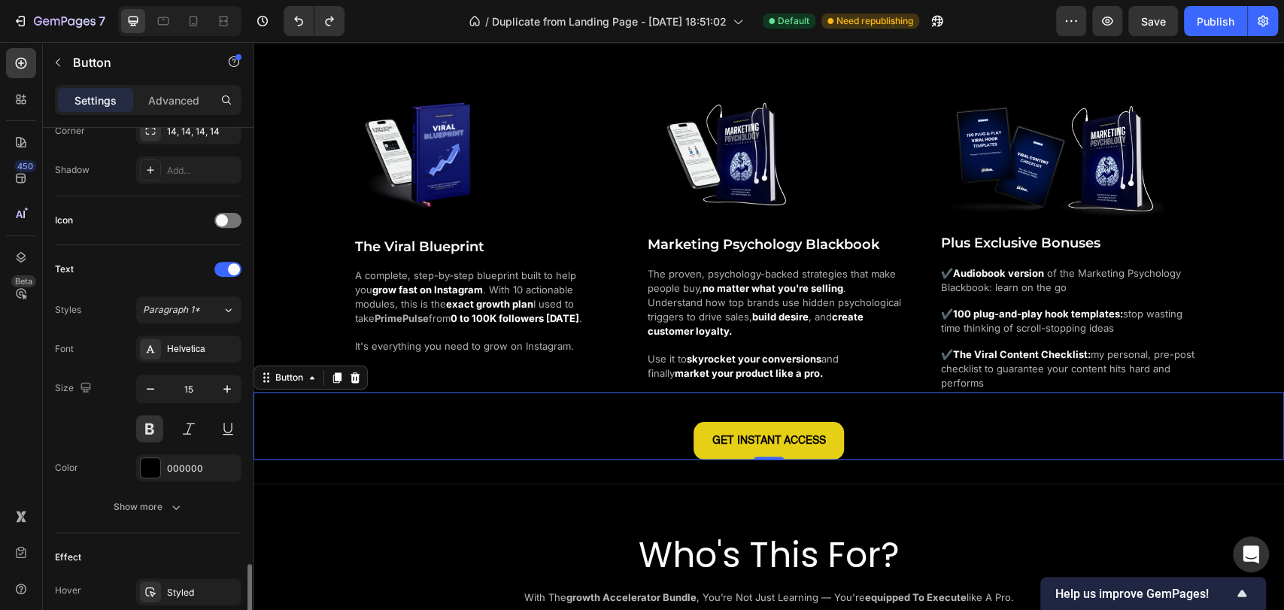
scroll to position [553, 0]
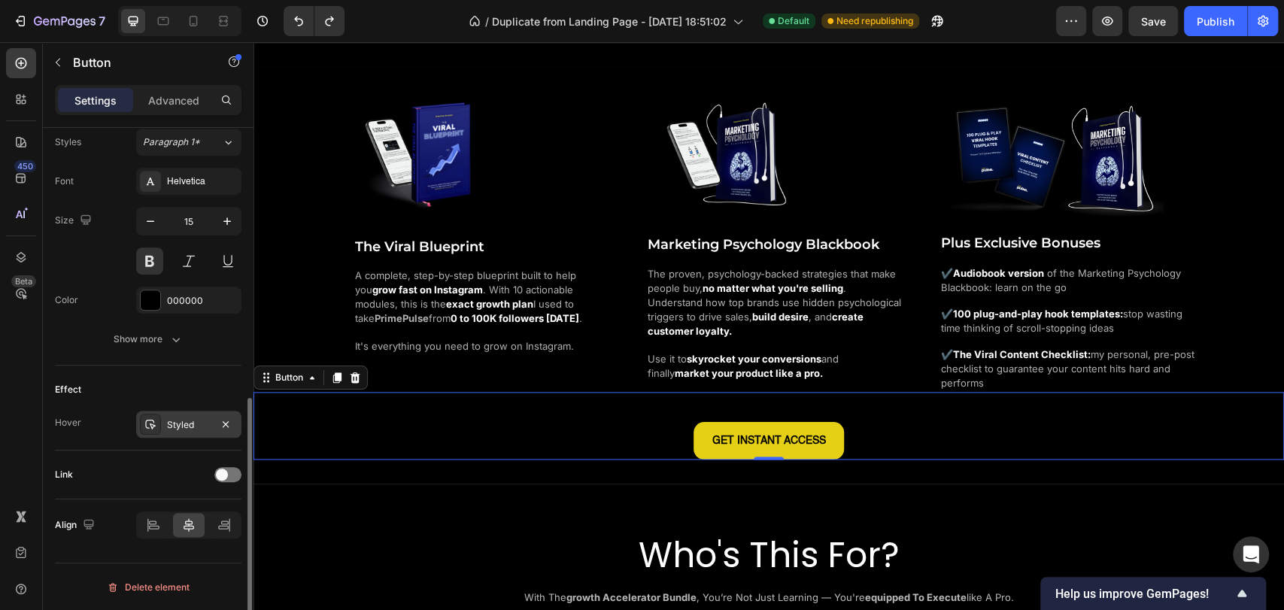
click at [186, 429] on div "Styled" at bounding box center [189, 425] width 44 height 14
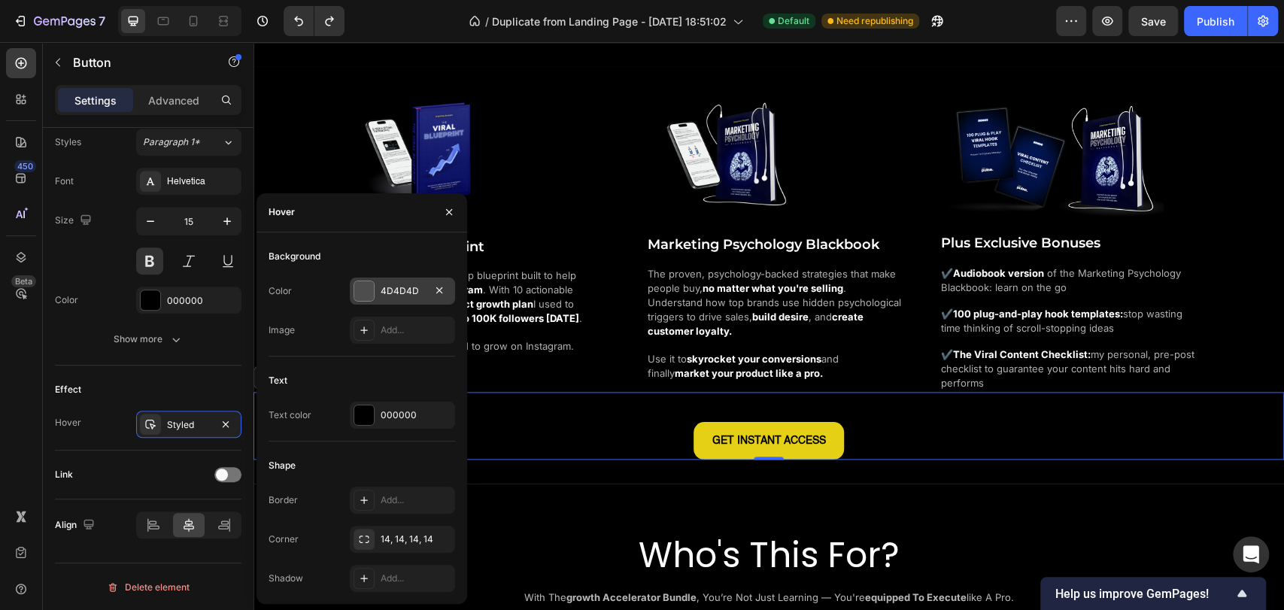
click at [408, 293] on div "4D4D4D" at bounding box center [403, 291] width 44 height 14
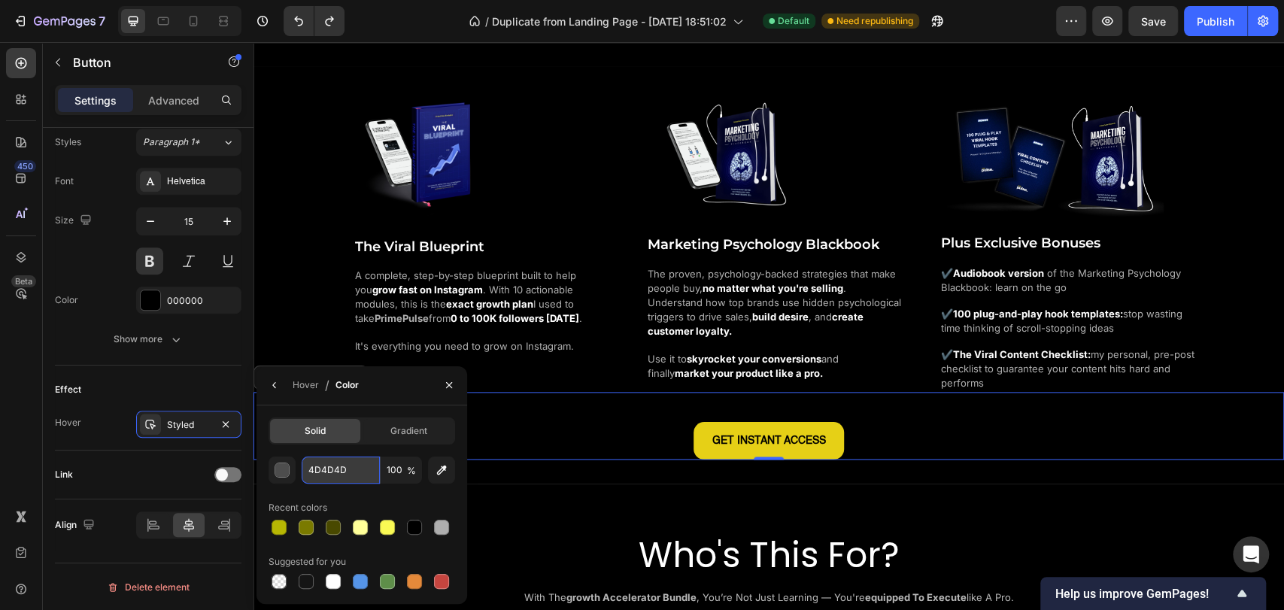
click at [333, 478] on input "4D4D4D" at bounding box center [341, 469] width 78 height 27
click at [371, 491] on div "e6d016 100 % Recent colors Suggested for you" at bounding box center [361, 523] width 186 height 135
click at [291, 469] on button "button" at bounding box center [281, 469] width 27 height 27
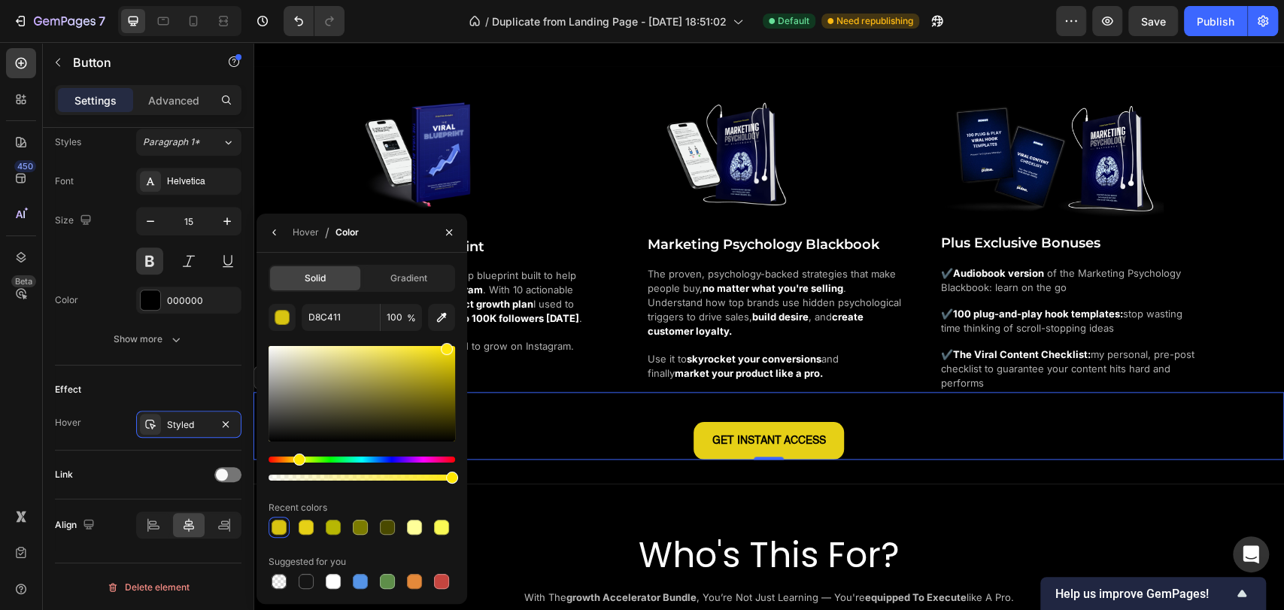
drag, startPoint x: 441, startPoint y: 359, endPoint x: 444, endPoint y: 344, distance: 16.1
click at [444, 344] on div at bounding box center [447, 349] width 12 height 12
drag, startPoint x: 443, startPoint y: 353, endPoint x: 439, endPoint y: 362, distance: 9.8
click at [439, 362] on div at bounding box center [441, 365] width 12 height 12
drag, startPoint x: 442, startPoint y: 360, endPoint x: 443, endPoint y: 368, distance: 8.3
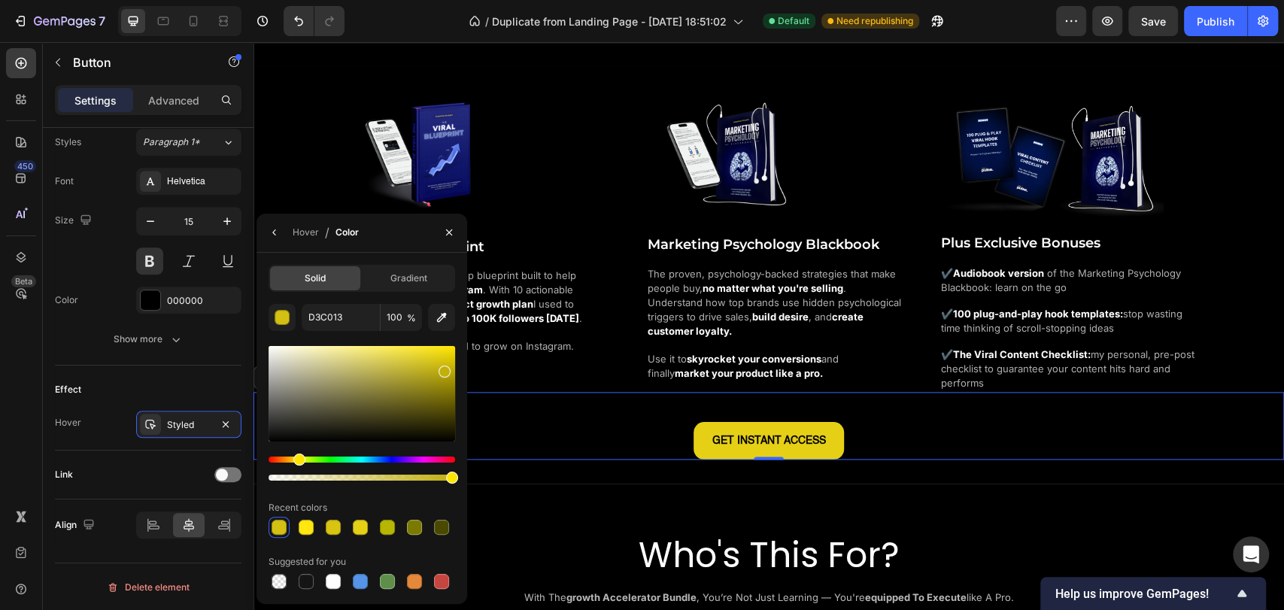
click at [443, 368] on div at bounding box center [444, 371] width 12 height 12
click at [441, 374] on div at bounding box center [443, 378] width 12 height 12
click at [444, 373] on div at bounding box center [444, 376] width 12 height 12
click at [189, 387] on div "Effect" at bounding box center [148, 389] width 186 height 24
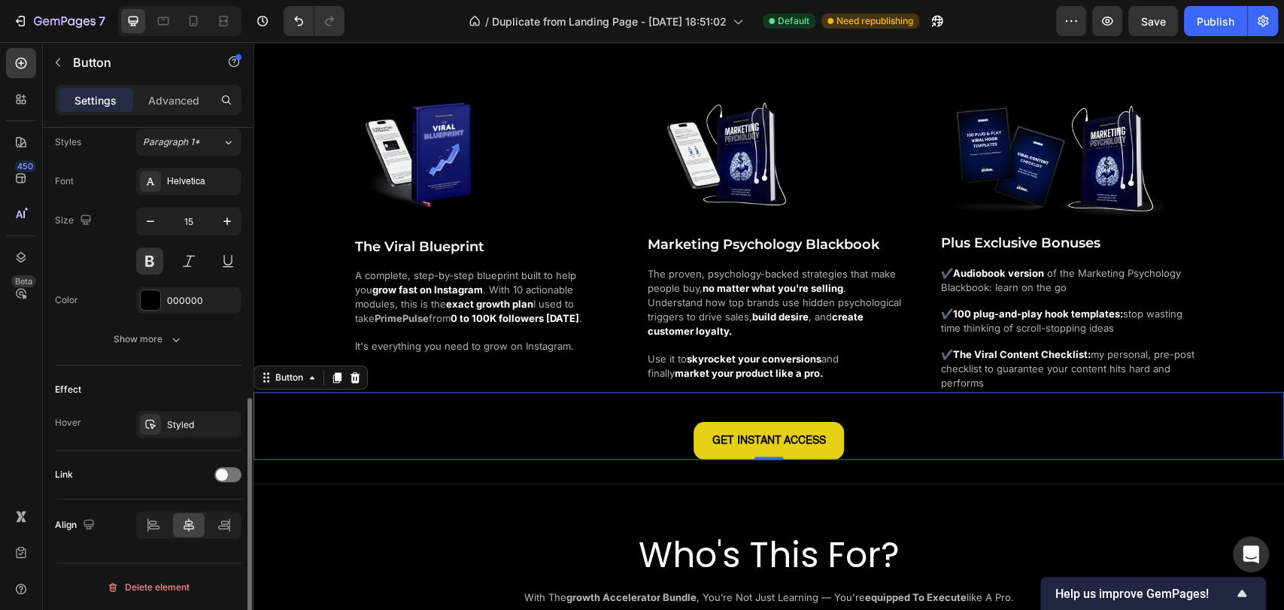
click at [189, 388] on div "Effect" at bounding box center [148, 389] width 186 height 24
click at [1198, 28] on div "Publish" at bounding box center [1215, 22] width 38 height 16
click at [175, 413] on div "Styled" at bounding box center [188, 424] width 105 height 27
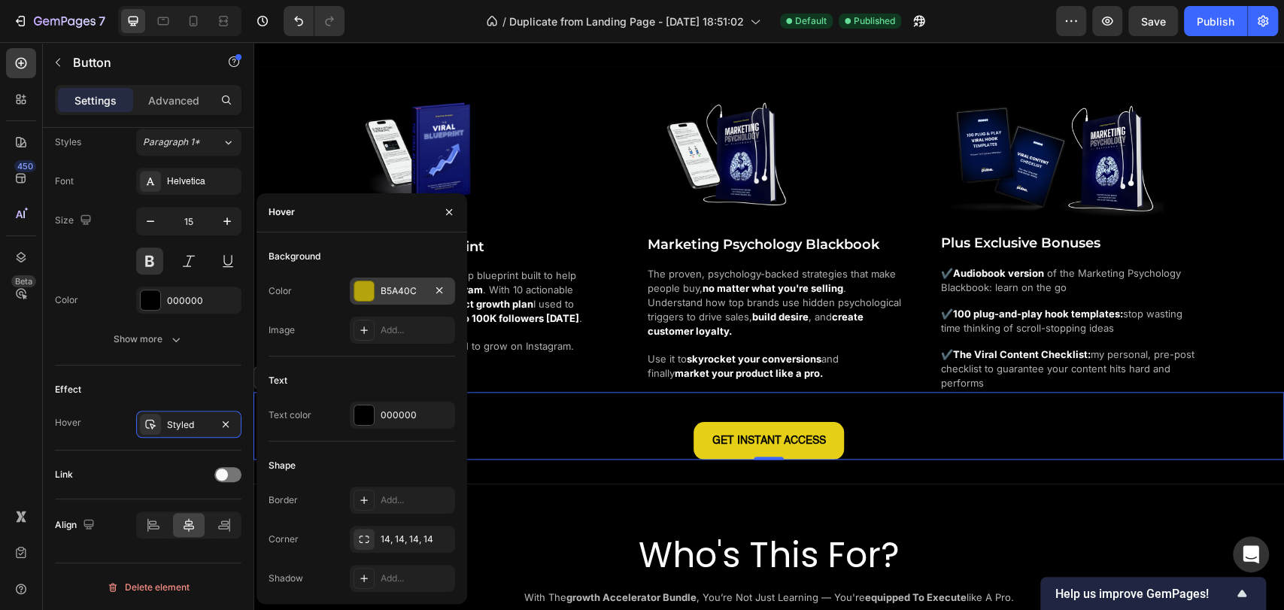
click at [377, 286] on div "B5A40C" at bounding box center [402, 290] width 105 height 27
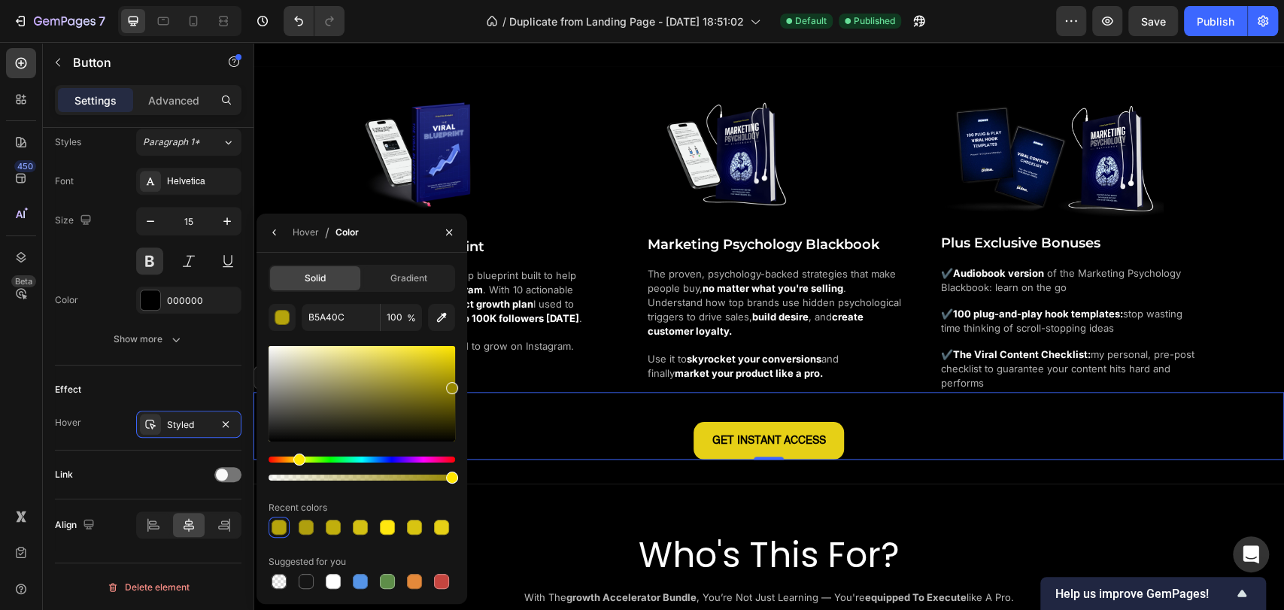
drag, startPoint x: 444, startPoint y: 377, endPoint x: 461, endPoint y: 384, distance: 18.9
click at [461, 384] on div "Solid Gradient B5A40C 100 % Recent colors Suggested for you" at bounding box center [361, 428] width 211 height 327
type input "968700"
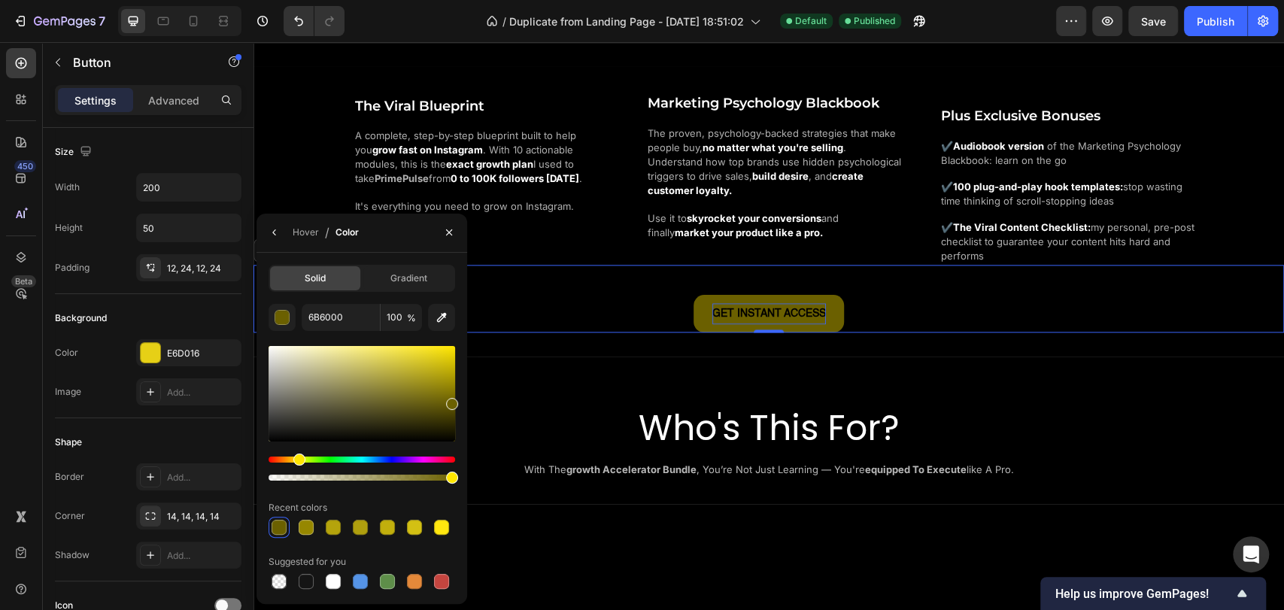
scroll to position [553, 0]
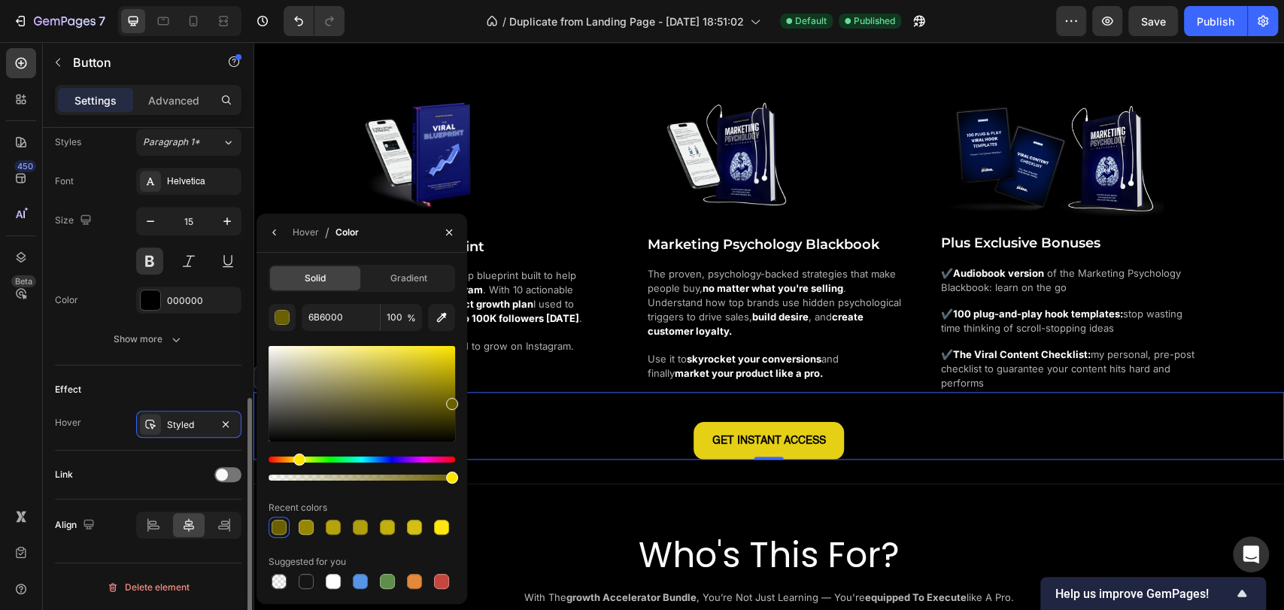
click at [193, 382] on div "Effect" at bounding box center [148, 389] width 186 height 24
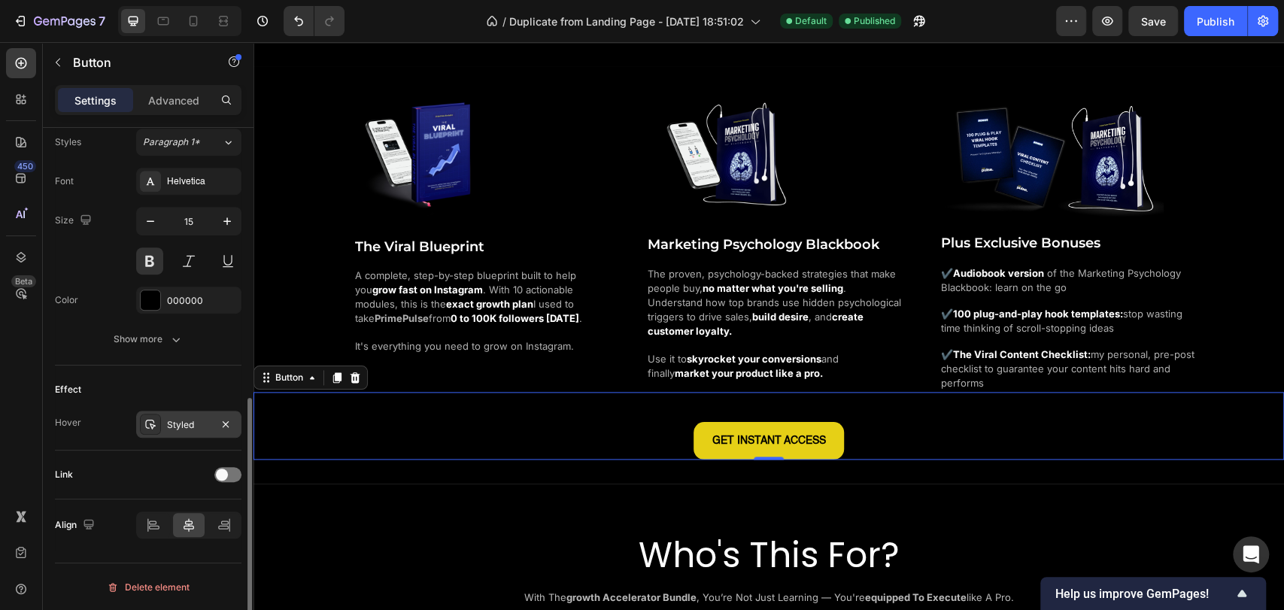
click at [182, 418] on div "Styled" at bounding box center [189, 425] width 44 height 14
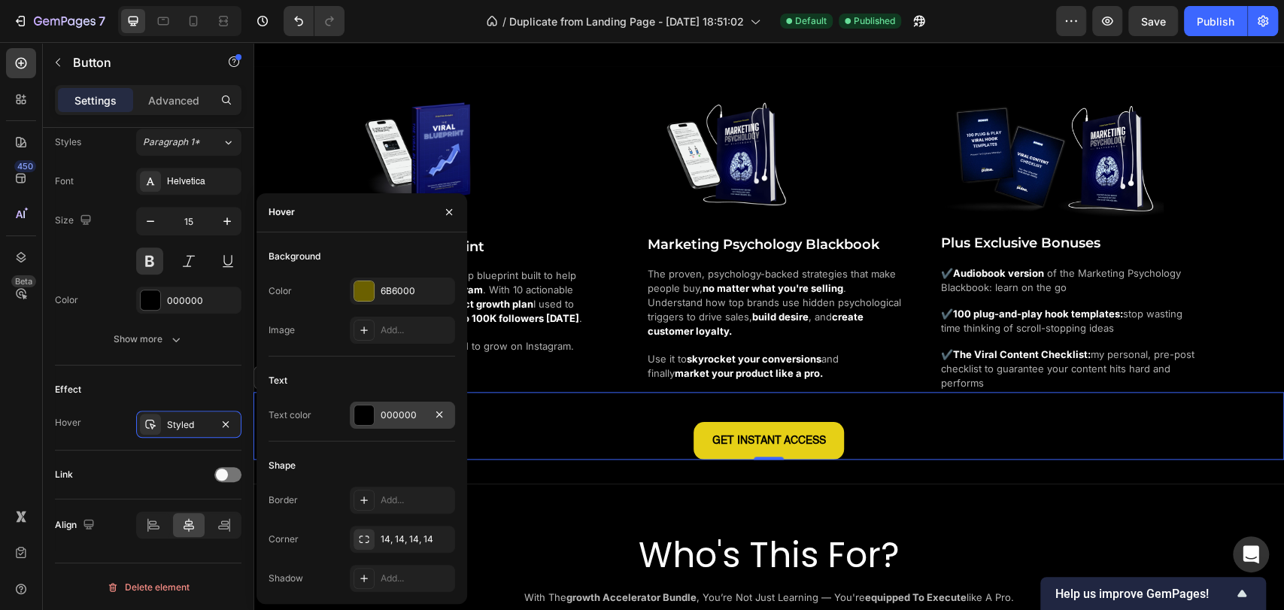
click at [375, 402] on div "000000" at bounding box center [402, 415] width 105 height 27
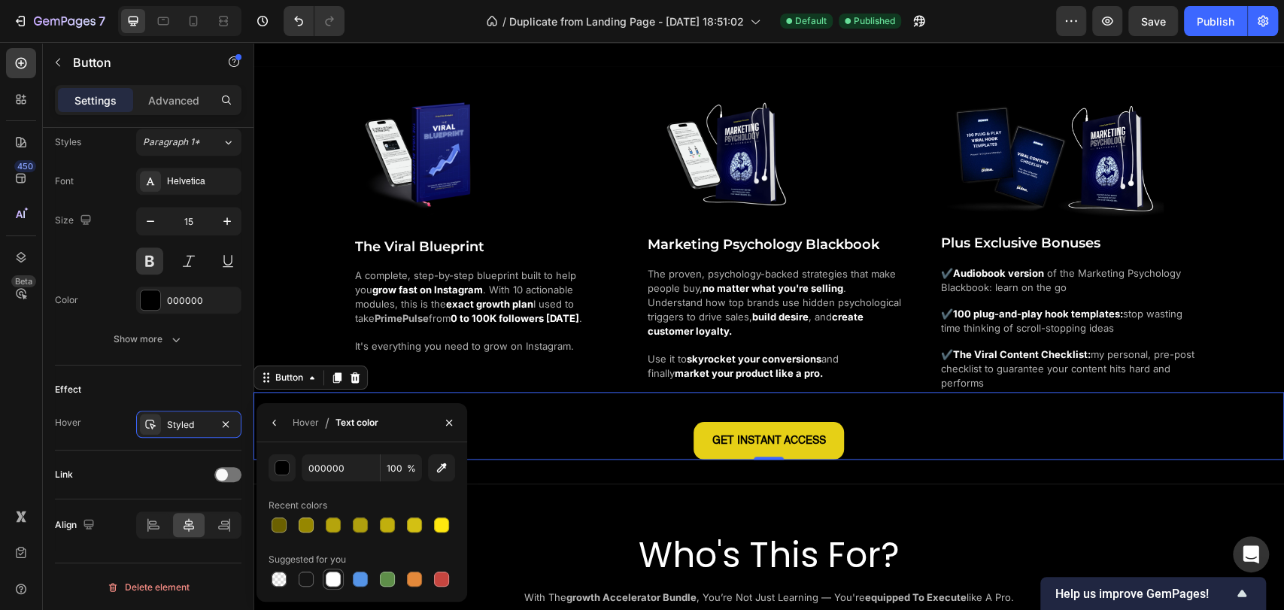
click at [331, 572] on div at bounding box center [333, 579] width 18 height 18
click at [307, 475] on input "FFFFFF" at bounding box center [341, 467] width 78 height 27
click at [284, 471] on div "button" at bounding box center [282, 468] width 15 height 15
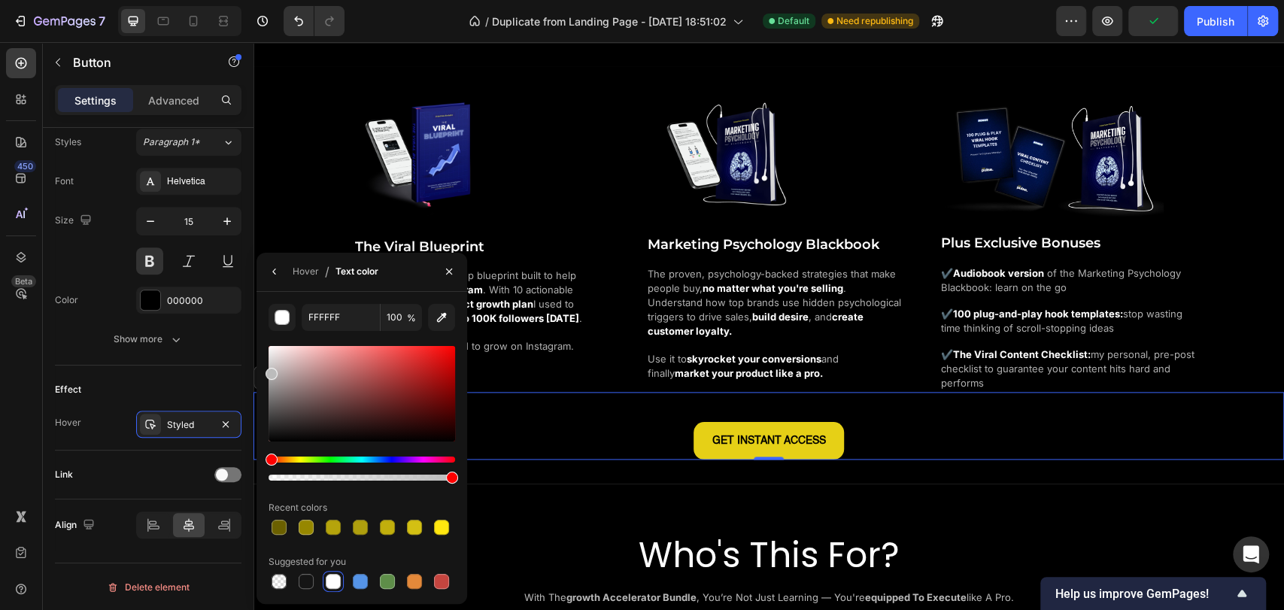
drag, startPoint x: 277, startPoint y: 371, endPoint x: 261, endPoint y: 370, distance: 15.9
click at [261, 370] on div "FFFFFF 100 % Recent colors Suggested for you" at bounding box center [361, 448] width 211 height 288
drag, startPoint x: 271, startPoint y: 390, endPoint x: 263, endPoint y: 329, distance: 61.4
click at [263, 329] on div "BCBCBC 100 % Recent colors Suggested for you" at bounding box center [361, 448] width 211 height 288
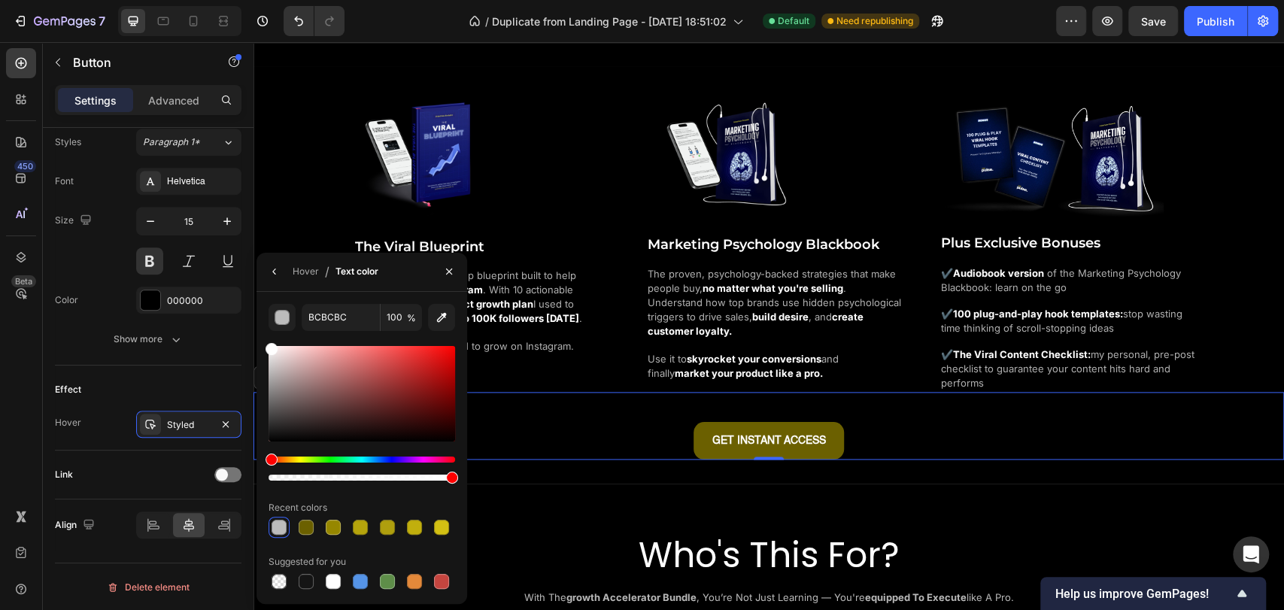
type input "FFFFFF"
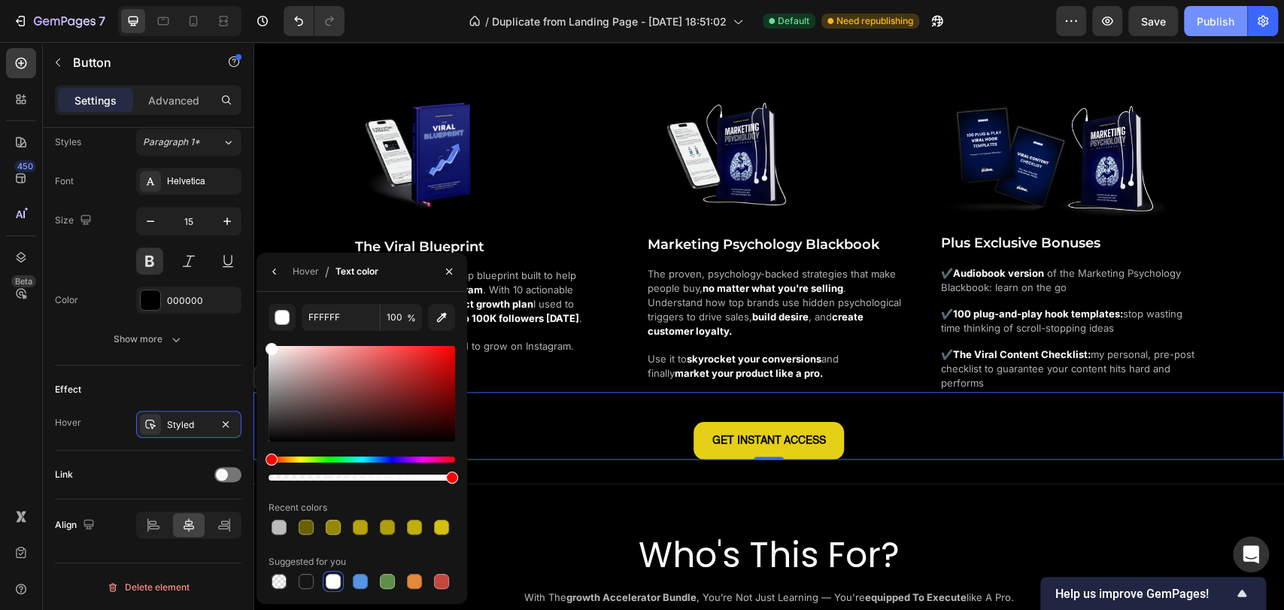
click at [1198, 17] on div "Publish" at bounding box center [1215, 22] width 38 height 16
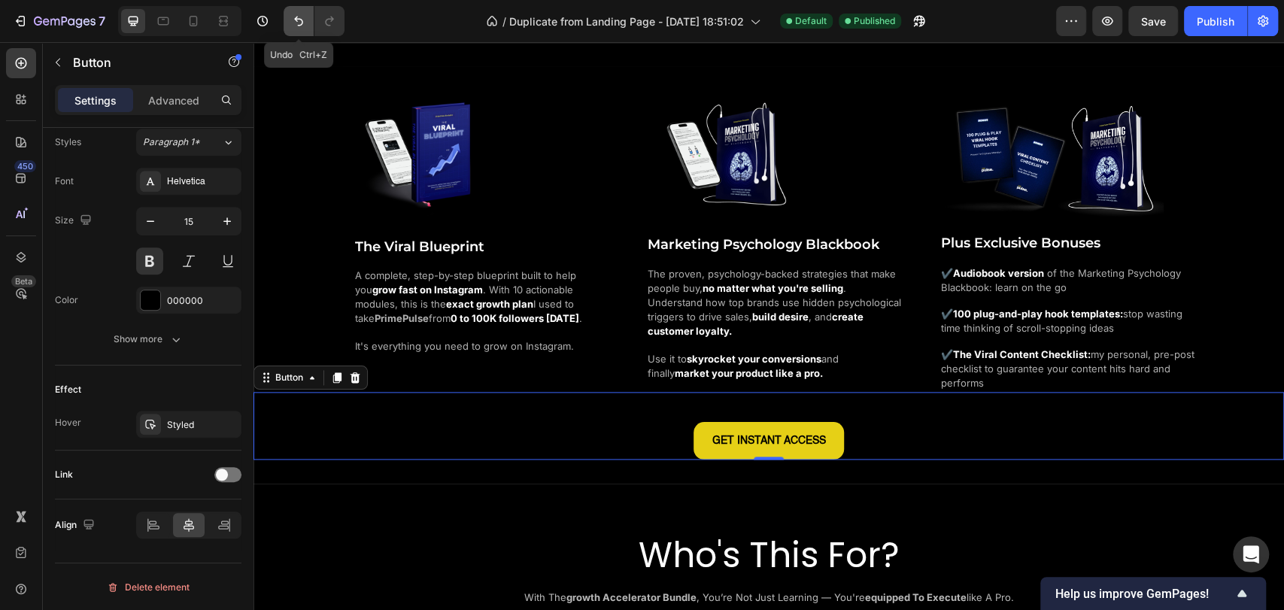
click at [302, 20] on icon "Undo/Redo" at bounding box center [298, 21] width 15 height 15
click at [310, 26] on button "Undo/Redo" at bounding box center [299, 21] width 30 height 30
click at [161, 430] on div "Styled" at bounding box center [188, 424] width 105 height 27
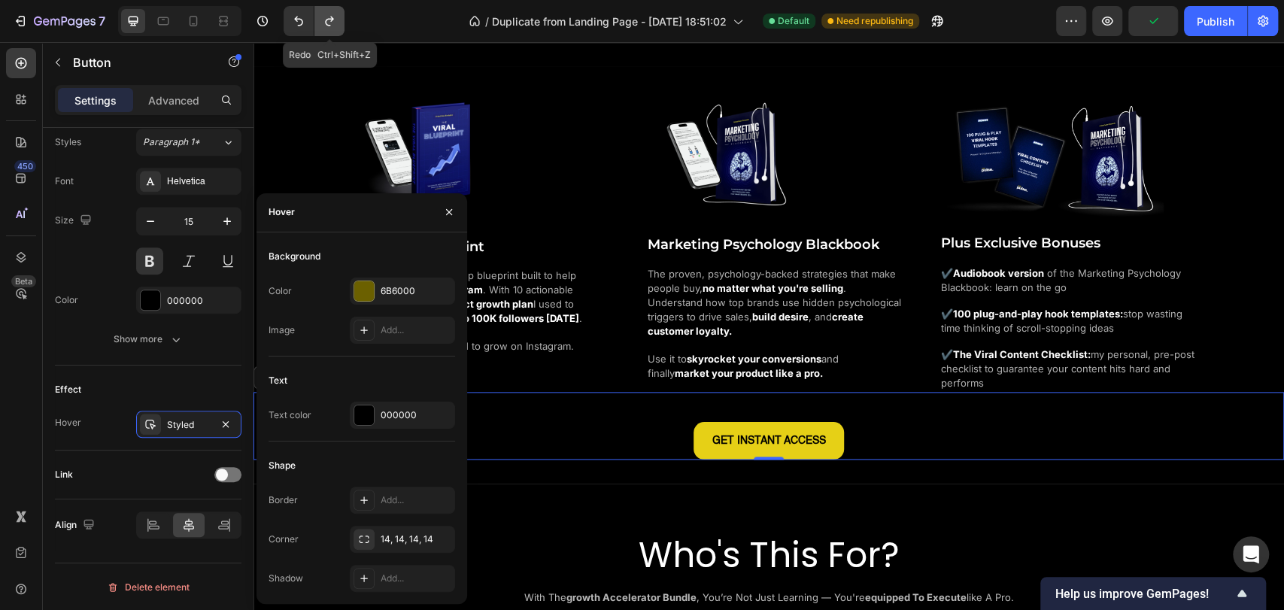
click at [329, 26] on icon "Undo/Redo" at bounding box center [329, 21] width 15 height 15
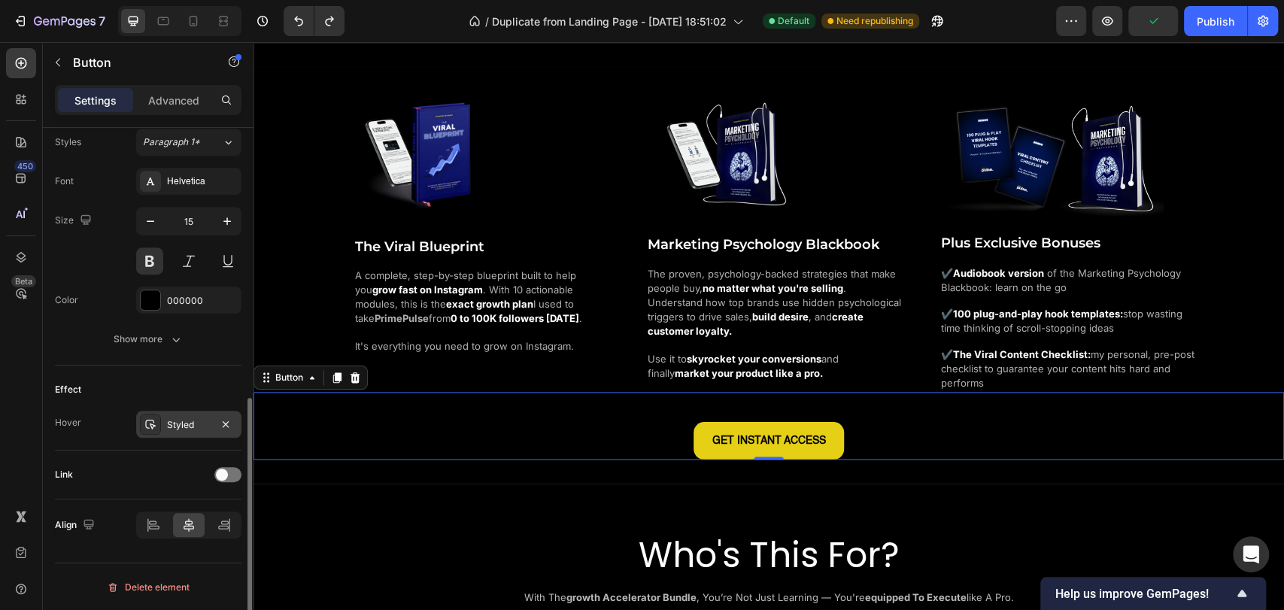
click at [196, 422] on div "Styled" at bounding box center [189, 425] width 44 height 14
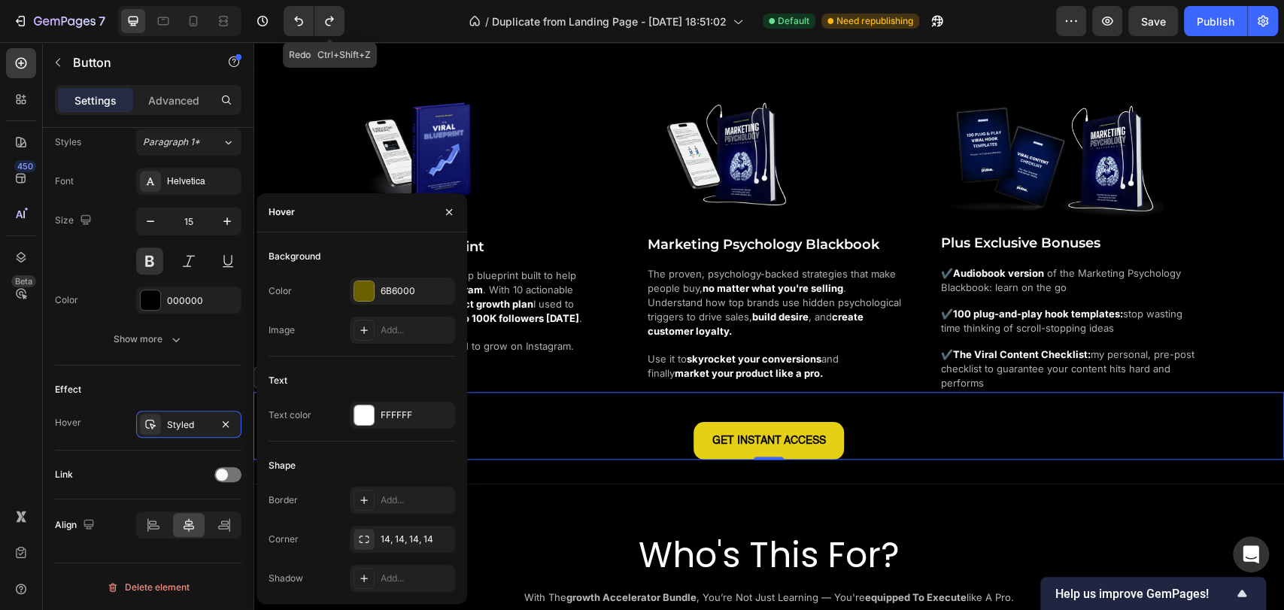
drag, startPoint x: 334, startPoint y: 18, endPoint x: 325, endPoint y: 38, distance: 22.2
click at [333, 17] on icon "Undo/Redo" at bounding box center [329, 21] width 15 height 15
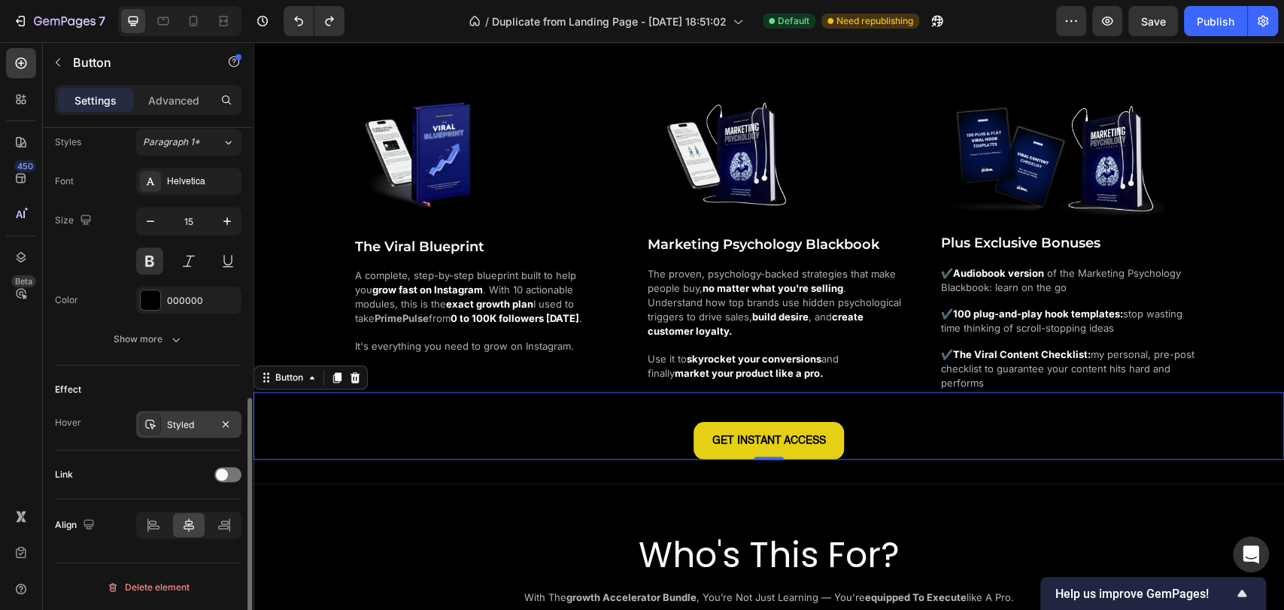
click at [162, 428] on div "Styled" at bounding box center [188, 424] width 105 height 27
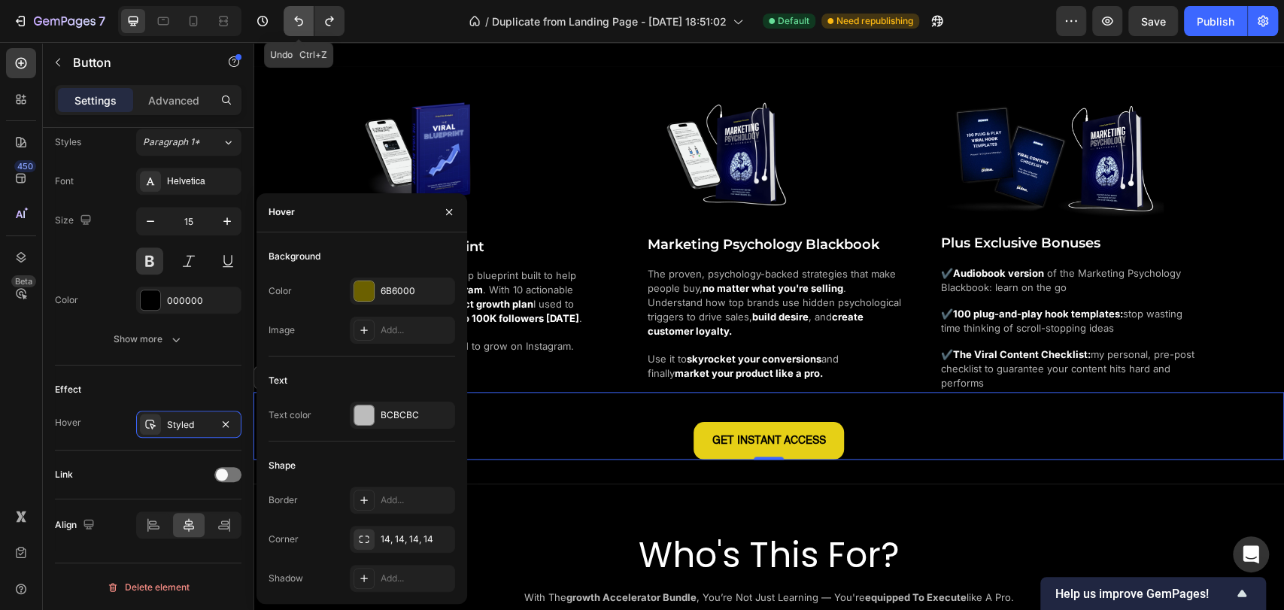
click at [300, 25] on icon "Undo/Redo" at bounding box center [298, 22] width 9 height 10
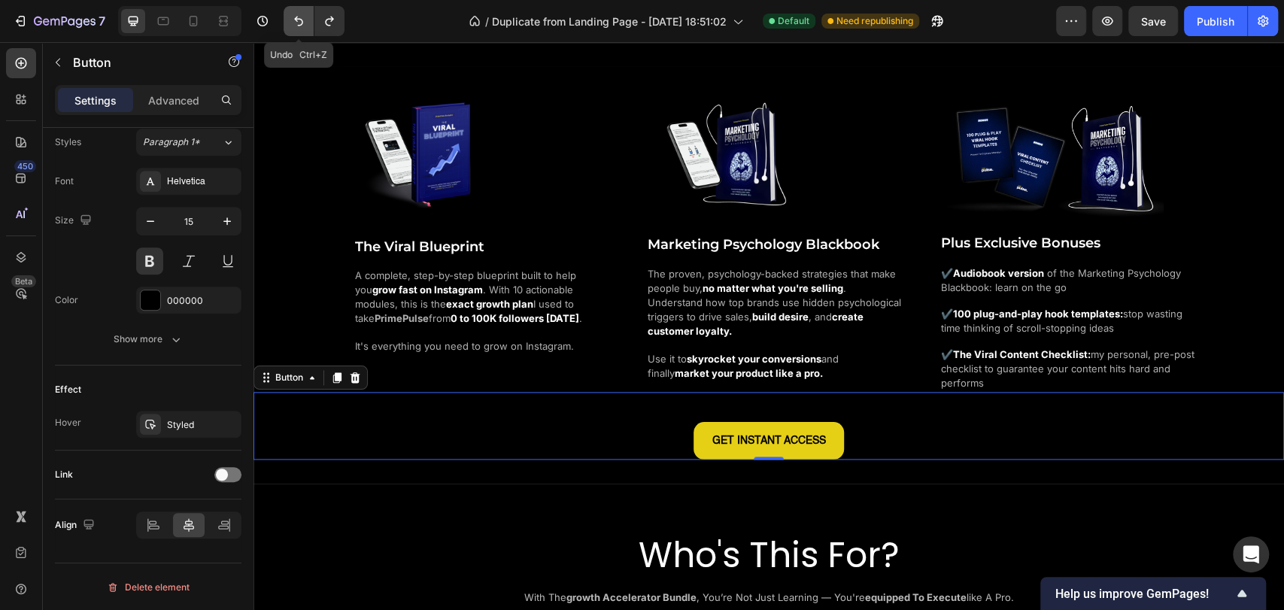
click at [300, 25] on icon "Undo/Redo" at bounding box center [298, 22] width 9 height 10
click at [163, 422] on div "Styled" at bounding box center [188, 424] width 105 height 27
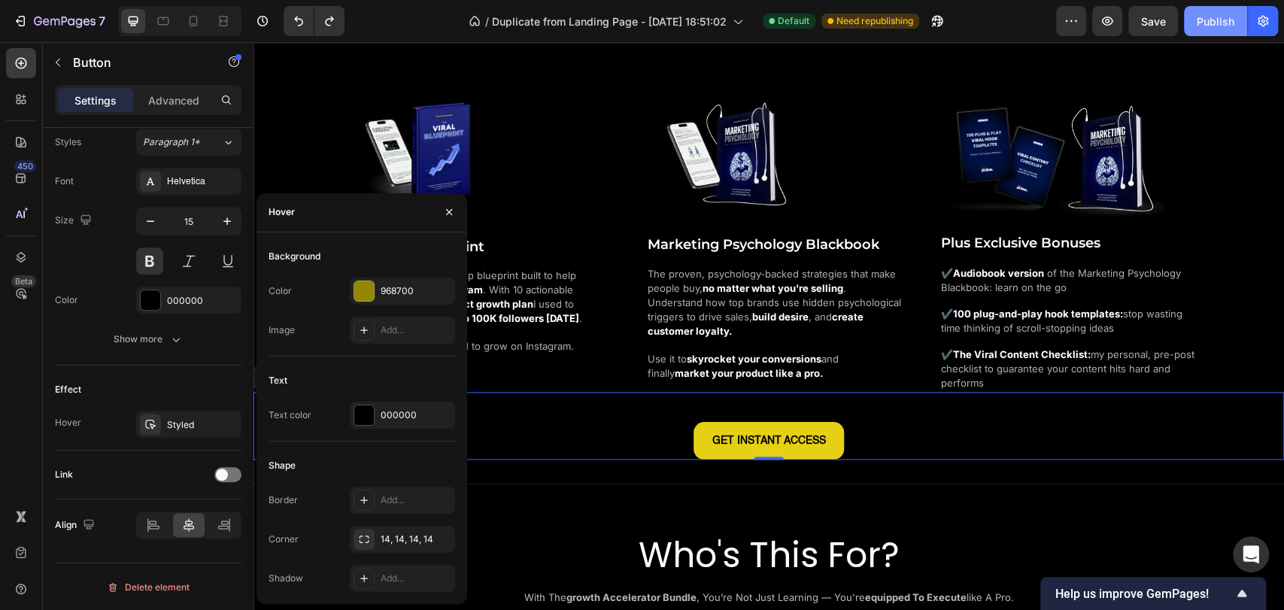
click at [1229, 21] on div "Publish" at bounding box center [1215, 22] width 38 height 16
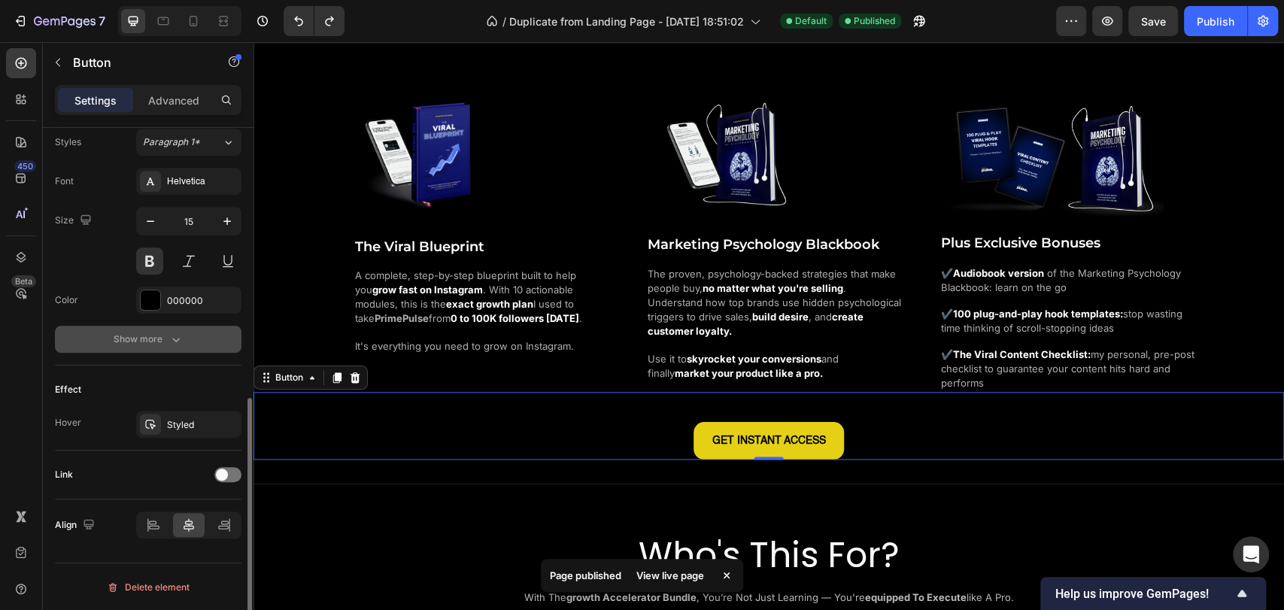
click at [156, 341] on div "Show more" at bounding box center [149, 339] width 70 height 15
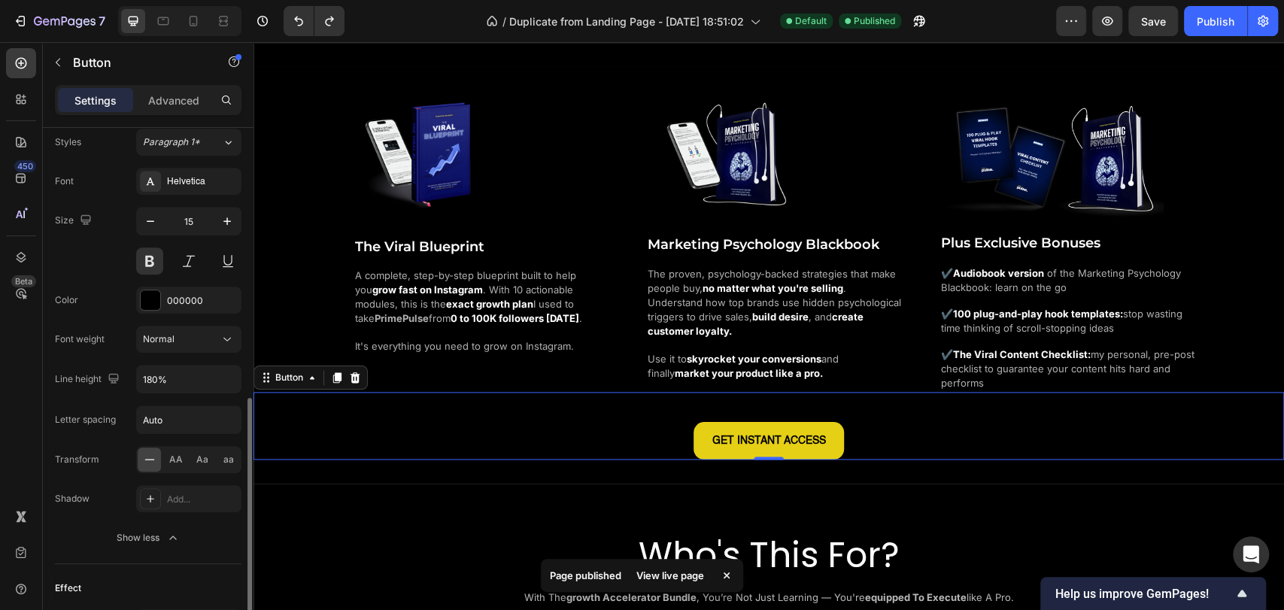
scroll to position [750, 0]
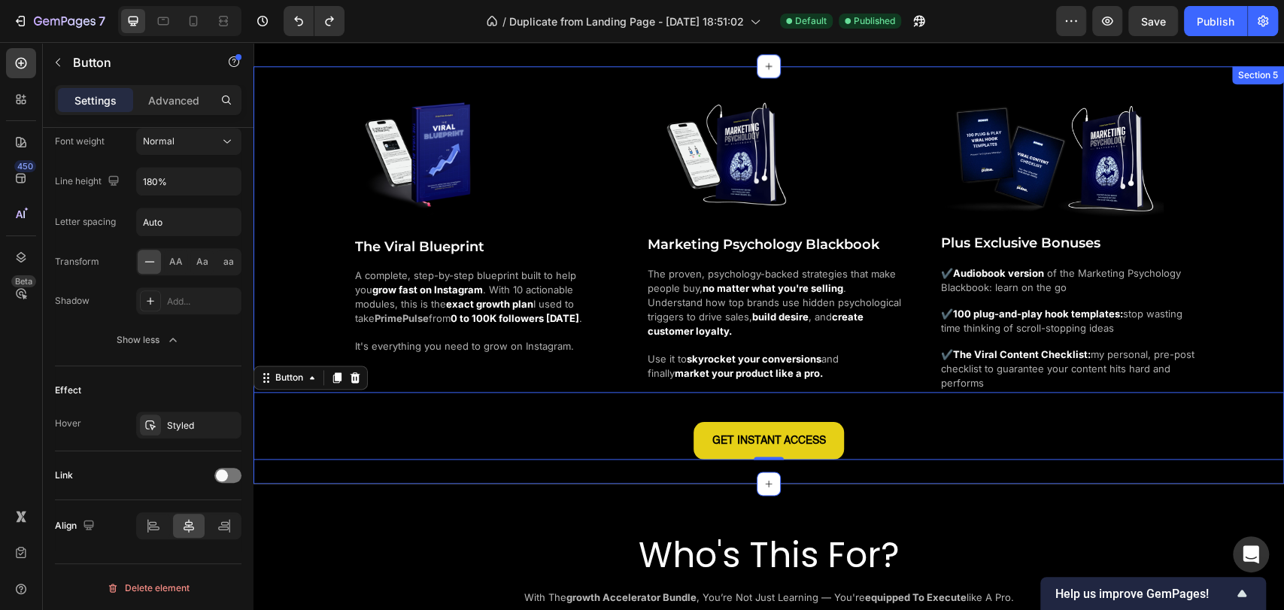
click at [602, 465] on div "Image The Viral Blueprint Heading A complete, step-by-step blueprint built to h…" at bounding box center [768, 274] width 1030 height 417
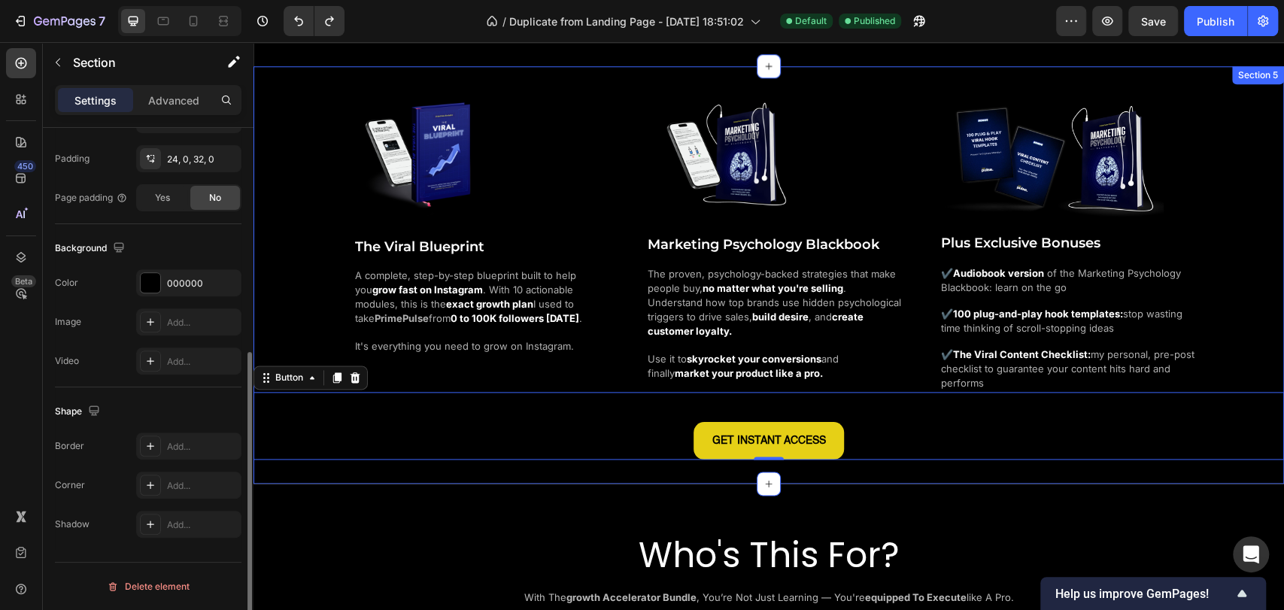
scroll to position [0, 0]
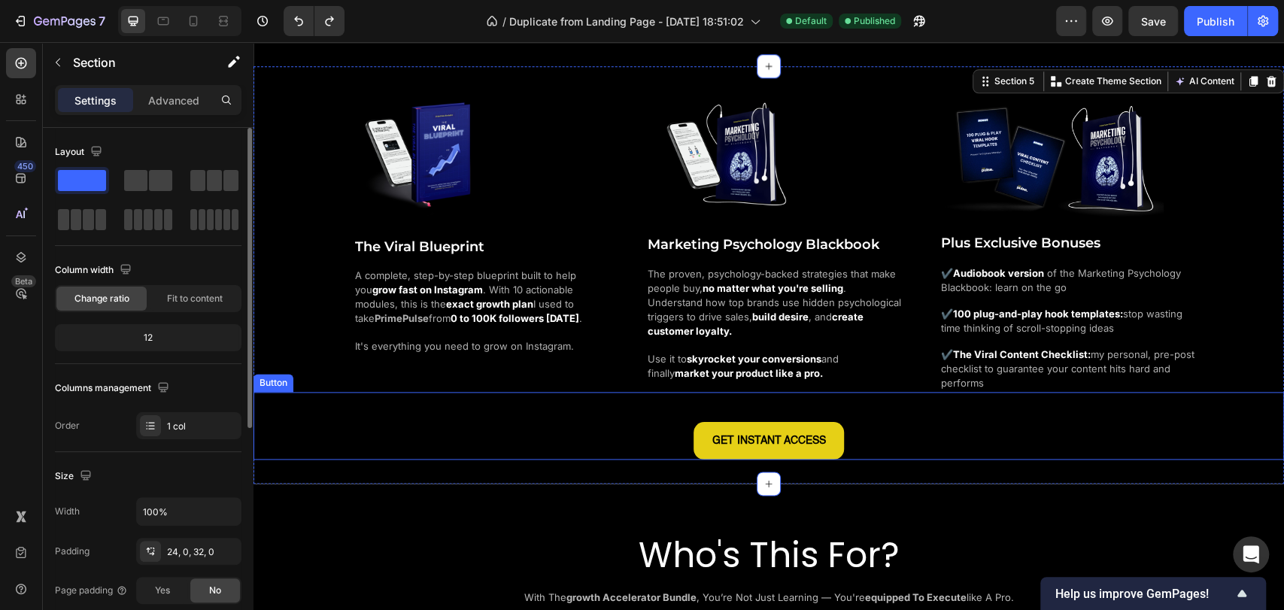
click at [598, 434] on div "GET INSTANT ACCESS Button" at bounding box center [768, 426] width 1030 height 68
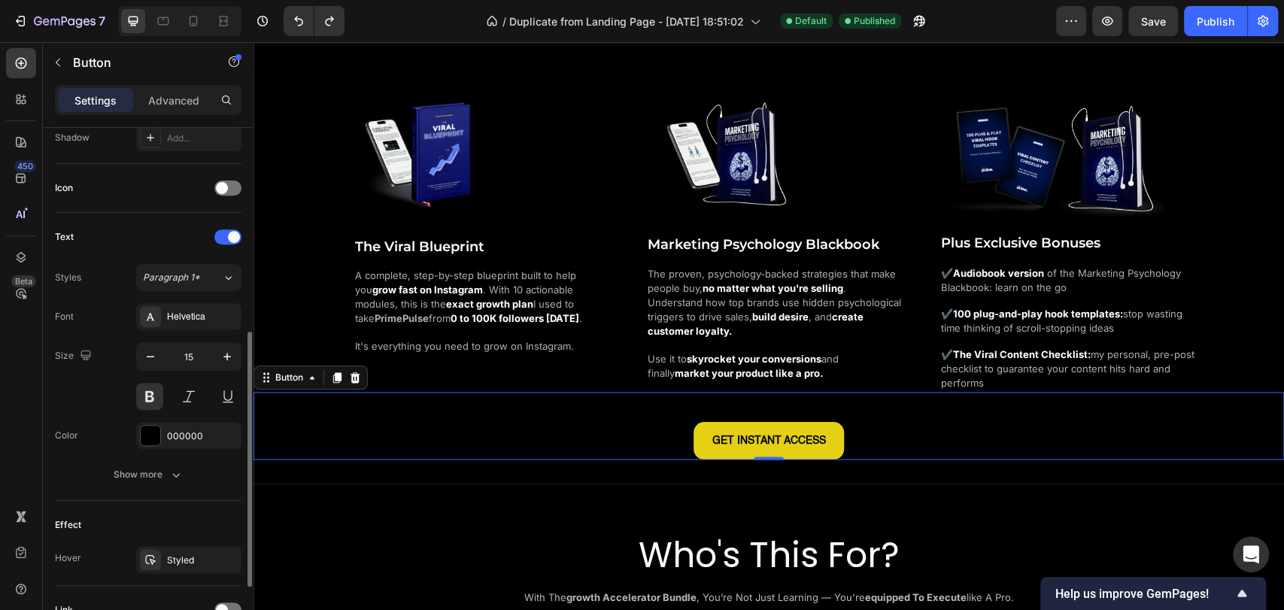
scroll to position [553, 0]
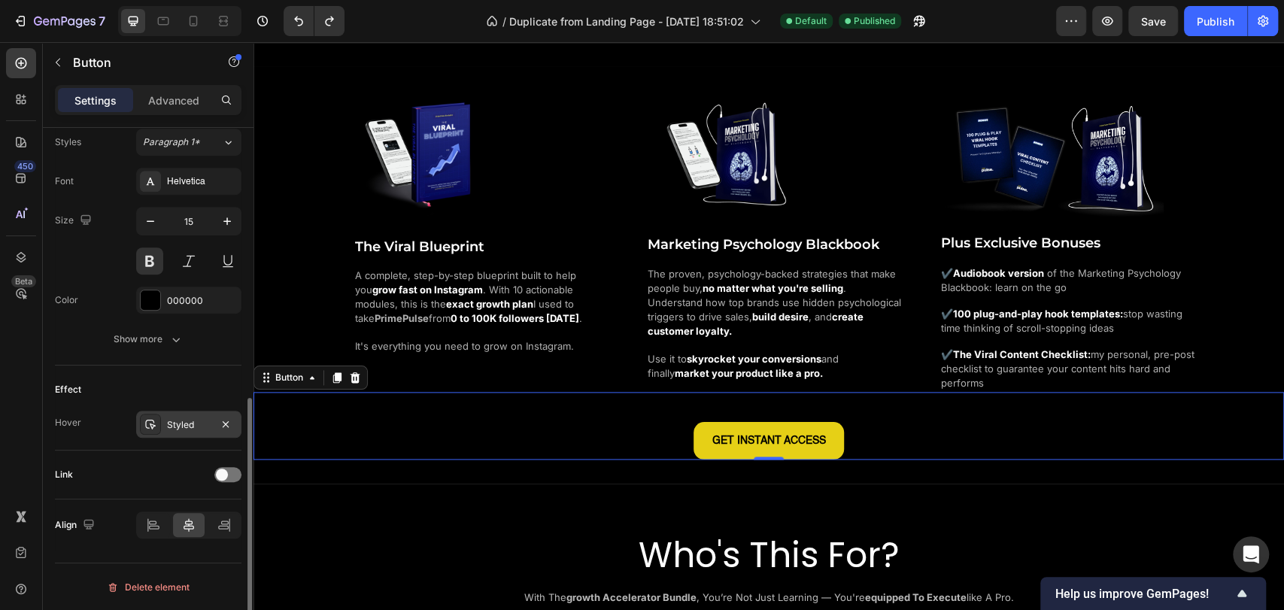
click at [140, 430] on div at bounding box center [150, 424] width 21 height 21
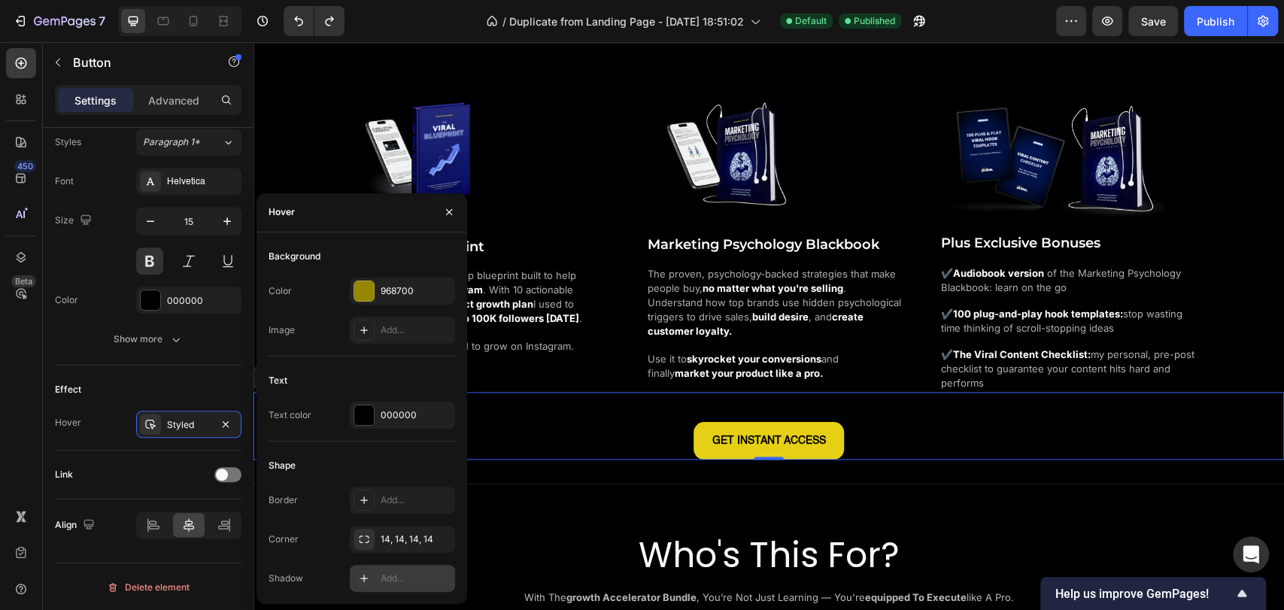
click at [372, 565] on div "Add..." at bounding box center [402, 578] width 105 height 27
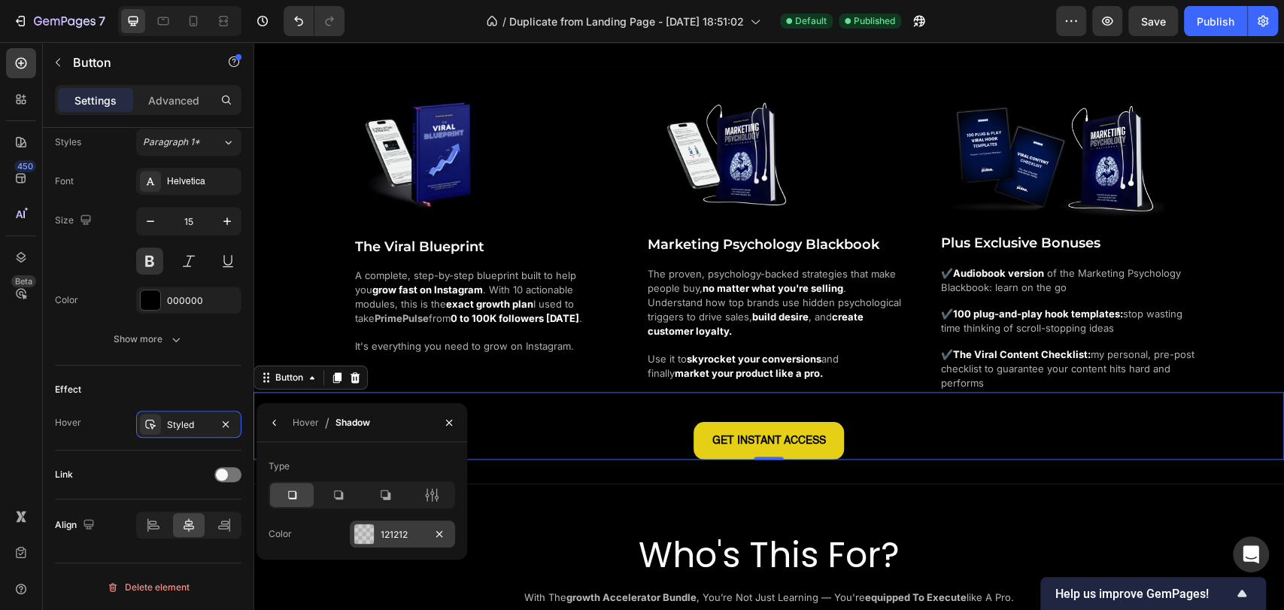
click at [365, 535] on div at bounding box center [364, 534] width 20 height 20
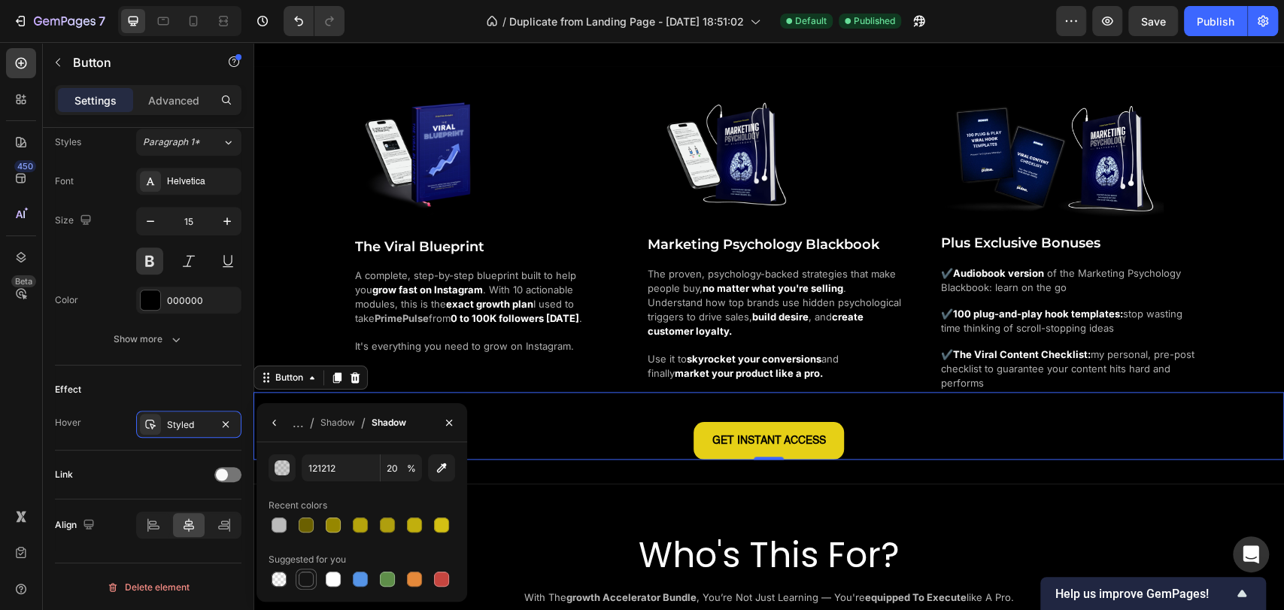
click at [311, 573] on div at bounding box center [306, 579] width 15 height 15
type input "151515"
type input "100"
click at [337, 579] on div at bounding box center [333, 579] width 15 height 15
type input "FFFFFF"
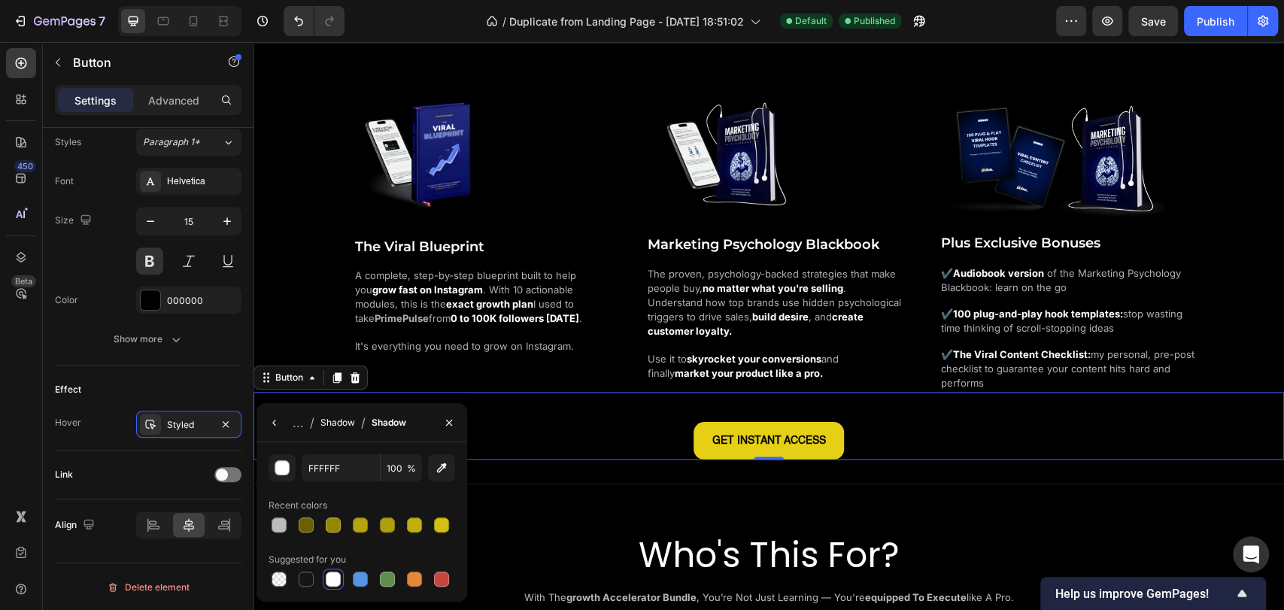
click at [337, 425] on div "Shadow" at bounding box center [337, 423] width 35 height 14
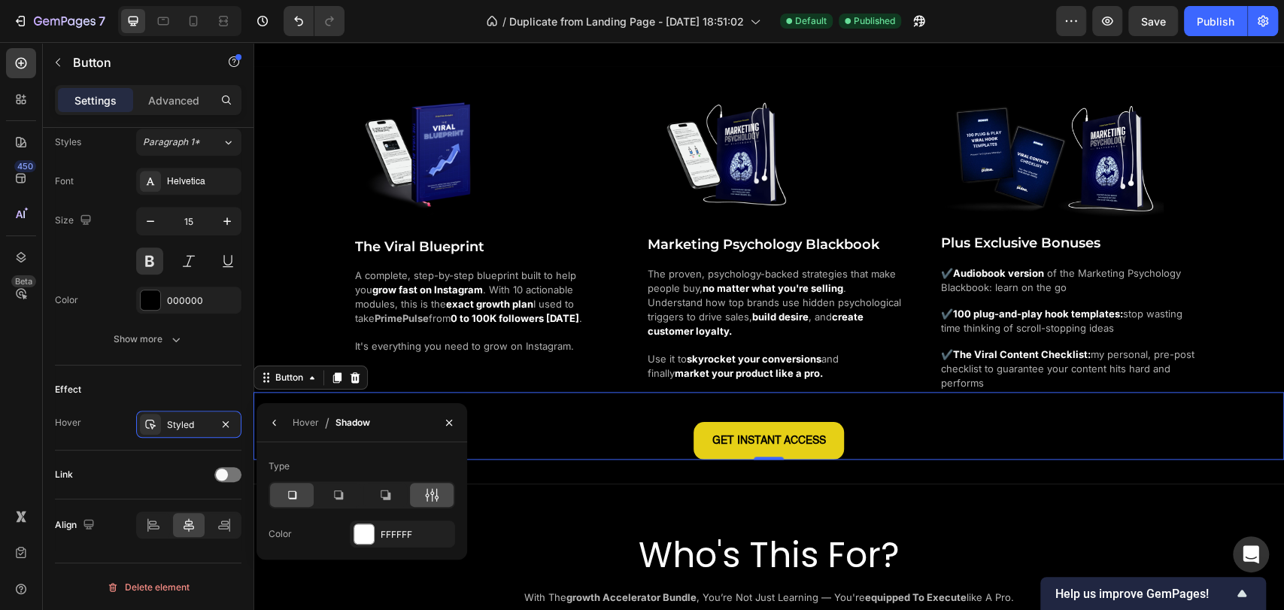
click at [422, 497] on div at bounding box center [432, 495] width 44 height 24
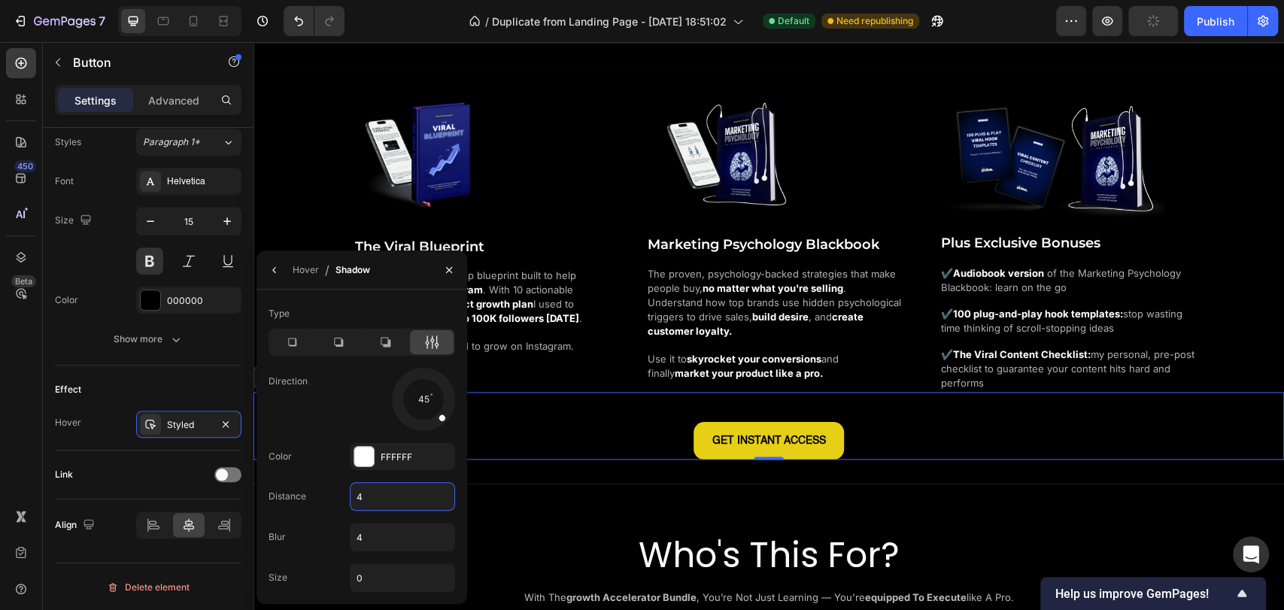
click at [368, 500] on input "4" at bounding box center [402, 496] width 104 height 27
type input "22"
click at [320, 490] on div "Distance 22" at bounding box center [361, 496] width 186 height 29
click at [277, 272] on icon "button" at bounding box center [274, 270] width 12 height 12
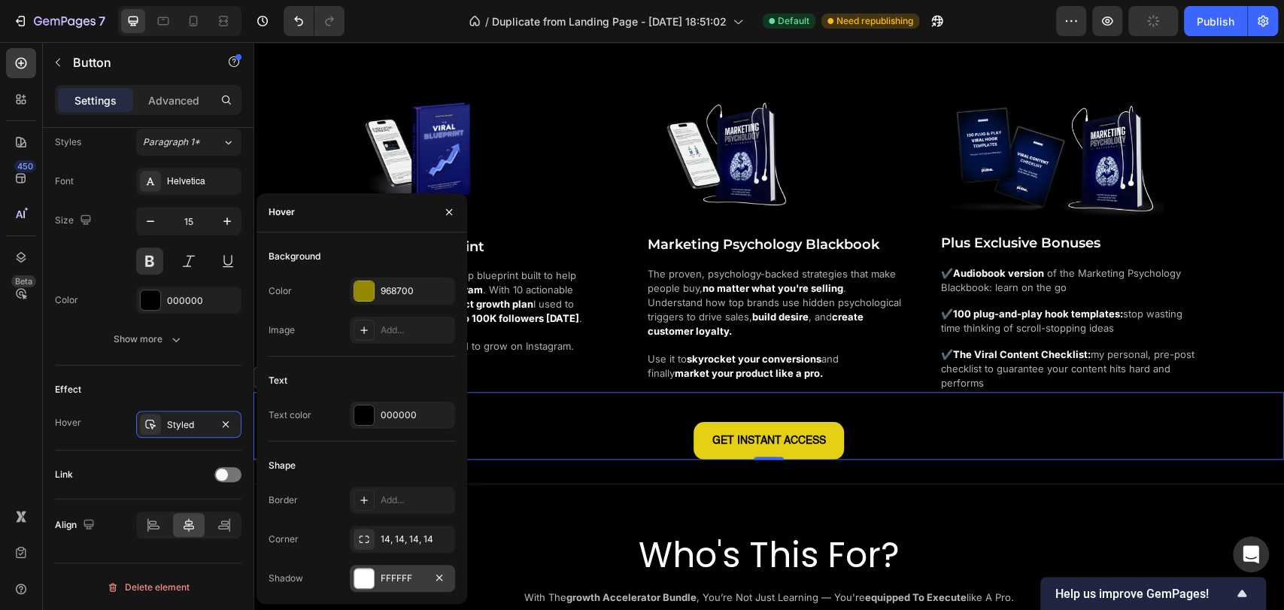
click at [371, 589] on div "FFFFFF" at bounding box center [402, 578] width 105 height 27
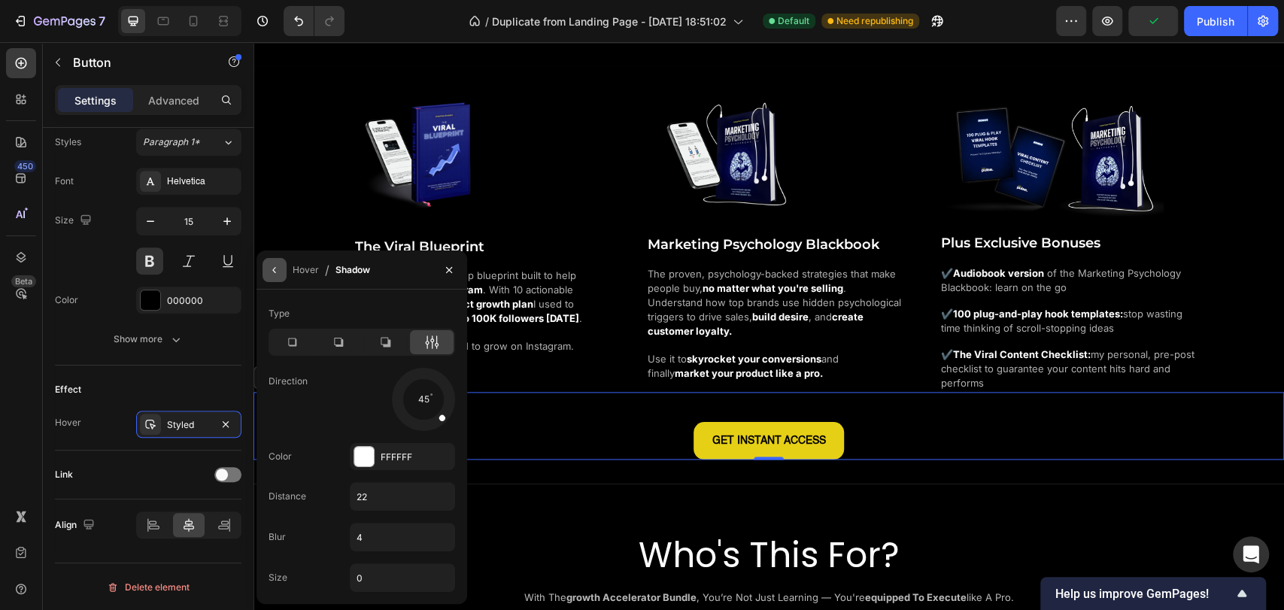
click at [277, 271] on icon "button" at bounding box center [274, 270] width 12 height 12
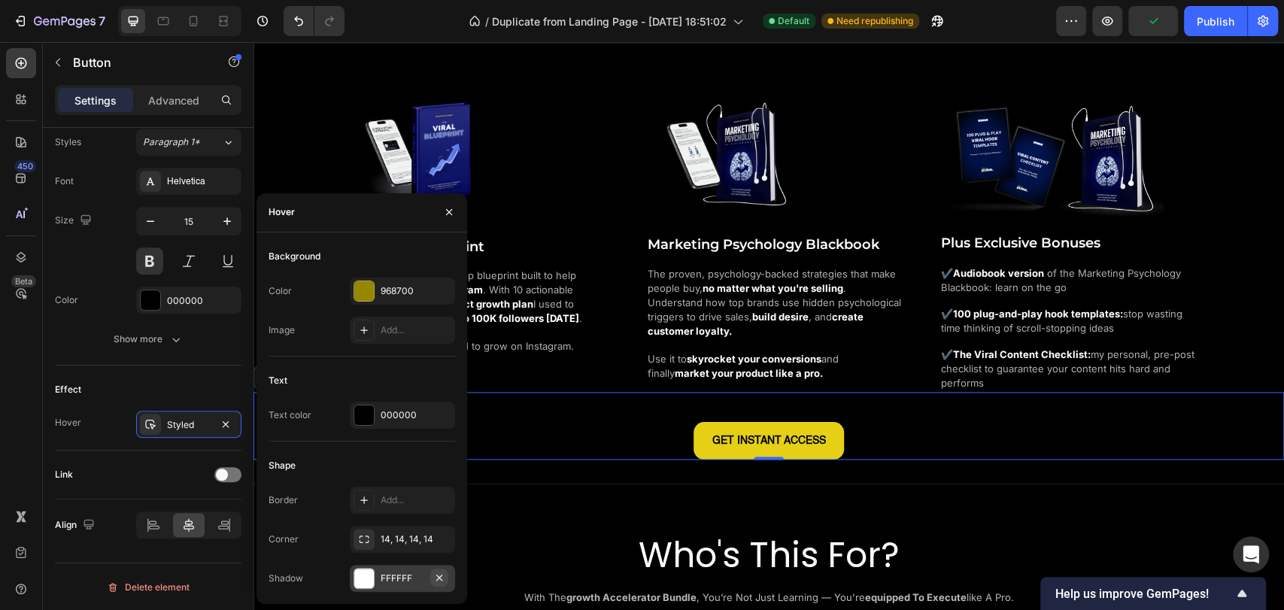
click at [442, 579] on icon "button" at bounding box center [439, 578] width 12 height 12
click at [371, 581] on div at bounding box center [363, 578] width 21 height 21
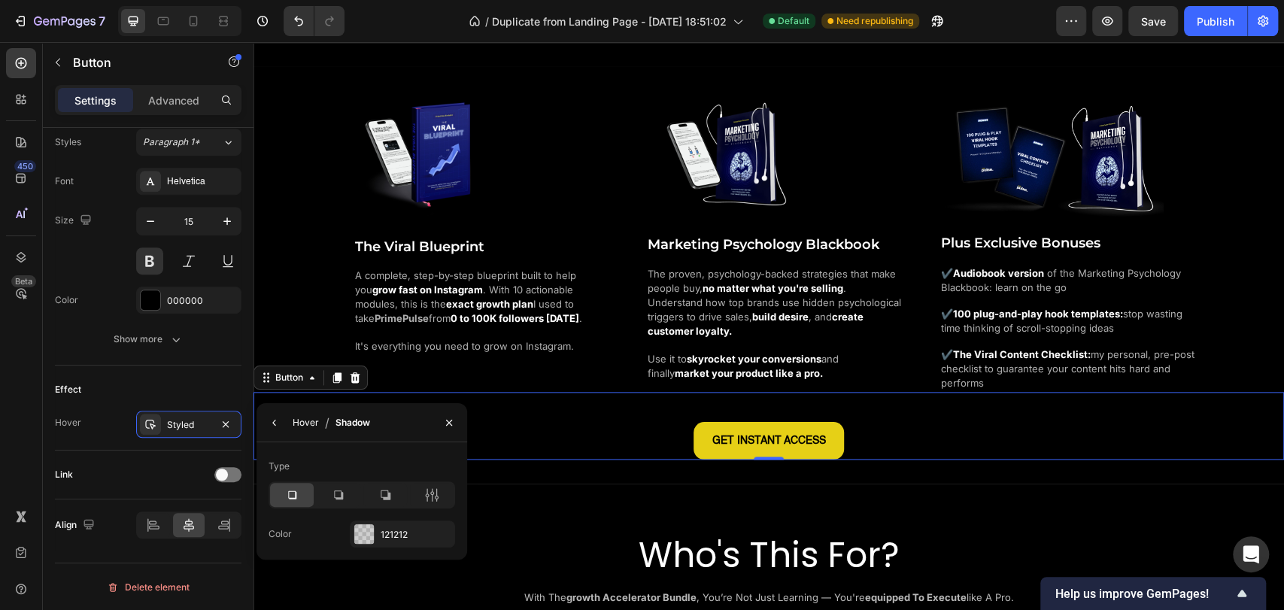
click at [293, 418] on div "Hover" at bounding box center [306, 423] width 26 height 14
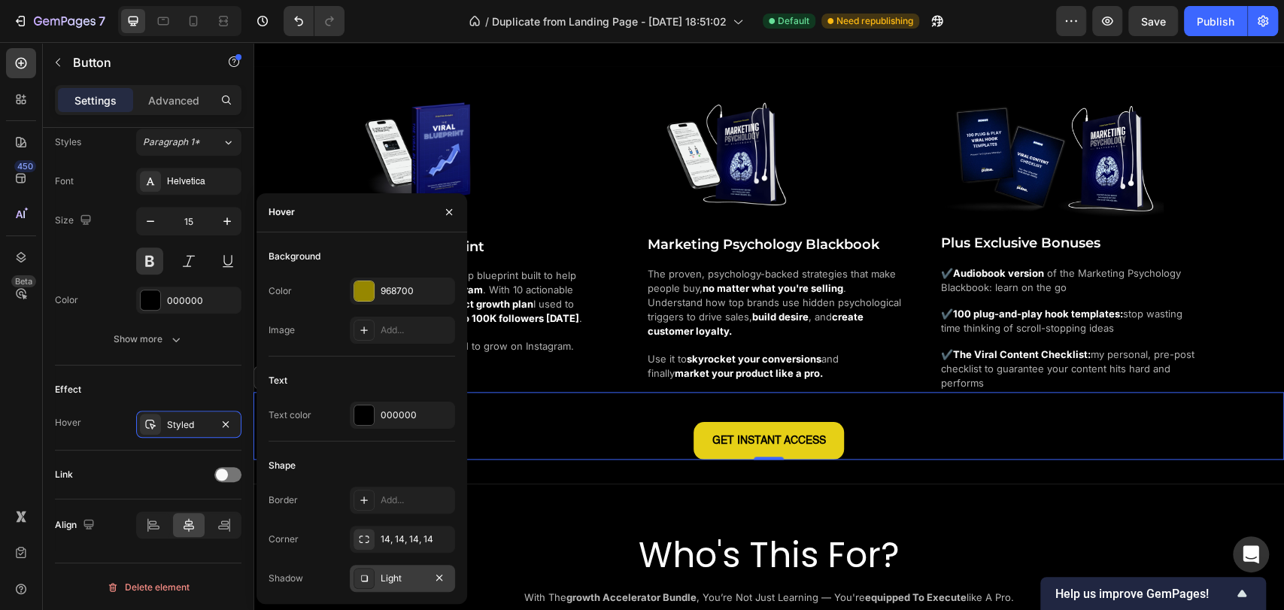
click at [373, 587] on div at bounding box center [363, 578] width 21 height 21
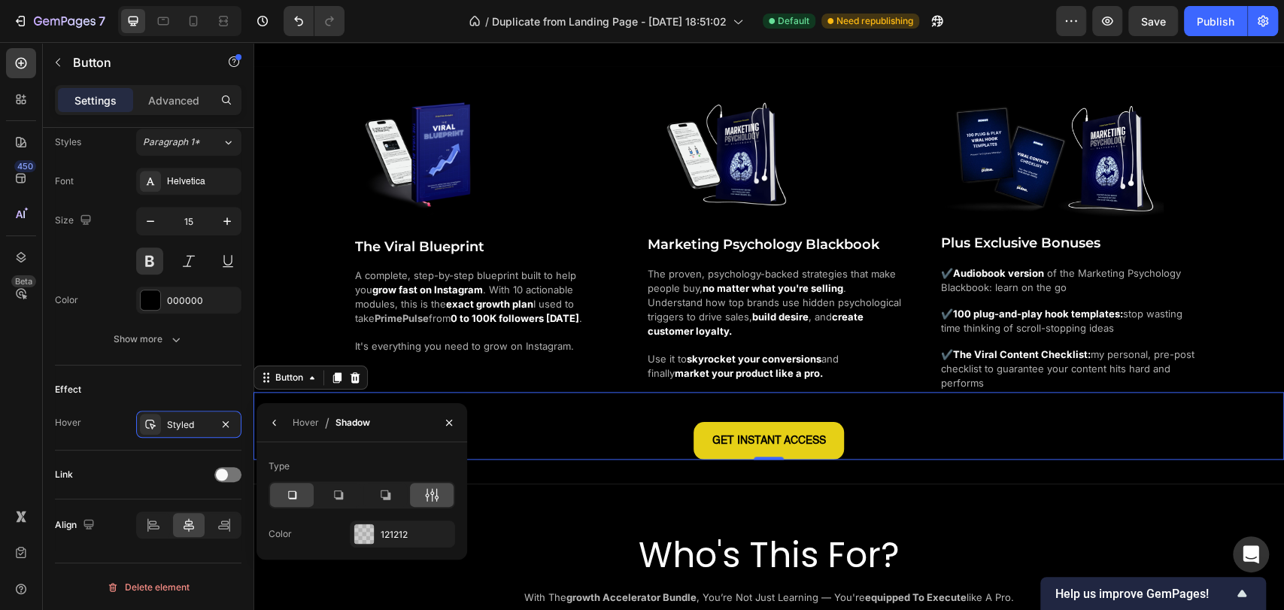
click at [423, 496] on div at bounding box center [432, 495] width 44 height 24
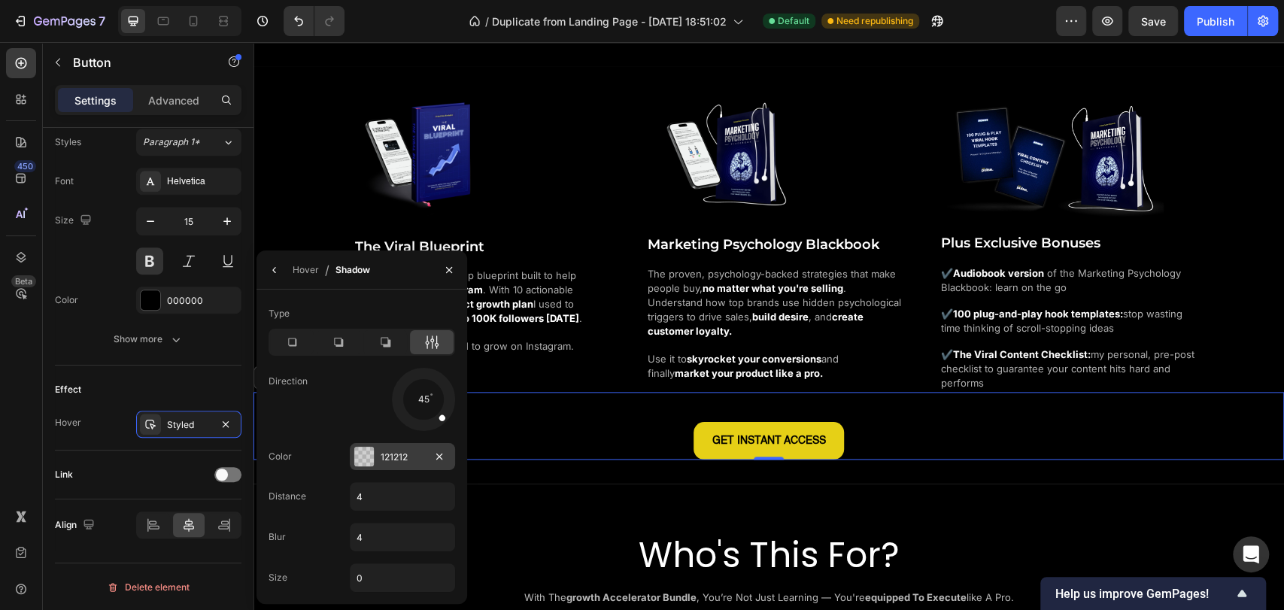
click at [365, 459] on div at bounding box center [364, 457] width 20 height 20
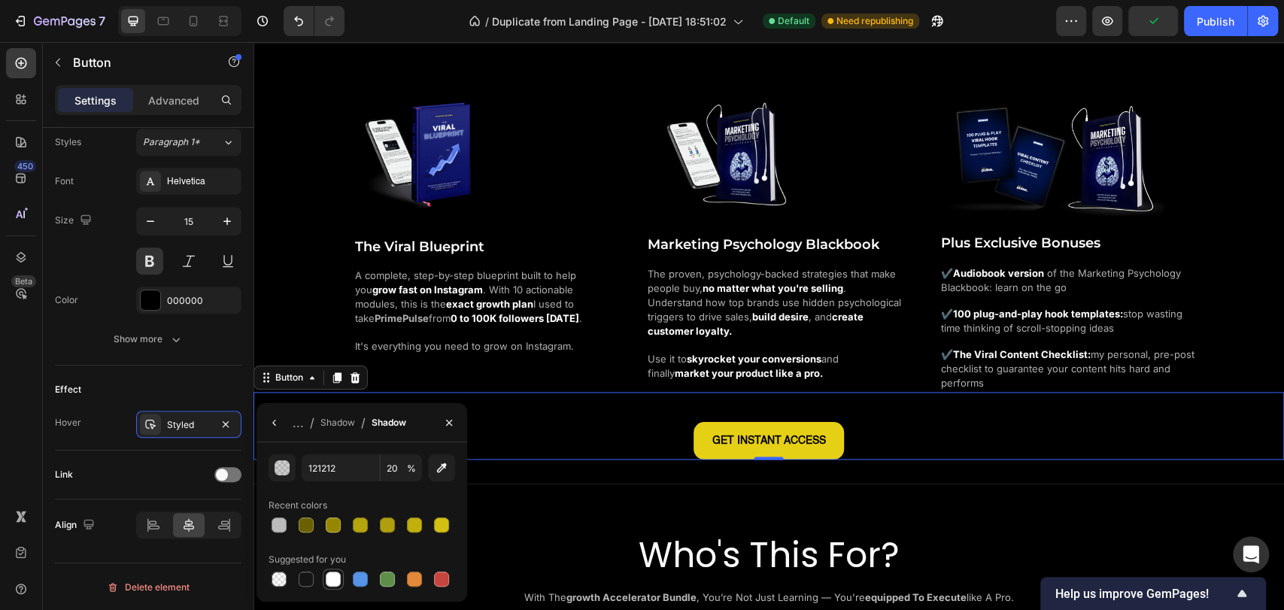
click at [335, 579] on div at bounding box center [333, 579] width 15 height 15
type input "FFFFFF"
type input "100"
click at [335, 429] on div "Shadow" at bounding box center [337, 423] width 35 height 14
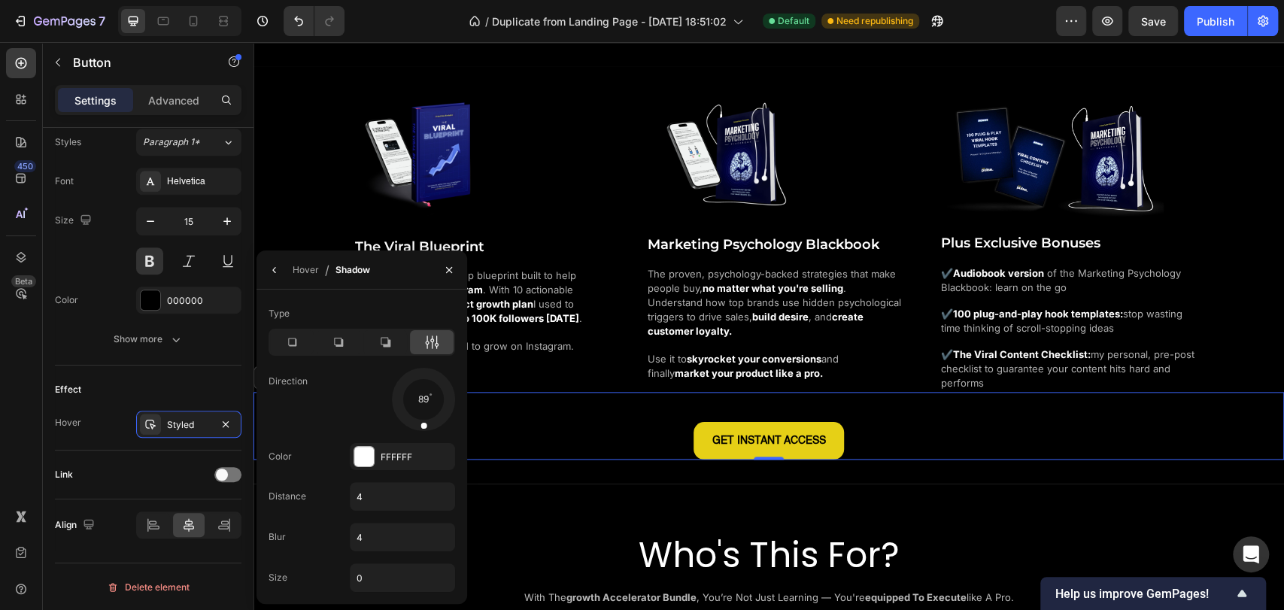
drag, startPoint x: 435, startPoint y: 422, endPoint x: 421, endPoint y: 434, distance: 18.7
click at [421, 434] on div "Type Direction 89 Color FFFFFF Distance 4 Blur 4 Size 0" at bounding box center [361, 447] width 211 height 290
click at [426, 402] on div at bounding box center [424, 416] width 10 height 34
click at [420, 436] on div "Type Direction 91 Color FFFFFF Distance 4 Blur 4 Size 0" at bounding box center [361, 447] width 211 height 290
drag, startPoint x: 423, startPoint y: 377, endPoint x: 232, endPoint y: 377, distance: 191.0
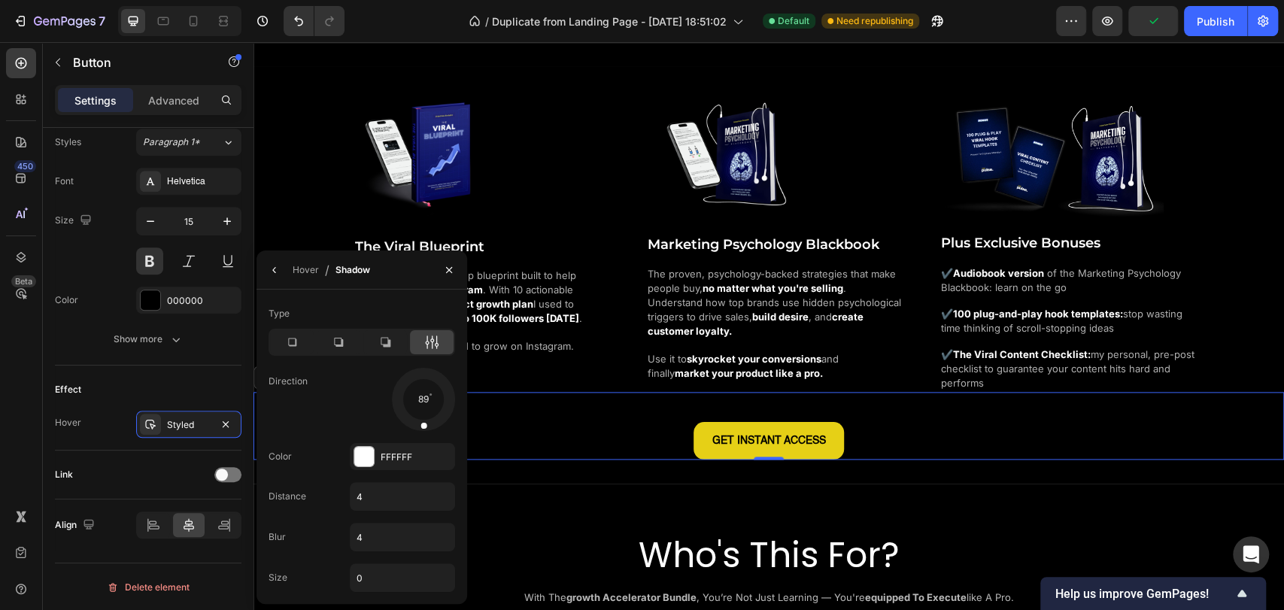
click at [421, 426] on div at bounding box center [423, 398] width 67 height 67
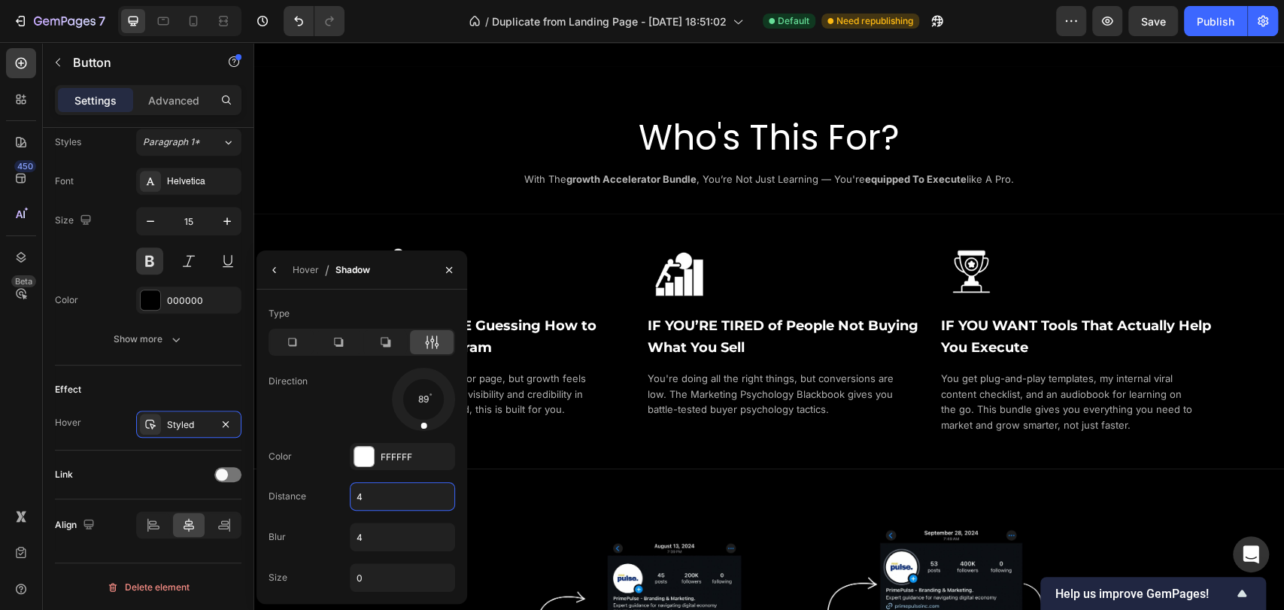
click at [373, 505] on input "4" at bounding box center [402, 496] width 104 height 27
click at [325, 416] on div "Direction 89" at bounding box center [361, 399] width 186 height 63
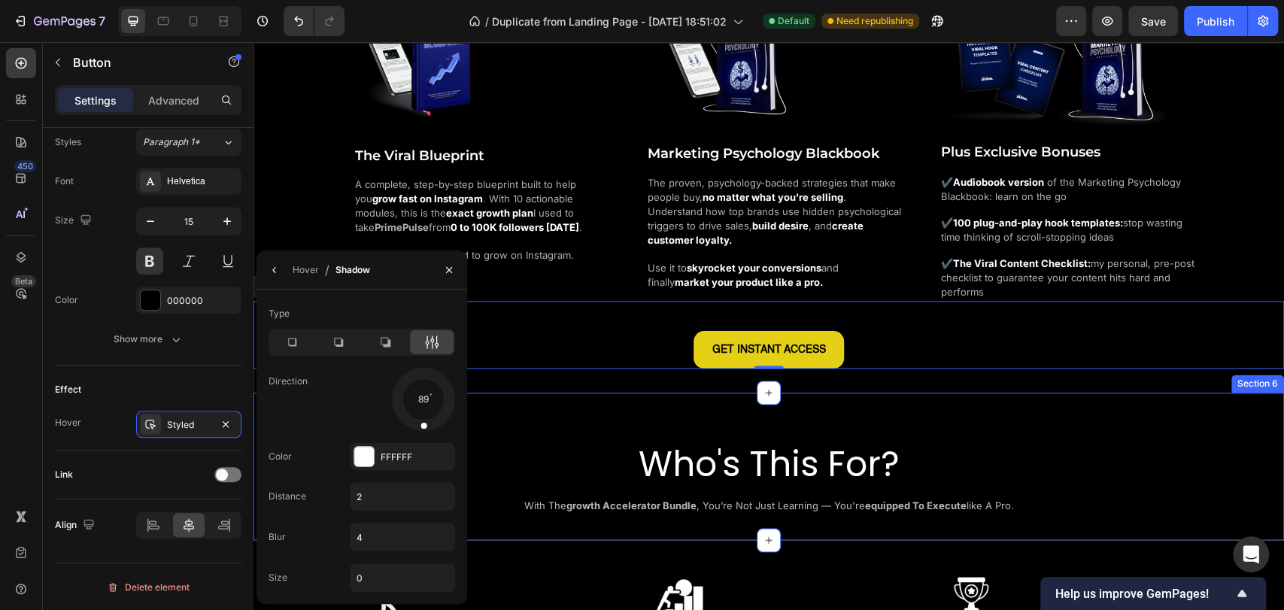
scroll to position [1253, 0]
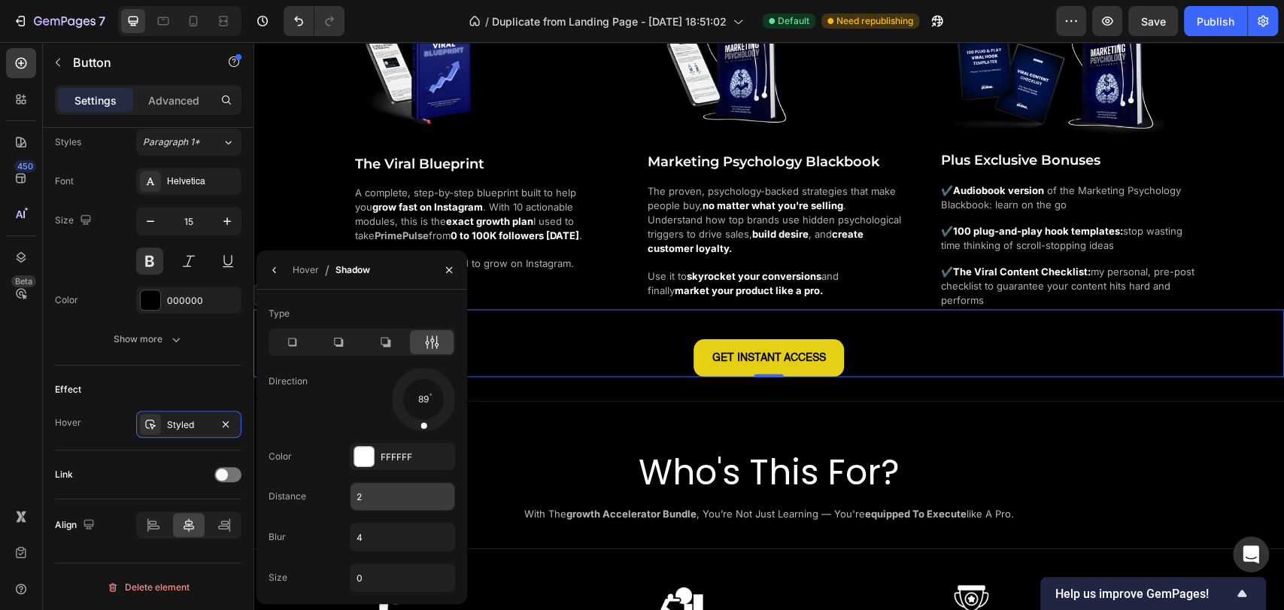
click at [359, 503] on input "2" at bounding box center [402, 496] width 104 height 27
click at [313, 455] on div "Color FFFFFF" at bounding box center [361, 456] width 186 height 27
click at [355, 494] on input "1" at bounding box center [402, 496] width 104 height 27
type input "0"
click at [322, 473] on div "Type Direction 89 Color FFFFFF Distance 0 Blur 4 Size 0" at bounding box center [361, 447] width 211 height 290
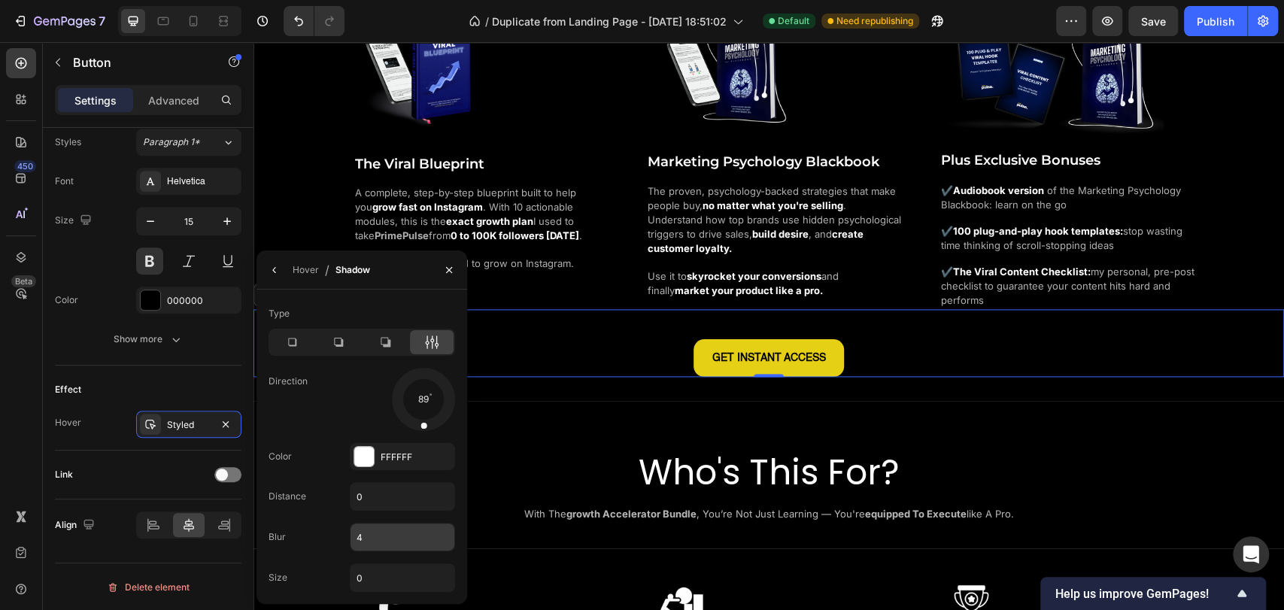
click at [376, 538] on input "4" at bounding box center [402, 536] width 104 height 27
type input "5"
click at [299, 531] on div "Blur 5" at bounding box center [361, 537] width 186 height 29
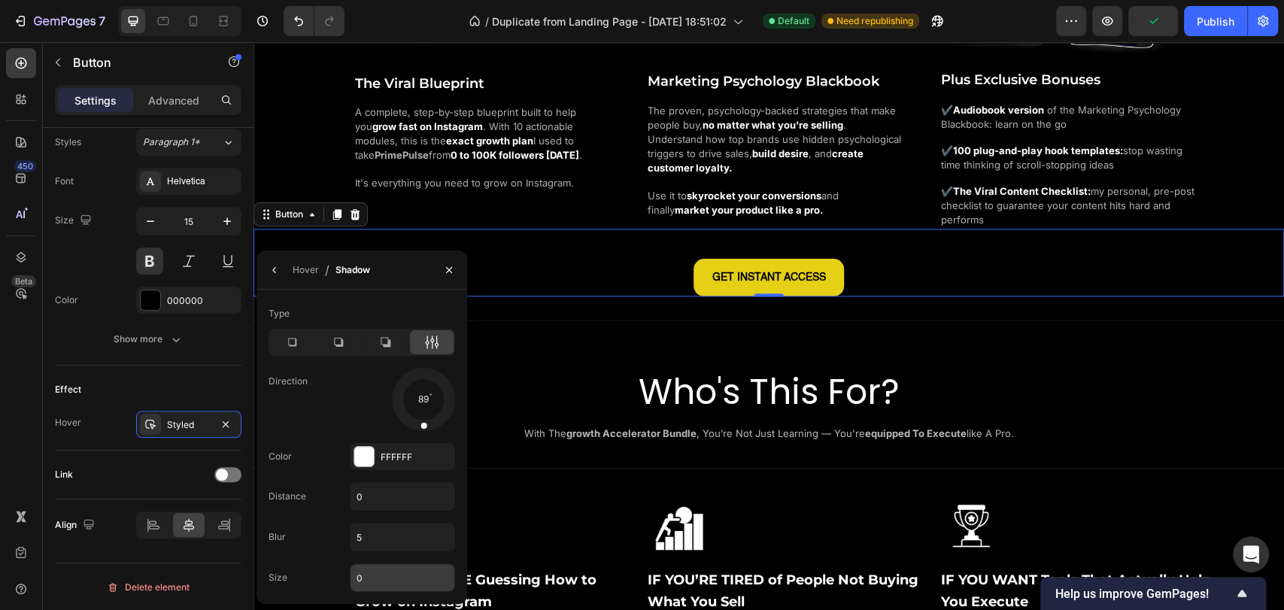
scroll to position [1504, 0]
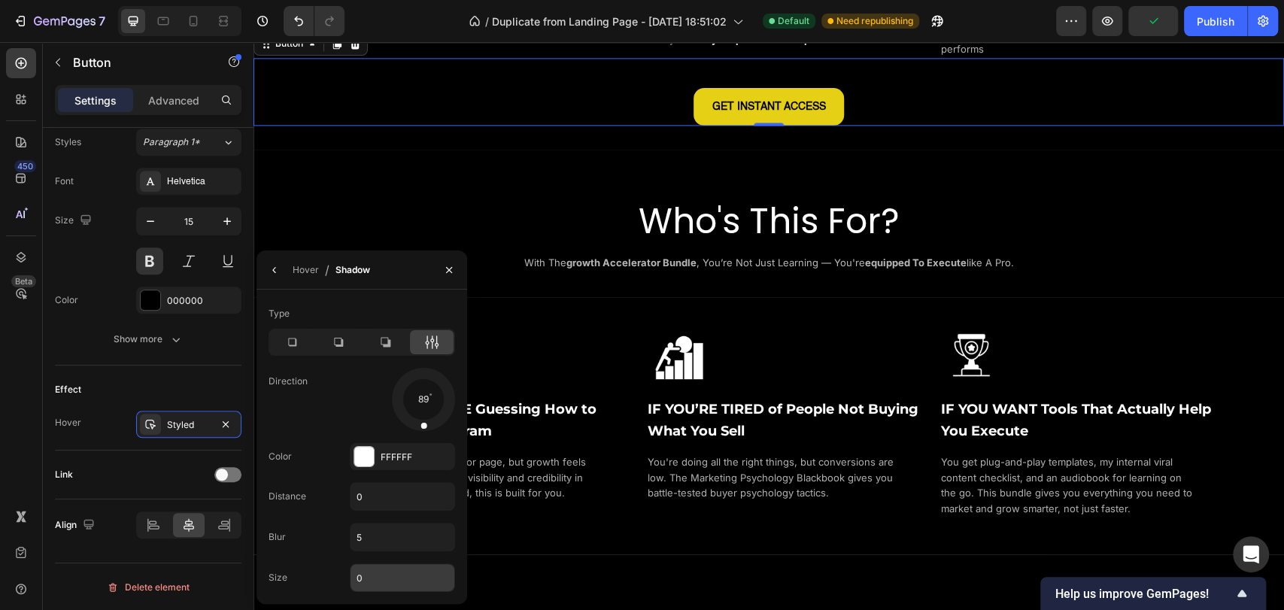
click at [380, 575] on input "0" at bounding box center [402, 577] width 104 height 27
type input "2"
click at [329, 523] on div "Blur 5" at bounding box center [361, 537] width 186 height 29
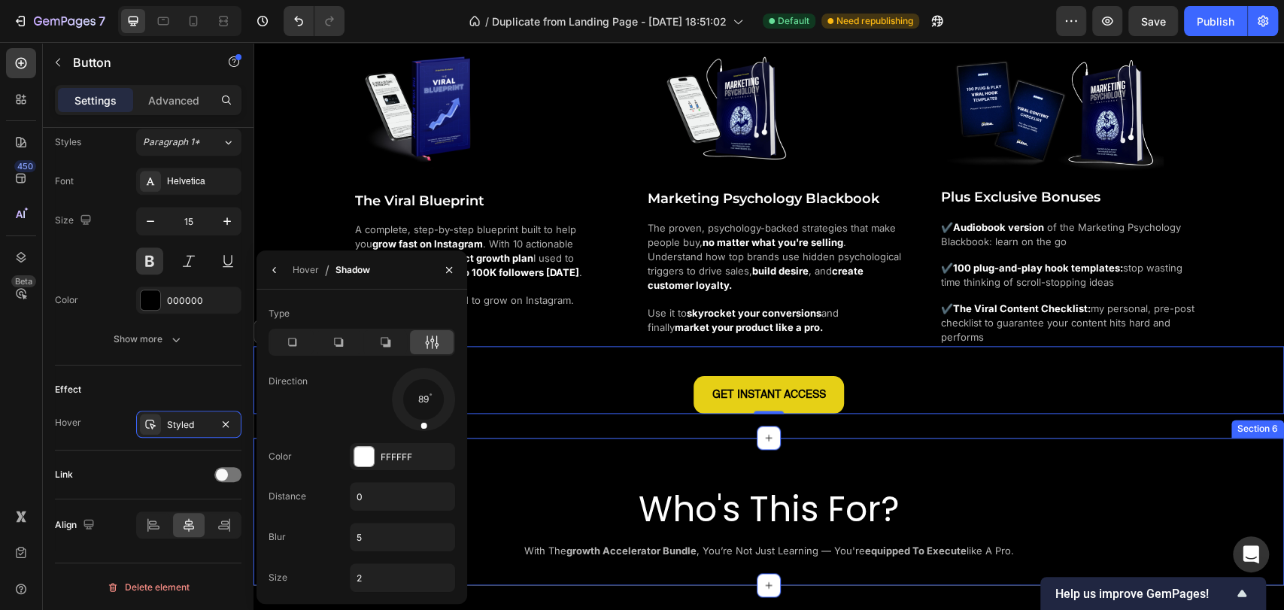
scroll to position [1253, 0]
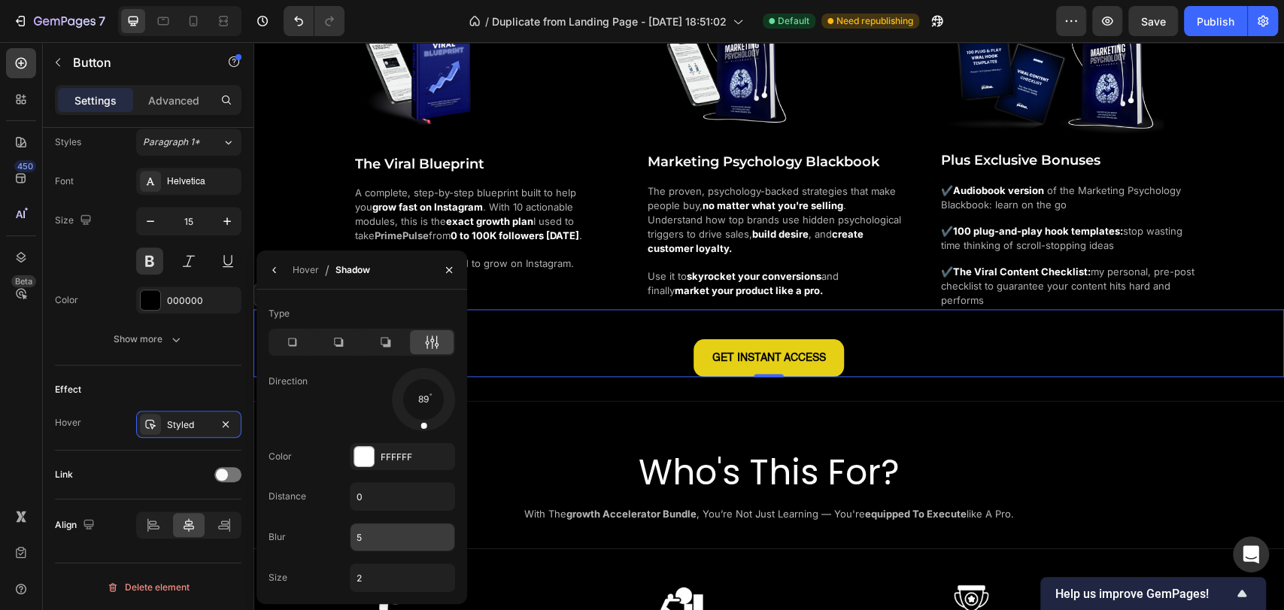
click at [376, 531] on input "5" at bounding box center [402, 536] width 104 height 27
click at [315, 532] on div "Blur 2" at bounding box center [361, 537] width 186 height 29
click at [384, 538] on input "2" at bounding box center [402, 536] width 104 height 27
type input "6"
click at [323, 532] on div "Blur 6" at bounding box center [361, 537] width 186 height 29
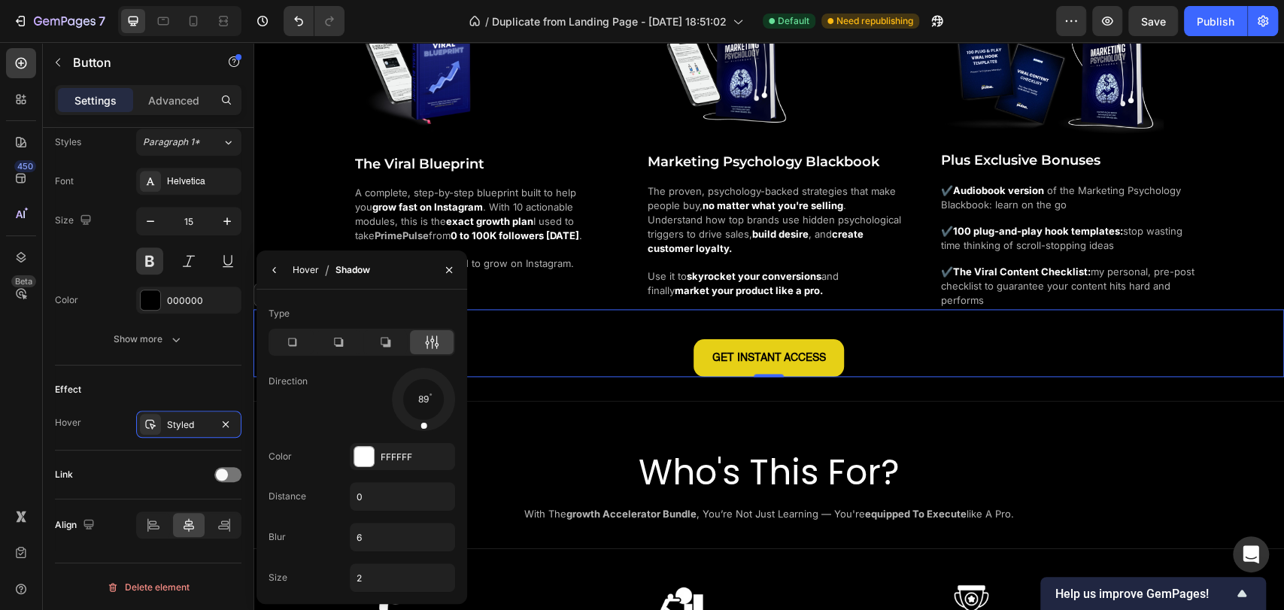
click at [301, 276] on div "Hover" at bounding box center [306, 270] width 26 height 14
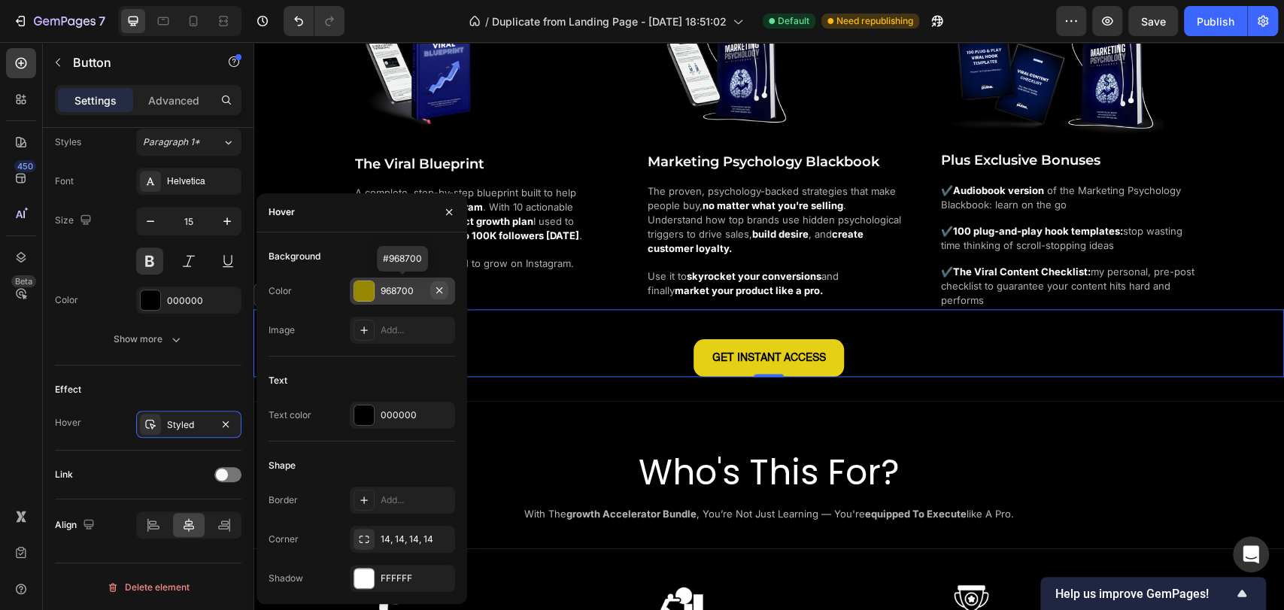
click at [435, 290] on icon "button" at bounding box center [439, 290] width 12 height 12
click at [394, 297] on div "968700" at bounding box center [403, 291] width 44 height 14
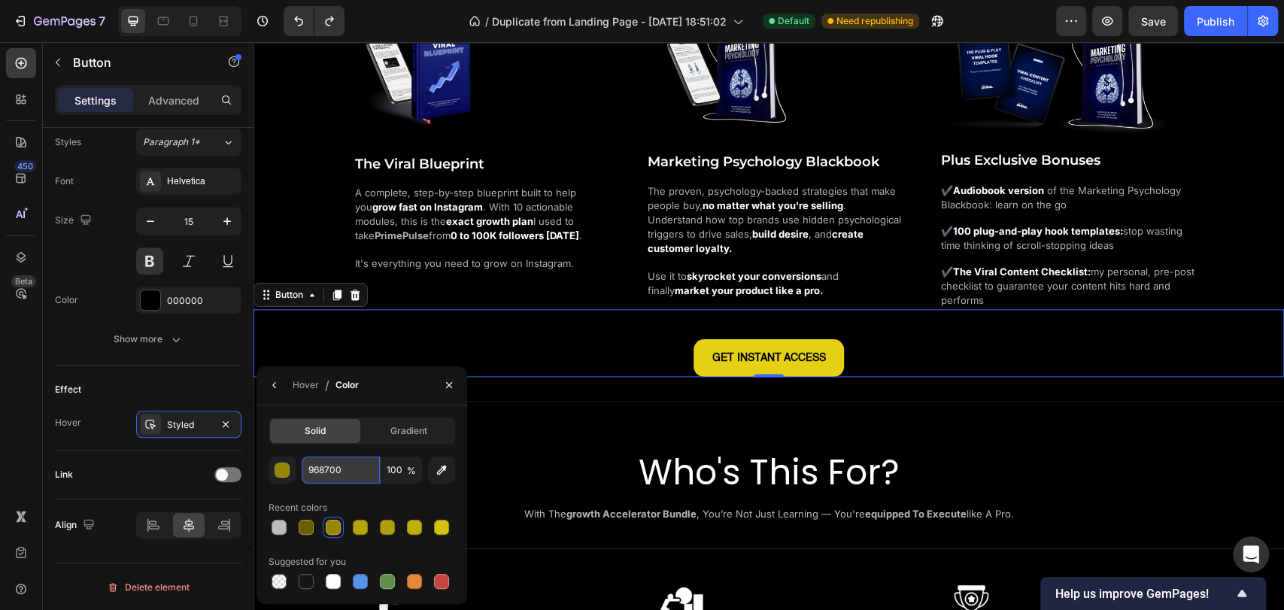
click at [356, 470] on input "968700" at bounding box center [341, 469] width 78 height 27
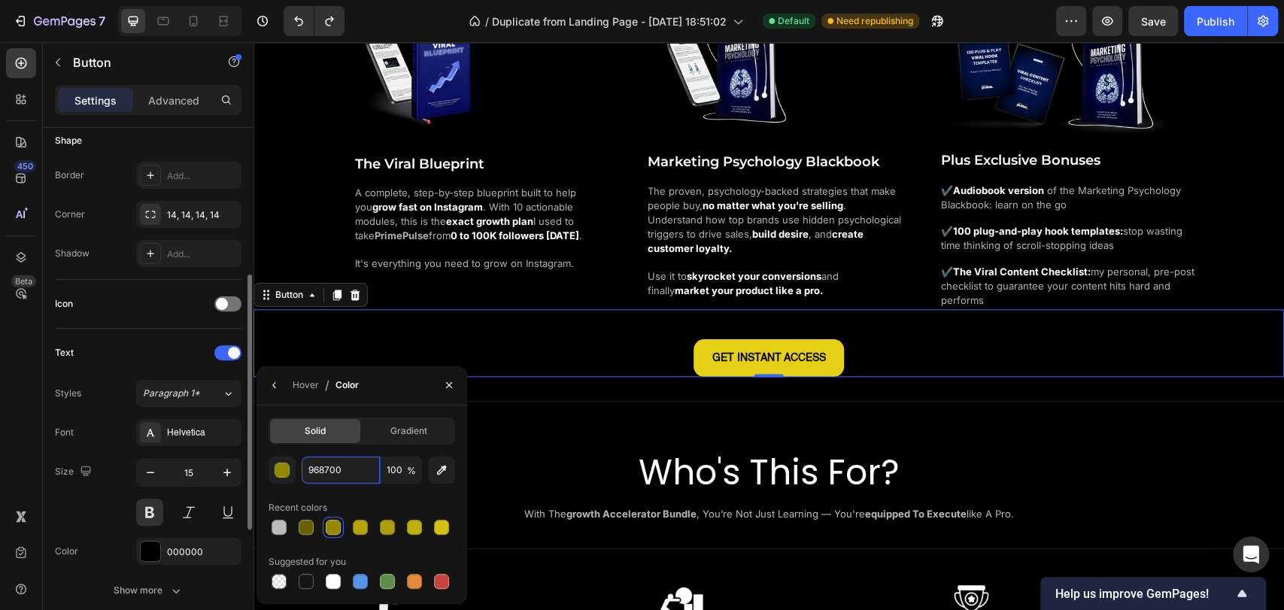
scroll to position [135, 0]
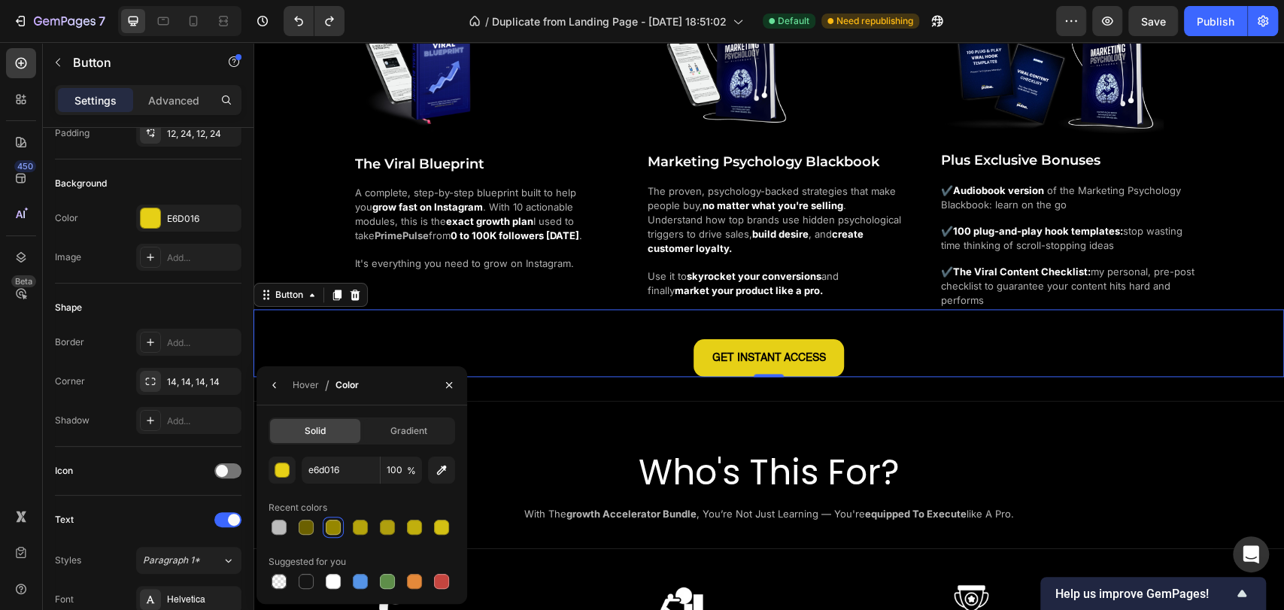
click at [385, 496] on div "Recent colors" at bounding box center [361, 508] width 186 height 24
type input "E6D016"
click at [271, 390] on icon "button" at bounding box center [274, 385] width 12 height 12
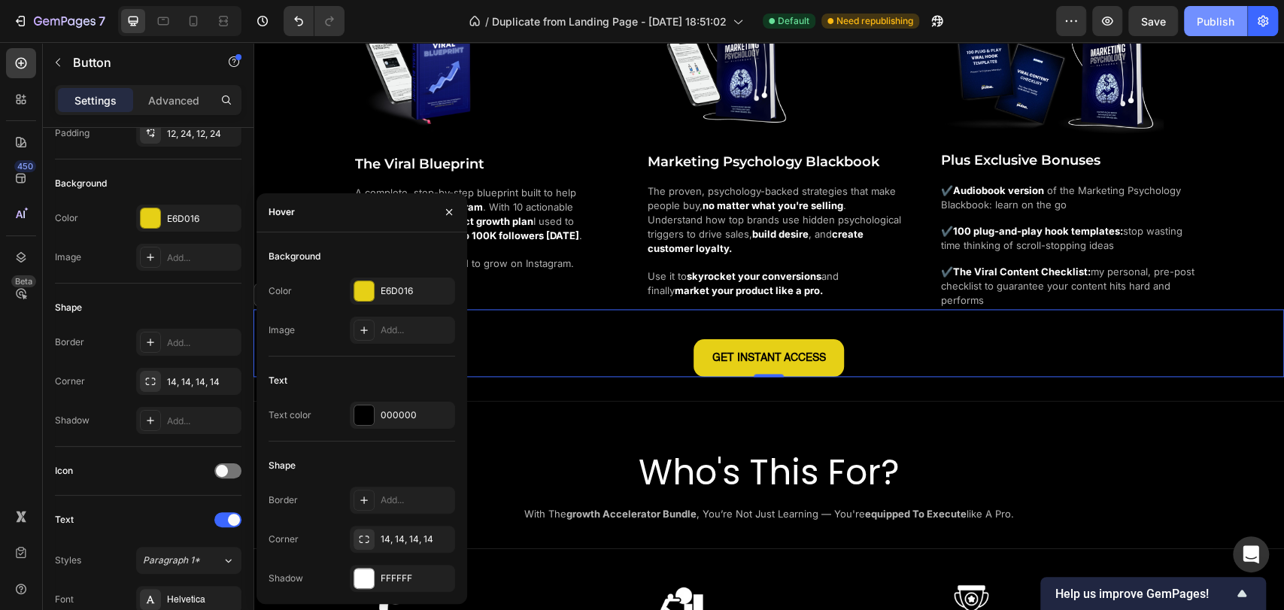
click at [1215, 22] on div "Publish" at bounding box center [1215, 22] width 38 height 16
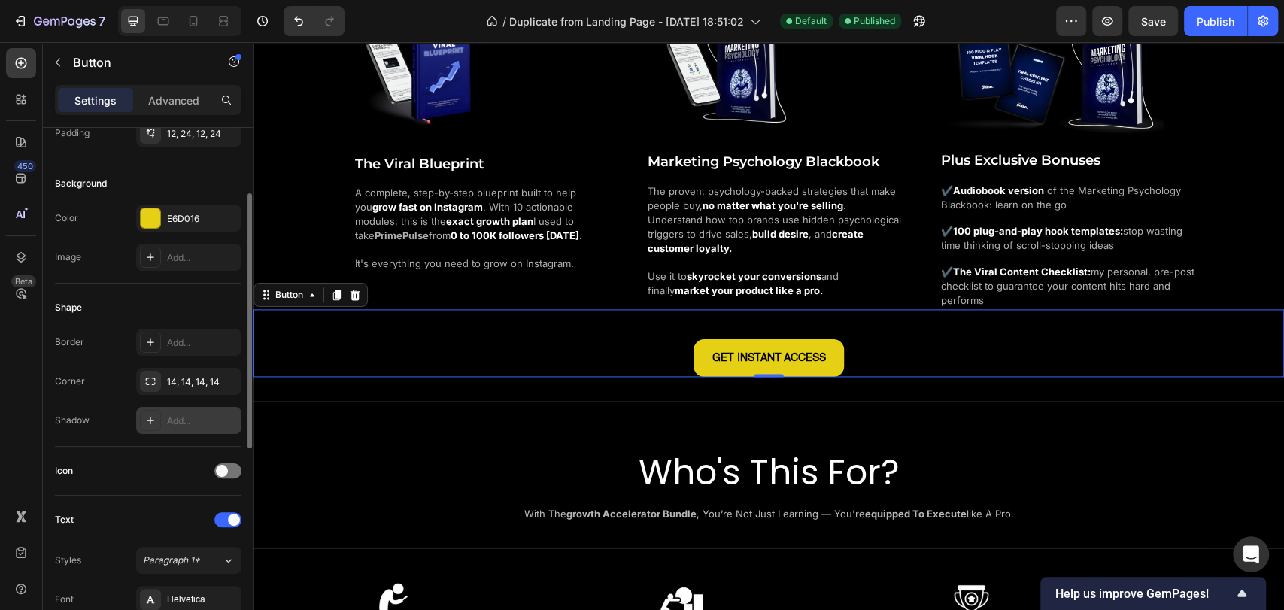
click at [141, 419] on div at bounding box center [150, 420] width 21 height 21
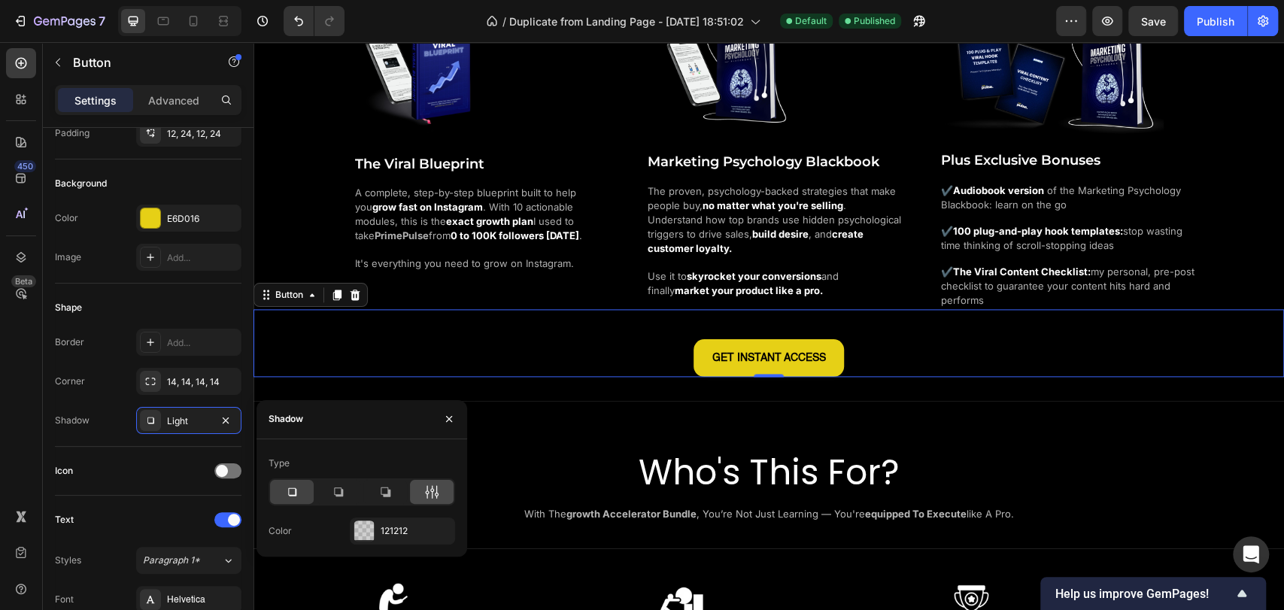
click at [432, 493] on icon at bounding box center [432, 492] width 4 height 14
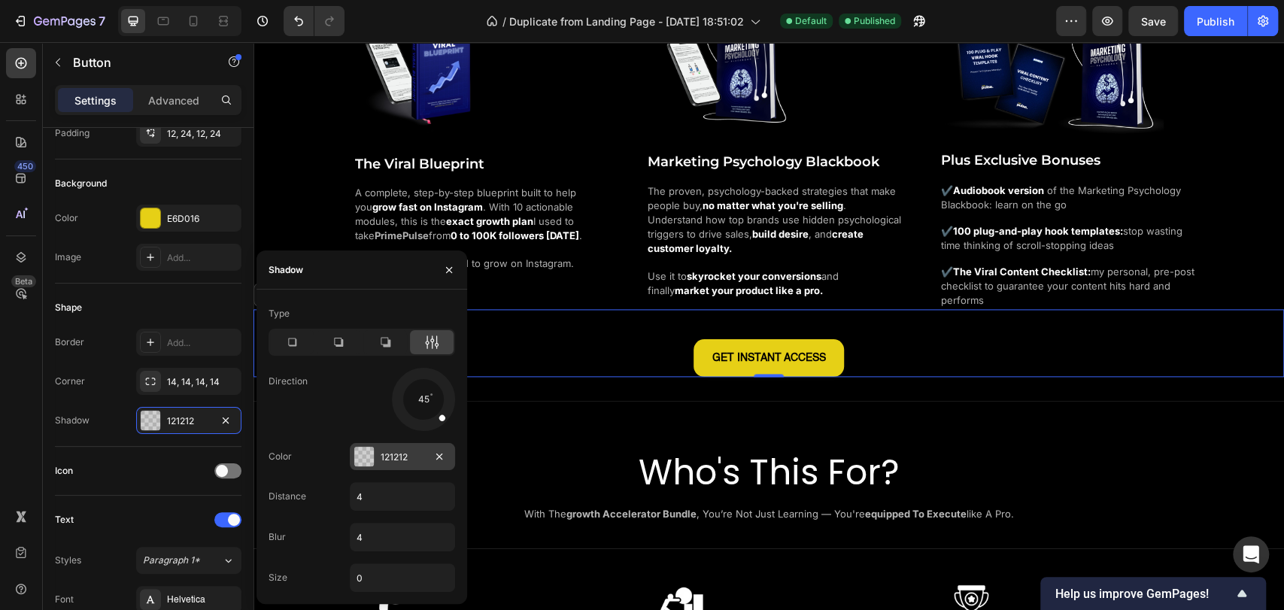
click at [351, 465] on div "121212" at bounding box center [402, 456] width 105 height 27
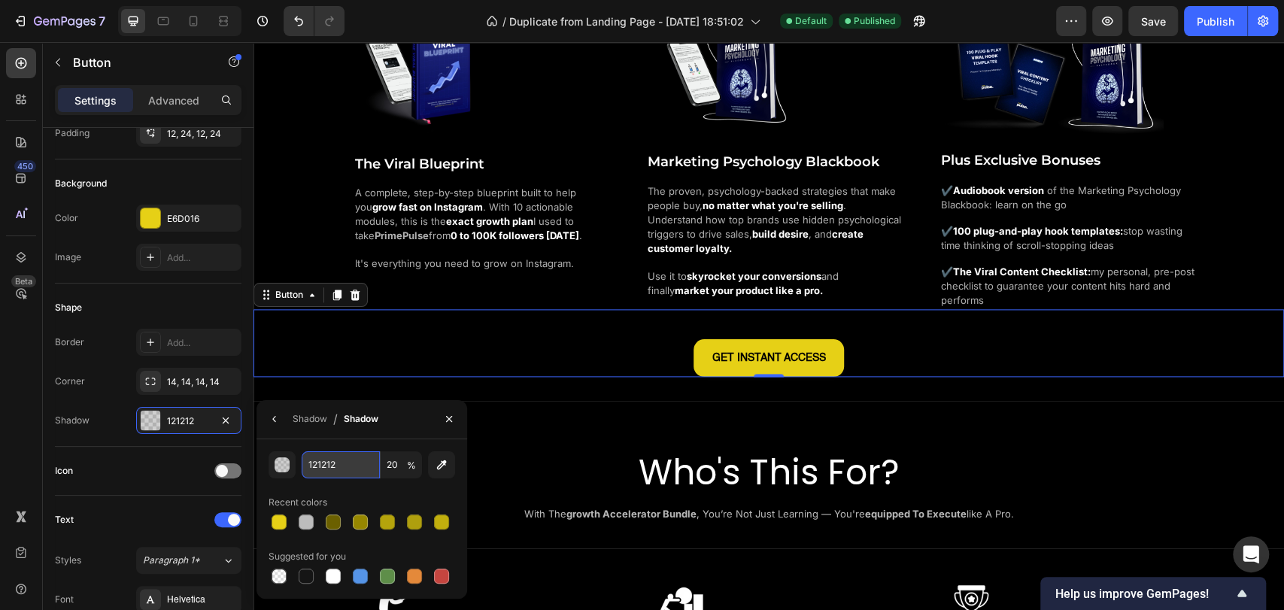
click at [326, 465] on input "121212" at bounding box center [341, 464] width 78 height 27
click at [334, 584] on div at bounding box center [333, 576] width 18 height 18
type input "FFFFFF"
type input "100"
click at [290, 420] on div "Shadow / Shadow" at bounding box center [320, 419] width 128 height 38
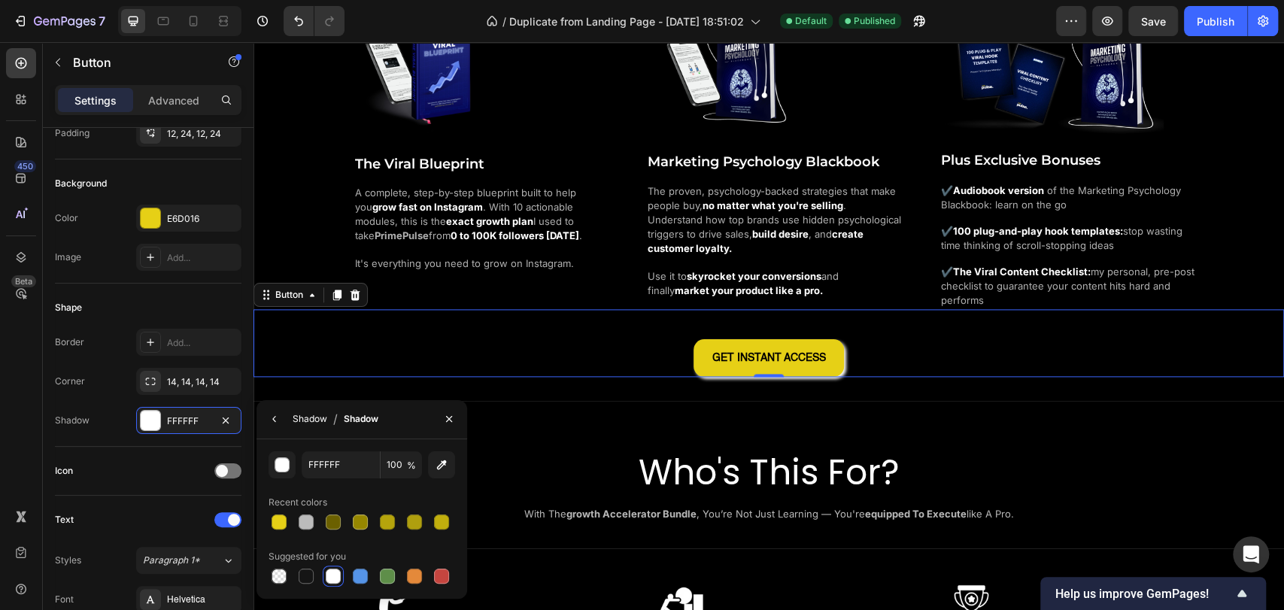
click at [294, 429] on div "Shadow" at bounding box center [310, 419] width 35 height 24
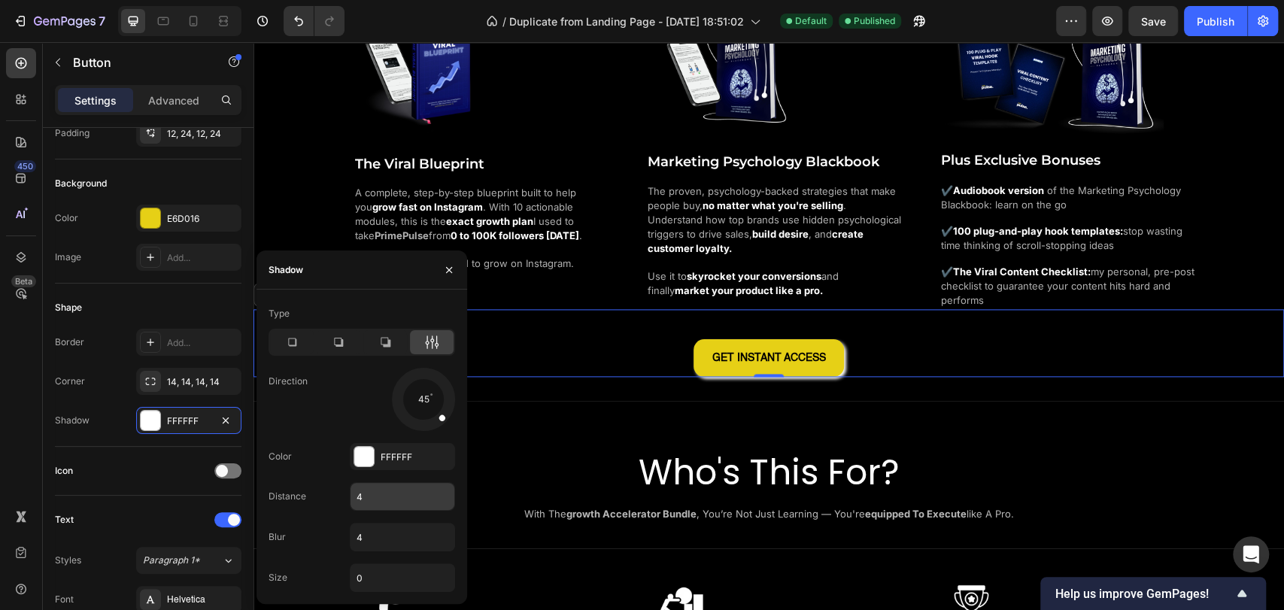
click at [373, 495] on input "4" at bounding box center [402, 496] width 104 height 27
type input "0"
click at [322, 441] on div "Type Direction 45 Color FFFFFF Distance 0 Blur 4 Size 0" at bounding box center [361, 447] width 211 height 290
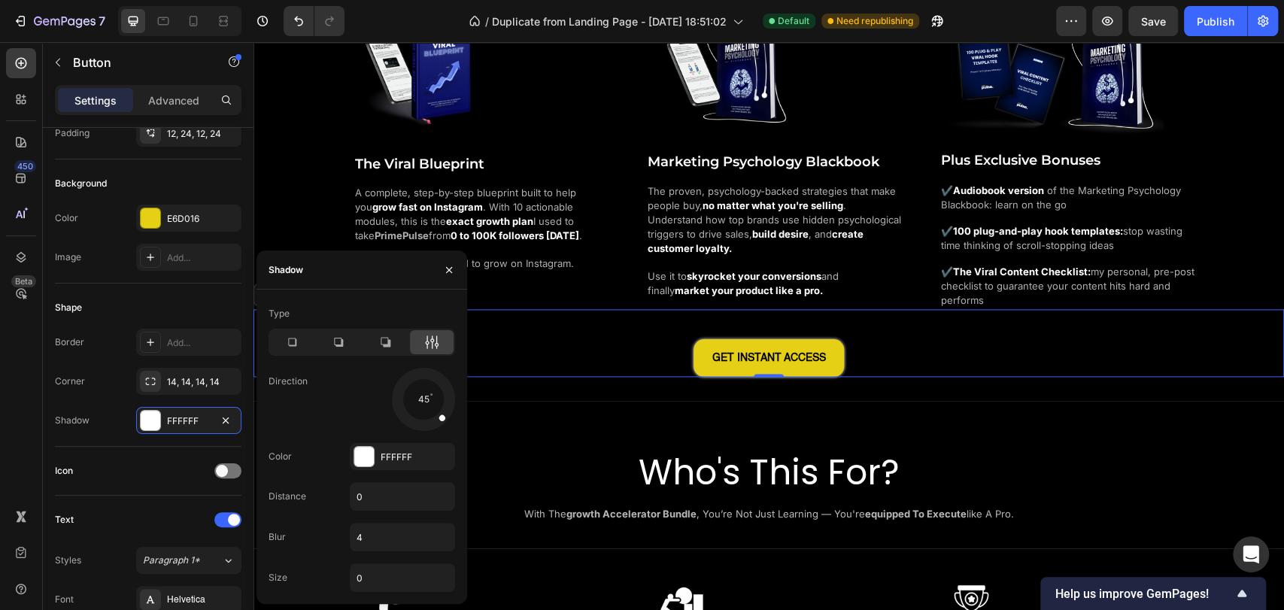
click at [322, 478] on div "Type Direction 45 Color FFFFFF Distance 0 Blur 4 Size 0" at bounding box center [361, 447] width 211 height 290
drag, startPoint x: 438, startPoint y: 420, endPoint x: 420, endPoint y: 428, distance: 19.9
click at [420, 428] on div at bounding box center [423, 416] width 10 height 34
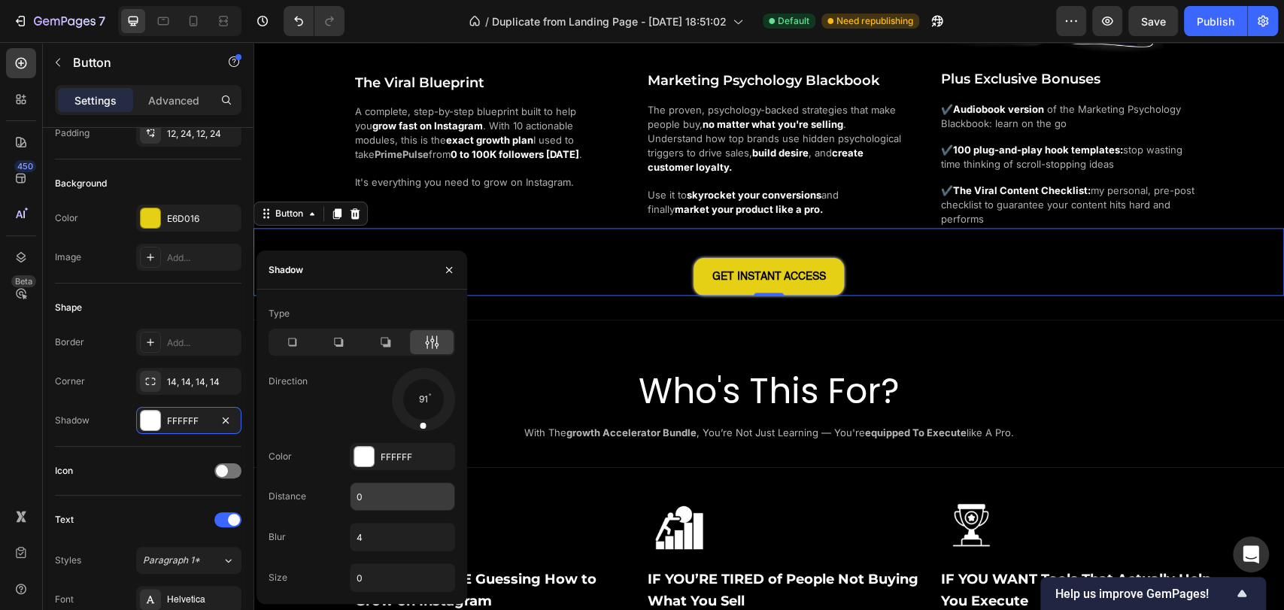
scroll to position [1504, 0]
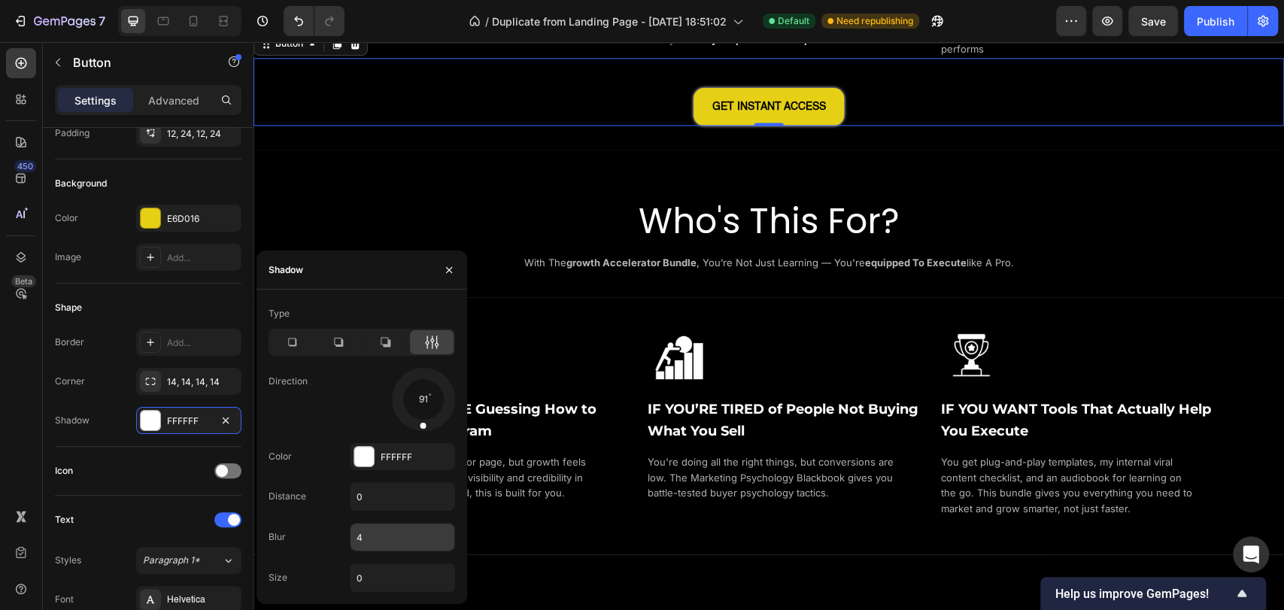
click at [392, 532] on input "4" at bounding box center [402, 536] width 104 height 27
type input "5"
click at [320, 527] on div "Blur 5" at bounding box center [361, 537] width 186 height 29
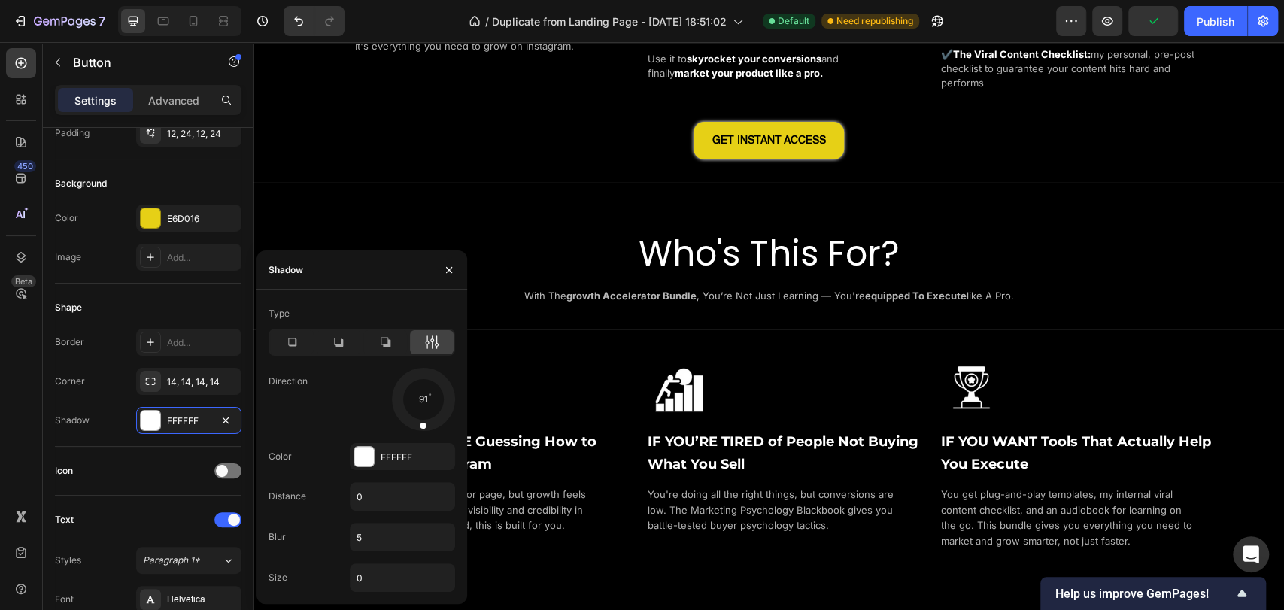
scroll to position [1336, 0]
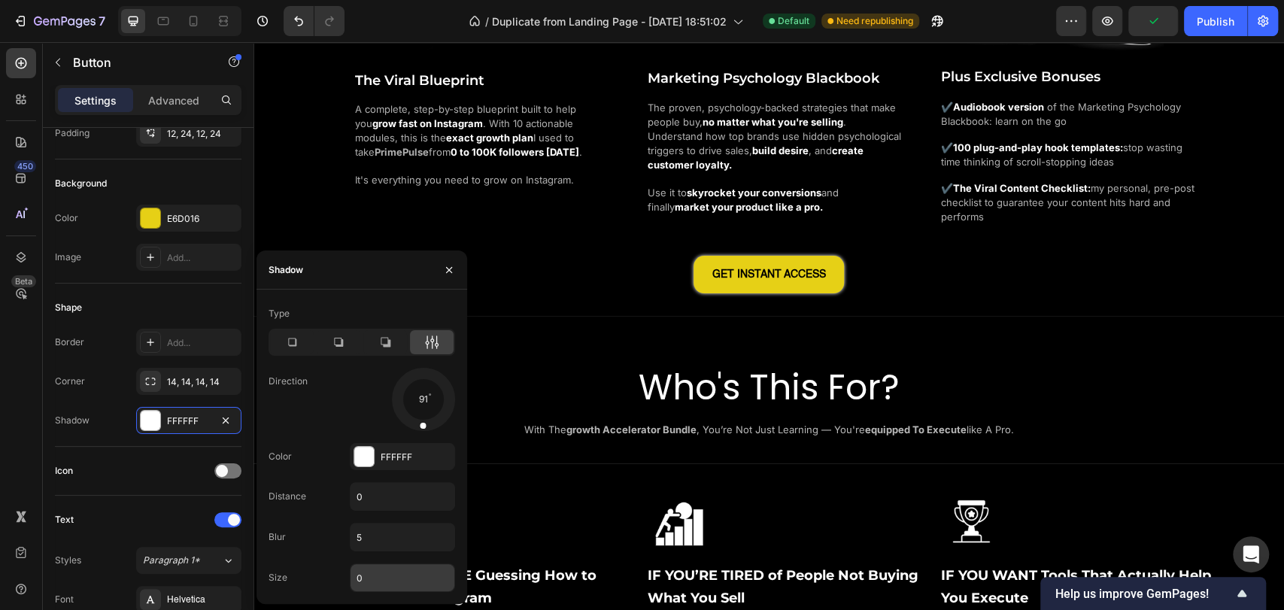
click at [374, 578] on input "0" at bounding box center [402, 577] width 104 height 27
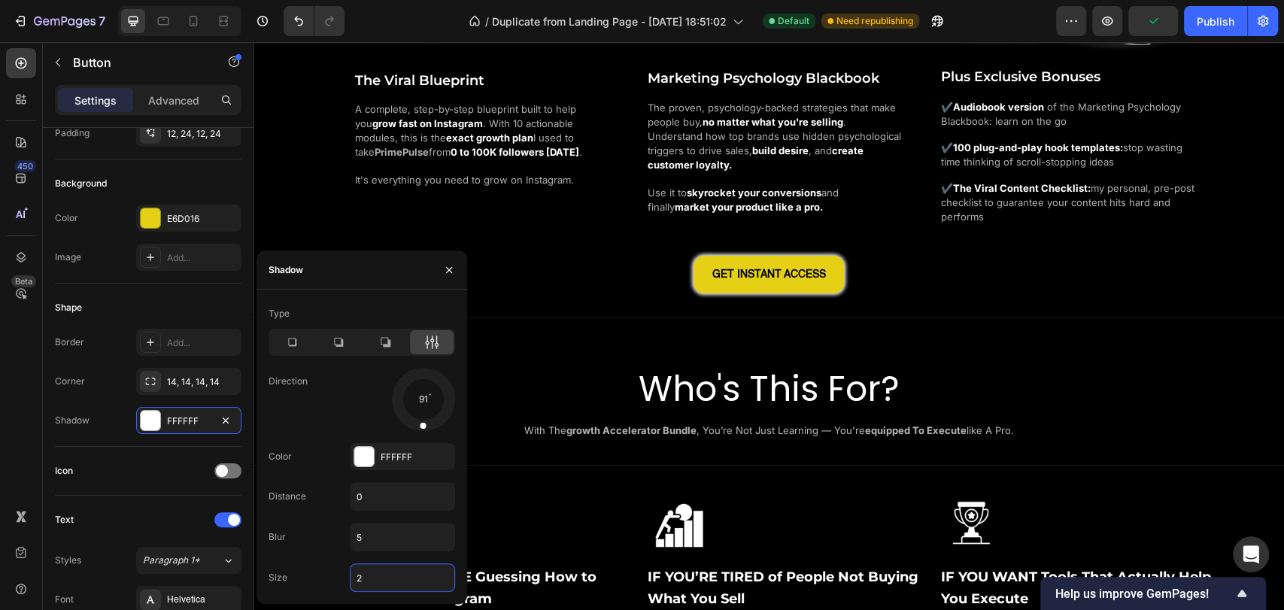
click at [323, 574] on div "Size 2" at bounding box center [361, 577] width 186 height 29
click at [402, 571] on input "2" at bounding box center [402, 577] width 104 height 27
click at [319, 584] on div "Size 1" at bounding box center [361, 577] width 186 height 29
click at [402, 571] on input "1" at bounding box center [402, 577] width 104 height 27
type input "0"
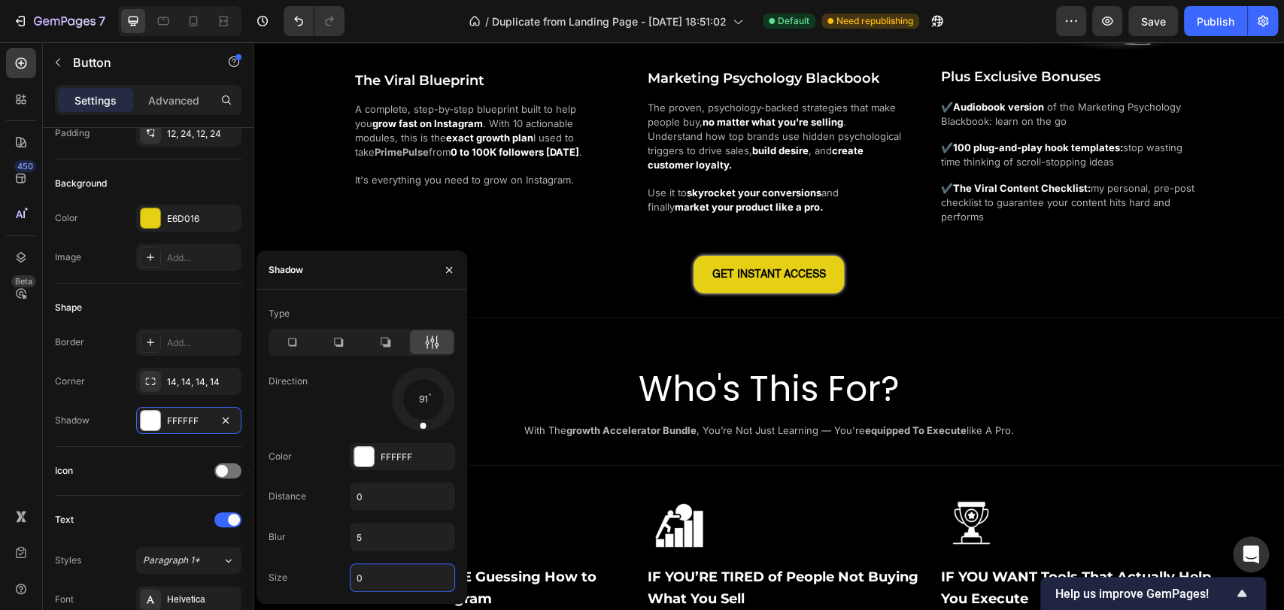
click at [329, 554] on div "Type Direction 91 Color FFFFFF Distance 0 Blur 5 Size 0" at bounding box center [361, 447] width 211 height 290
click at [362, 535] on input "5" at bounding box center [402, 536] width 104 height 27
type input "2"
type input "4"
type input "5"
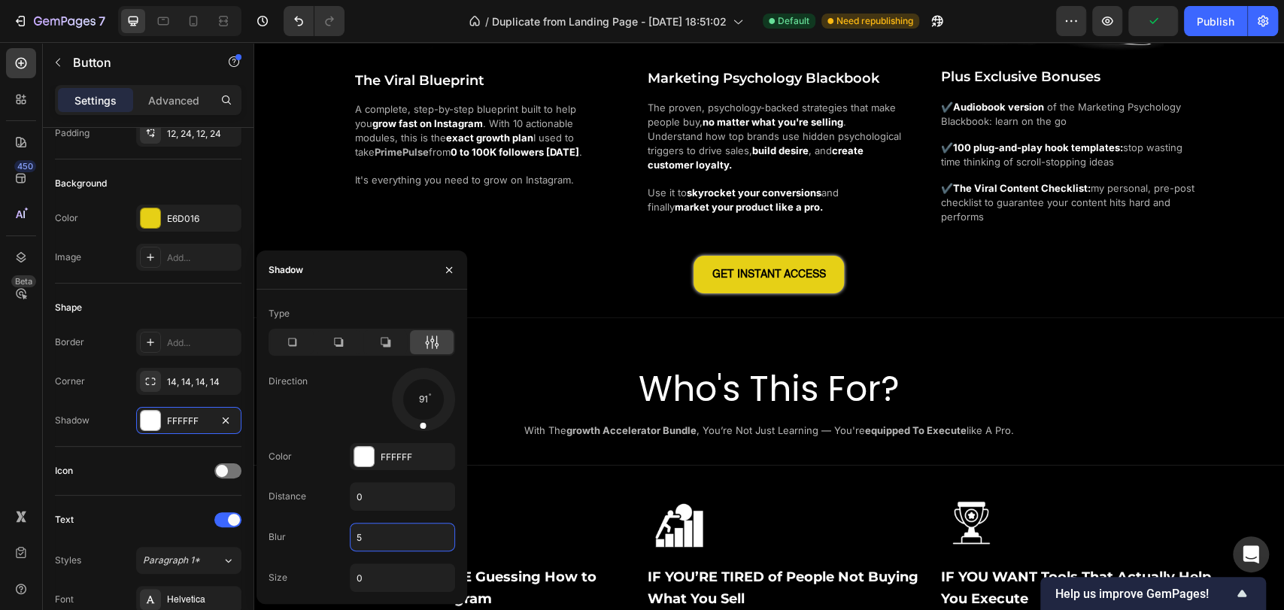
click at [302, 533] on div "Blur 5" at bounding box center [361, 537] width 186 height 29
click at [320, 507] on div "Distance 0" at bounding box center [361, 496] width 186 height 29
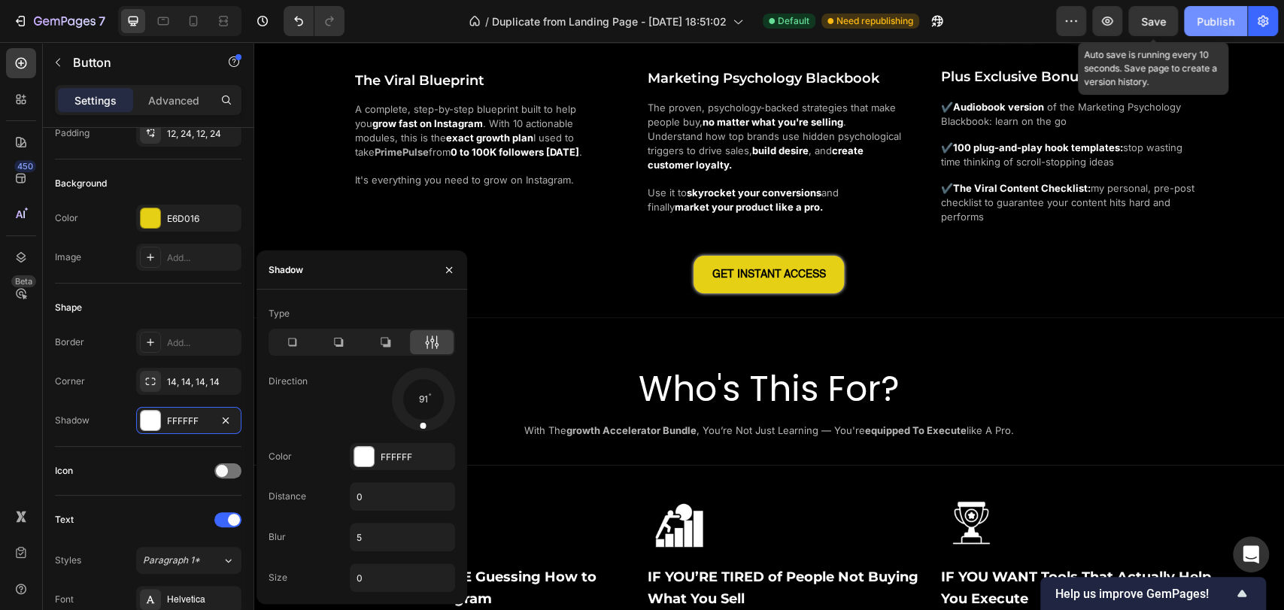
click at [1190, 23] on button "Publish" at bounding box center [1215, 21] width 63 height 30
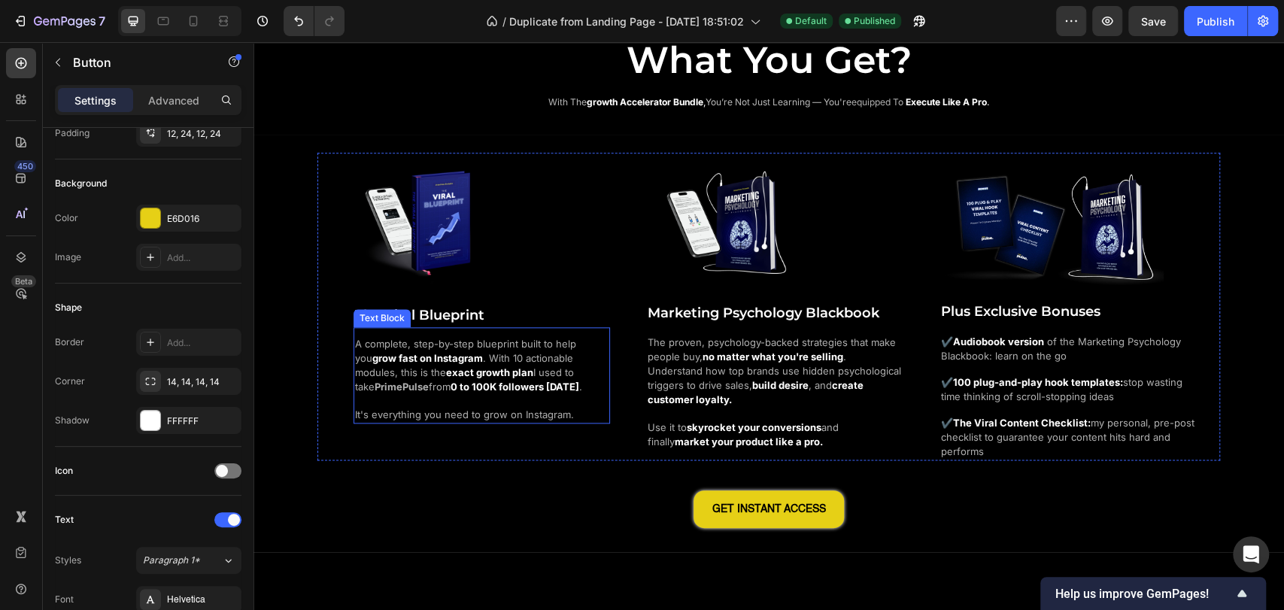
scroll to position [835, 0]
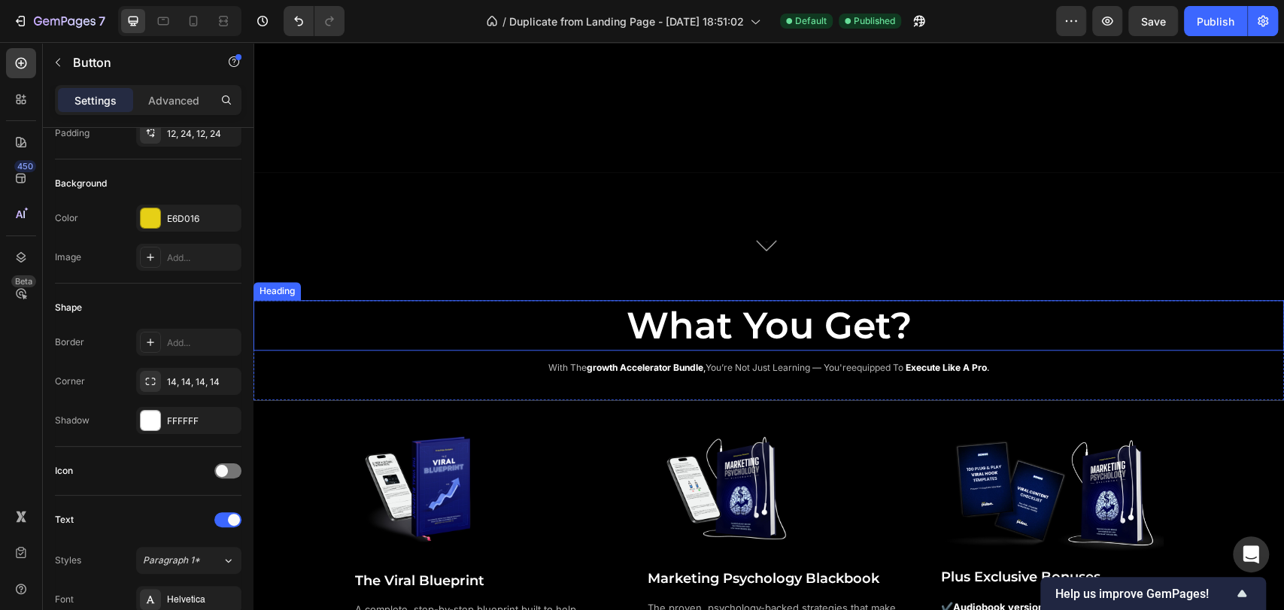
click at [383, 324] on h2 "What You Get?" at bounding box center [768, 325] width 1030 height 51
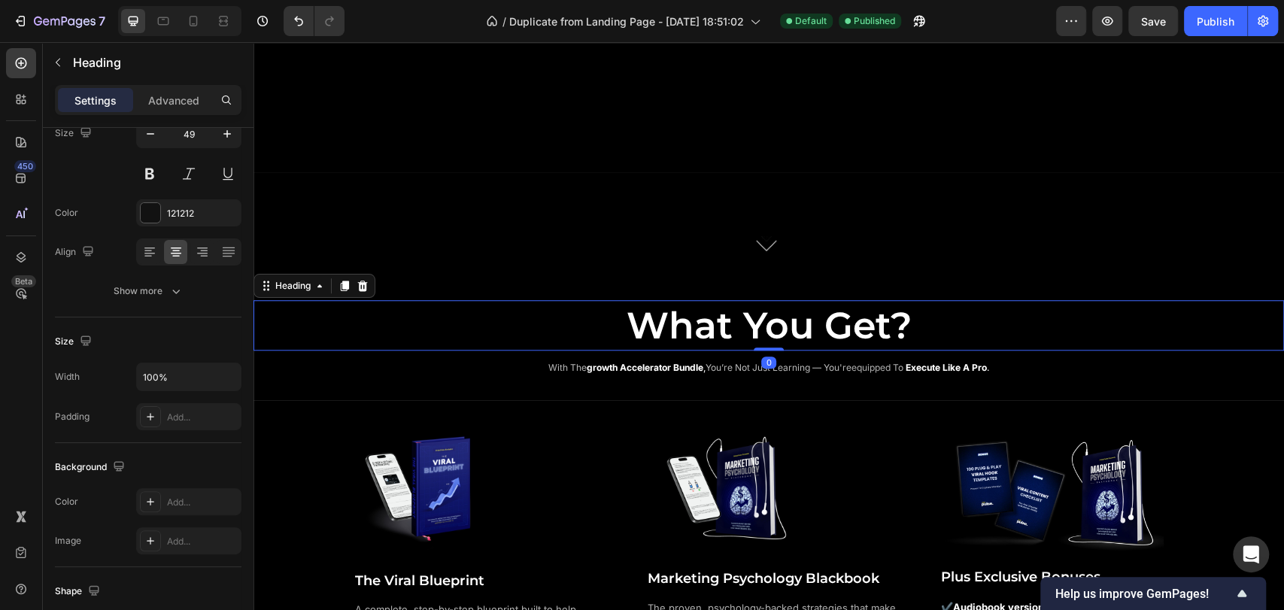
scroll to position [0, 0]
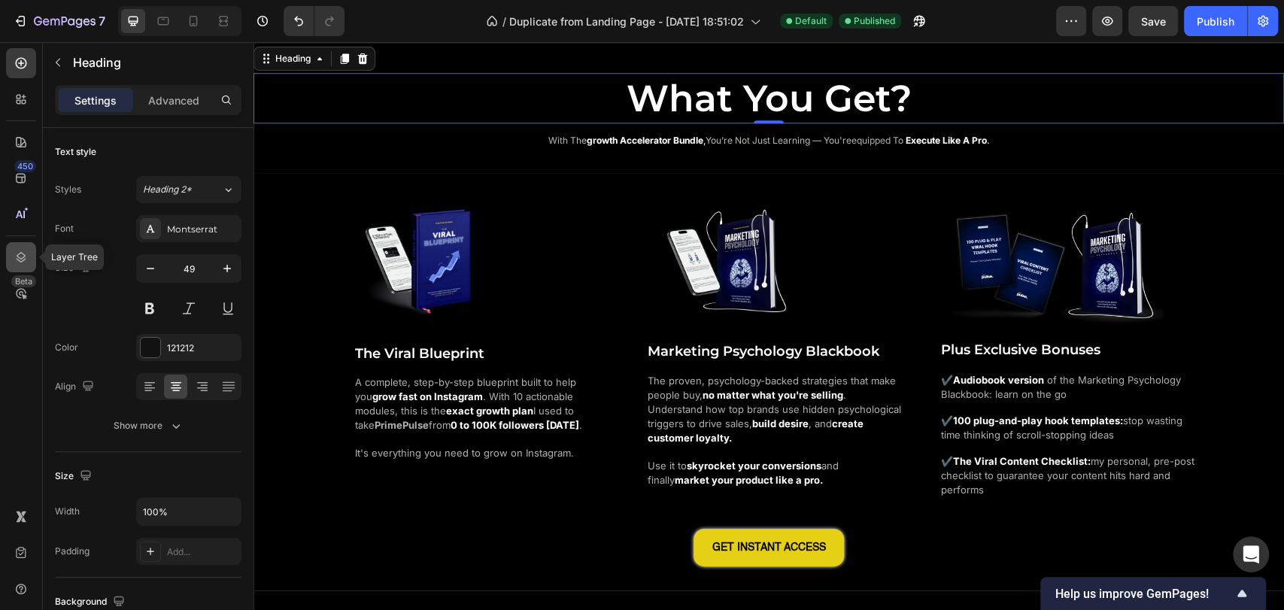
click at [23, 256] on icon at bounding box center [21, 257] width 15 height 15
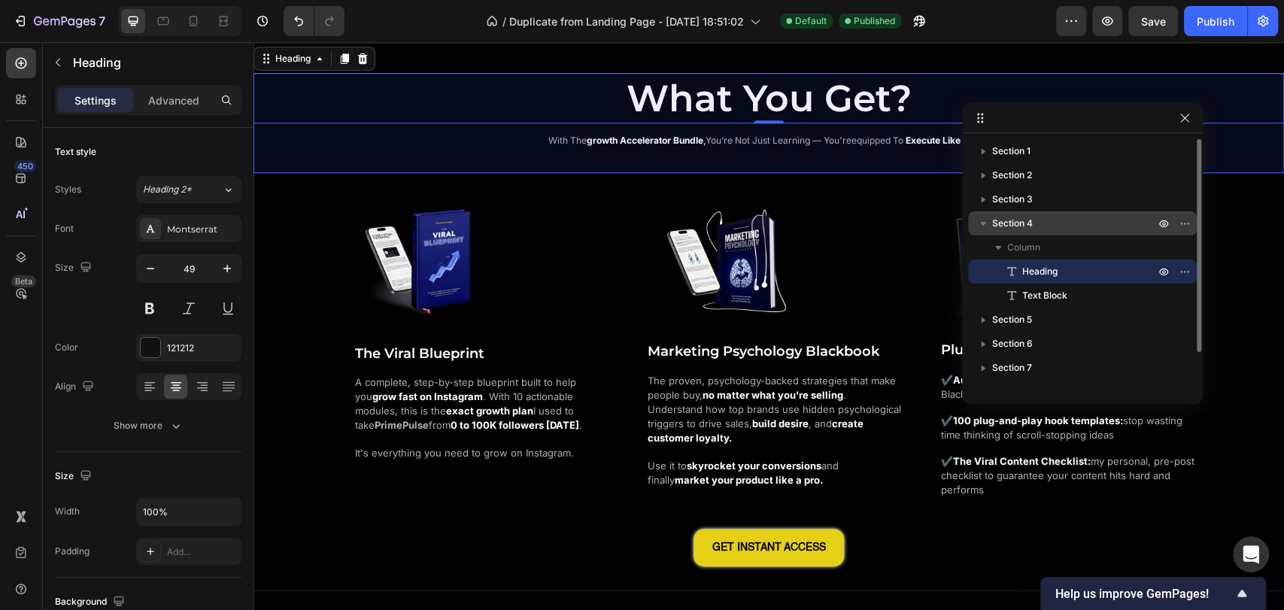
click at [1032, 224] on span "Section 4" at bounding box center [1012, 223] width 41 height 15
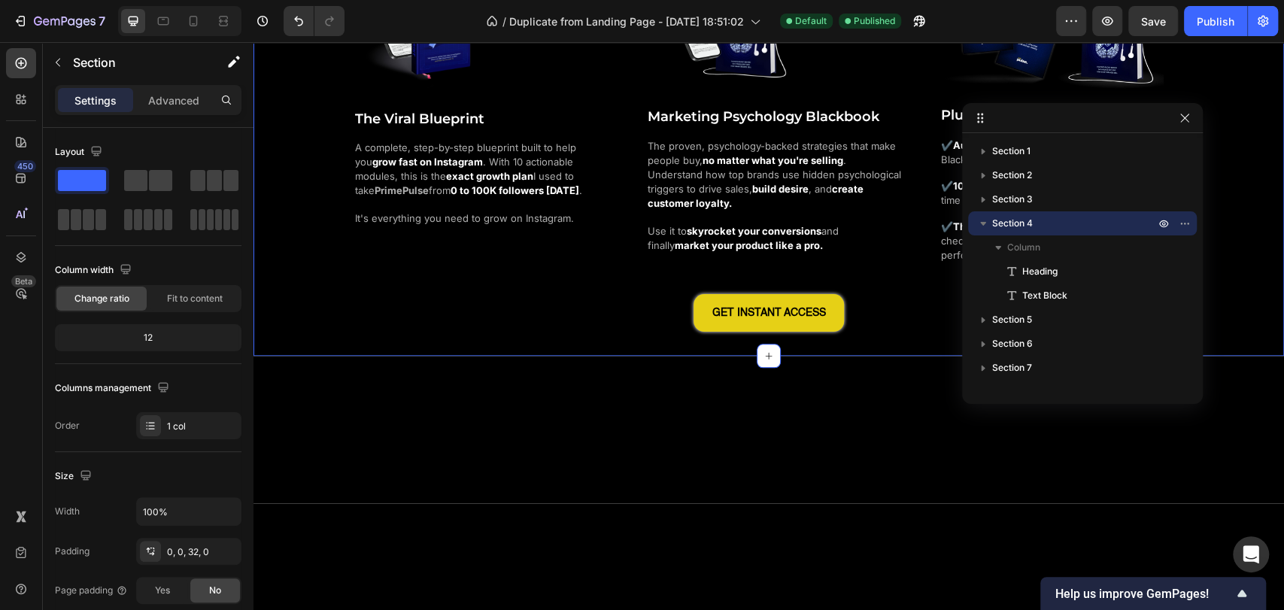
scroll to position [1086, 0]
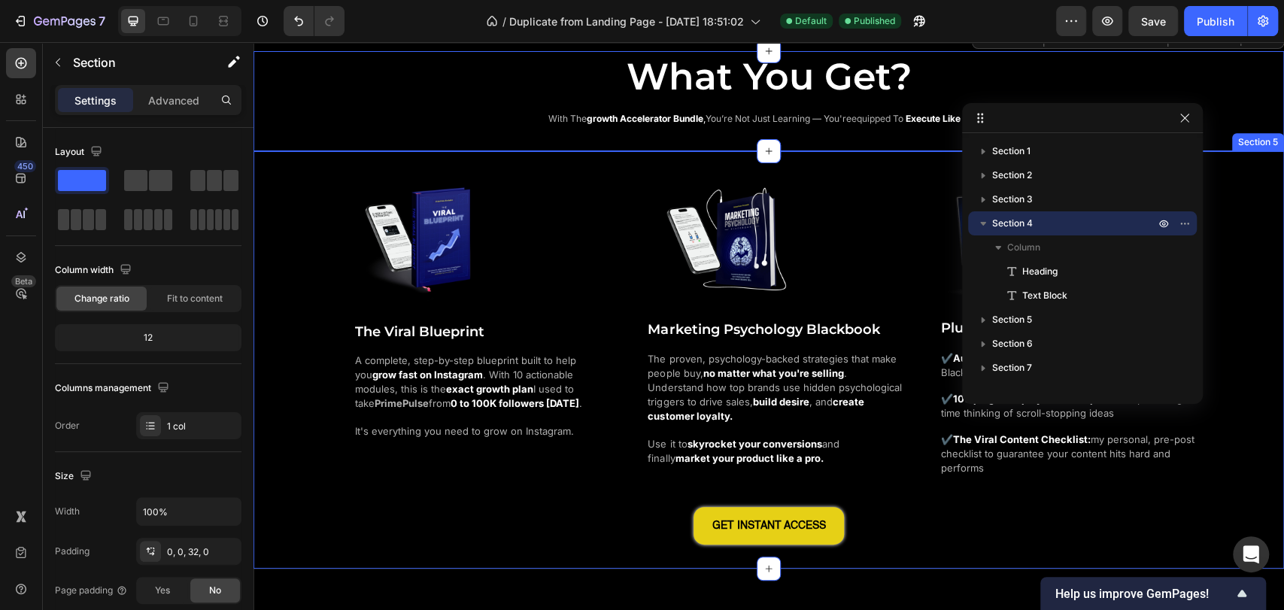
click at [301, 198] on div "Image The Viral Blueprint Heading A complete, step-by-step blueprint built to h…" at bounding box center [768, 356] width 1030 height 374
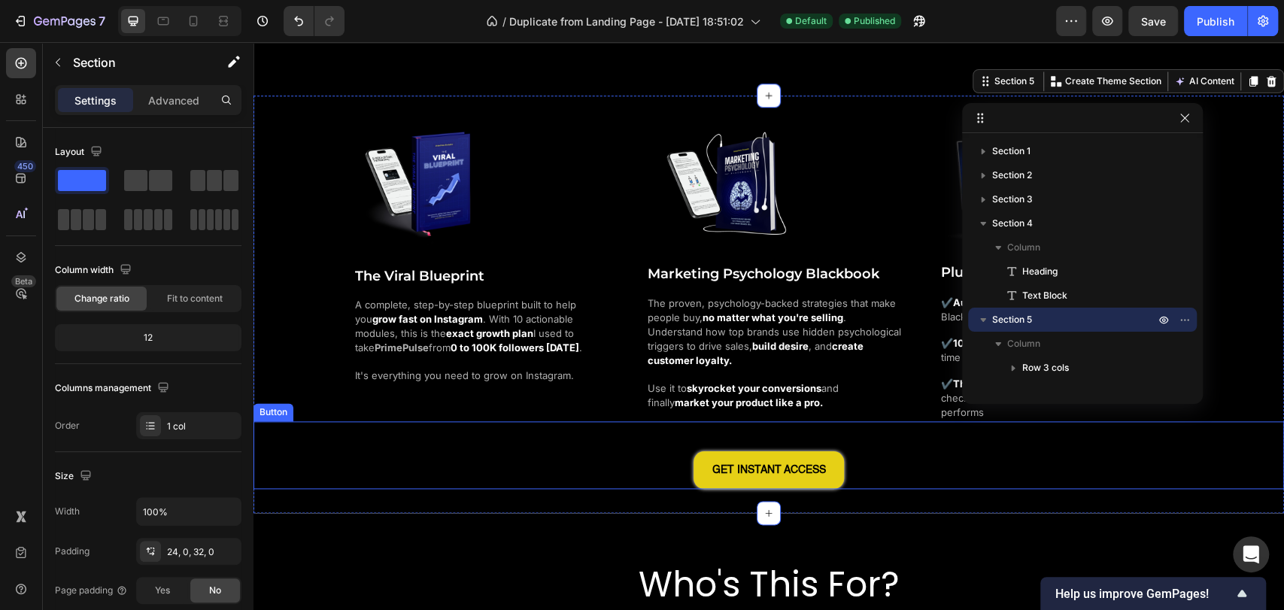
scroll to position [1253, 0]
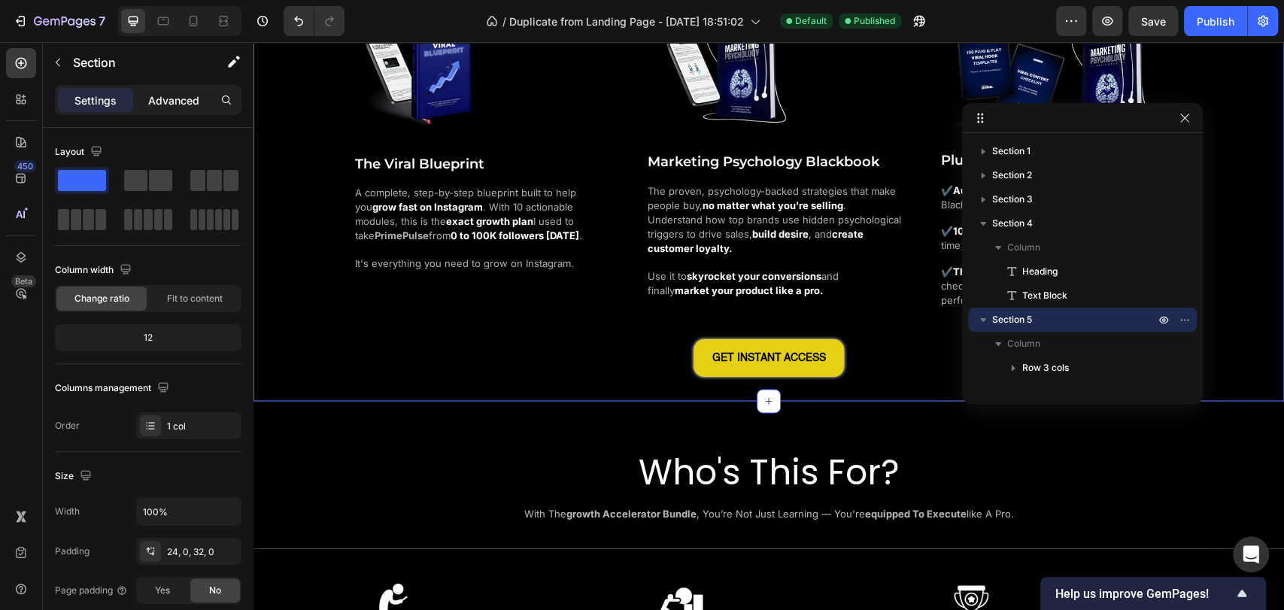
click at [172, 102] on p "Advanced" at bounding box center [173, 100] width 51 height 16
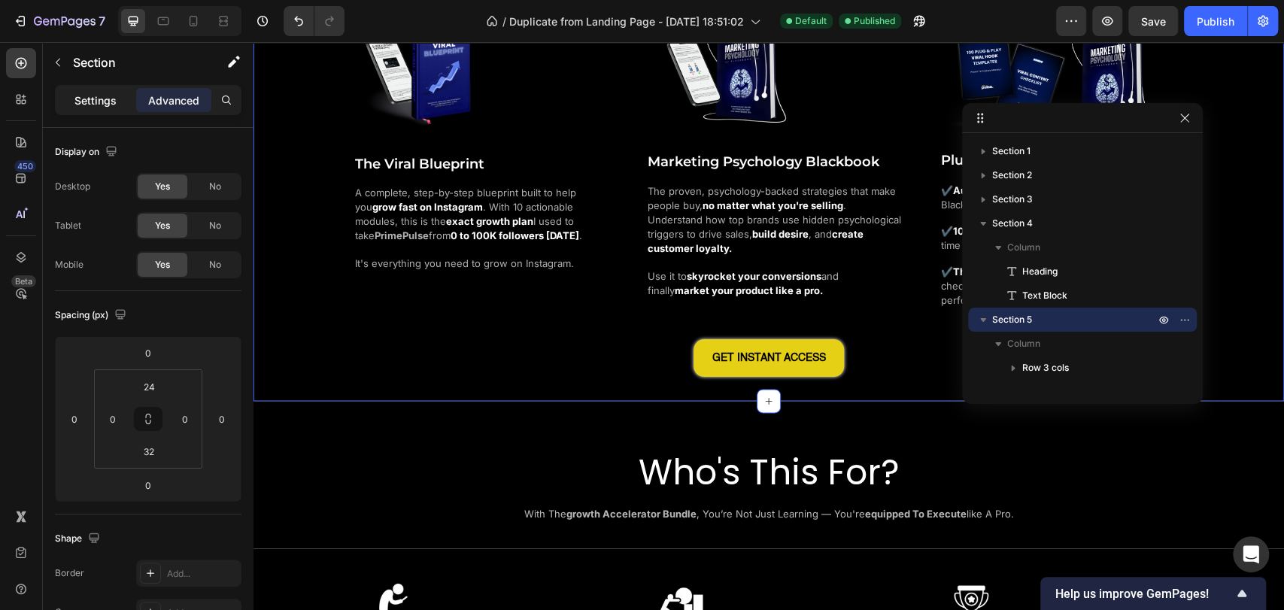
click at [96, 105] on p "Settings" at bounding box center [95, 100] width 42 height 16
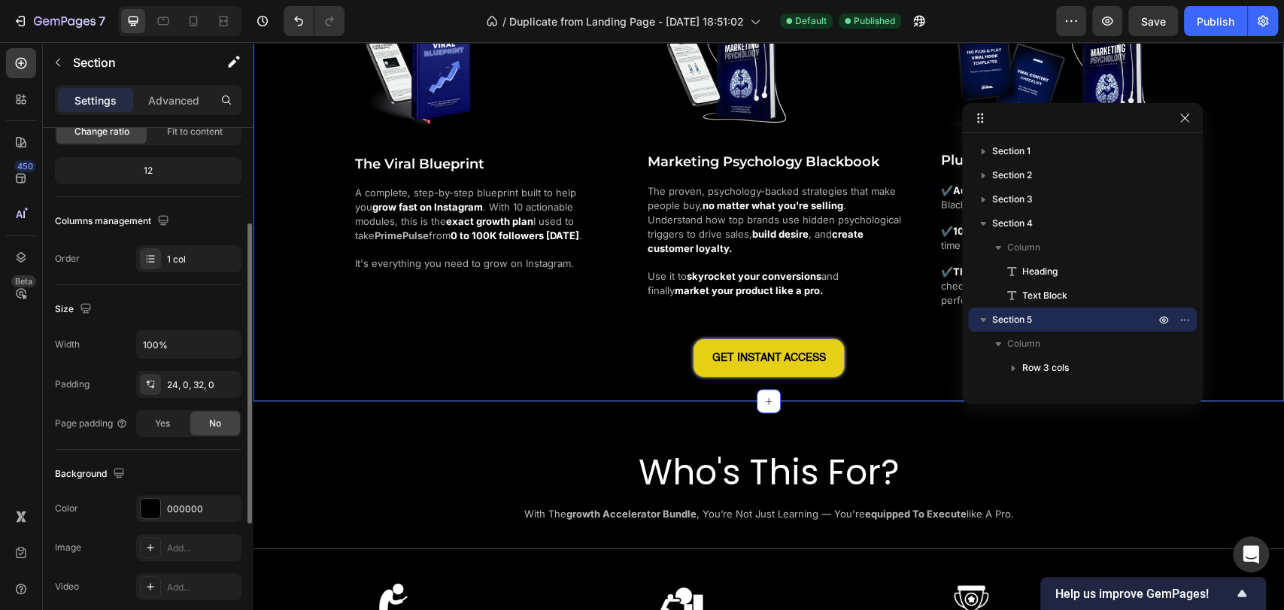
scroll to position [250, 0]
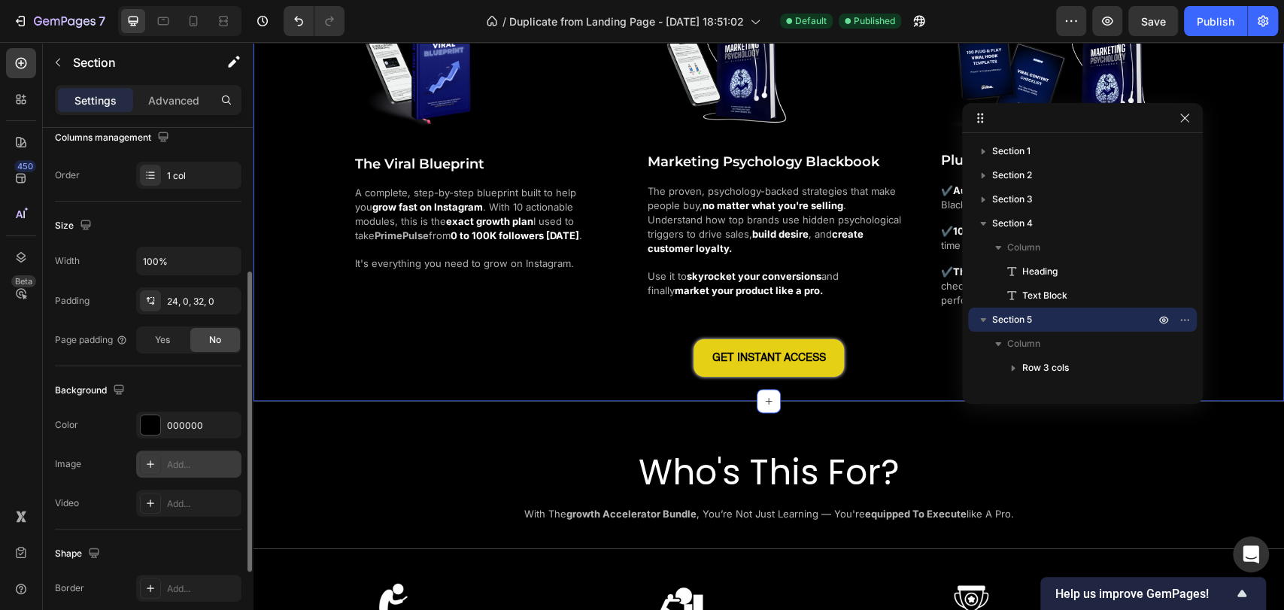
click at [153, 464] on icon at bounding box center [150, 464] width 12 height 12
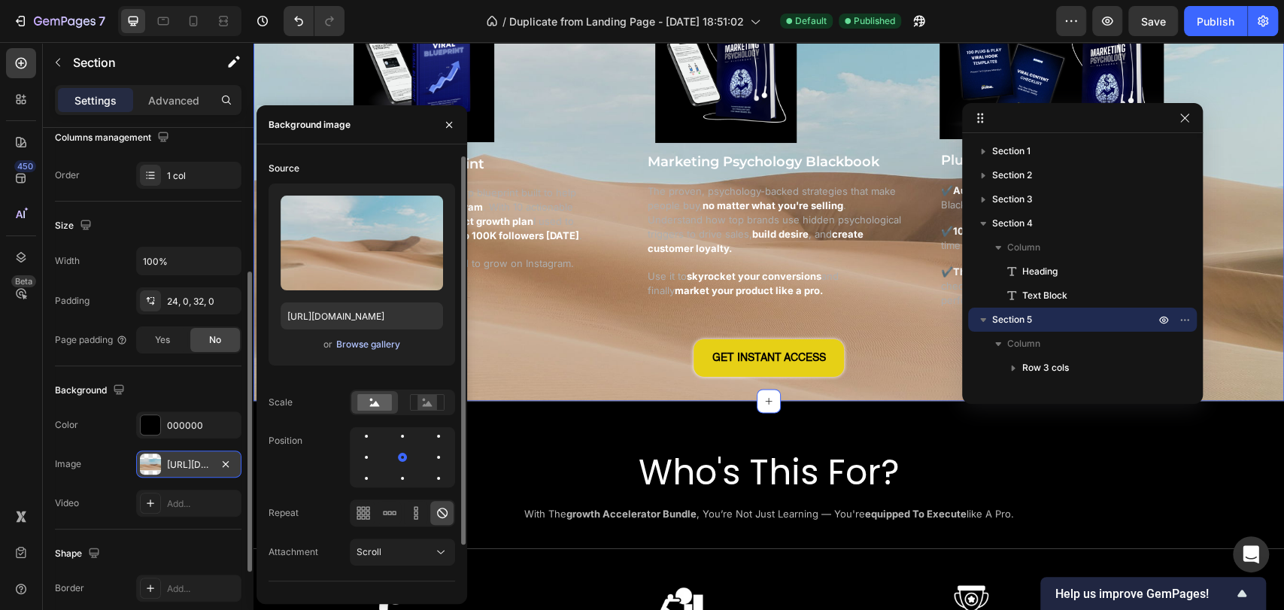
click at [381, 348] on div "Browse gallery" at bounding box center [368, 345] width 64 height 14
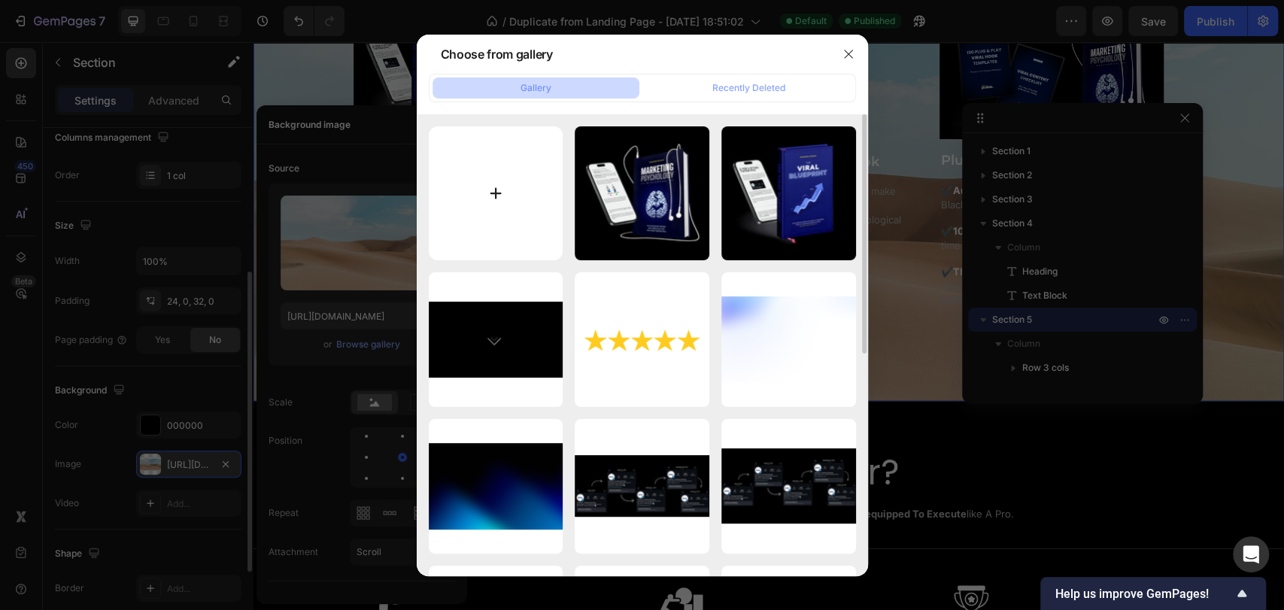
click at [519, 194] on input "file" at bounding box center [496, 193] width 135 height 135
type input "C:\fakepath\lksaf asf.jpg"
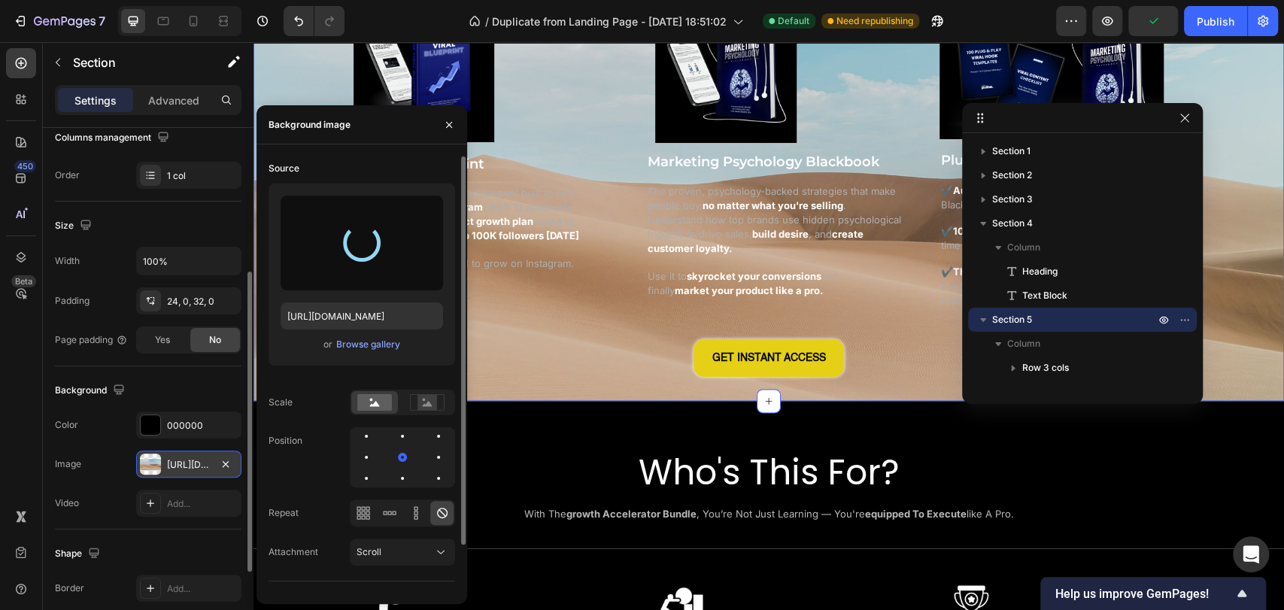
type input "https://cdn.shopify.com/s/files/1/0643/2135/5931/files/gempages_564718435615900…"
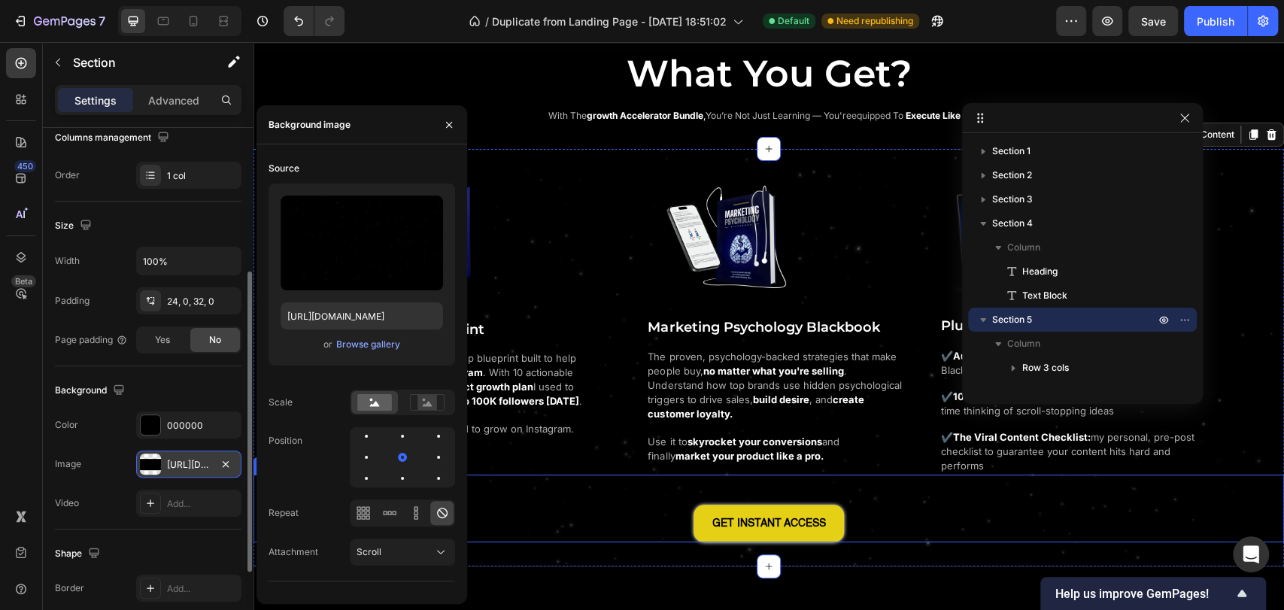
scroll to position [1086, 0]
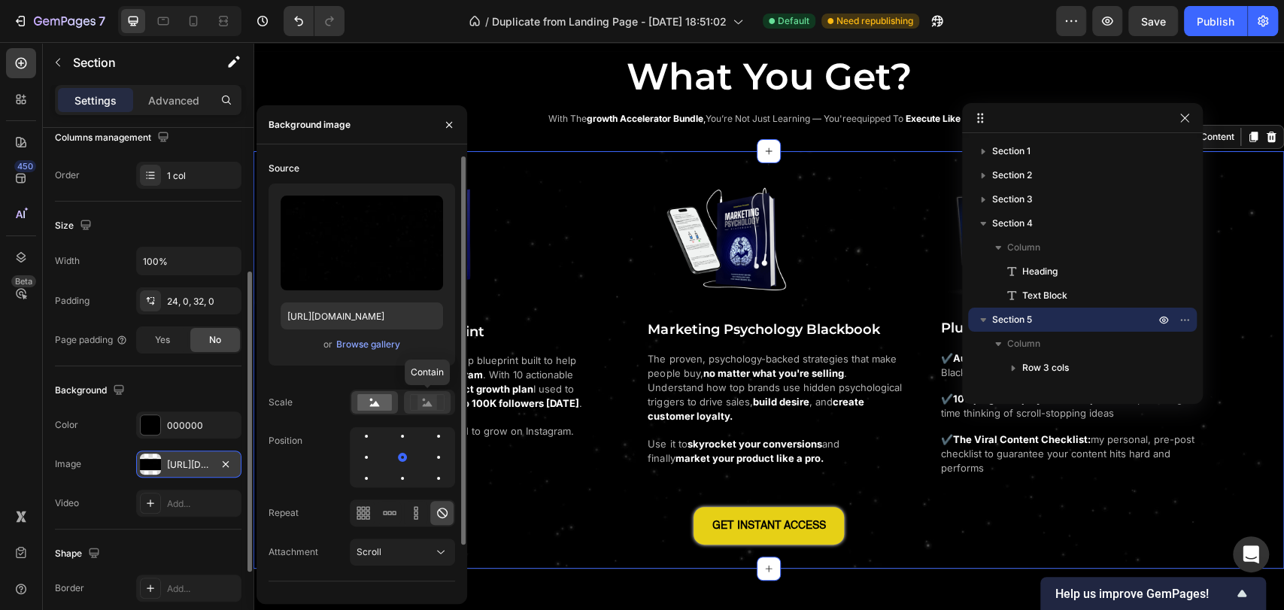
click at [429, 407] on rect at bounding box center [427, 402] width 20 height 15
click at [140, 538] on div "Shape Border Add... Corner Add... Shadow Add..." at bounding box center [148, 610] width 186 height 162
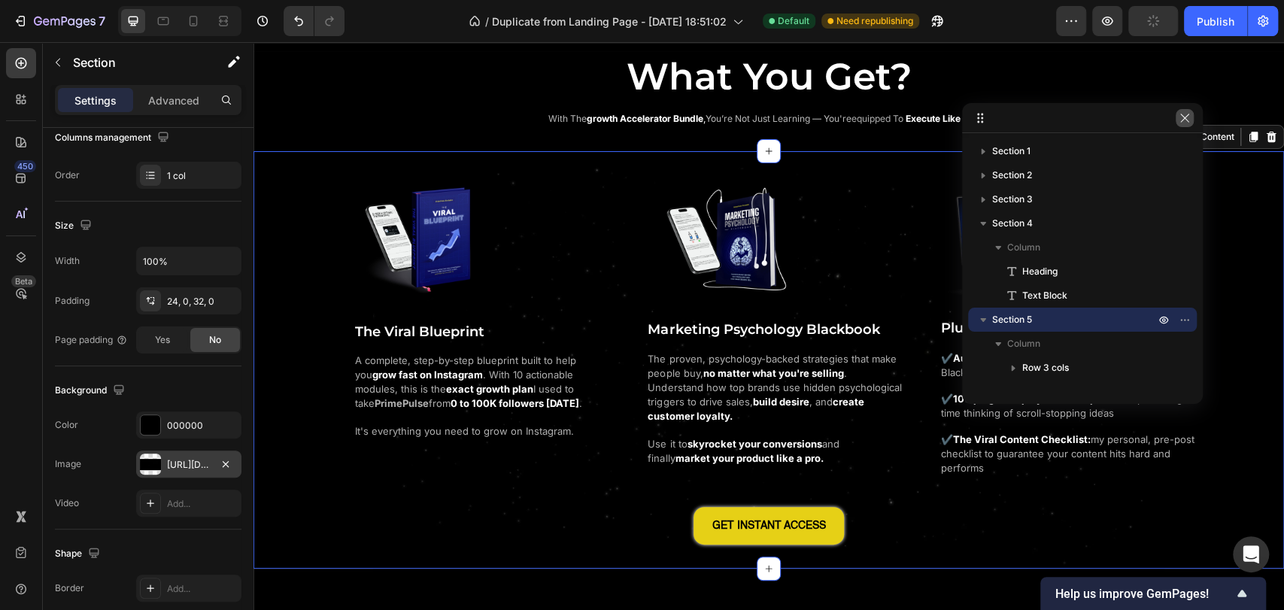
click at [1178, 116] on icon "button" at bounding box center [1184, 118] width 12 height 12
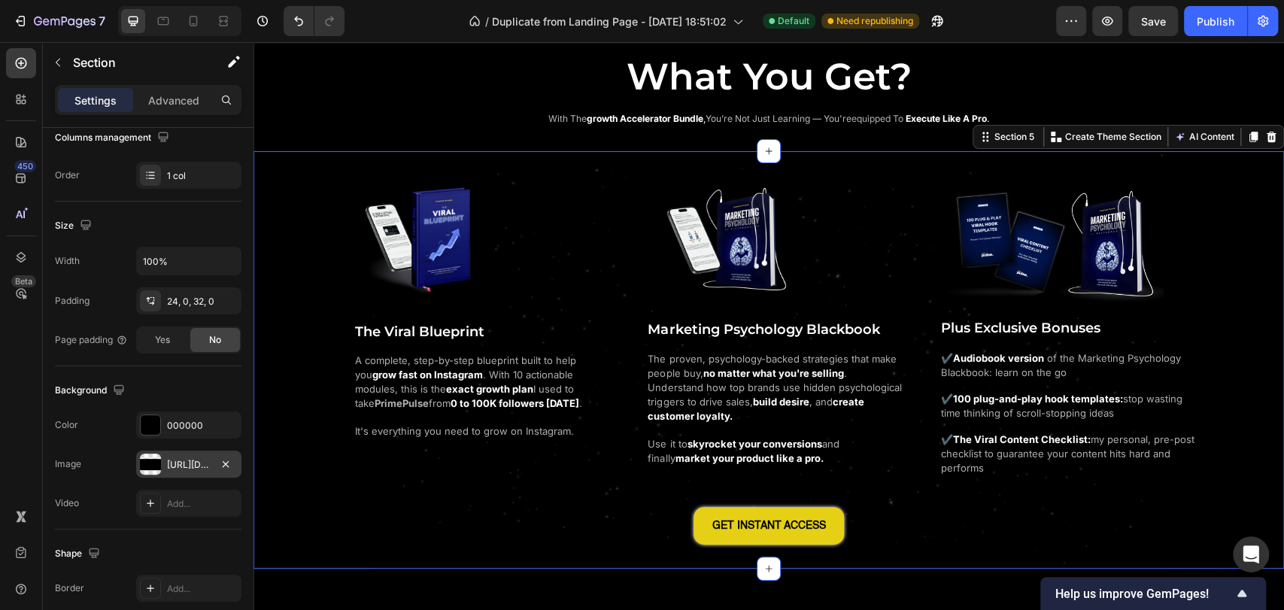
click at [294, 333] on div "Image The Viral Blueprint Heading A complete, step-by-step blueprint built to h…" at bounding box center [768, 356] width 1030 height 374
click at [1226, 29] on div "Publish" at bounding box center [1215, 22] width 38 height 16
click at [174, 467] on div "https://cdn.shopify.com/s/files/1/0643/2135/5931/files/gempages_564718435615900…" at bounding box center [189, 465] width 44 height 14
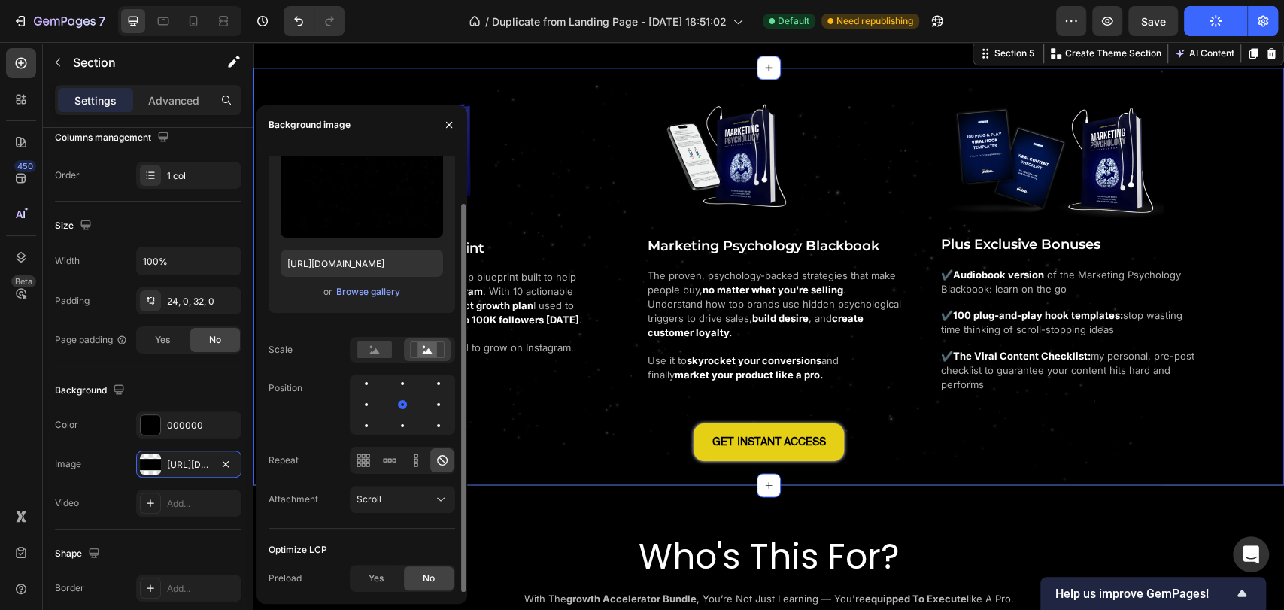
scroll to position [1169, 0]
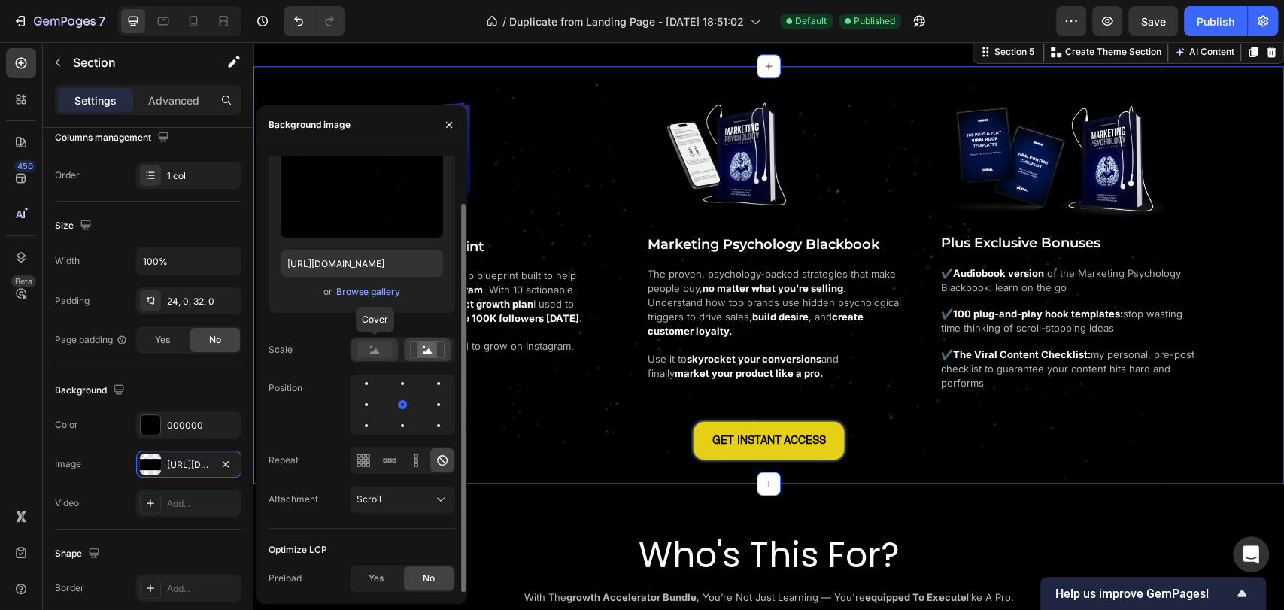
click at [375, 353] on rect at bounding box center [374, 349] width 35 height 17
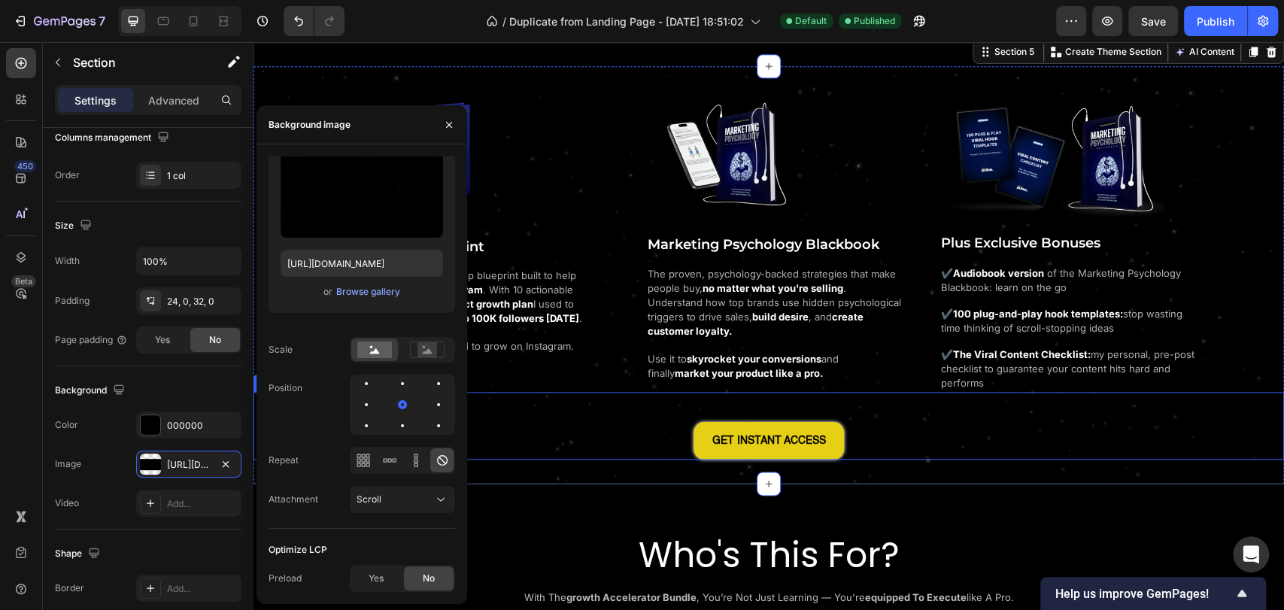
click at [581, 423] on div "GET INSTANT ACCESS Button" at bounding box center [768, 426] width 1030 height 68
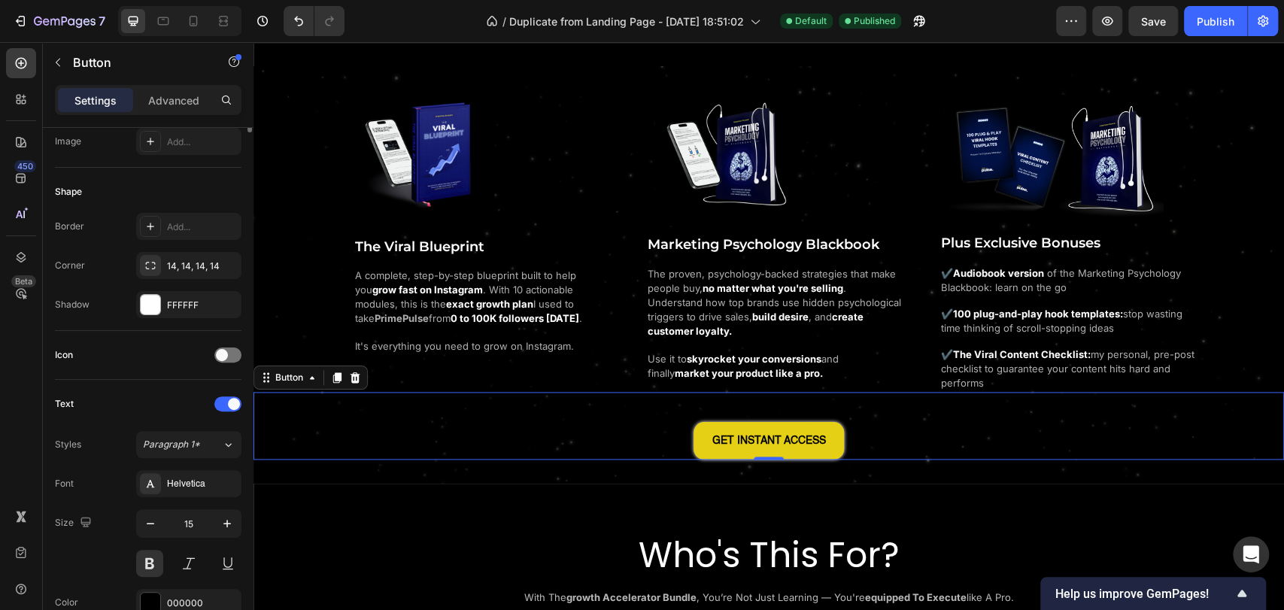
scroll to position [0, 0]
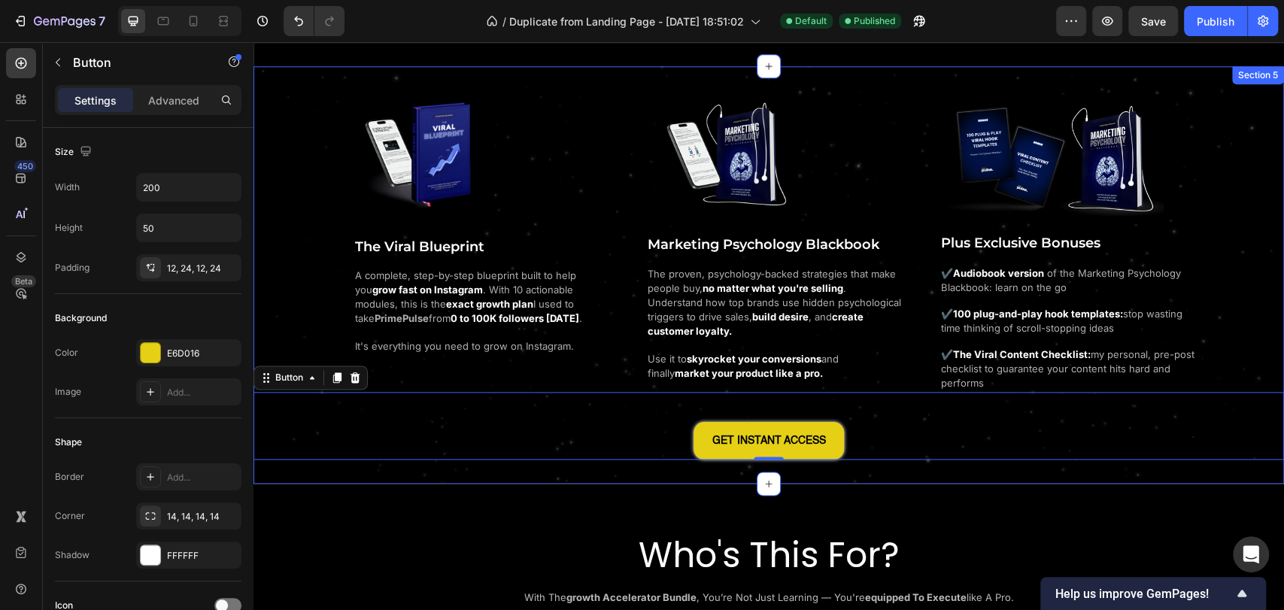
click at [266, 247] on div "Image The Viral Blueprint Heading A complete, step-by-step blueprint built to h…" at bounding box center [768, 271] width 1030 height 374
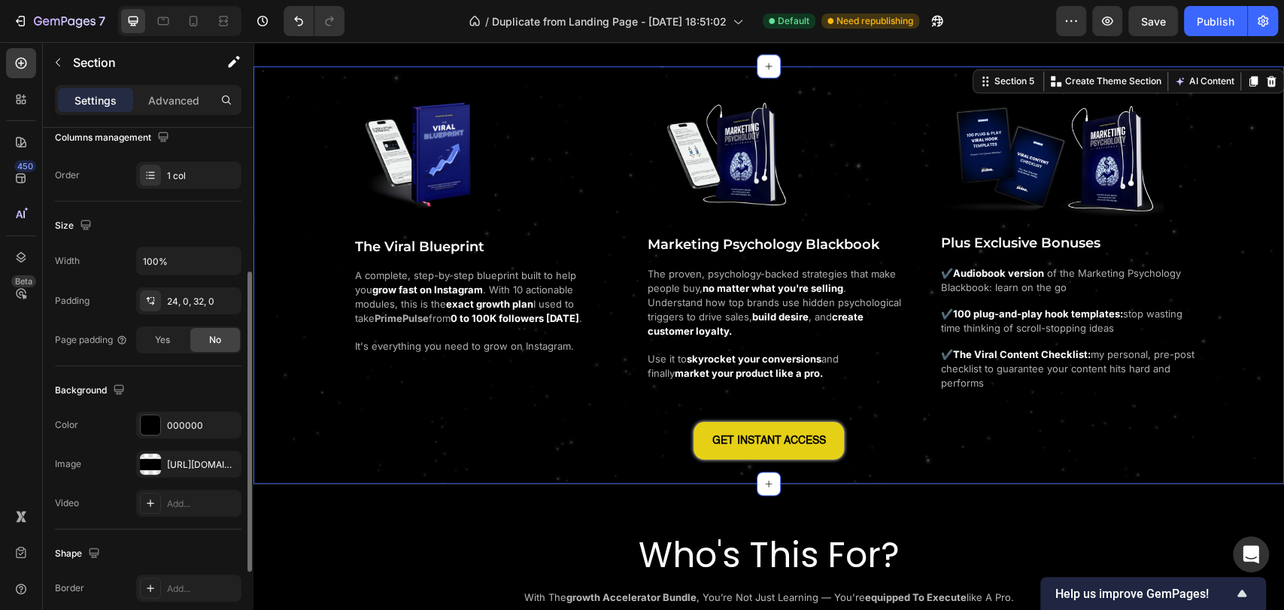
scroll to position [392, 0]
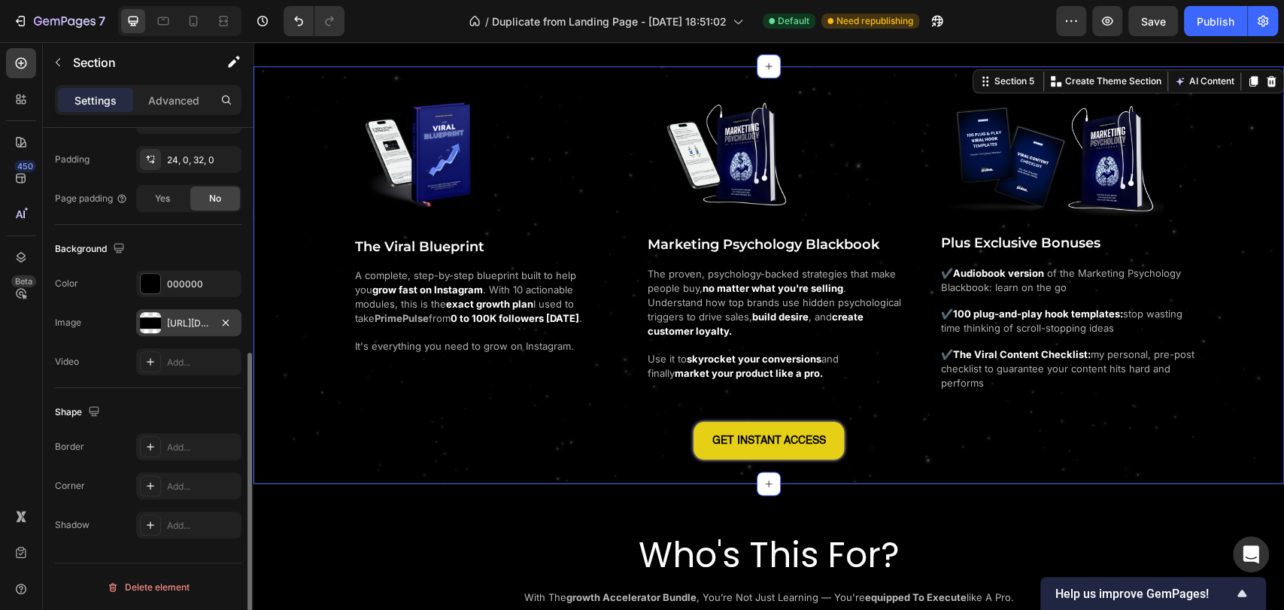
click at [183, 317] on div "https://cdn.shopify.com/s/files/1/0643/2135/5931/files/gempages_564718435615900…" at bounding box center [189, 324] width 44 height 14
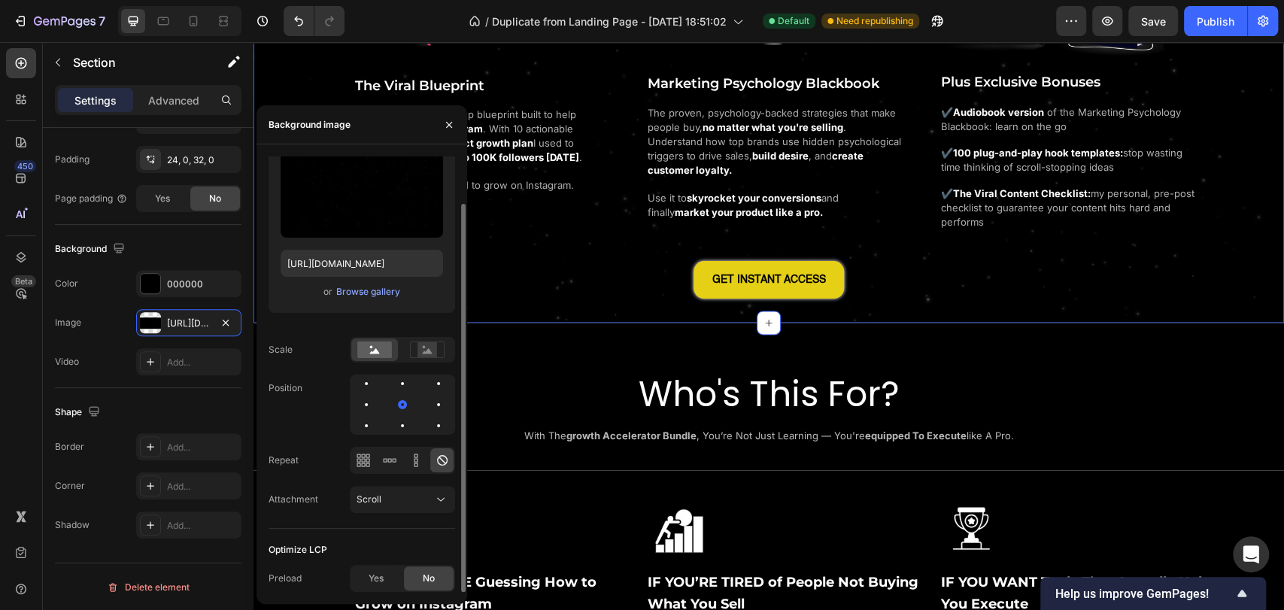
scroll to position [1336, 0]
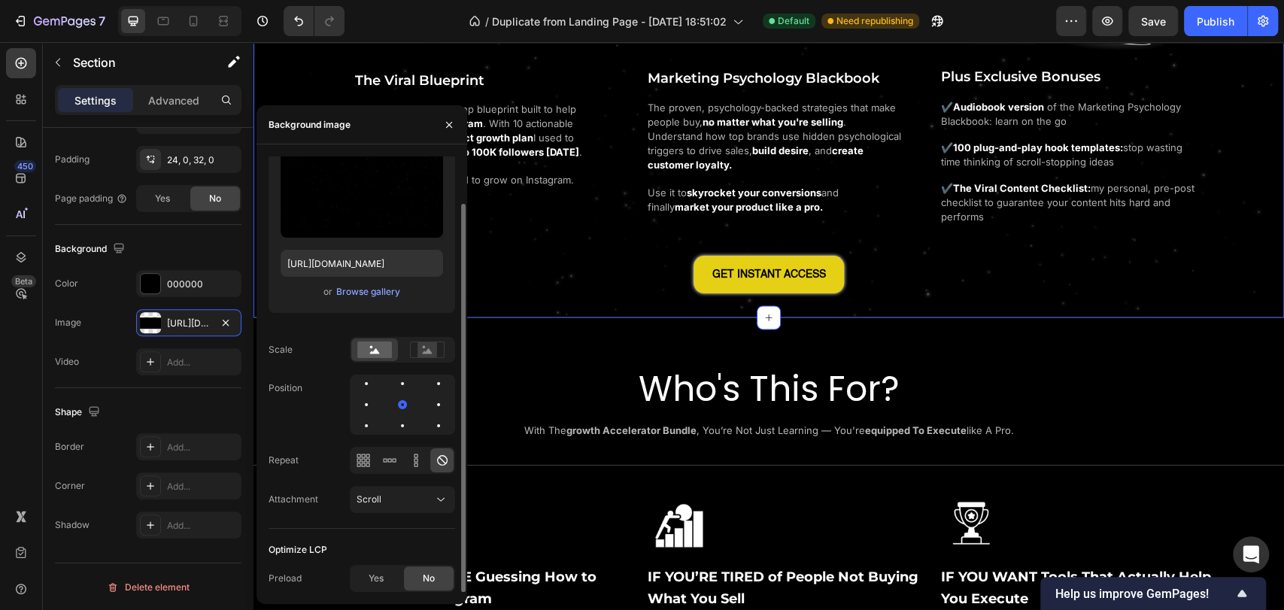
click at [349, 501] on div "Attachment Scroll" at bounding box center [361, 499] width 186 height 27
click at [356, 501] on span "Scroll" at bounding box center [368, 498] width 25 height 11
click at [330, 509] on div "Attachment Scroll" at bounding box center [361, 499] width 186 height 27
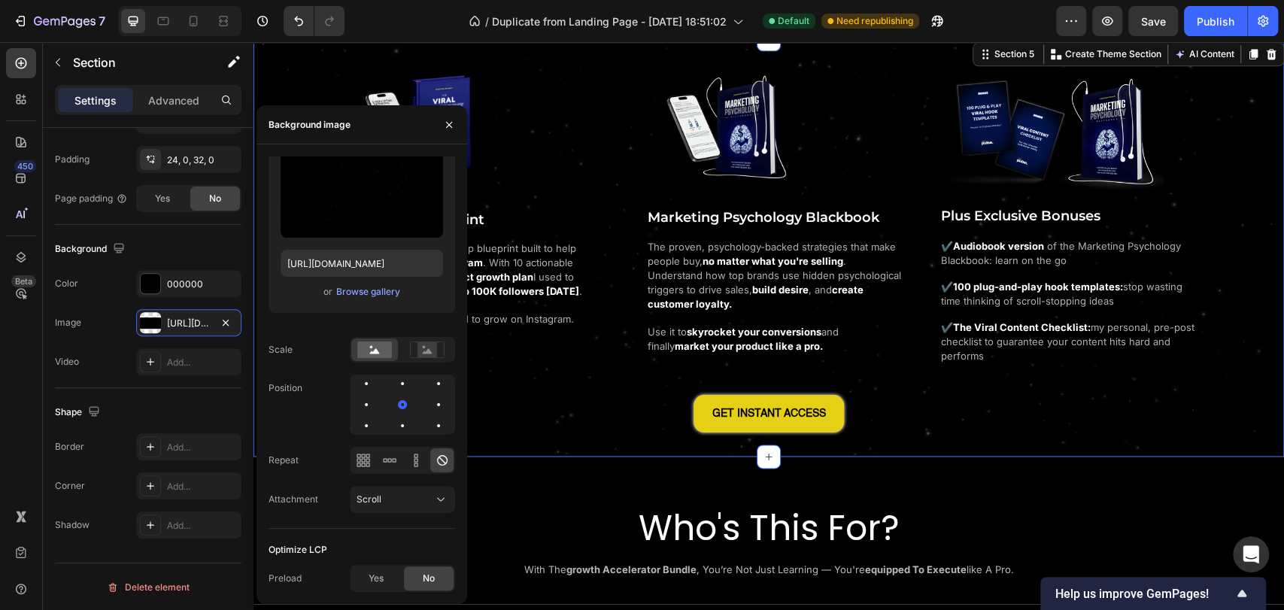
scroll to position [1253, 0]
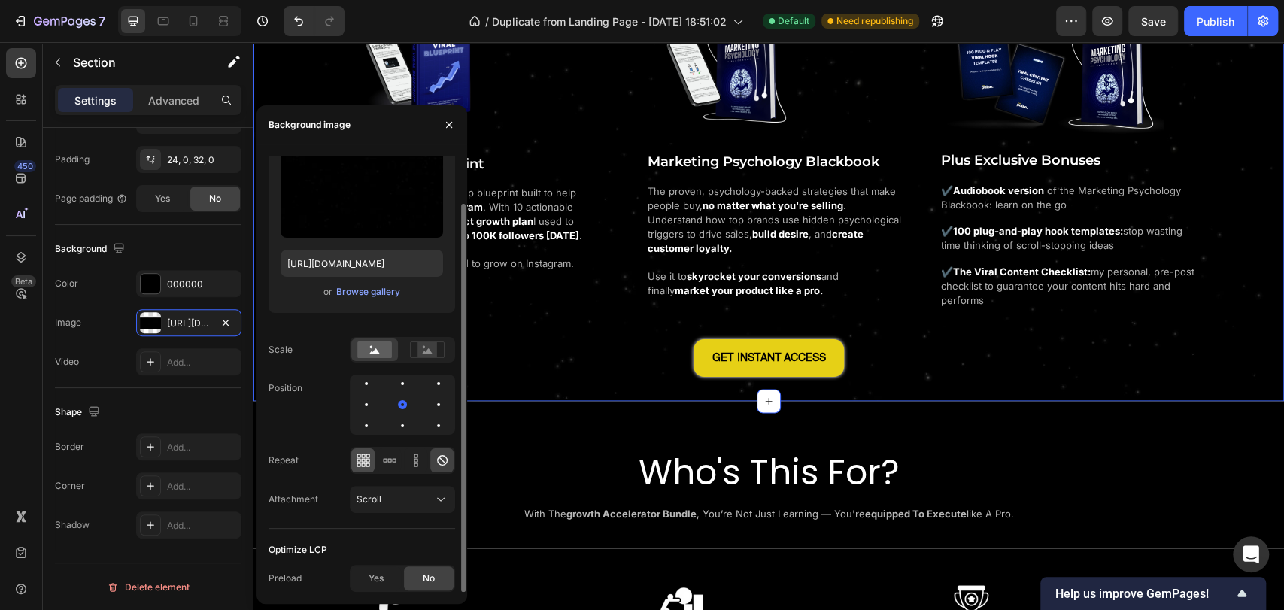
click at [359, 463] on icon at bounding box center [358, 464] width 4 height 4
click at [435, 353] on rect at bounding box center [427, 349] width 20 height 15
click at [393, 459] on icon at bounding box center [394, 460] width 4 height 4
click at [445, 459] on icon at bounding box center [442, 460] width 15 height 15
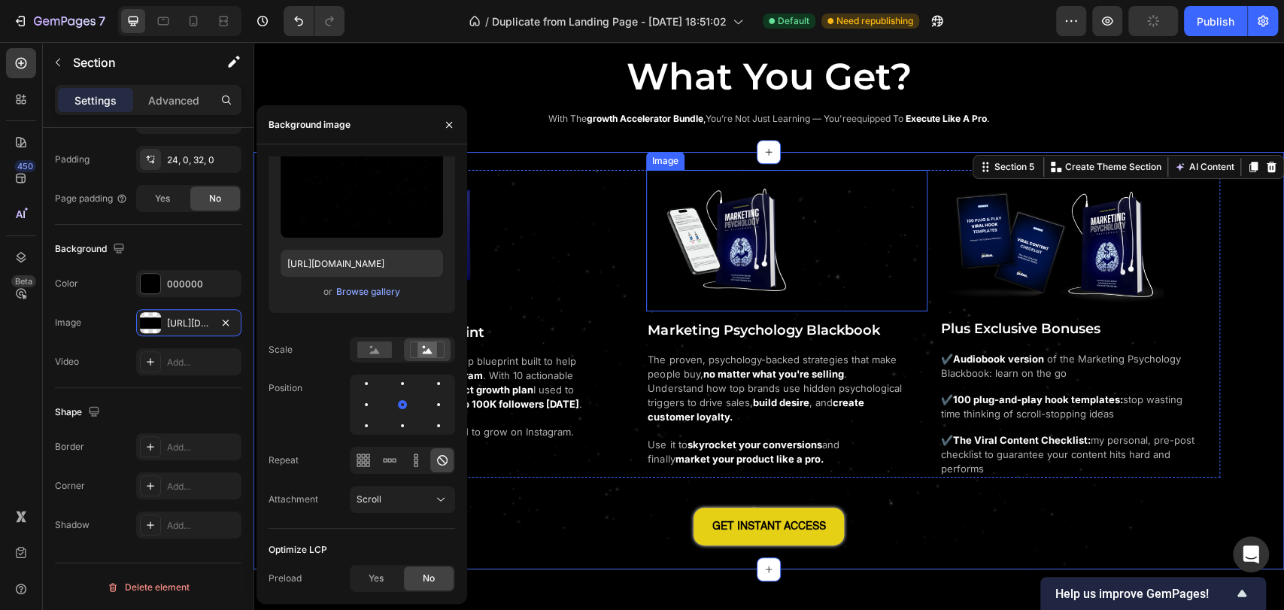
scroll to position [1086, 0]
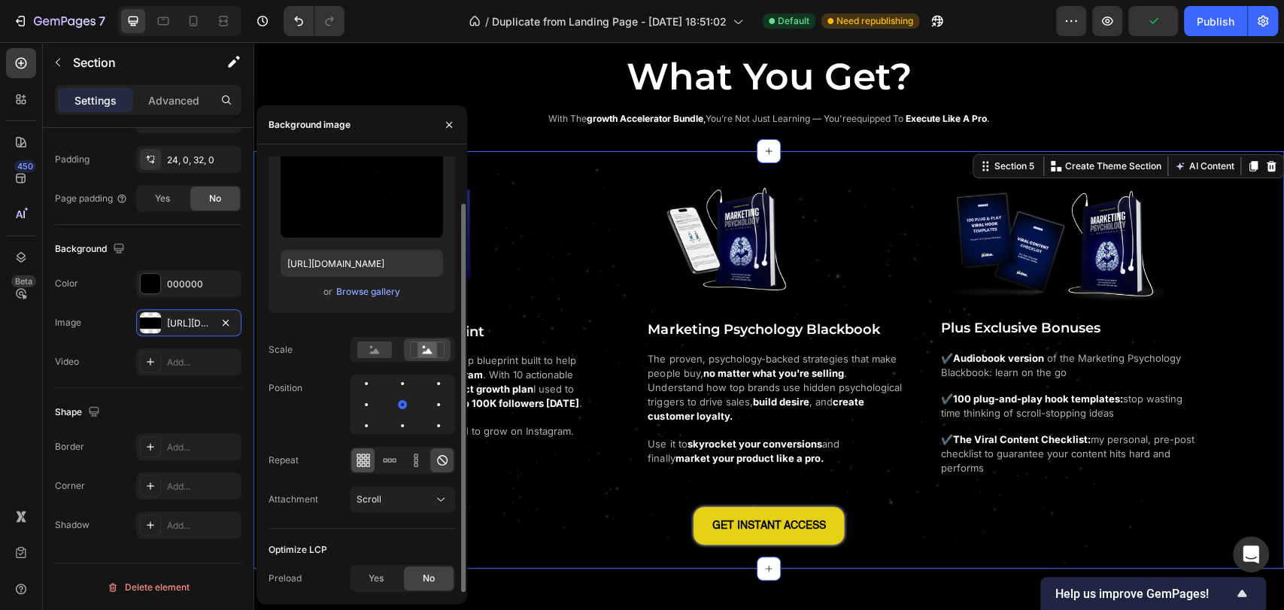
click at [368, 461] on icon at bounding box center [367, 460] width 4 height 4
click at [440, 456] on icon at bounding box center [442, 460] width 15 height 15
click at [412, 459] on icon at bounding box center [415, 460] width 15 height 15
click at [435, 459] on icon at bounding box center [442, 460] width 15 height 15
click at [392, 465] on icon at bounding box center [389, 460] width 15 height 15
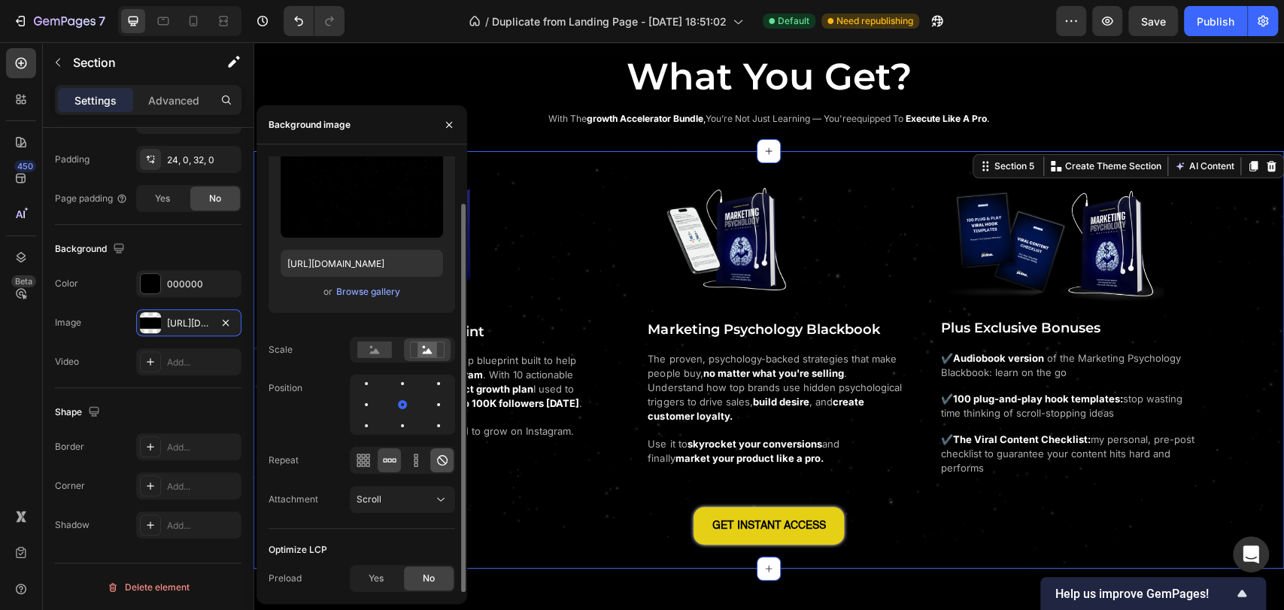
click at [436, 459] on icon at bounding box center [442, 460] width 15 height 15
click at [387, 352] on rect at bounding box center [374, 349] width 35 height 17
click at [421, 347] on rect at bounding box center [427, 349] width 20 height 15
click at [381, 350] on rect at bounding box center [374, 349] width 35 height 17
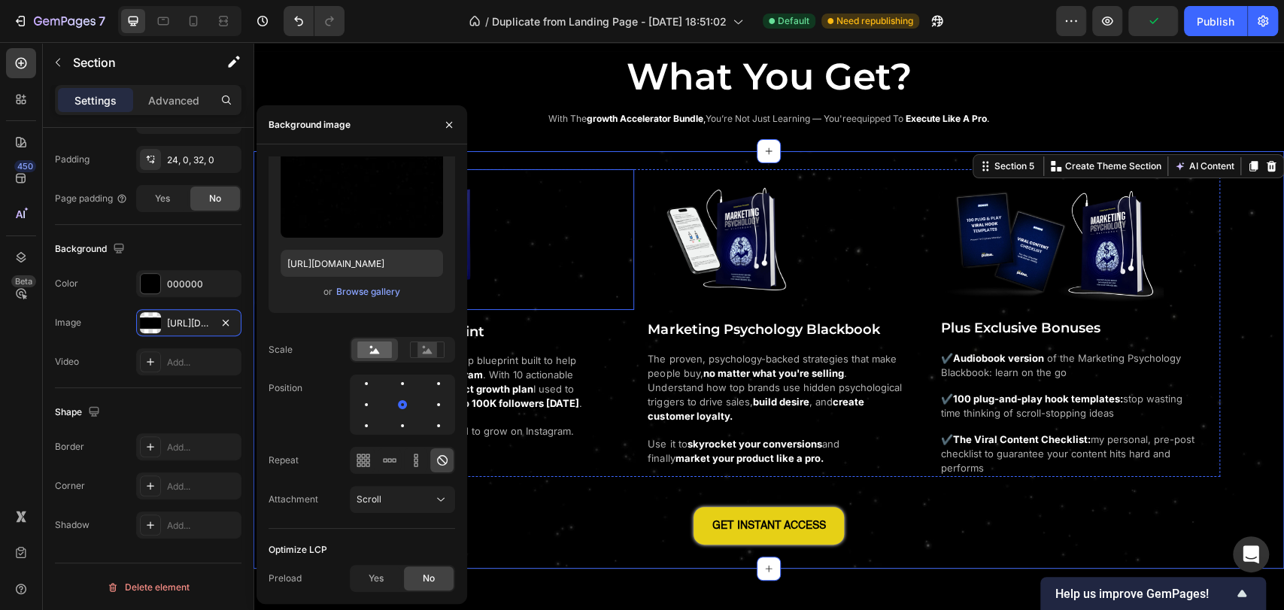
click at [572, 278] on div at bounding box center [493, 239] width 280 height 141
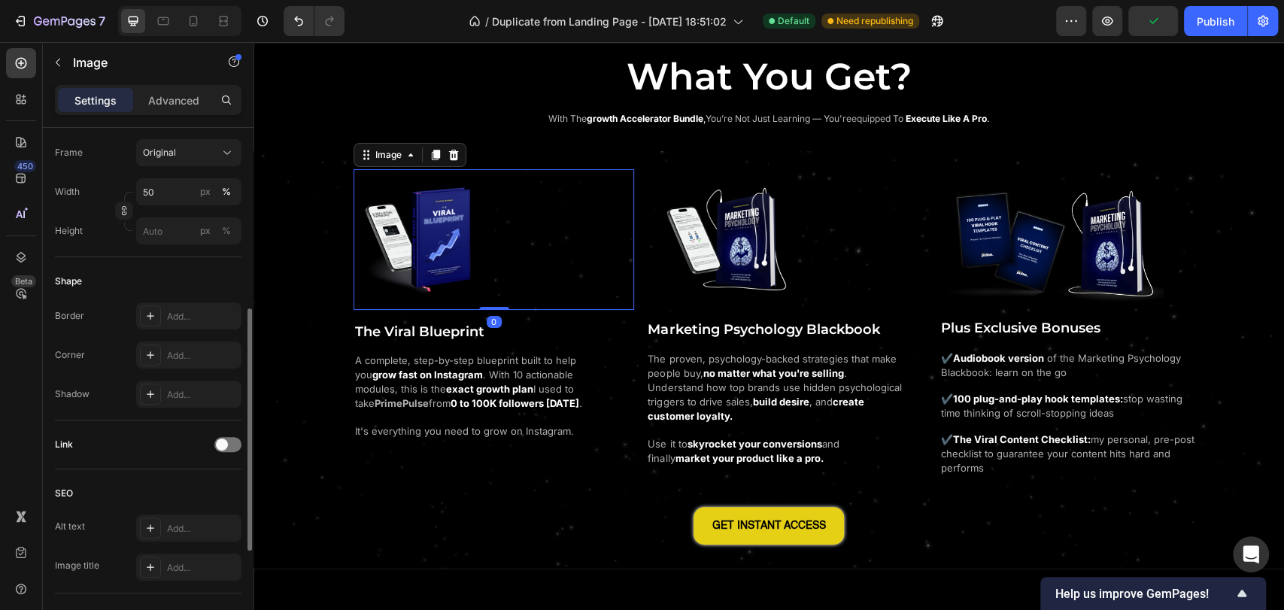
scroll to position [0, 0]
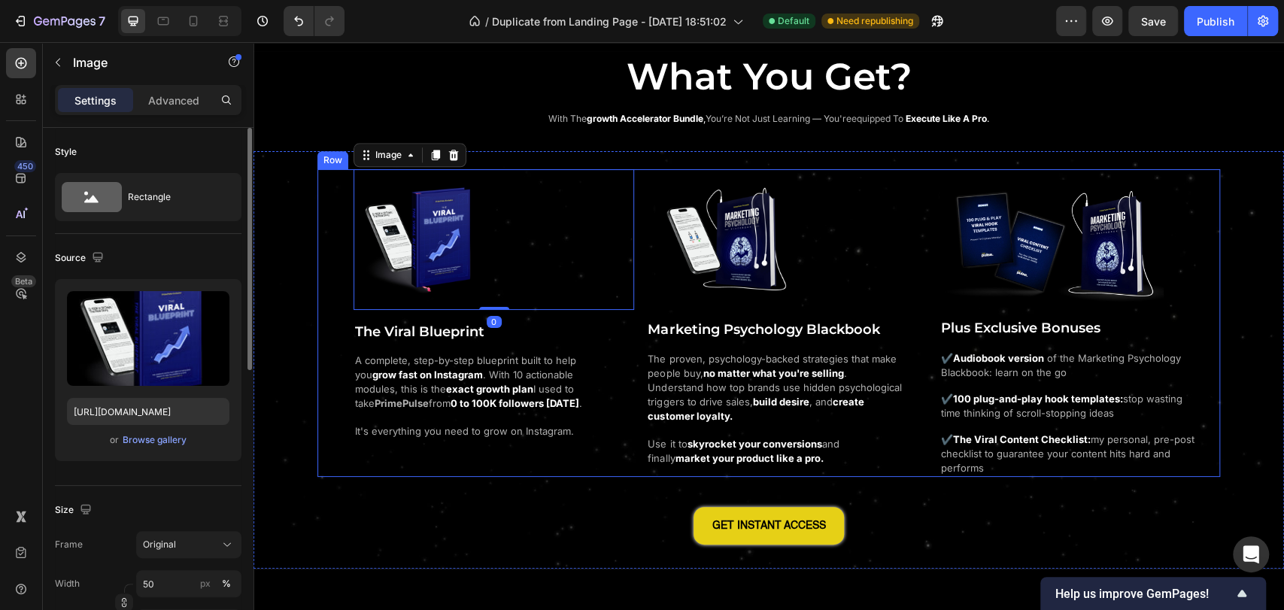
click at [307, 307] on div "Image 0 The Viral Blueprint Heading A complete, step-by-step blueprint built to…" at bounding box center [768, 356] width 1030 height 374
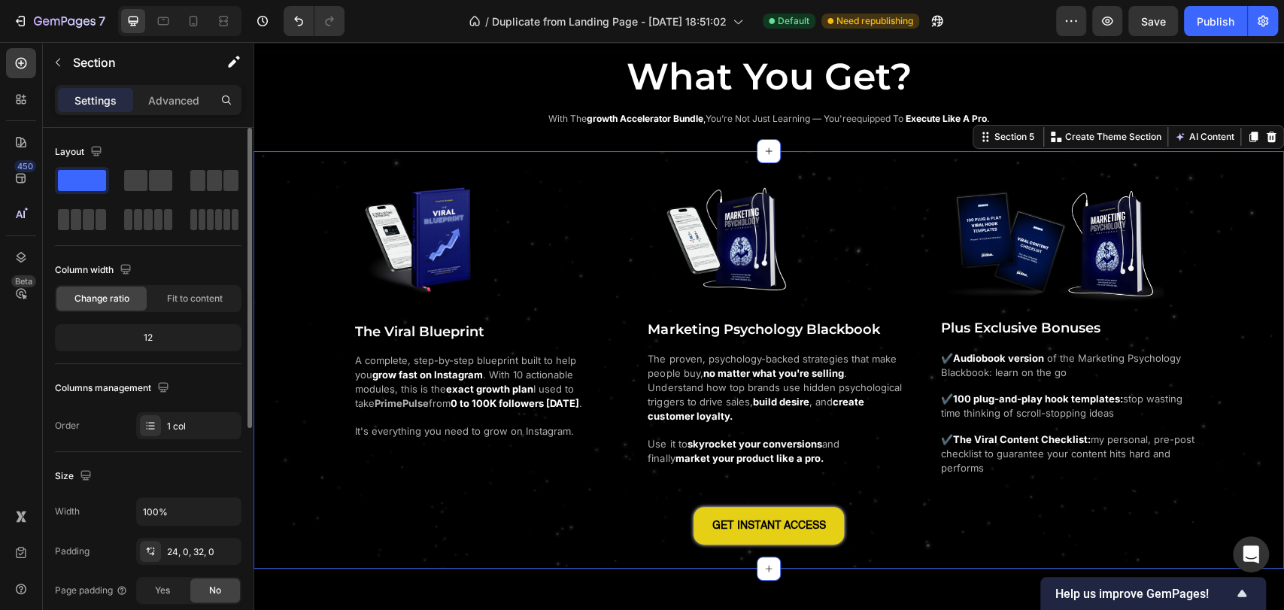
scroll to position [167, 0]
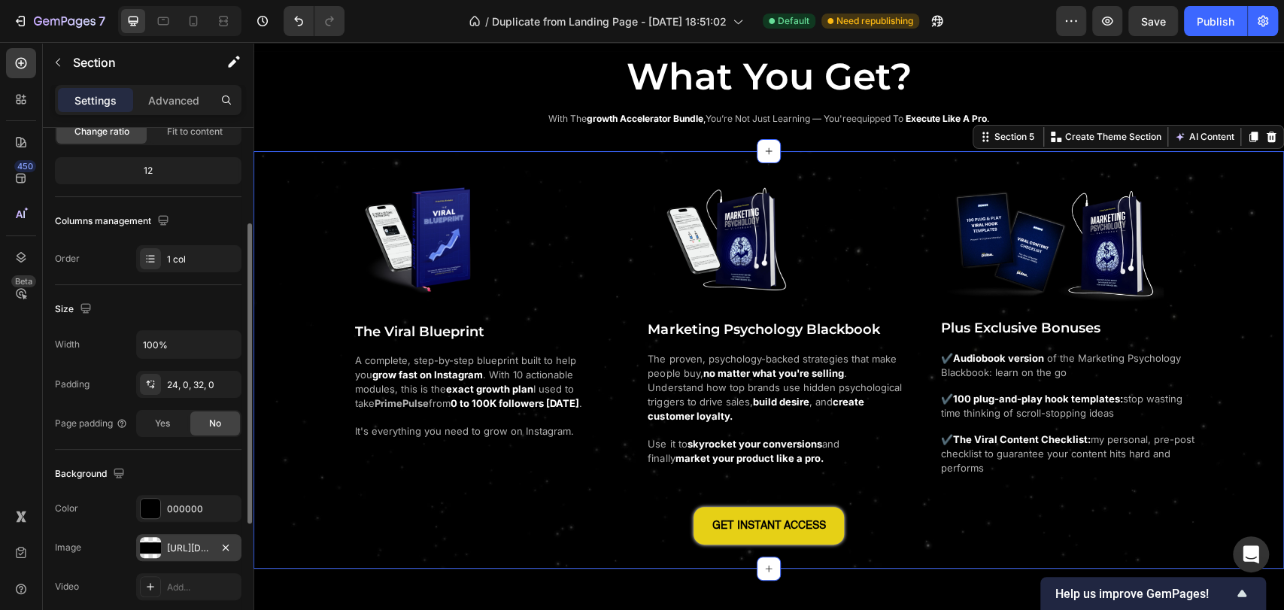
click at [176, 542] on div "https://cdn.shopify.com/s/files/1/0643/2135/5931/files/gempages_564718435615900…" at bounding box center [189, 548] width 44 height 14
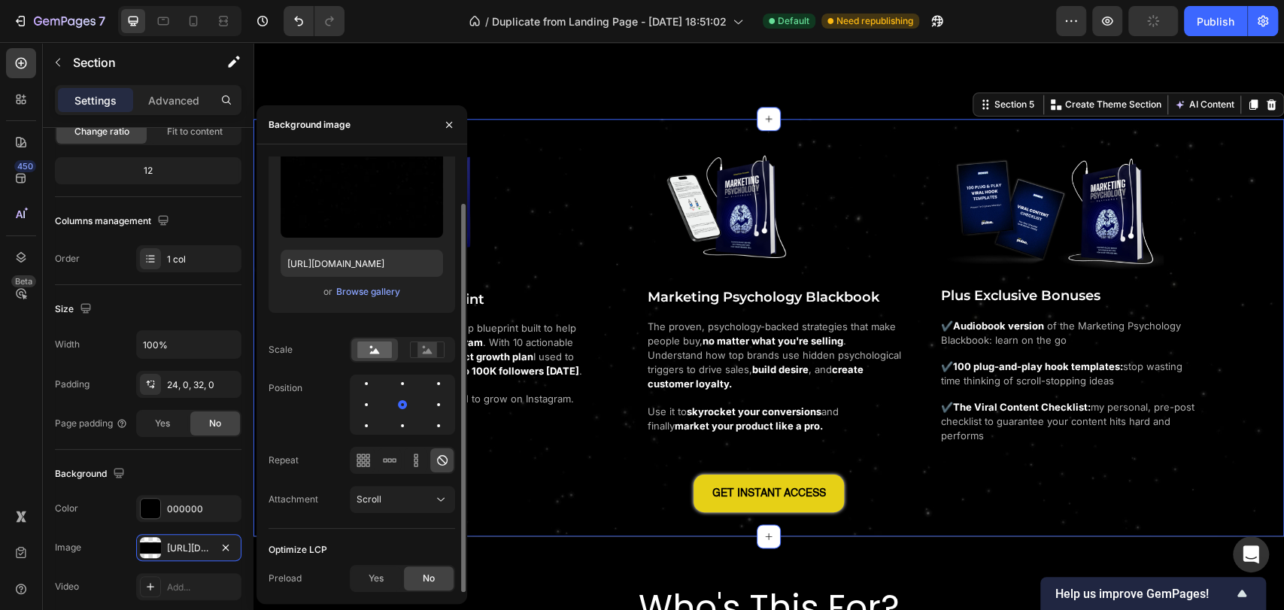
scroll to position [1336, 0]
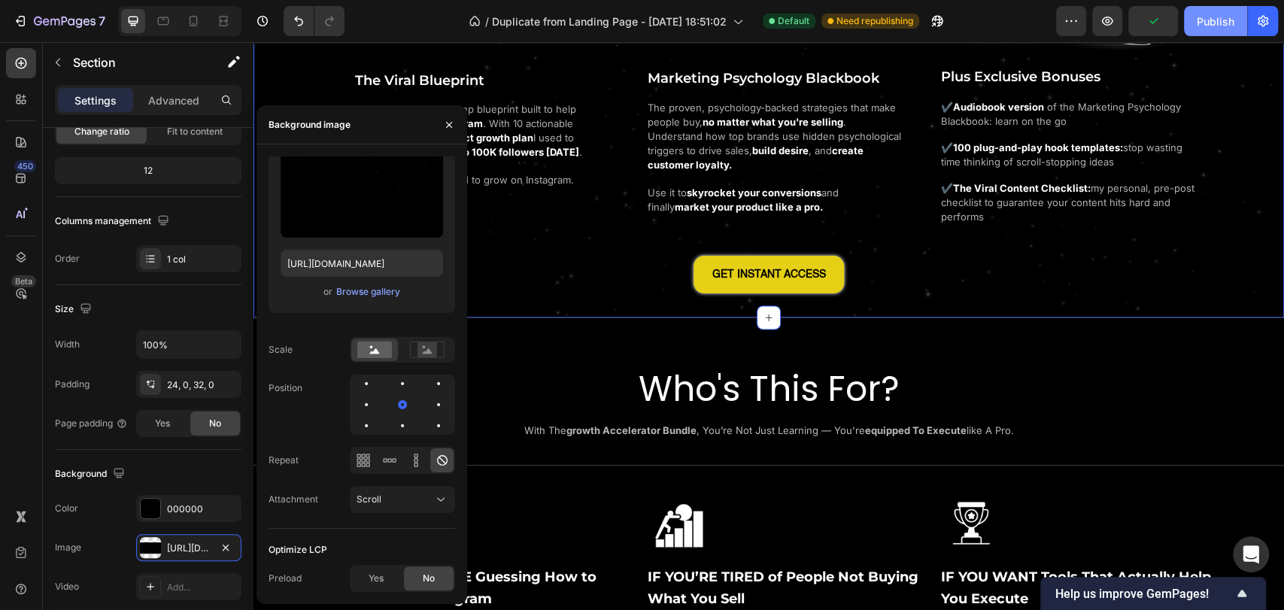
click at [1209, 19] on div "Publish" at bounding box center [1215, 22] width 38 height 16
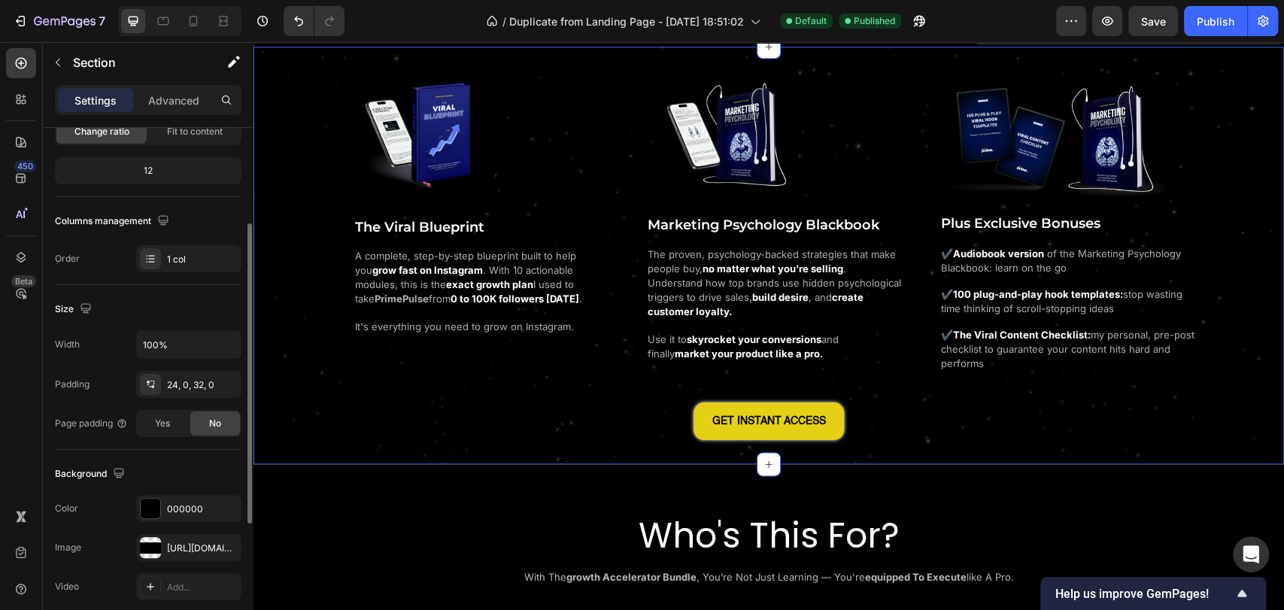
scroll to position [1169, 0]
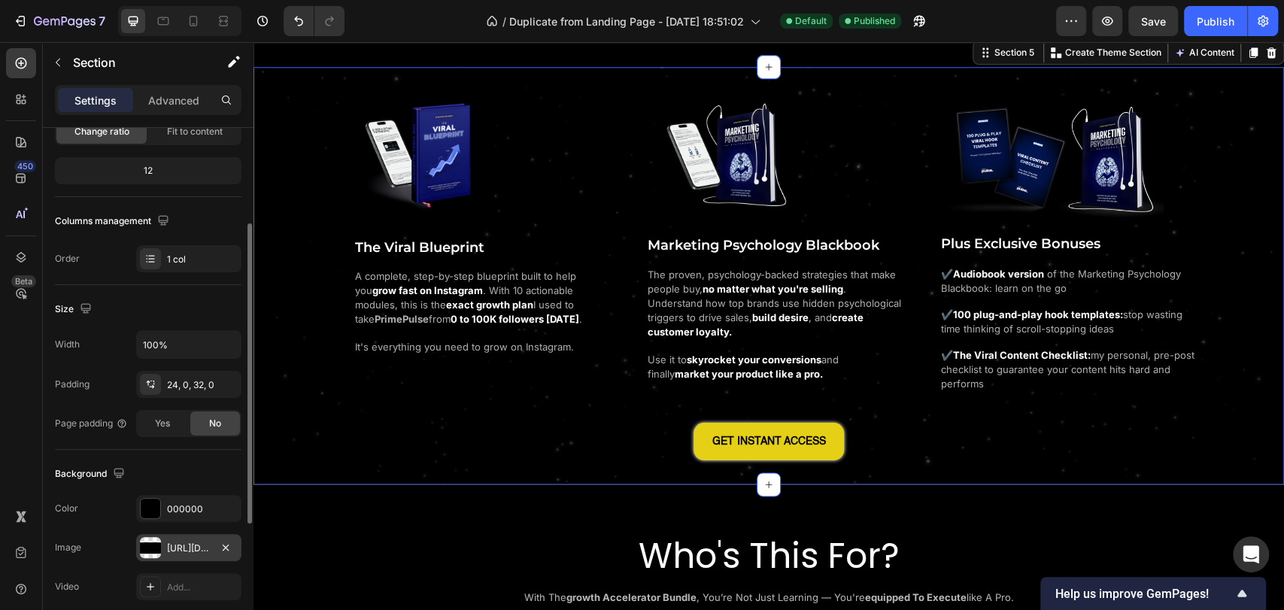
click at [168, 546] on div "https://cdn.shopify.com/s/files/1/0643/2135/5931/files/gempages_564718435615900…" at bounding box center [189, 548] width 44 height 14
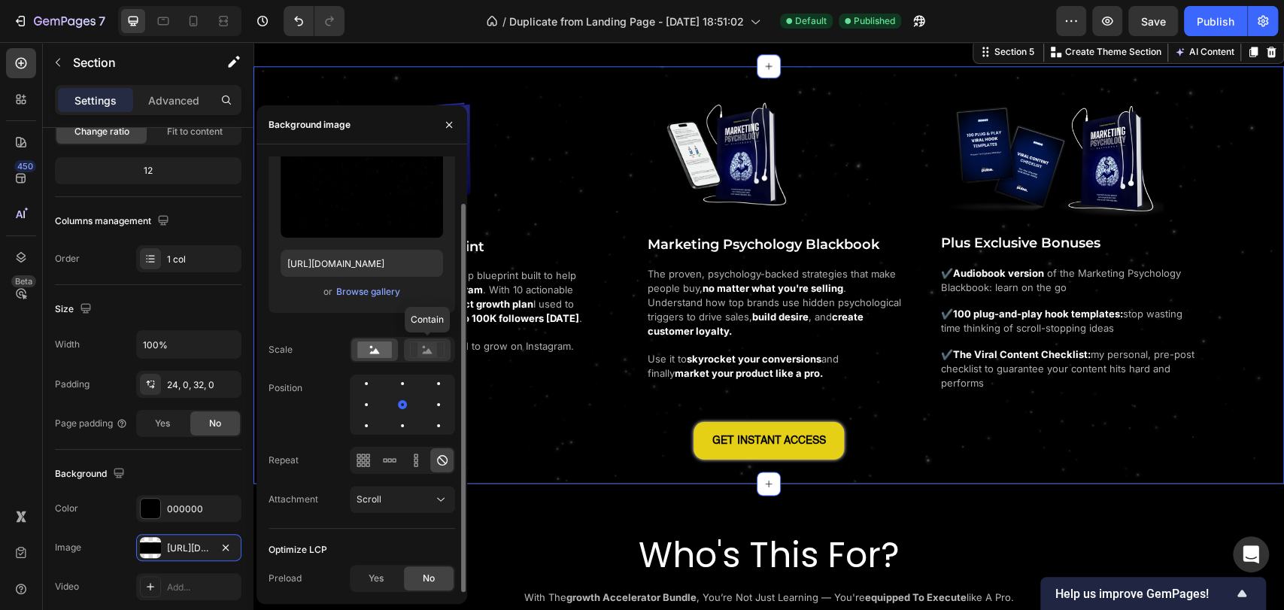
click at [413, 347] on icon at bounding box center [427, 349] width 35 height 17
click at [385, 352] on rect at bounding box center [374, 349] width 35 height 17
click at [425, 349] on rect at bounding box center [427, 349] width 20 height 15
click at [366, 460] on icon at bounding box center [367, 460] width 4 height 4
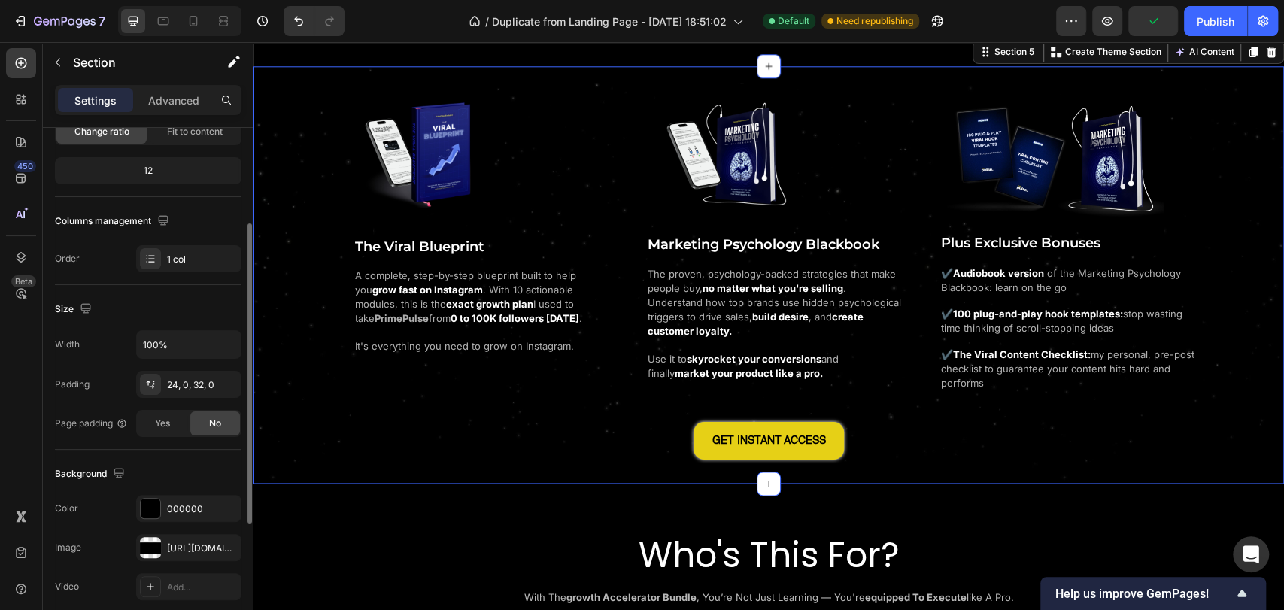
click at [214, 305] on div "Size" at bounding box center [148, 309] width 186 height 24
click at [1215, 29] on div "Publish" at bounding box center [1215, 22] width 38 height 16
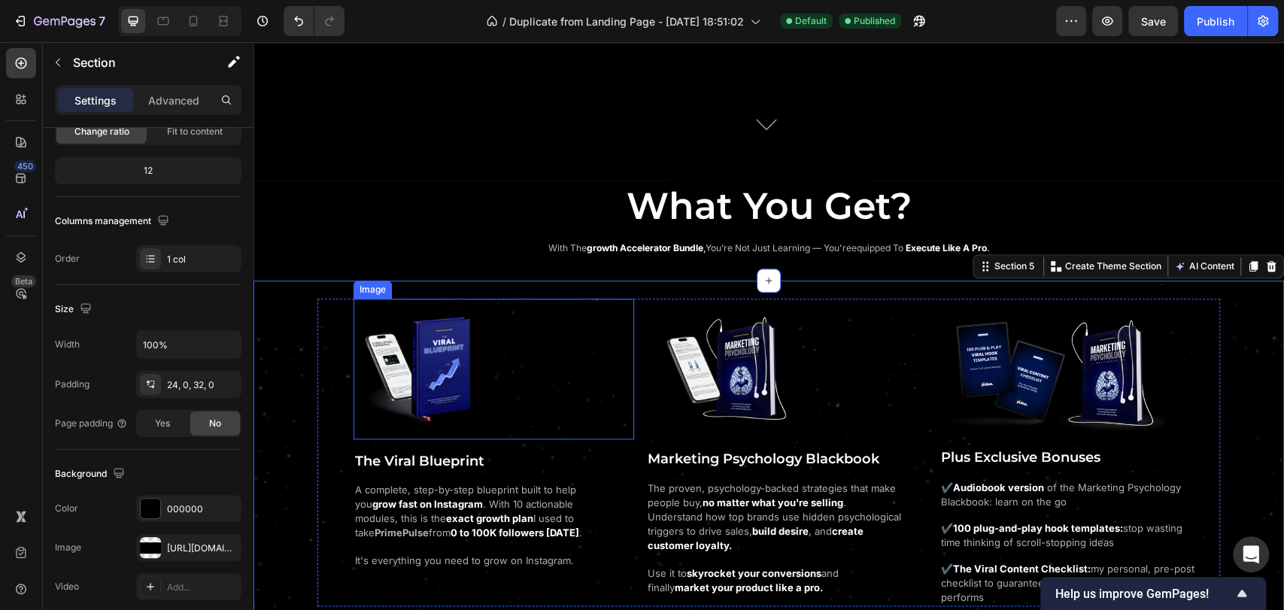
scroll to position [835, 0]
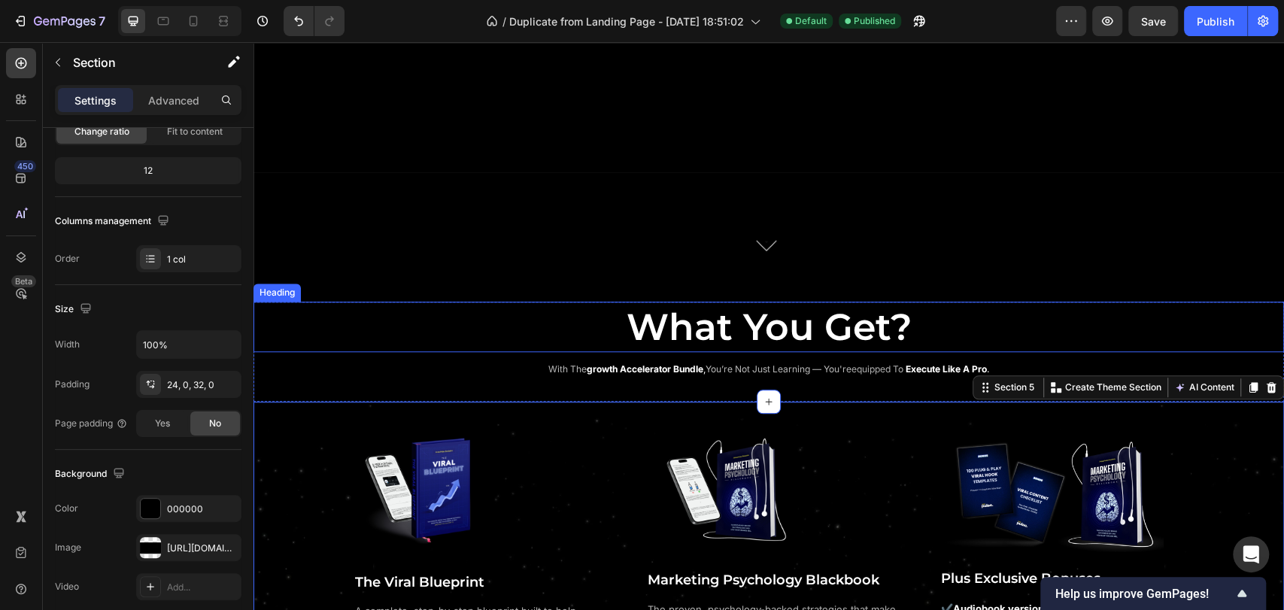
click at [328, 317] on h2 "What You Get?" at bounding box center [768, 327] width 1030 height 51
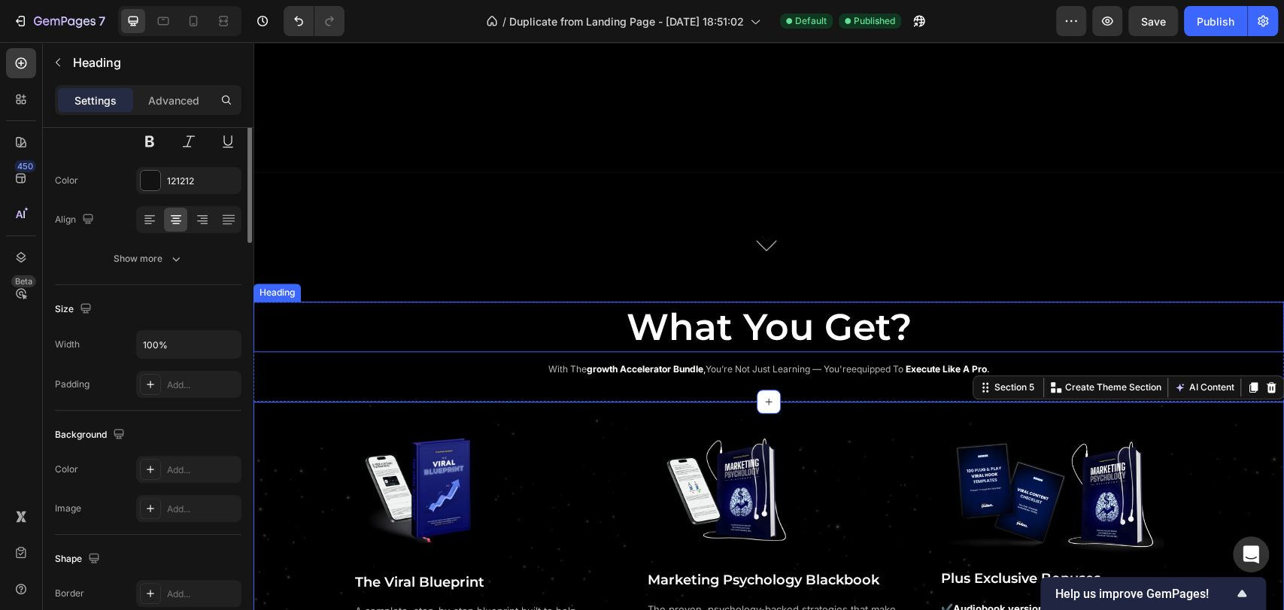
scroll to position [0, 0]
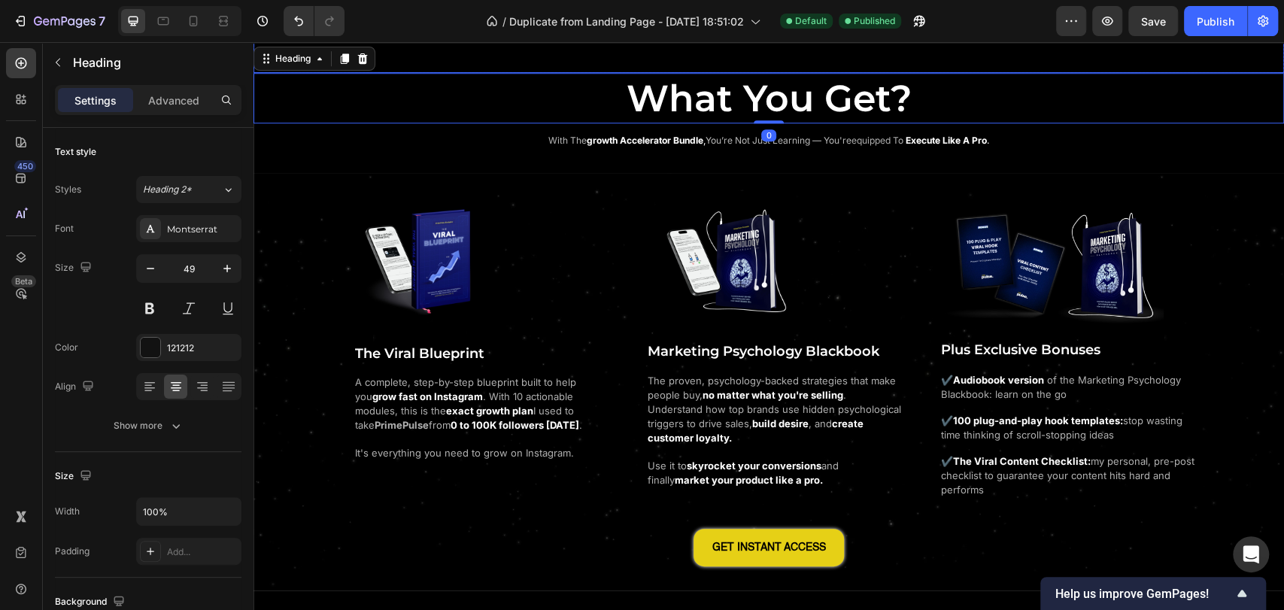
click at [480, 72] on div at bounding box center [768, 14] width 1030 height 117
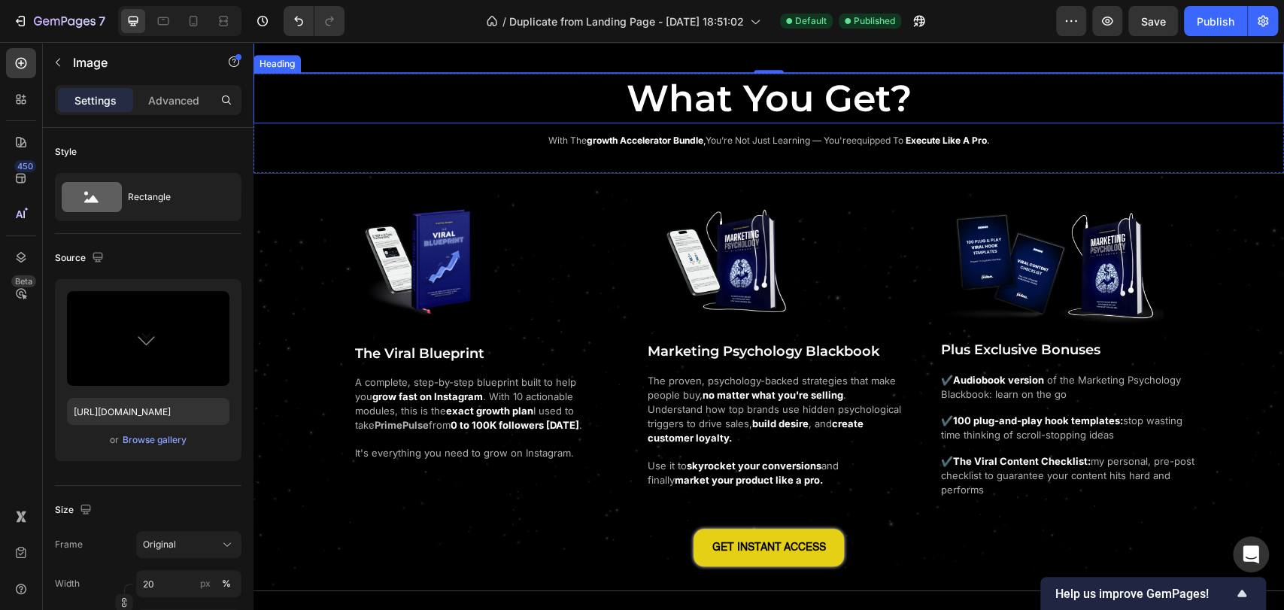
click at [1132, 124] on h2 "What You Get?" at bounding box center [768, 98] width 1030 height 51
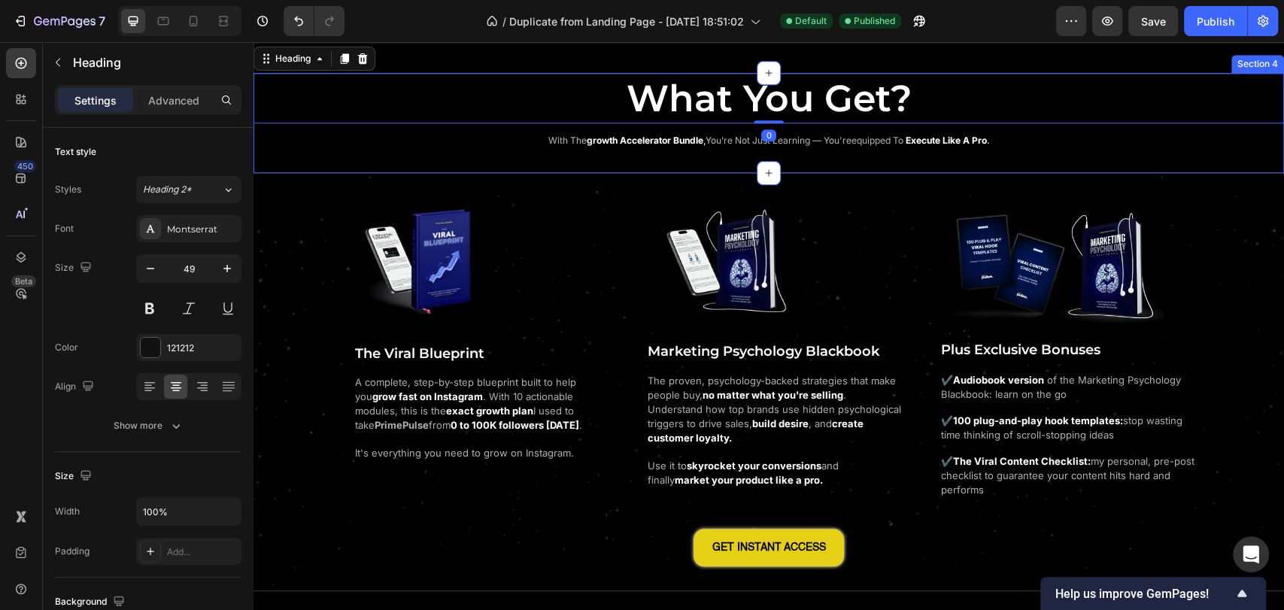
click at [1231, 150] on div "What You Get? Heading 0 with the growth accelerator bundle , you’re not just le…" at bounding box center [768, 111] width 1030 height 77
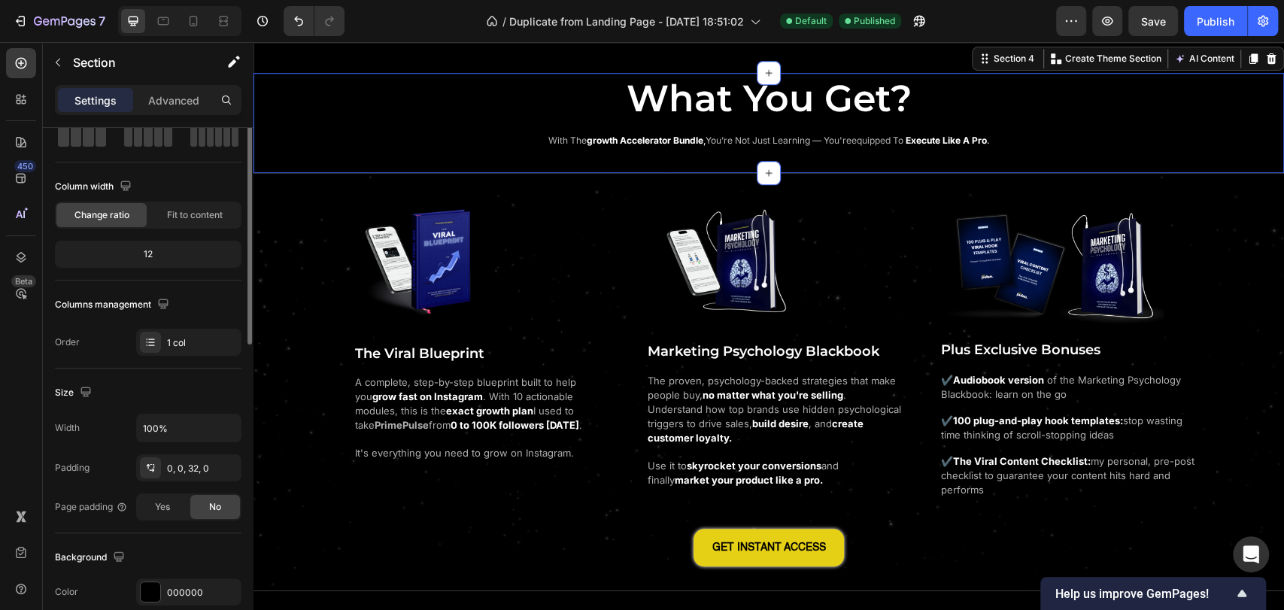
scroll to position [167, 0]
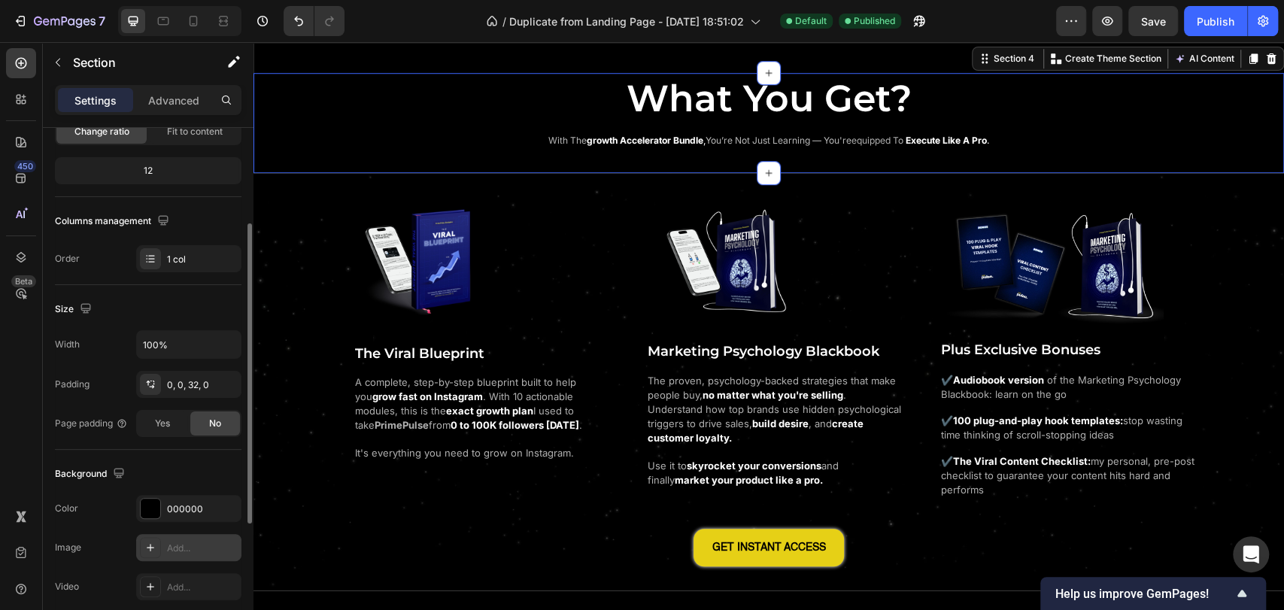
click at [171, 543] on div "Add..." at bounding box center [202, 548] width 71 height 14
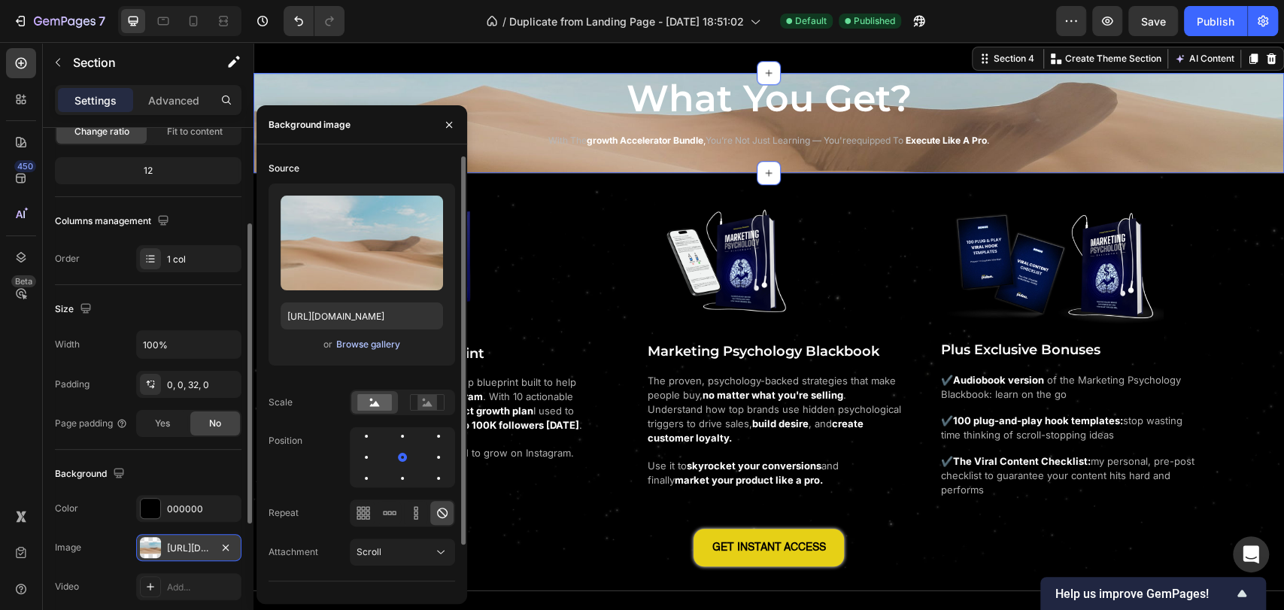
click at [361, 341] on div "Browse gallery" at bounding box center [368, 345] width 64 height 14
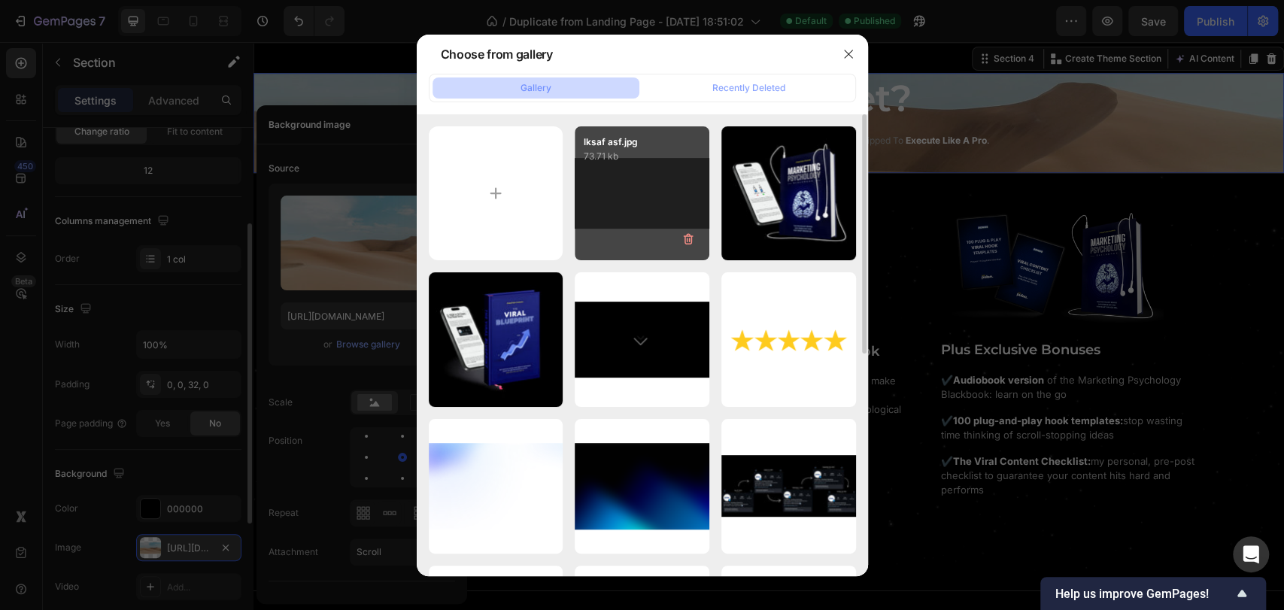
click at [635, 189] on div "lksaf asf.jpg 73.71 kb" at bounding box center [642, 193] width 135 height 135
type input "https://cdn.shopify.com/s/files/1/0643/2135/5931/files/gempages_564718435615900…"
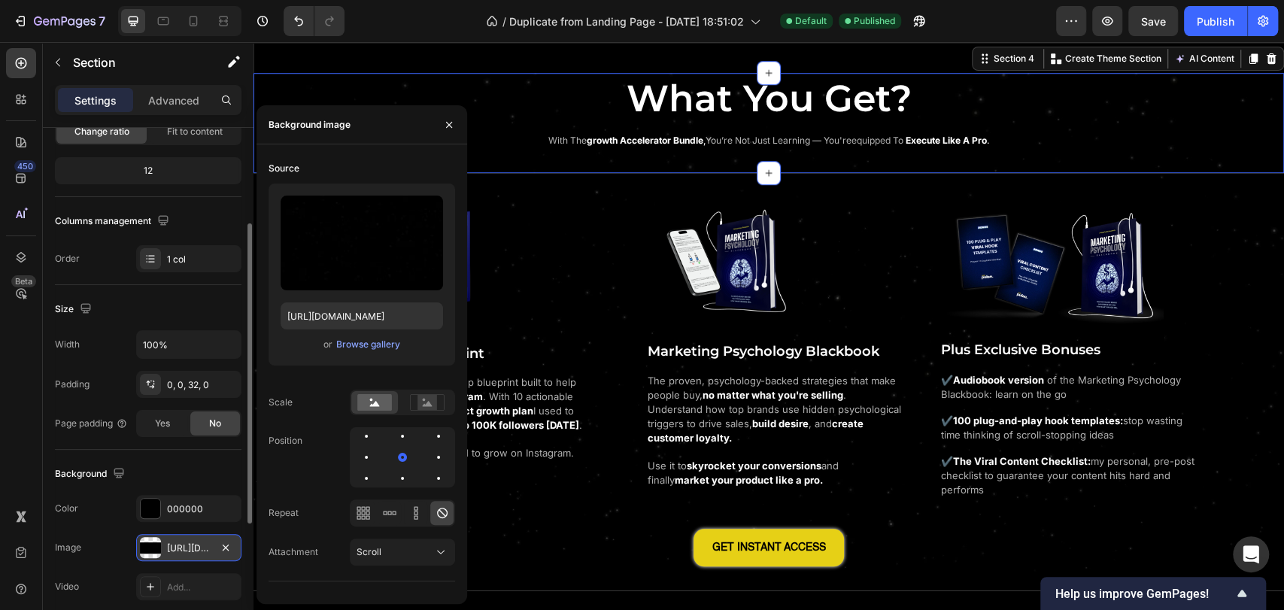
click at [180, 468] on div "Background" at bounding box center [148, 474] width 186 height 24
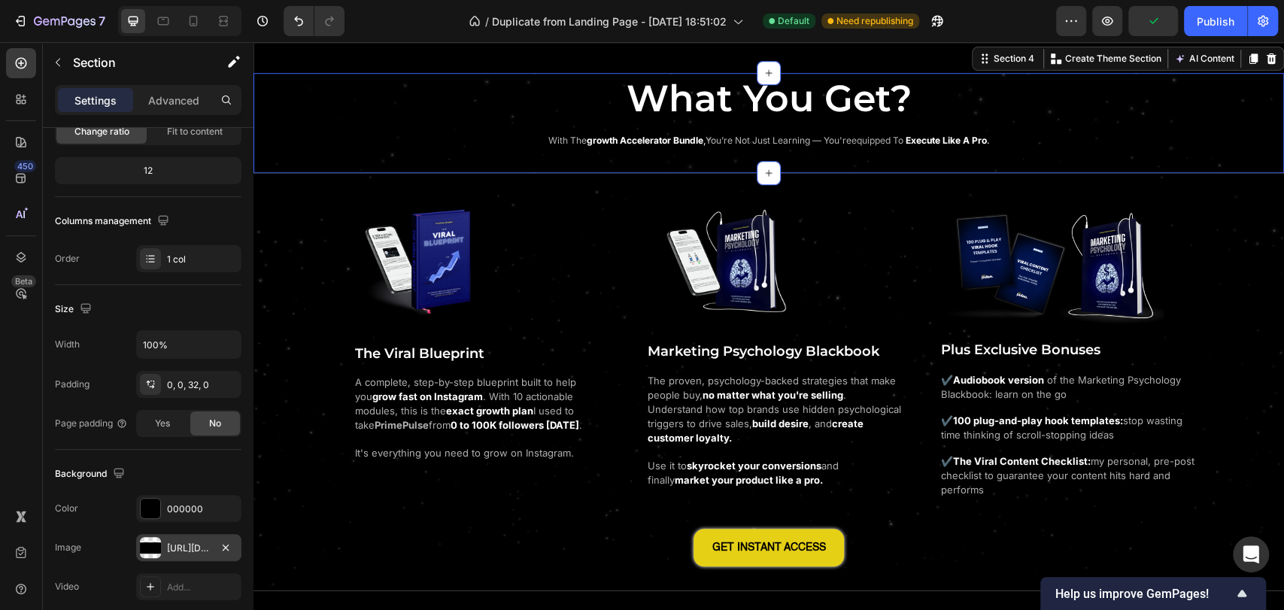
click at [171, 554] on div "https://cdn.shopify.com/s/files/1/0643/2135/5931/files/gempages_564718435615900…" at bounding box center [188, 547] width 105 height 27
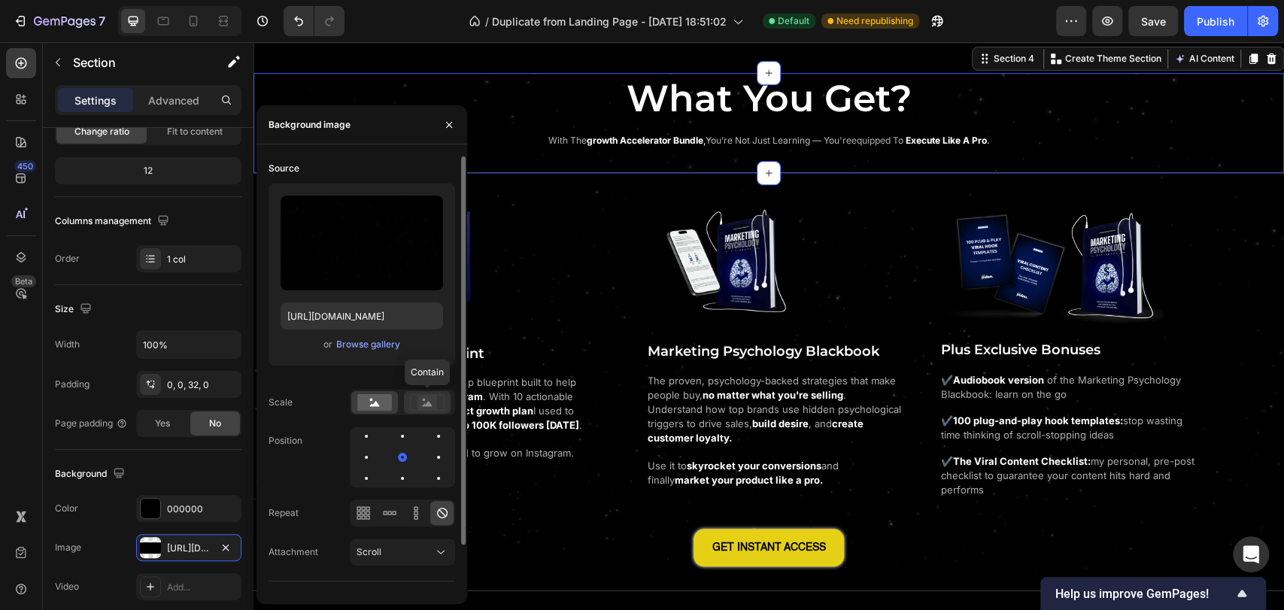
click at [432, 403] on rect at bounding box center [427, 402] width 20 height 15
click at [365, 516] on icon at bounding box center [367, 517] width 4 height 4
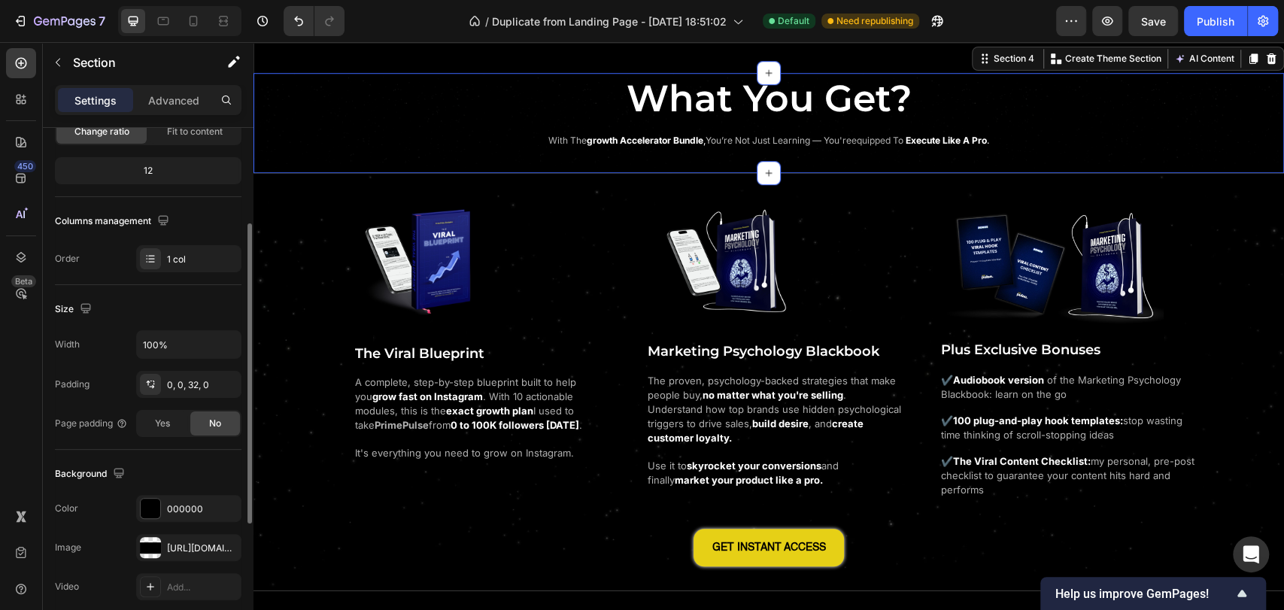
click at [190, 469] on div "Background" at bounding box center [148, 474] width 186 height 24
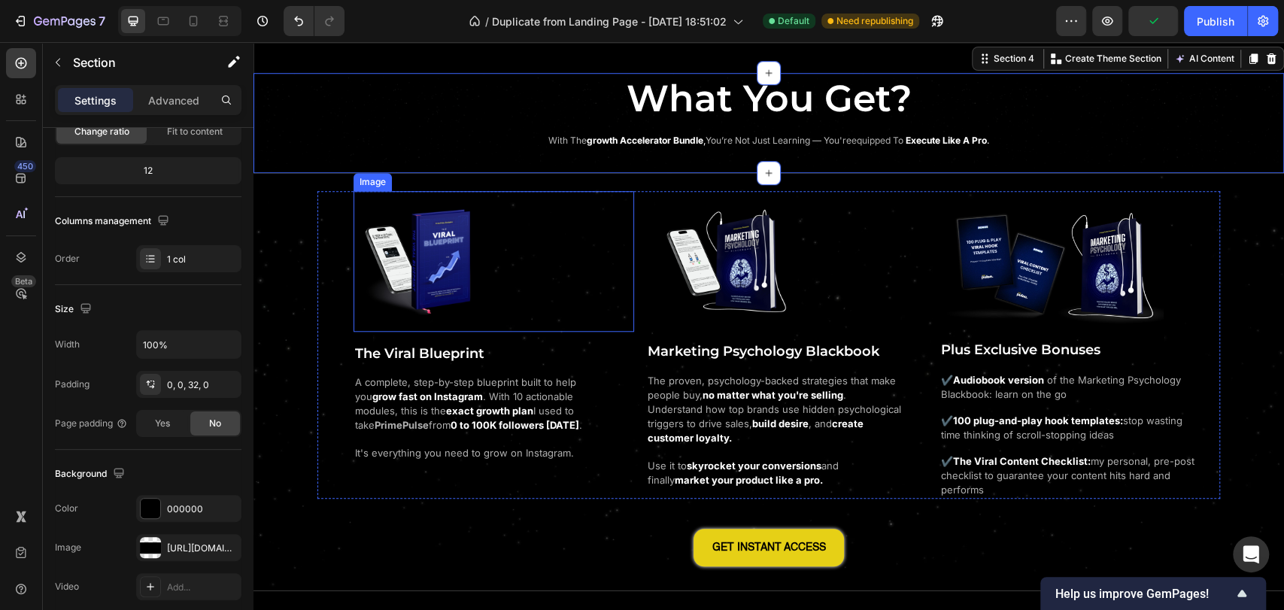
scroll to position [1002, 0]
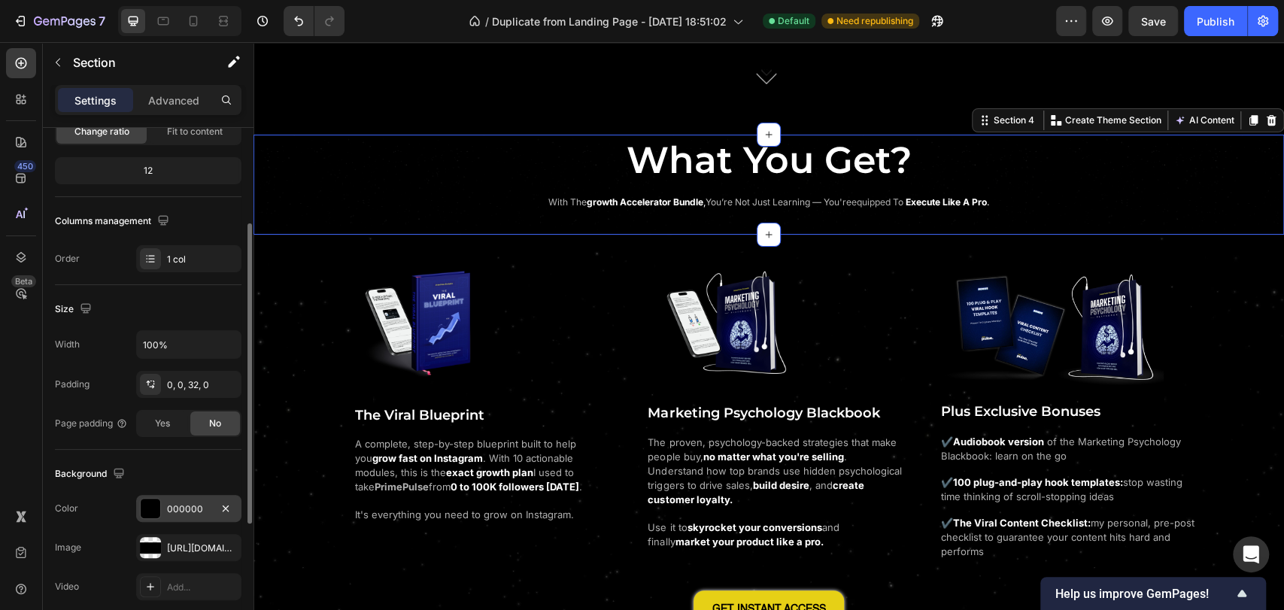
click at [162, 508] on div "000000" at bounding box center [188, 508] width 105 height 27
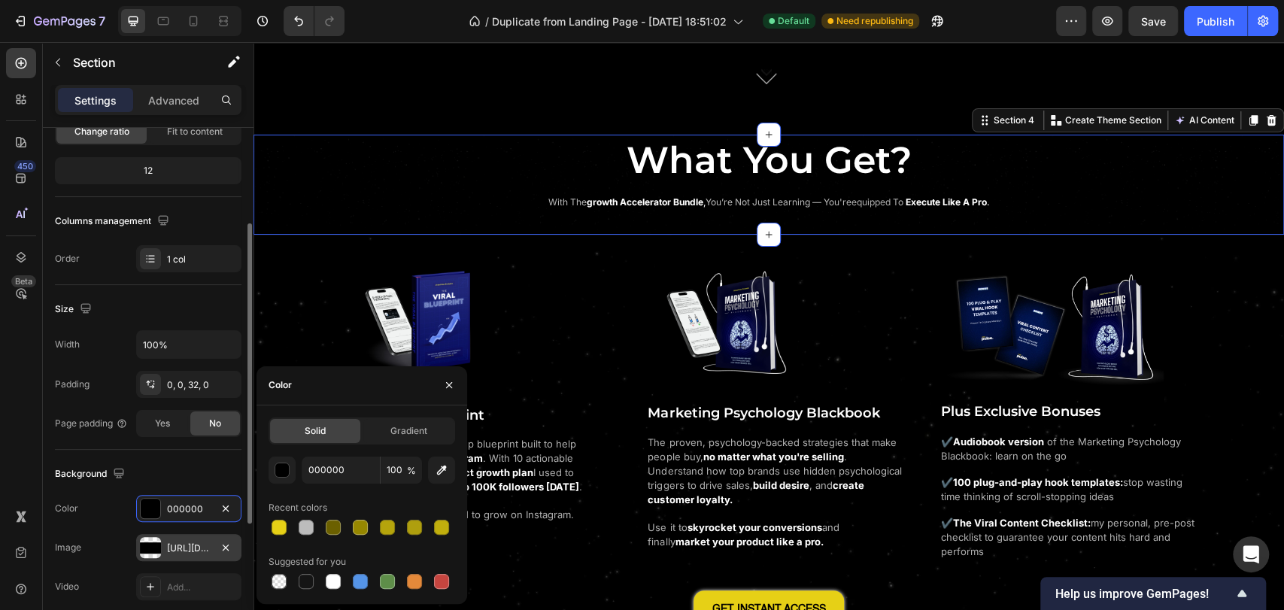
click at [181, 538] on div "https://cdn.shopify.com/s/files/1/0643/2135/5931/files/gempages_564718435615900…" at bounding box center [188, 547] width 105 height 27
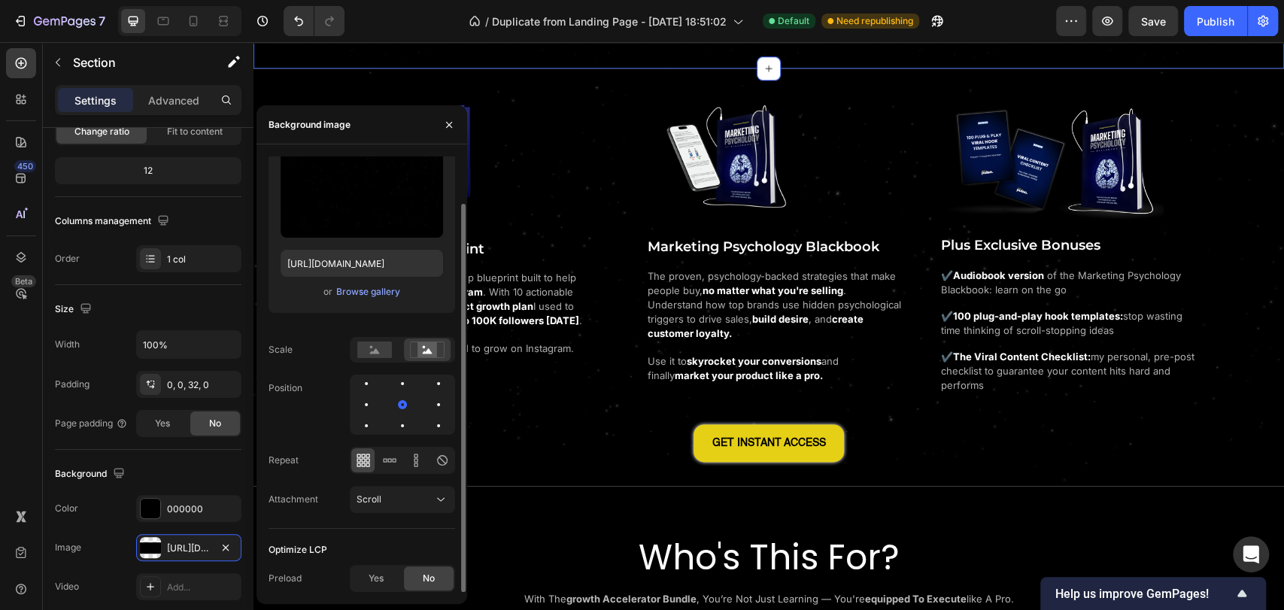
scroll to position [1169, 0]
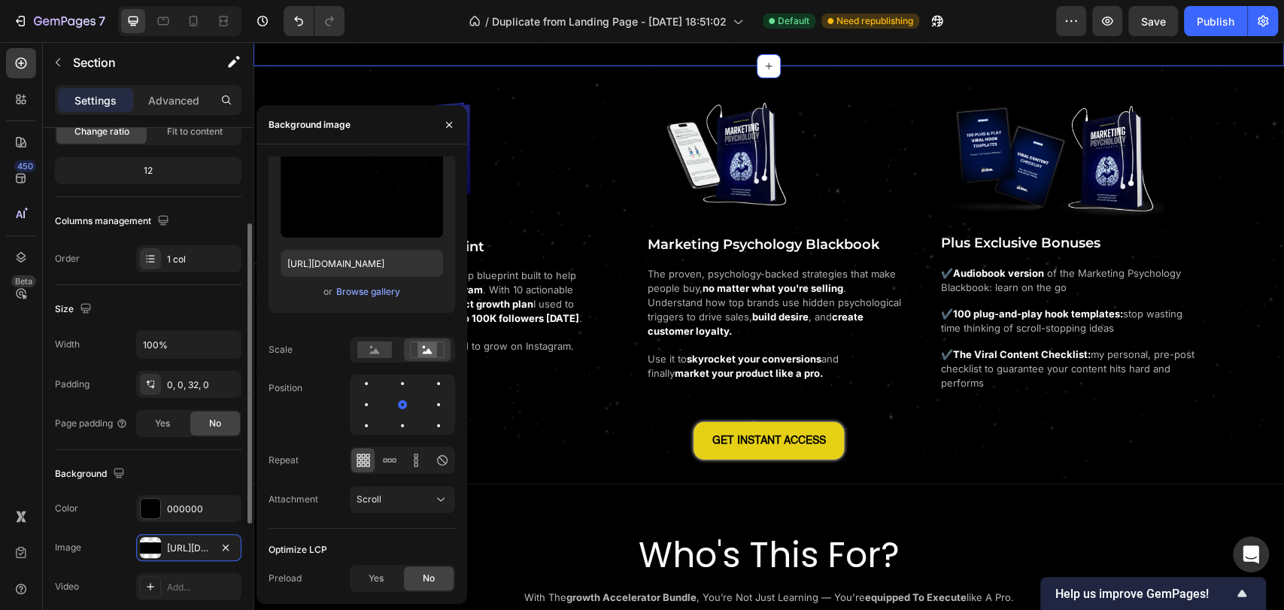
click at [187, 462] on div "Background" at bounding box center [148, 474] width 186 height 24
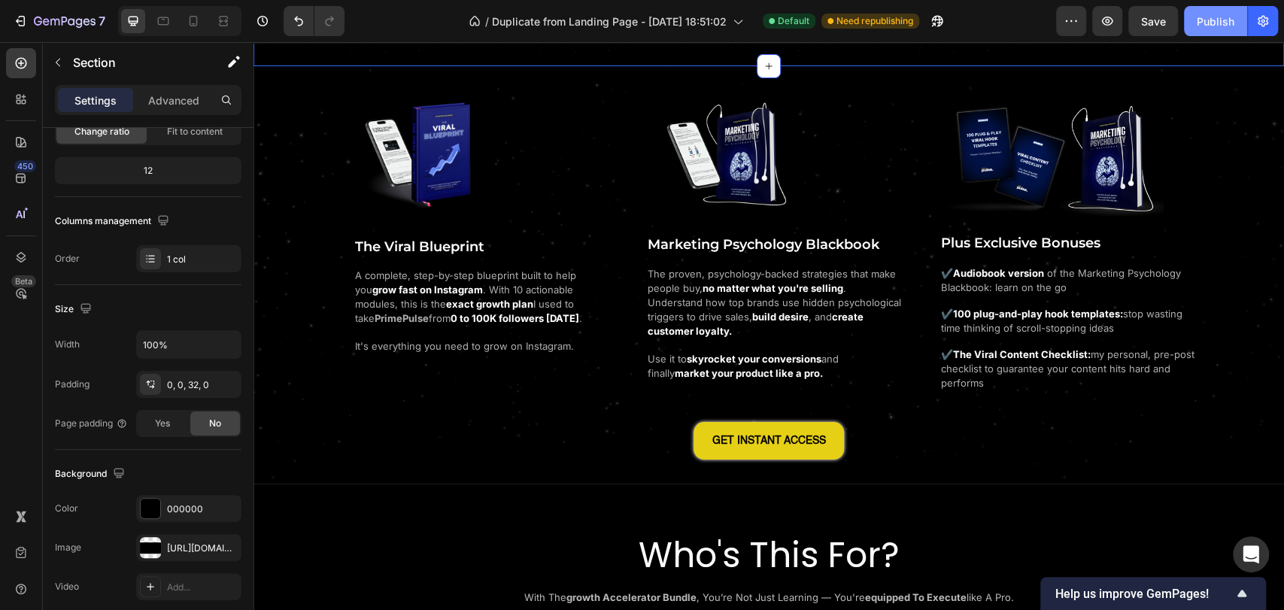
click at [1217, 32] on button "Publish" at bounding box center [1215, 21] width 63 height 30
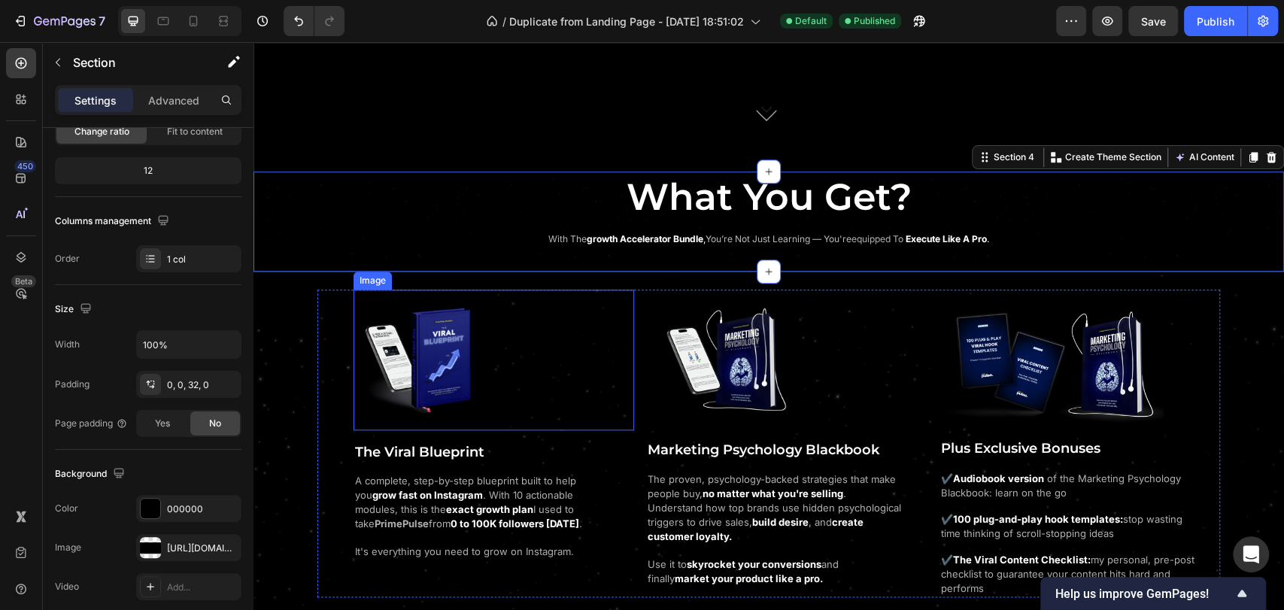
scroll to position [919, 0]
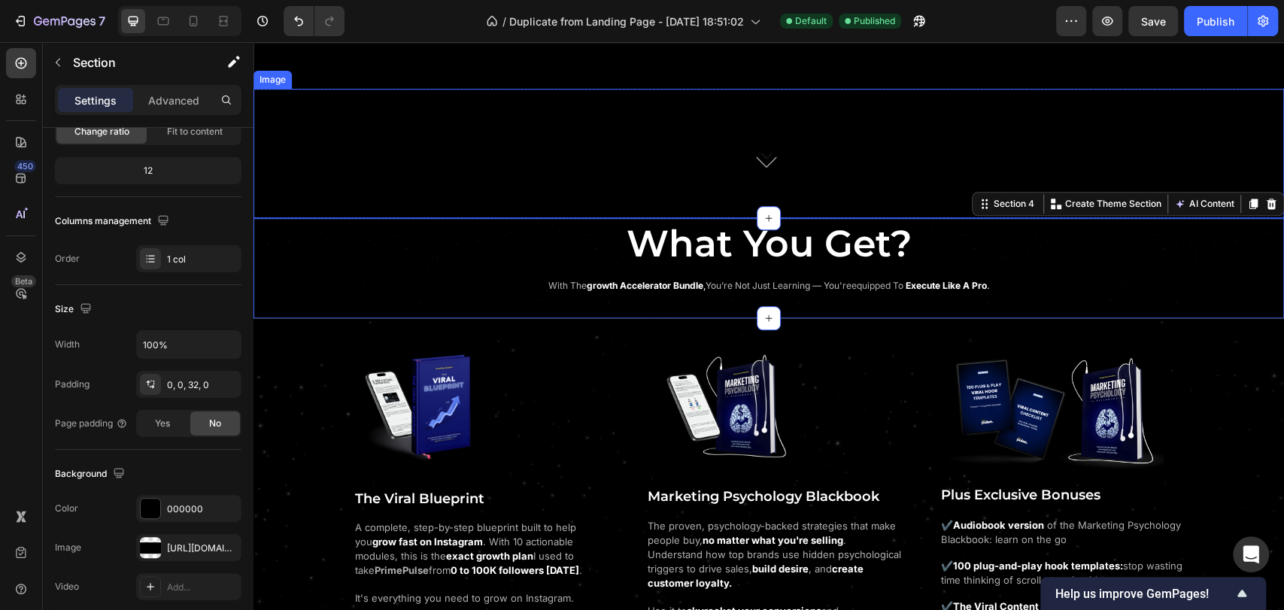
click at [543, 148] on div at bounding box center [768, 159] width 1030 height 117
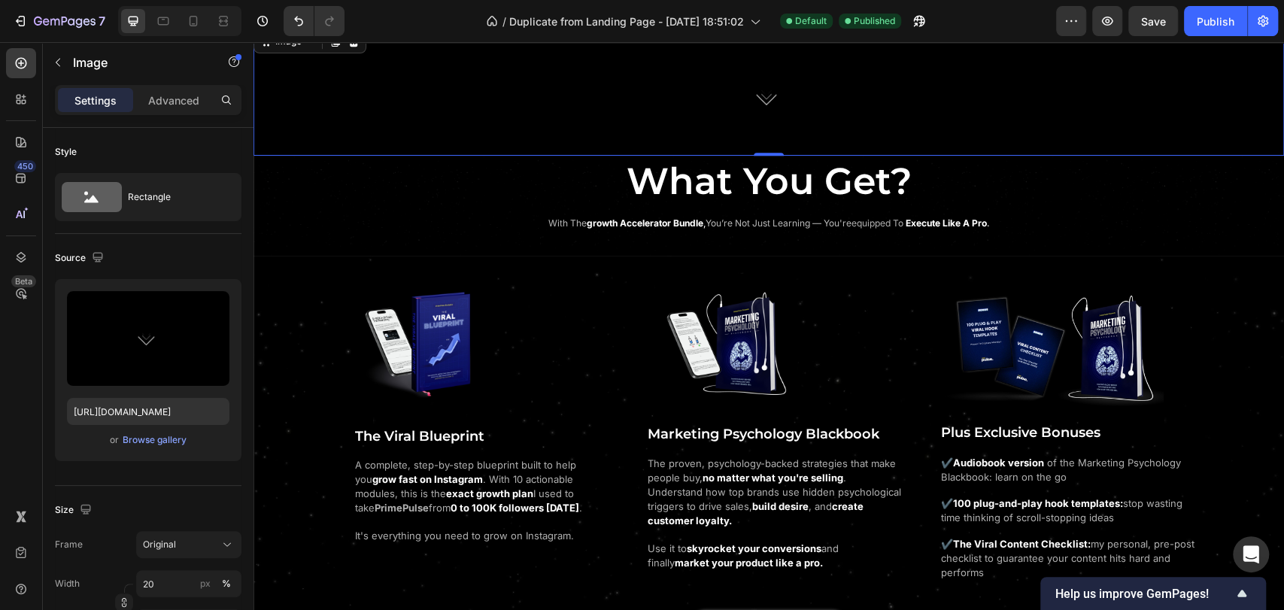
scroll to position [752, 0]
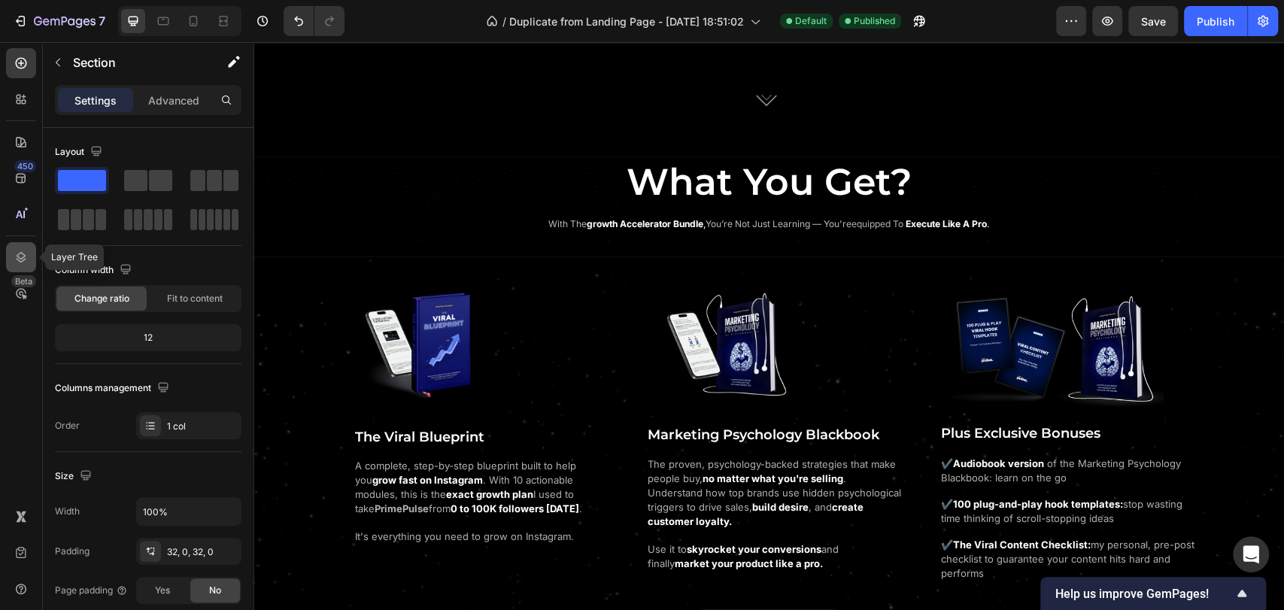
click at [19, 252] on icon at bounding box center [21, 257] width 15 height 15
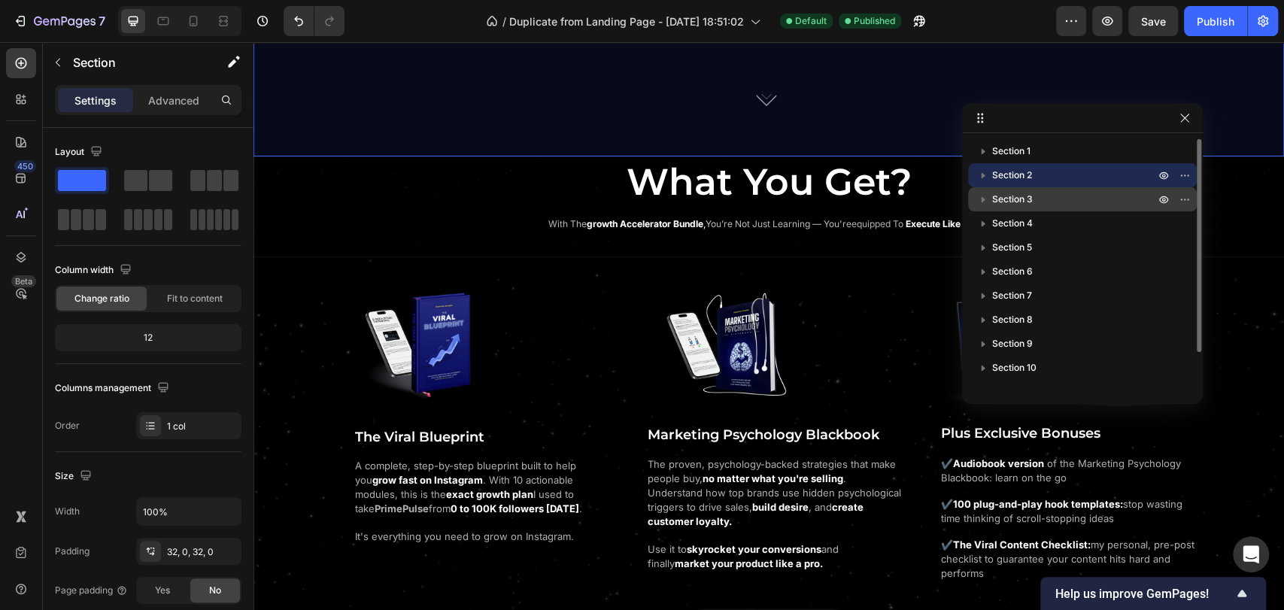
click at [1010, 208] on div "Section 3" at bounding box center [1082, 199] width 217 height 24
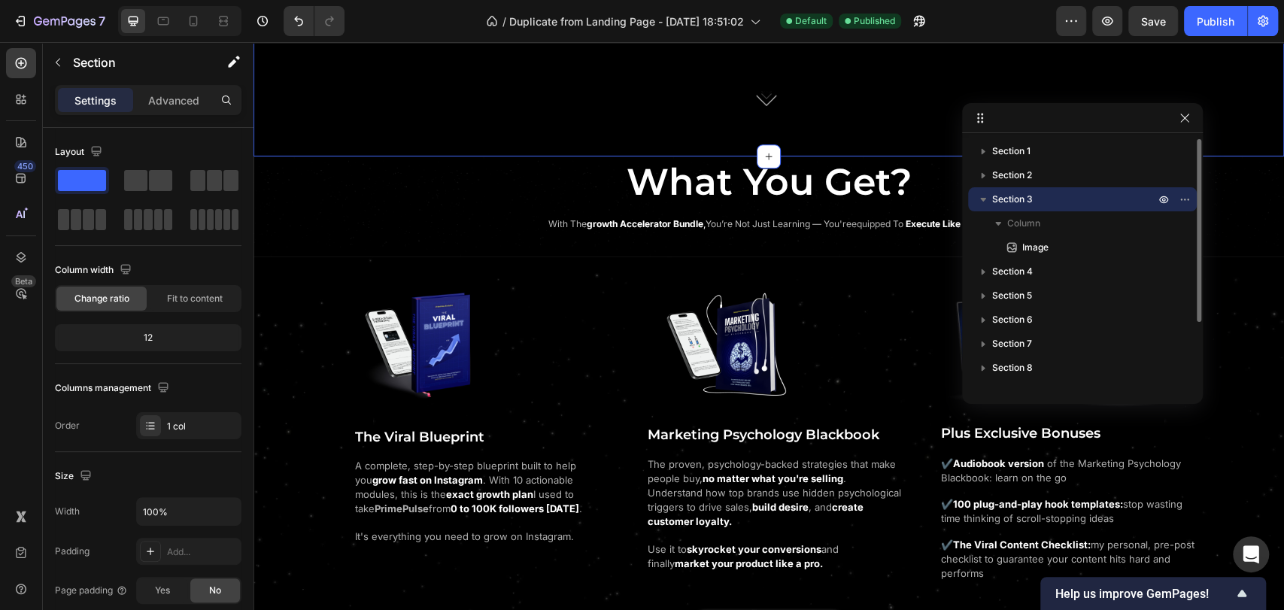
click at [1019, 204] on span "Section 3" at bounding box center [1012, 199] width 41 height 15
click at [1013, 205] on span "Section 3" at bounding box center [1012, 199] width 41 height 15
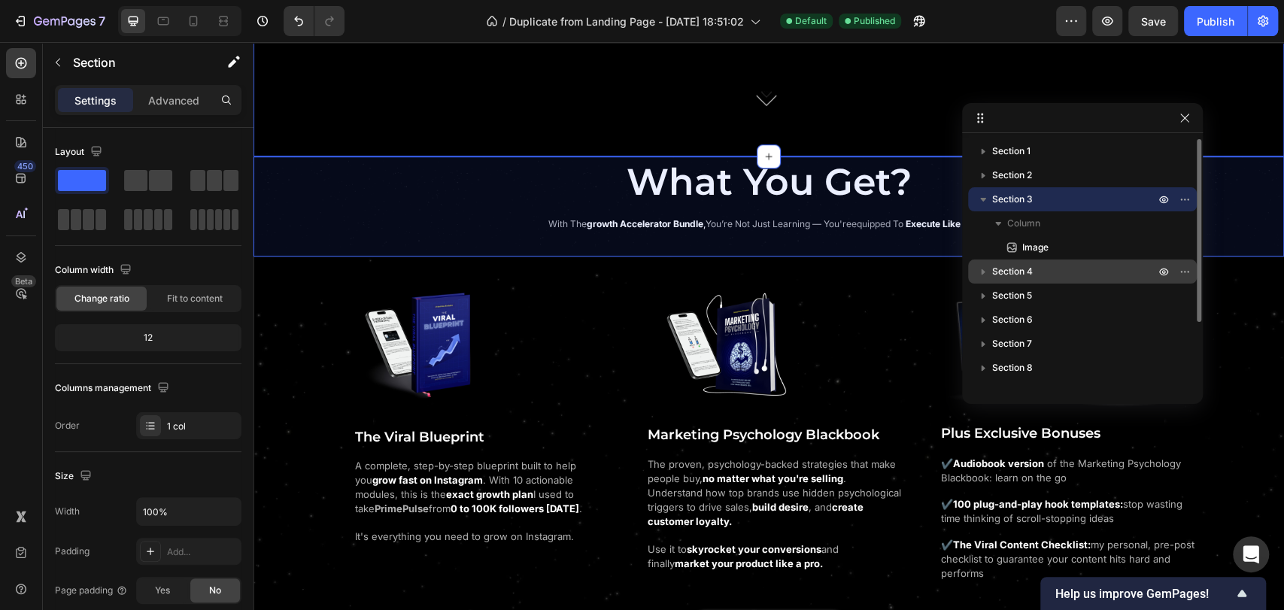
click at [1023, 277] on span "Section 4" at bounding box center [1012, 271] width 41 height 15
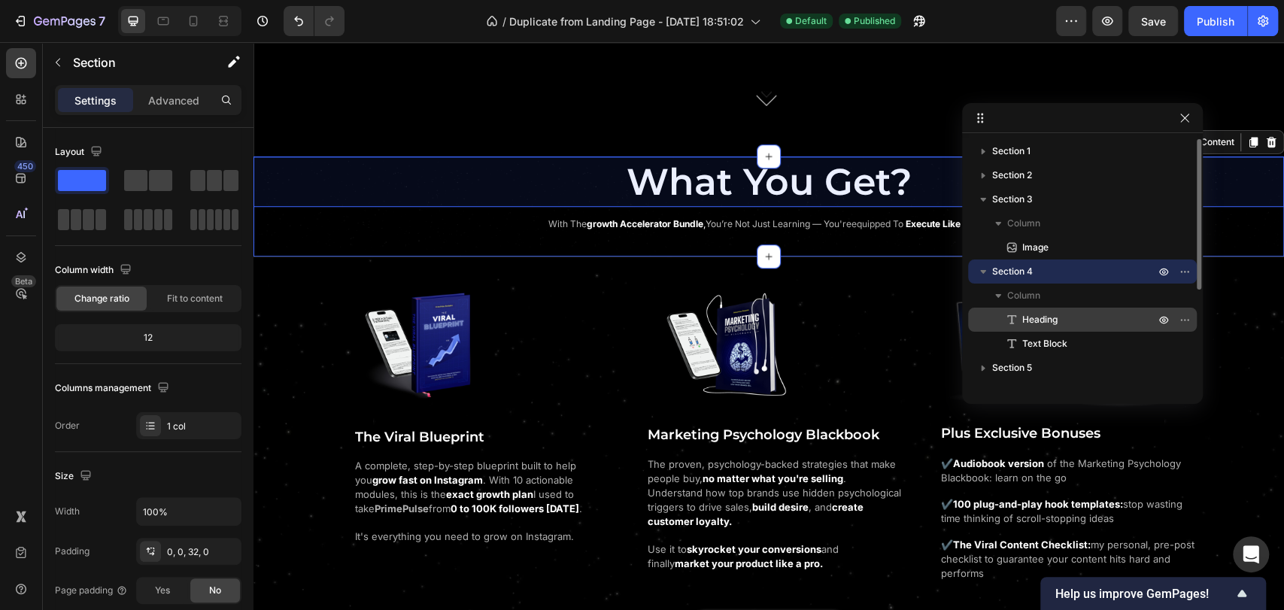
click at [1042, 324] on span "Heading" at bounding box center [1039, 319] width 35 height 15
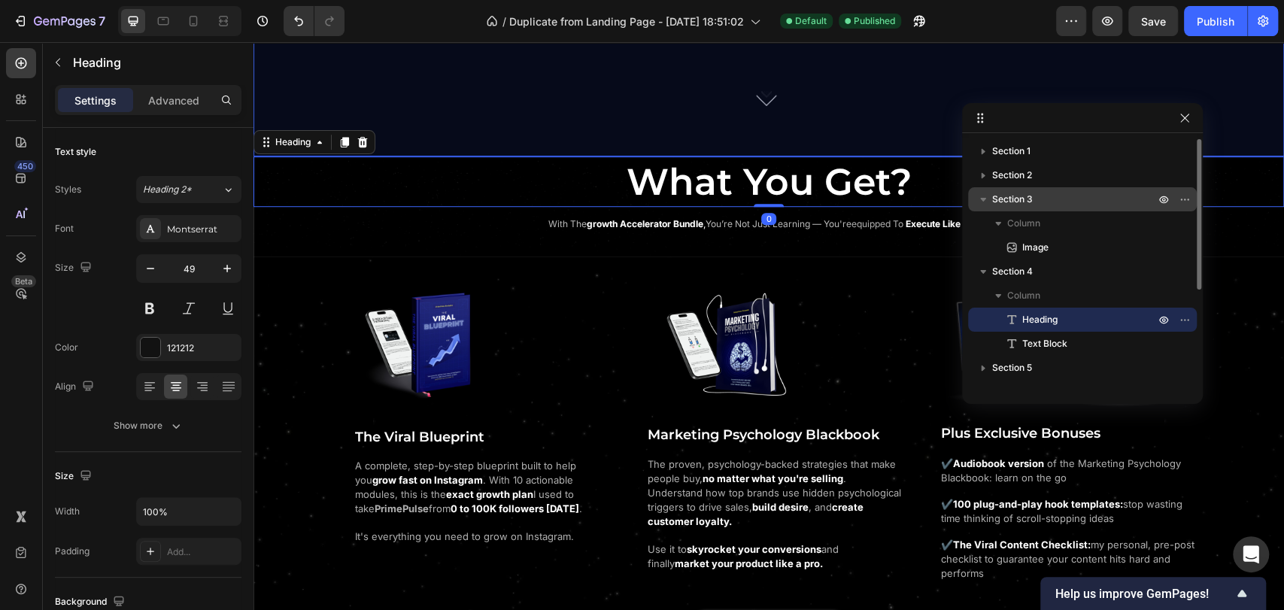
click at [1031, 197] on span "Section 3" at bounding box center [1012, 199] width 41 height 15
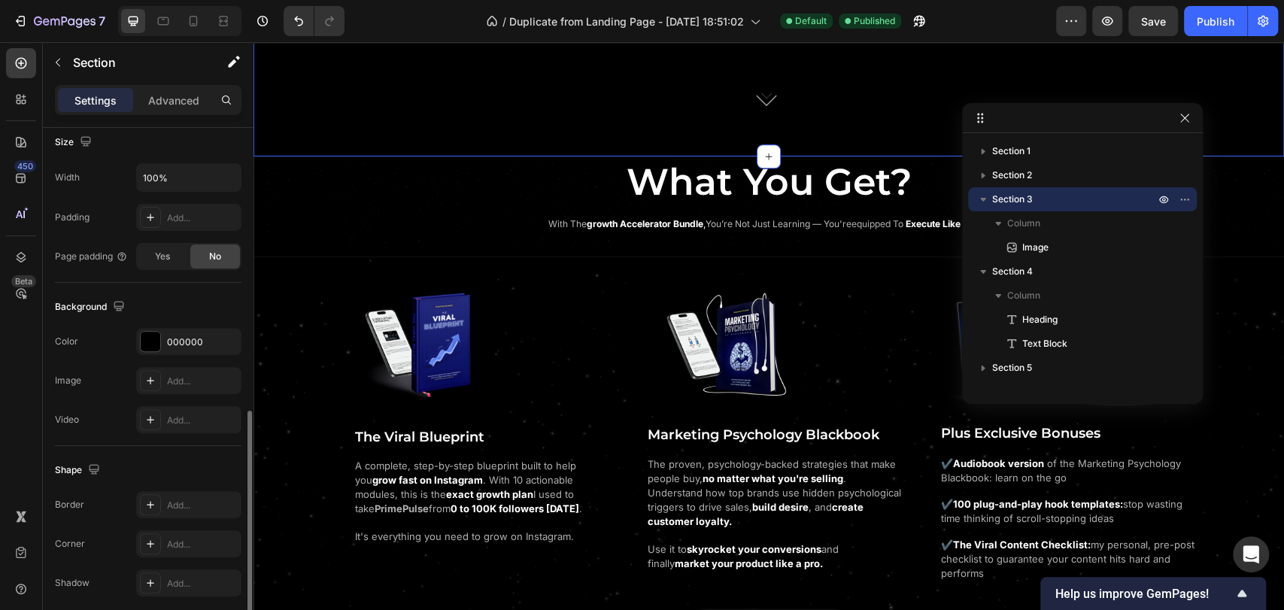
scroll to position [392, 0]
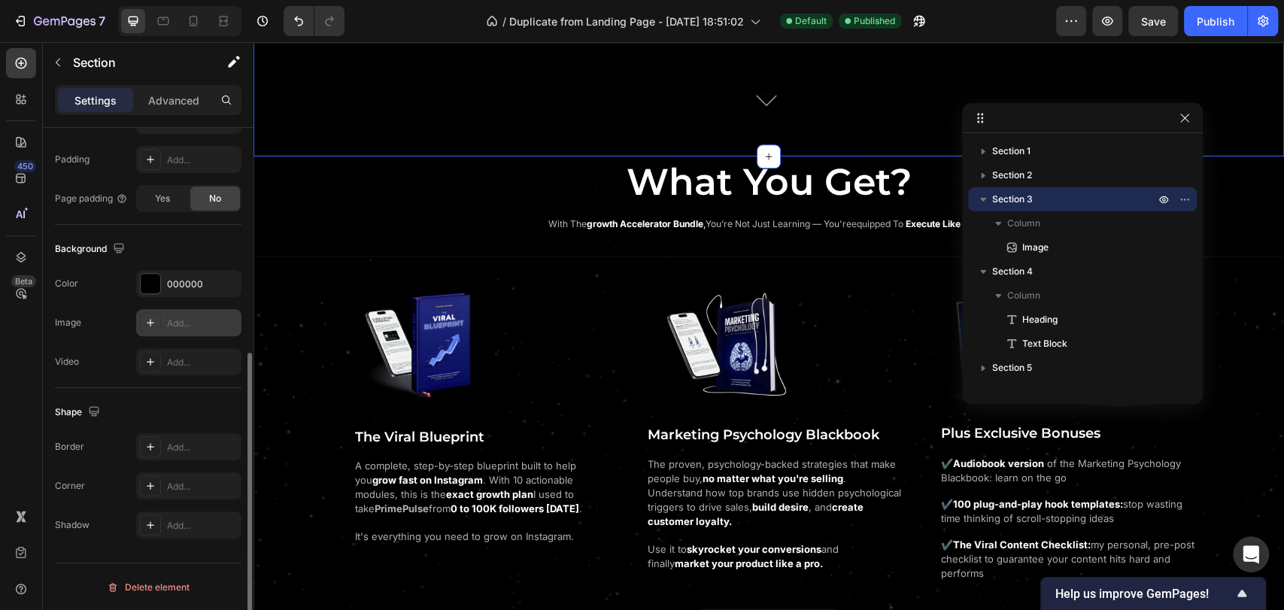
click at [159, 324] on div at bounding box center [150, 322] width 21 height 21
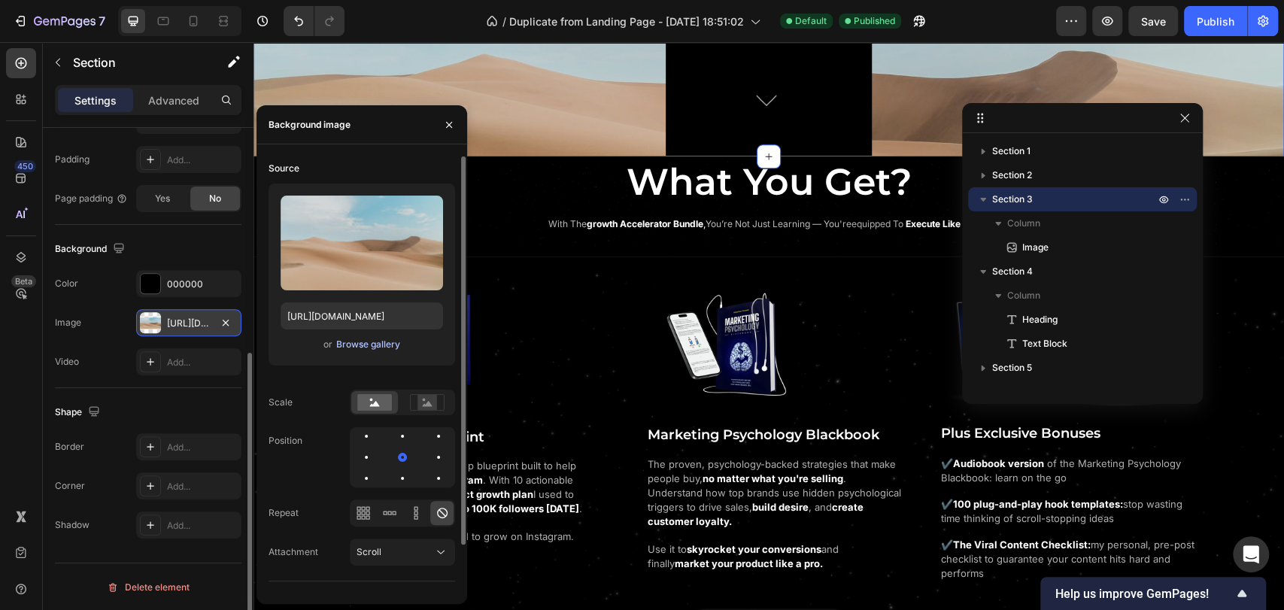
click at [374, 344] on div "Browse gallery" at bounding box center [368, 345] width 64 height 14
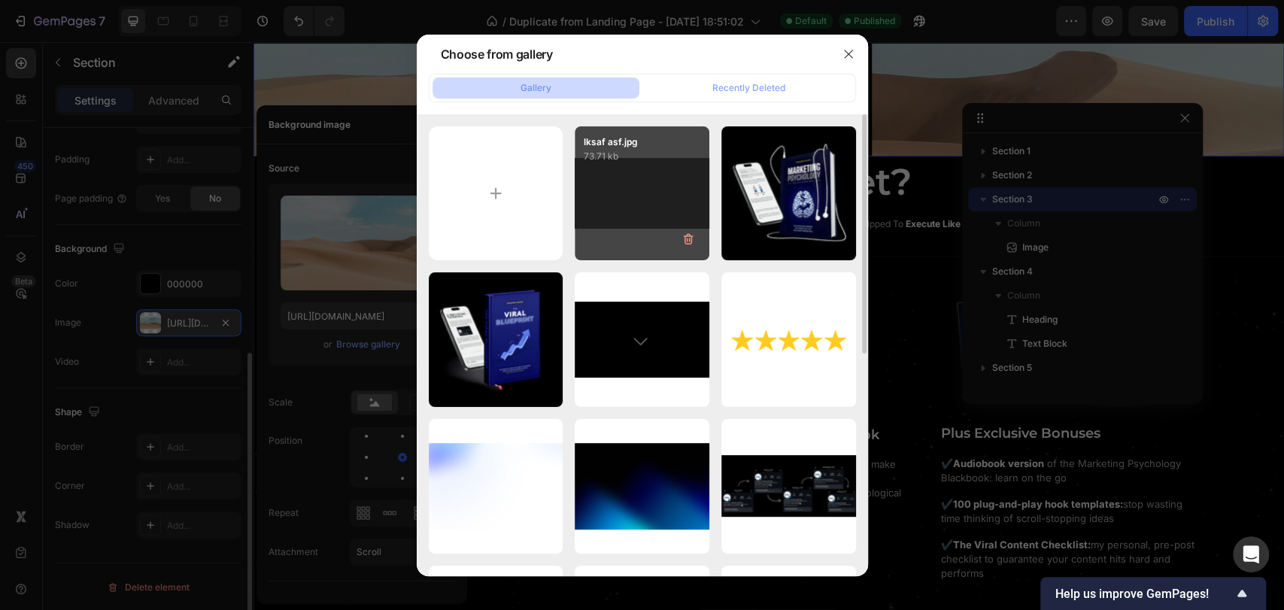
click at [614, 218] on div "lksaf asf.jpg 73.71 kb" at bounding box center [642, 193] width 135 height 135
type input "https://cdn.shopify.com/s/files/1/0643/2135/5931/files/gempages_564718435615900…"
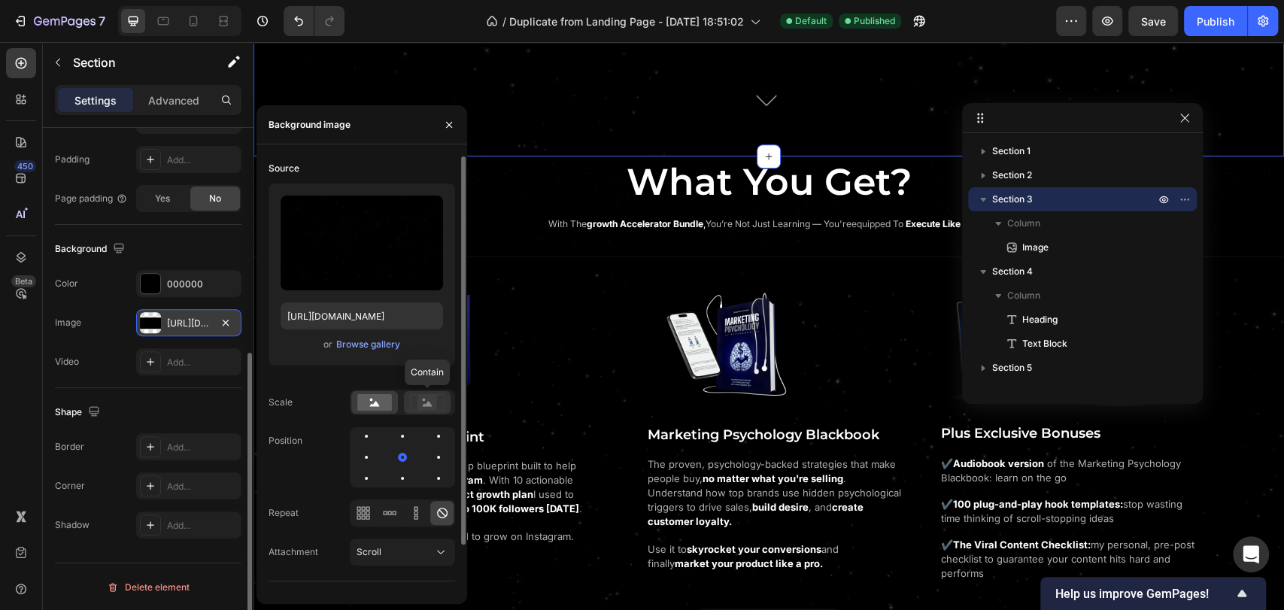
click at [427, 401] on rect at bounding box center [427, 402] width 20 height 15
click at [365, 510] on icon at bounding box center [367, 508] width 4 height 4
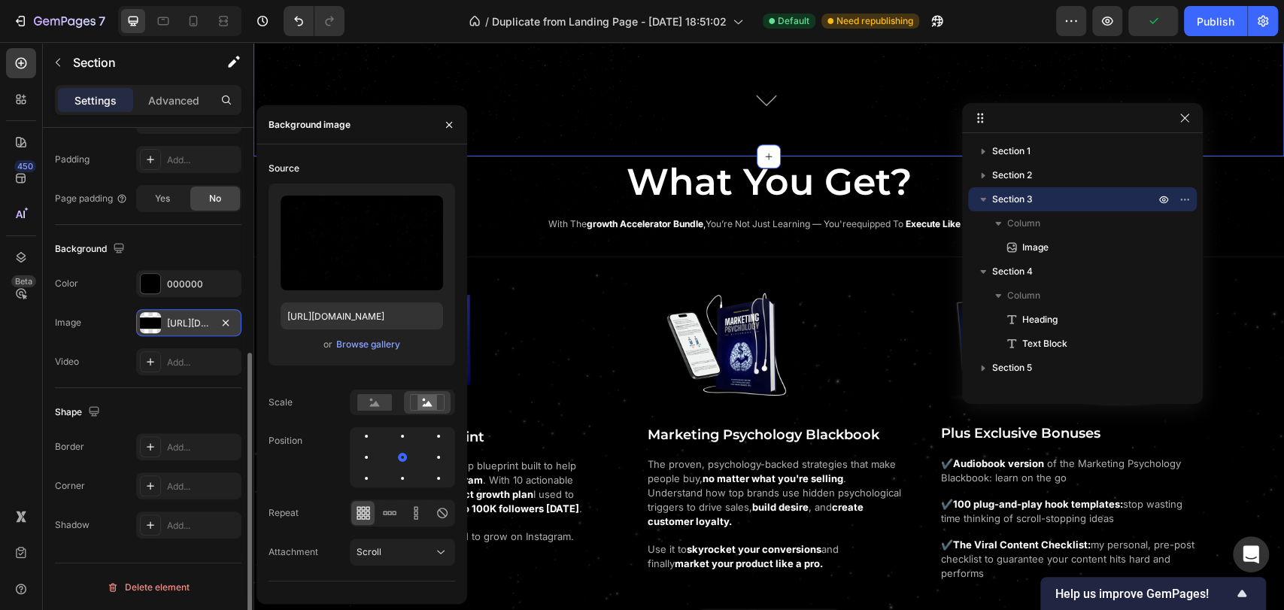
click at [201, 411] on div "Shape" at bounding box center [148, 412] width 186 height 24
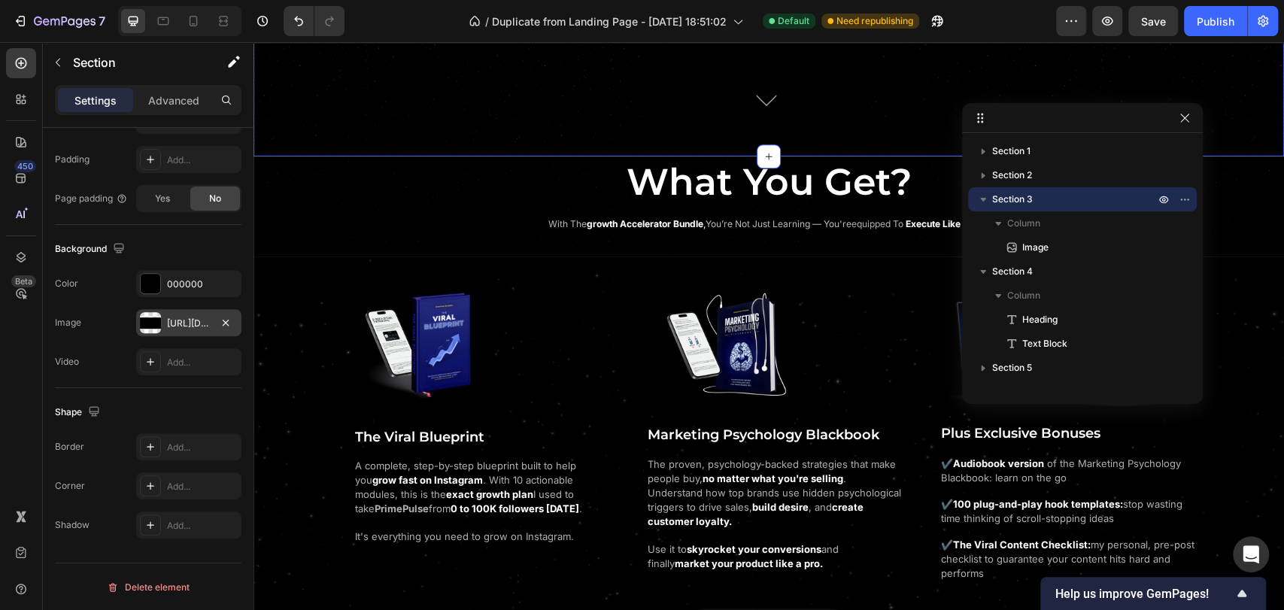
click at [373, 156] on div at bounding box center [768, 97] width 1030 height 117
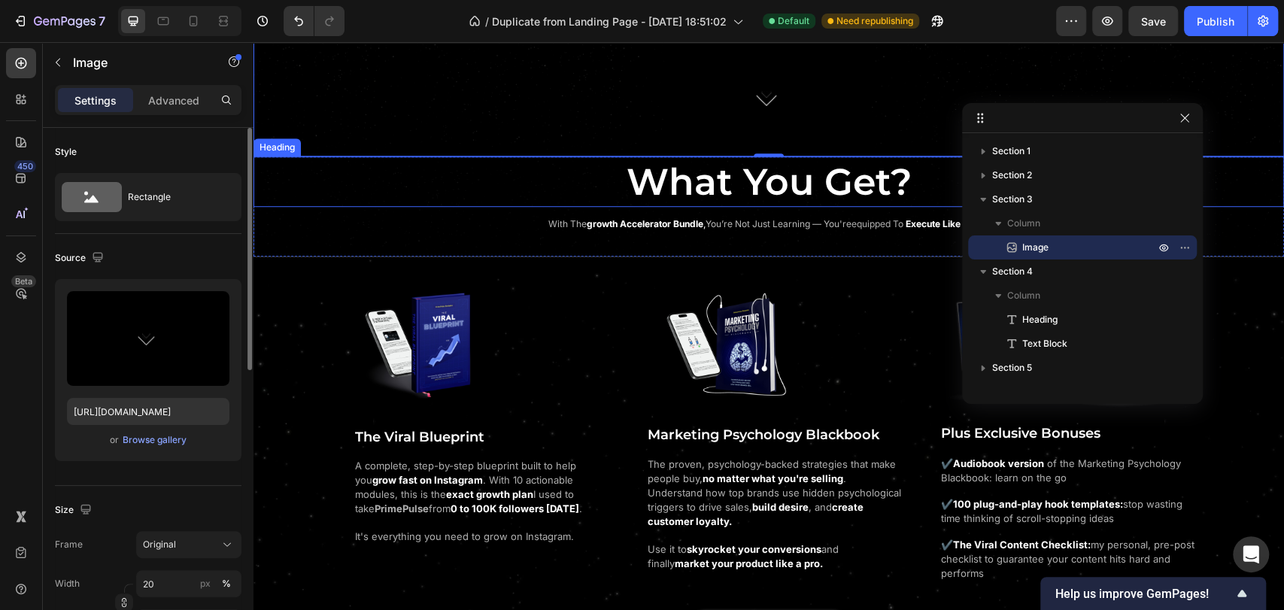
click at [408, 208] on h2 "What You Get?" at bounding box center [768, 181] width 1030 height 51
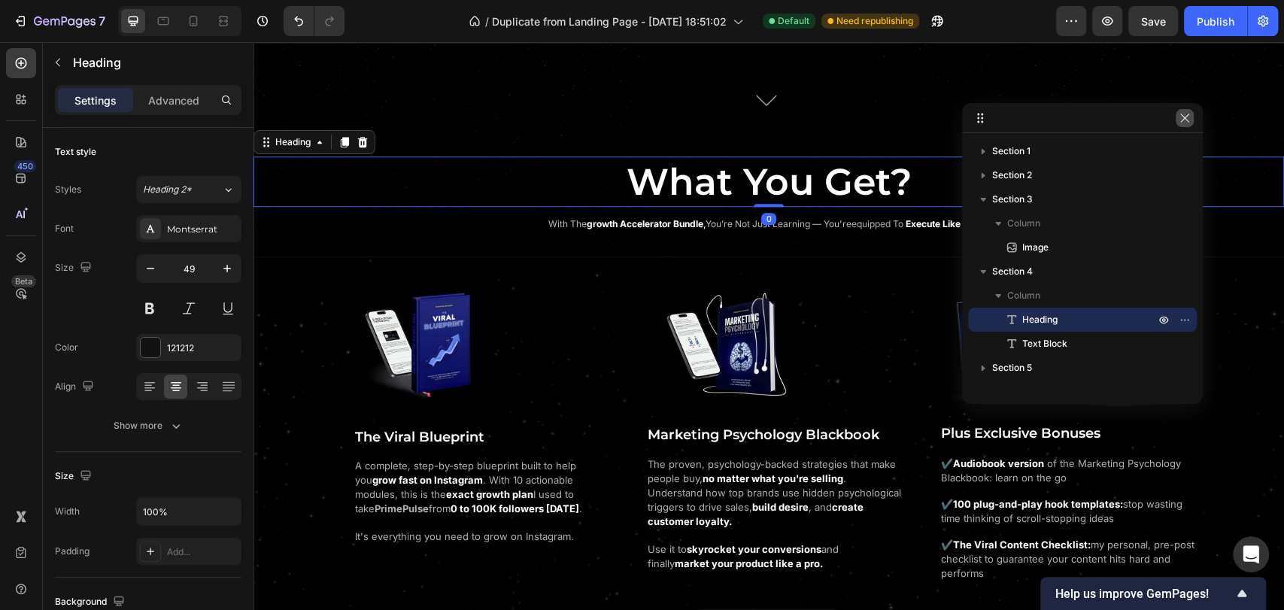
drag, startPoint x: 1187, startPoint y: 125, endPoint x: 914, endPoint y: 96, distance: 273.7
click at [1187, 125] on button "button" at bounding box center [1184, 118] width 18 height 18
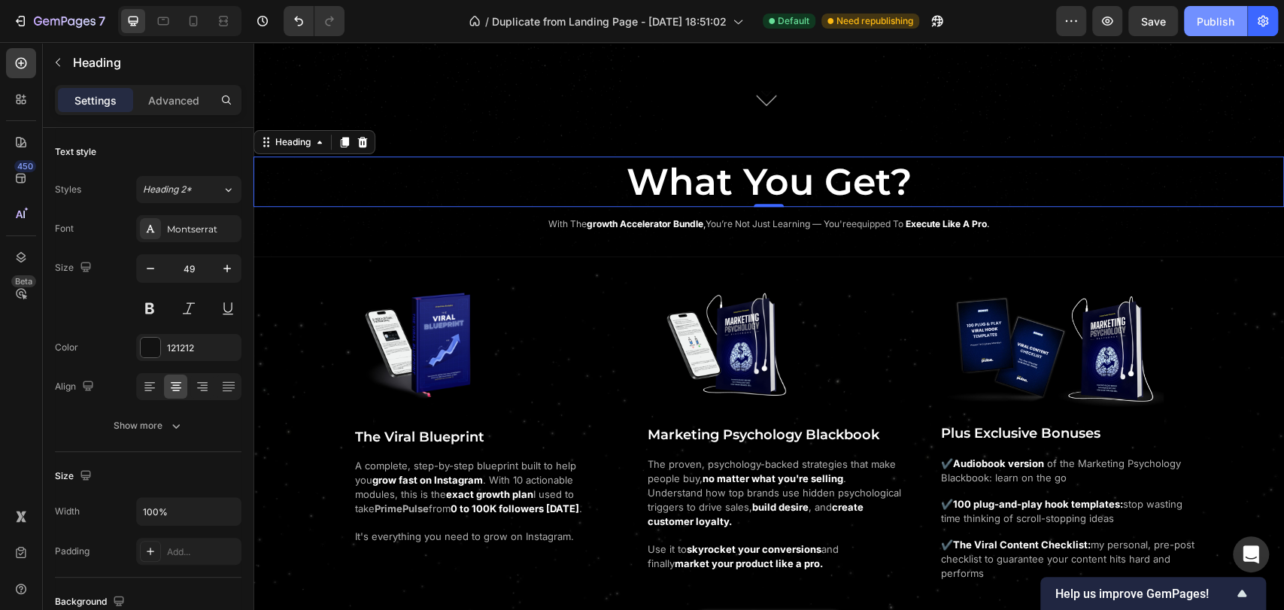
click at [1220, 26] on div "Publish" at bounding box center [1215, 22] width 38 height 16
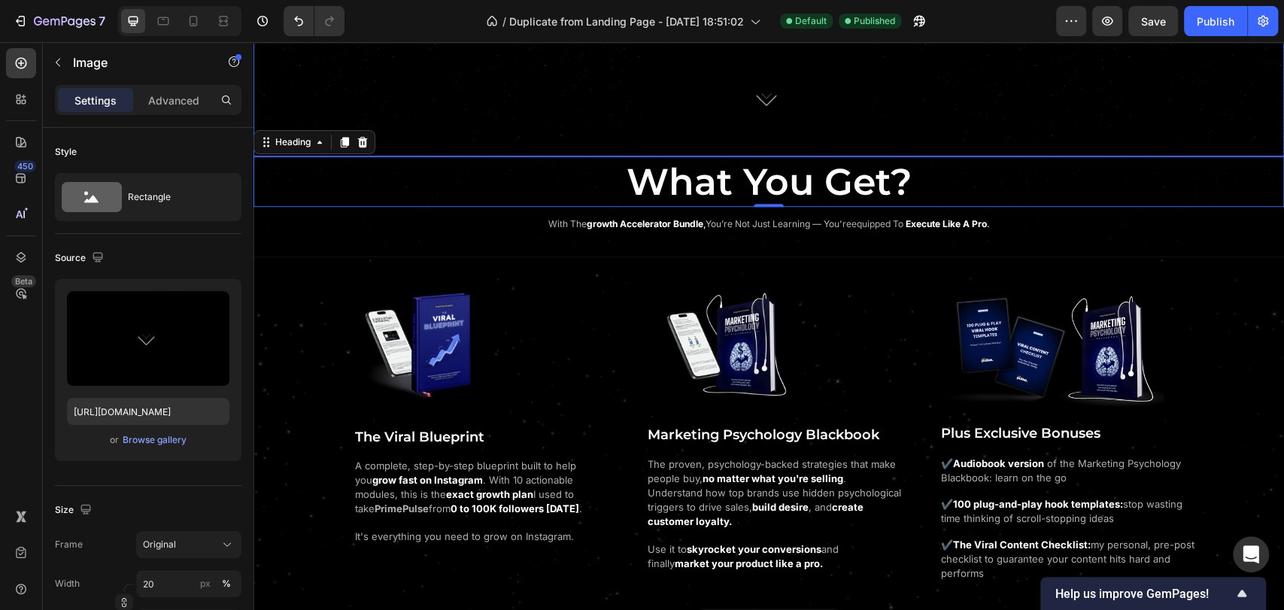
click at [681, 156] on img at bounding box center [769, 97] width 206 height 117
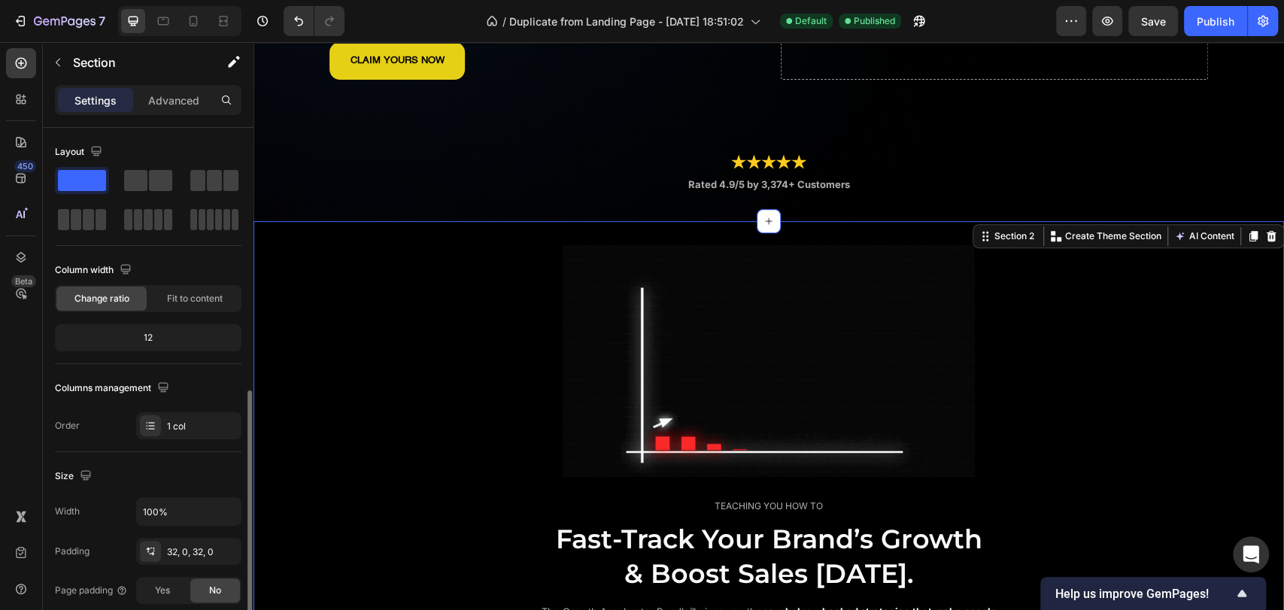
scroll to position [250, 0]
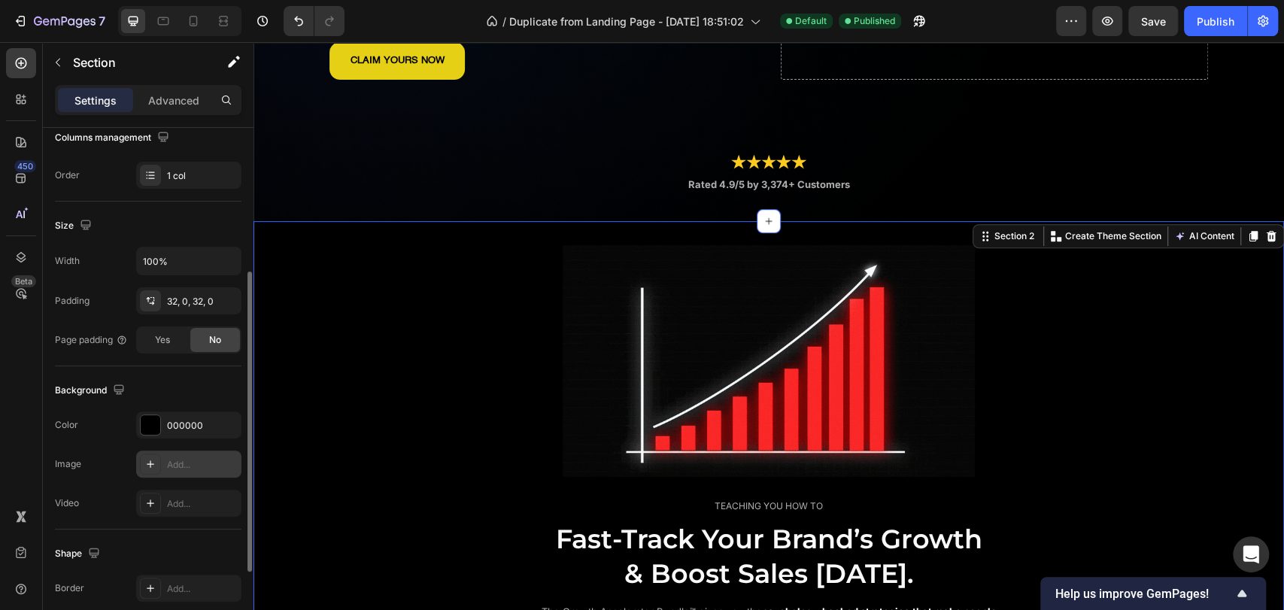
click at [155, 465] on icon at bounding box center [150, 464] width 12 height 12
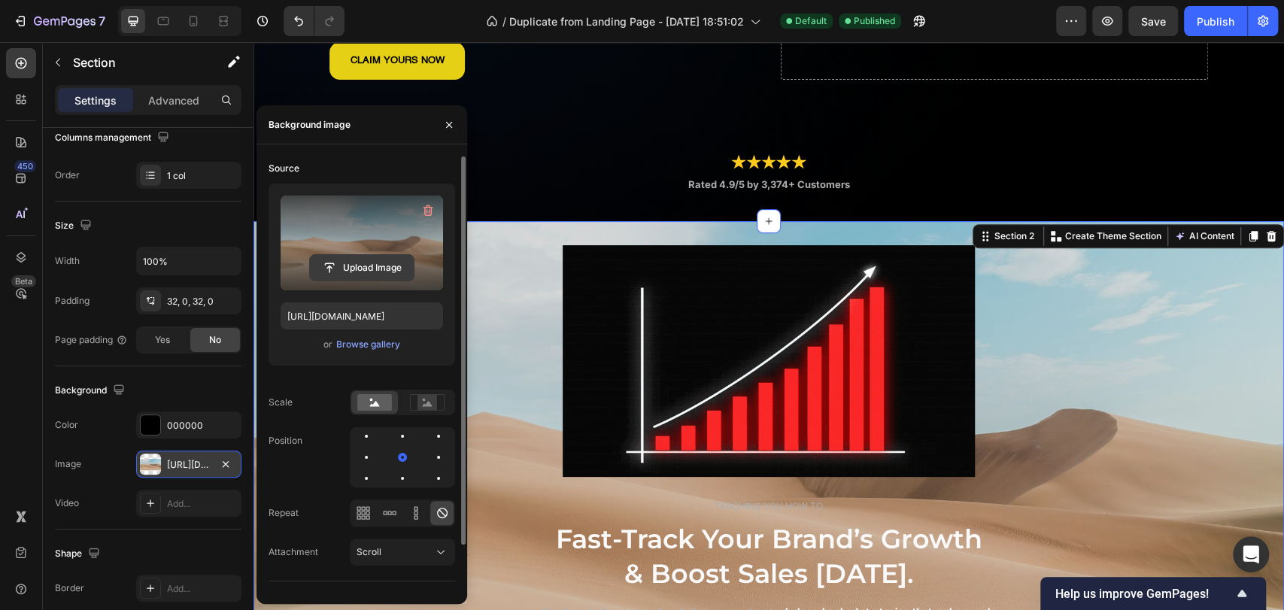
click at [374, 279] on input "file" at bounding box center [362, 268] width 104 height 26
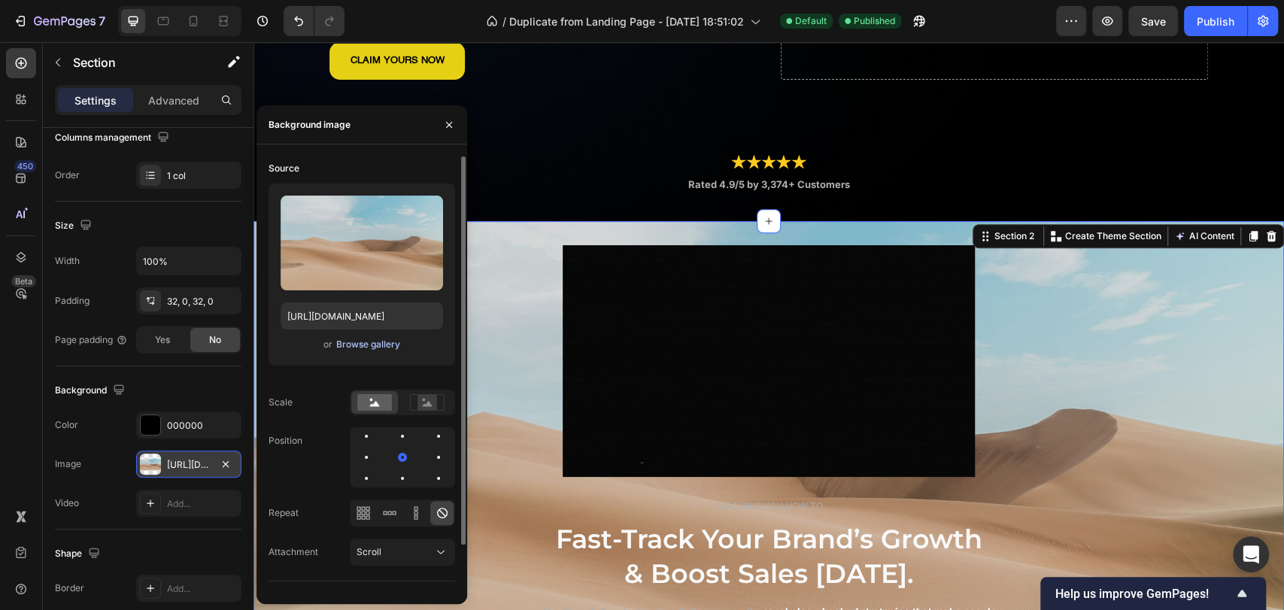
click at [377, 339] on div "Browse gallery" at bounding box center [368, 345] width 64 height 14
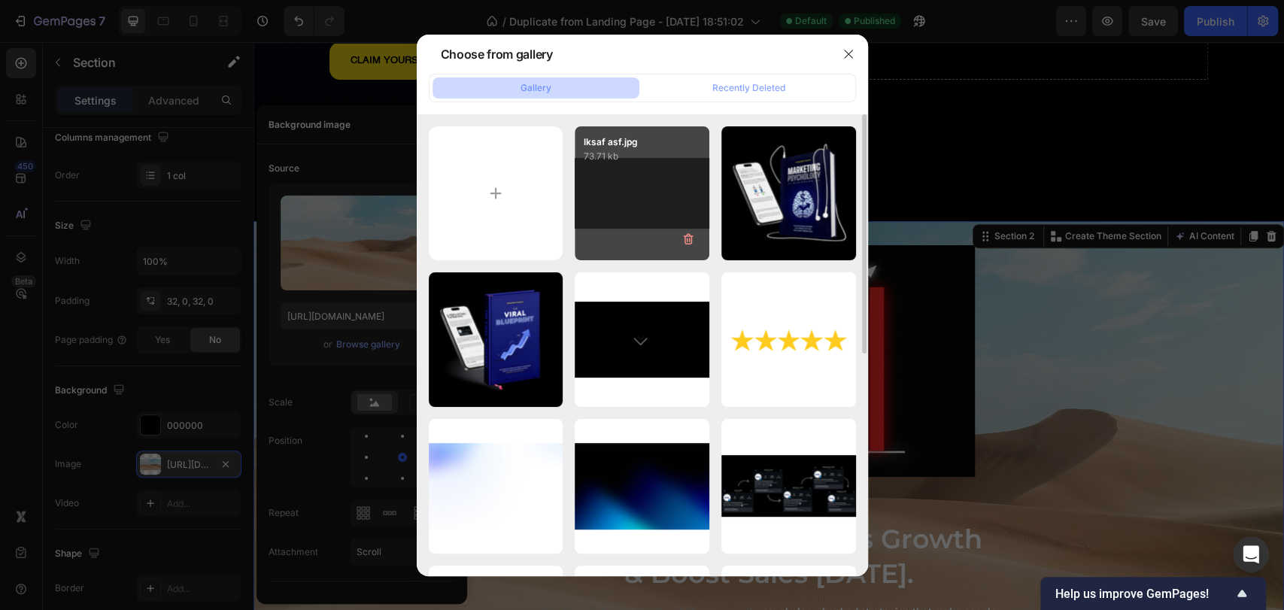
click at [620, 190] on div "lksaf asf.jpg 73.71 kb" at bounding box center [642, 193] width 135 height 135
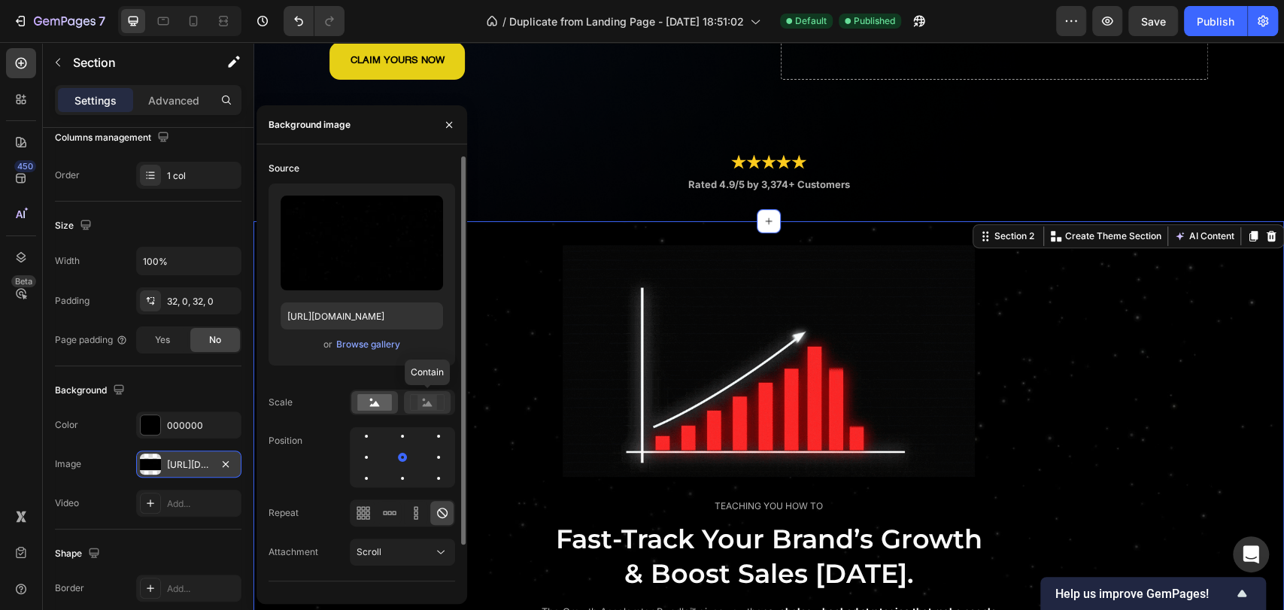
click at [417, 402] on rect at bounding box center [427, 402] width 20 height 15
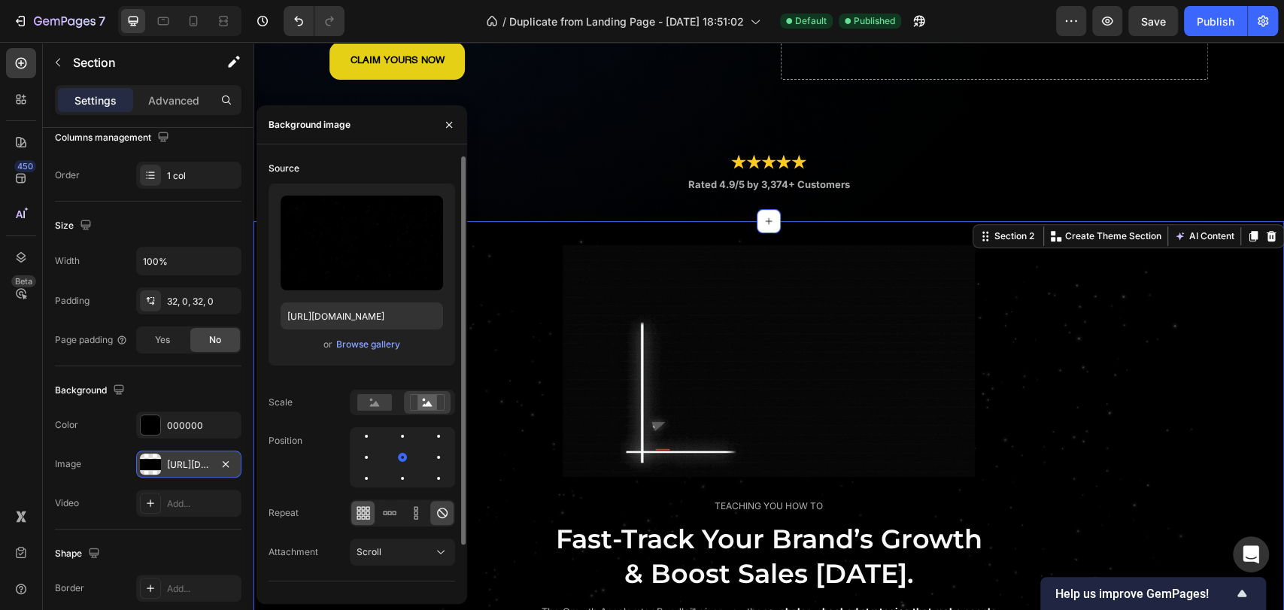
click at [367, 510] on icon at bounding box center [367, 508] width 4 height 4
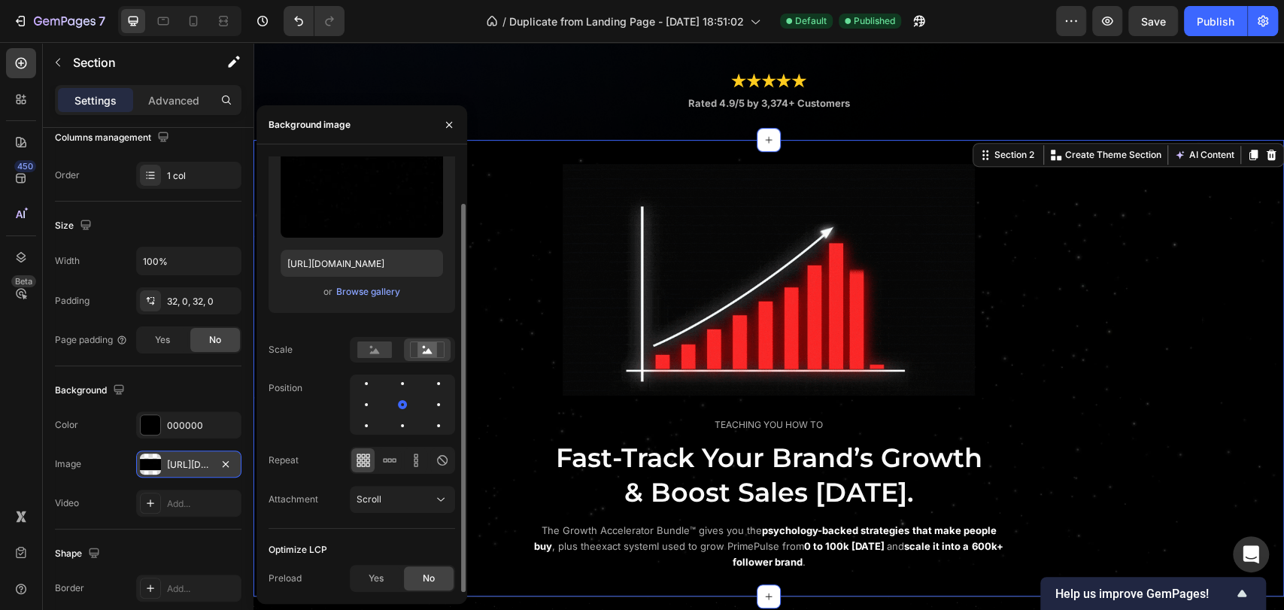
scroll to position [417, 0]
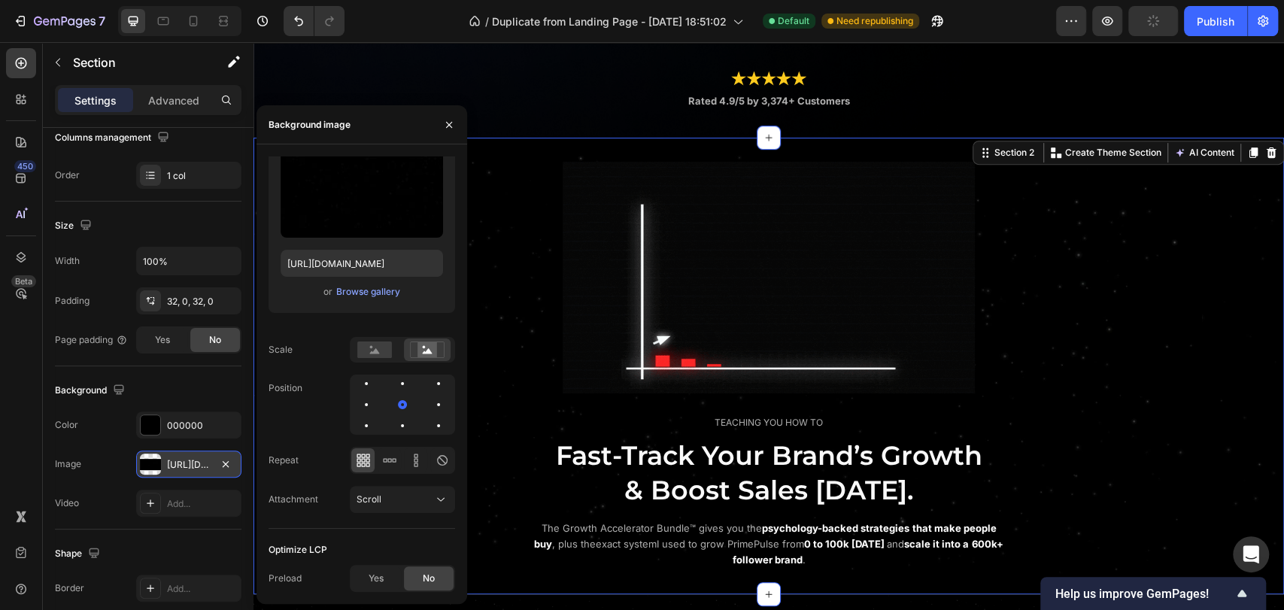
click at [178, 383] on div "Background" at bounding box center [148, 390] width 186 height 24
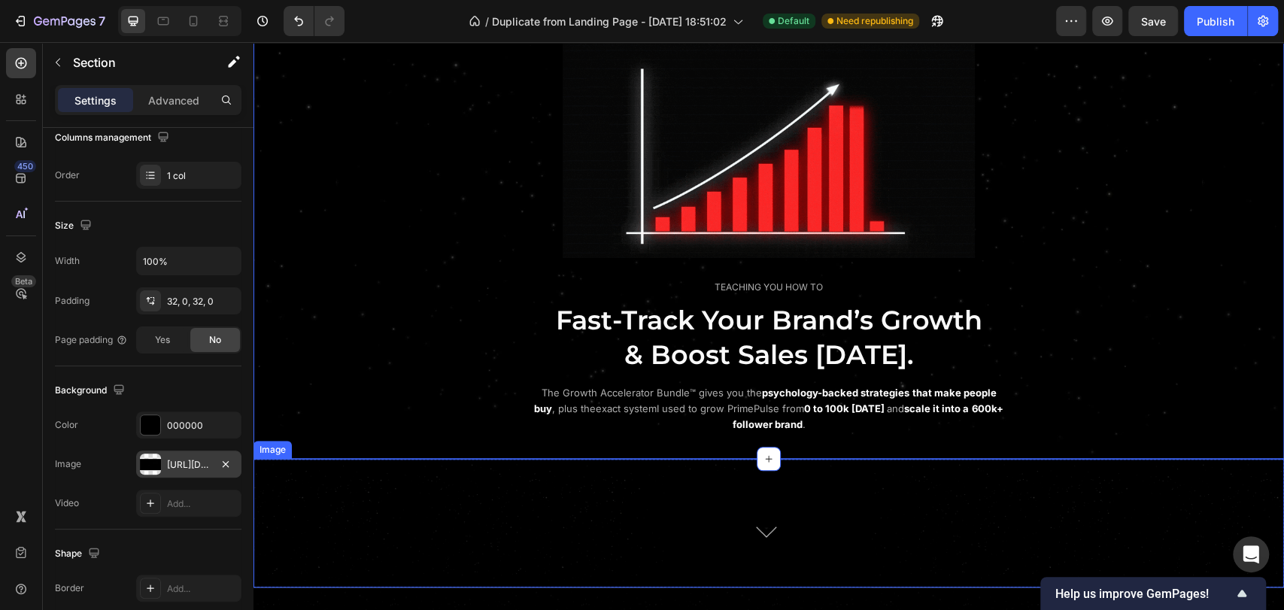
scroll to position [501, 0]
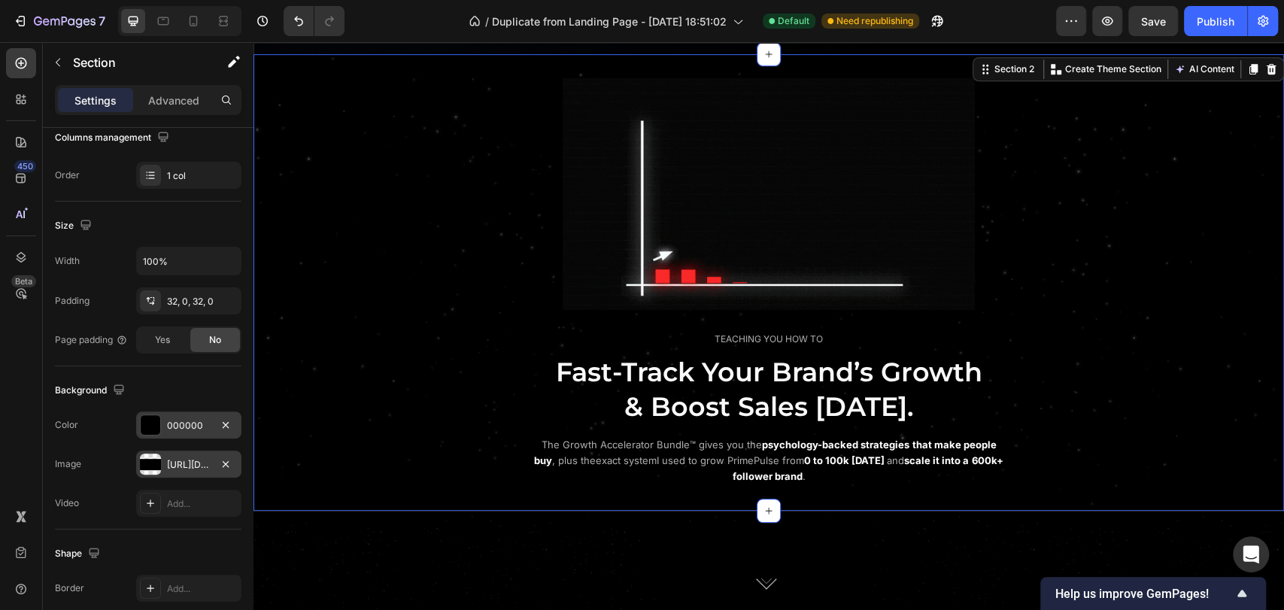
click at [163, 432] on div "000000" at bounding box center [188, 424] width 105 height 27
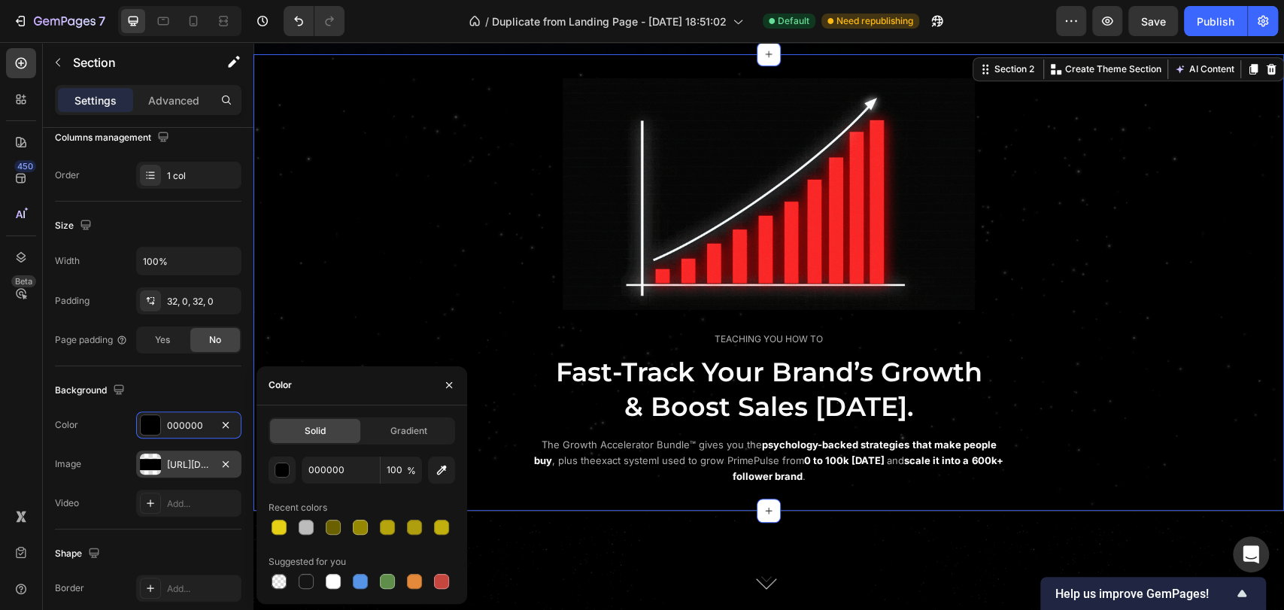
click at [186, 378] on div "Background" at bounding box center [148, 390] width 186 height 24
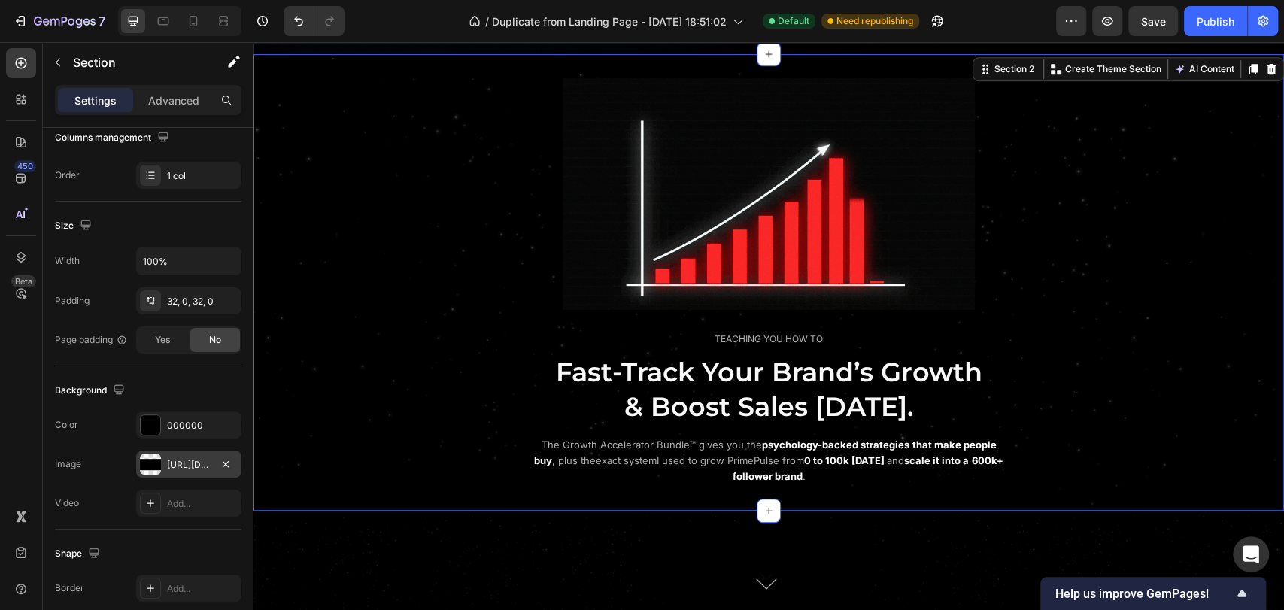
click at [186, 483] on div "The changes might be hidden by the image and the video. Color 000000 Image http…" at bounding box center [148, 463] width 186 height 105
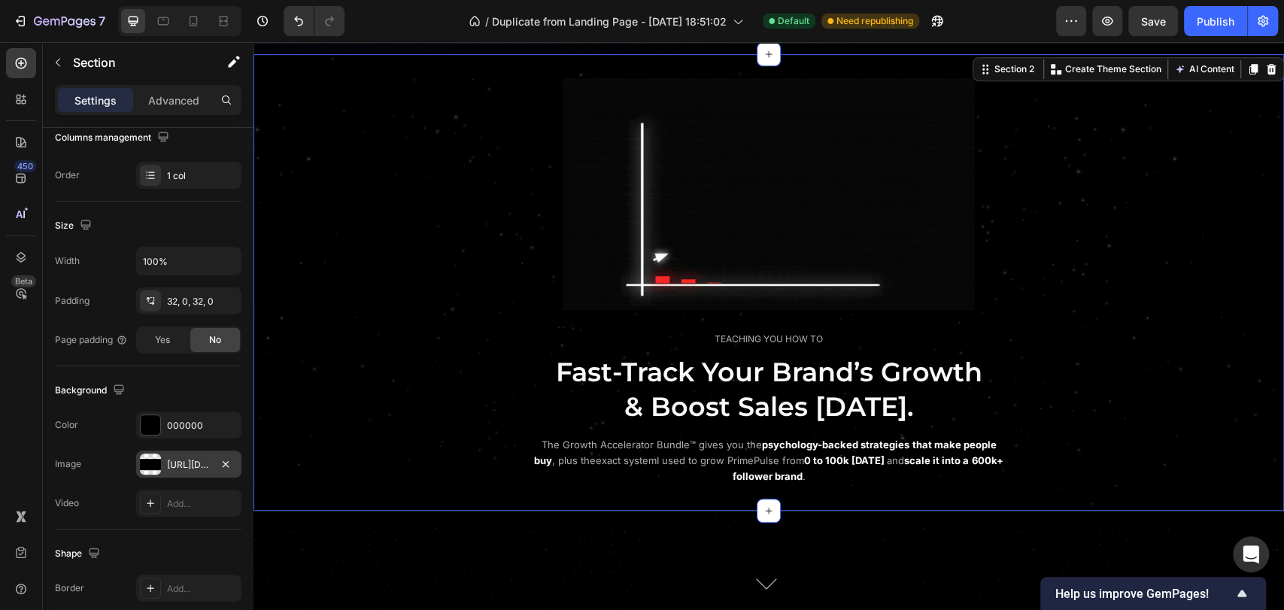
click at [184, 465] on div "https://cdn.shopify.com/s/files/1/0643/2135/5931/files/gempages_564718435615900…" at bounding box center [189, 465] width 44 height 14
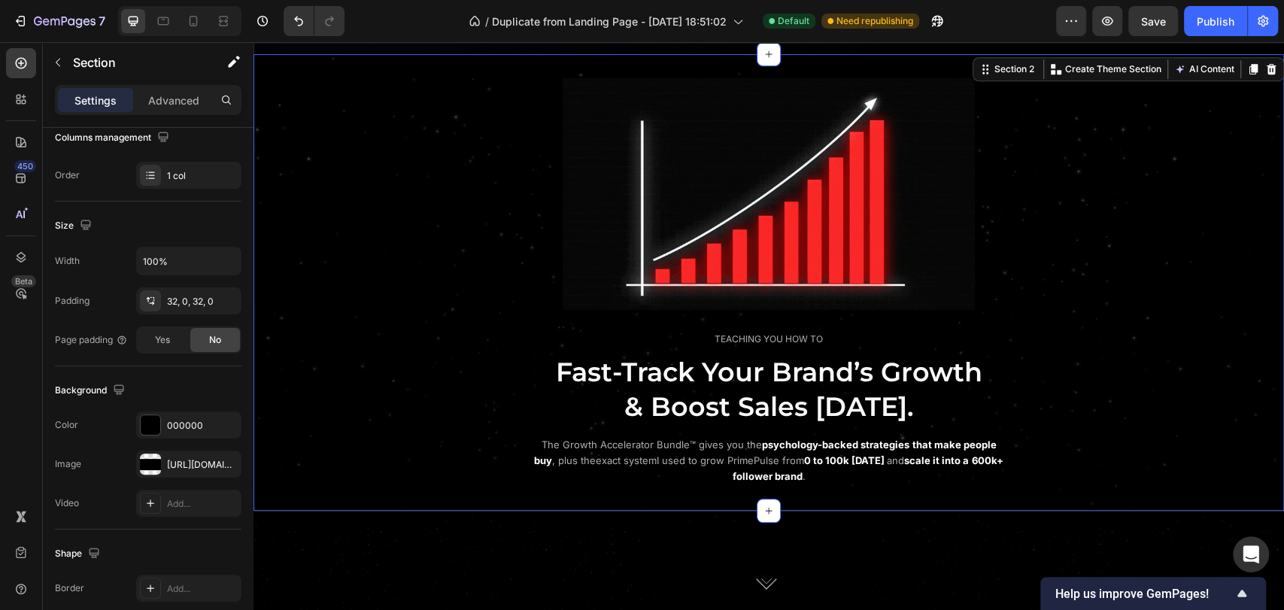
click at [196, 387] on div "Background" at bounding box center [148, 390] width 186 height 24
click at [1204, 24] on div "Publish" at bounding box center [1215, 22] width 38 height 16
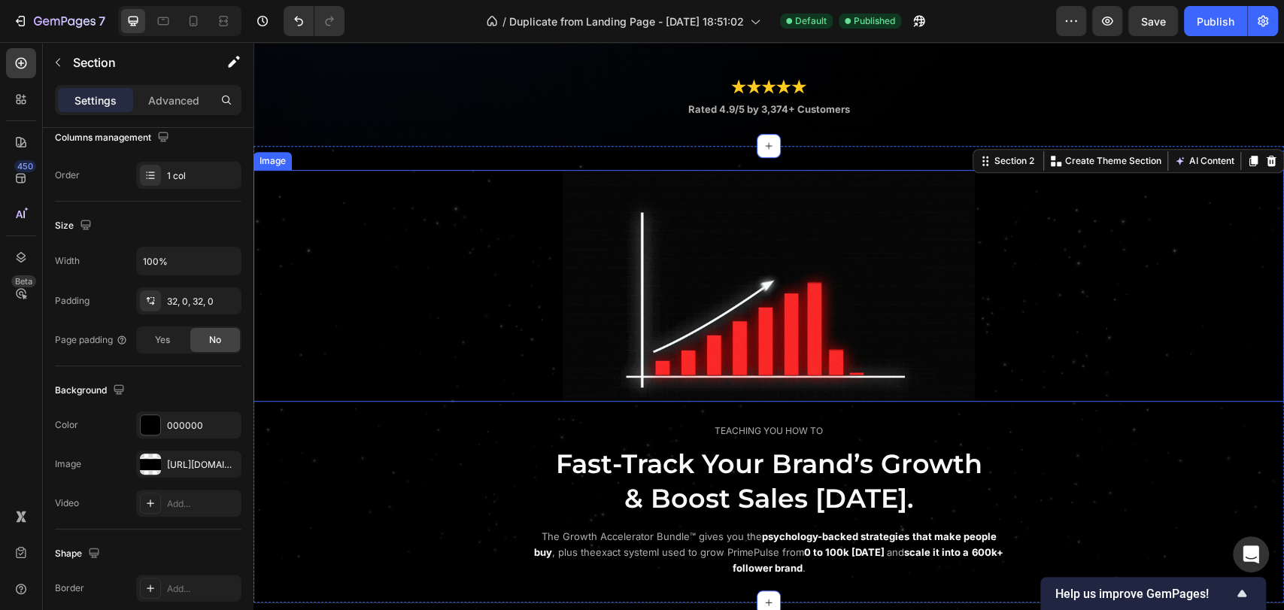
scroll to position [417, 0]
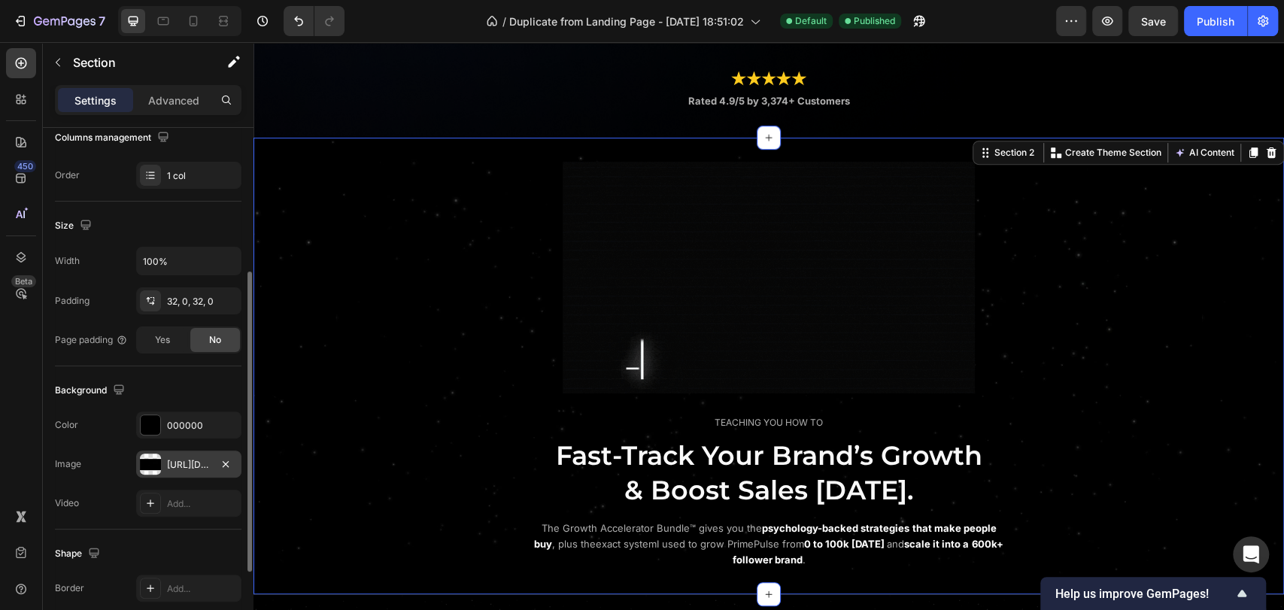
click at [171, 462] on div "https://cdn.shopify.com/s/files/1/0643/2135/5931/files/gempages_564718435615900…" at bounding box center [189, 465] width 44 height 14
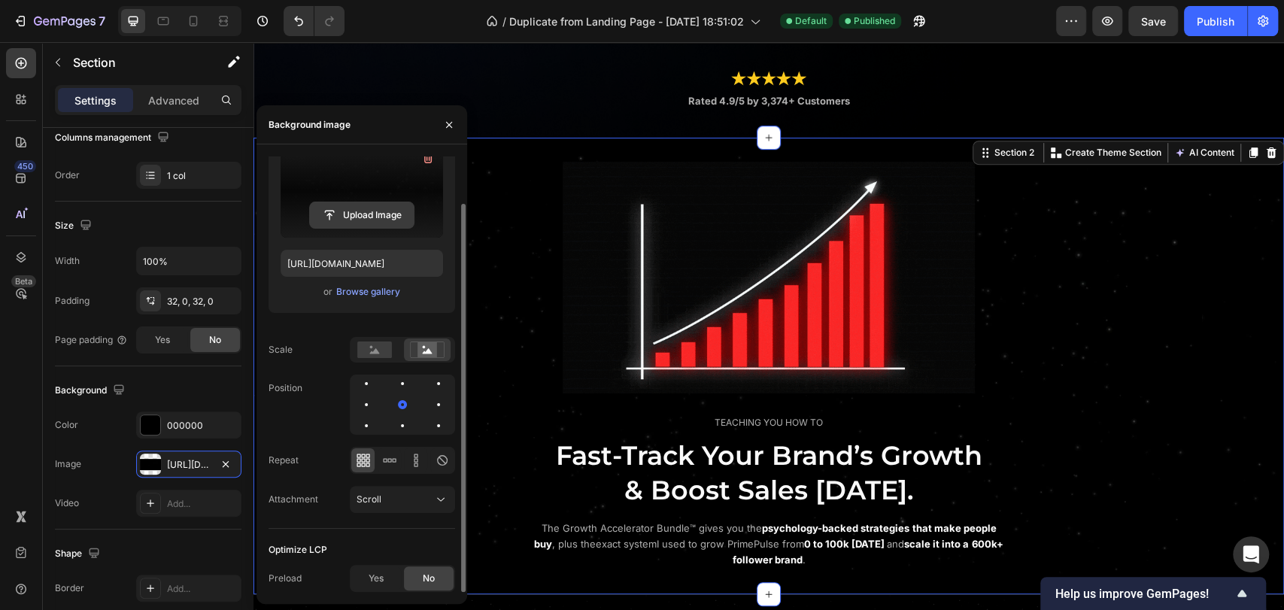
click at [370, 216] on input "file" at bounding box center [362, 215] width 104 height 26
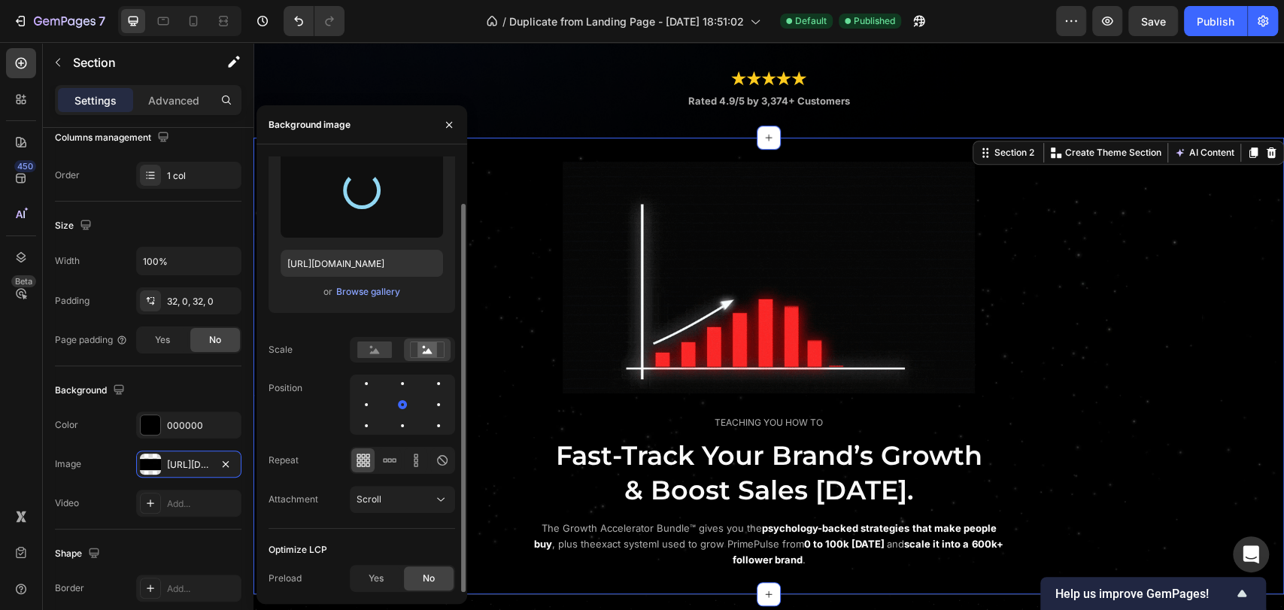
type input "https://cdn.shopify.com/s/files/1/0643/2135/5931/files/gempages_564718435615900…"
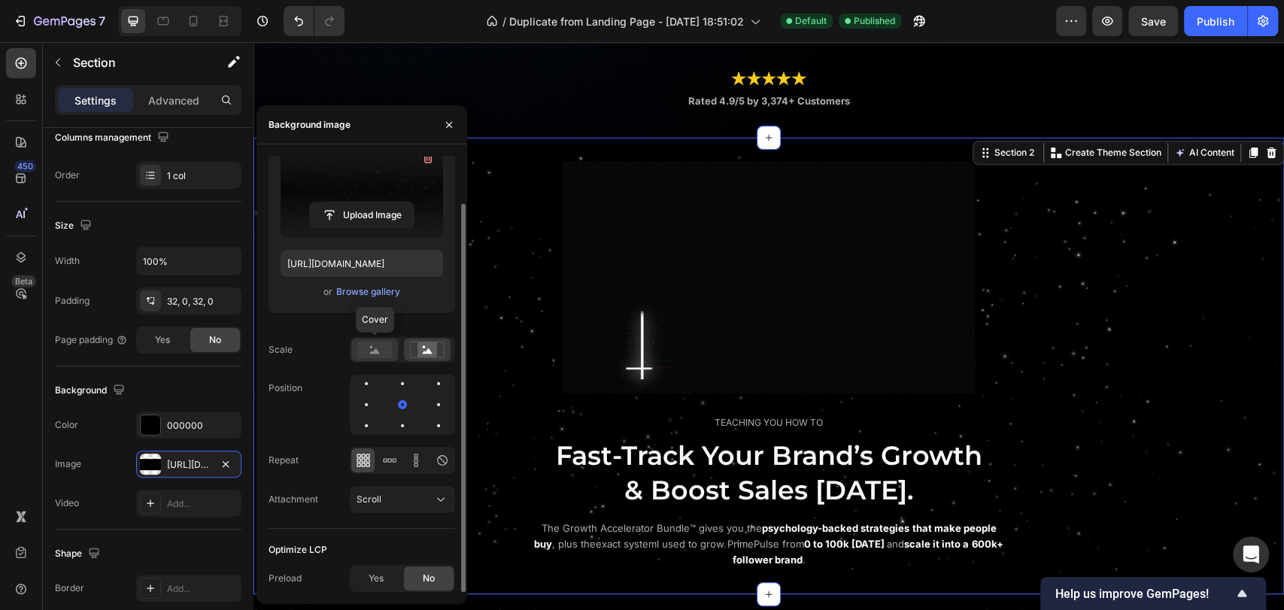
click at [367, 349] on rect at bounding box center [374, 349] width 35 height 17
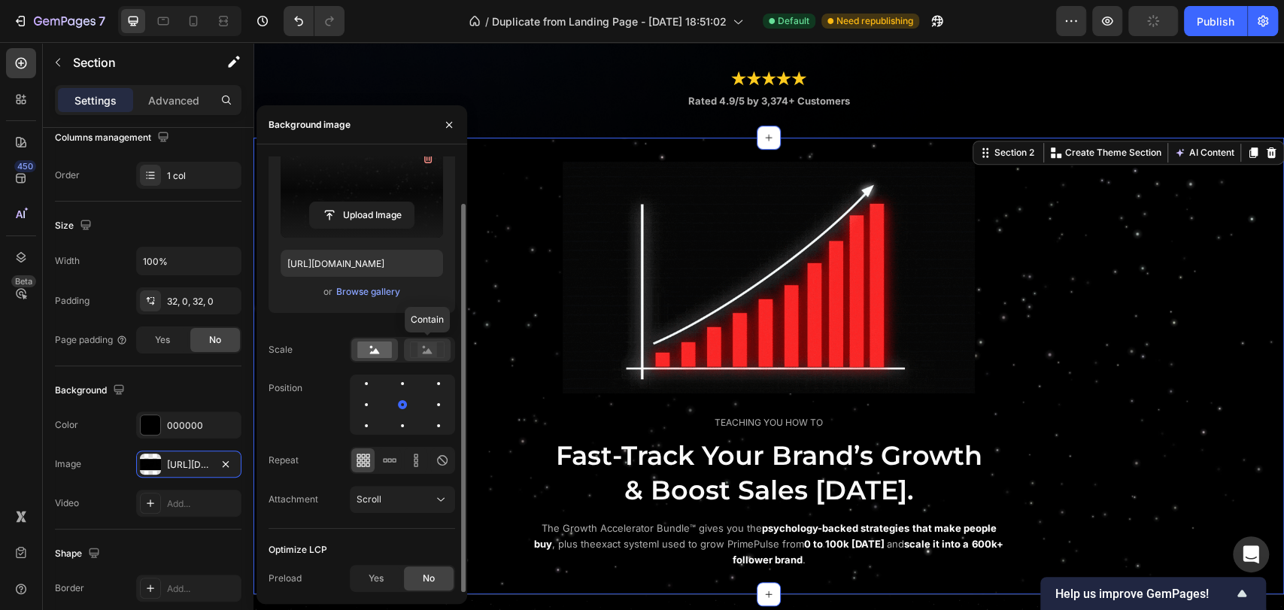
click at [429, 347] on rect at bounding box center [427, 349] width 20 height 15
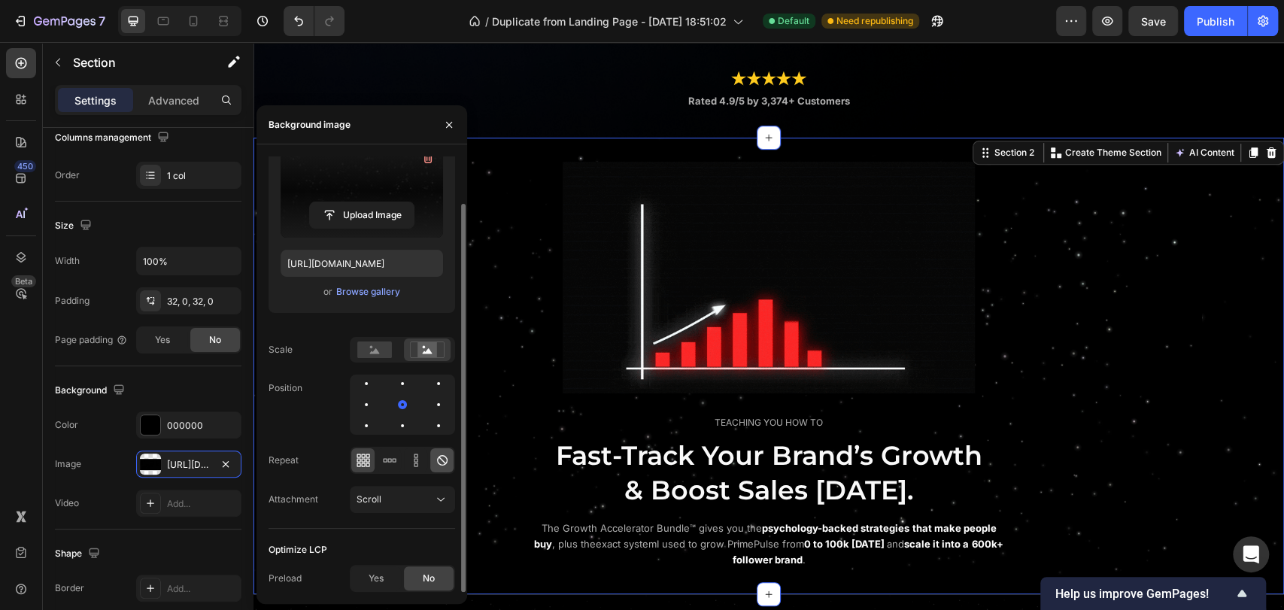
click at [433, 459] on div at bounding box center [441, 460] width 23 height 24
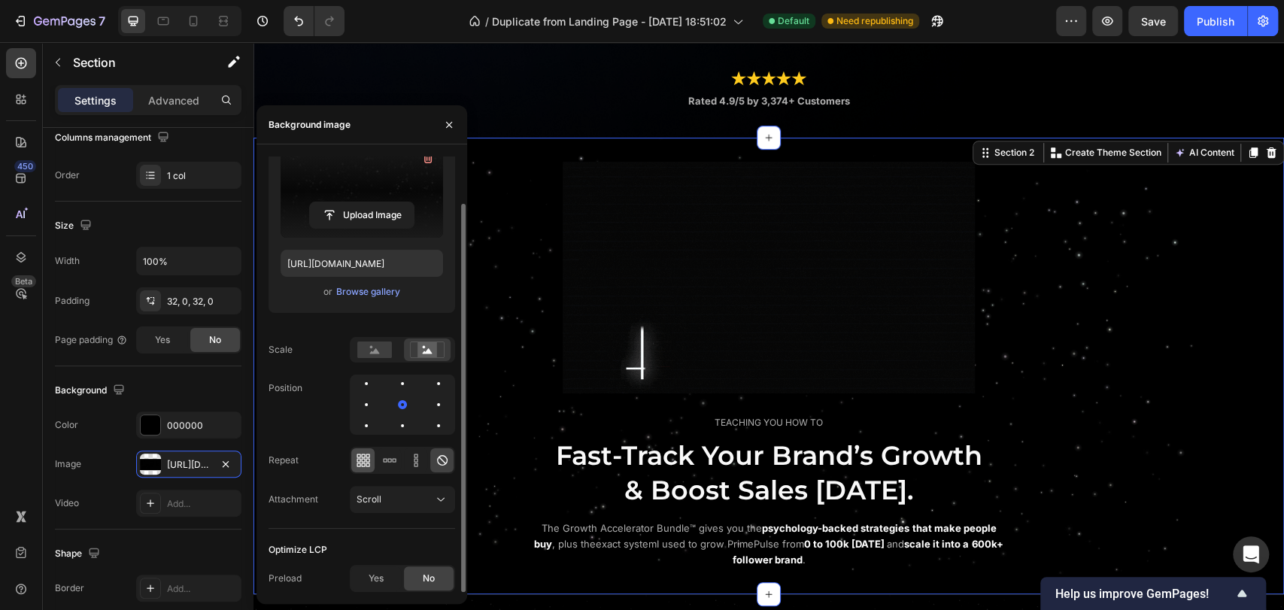
click at [353, 464] on div at bounding box center [362, 460] width 23 height 24
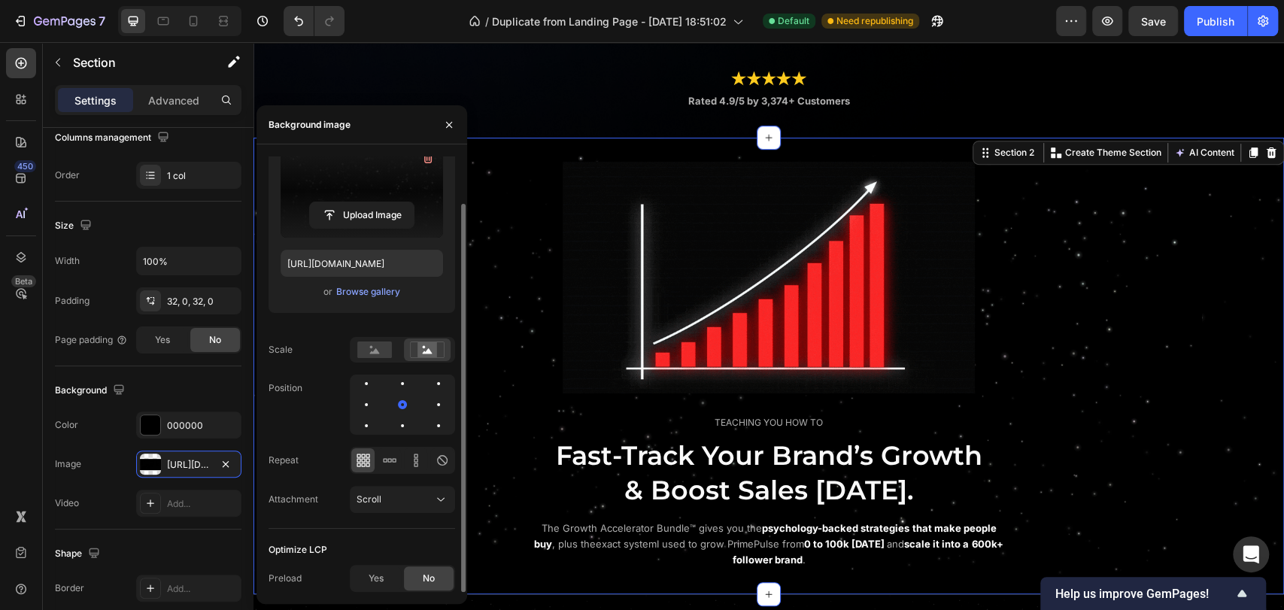
click at [320, 430] on div "Position" at bounding box center [361, 404] width 186 height 60
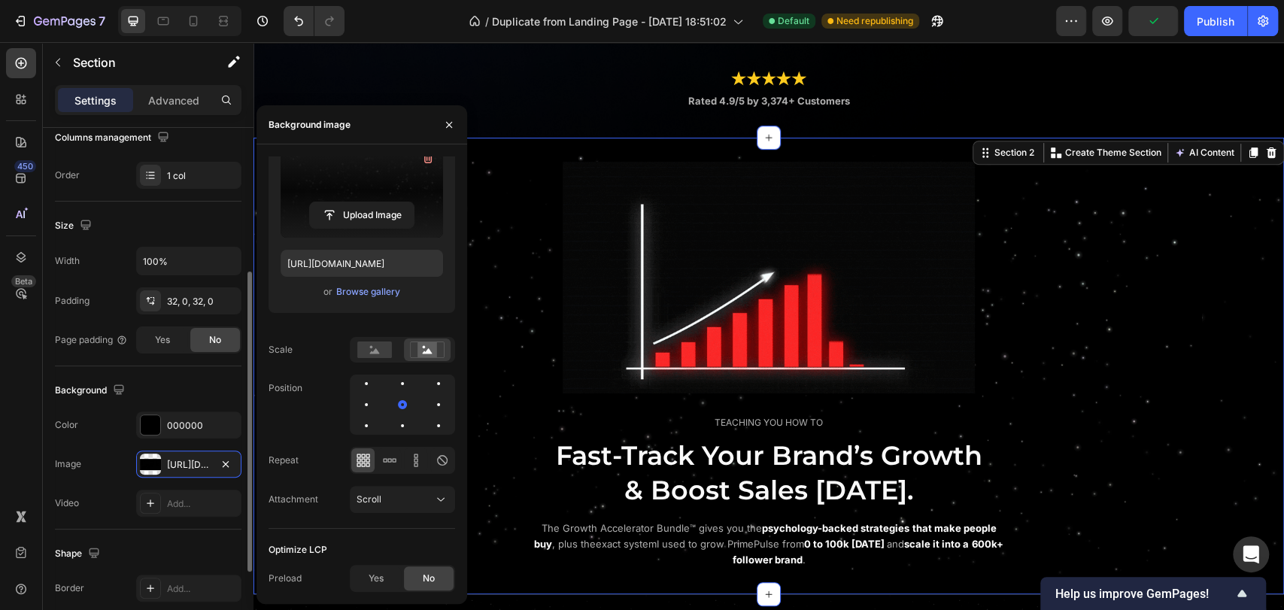
click at [157, 396] on div "Background" at bounding box center [148, 390] width 186 height 24
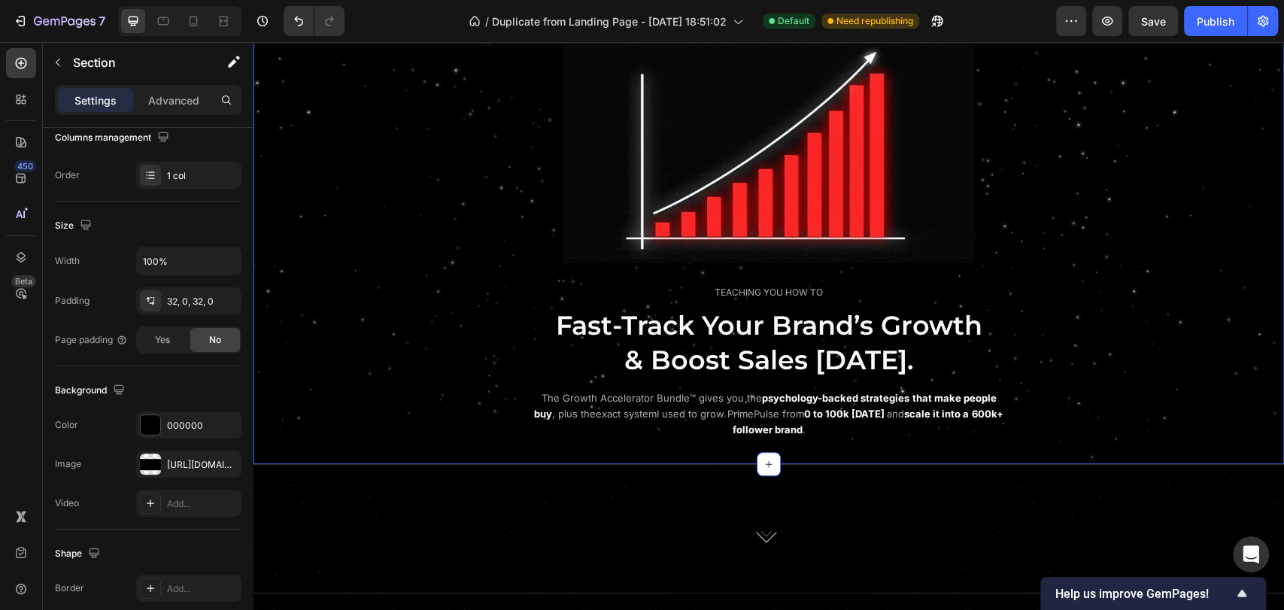
scroll to position [501, 0]
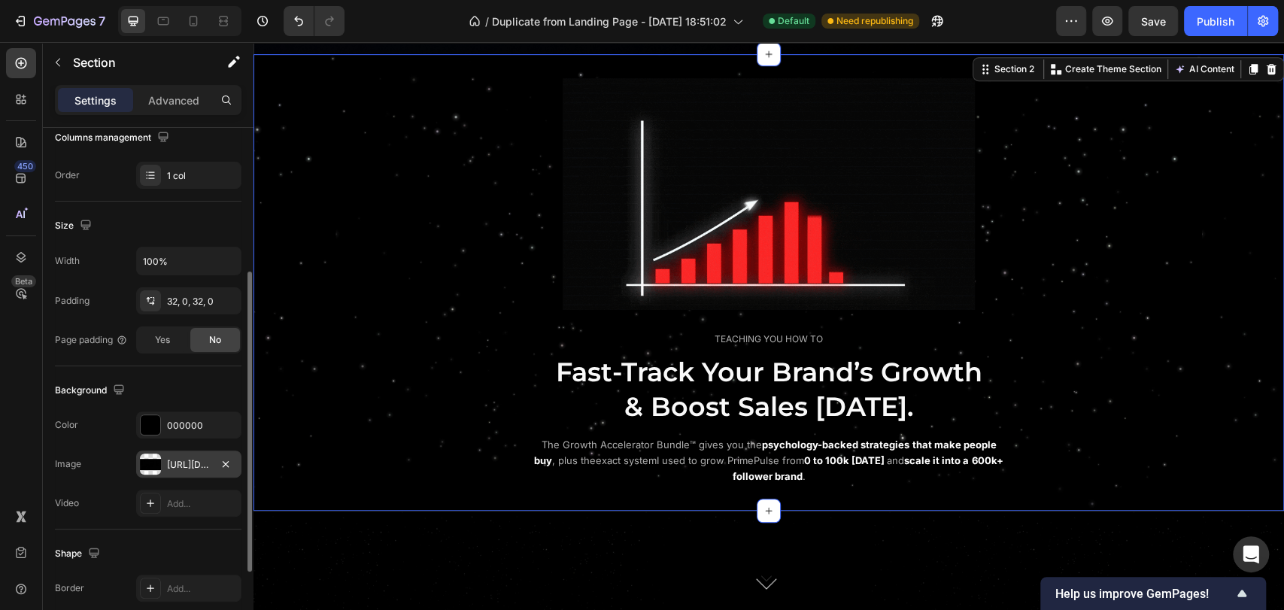
click at [180, 463] on div "https://cdn.shopify.com/s/files/1/0643/2135/5931/files/gempages_564718435615900…" at bounding box center [189, 465] width 44 height 14
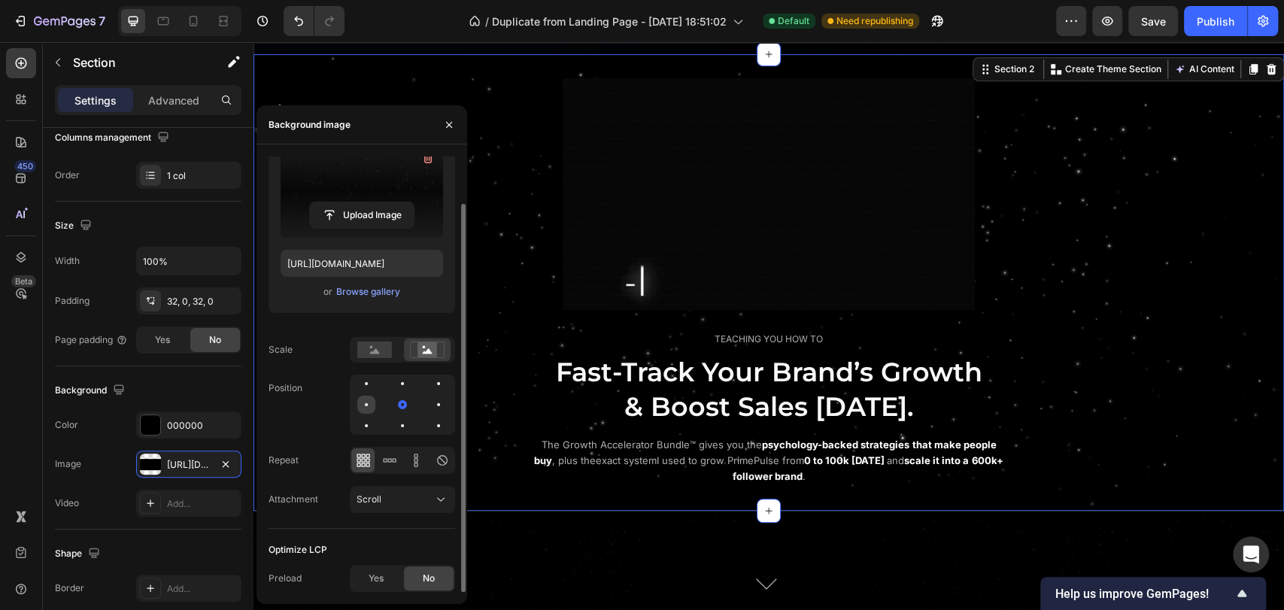
click at [362, 403] on div at bounding box center [366, 405] width 18 height 18
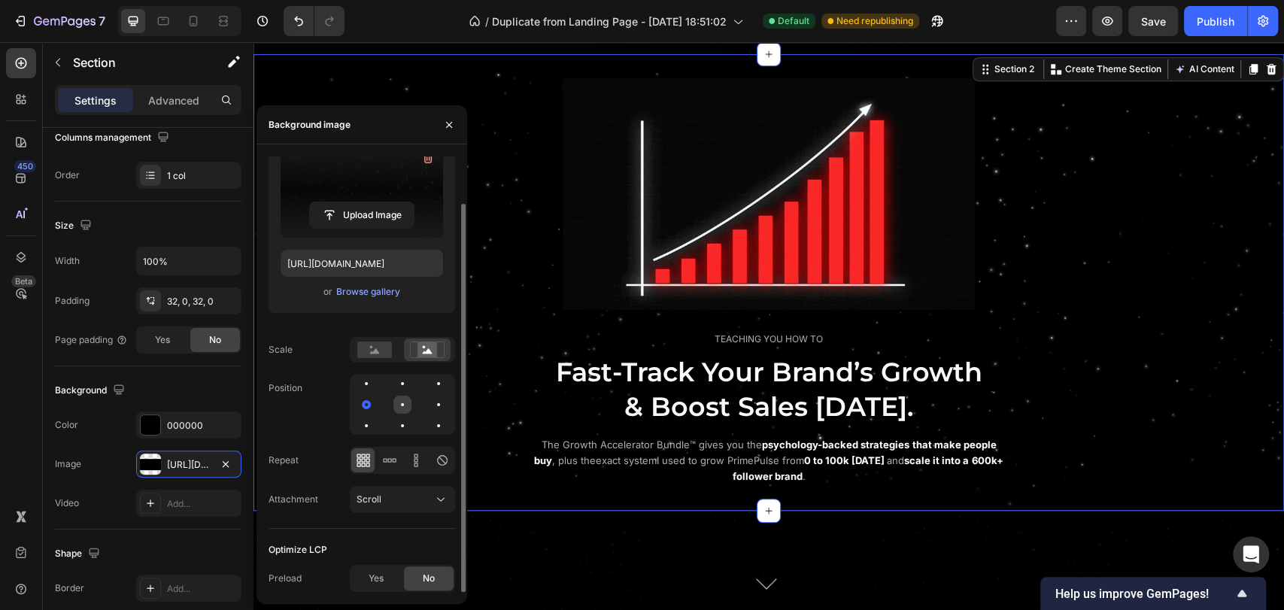
click at [403, 405] on div at bounding box center [402, 404] width 3 height 3
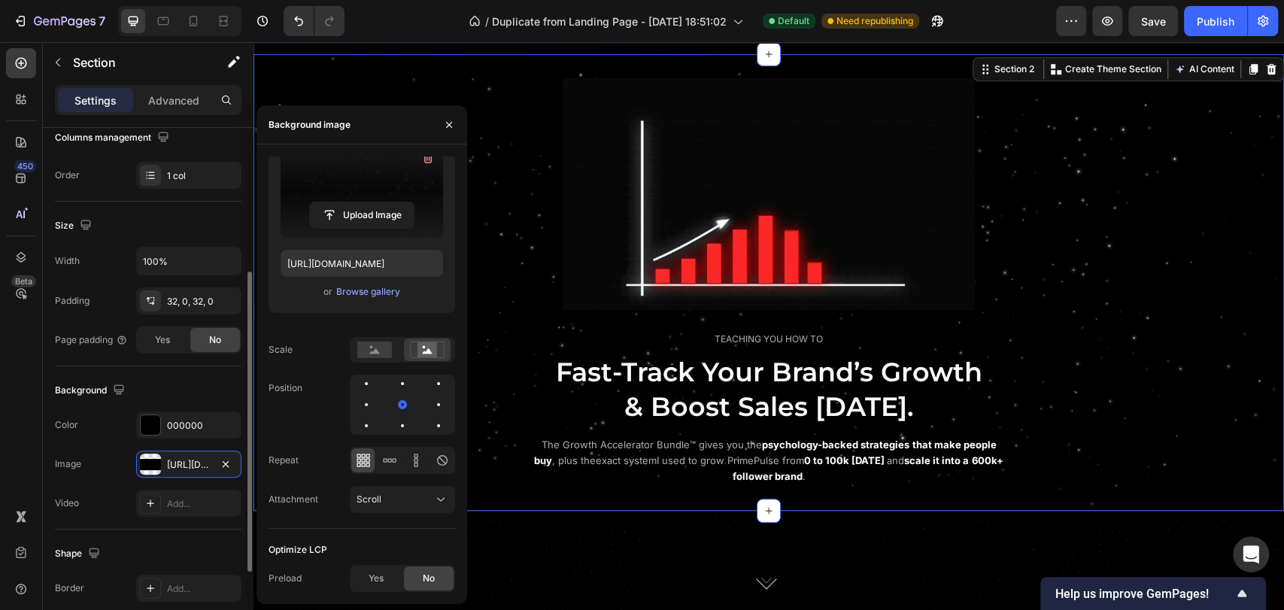
click at [174, 387] on div "Background" at bounding box center [148, 390] width 186 height 24
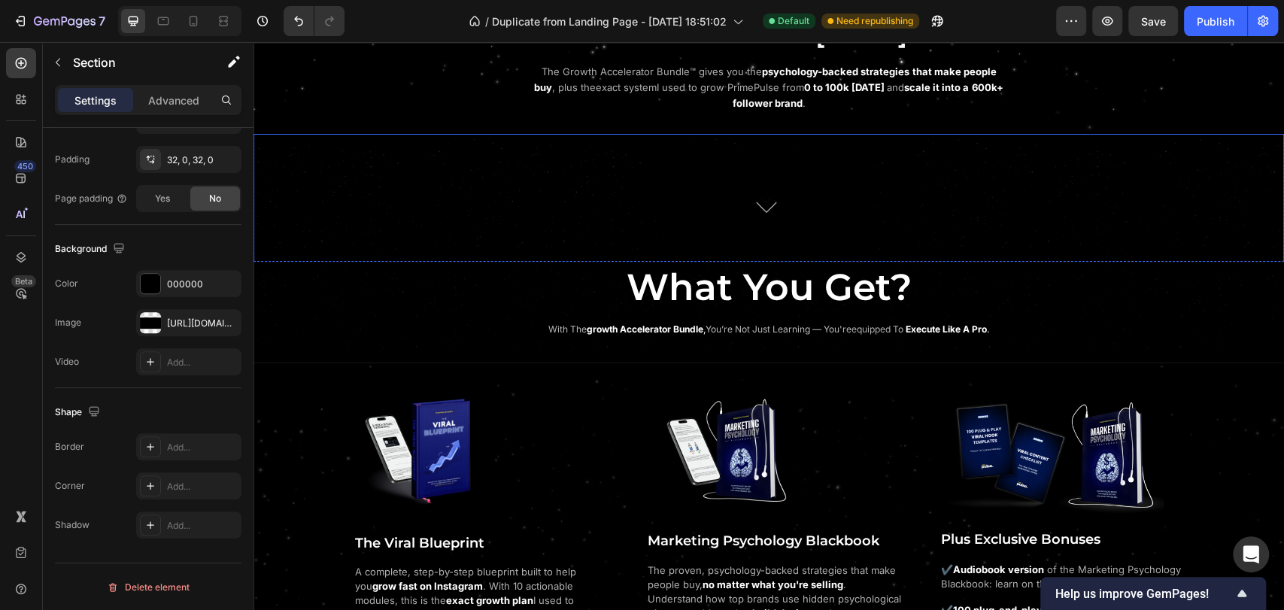
scroll to position [752, 0]
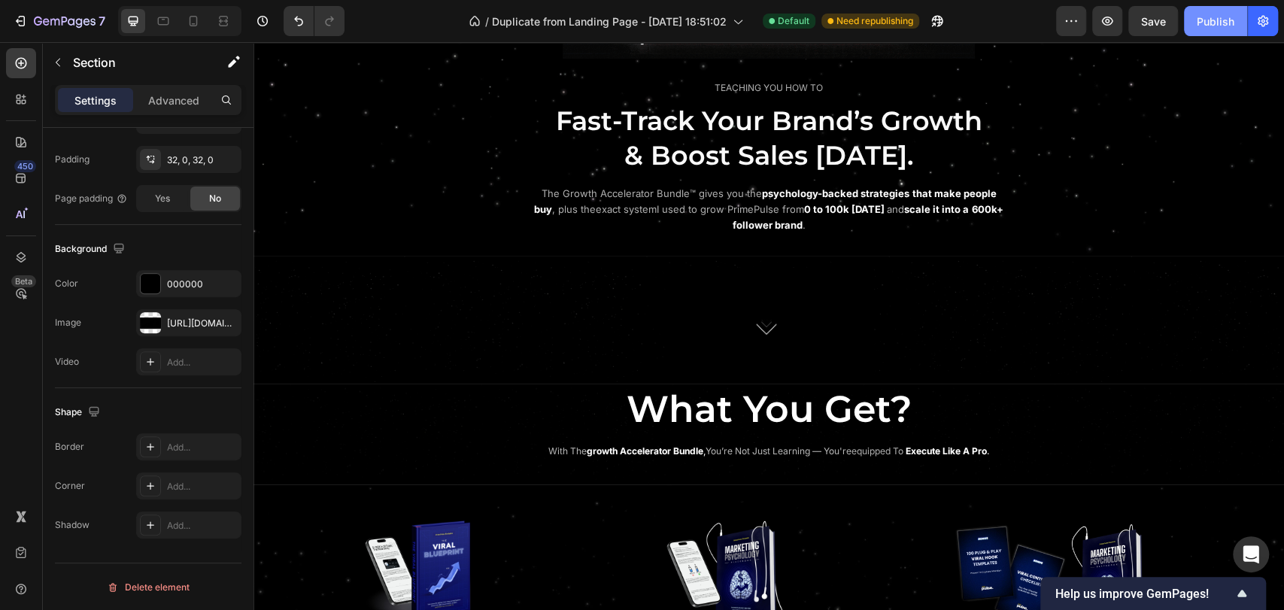
click at [1215, 34] on button "Publish" at bounding box center [1215, 21] width 63 height 30
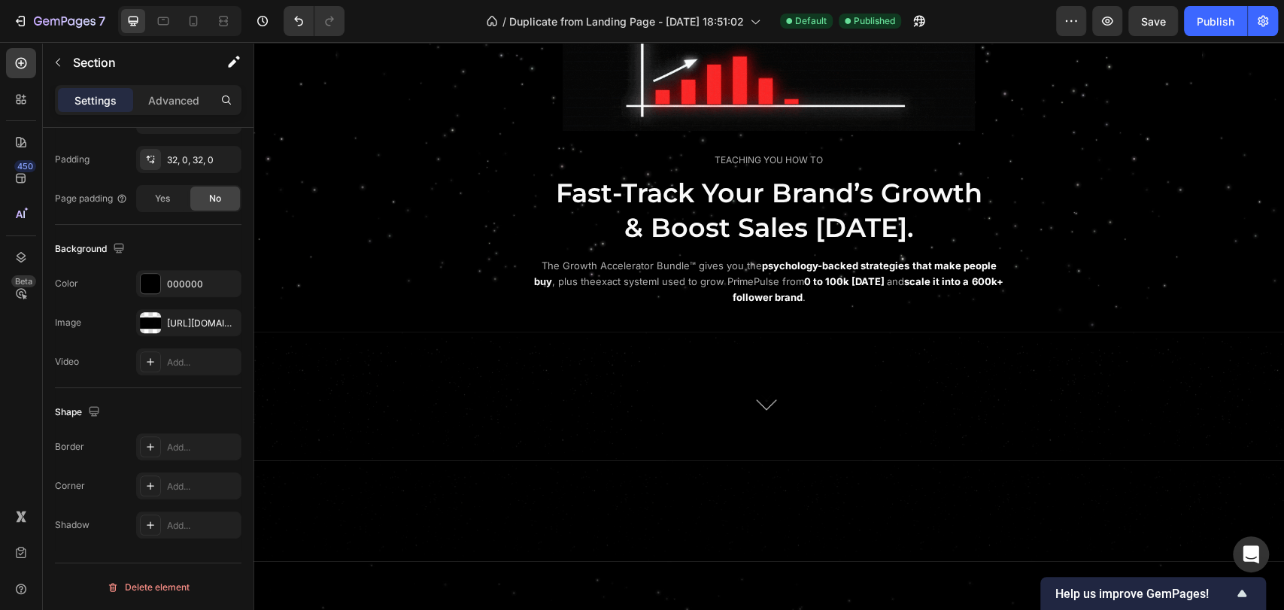
scroll to position [417, 0]
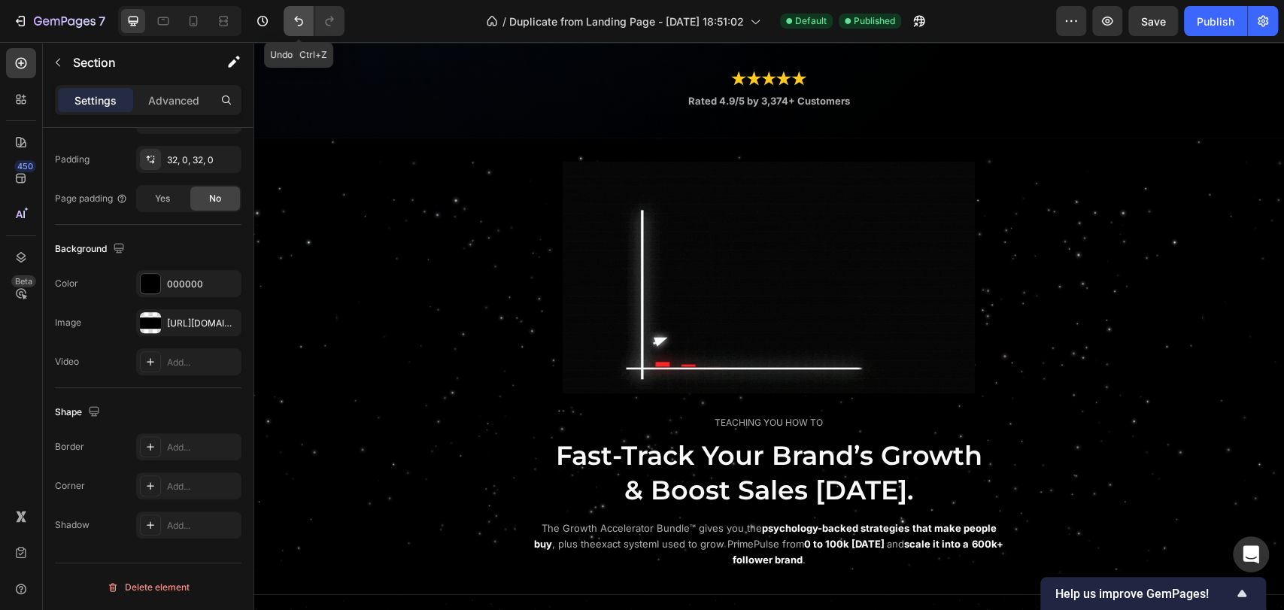
click at [296, 26] on icon "Undo/Redo" at bounding box center [298, 21] width 15 height 15
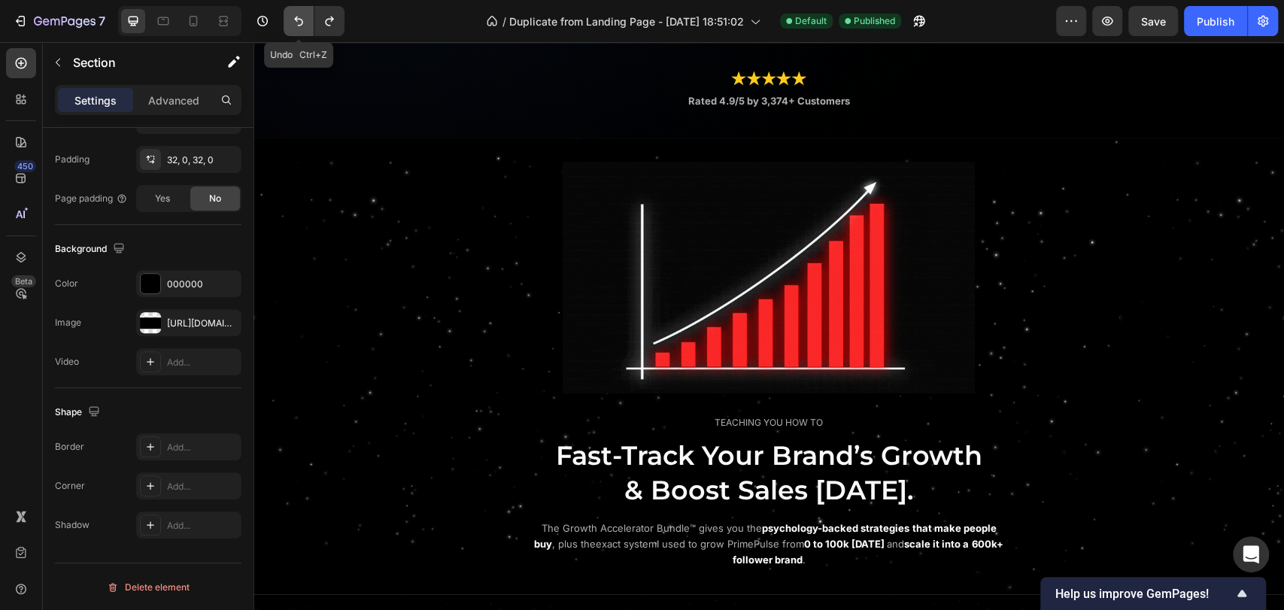
click at [296, 26] on icon "Undo/Redo" at bounding box center [298, 21] width 15 height 15
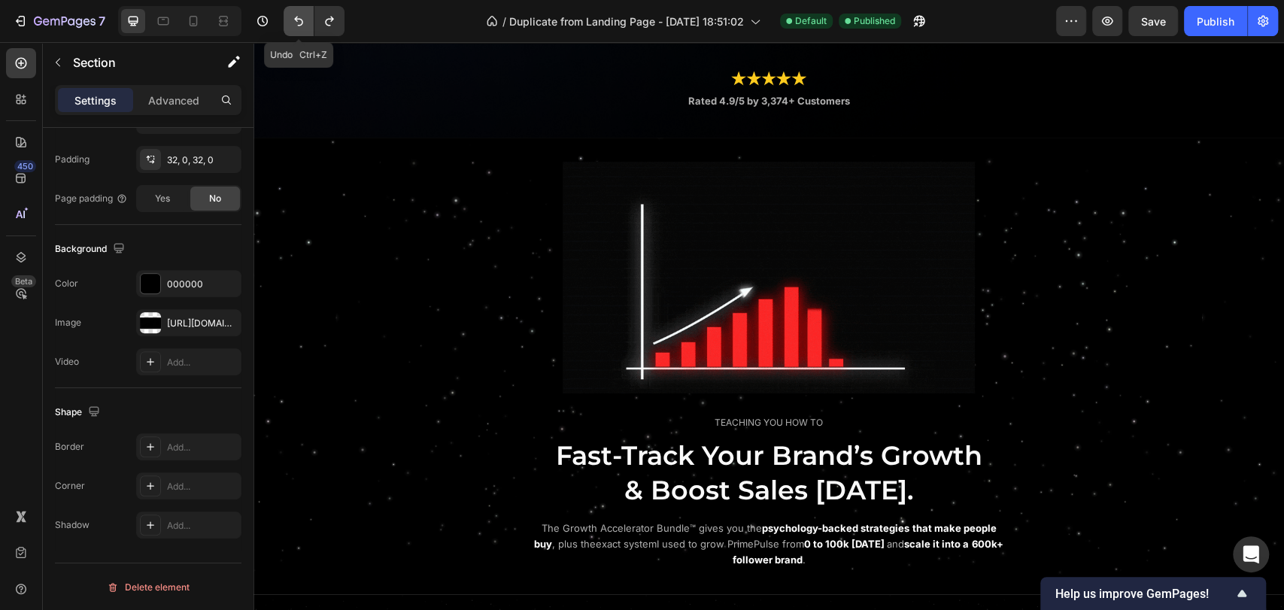
click at [296, 26] on icon "Undo/Redo" at bounding box center [298, 21] width 15 height 15
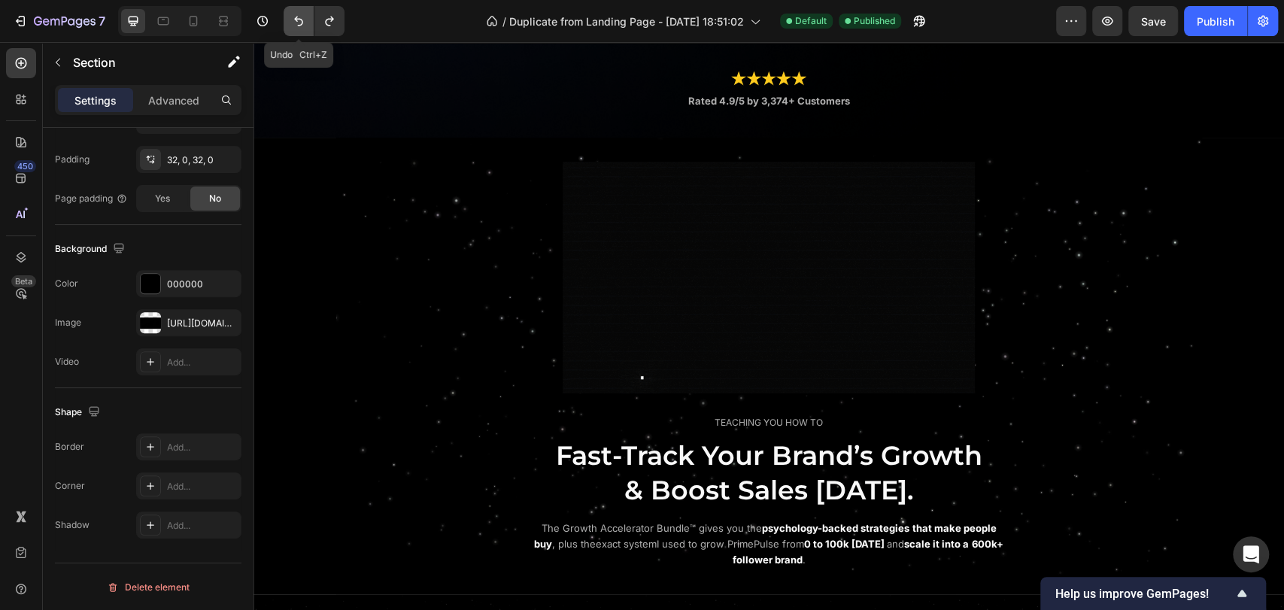
click at [296, 26] on icon "Undo/Redo" at bounding box center [298, 21] width 15 height 15
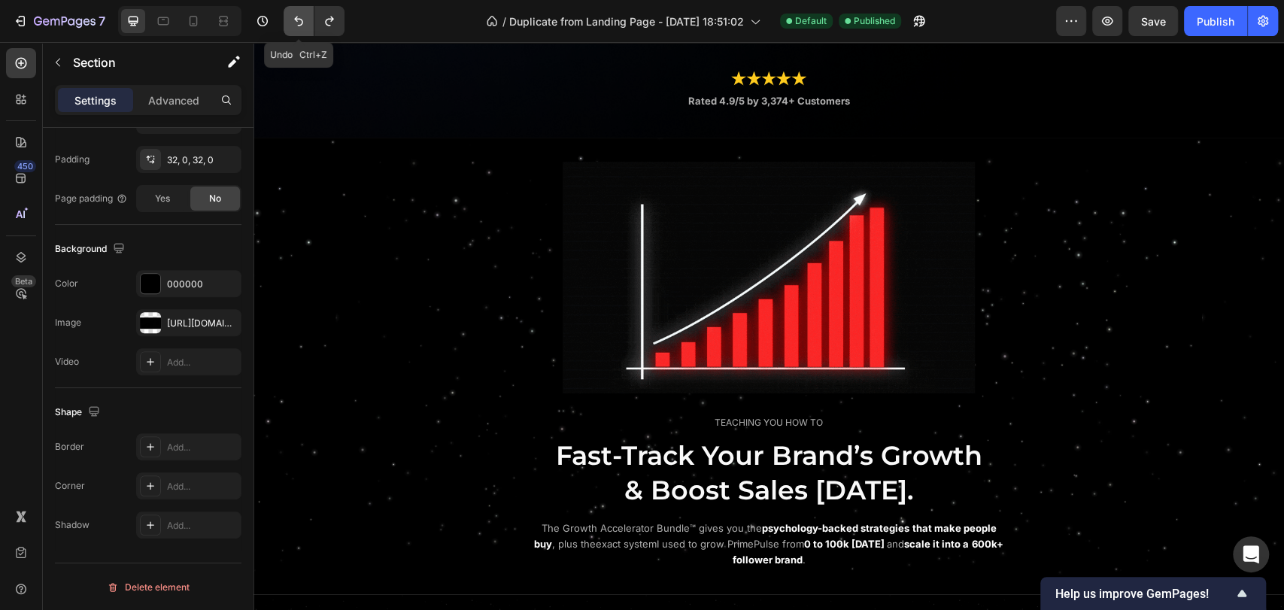
click at [296, 26] on icon "Undo/Redo" at bounding box center [298, 21] width 15 height 15
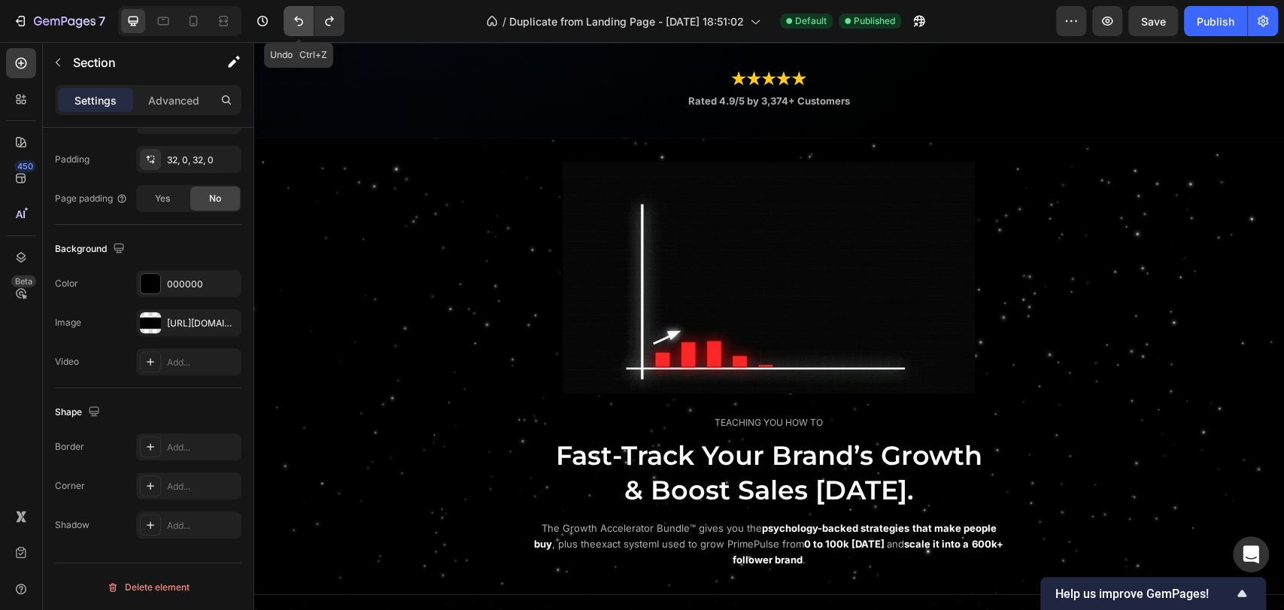
click at [296, 26] on icon "Undo/Redo" at bounding box center [298, 21] width 15 height 15
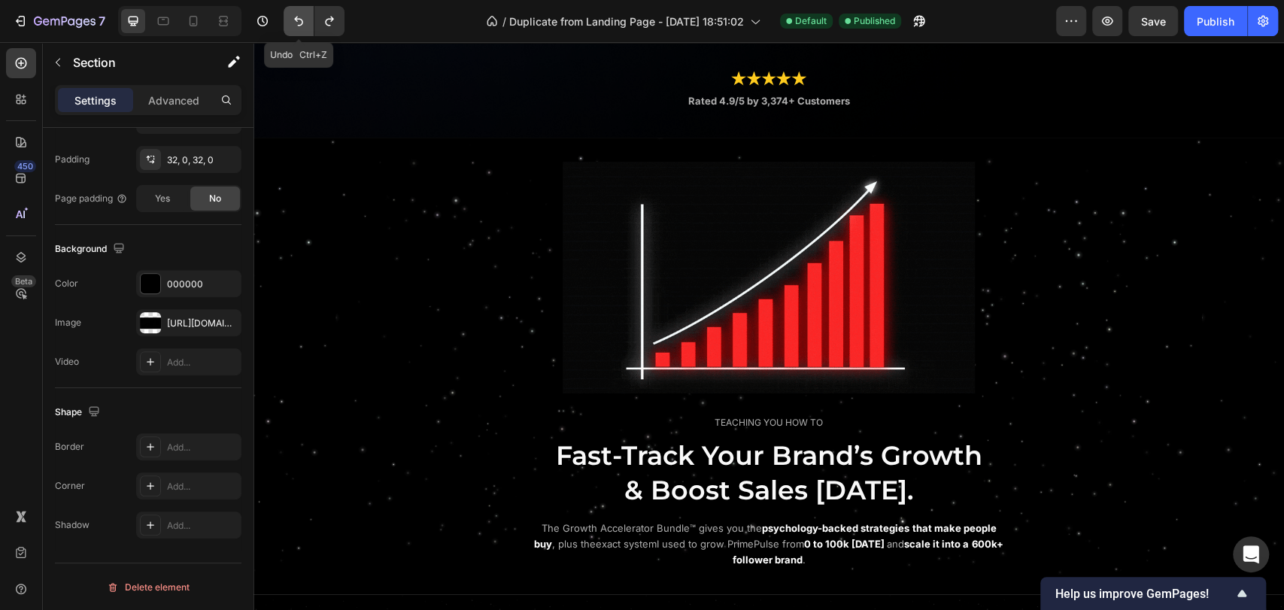
click at [296, 26] on icon "Undo/Redo" at bounding box center [298, 21] width 15 height 15
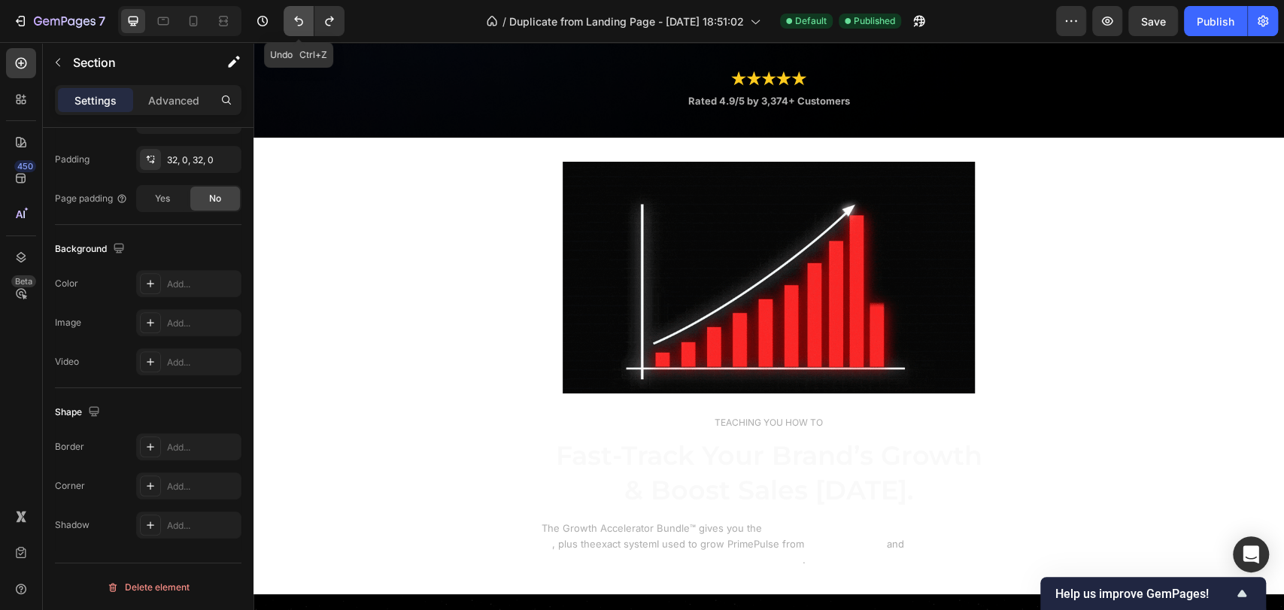
click at [296, 26] on icon "Undo/Redo" at bounding box center [298, 21] width 15 height 15
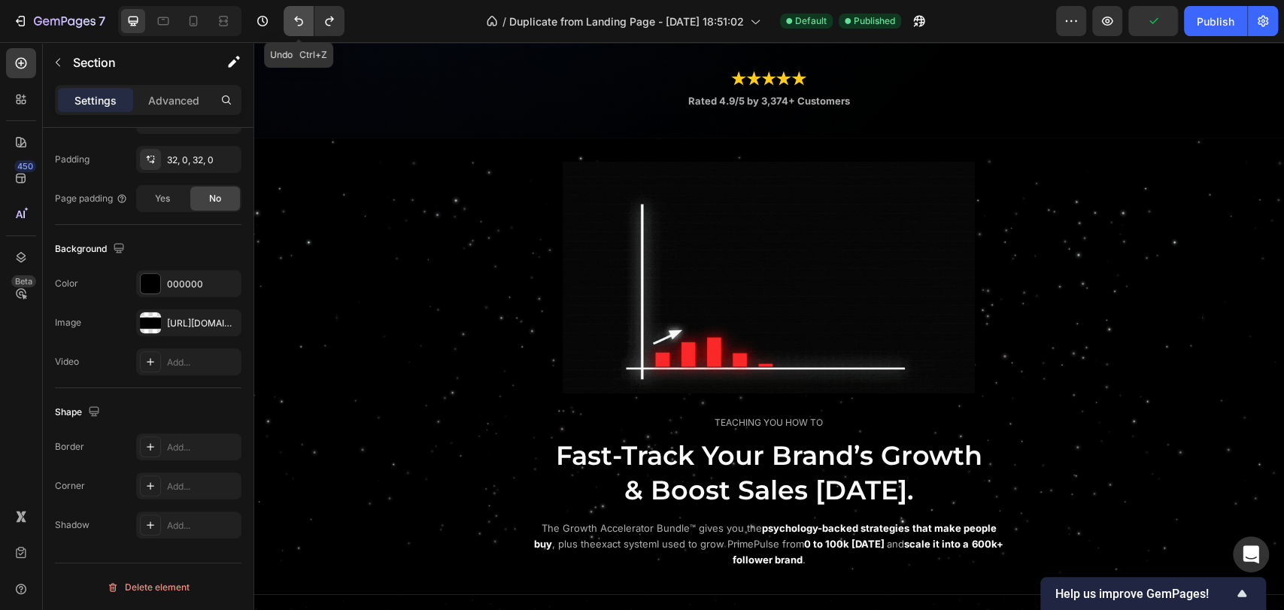
click at [296, 26] on icon "Undo/Redo" at bounding box center [298, 21] width 15 height 15
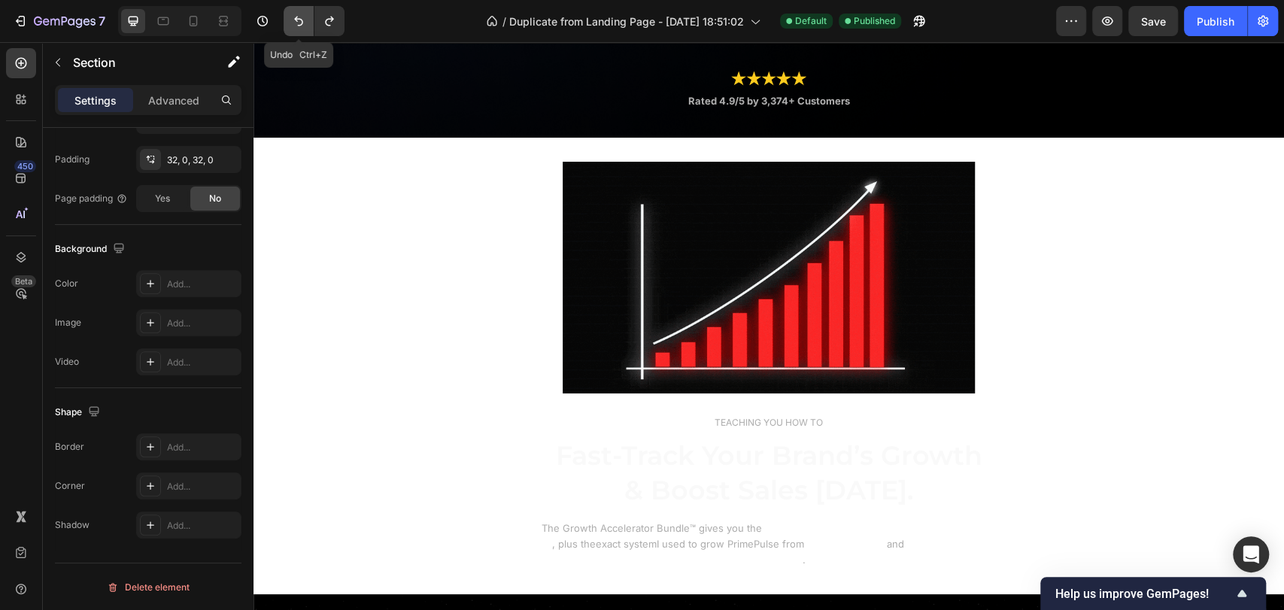
click at [296, 26] on icon "Undo/Redo" at bounding box center [298, 21] width 15 height 15
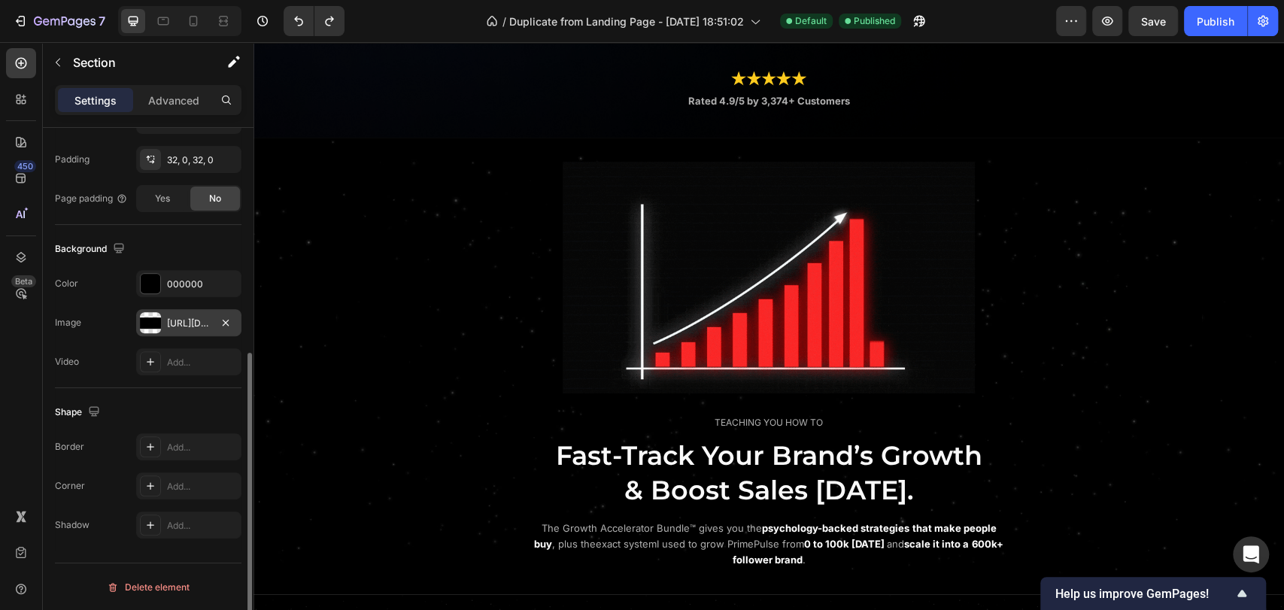
click at [186, 317] on div "https://cdn.shopify.com/s/files/1/0643/2135/5931/files/gempages_564718435615900…" at bounding box center [189, 324] width 44 height 14
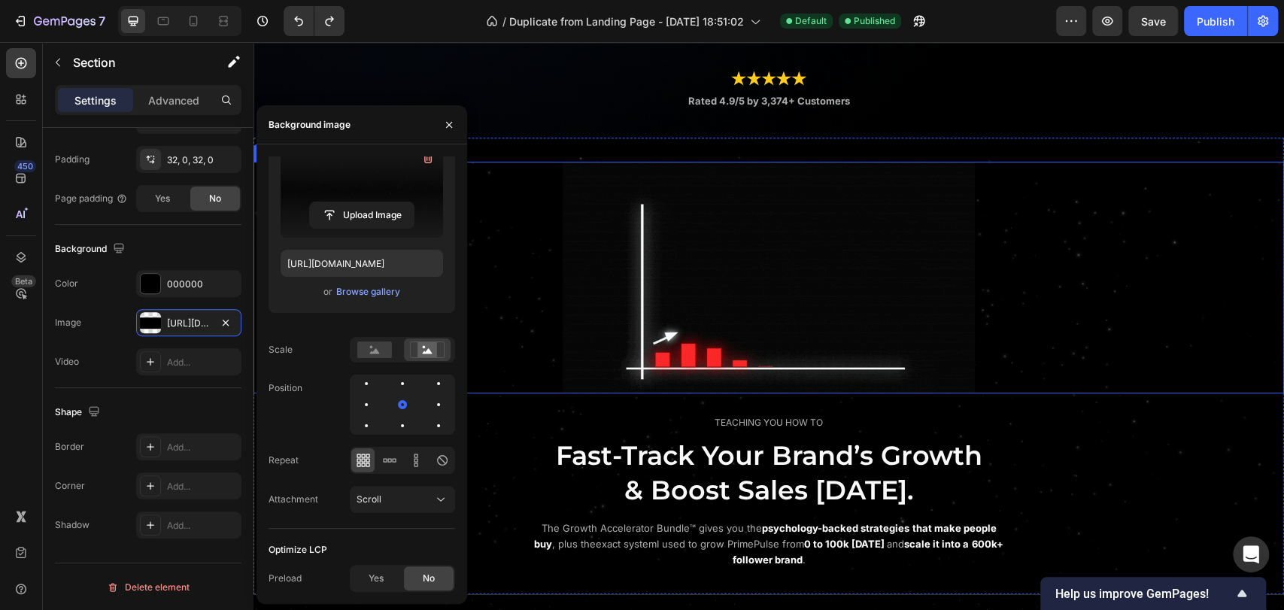
click at [1140, 290] on div at bounding box center [768, 278] width 1030 height 232
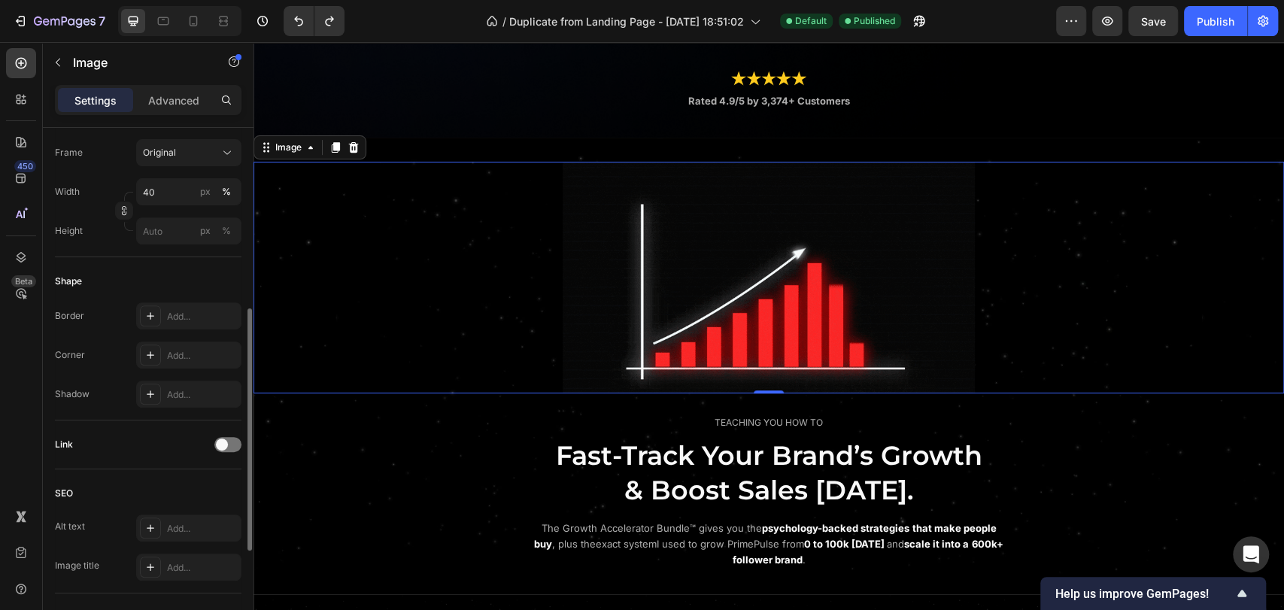
scroll to position [0, 0]
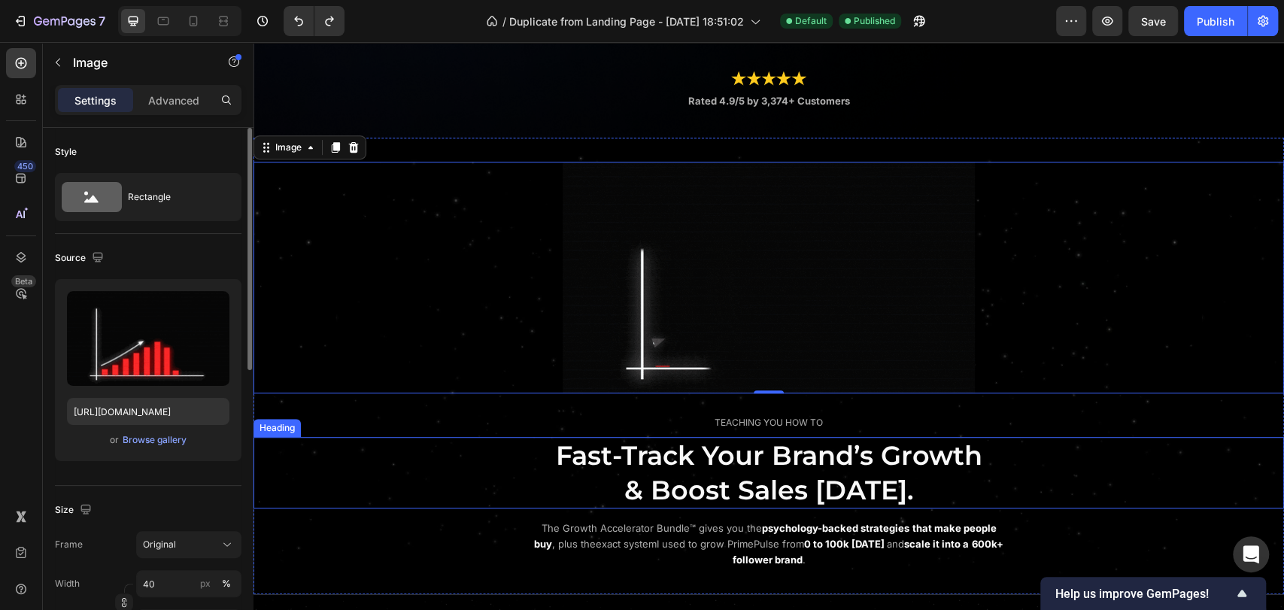
click at [404, 474] on h2 "Fast-Track Your Brand’s Growth & Boost Sales Today." at bounding box center [768, 472] width 902 height 71
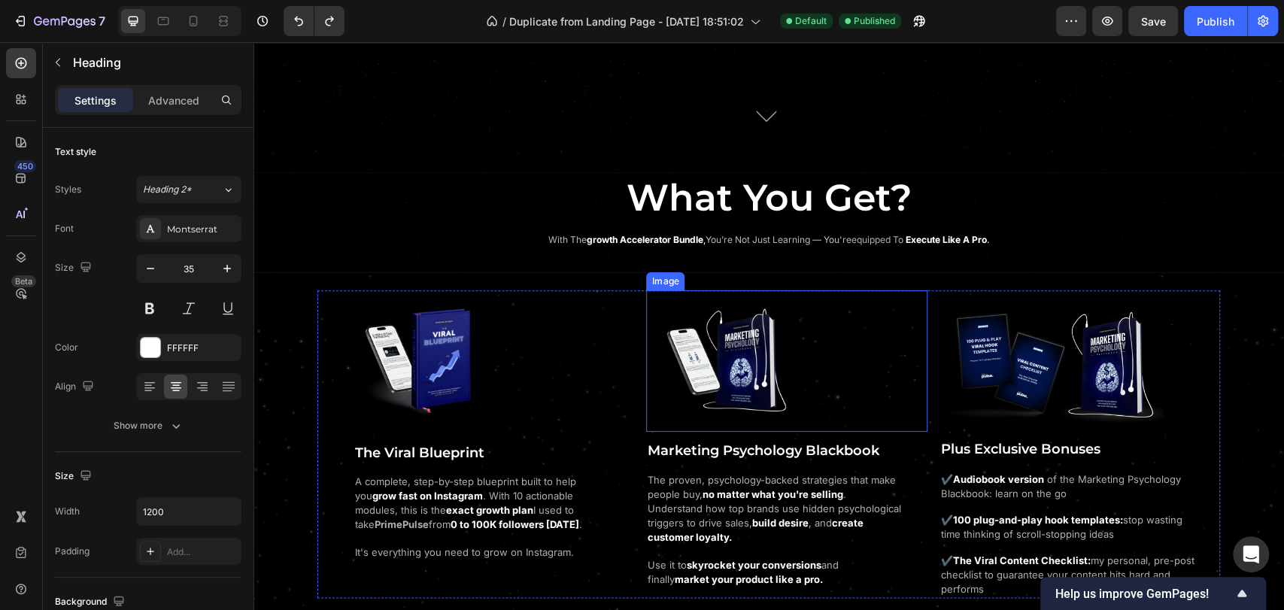
scroll to position [919, 0]
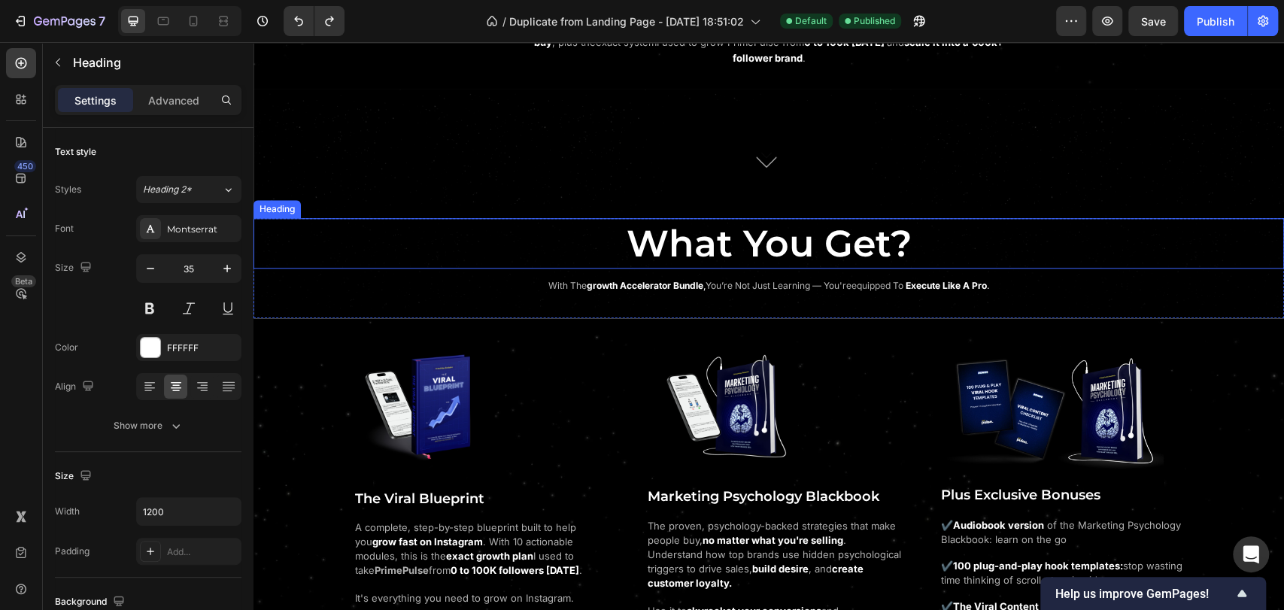
click at [499, 225] on h2 "What You Get?" at bounding box center [768, 243] width 1030 height 51
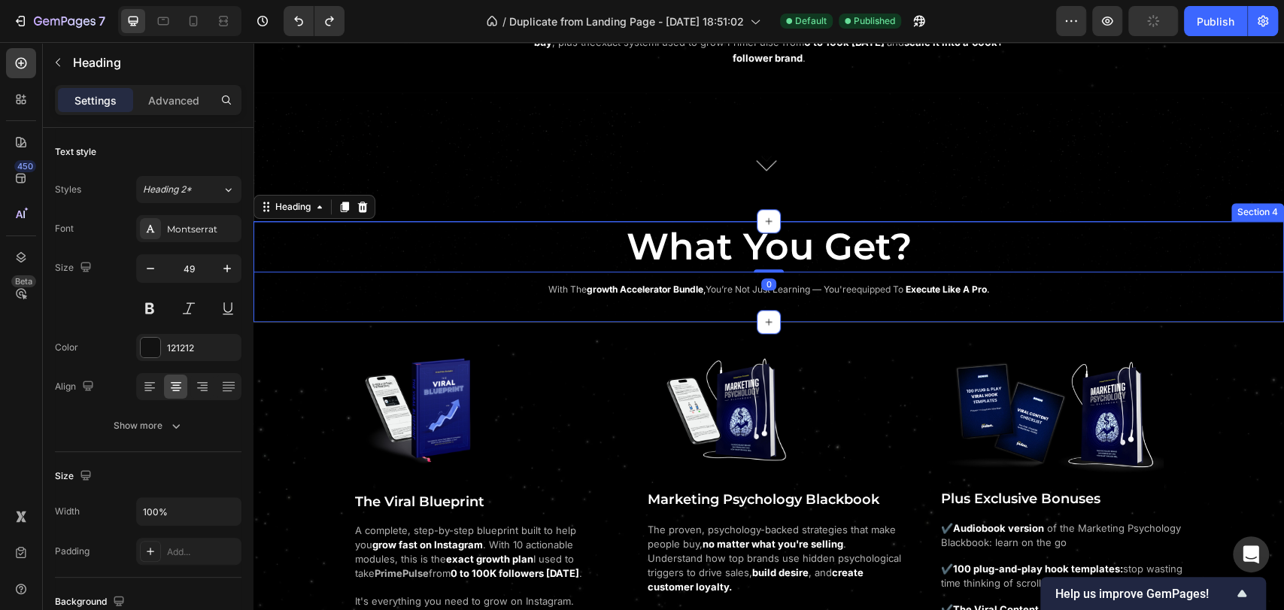
click at [304, 299] on div "What You Get? Heading 0 with the growth accelerator bundle , you’re not just le…" at bounding box center [768, 271] width 1030 height 101
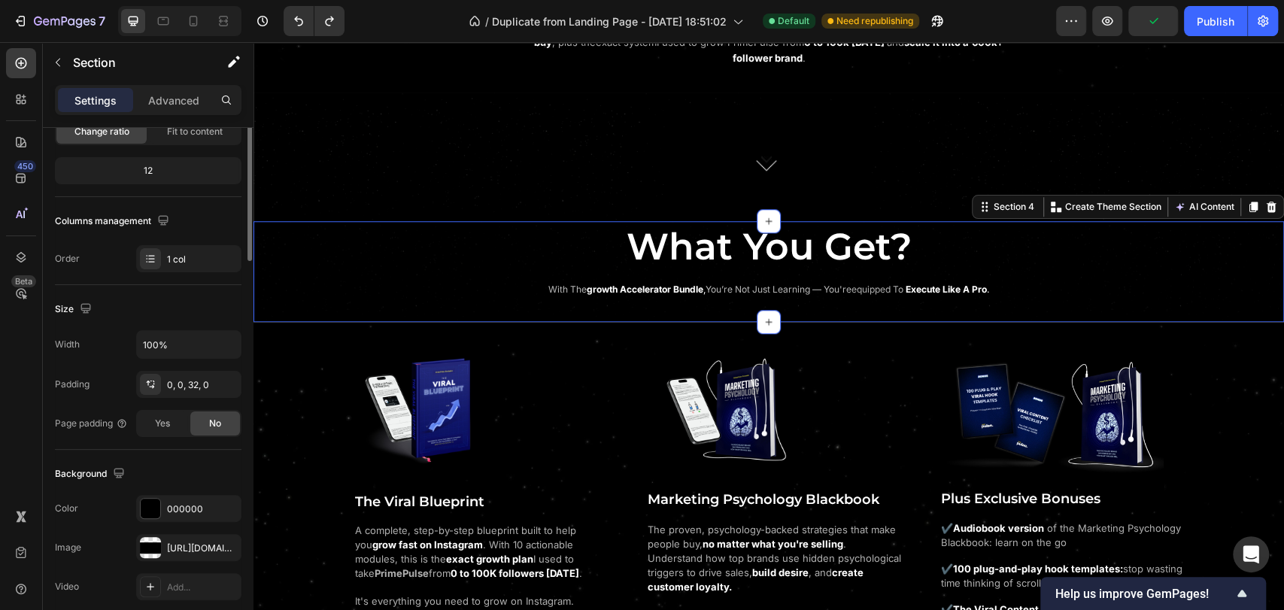
scroll to position [250, 0]
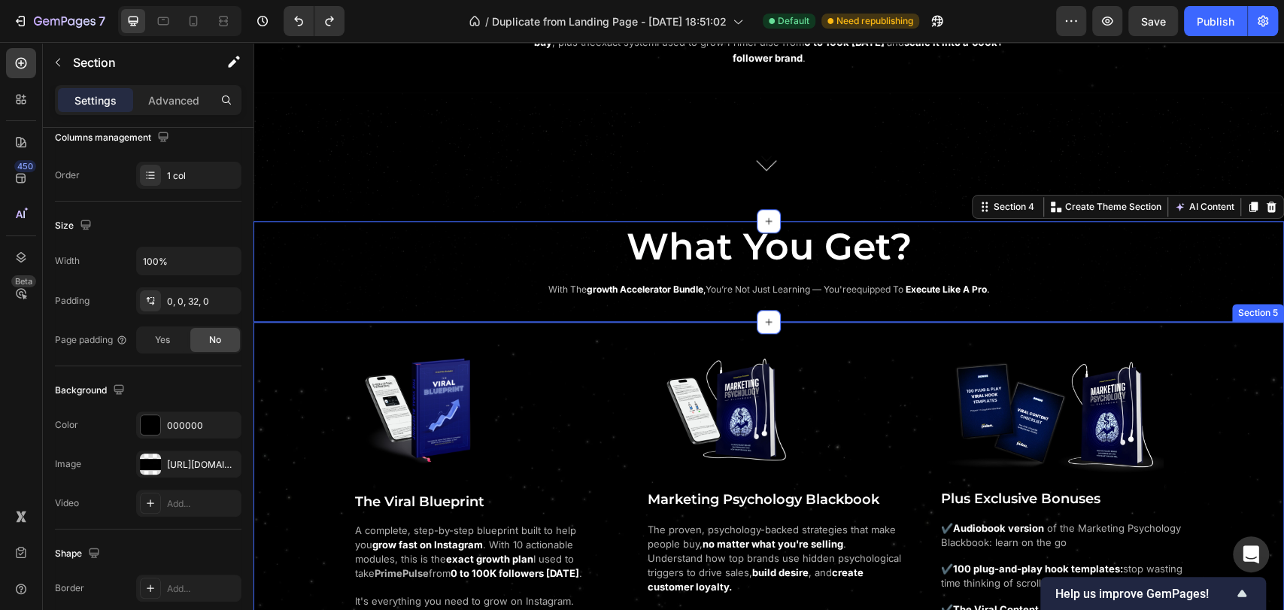
click at [286, 405] on div "Image The Viral Blueprint Heading A complete, step-by-step blueprint built to h…" at bounding box center [768, 527] width 1030 height 374
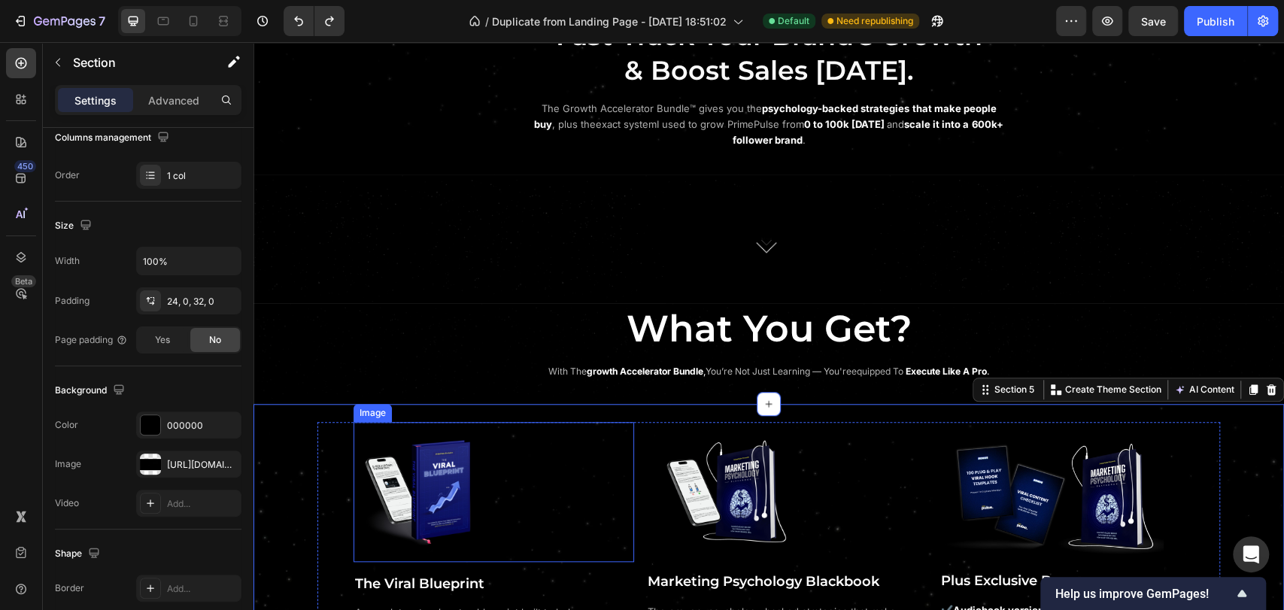
scroll to position [835, 0]
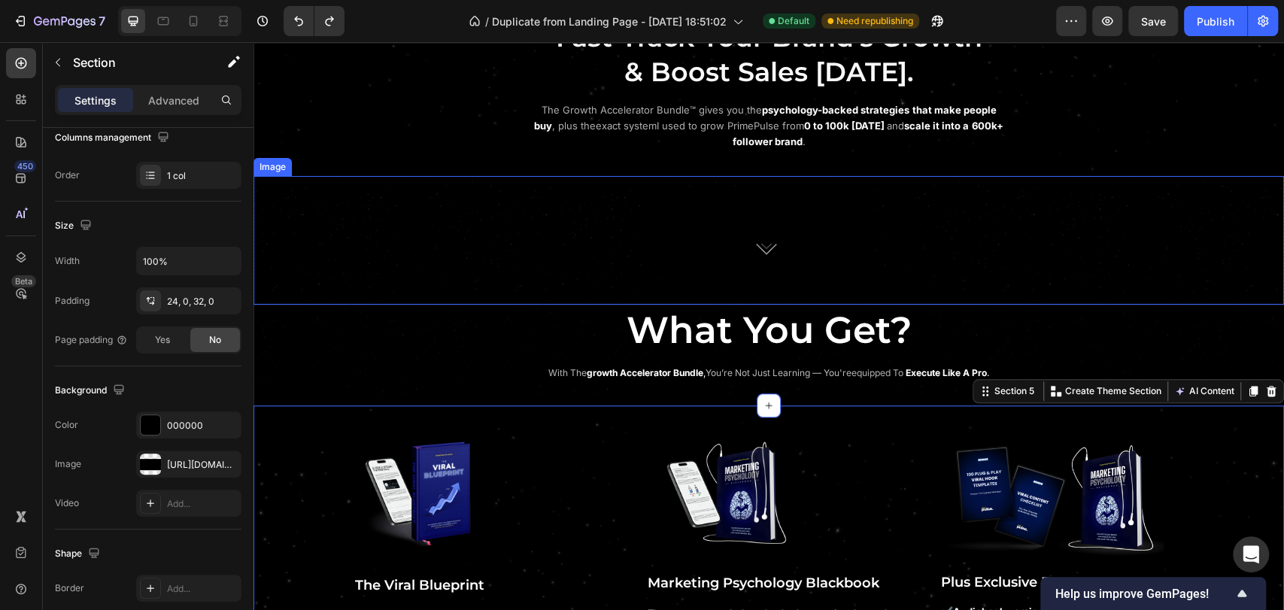
click at [449, 224] on div at bounding box center [768, 246] width 1030 height 117
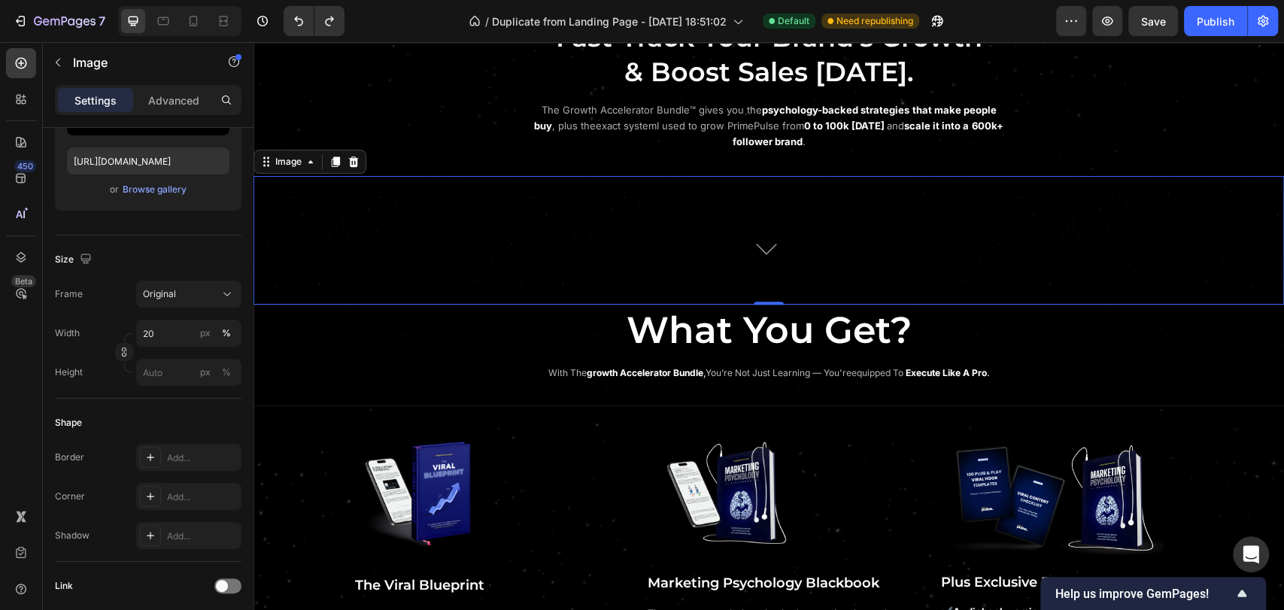
scroll to position [0, 0]
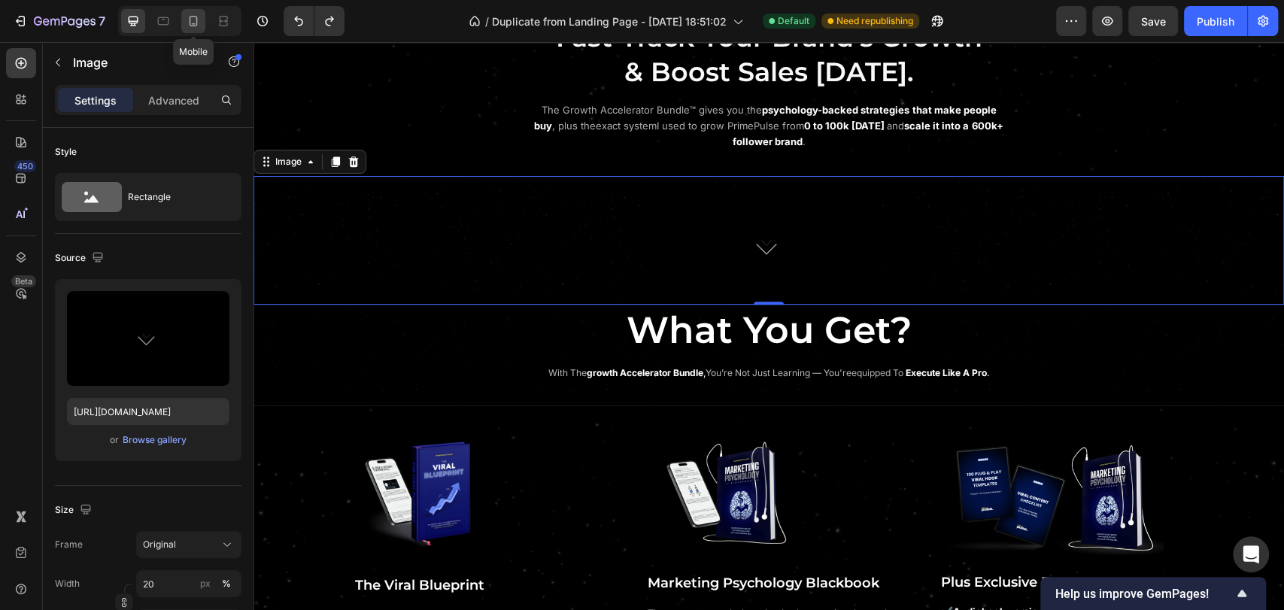
click at [199, 32] on div at bounding box center [193, 21] width 24 height 24
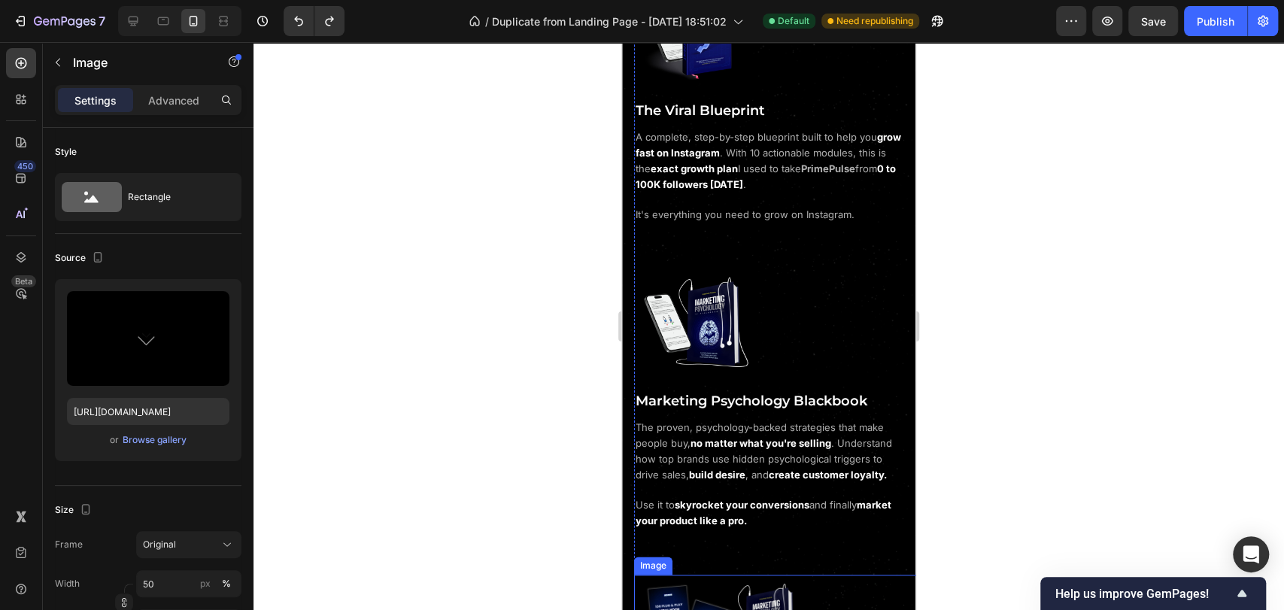
scroll to position [1248, 0]
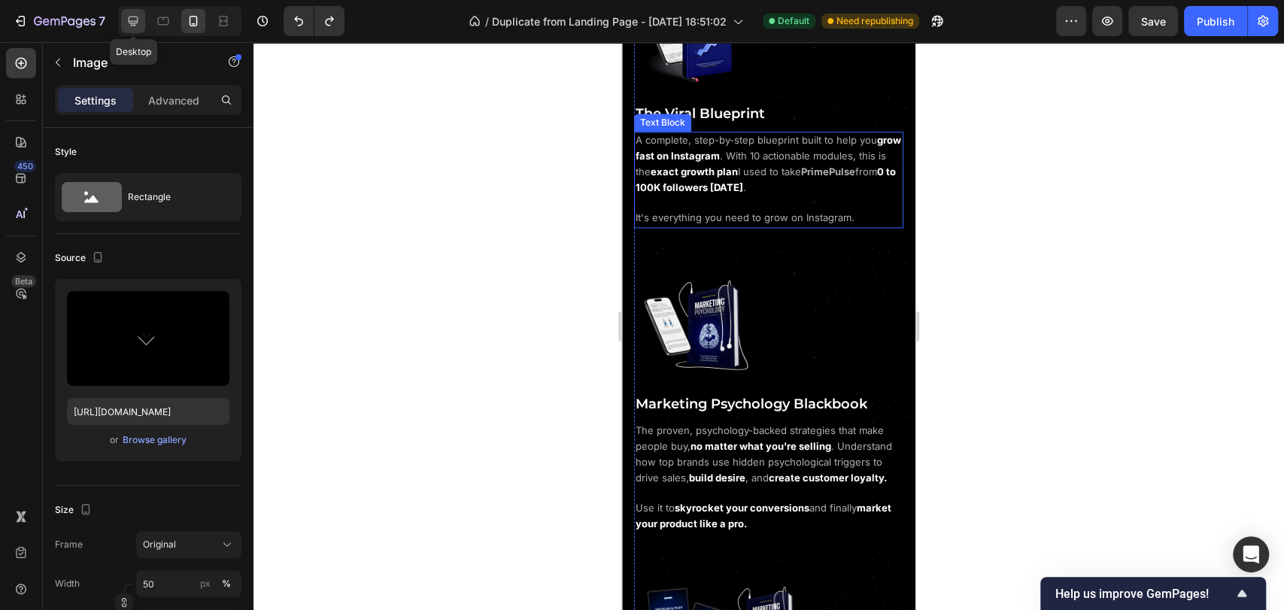
click at [135, 10] on div at bounding box center [133, 21] width 24 height 24
type input "20"
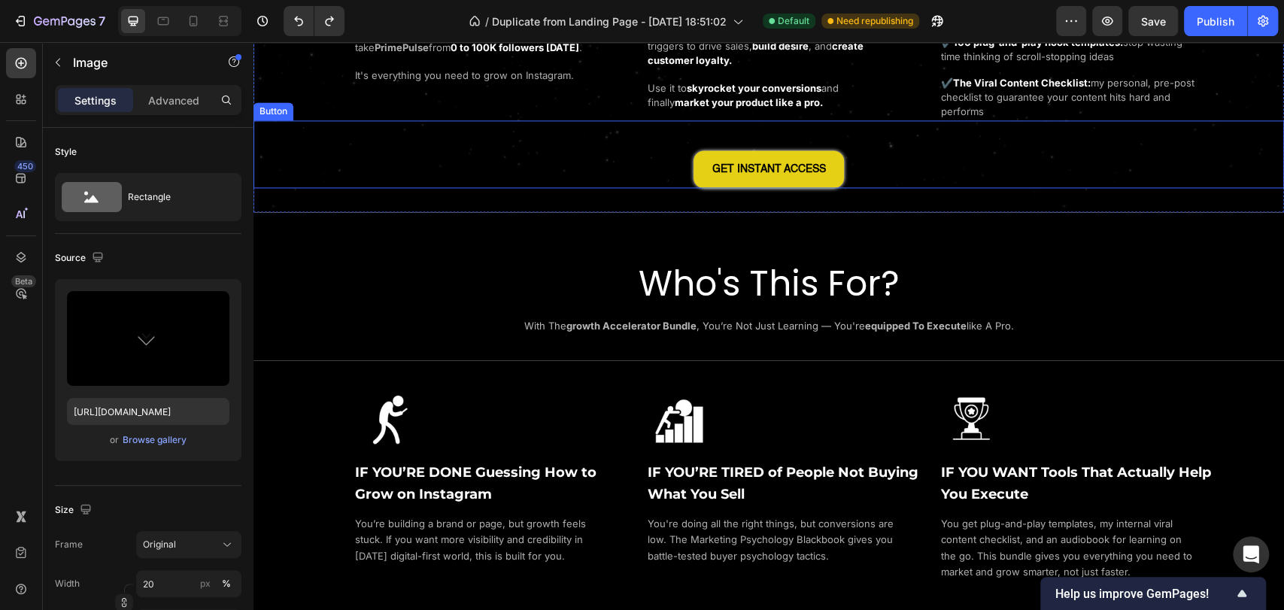
scroll to position [1414, 0]
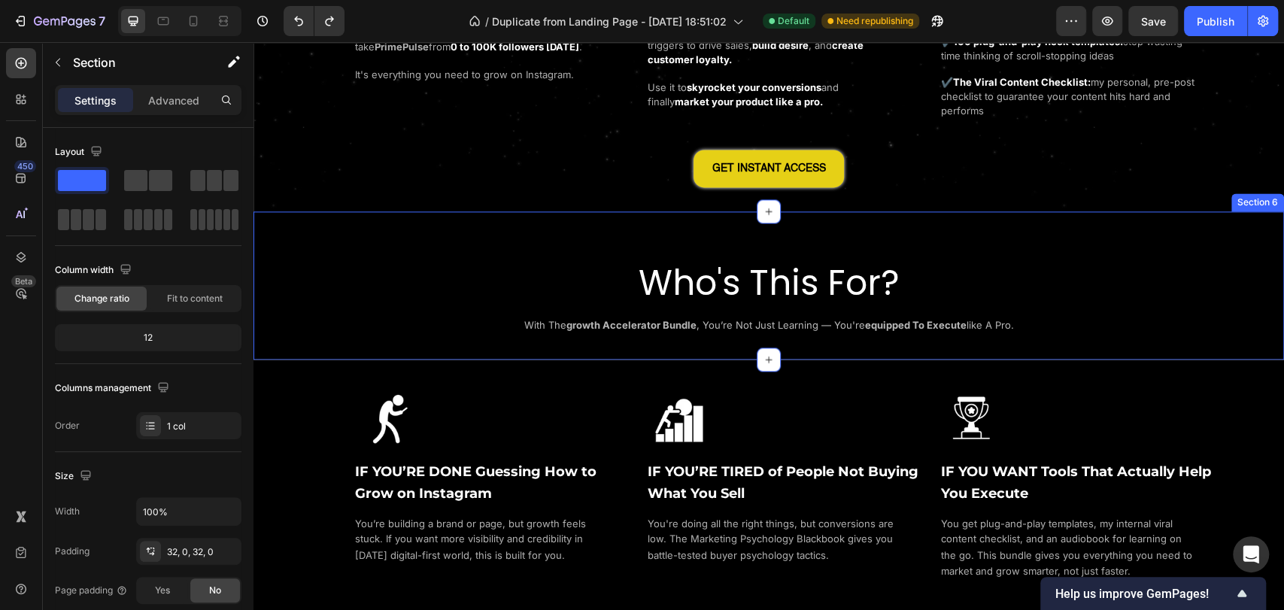
click at [514, 222] on div "Who's This For? Heading with the growth accelerator bundle , you’re not just le…" at bounding box center [768, 285] width 1030 height 148
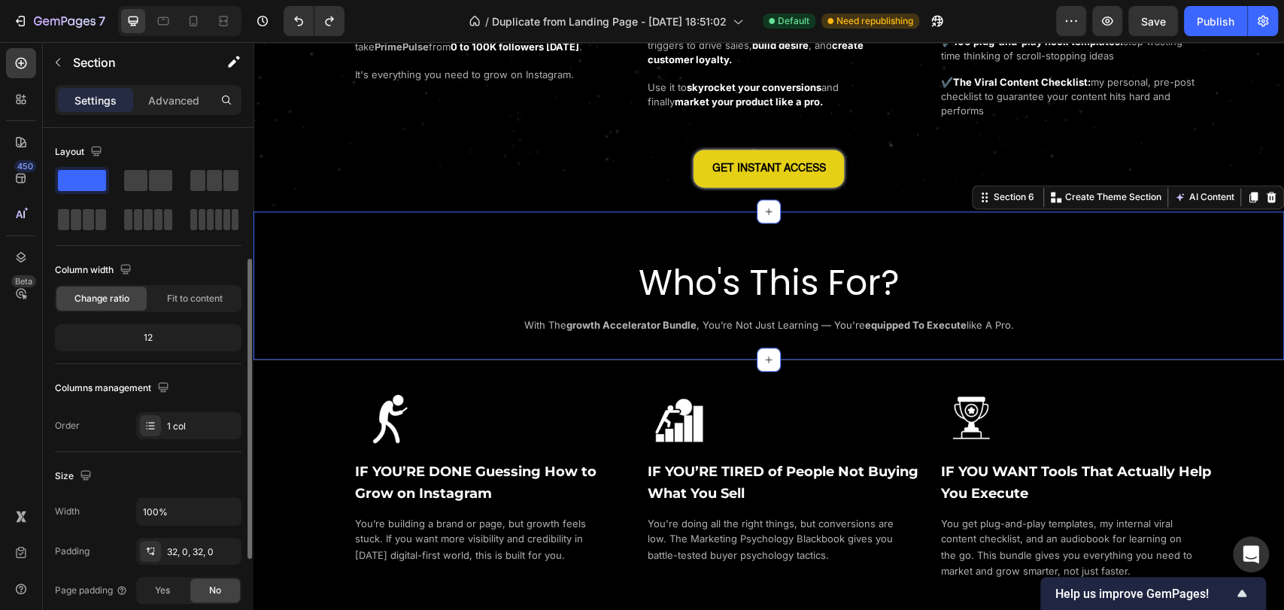
scroll to position [167, 0]
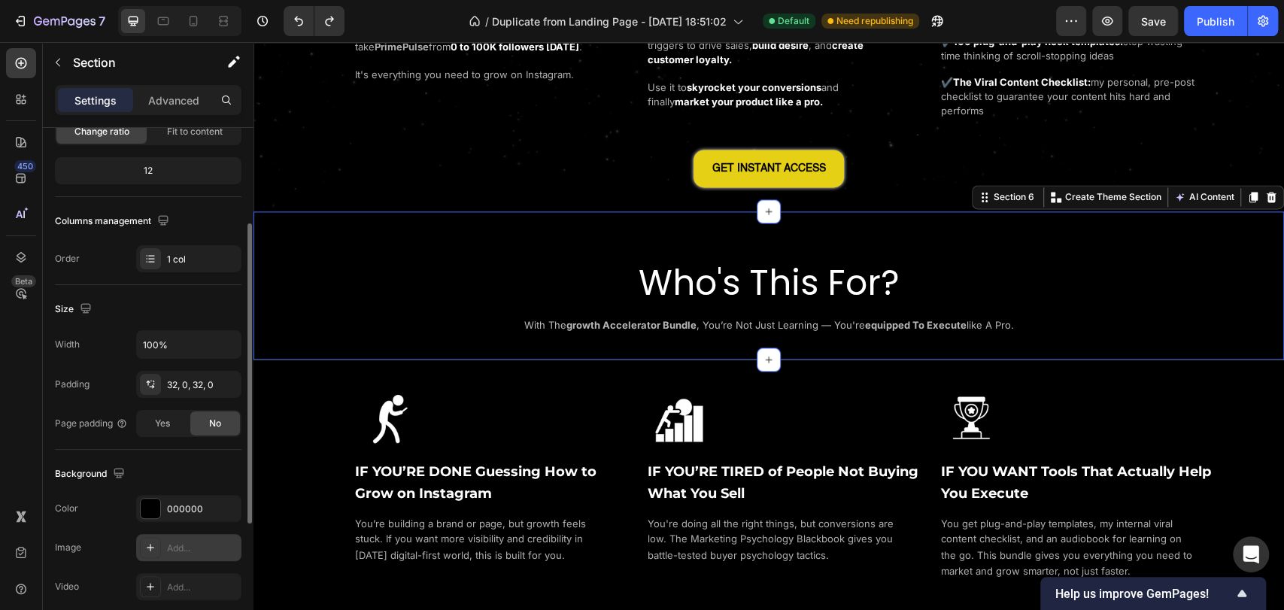
click at [172, 543] on div "Add..." at bounding box center [202, 548] width 71 height 14
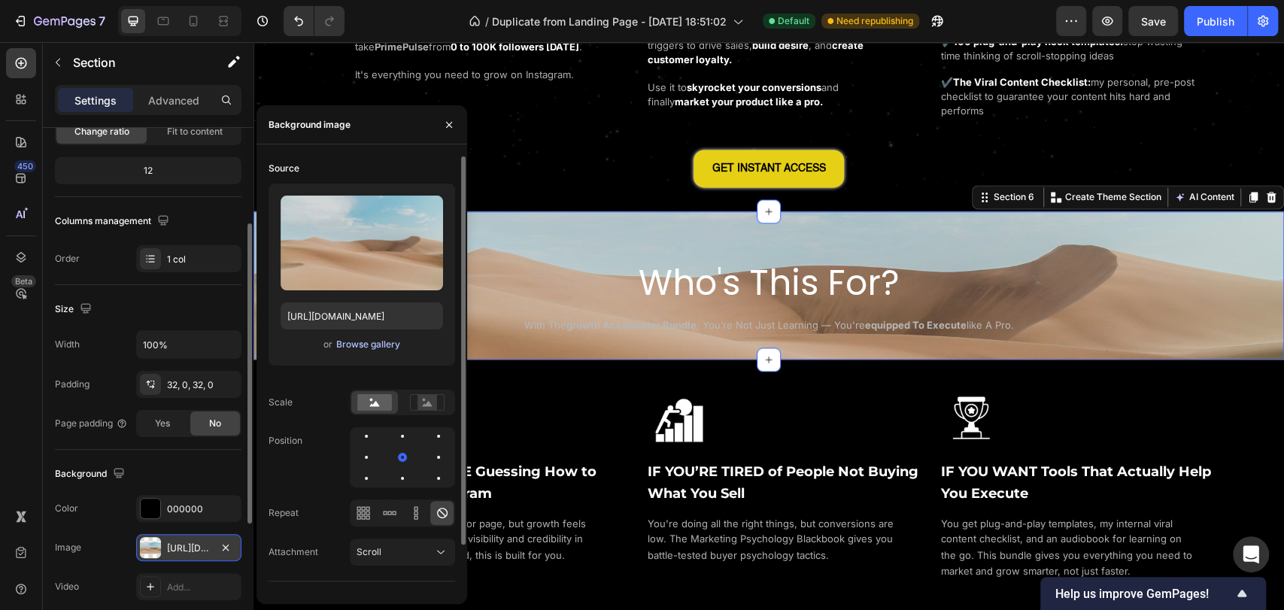
click at [379, 349] on div "Browse gallery" at bounding box center [368, 345] width 64 height 14
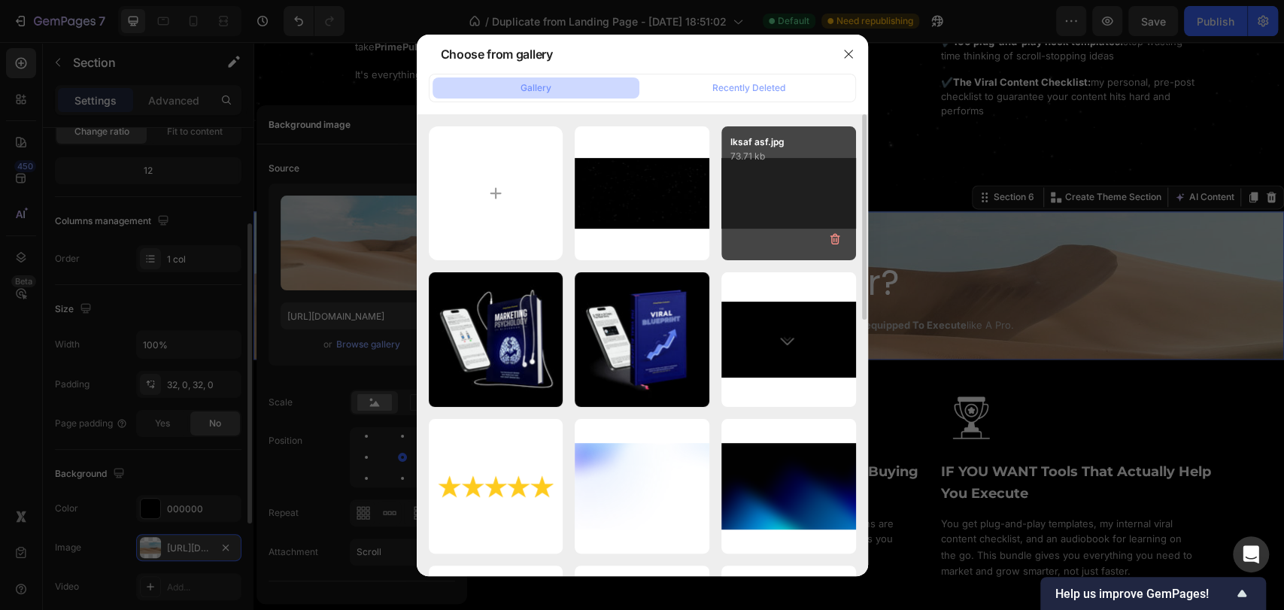
click at [787, 199] on div "lksaf asf.jpg 73.71 kb" at bounding box center [788, 193] width 135 height 135
type input "https://cdn.shopify.com/s/files/1/0643/2135/5931/files/gempages_564718435615900…"
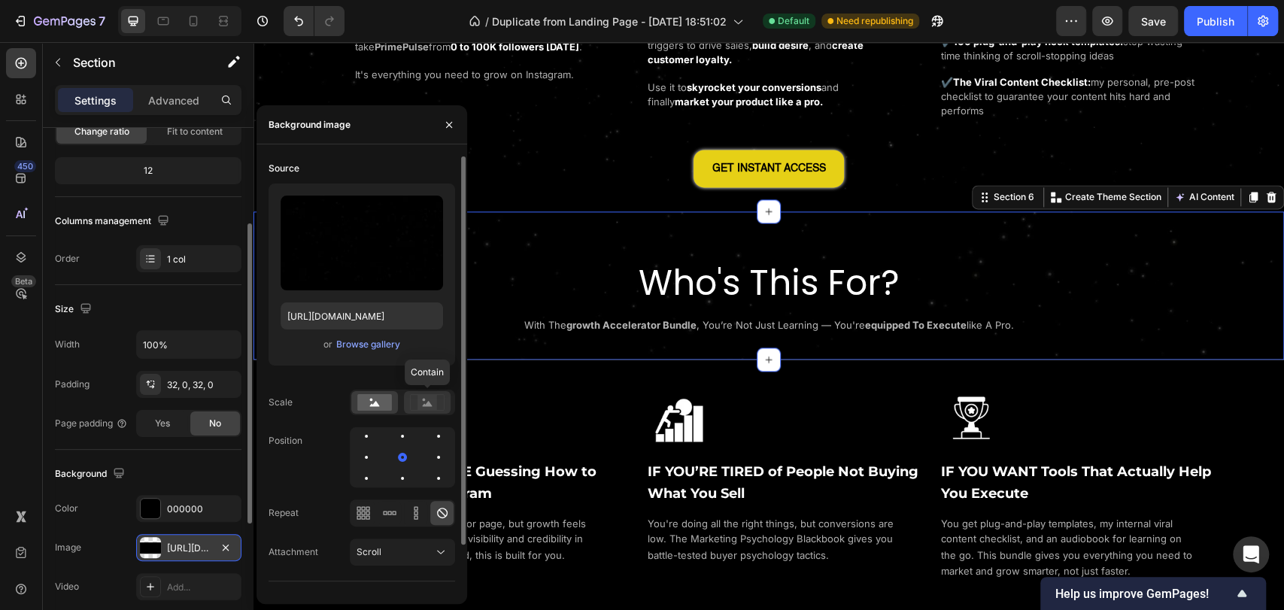
click at [436, 399] on rect at bounding box center [427, 402] width 20 height 15
click at [366, 401] on rect at bounding box center [374, 402] width 35 height 17
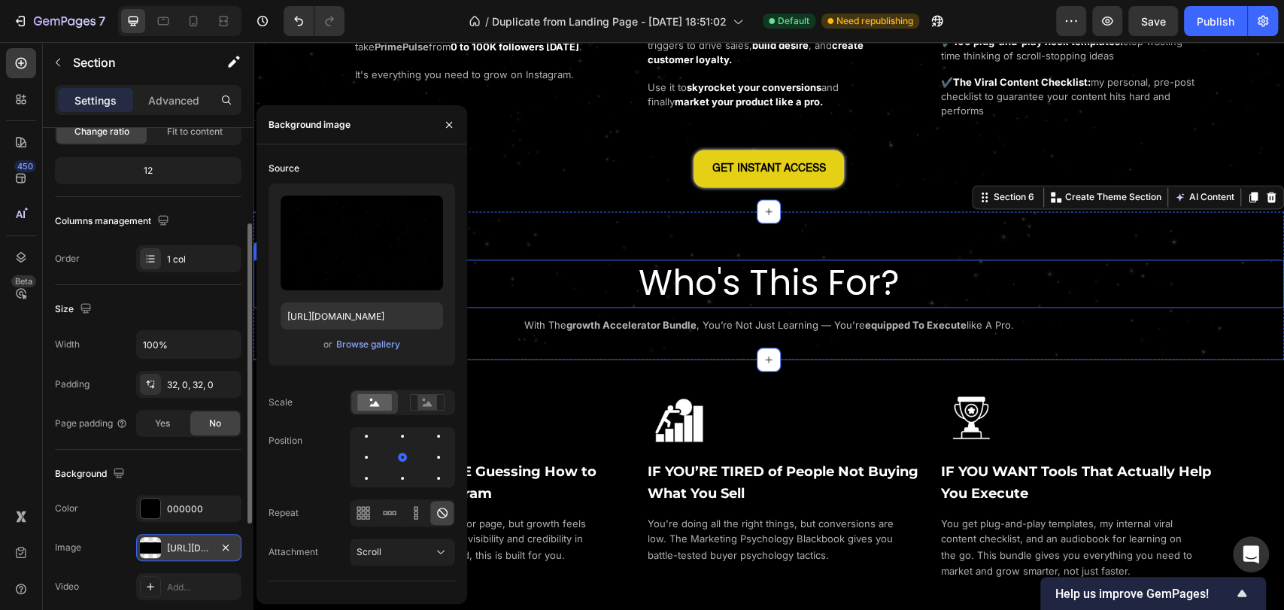
click at [533, 277] on h2 "Who's This For?" at bounding box center [768, 283] width 1030 height 48
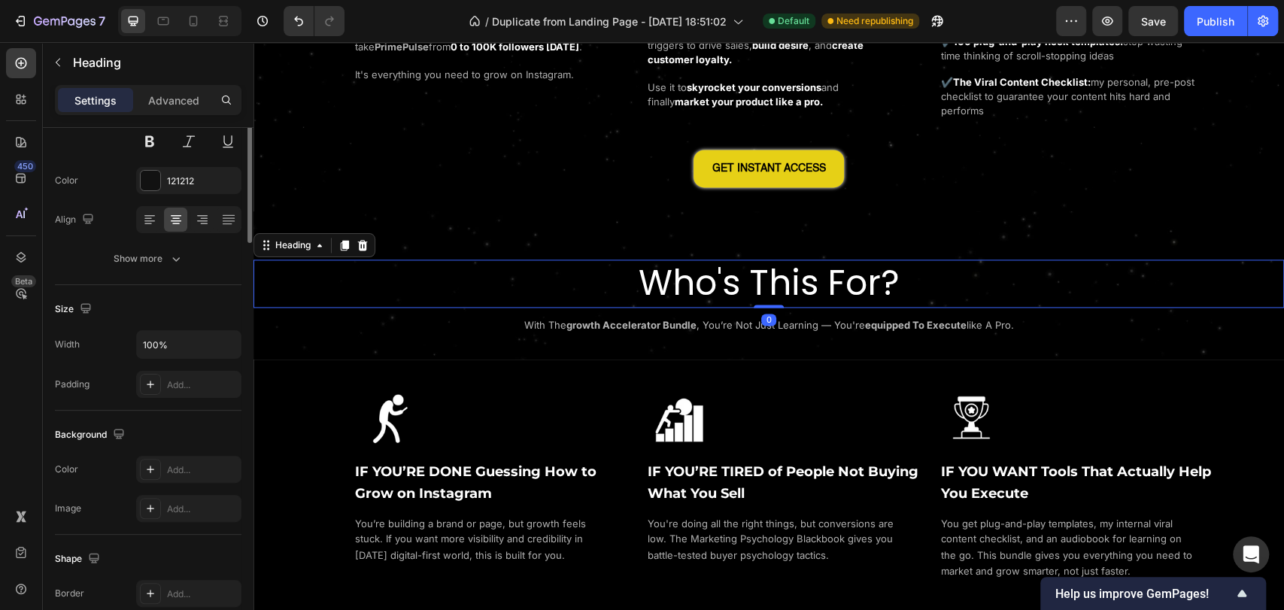
scroll to position [0, 0]
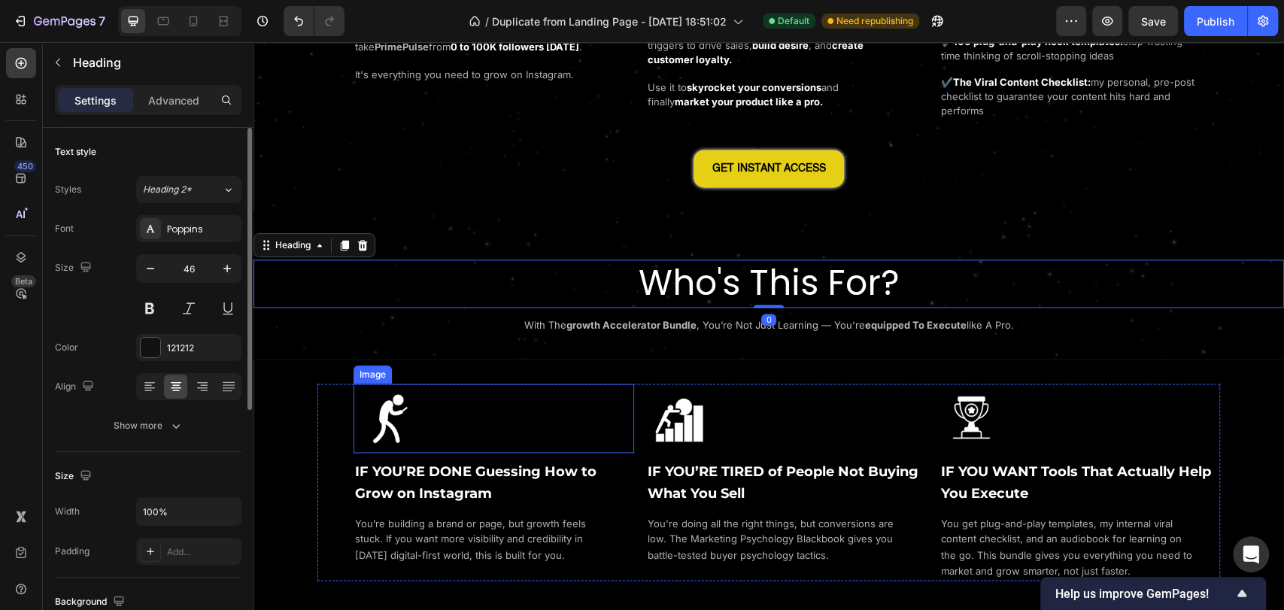
click at [556, 388] on img at bounding box center [493, 418] width 280 height 69
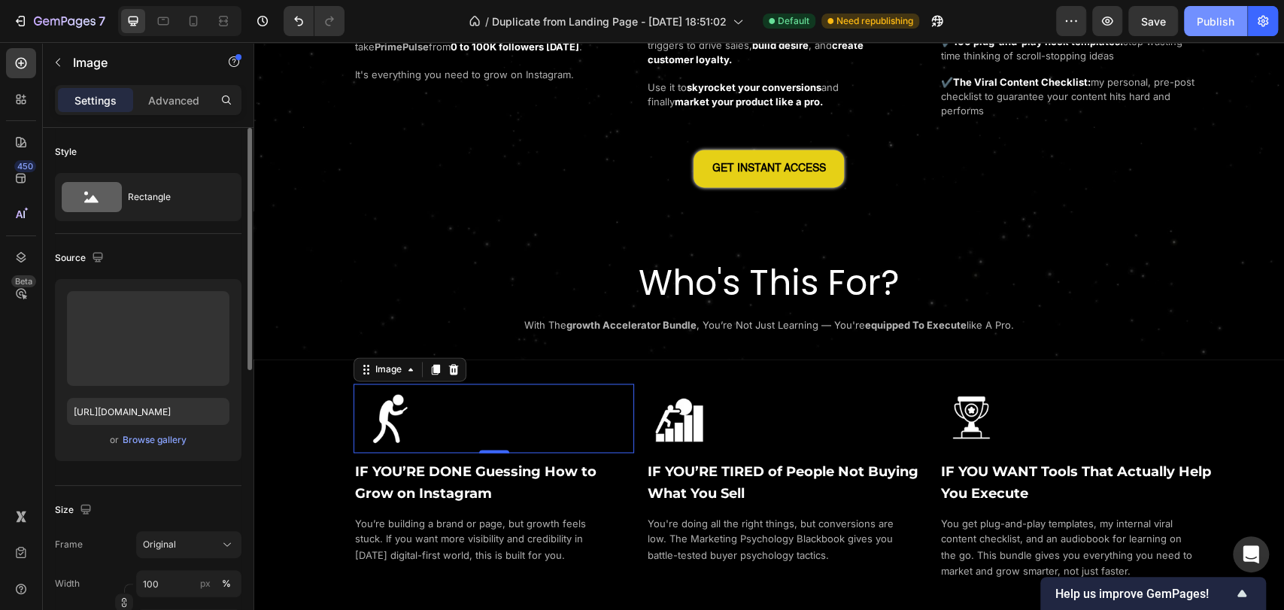
click at [1214, 14] on div "Publish" at bounding box center [1215, 22] width 38 height 16
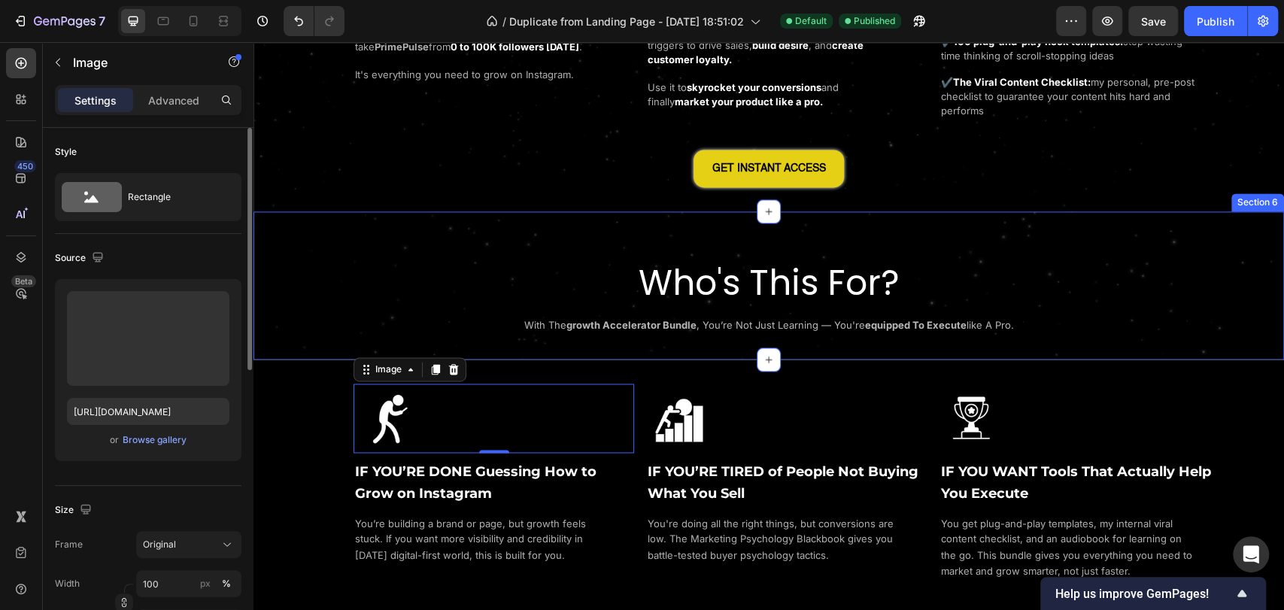
click at [330, 217] on div "Who's This For? Heading with the growth accelerator bundle , you’re not just le…" at bounding box center [768, 285] width 1030 height 148
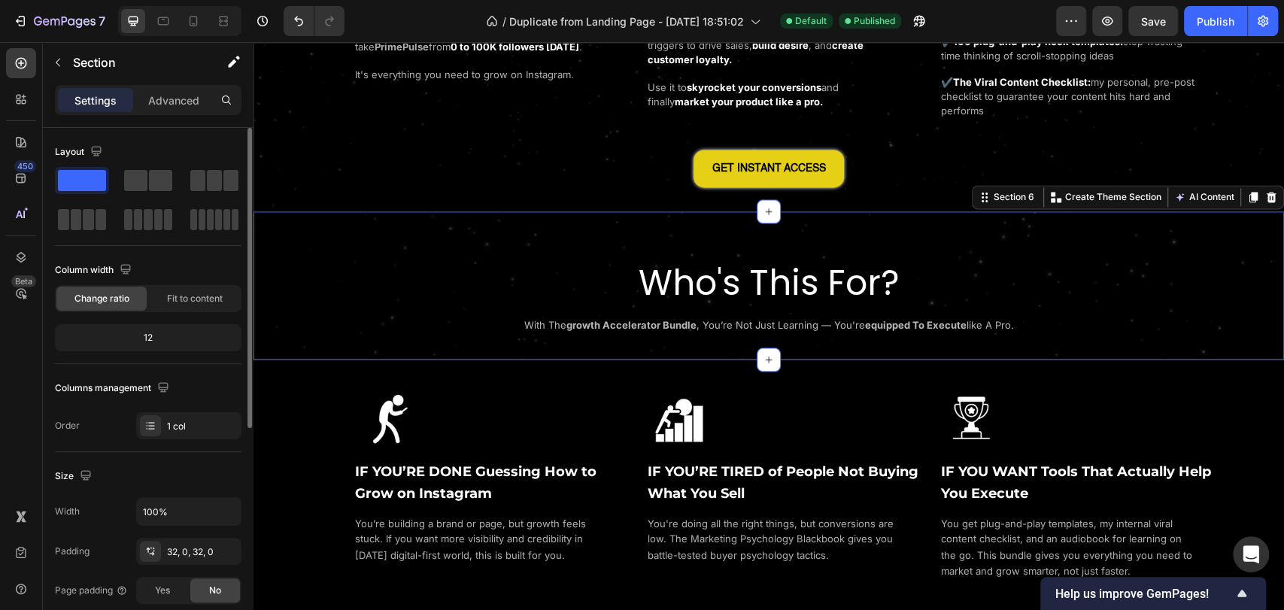
scroll to position [250, 0]
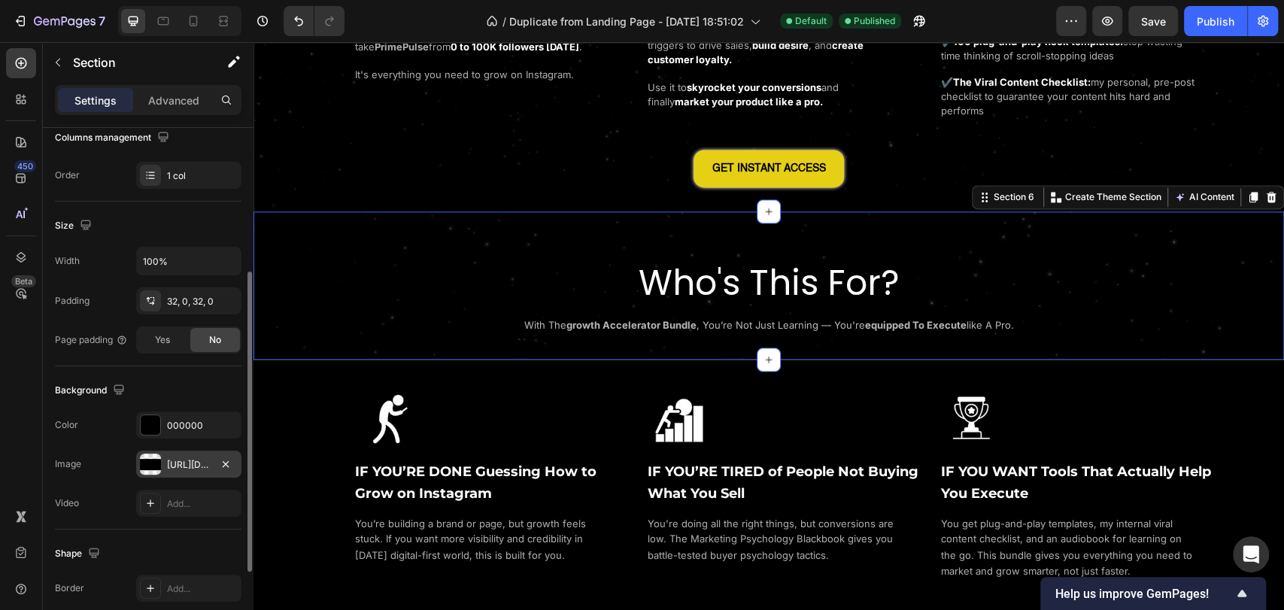
click at [168, 467] on div "https://cdn.shopify.com/s/files/1/0643/2135/5931/files/gempages_564718435615900…" at bounding box center [189, 465] width 44 height 14
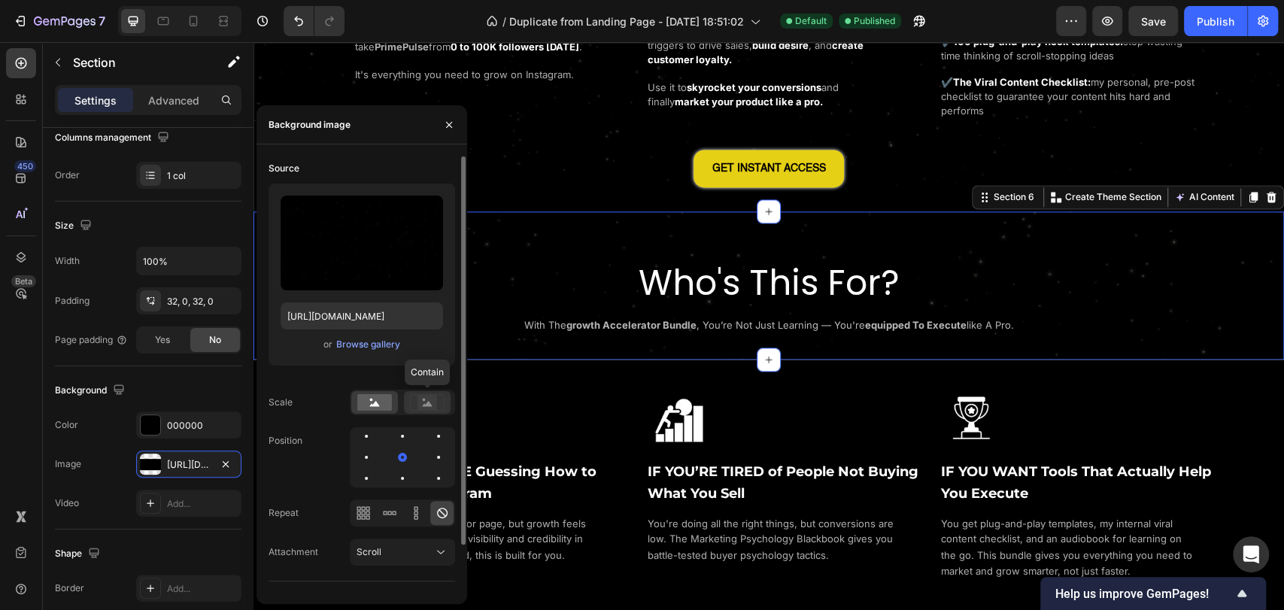
click at [424, 402] on rect at bounding box center [427, 402] width 20 height 15
click at [370, 517] on icon at bounding box center [363, 512] width 15 height 15
click at [329, 414] on div "Scale" at bounding box center [361, 403] width 186 height 26
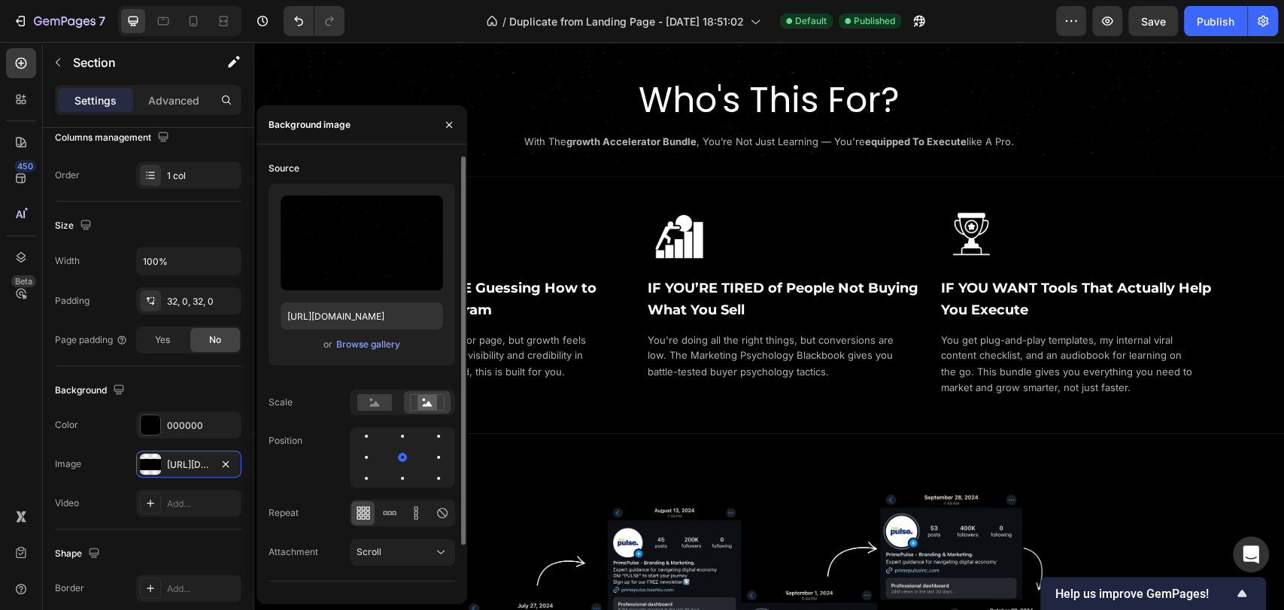
scroll to position [1582, 0]
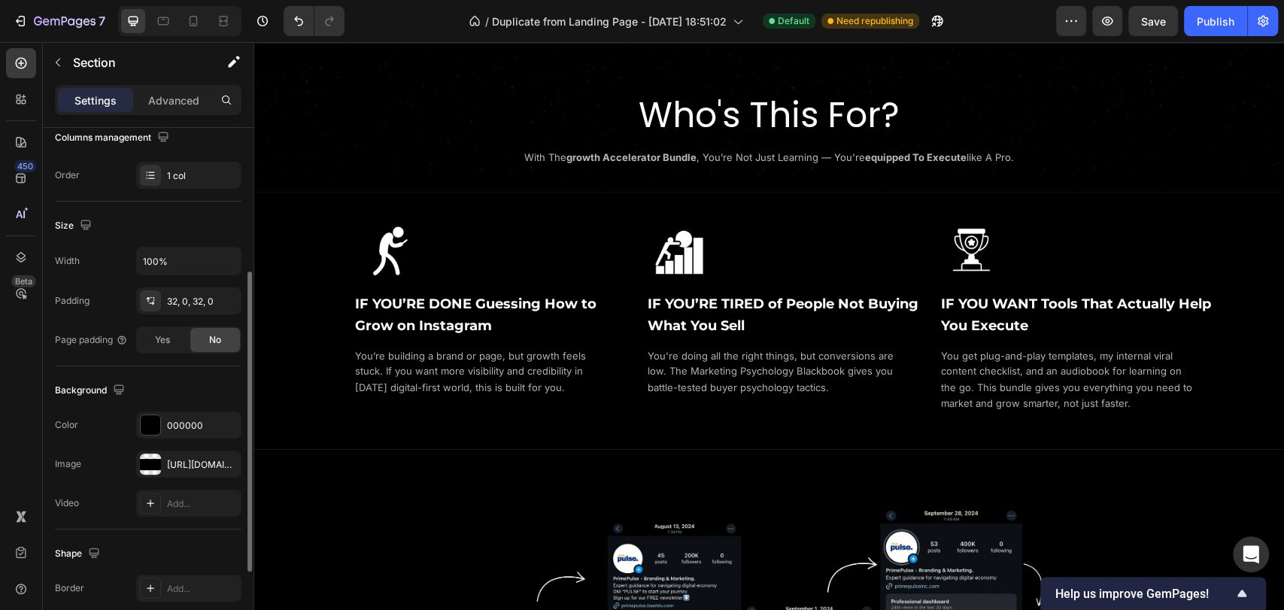
click at [192, 375] on div "Background The changes might be hidden by the image and the video. Color 000000…" at bounding box center [148, 447] width 186 height 163
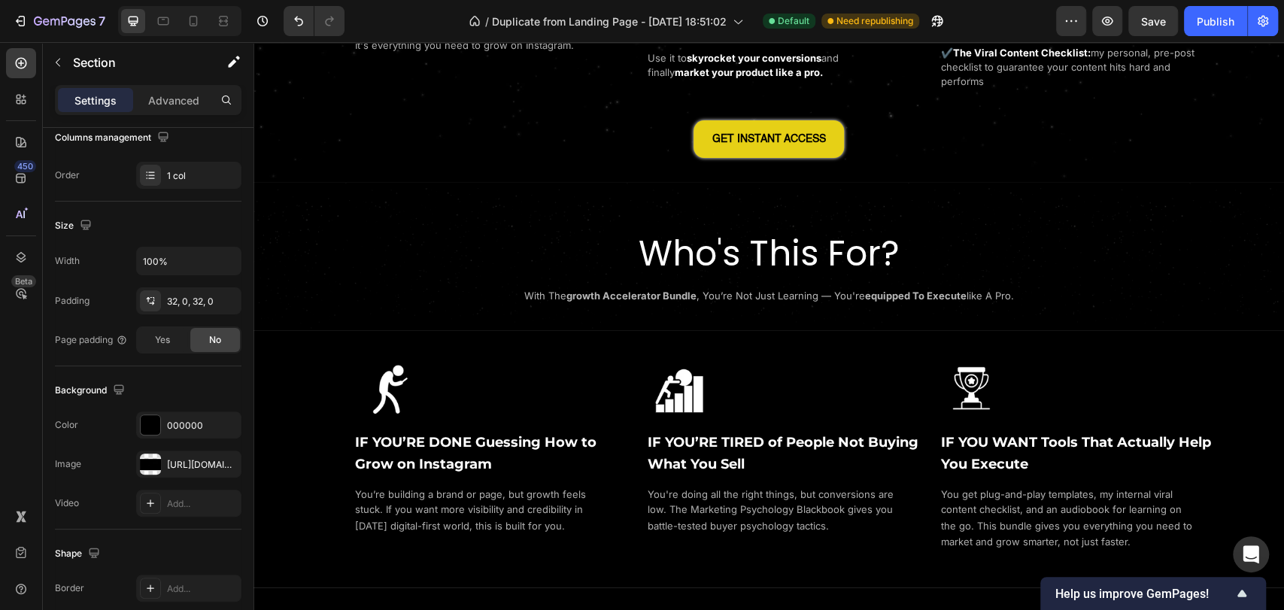
scroll to position [1331, 0]
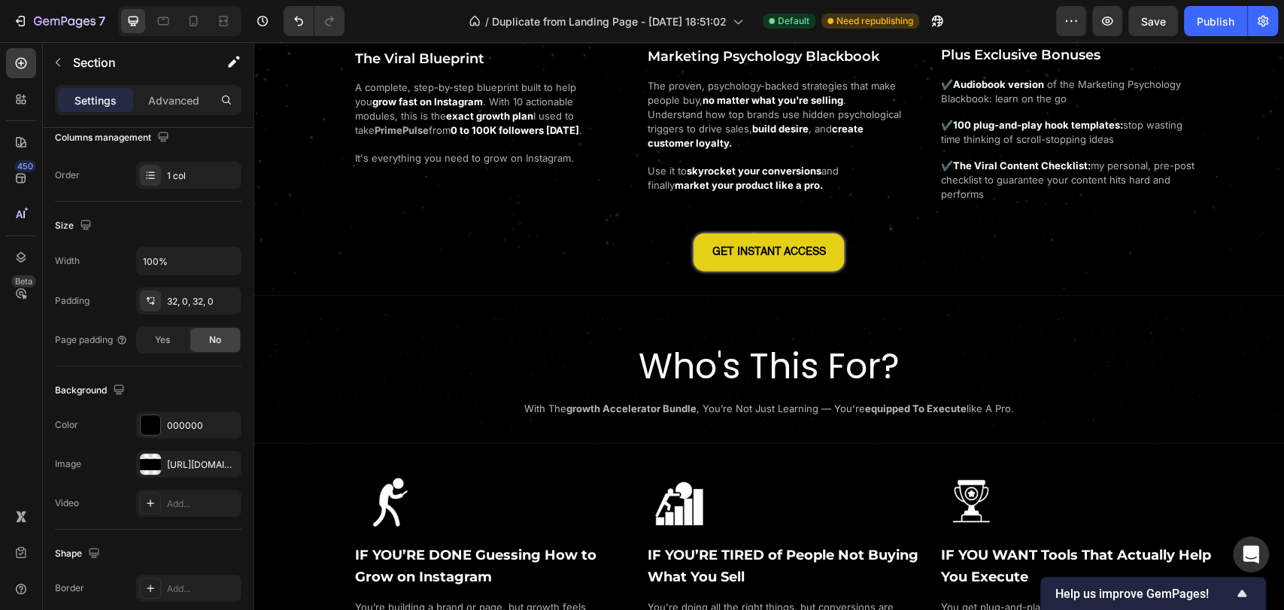
click at [392, 323] on div "Who's This For? Heading with the growth accelerator bundle , you’re not just le…" at bounding box center [768, 369] width 1030 height 100
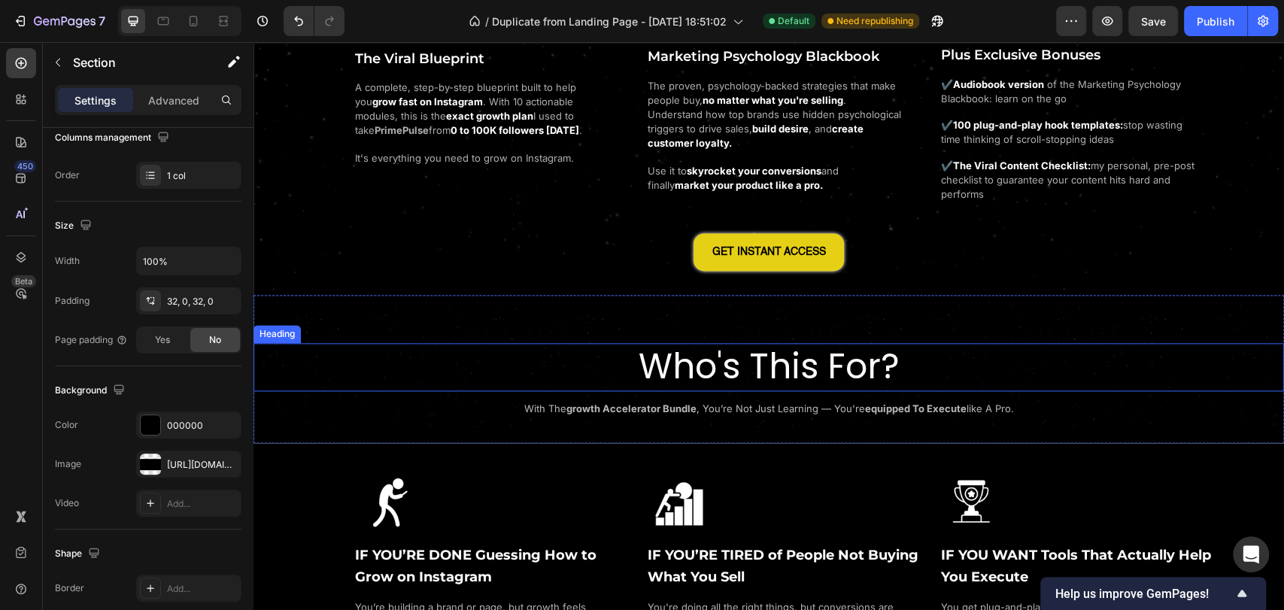
click at [577, 376] on h2 "Who's This For?" at bounding box center [768, 367] width 1030 height 48
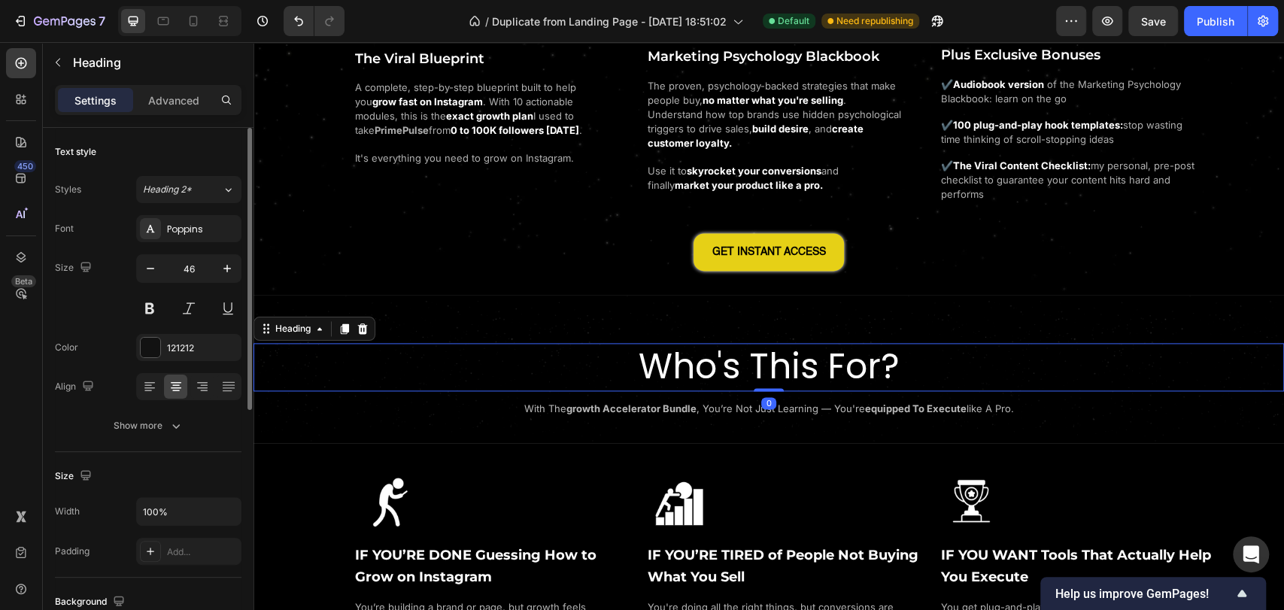
click at [578, 326] on div "Who's This For? Heading 0 with the growth accelerator bundle , you’re not just …" at bounding box center [768, 369] width 1030 height 100
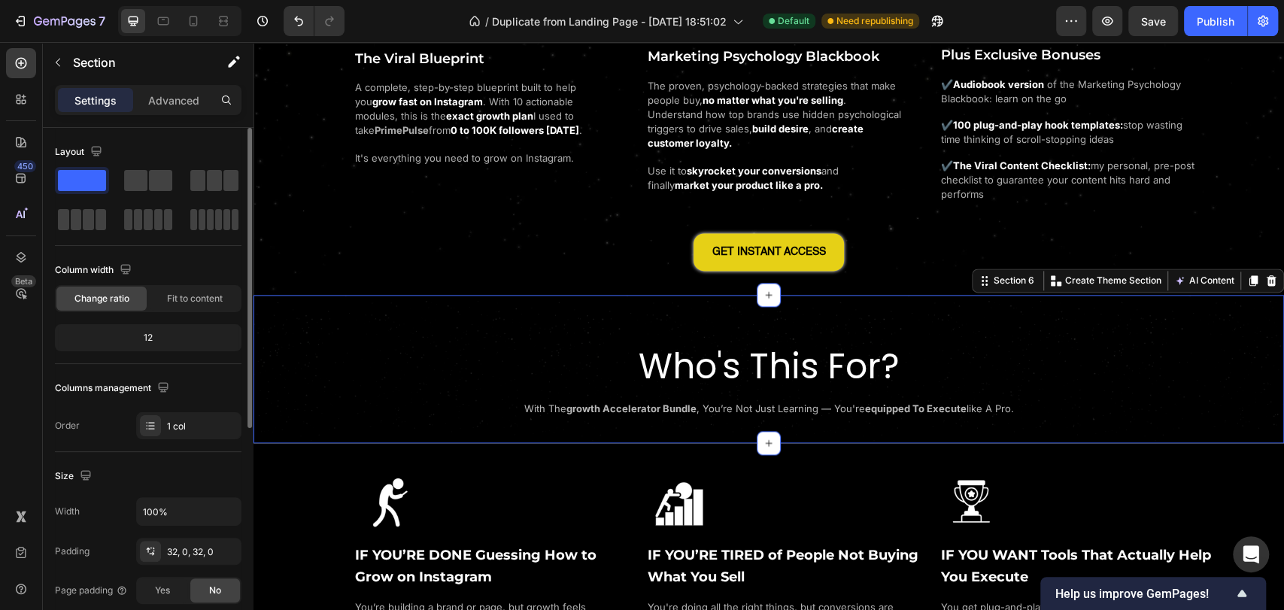
scroll to position [250, 0]
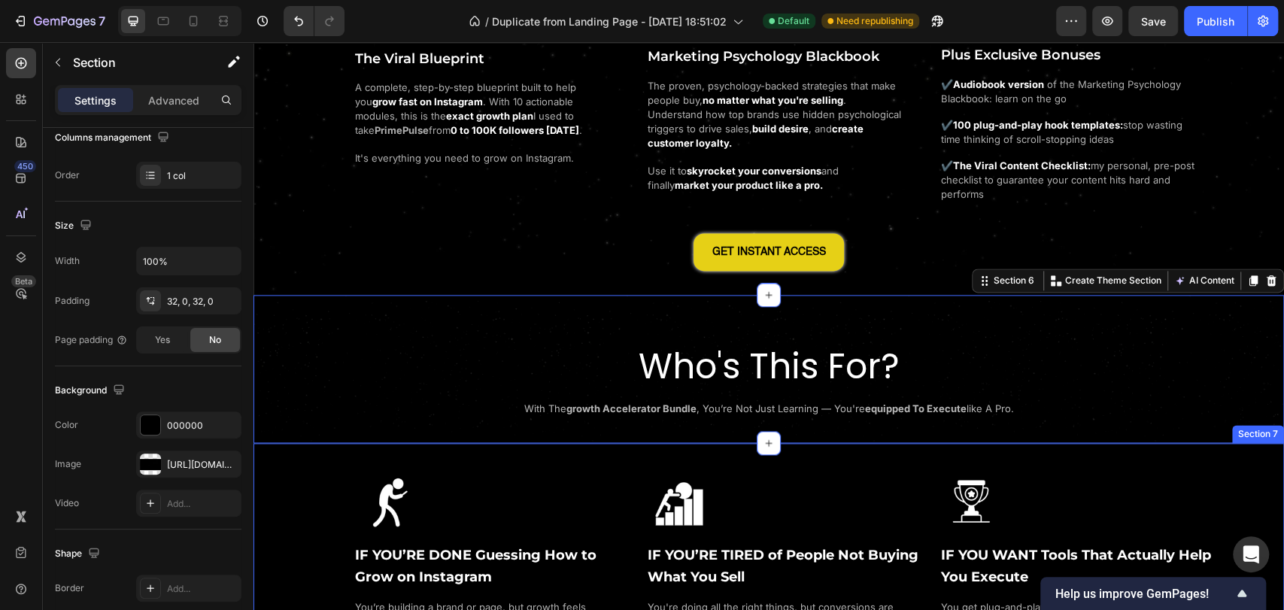
click at [305, 459] on div "Image IF YOU’RE DONE Guessing How to Grow on Instagram Heading You’re building …" at bounding box center [768, 571] width 1030 height 257
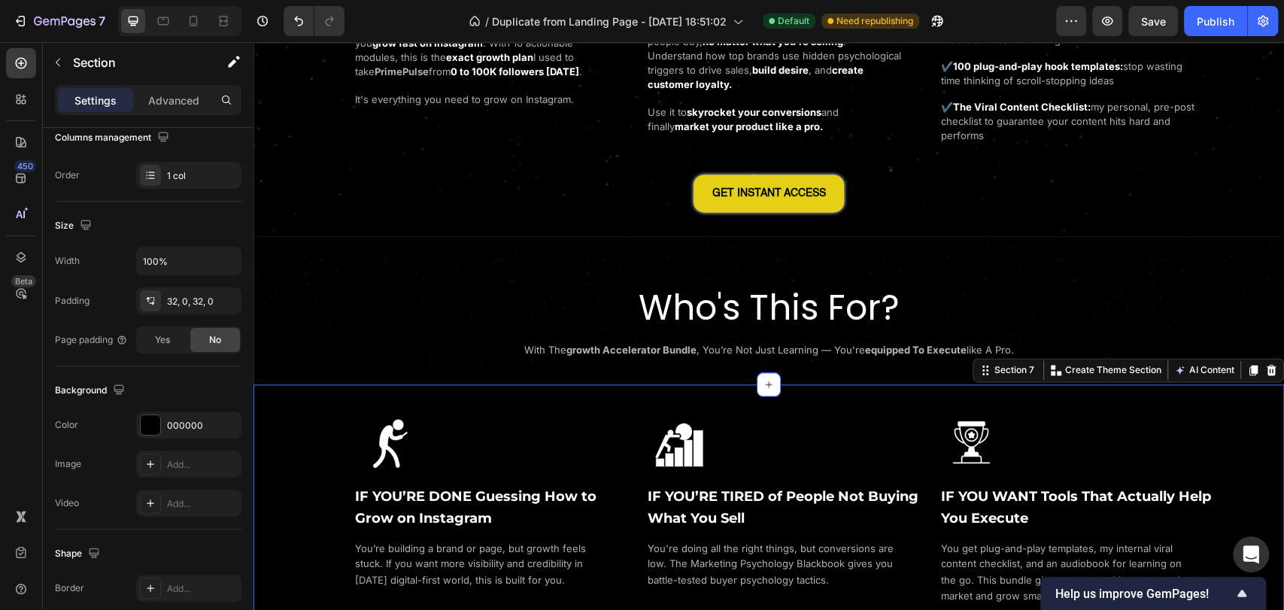
scroll to position [1582, 0]
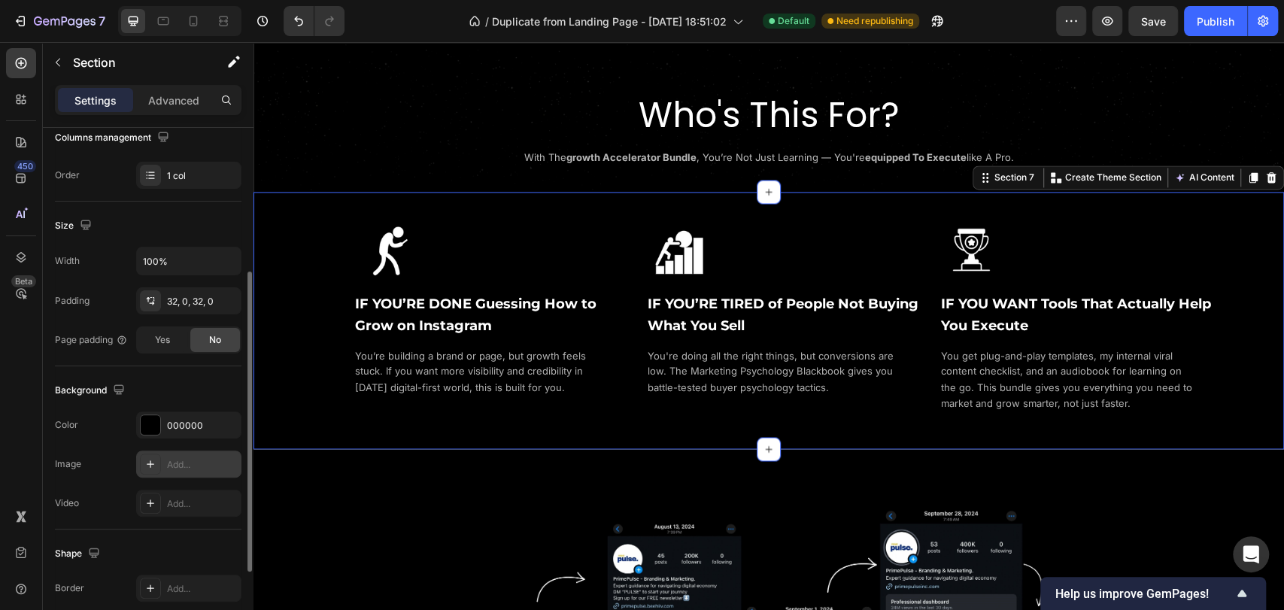
click at [161, 459] on div "Add..." at bounding box center [188, 463] width 105 height 27
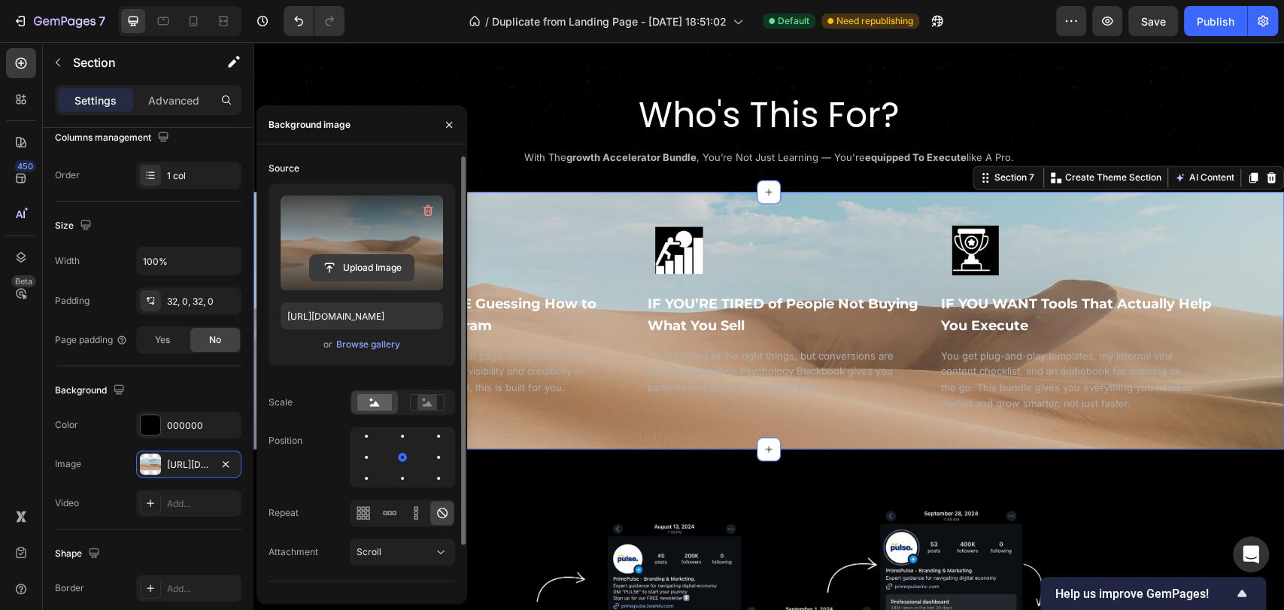
click at [361, 280] on input "file" at bounding box center [362, 268] width 104 height 26
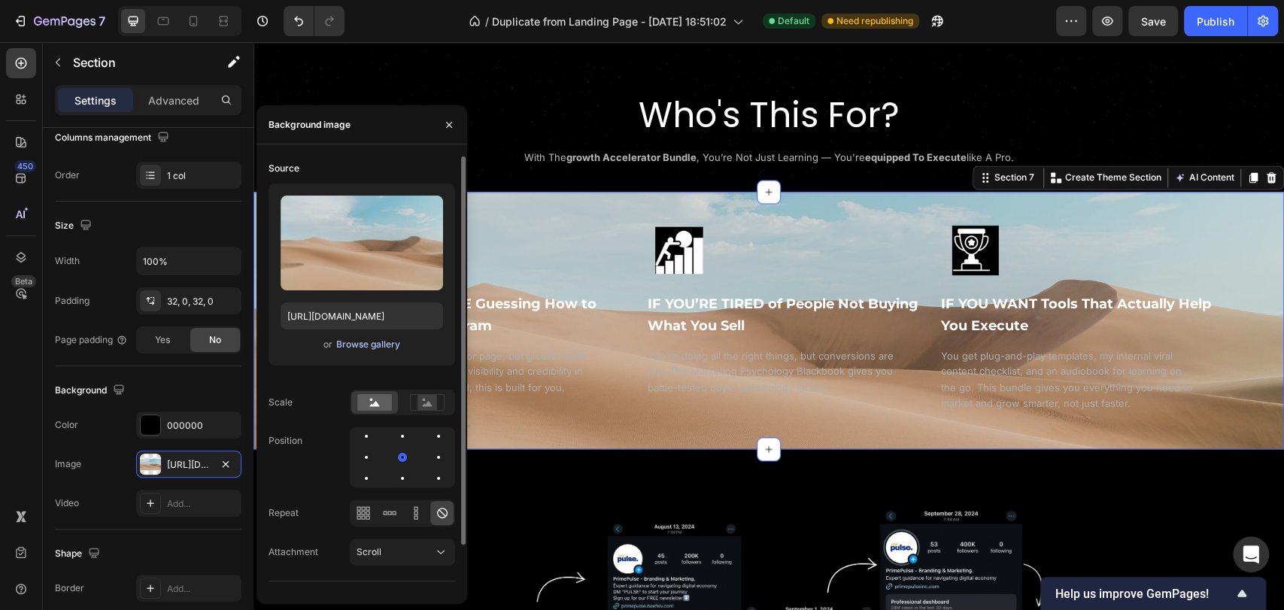
click at [353, 338] on div "Browse gallery" at bounding box center [368, 345] width 64 height 14
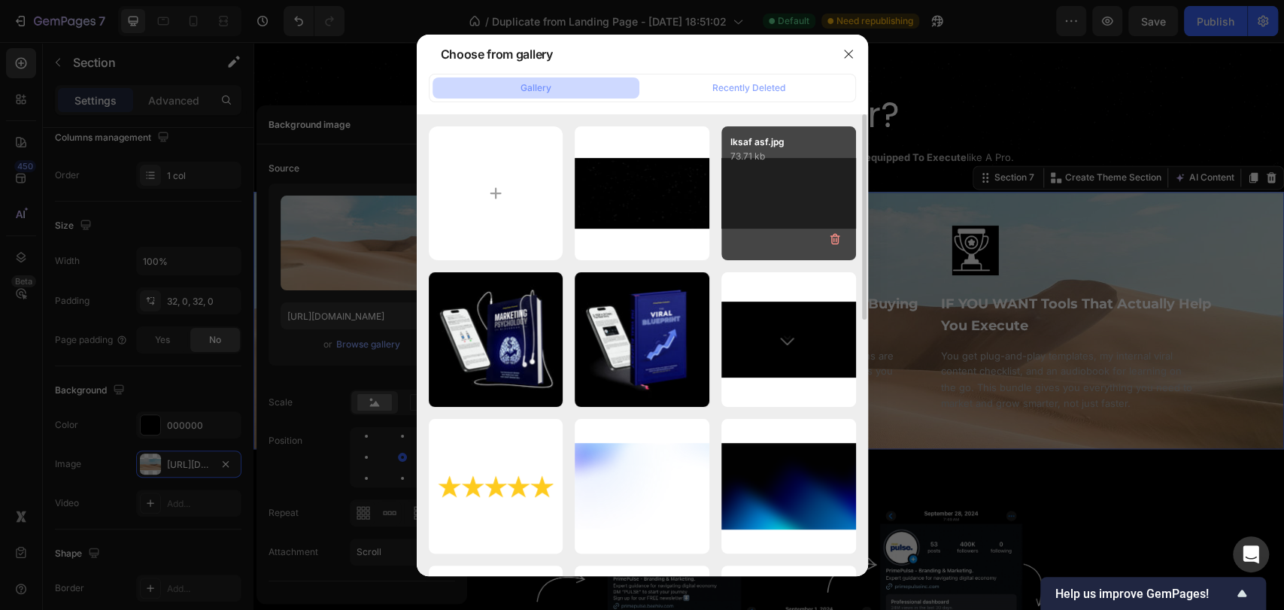
click at [775, 186] on div "lksaf asf.jpg 73.71 kb" at bounding box center [788, 193] width 135 height 135
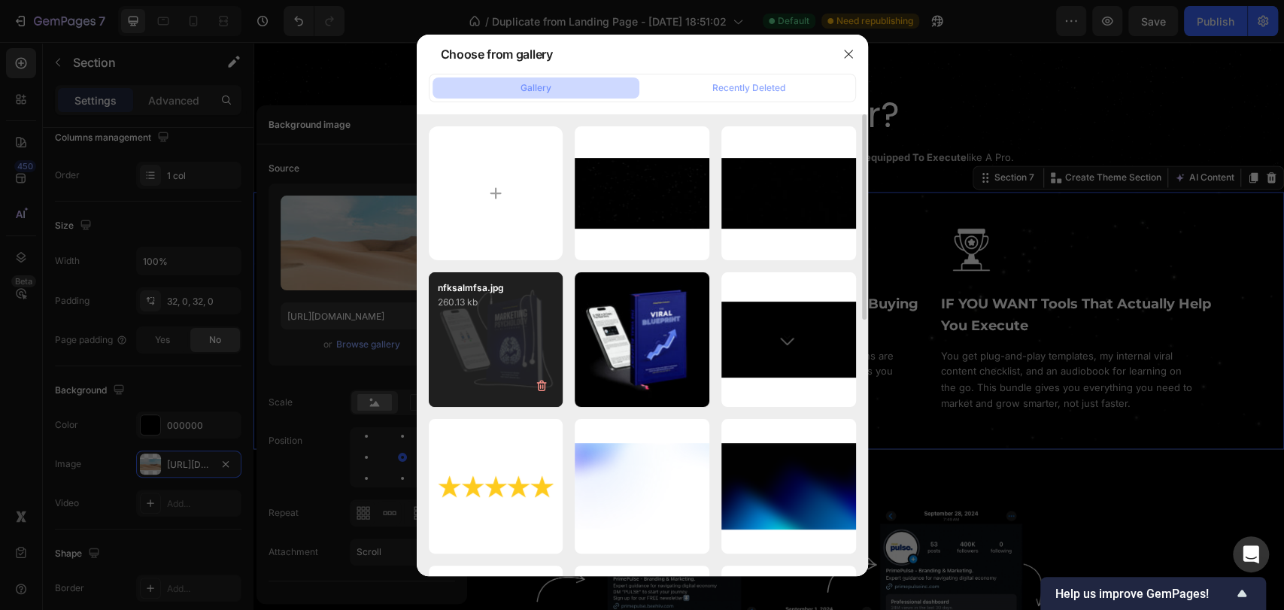
type input "https://cdn.shopify.com/s/files/1/0643/2135/5931/files/gempages_564718435615900…"
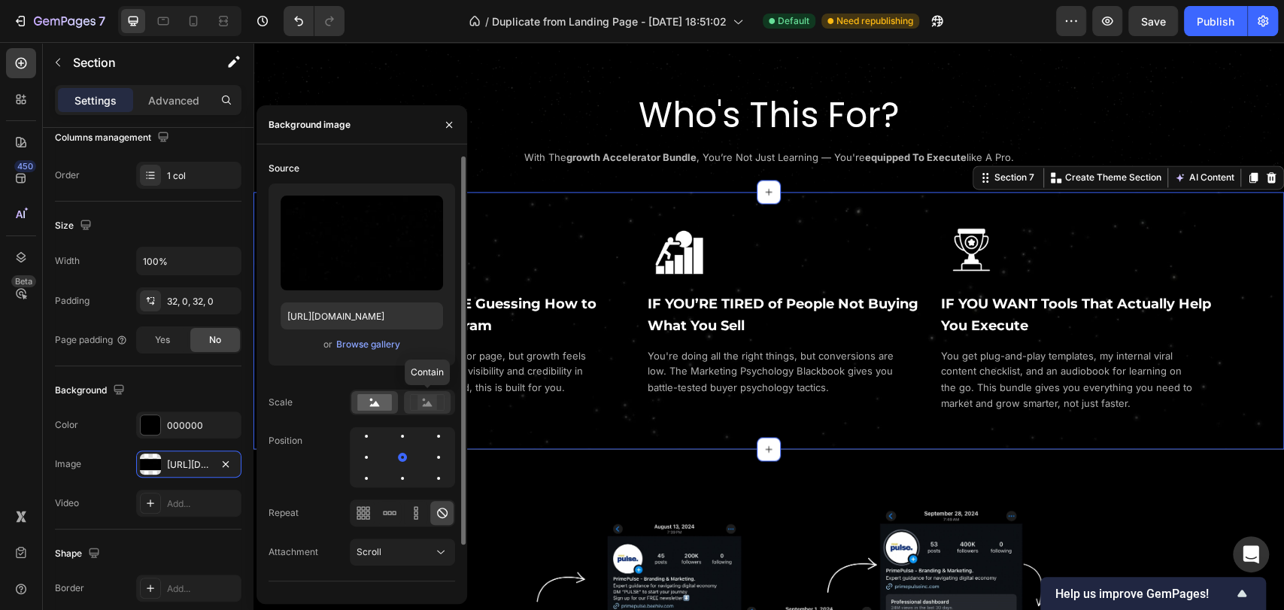
click at [430, 405] on icon at bounding box center [428, 403] width 10 height 5
click at [359, 519] on icon at bounding box center [358, 517] width 4 height 4
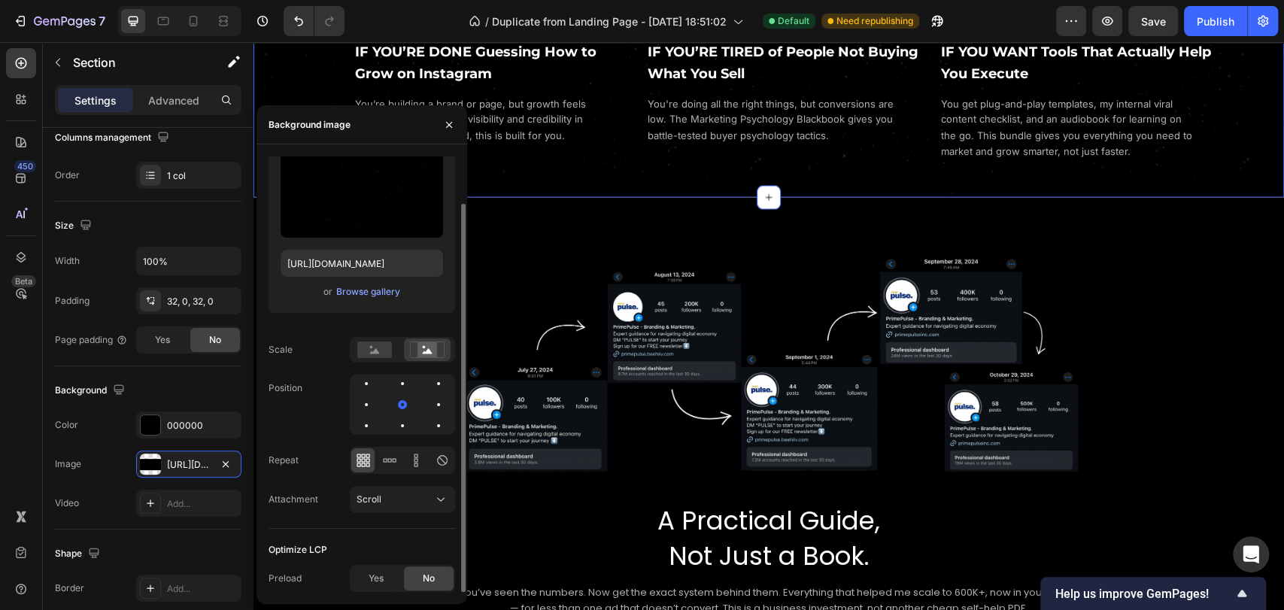
scroll to position [0, 0]
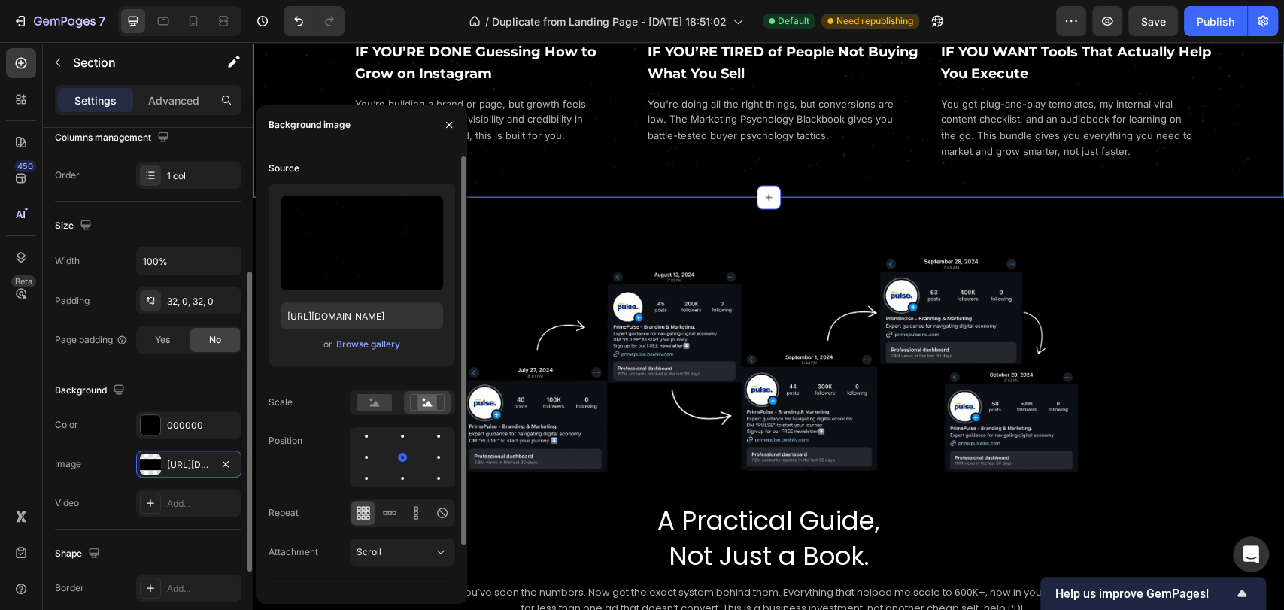
click at [220, 393] on div "Background" at bounding box center [148, 390] width 186 height 24
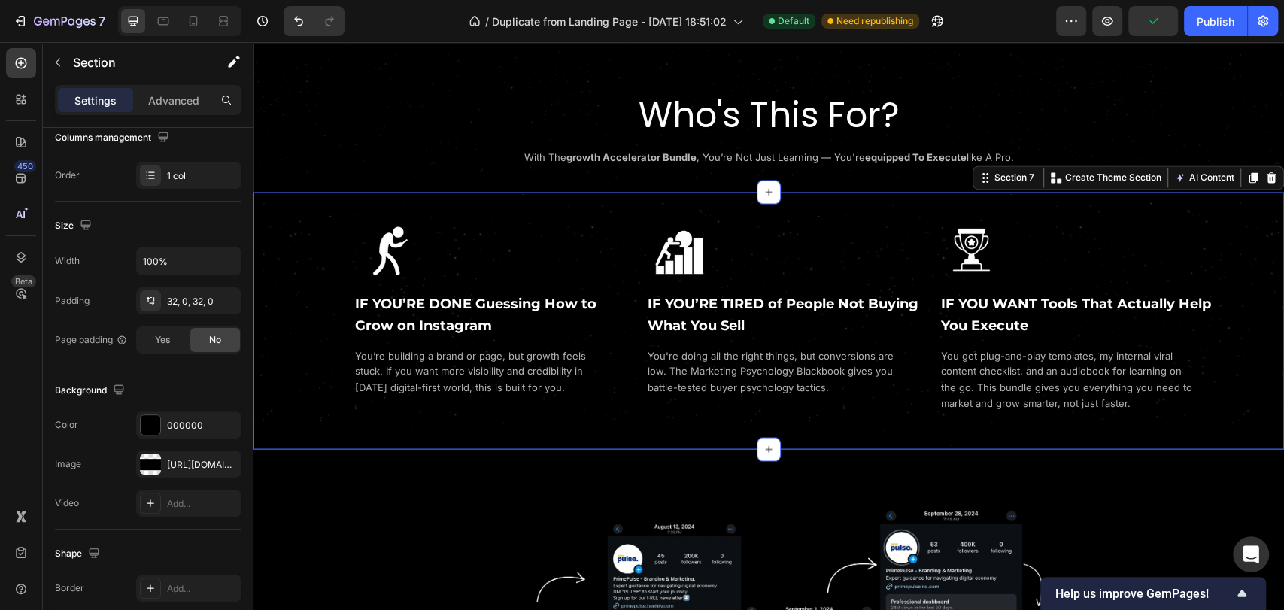
scroll to position [1833, 0]
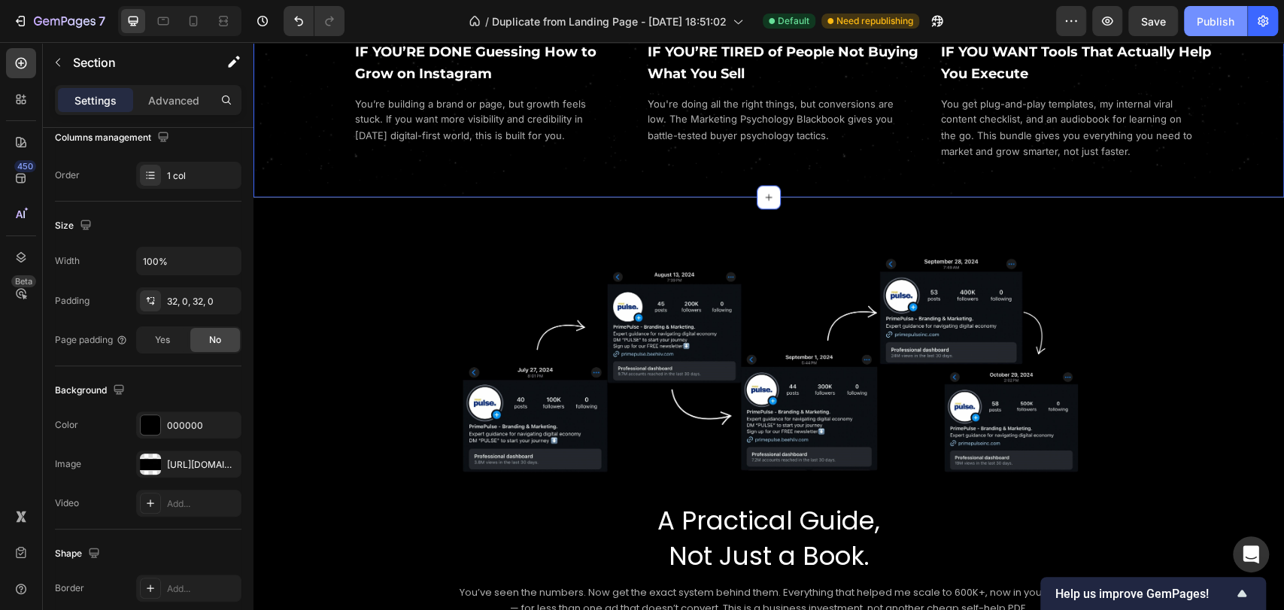
click at [1215, 29] on div "Publish" at bounding box center [1215, 22] width 38 height 16
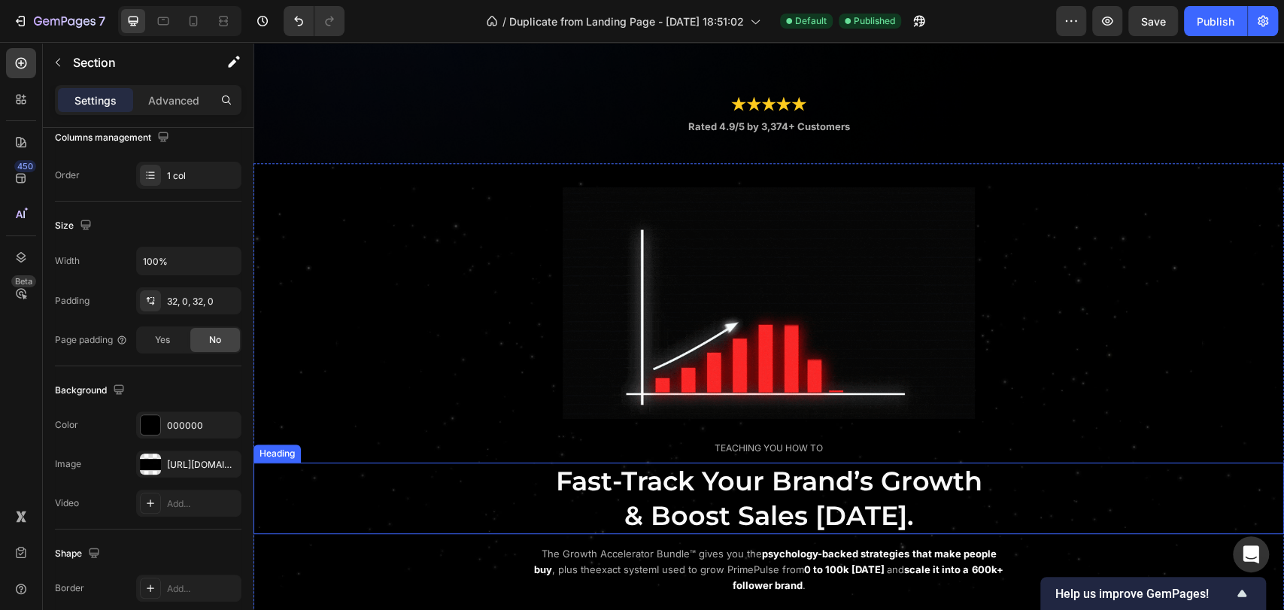
scroll to position [390, 0]
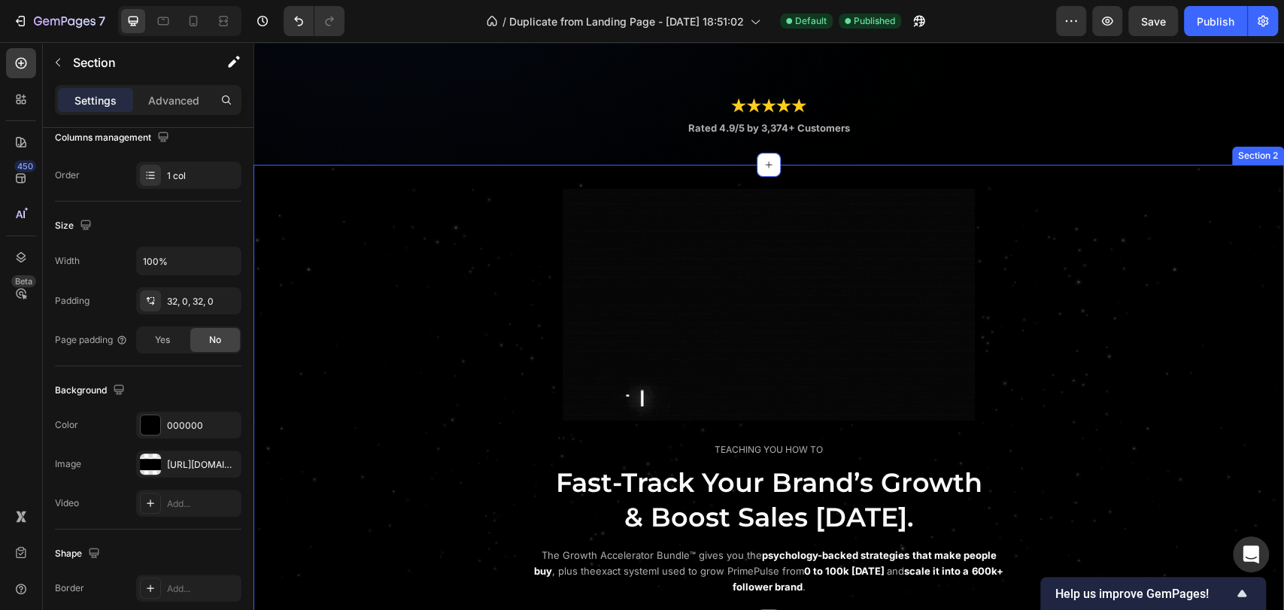
click at [308, 171] on div "Image TEACHING YOU HOW TO Text Block Fast-Track Your Brand’s Growth & Boost Sal…" at bounding box center [768, 393] width 1030 height 456
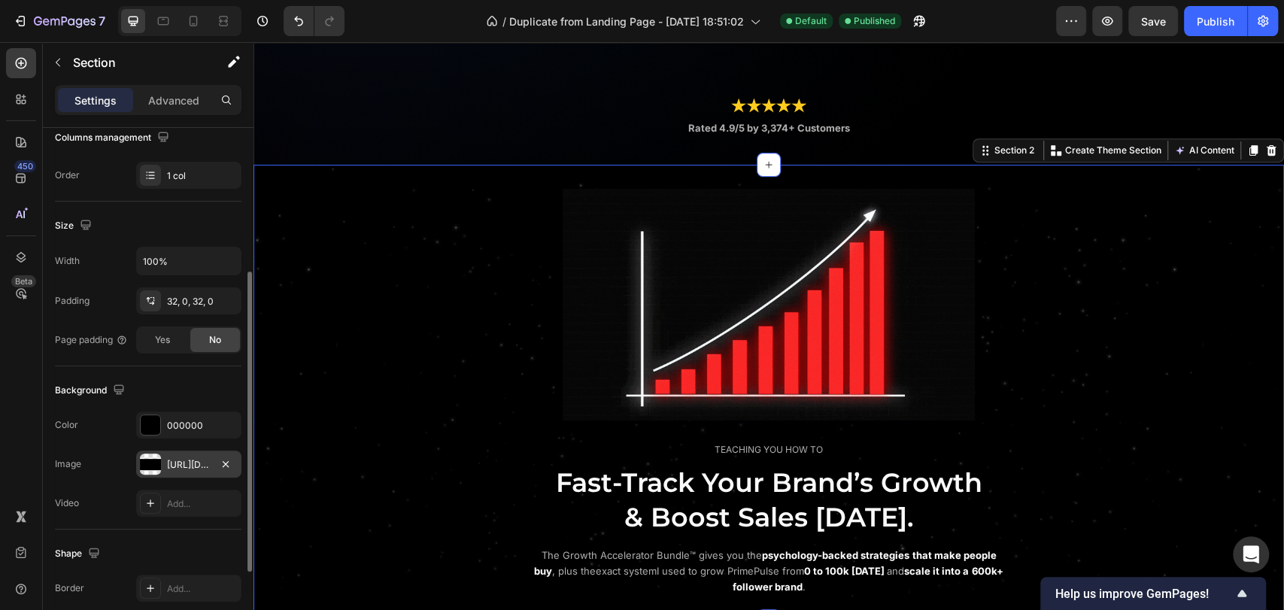
click at [162, 459] on div "https://cdn.shopify.com/s/files/1/0643/2135/5931/files/gempages_564718435615900…" at bounding box center [188, 463] width 105 height 27
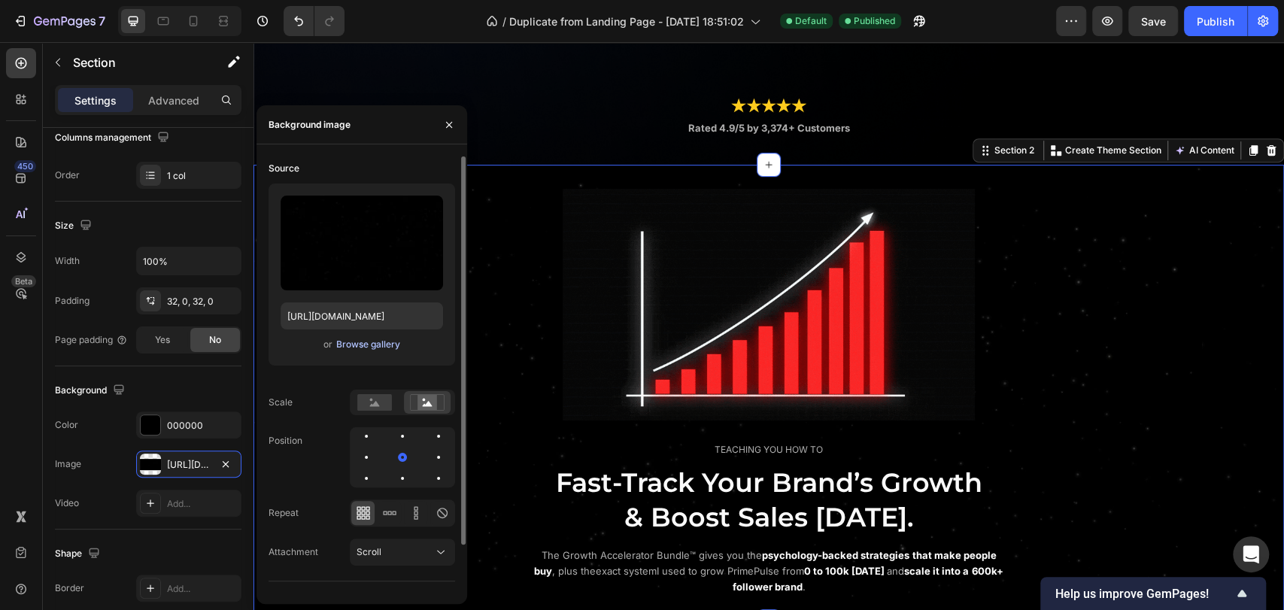
click at [378, 341] on div "Browse gallery" at bounding box center [368, 345] width 64 height 14
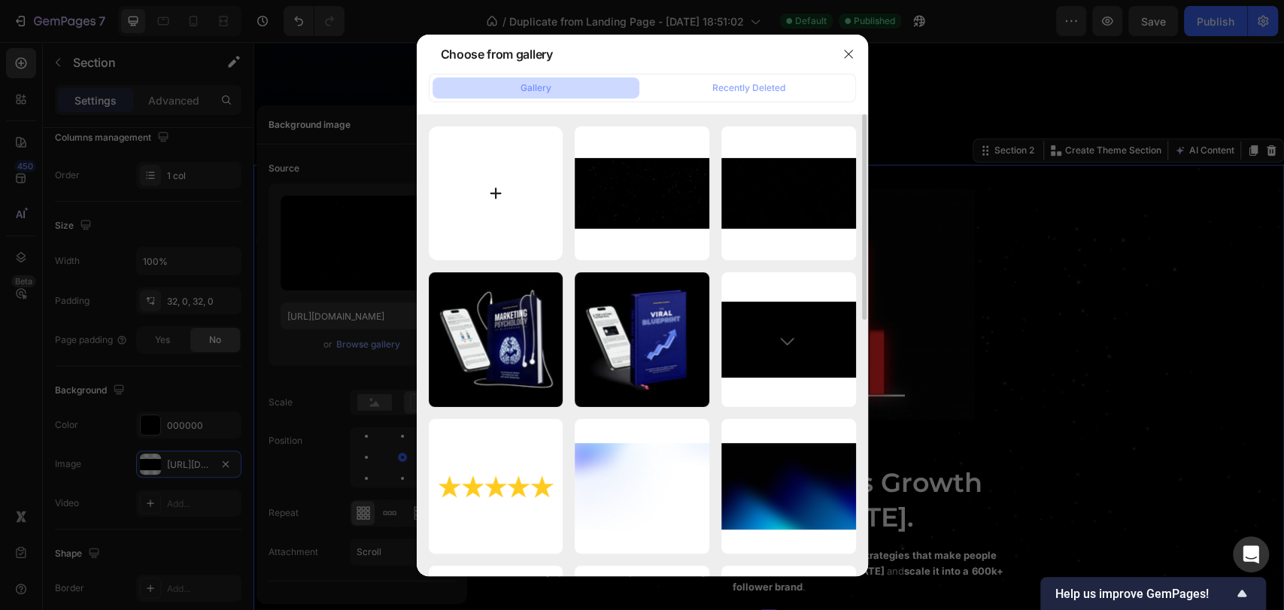
click at [514, 211] on input "file" at bounding box center [496, 193] width 135 height 135
type input "C:\fakepath\lksnfeskf.jpg"
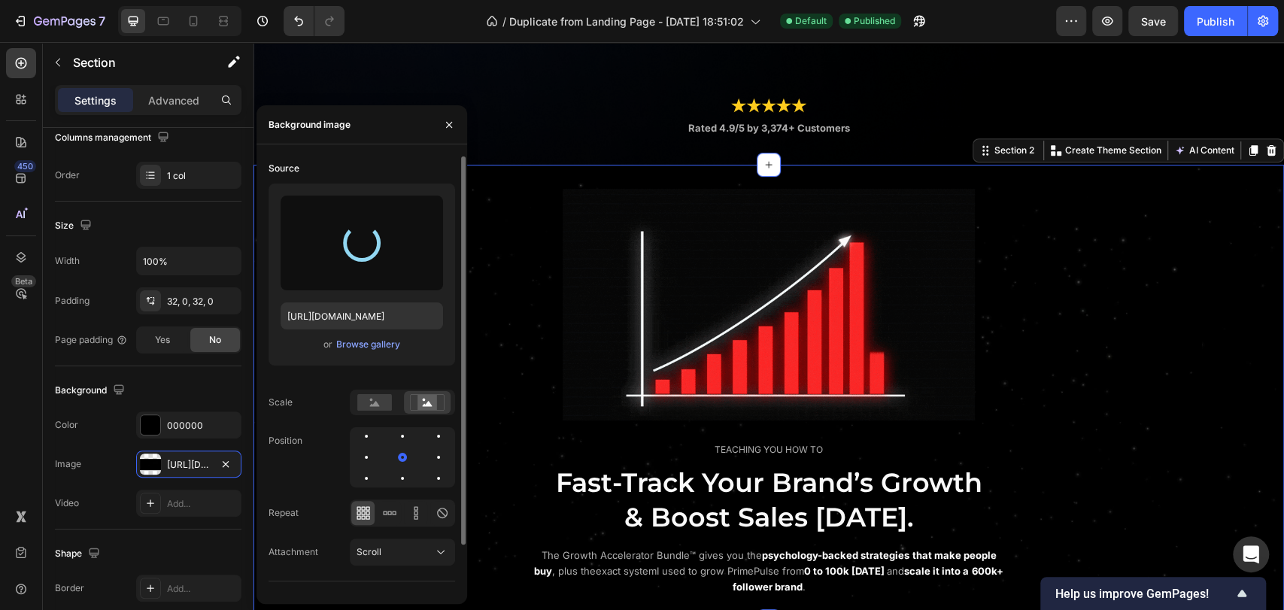
type input "https://cdn.shopify.com/s/files/1/0643/2135/5931/files/gempages_564718435615900…"
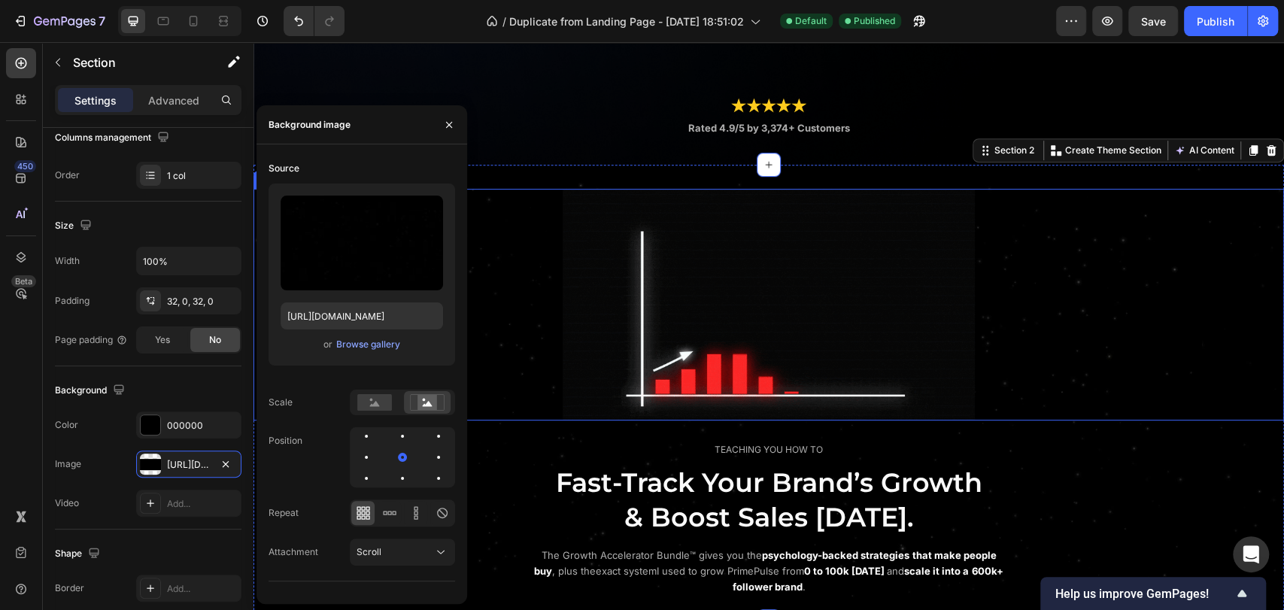
click at [512, 268] on div at bounding box center [768, 305] width 1030 height 232
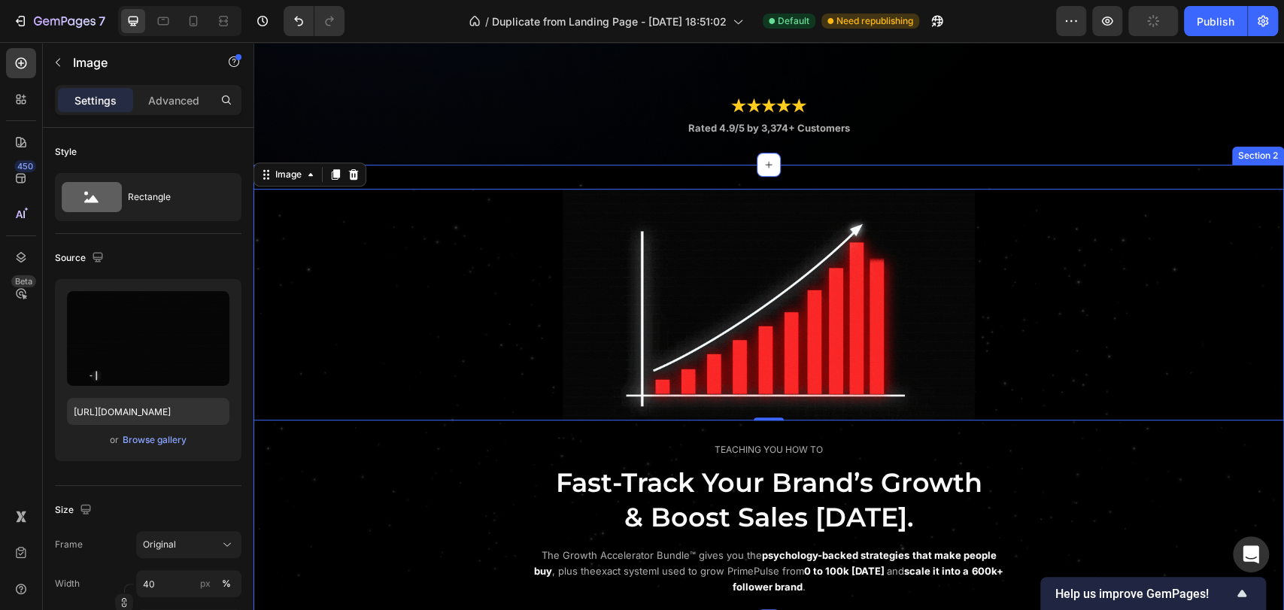
click at [406, 170] on div "Image 0 TEACHING YOU HOW TO Text Block Fast-Track Your Brand’s Growth & Boost S…" at bounding box center [768, 393] width 1030 height 456
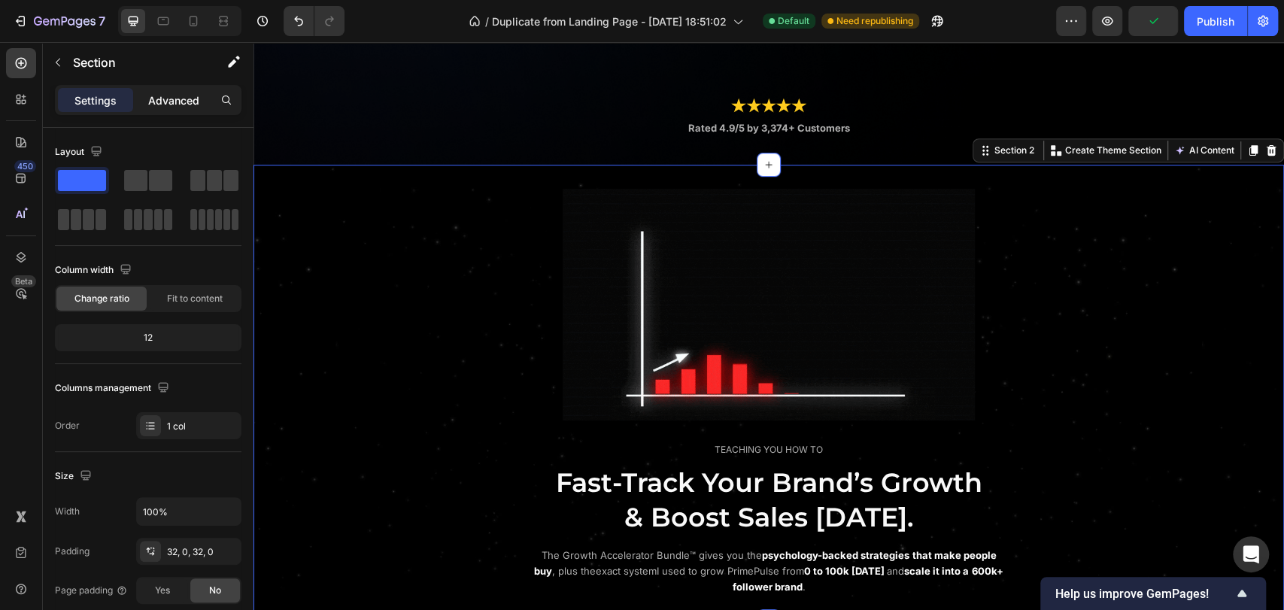
click at [171, 94] on p "Advanced" at bounding box center [173, 100] width 51 height 16
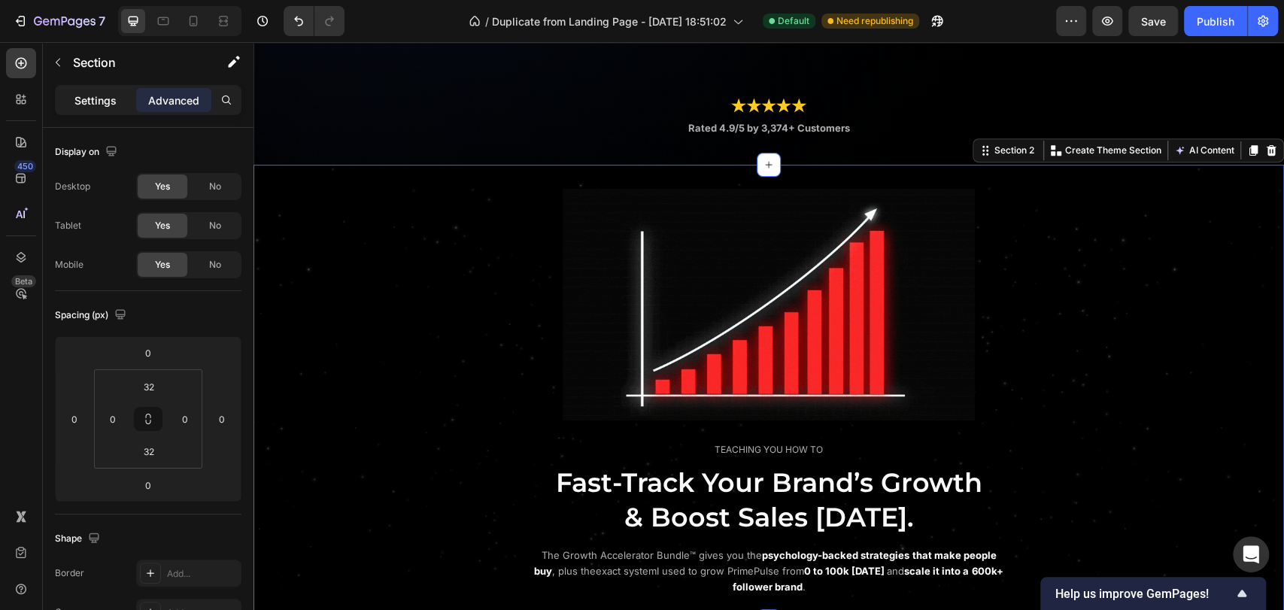
click at [103, 89] on div "Settings" at bounding box center [95, 100] width 75 height 24
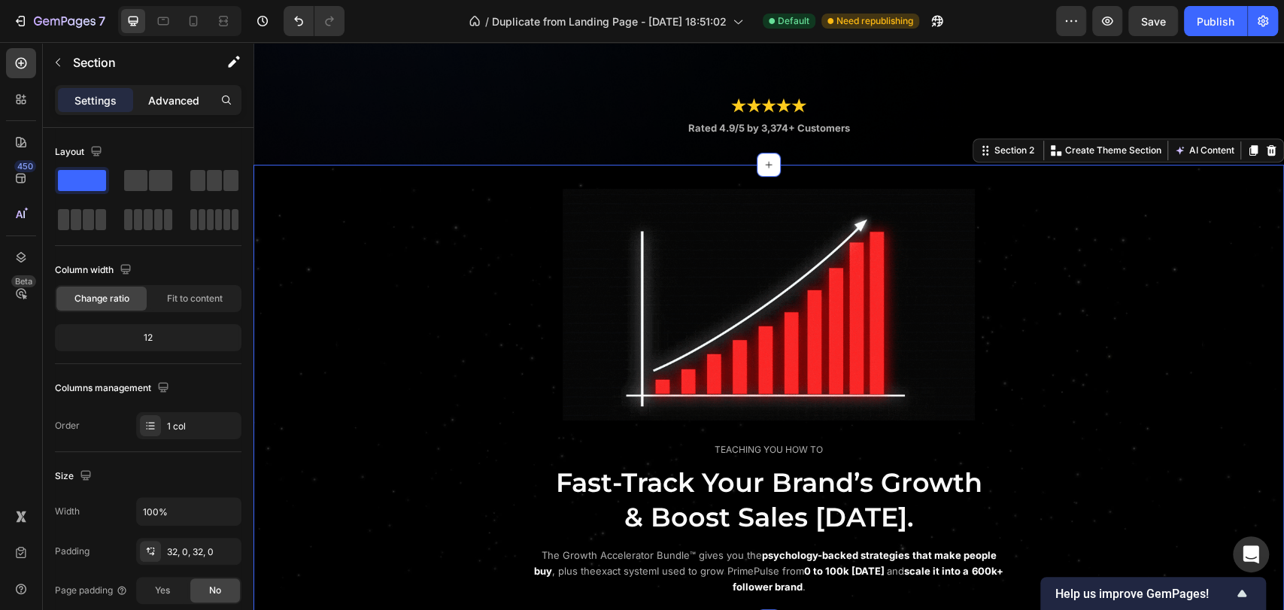
click at [152, 102] on p "Advanced" at bounding box center [173, 100] width 51 height 16
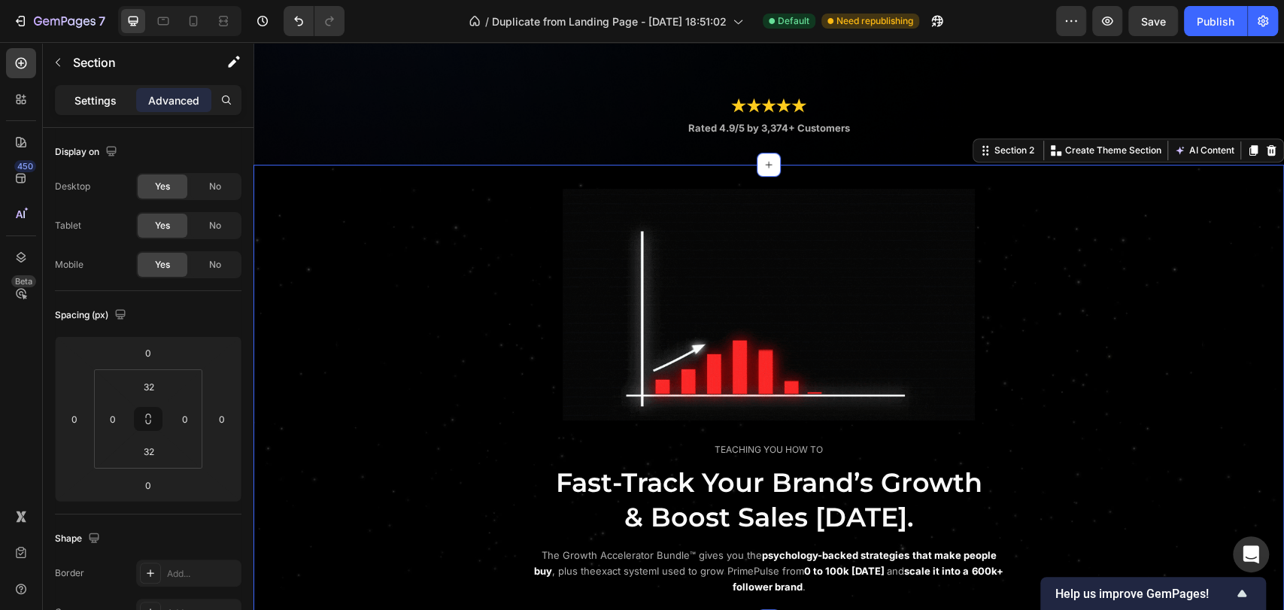
click at [120, 102] on div "Settings" at bounding box center [95, 100] width 75 height 24
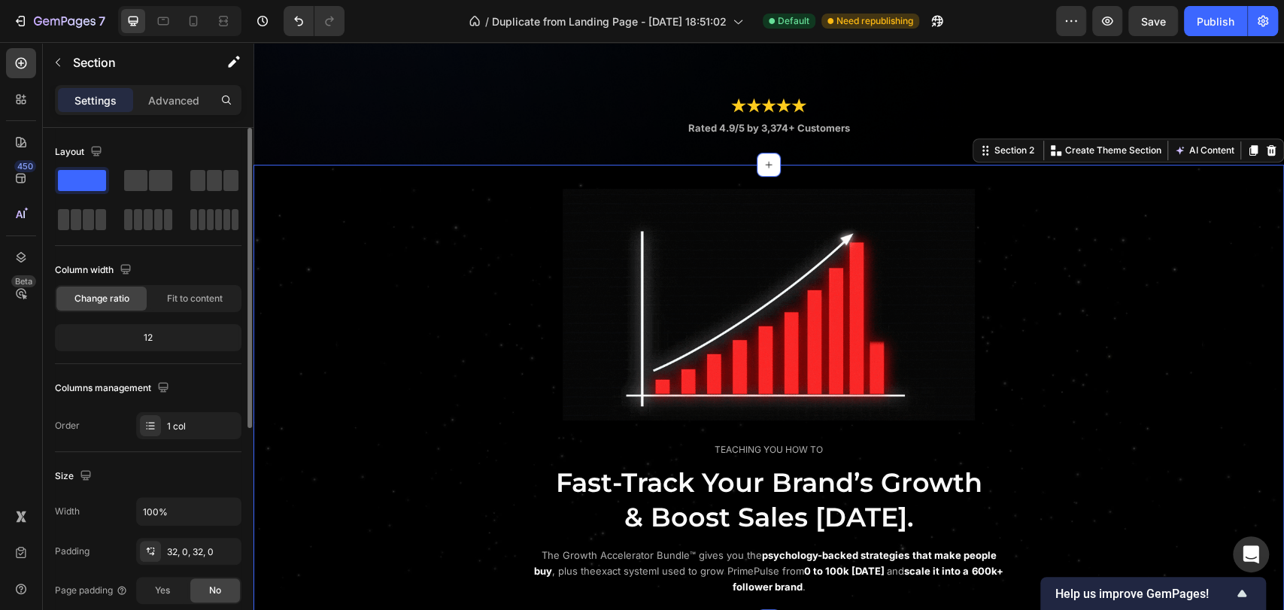
scroll to position [250, 0]
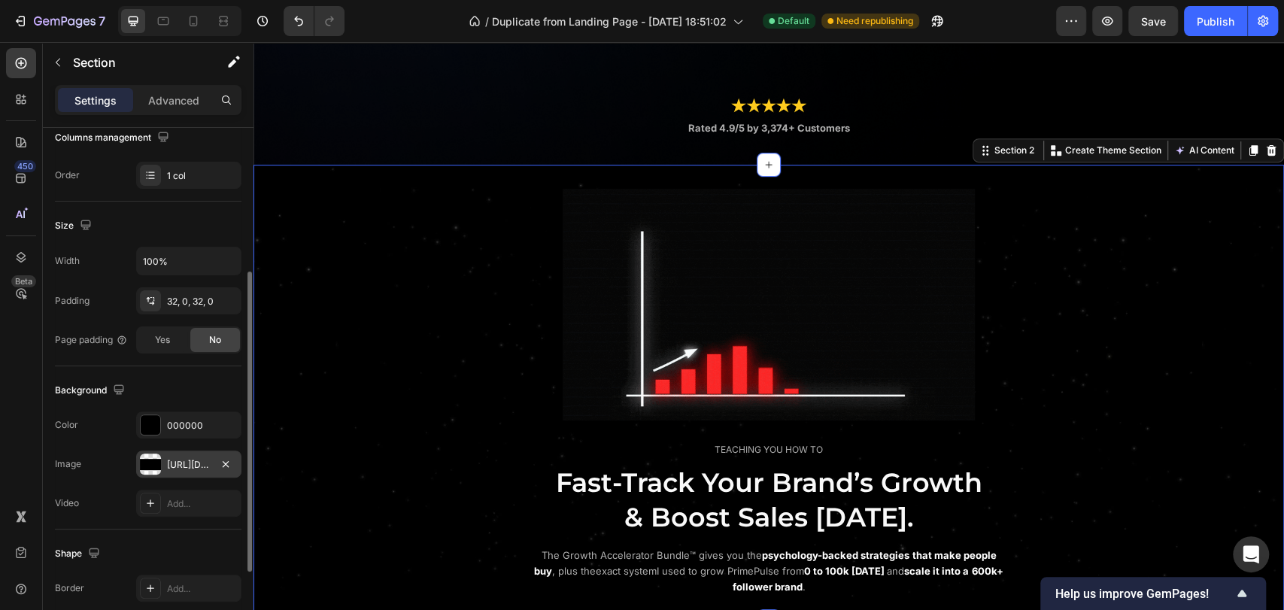
click at [172, 462] on div "https://cdn.shopify.com/s/files/1/0643/2135/5931/files/gempages_564718435615900…" at bounding box center [189, 465] width 44 height 14
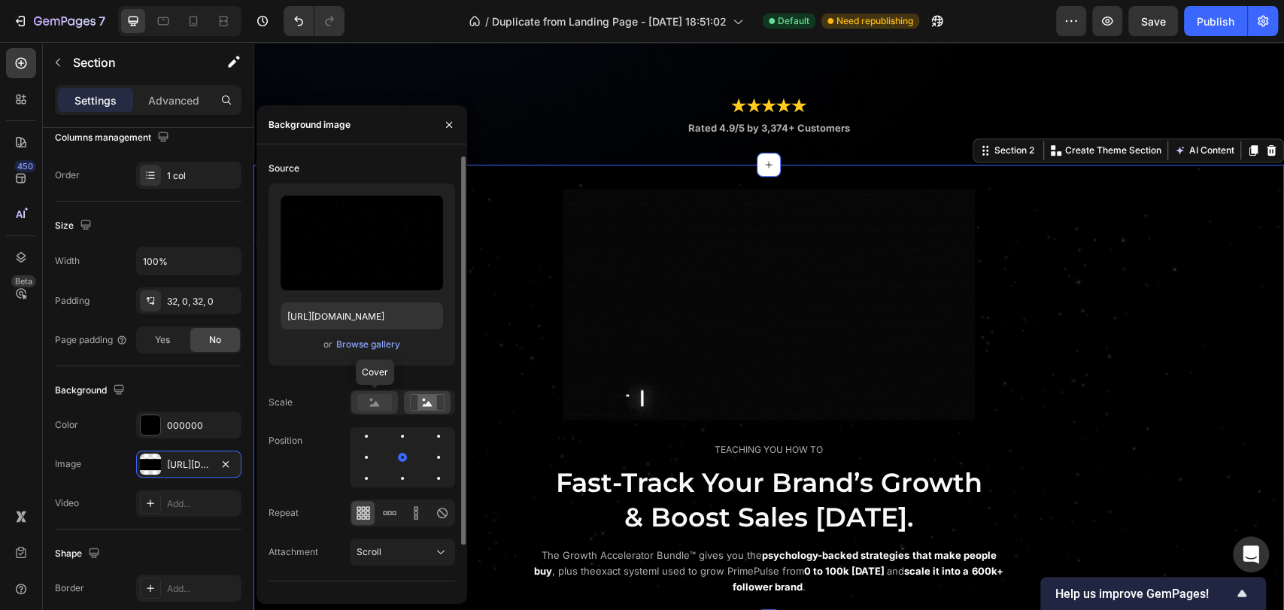
click at [383, 405] on rect at bounding box center [374, 402] width 35 height 17
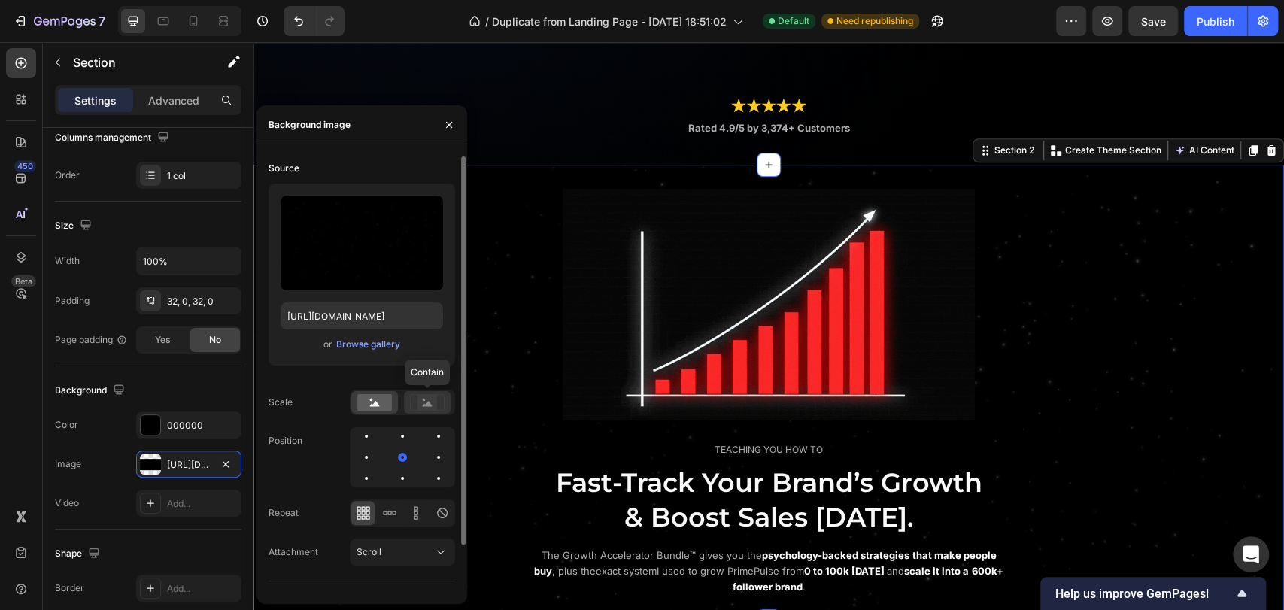
click at [423, 405] on rect at bounding box center [427, 402] width 20 height 15
click at [435, 513] on icon at bounding box center [442, 512] width 15 height 15
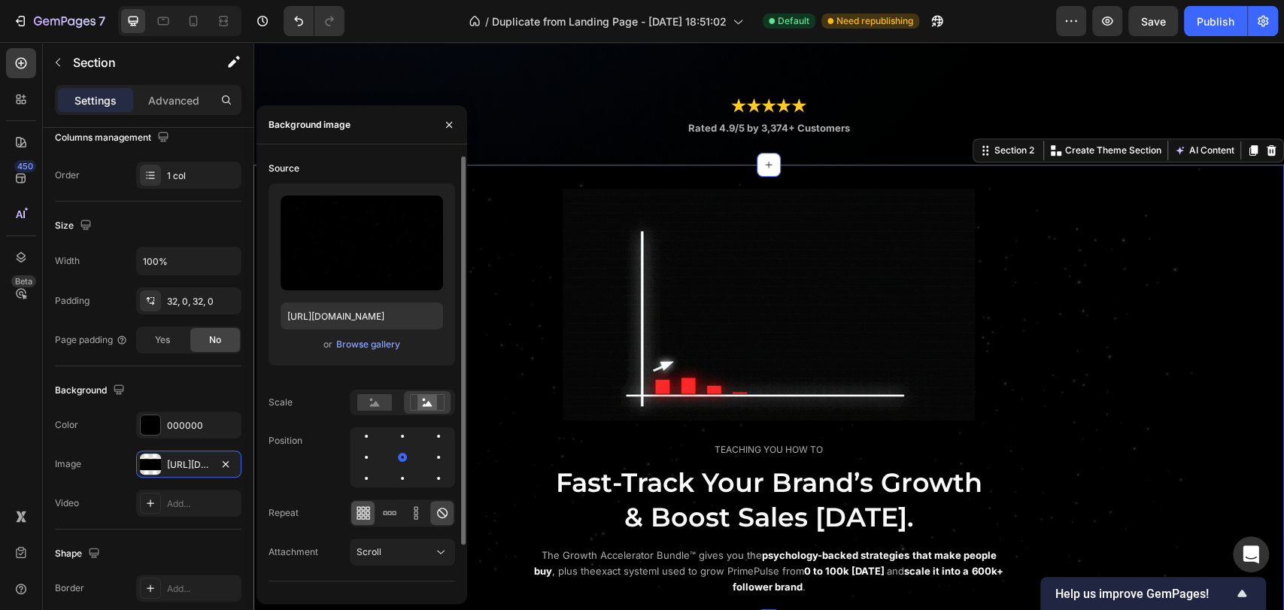
click at [367, 515] on icon at bounding box center [367, 517] width 4 height 4
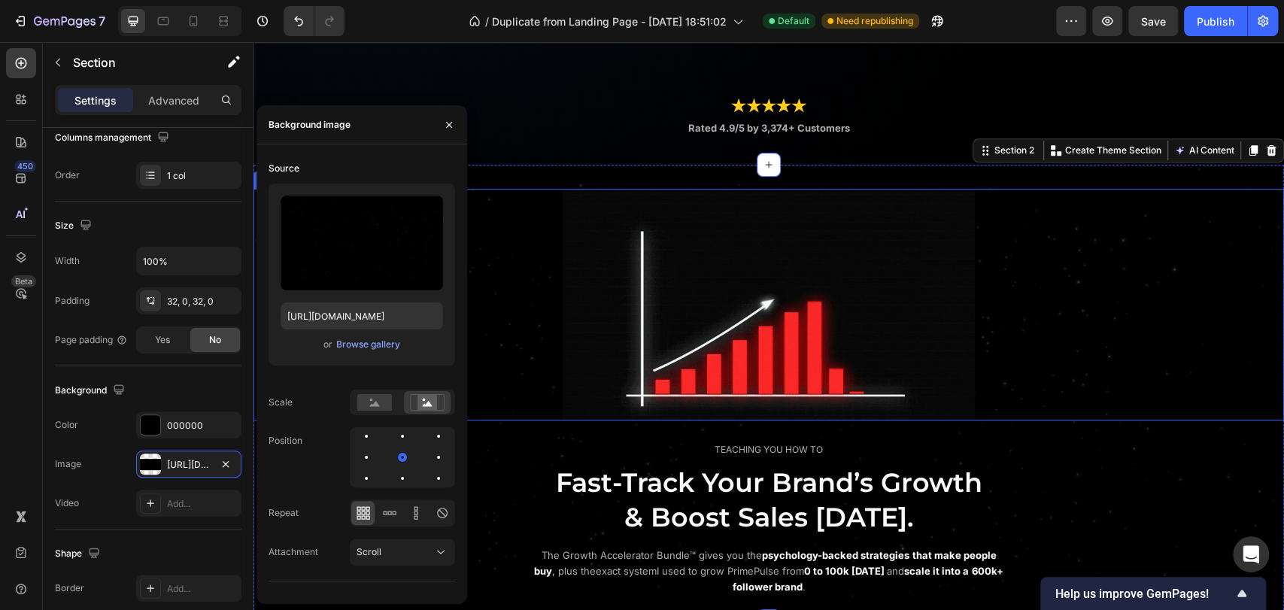
click at [521, 226] on div at bounding box center [768, 305] width 1030 height 232
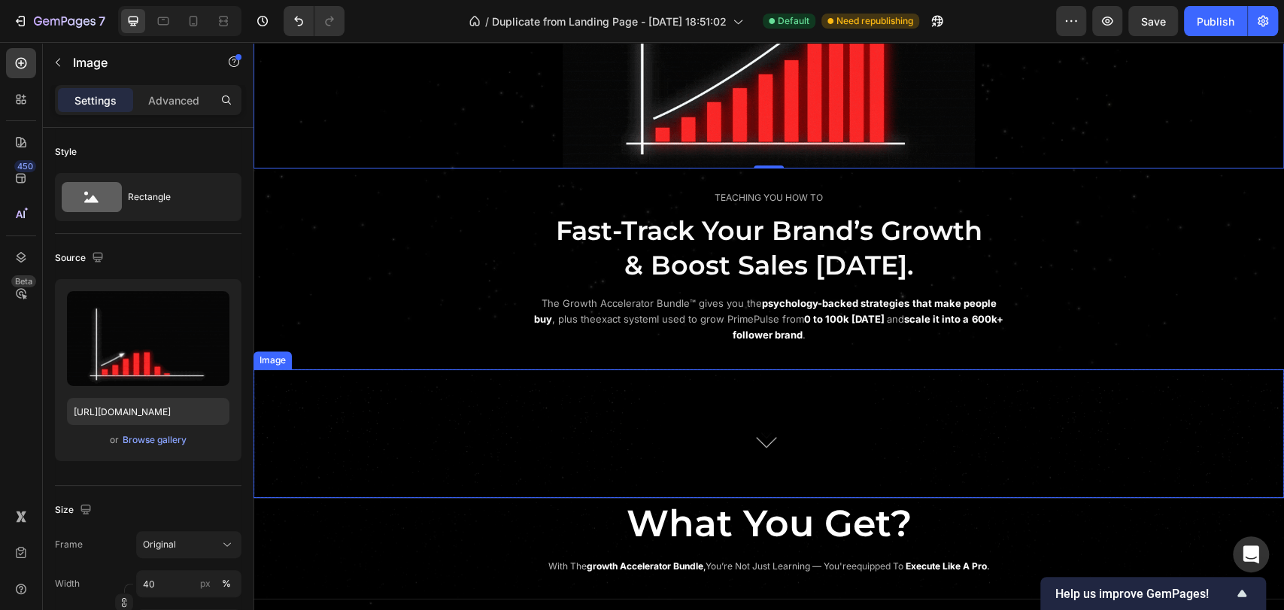
scroll to position [641, 0]
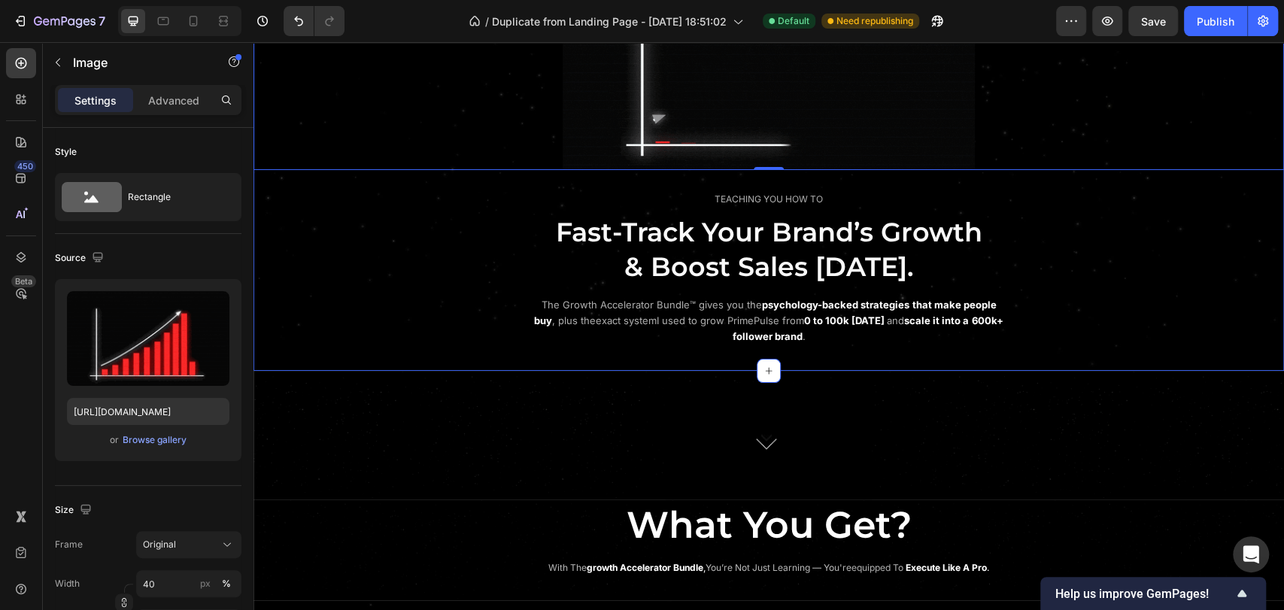
click at [1019, 174] on div "Image 0 TEACHING YOU HOW TO Text Block Fast-Track Your Brand’s Growth & Boost S…" at bounding box center [768, 142] width 1030 height 408
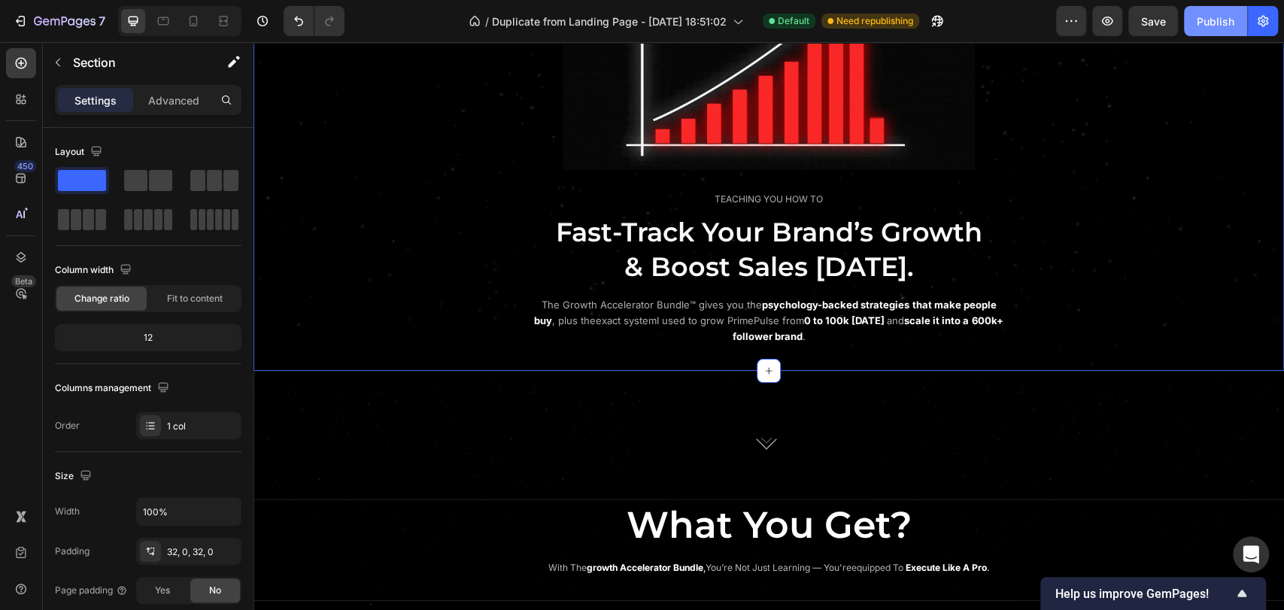
click at [1196, 19] on button "Publish" at bounding box center [1215, 21] width 63 height 30
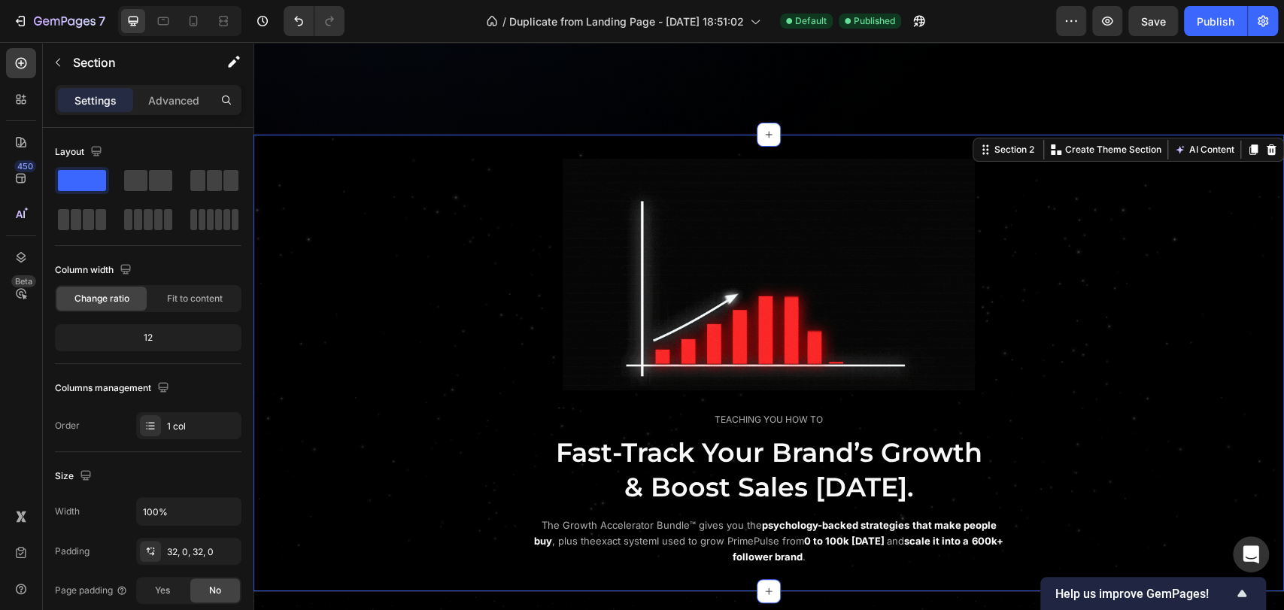
scroll to position [975, 0]
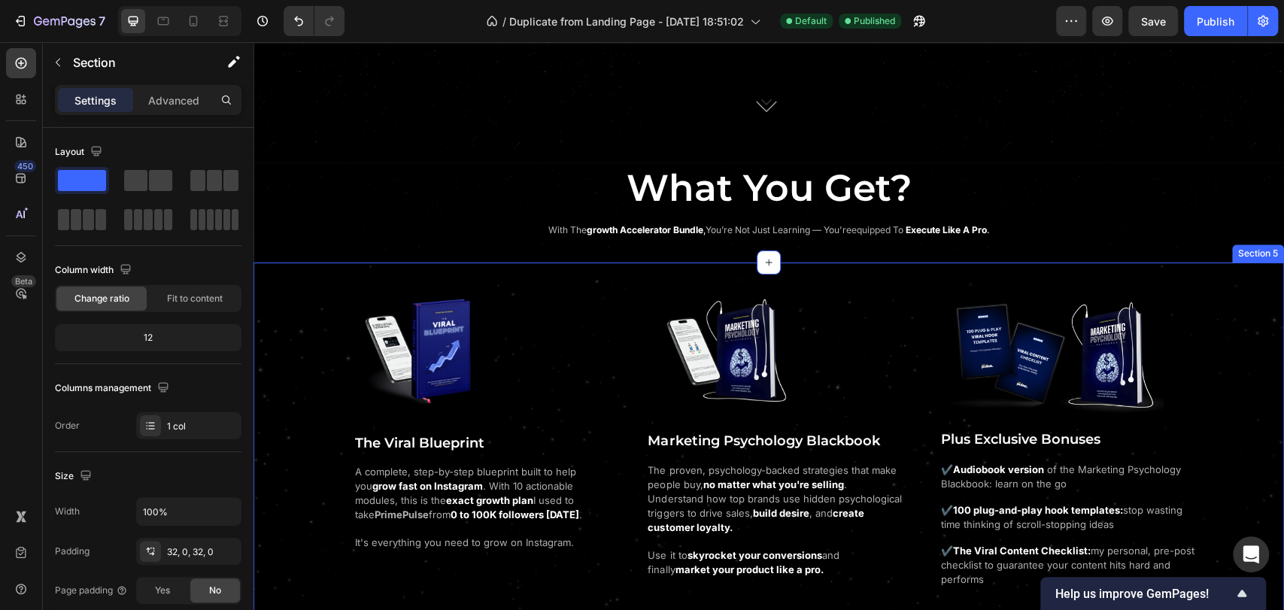
click at [286, 276] on div "Image The Viral Blueprint Heading A complete, step-by-step blueprint built to h…" at bounding box center [768, 470] width 1030 height 417
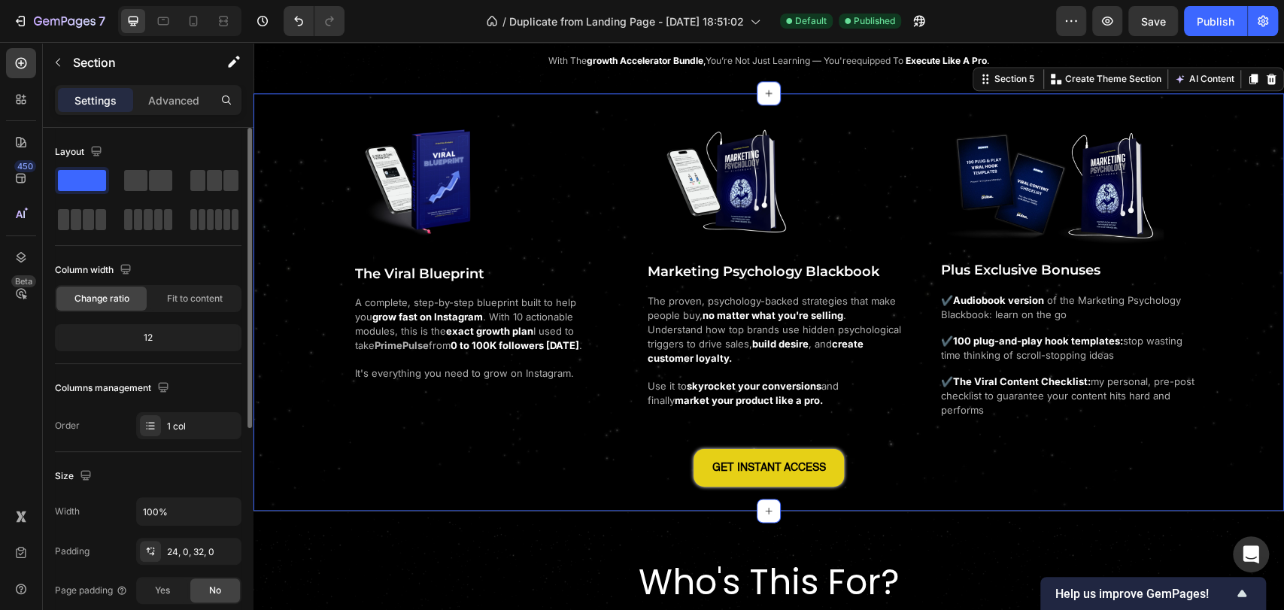
scroll to position [167, 0]
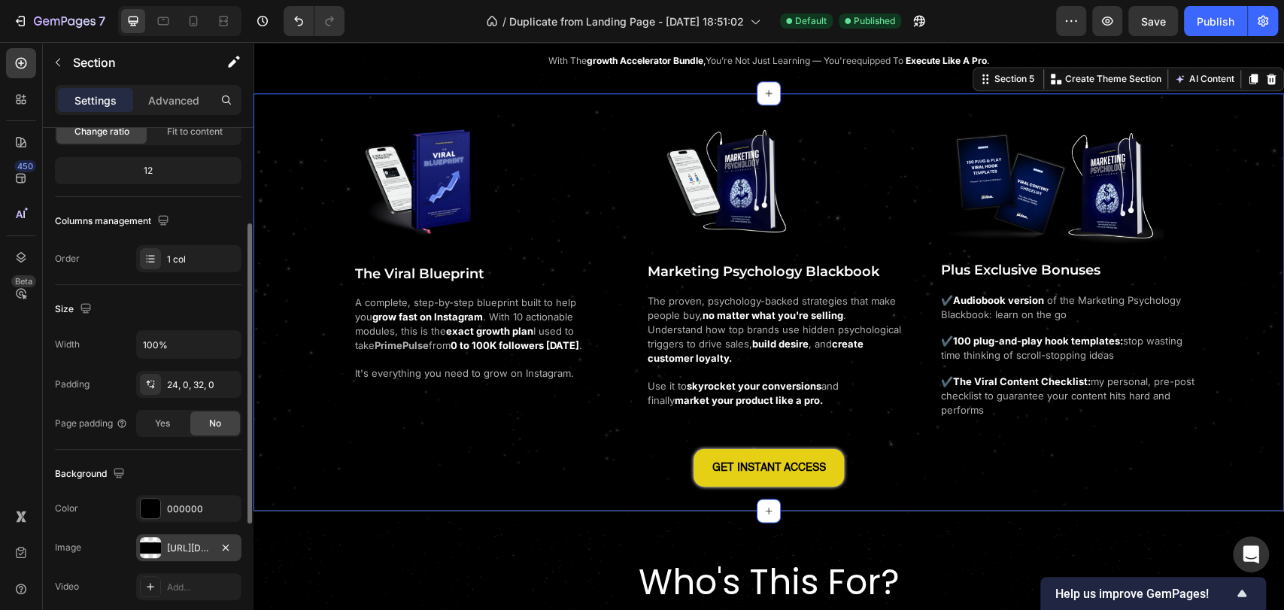
click at [165, 550] on div "https://cdn.shopify.com/s/files/1/0643/2135/5931/files/gempages_564718435615900…" at bounding box center [188, 547] width 105 height 27
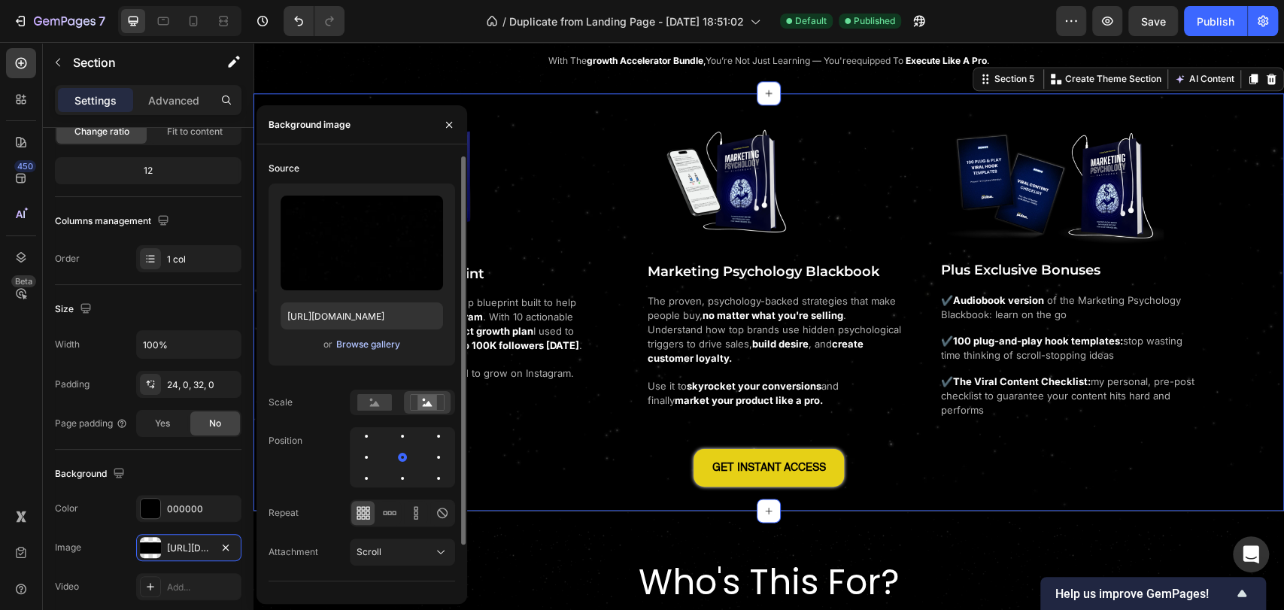
click at [373, 348] on div "Browse gallery" at bounding box center [368, 345] width 64 height 14
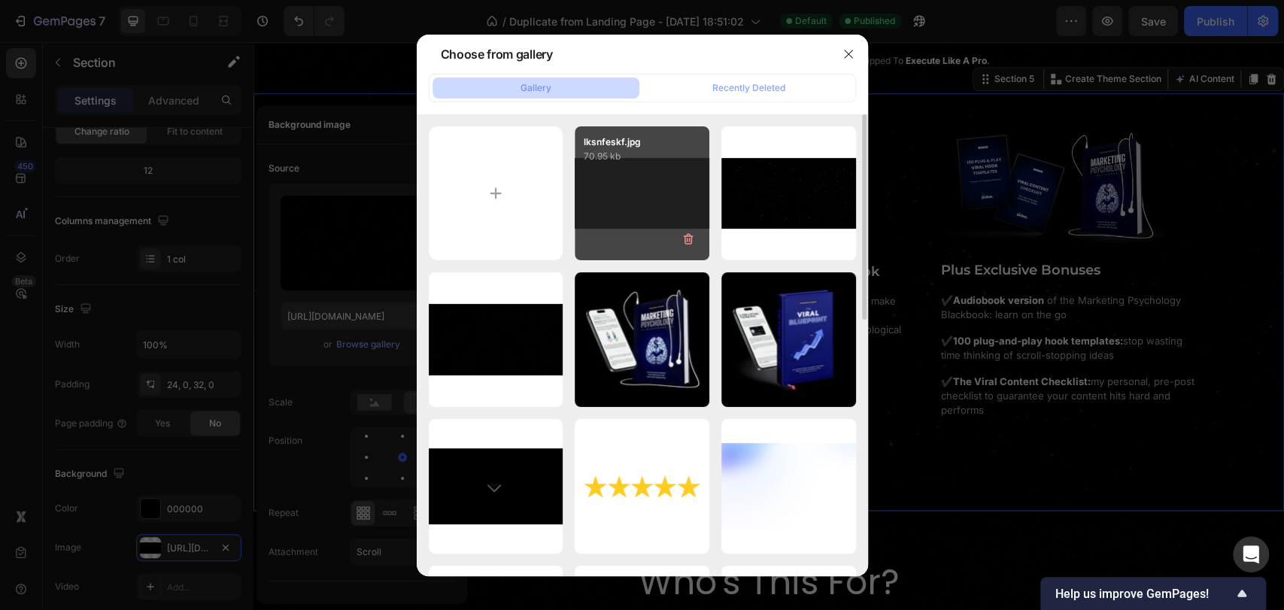
click at [627, 183] on div "lksnfeskf.jpg 70.95 kb" at bounding box center [642, 193] width 135 height 135
type input "https://cdn.shopify.com/s/files/1/0643/2135/5931/files/gempages_564718435615900…"
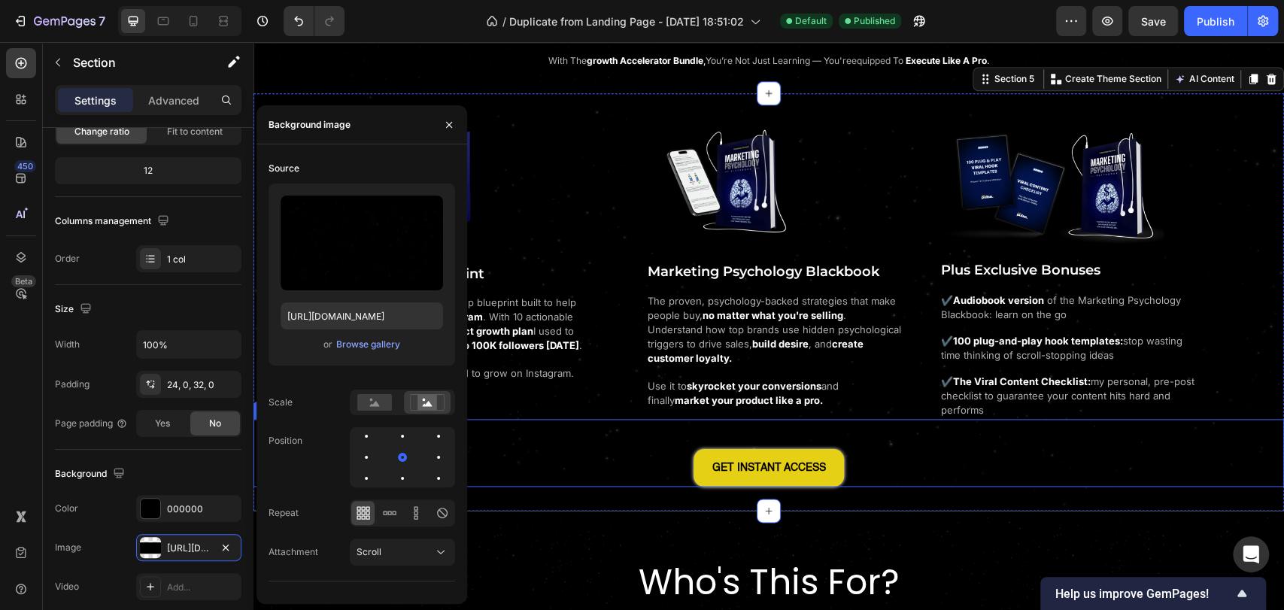
click at [551, 465] on div "GET INSTANT ACCESS Button" at bounding box center [768, 453] width 1030 height 68
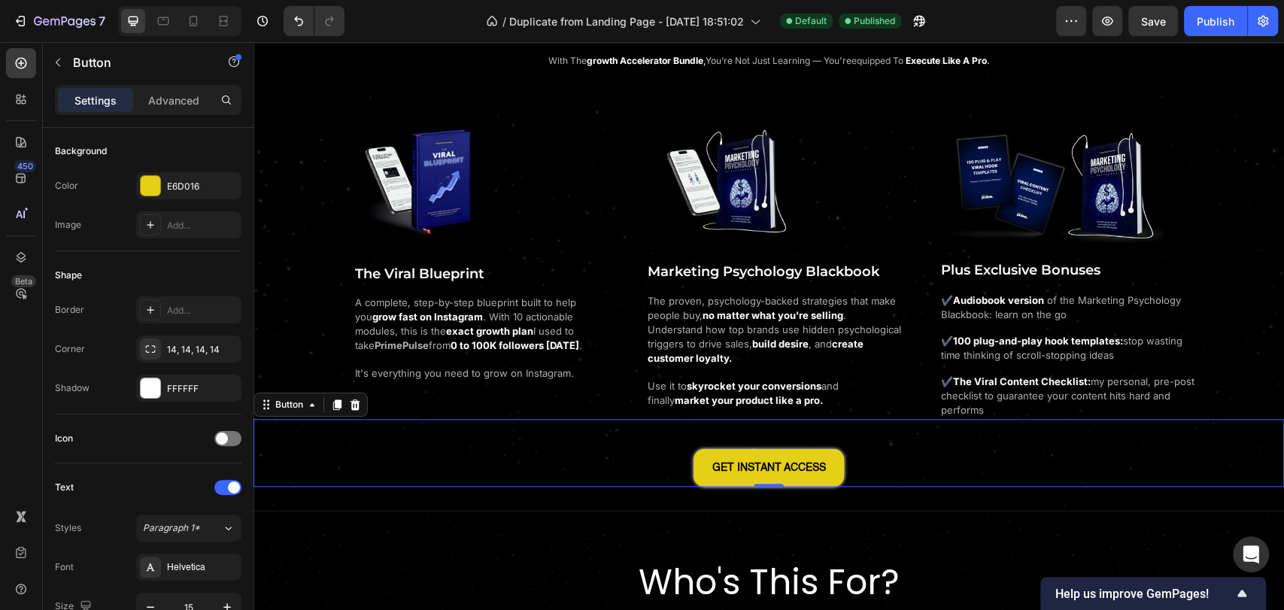
scroll to position [0, 0]
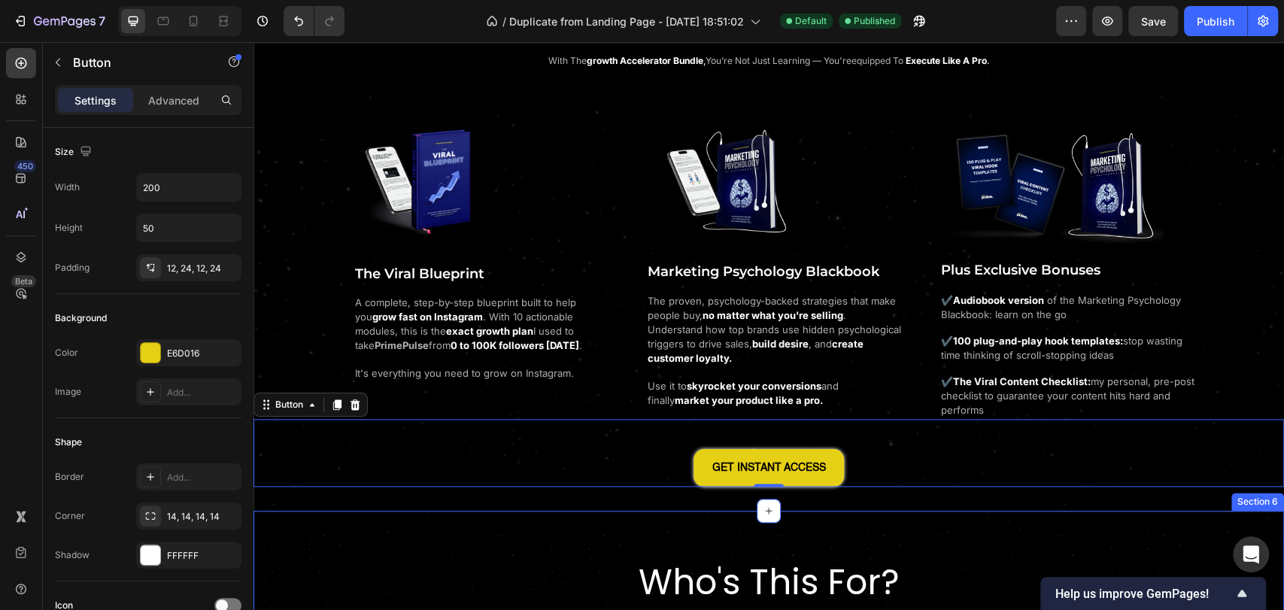
click at [431, 547] on div "Who's This For? Heading with the growth accelerator bundle , you’re not just le…" at bounding box center [768, 585] width 1030 height 100
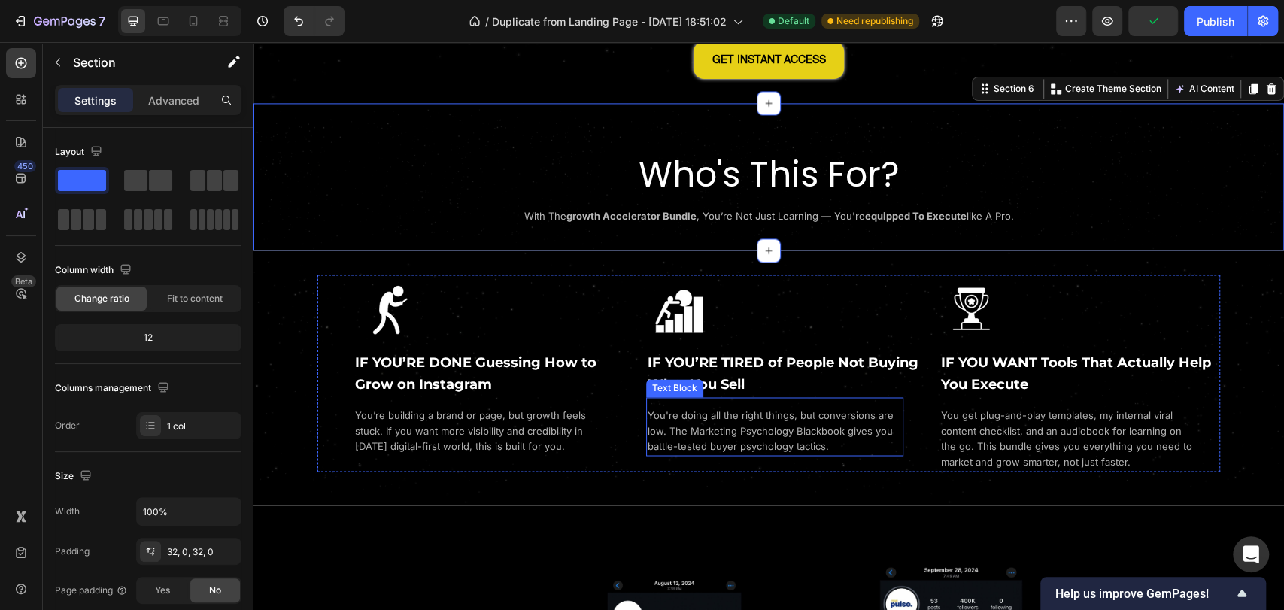
scroll to position [1560, 0]
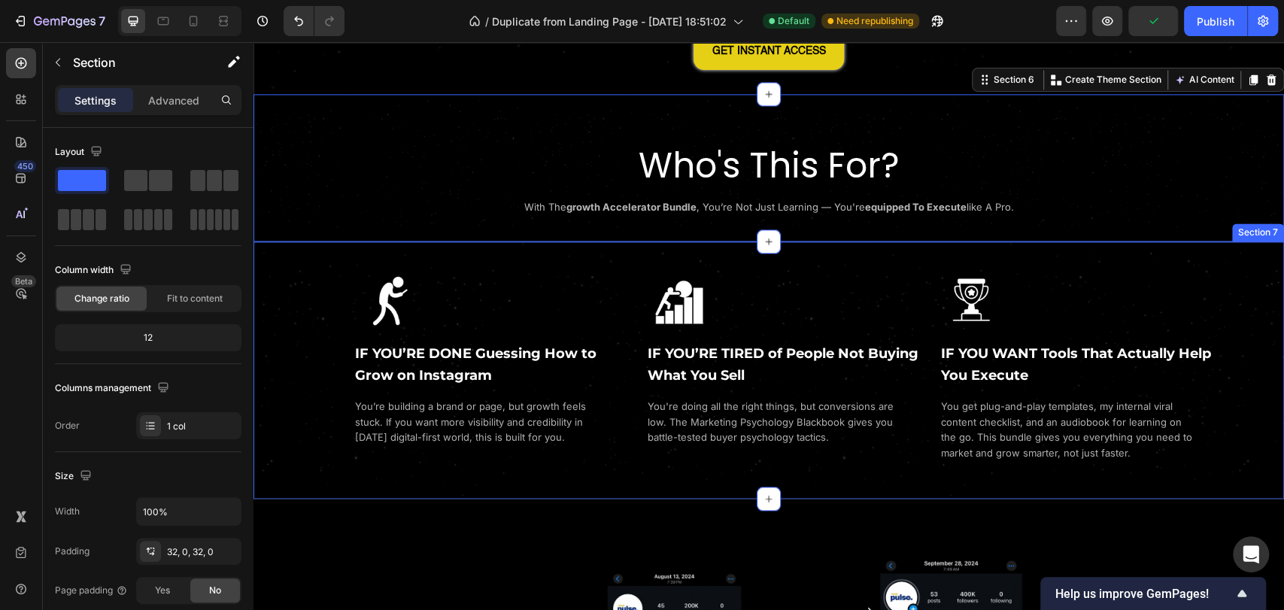
click at [275, 274] on div "Image IF YOU’RE DONE Guessing How to Grow on Instagram Heading You’re building …" at bounding box center [768, 369] width 1030 height 209
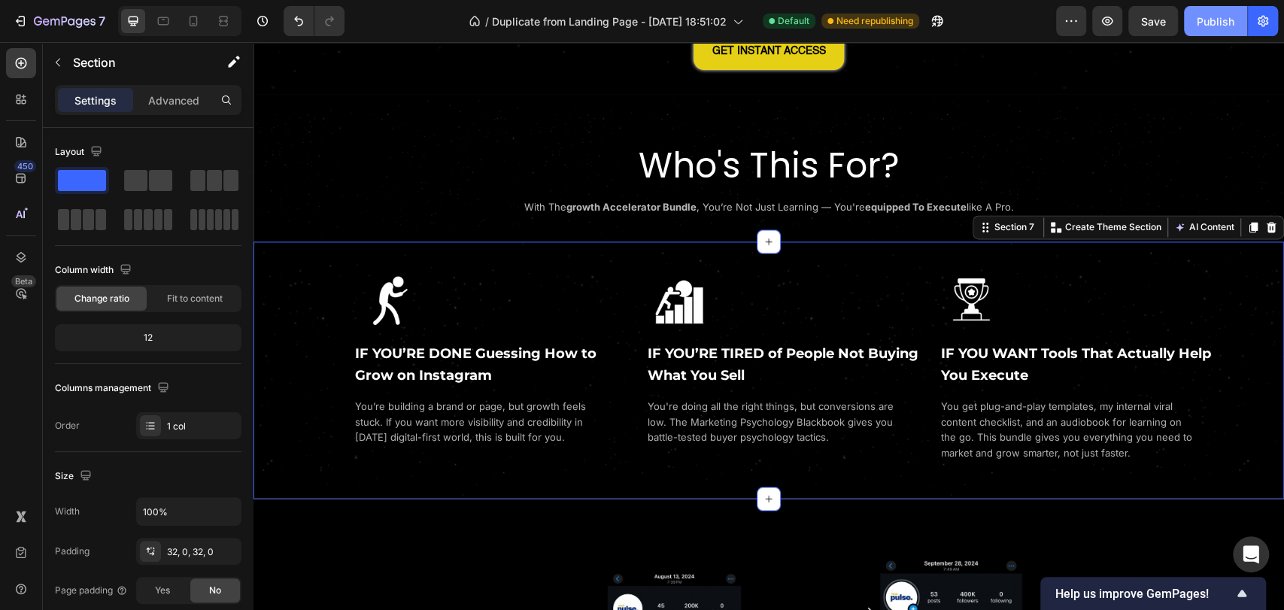
click at [1202, 11] on button "Publish" at bounding box center [1215, 21] width 63 height 30
